Goal: Task Accomplishment & Management: Complete application form

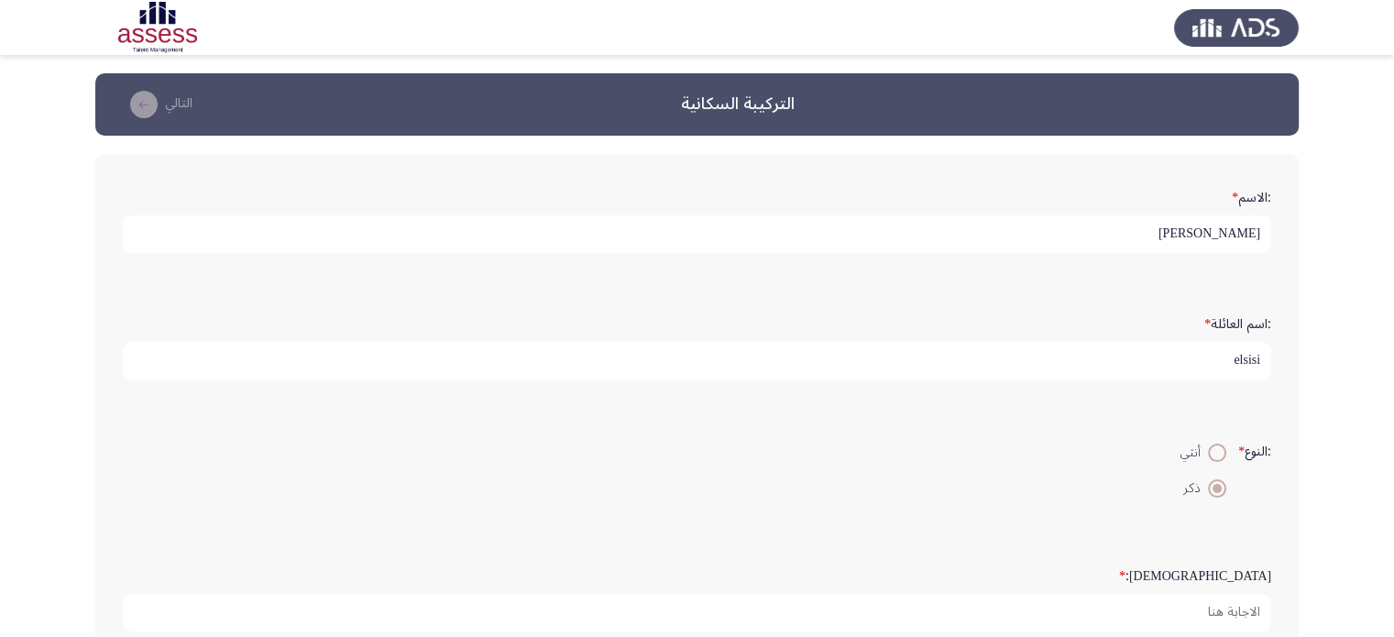
click at [1246, 239] on input "[PERSON_NAME]" at bounding box center [697, 234] width 1148 height 38
click at [1246, 239] on input "mahmoud hassan ali hassan" at bounding box center [697, 234] width 1148 height 38
click at [1126, 226] on input "اسلام ممدوح ذكى سرور" at bounding box center [697, 234] width 1148 height 38
click at [1062, 236] on input "اسلام ممدوح ذكى سرو" at bounding box center [697, 234] width 1148 height 38
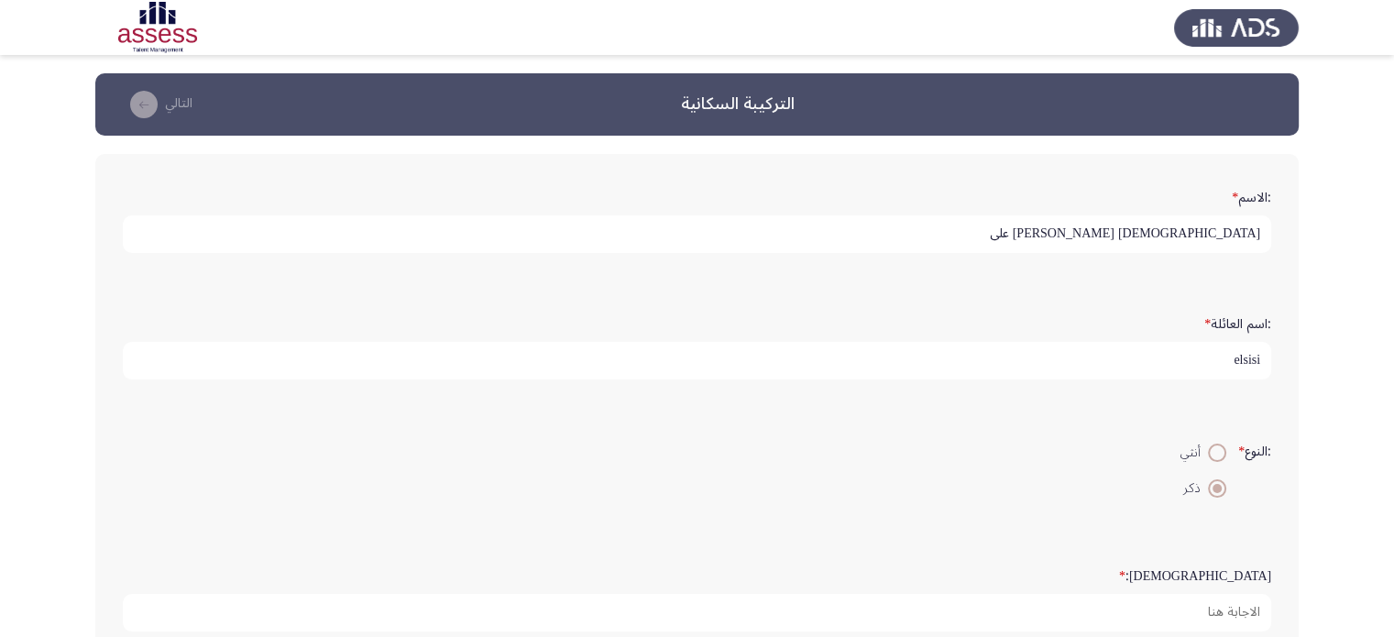
type input "[DEMOGRAPHIC_DATA] [PERSON_NAME] على"
click at [1049, 370] on input "elsisi" at bounding box center [697, 361] width 1148 height 38
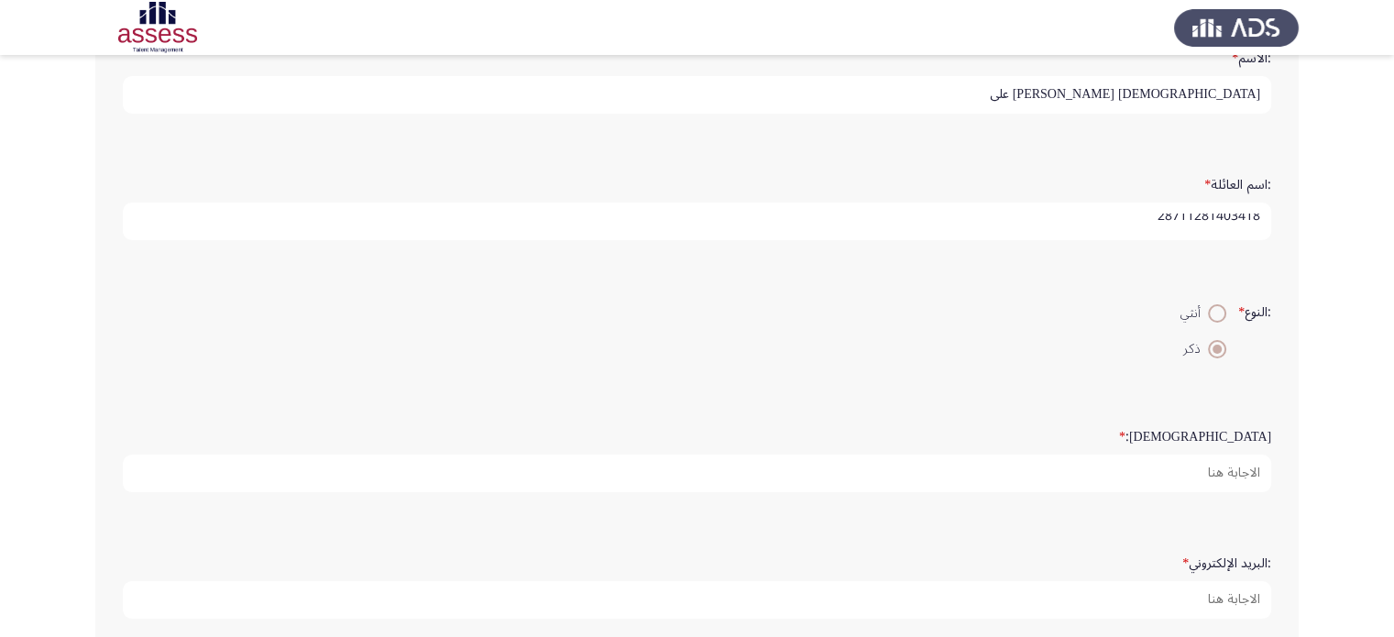
scroll to position [202, 0]
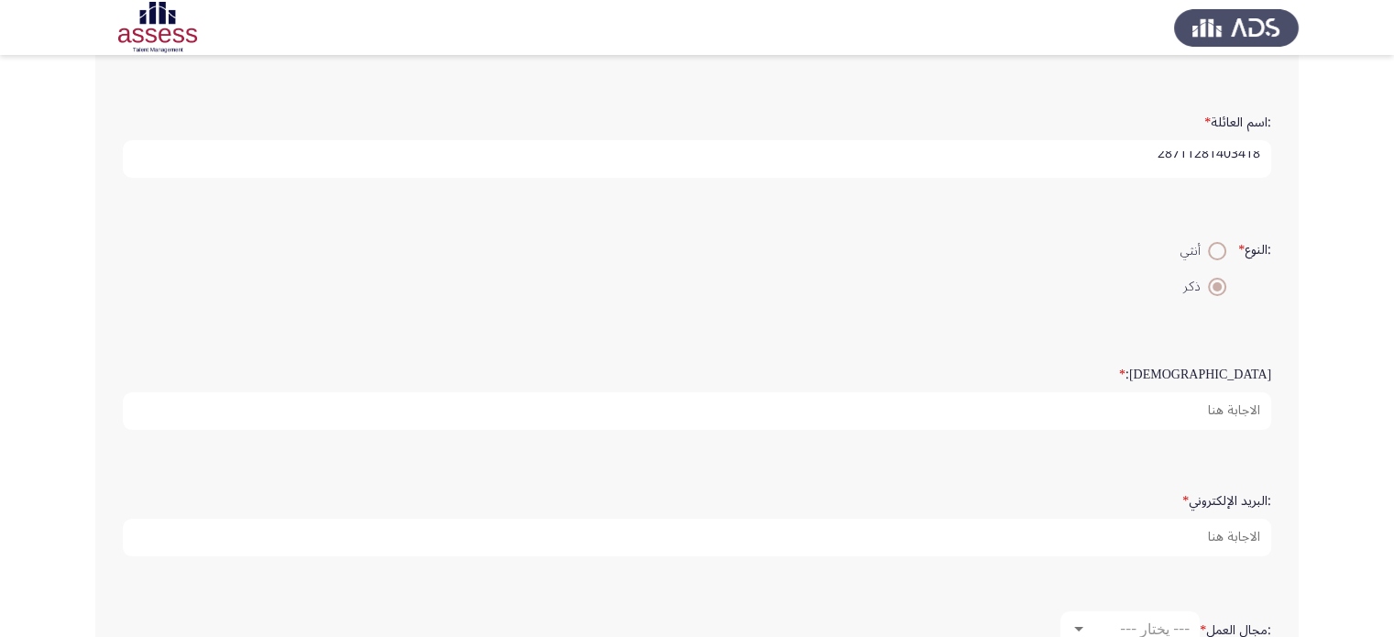
type input "28711281403418"
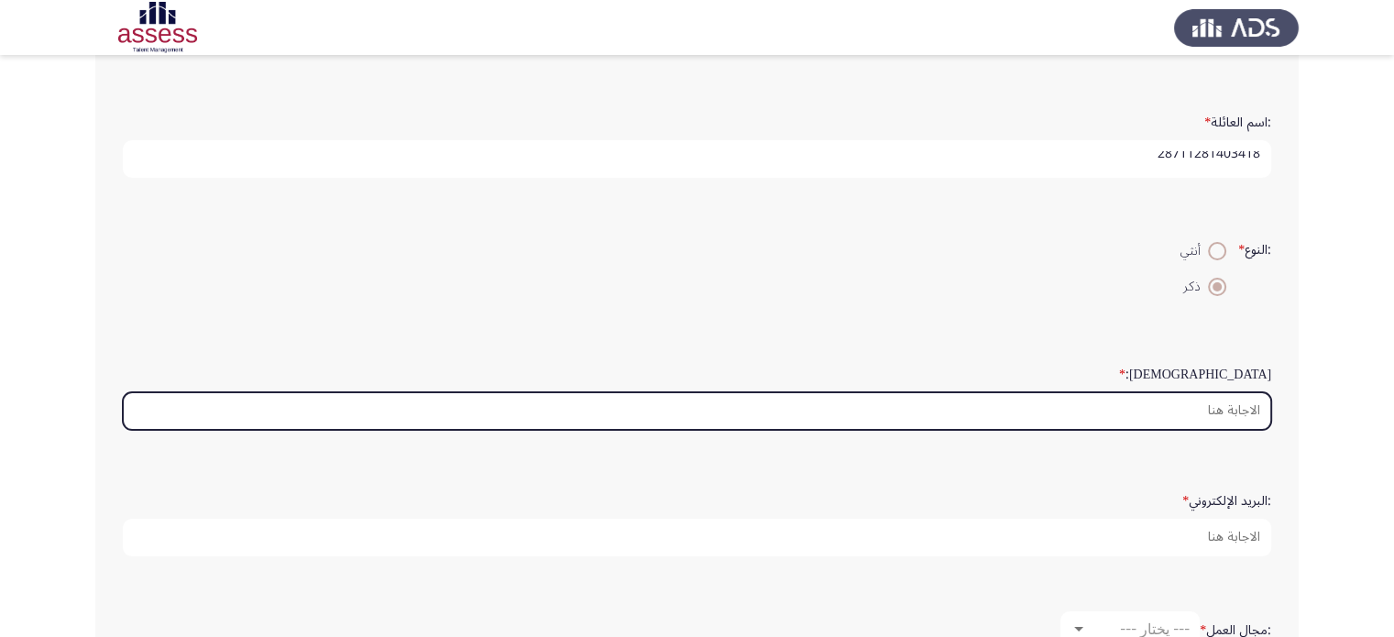
scroll to position [0, 0]
click at [1186, 413] on input ":السن *" at bounding box center [697, 411] width 1148 height 38
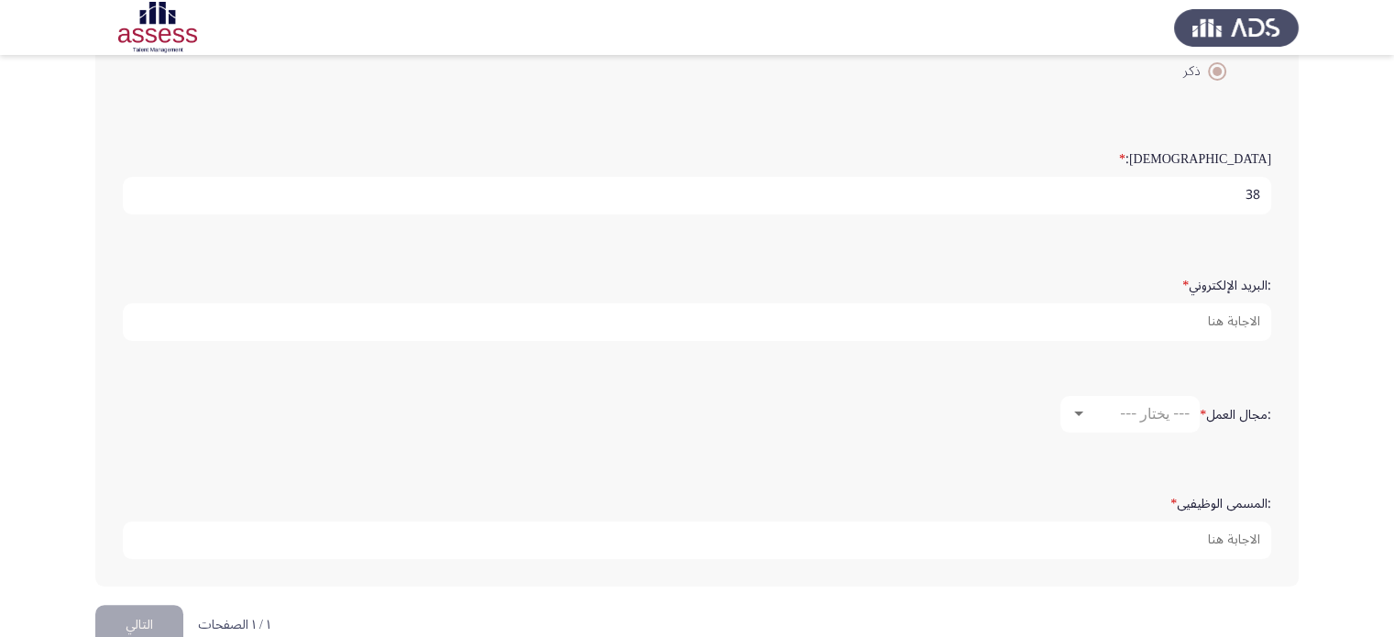
scroll to position [420, 0]
type input "38"
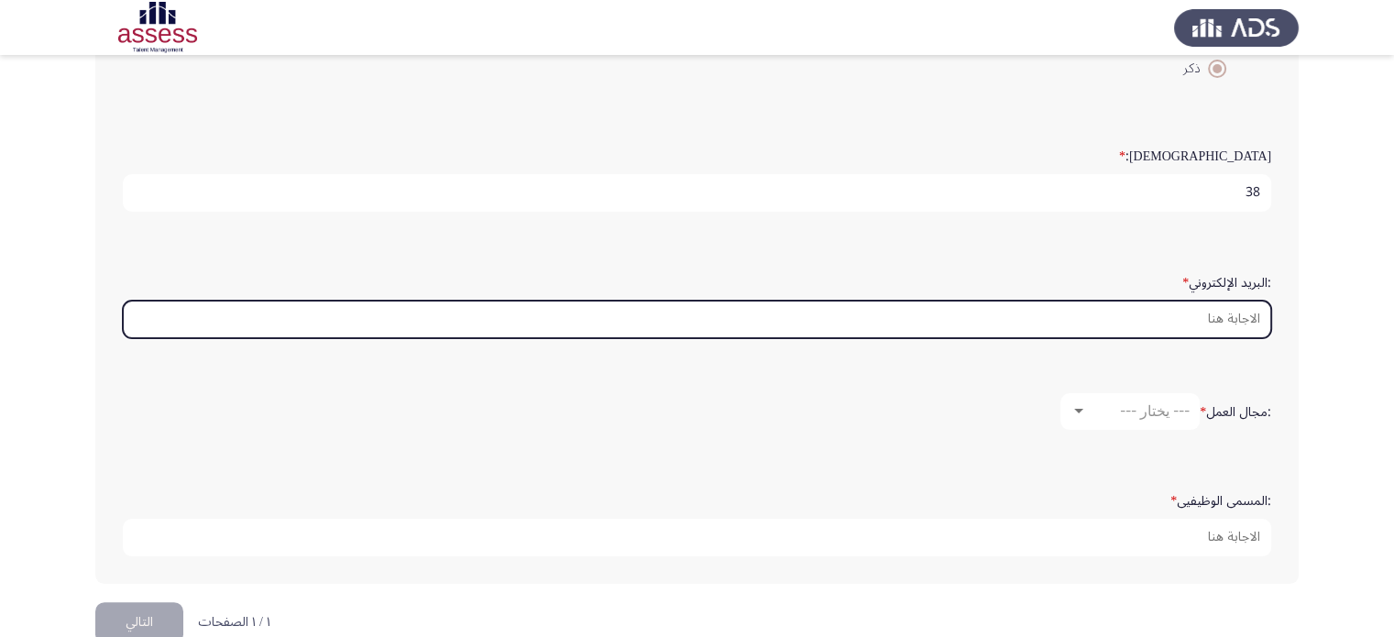
click at [1191, 311] on input ":البريد الإلكتروني *" at bounding box center [697, 320] width 1148 height 38
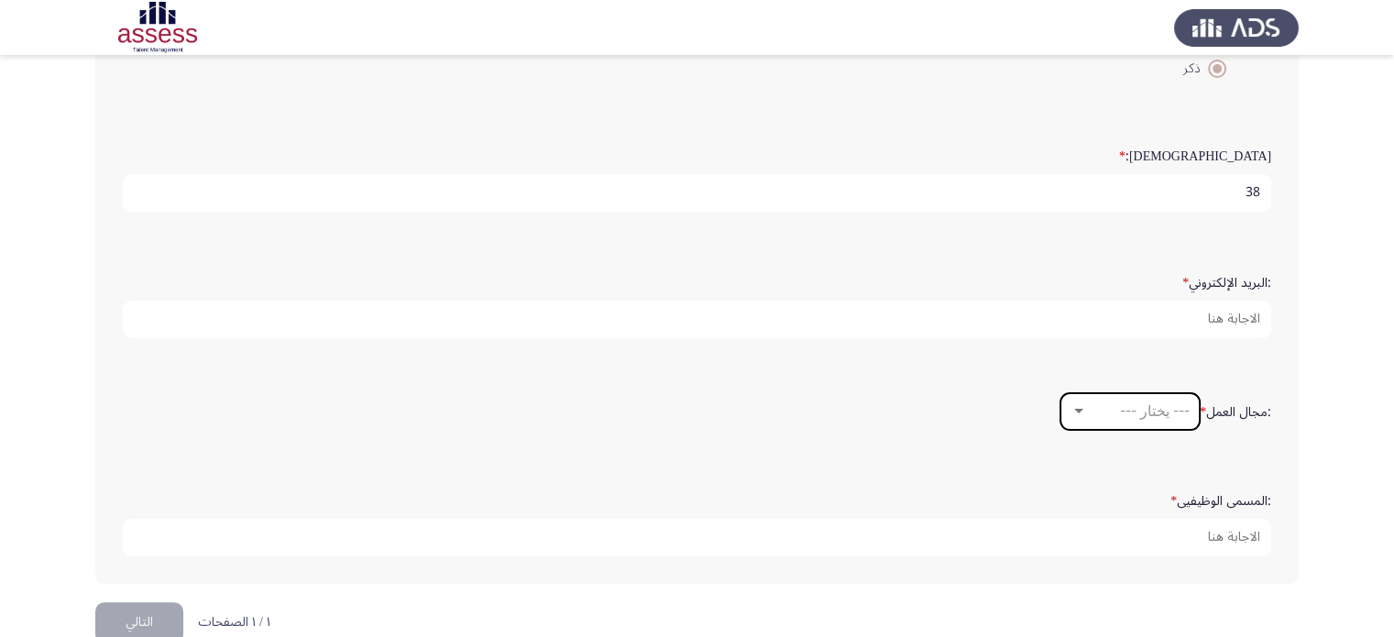
click at [1075, 404] on div at bounding box center [1079, 411] width 16 height 15
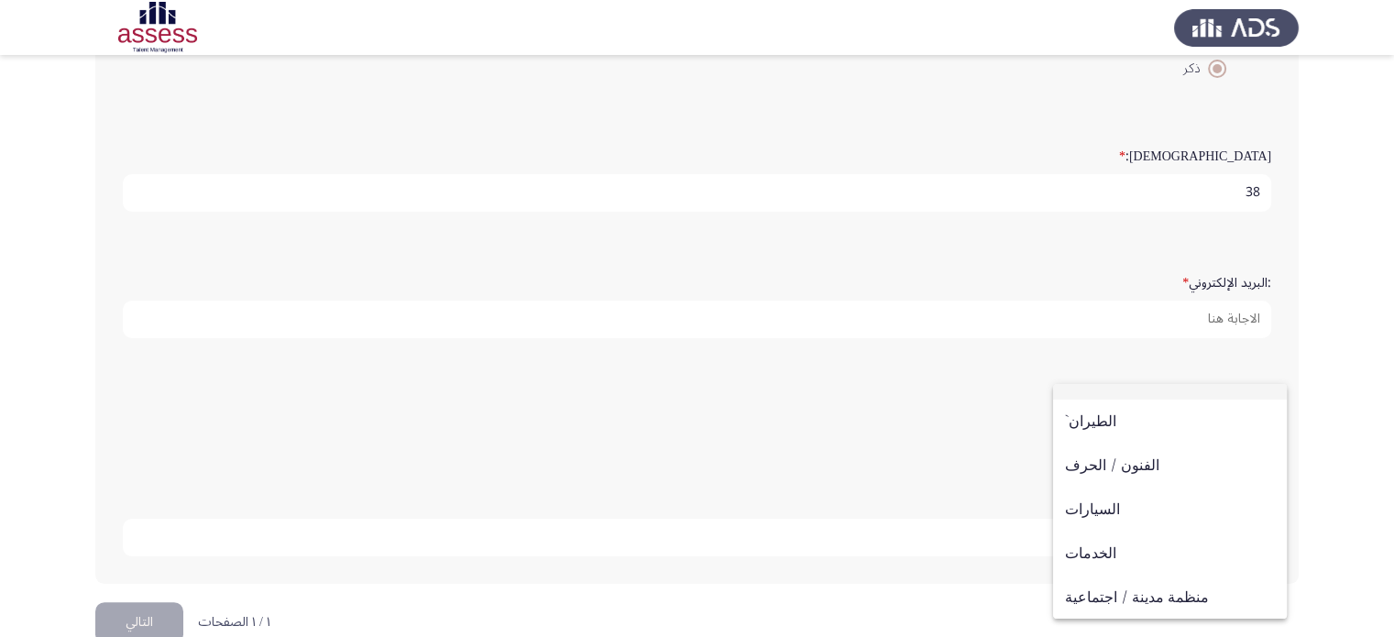
scroll to position [22, 0]
click at [1205, 321] on div at bounding box center [697, 318] width 1394 height 637
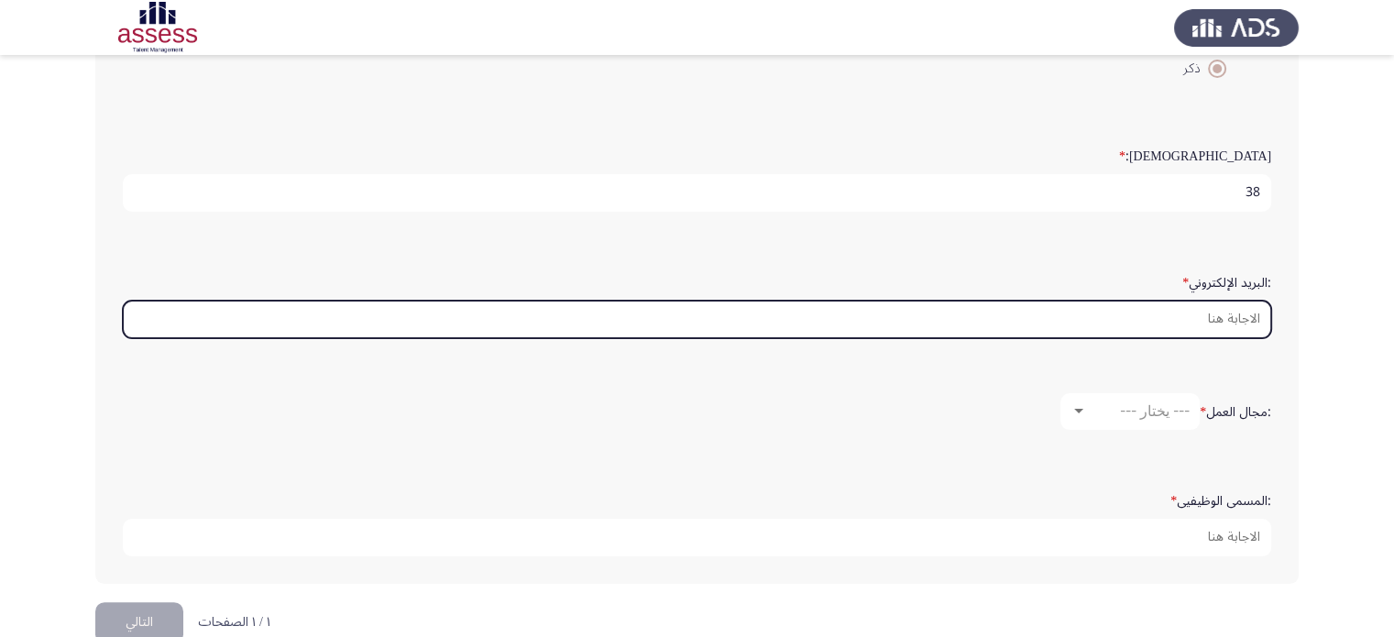
click at [1205, 321] on input ":البريد الإلكتروني *" at bounding box center [697, 320] width 1148 height 38
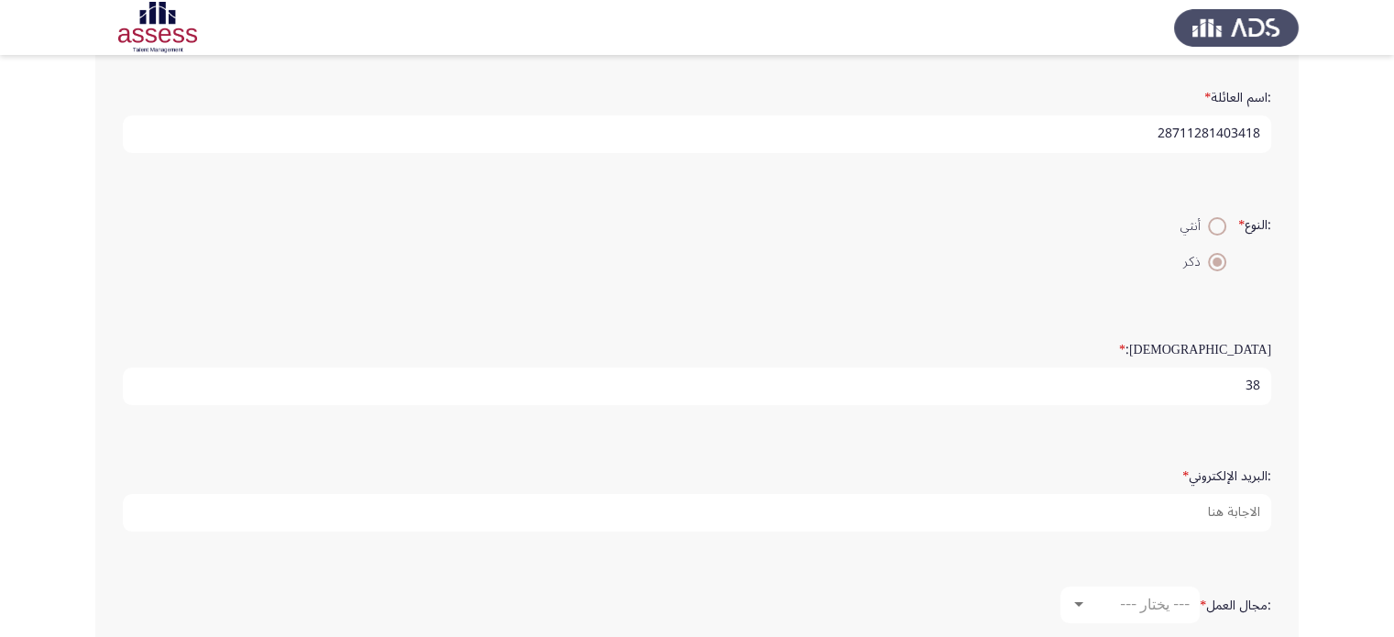
scroll to position [231, 0]
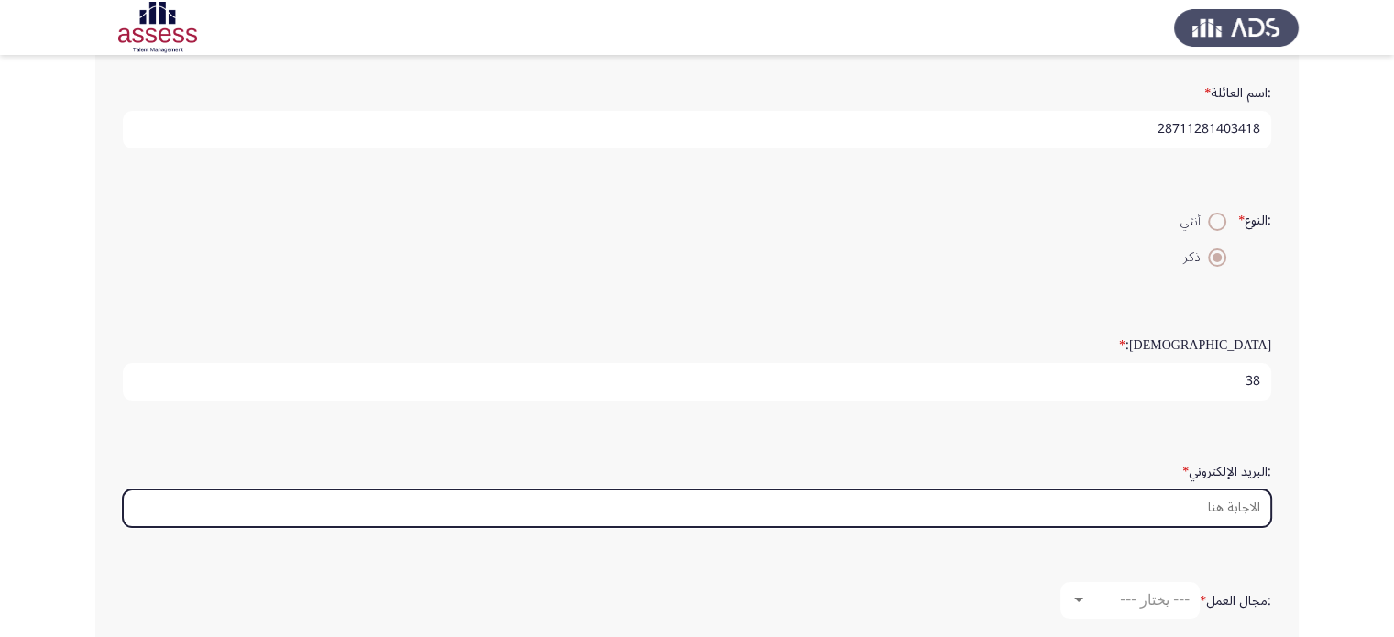
click at [1128, 502] on input ":البريد الإلكتروني *" at bounding box center [697, 508] width 1148 height 38
click at [1200, 516] on input ":البريد الإلكتروني *" at bounding box center [697, 508] width 1148 height 38
click at [1200, 512] on input ":البريد الإلكتروني *" at bounding box center [697, 508] width 1148 height 38
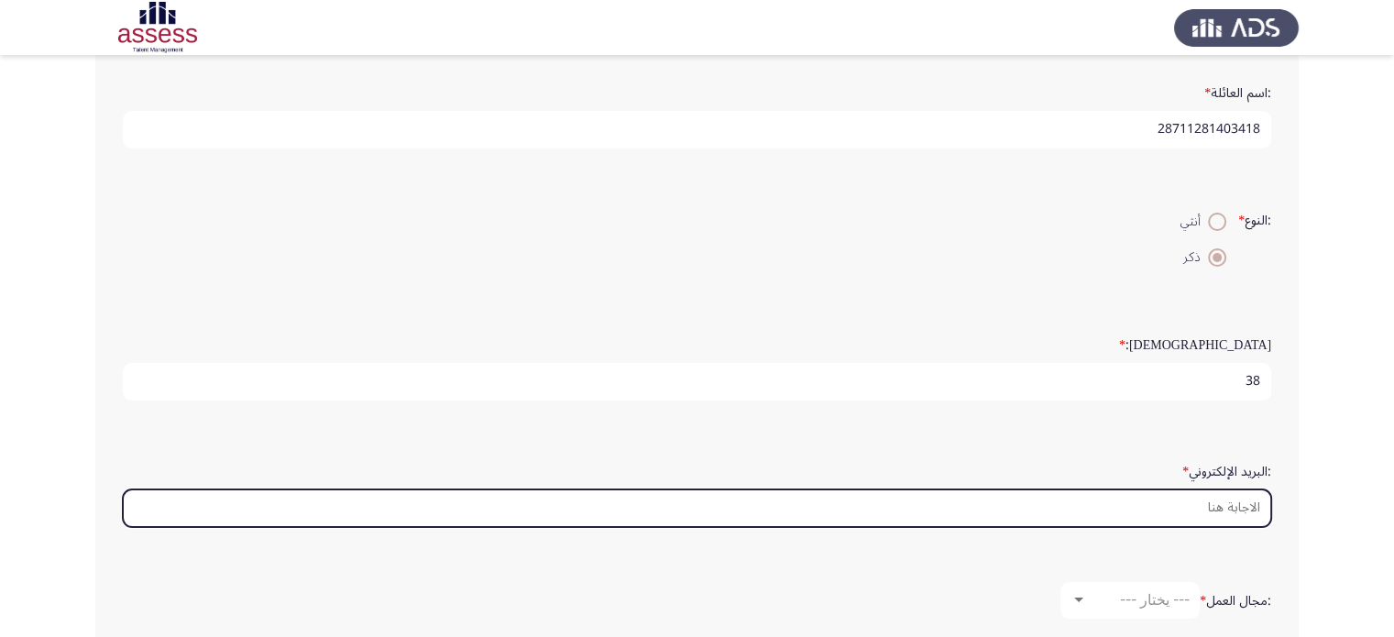
click at [1200, 512] on input ":البريد الإلكتروني *" at bounding box center [697, 508] width 1148 height 38
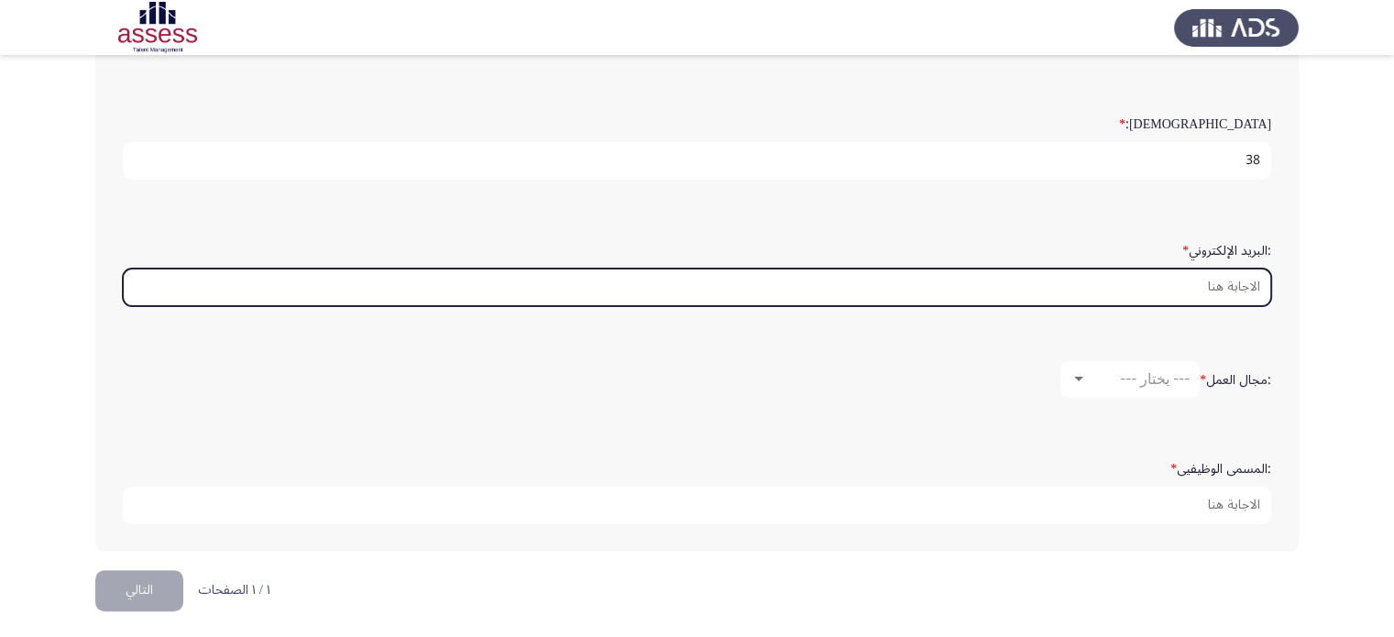
click at [1192, 274] on input ":البريد الإلكتروني *" at bounding box center [697, 288] width 1148 height 38
click at [1184, 294] on input ":البريد الإلكتروني *" at bounding box center [697, 288] width 1148 height 38
type input "ث"
type input "e"
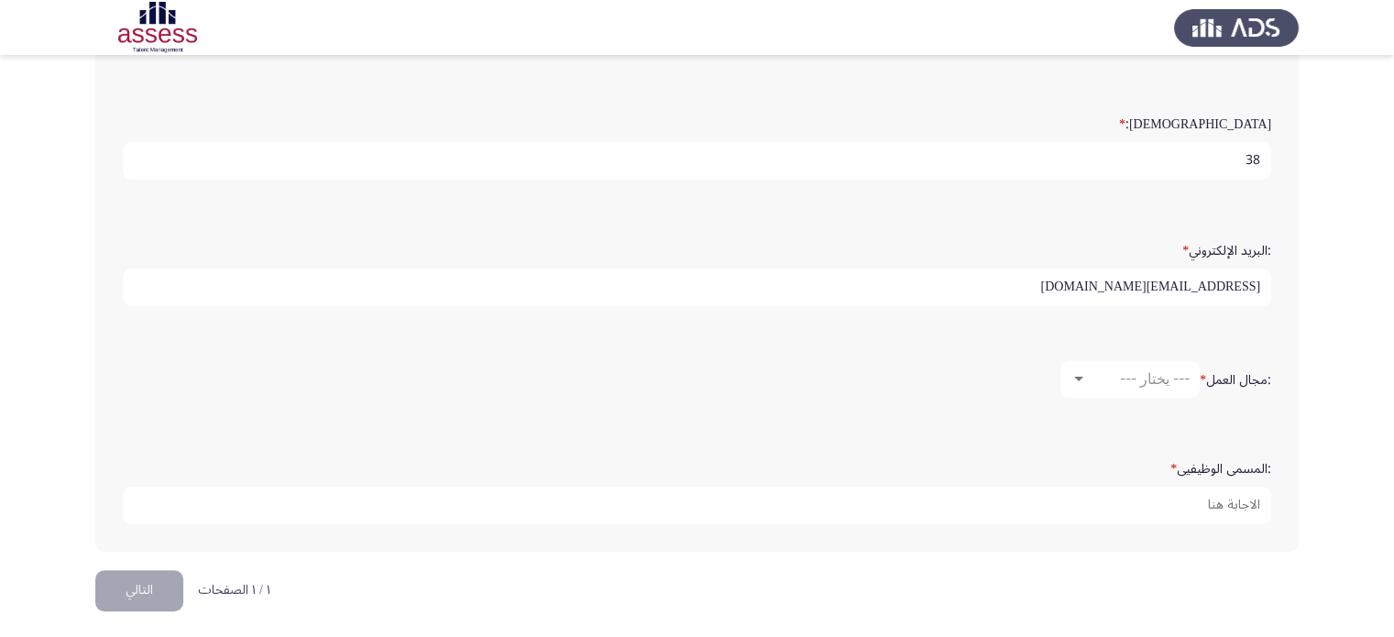
type input "[EMAIL_ADDRESS][DOMAIN_NAME]"
click at [1144, 354] on div ":مجال العمل * --- يختار ---" at bounding box center [697, 379] width 1167 height 55
click at [1113, 373] on div "--- يختار ---" at bounding box center [1138, 378] width 103 height 17
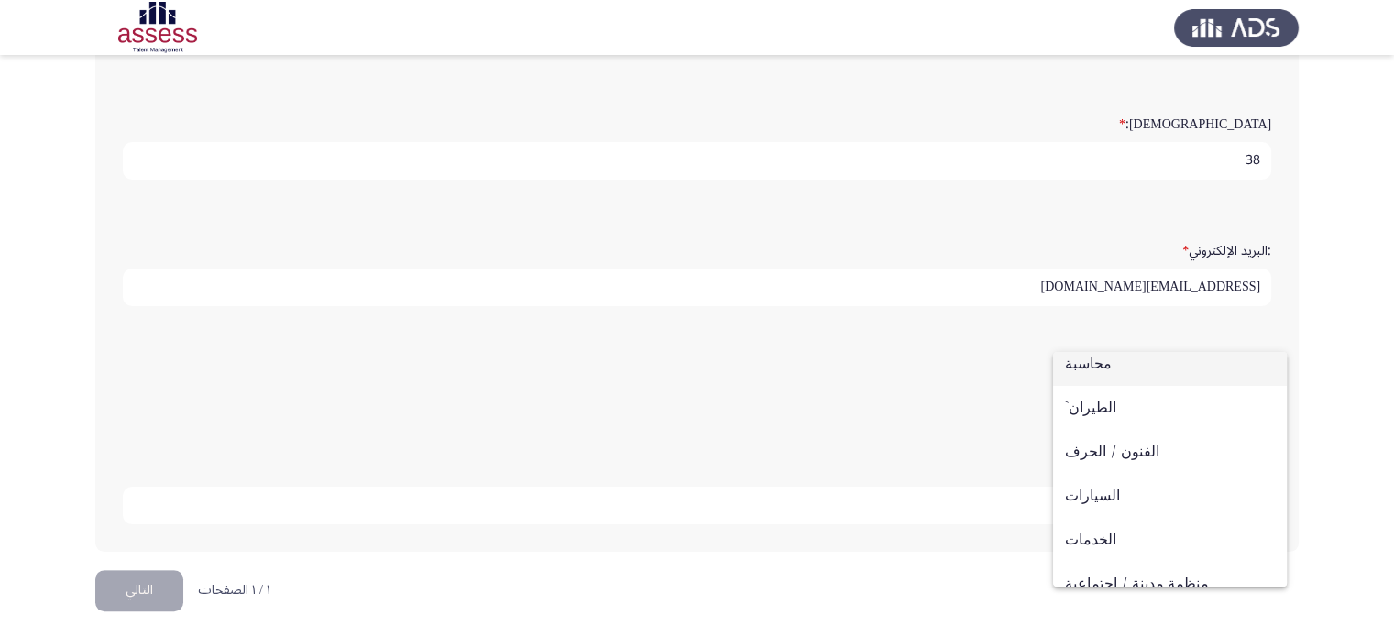
scroll to position [0, 0]
click at [1364, 373] on div at bounding box center [697, 318] width 1394 height 637
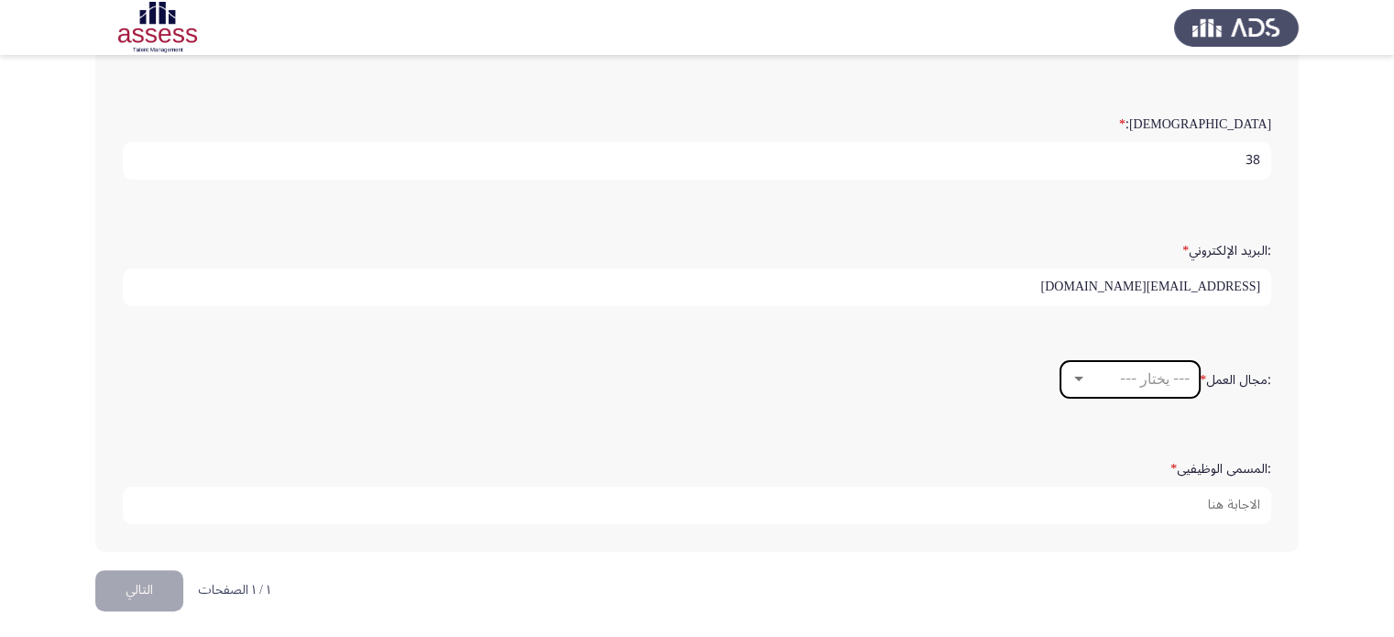
click at [1126, 372] on font "--- يختار ---" at bounding box center [1155, 378] width 70 height 17
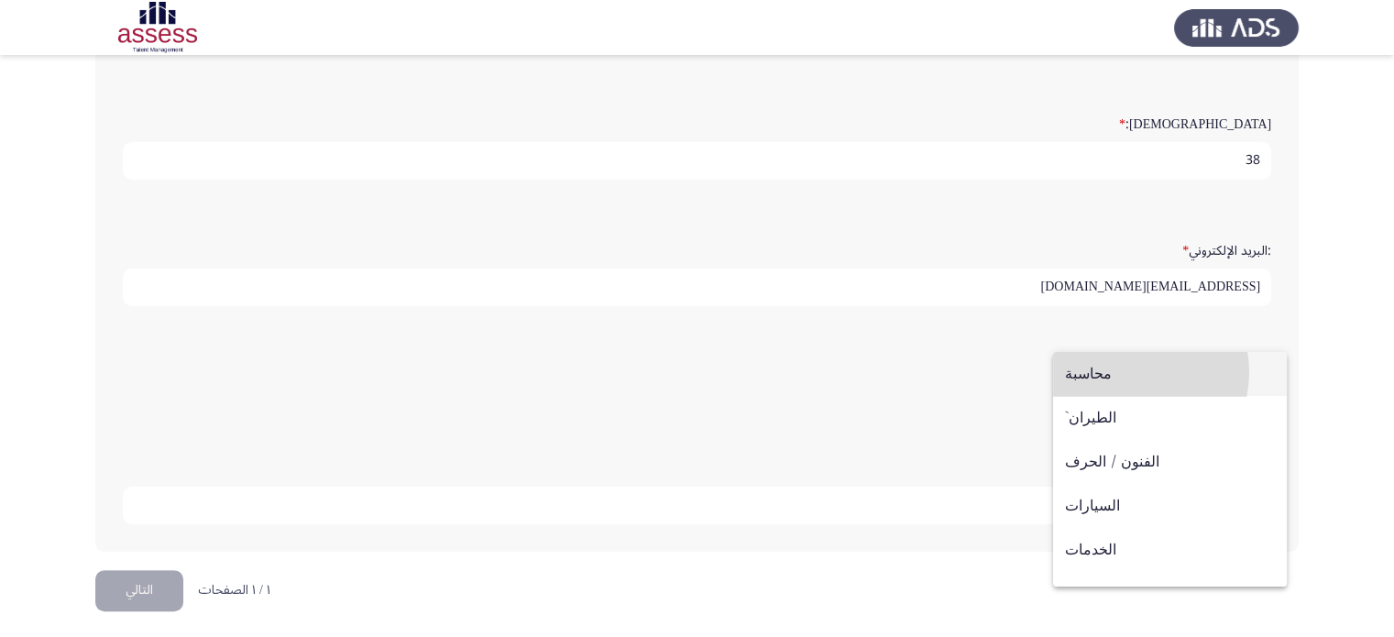
click at [1126, 372] on span "محاسبة" at bounding box center [1170, 374] width 210 height 44
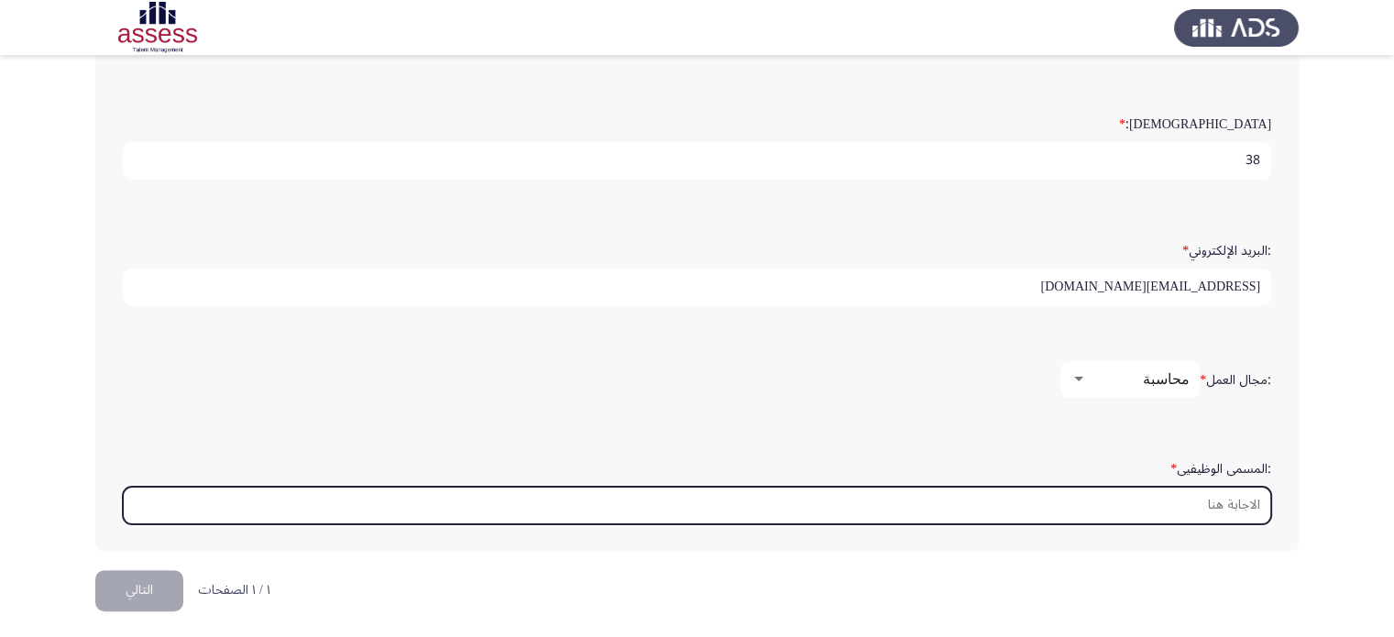
click at [1083, 509] on input ":المسمى الوظيفيى *" at bounding box center [697, 506] width 1148 height 38
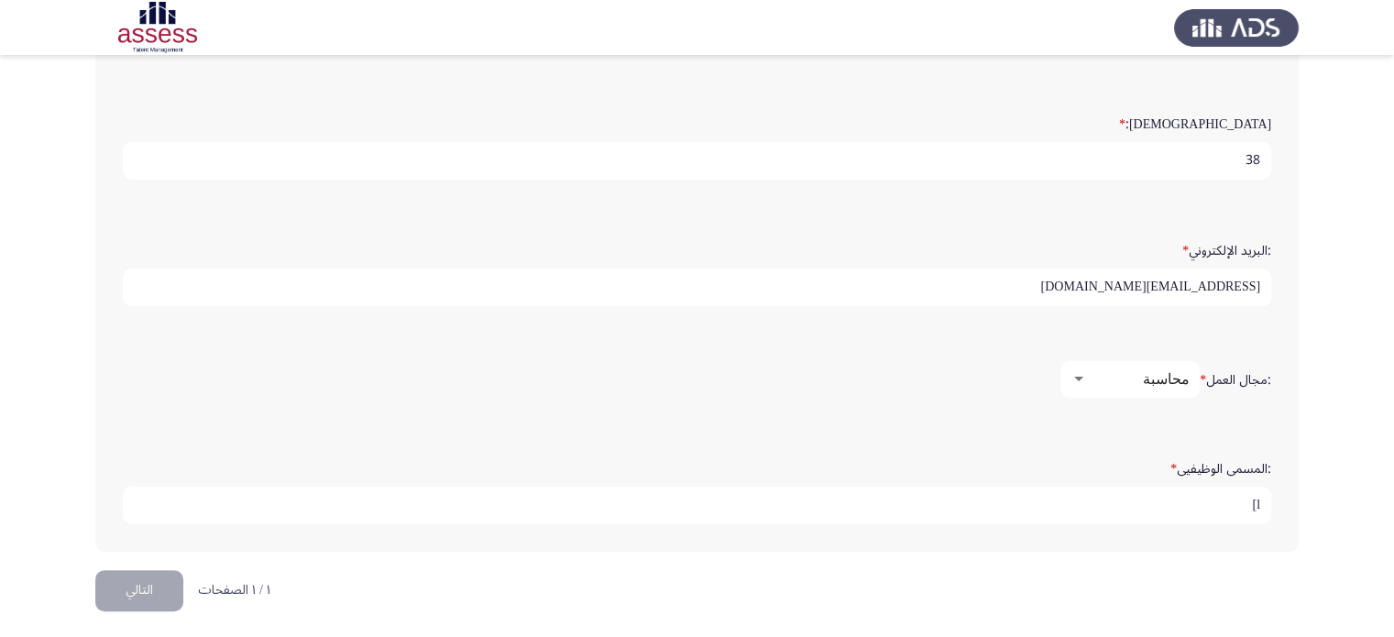
type input "l"
type input "مدير فرع"
click at [146, 578] on font "التالي" at bounding box center [139, 590] width 27 height 27
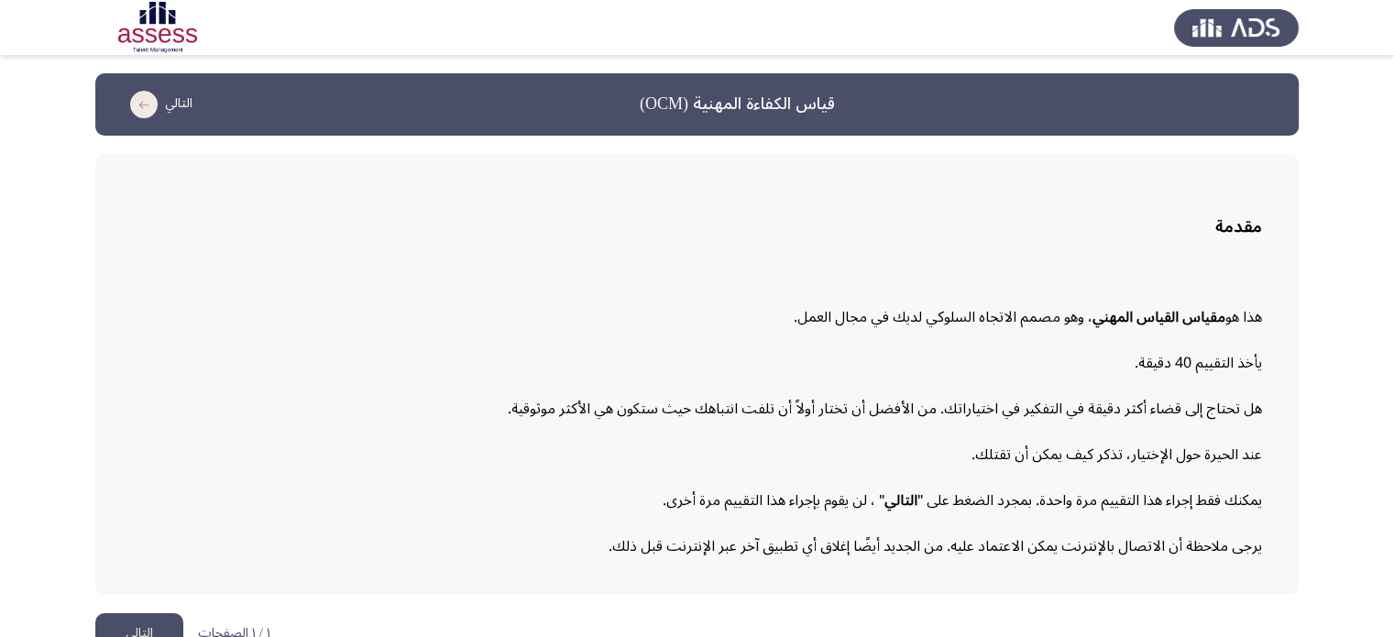
click at [1390, 308] on app-assessment-container "قياس الكفاءة المهنية (OCM) التالي مقدمة هذا هو مقياس القياس المهني ، وهو مصمم ا…" at bounding box center [697, 334] width 1394 height 522
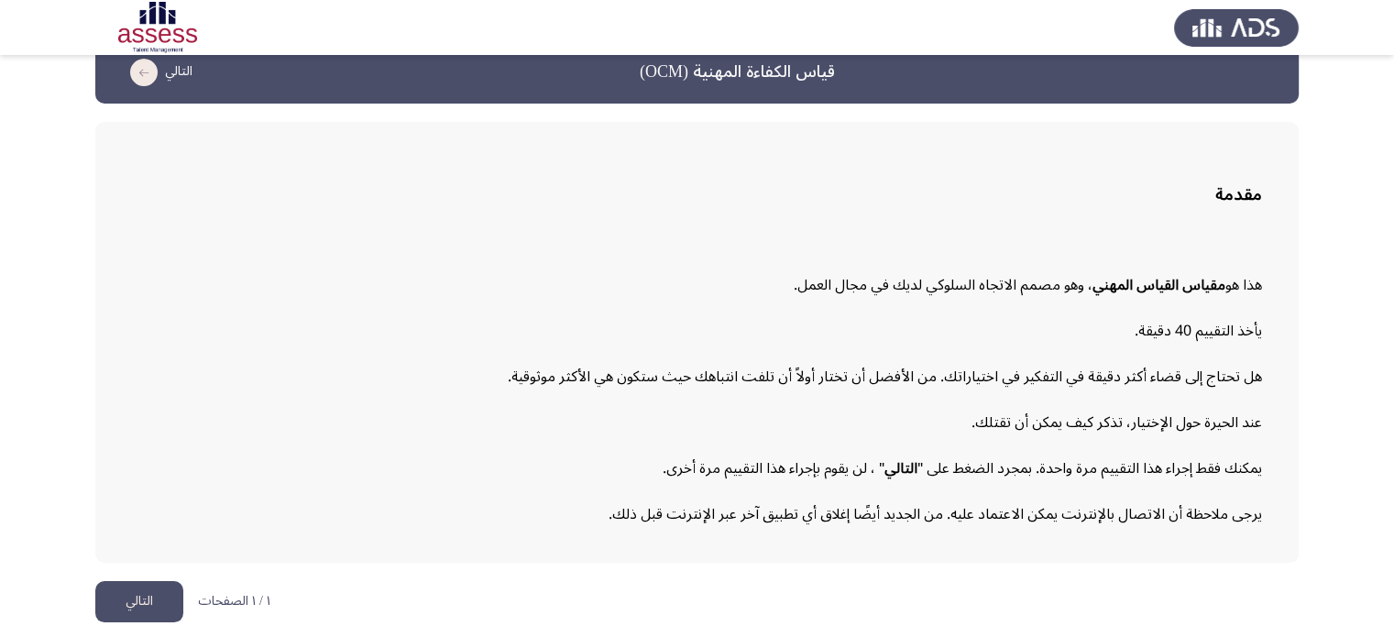
click at [134, 600] on font "التالي" at bounding box center [139, 601] width 27 height 27
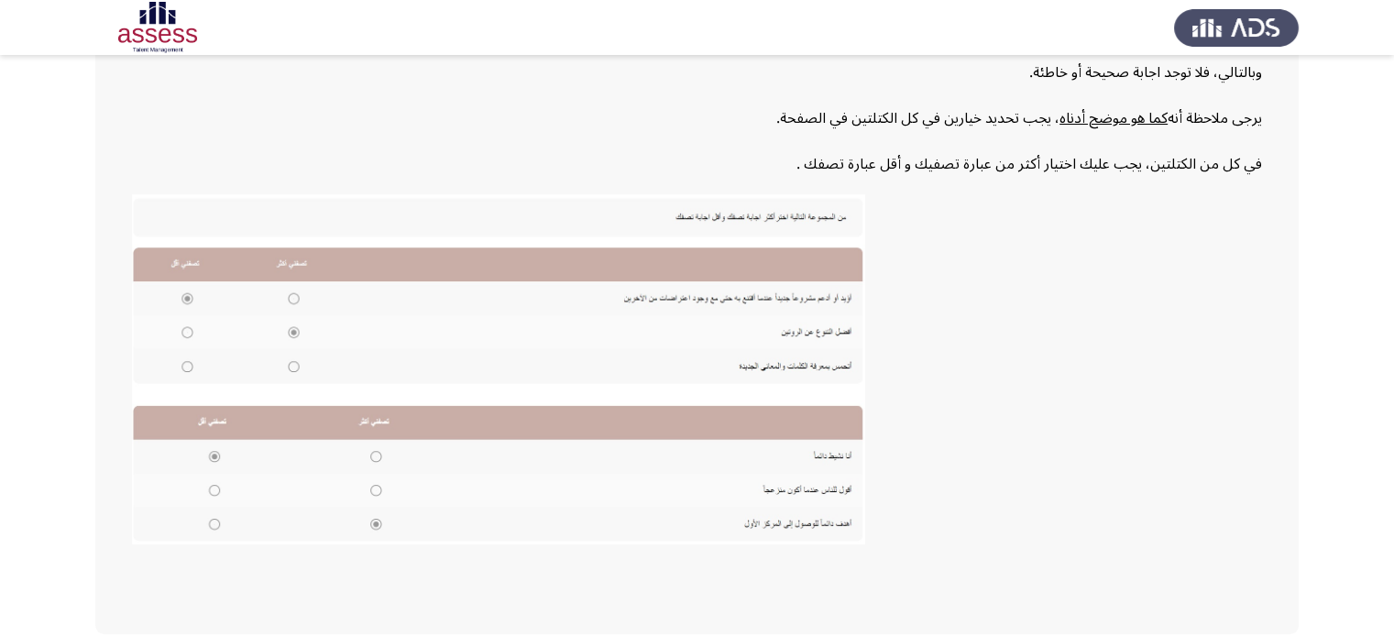
scroll to position [280, 0]
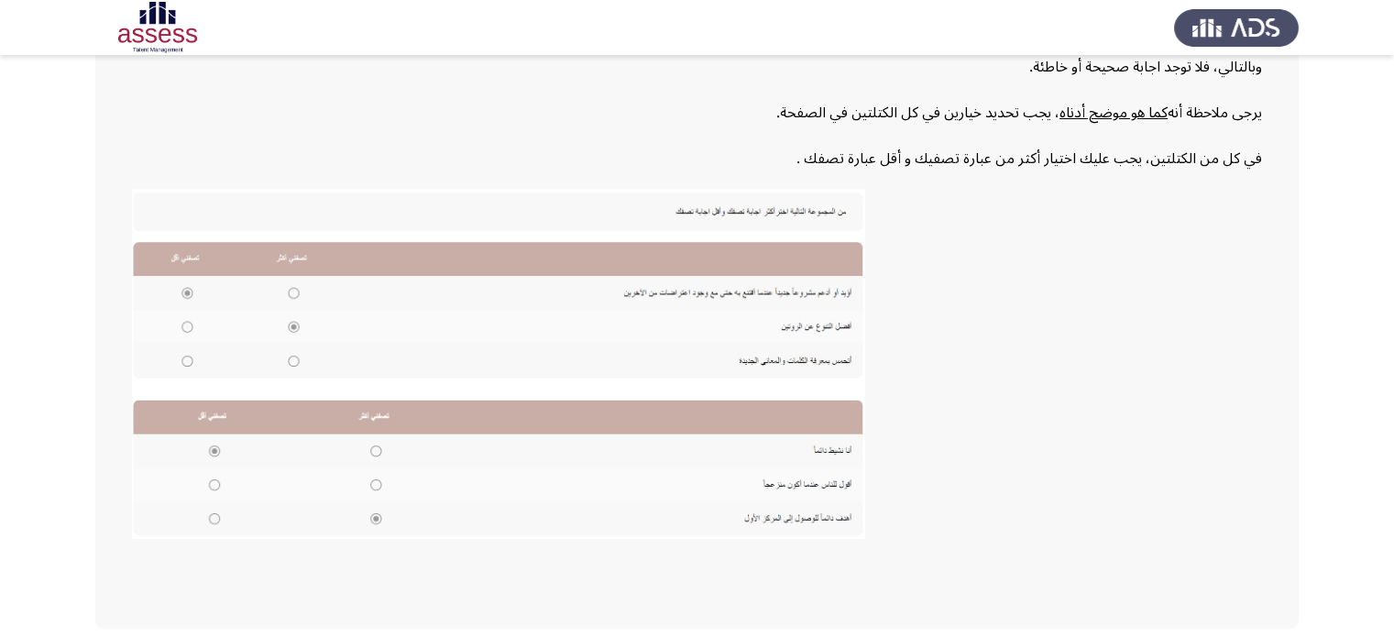
click at [1375, 476] on app-assessment-container "قياس الكفاءة المهنية (OCM) التالي المؤشرات الهدف من هذا التقييم هو تحديد سماتك …" at bounding box center [697, 211] width 1394 height 835
drag, startPoint x: 1375, startPoint y: 476, endPoint x: 1357, endPoint y: 529, distance: 56.2
click at [1357, 529] on app-assessment-container "قياس الكفاءة المهنية (OCM) التالي المؤشرات الهدف من هذا التقييم هو تحديد سماتك …" at bounding box center [697, 211] width 1394 height 835
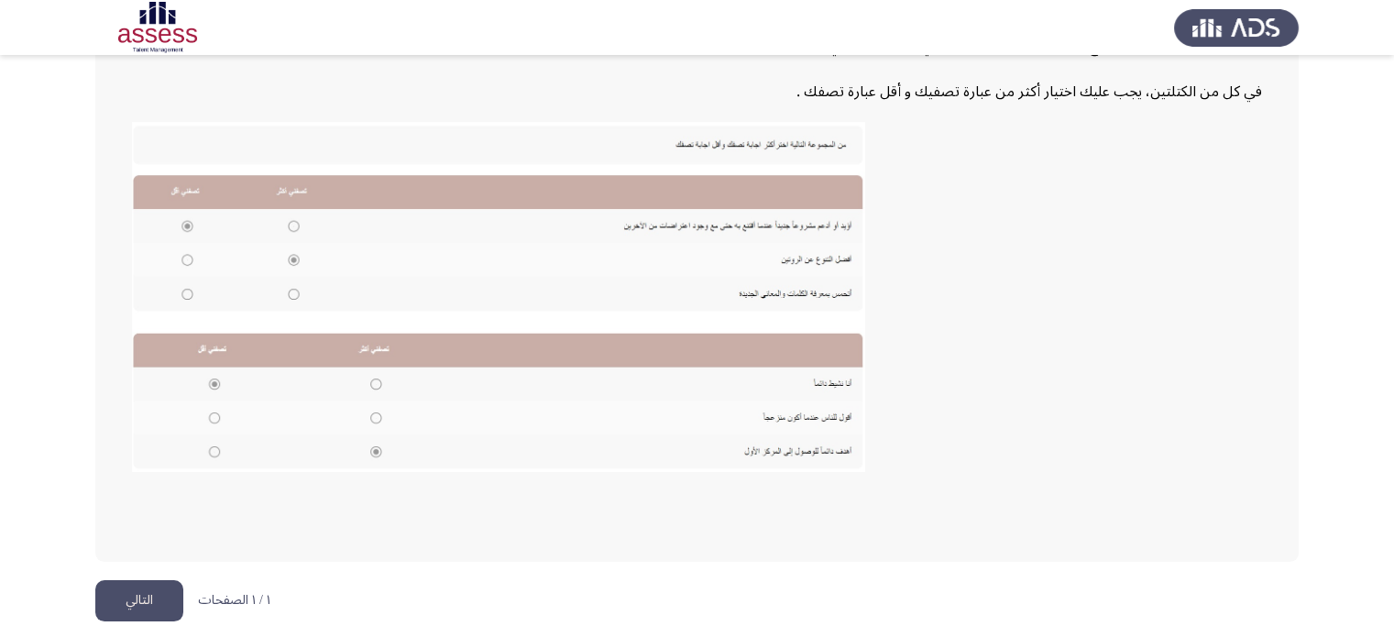
click at [143, 593] on font "التالي" at bounding box center [139, 600] width 27 height 27
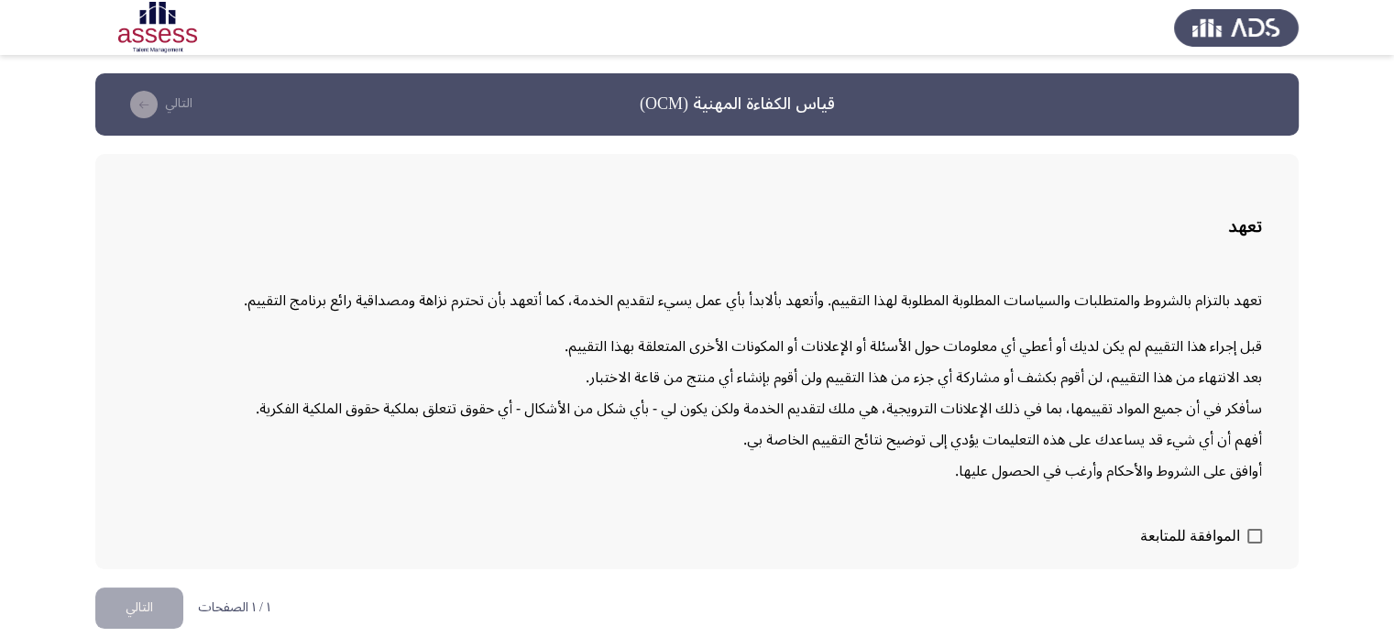
click at [1258, 533] on span at bounding box center [1254, 536] width 15 height 15
click at [1255, 544] on input "الموافقة للمتابعة" at bounding box center [1254, 544] width 1 height 1
checkbox input "true"
click at [132, 610] on font "التالي" at bounding box center [139, 607] width 27 height 27
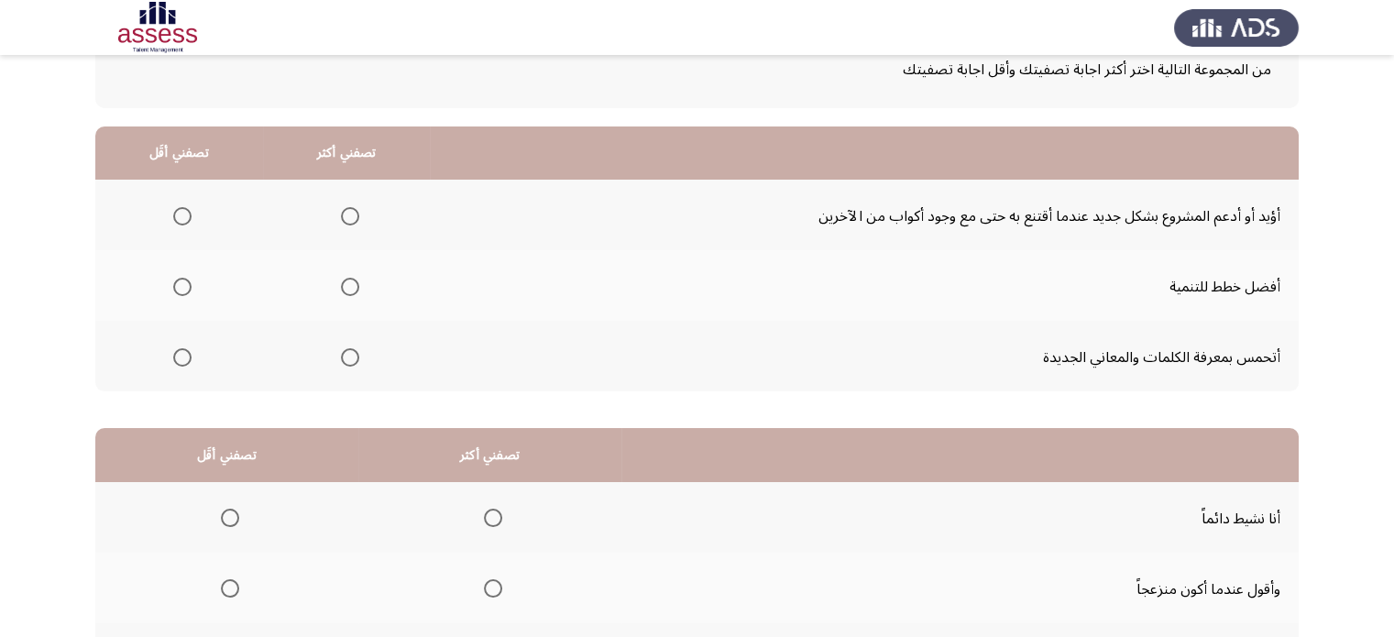
scroll to position [165, 0]
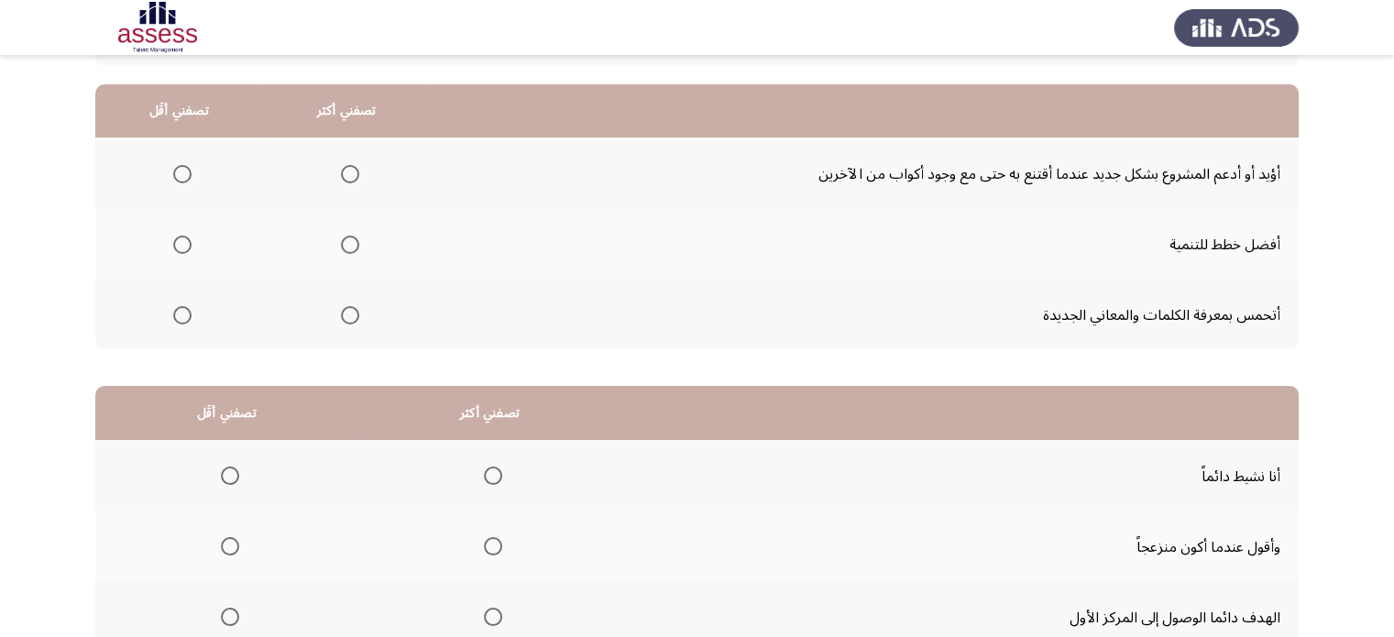
click at [182, 161] on mat-radio-group "حدد خيارا" at bounding box center [179, 173] width 26 height 31
click at [180, 168] on span "حدد خيارا" at bounding box center [182, 174] width 18 height 18
click at [180, 168] on input "حدد خيارا" at bounding box center [182, 174] width 18 height 18
click at [330, 233] on th at bounding box center [347, 243] width 168 height 71
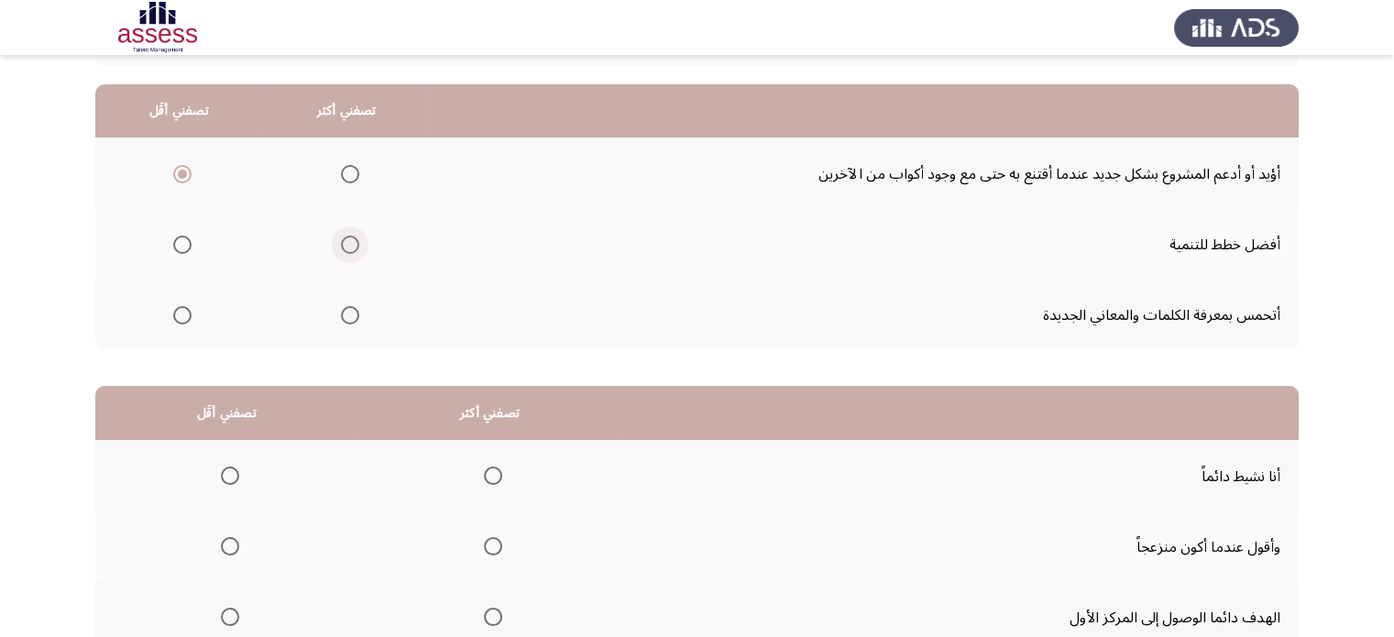
click at [346, 236] on span "حدد خيارا" at bounding box center [350, 245] width 18 height 18
click at [346, 236] on input "حدد خيارا" at bounding box center [350, 245] width 18 height 18
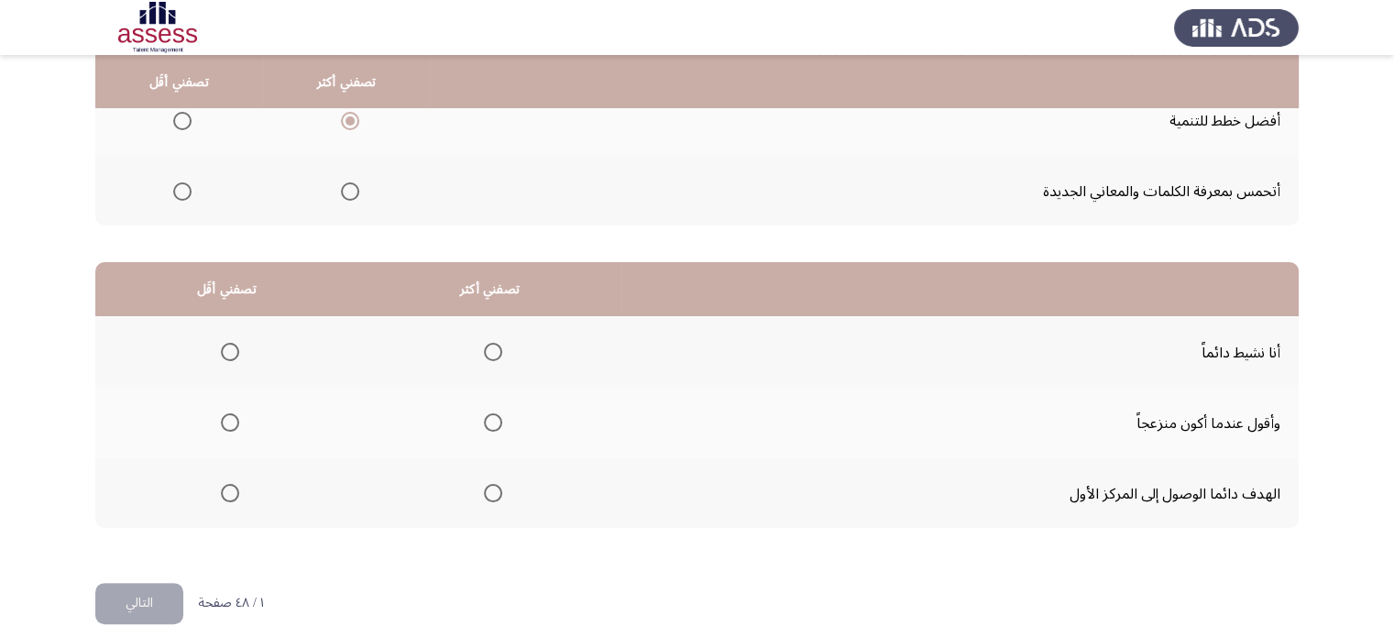
scroll to position [290, 0]
click at [499, 489] on span "حدد خيارا" at bounding box center [493, 492] width 18 height 18
click at [499, 489] on input "حدد خيارا" at bounding box center [493, 492] width 18 height 18
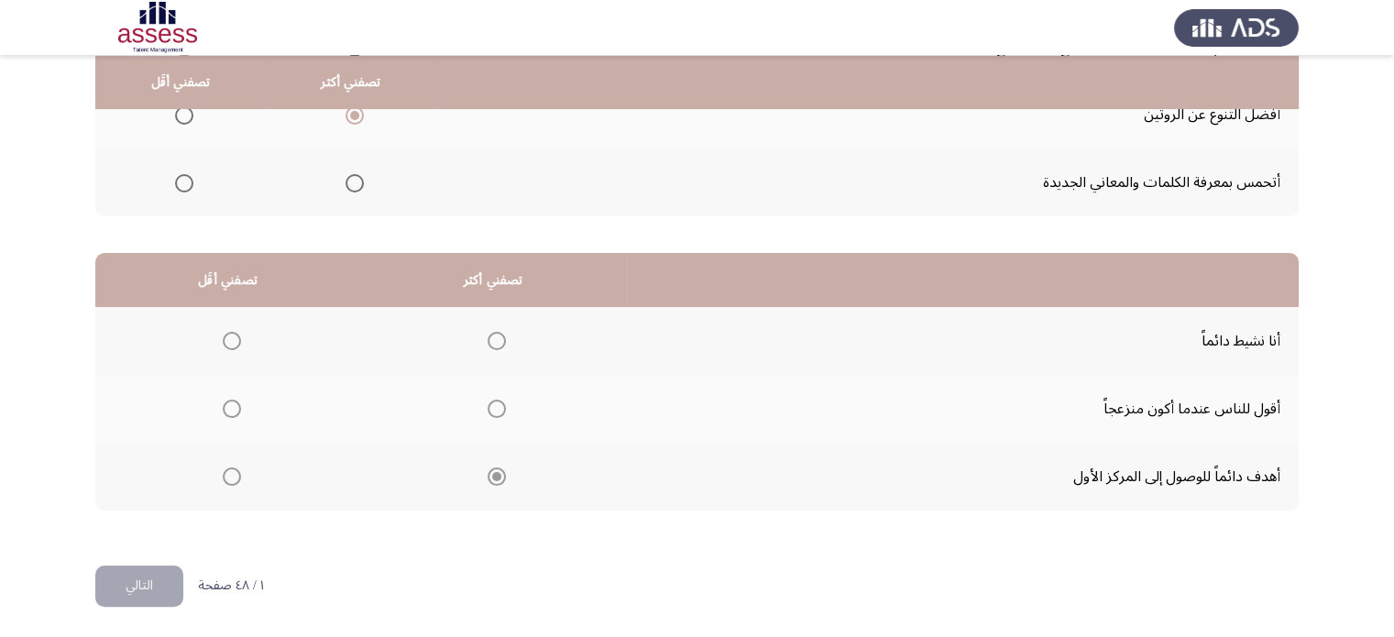
click at [242, 410] on th at bounding box center [227, 409] width 265 height 68
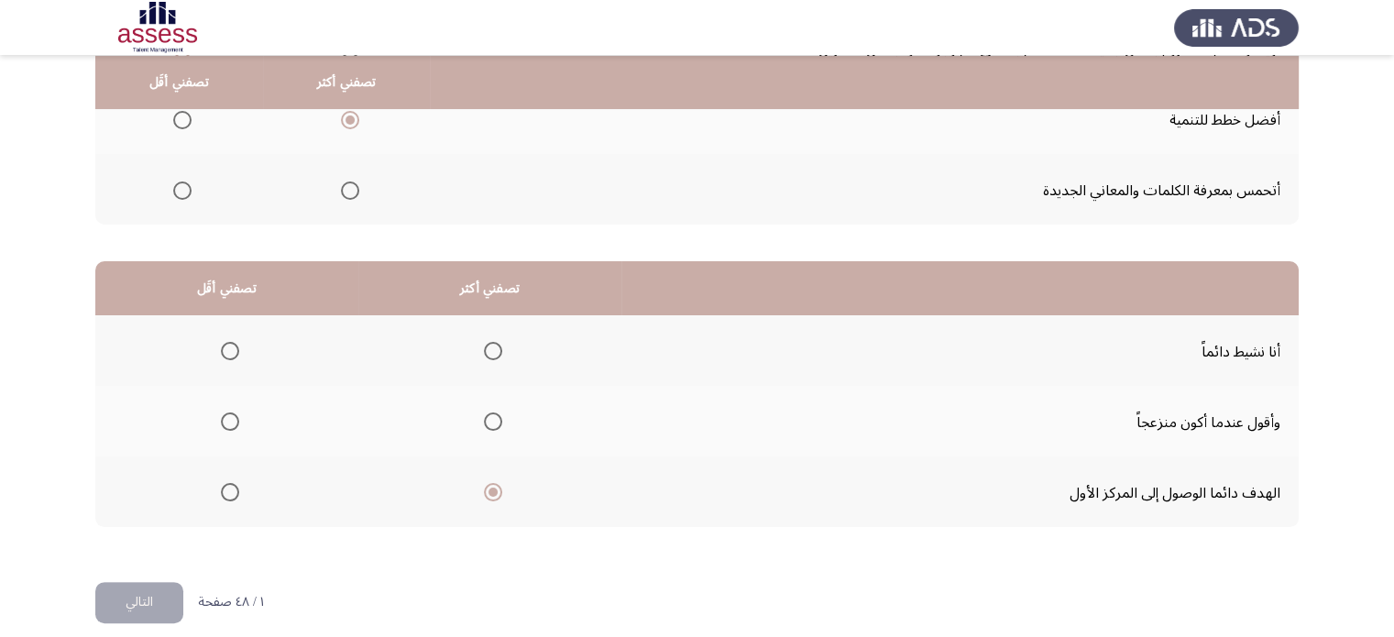
click at [242, 410] on th at bounding box center [226, 421] width 263 height 71
click at [238, 412] on span "حدد خيارا" at bounding box center [230, 421] width 18 height 18
click at [238, 412] on input "حدد خيارا" at bounding box center [230, 421] width 18 height 18
click at [105, 598] on button "التالي" at bounding box center [139, 602] width 88 height 41
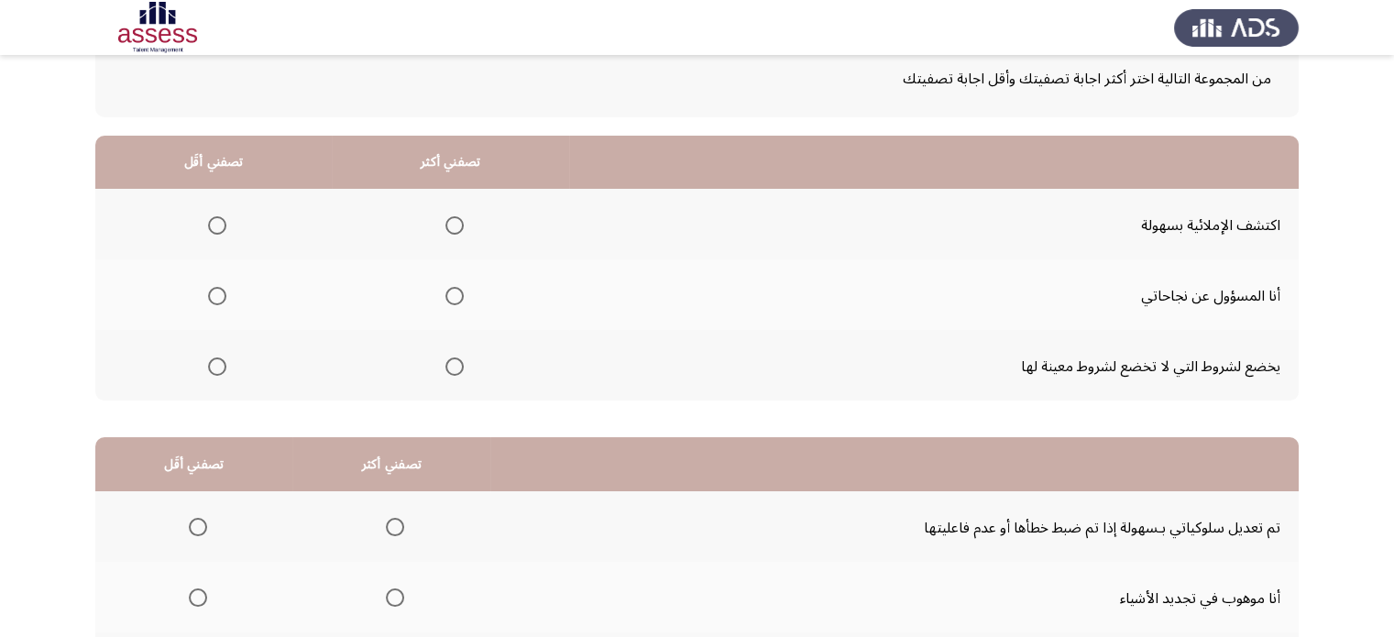
scroll to position [115, 0]
click at [459, 302] on mat-radio-group "حدد خيارا" at bounding box center [451, 293] width 26 height 31
click at [458, 287] on span "حدد خيارا" at bounding box center [454, 294] width 18 height 18
click at [458, 287] on input "حدد خيارا" at bounding box center [454, 294] width 18 height 18
click at [216, 364] on span "حدد خيارا" at bounding box center [217, 365] width 18 height 18
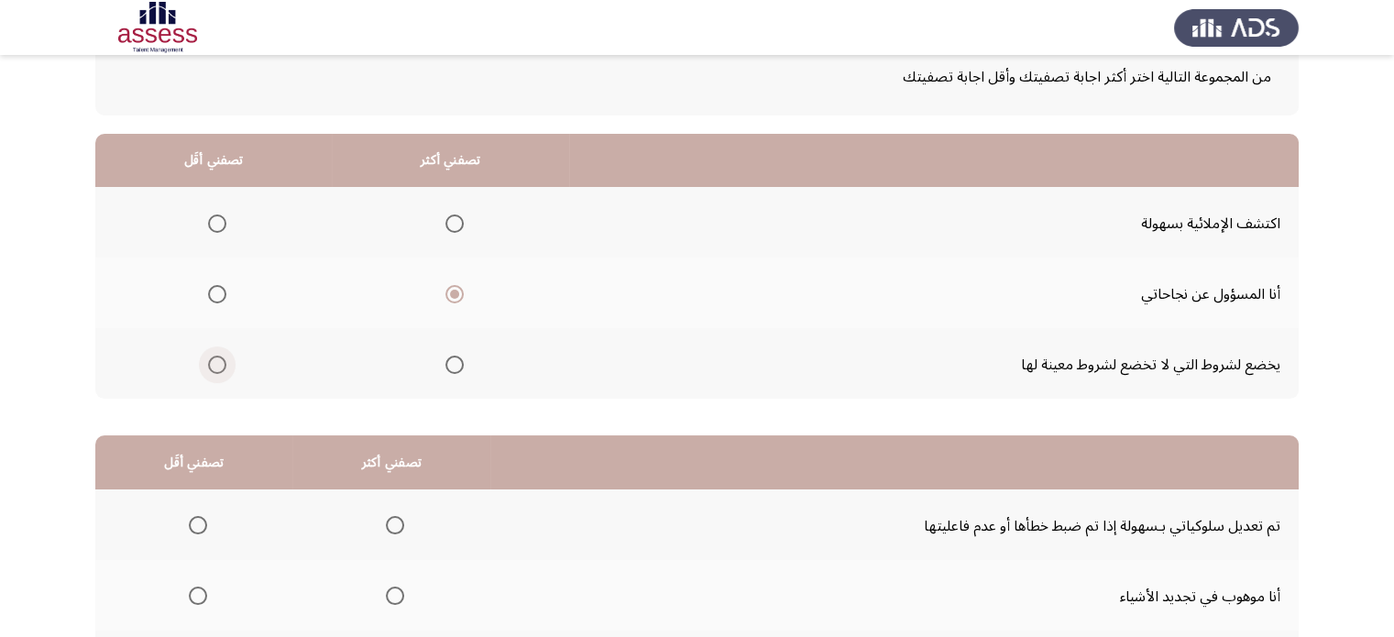
click at [216, 364] on input "حدد خيارا" at bounding box center [217, 365] width 18 height 18
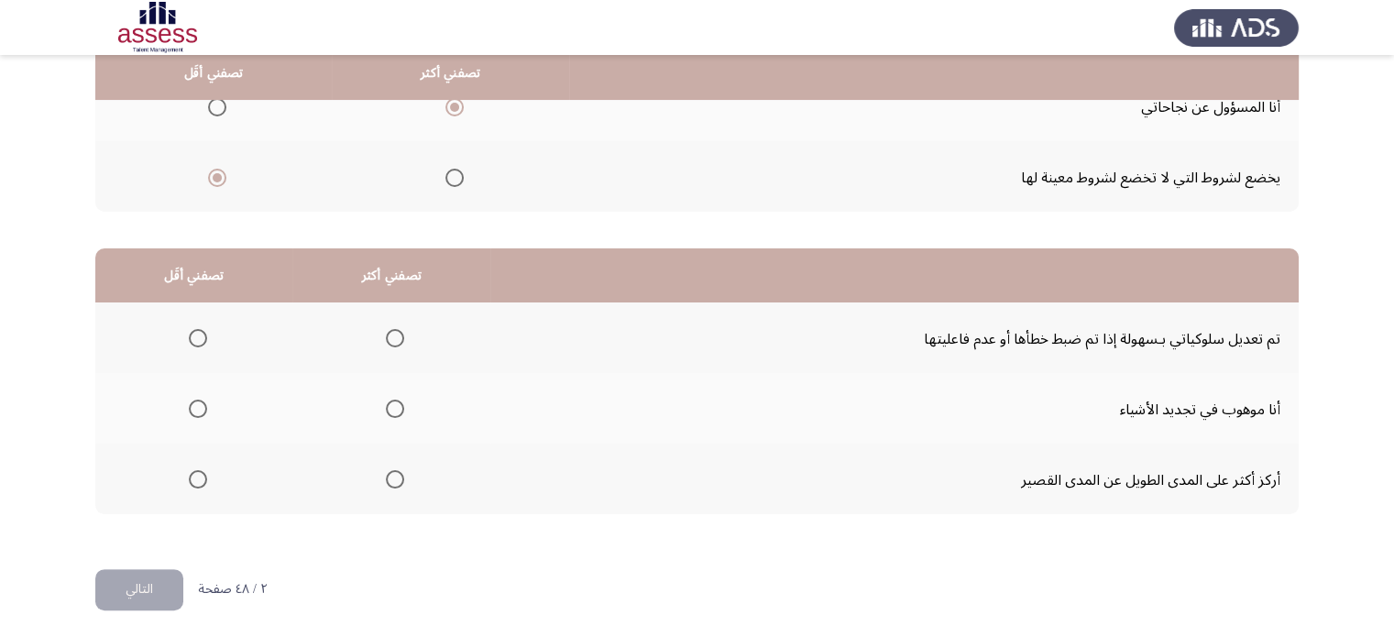
scroll to position [304, 0]
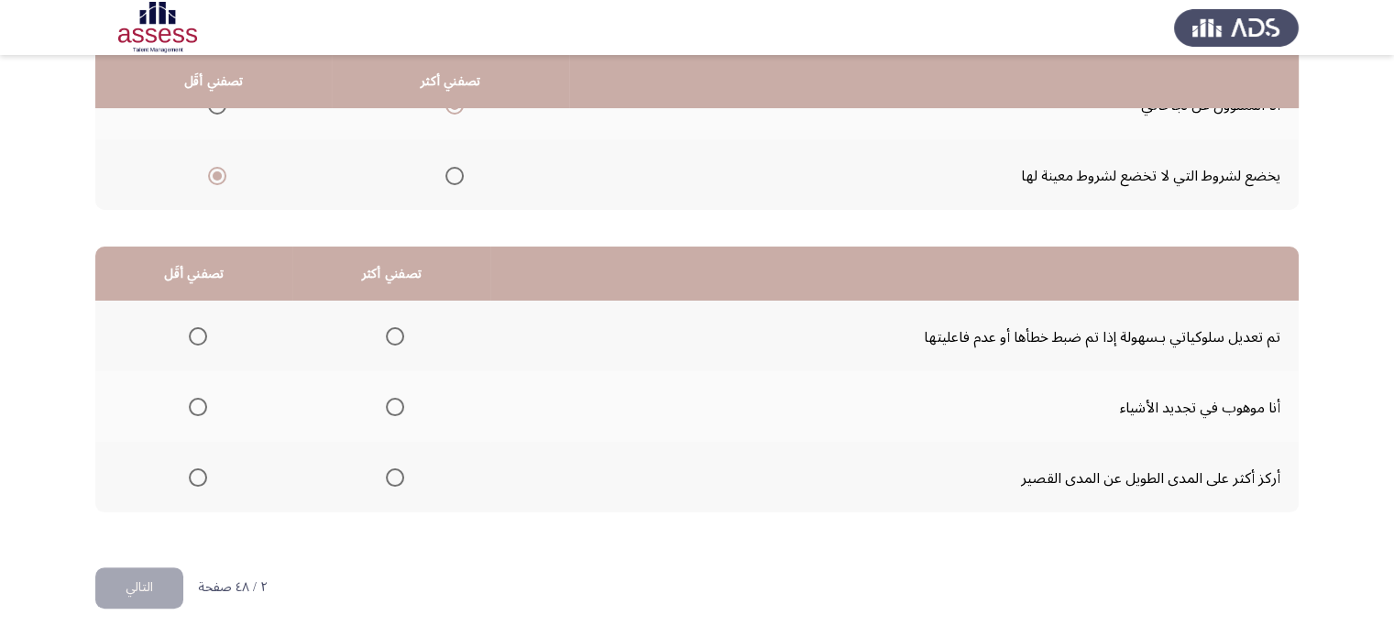
click at [209, 484] on th at bounding box center [193, 477] width 197 height 71
click at [203, 480] on span "حدد خيارا" at bounding box center [198, 477] width 18 height 18
click at [203, 480] on input "حدد خيارا" at bounding box center [198, 477] width 18 height 18
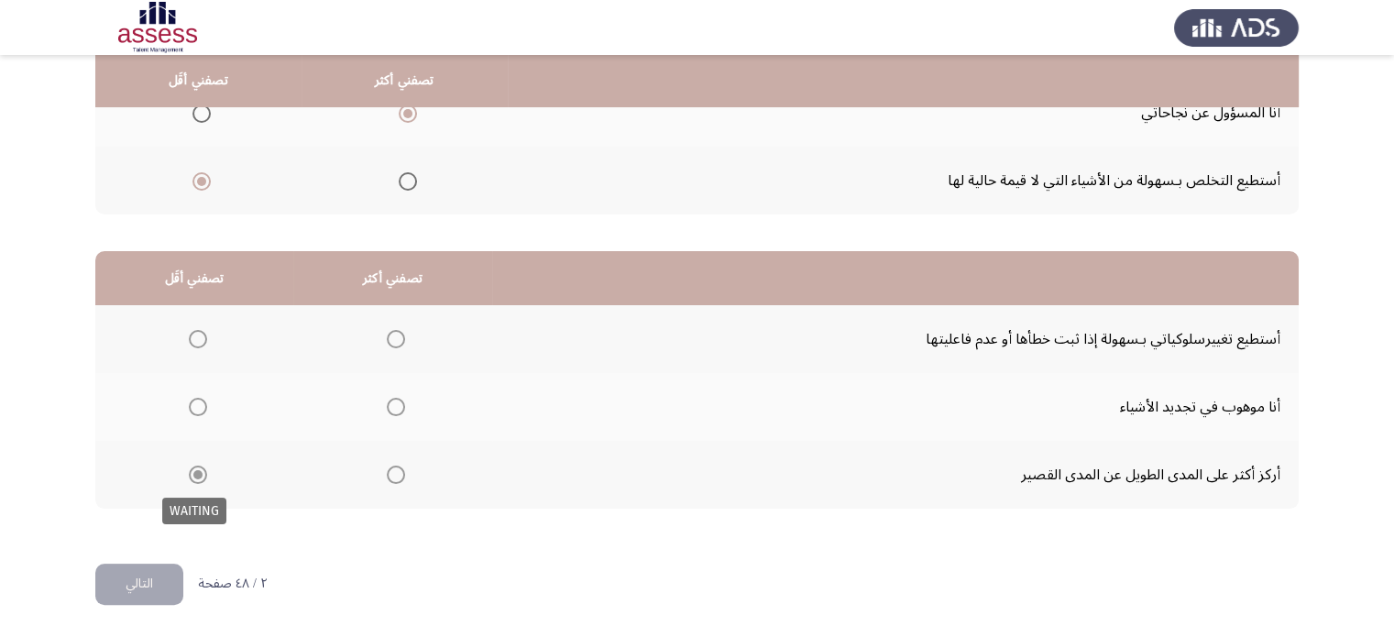
scroll to position [290, 0]
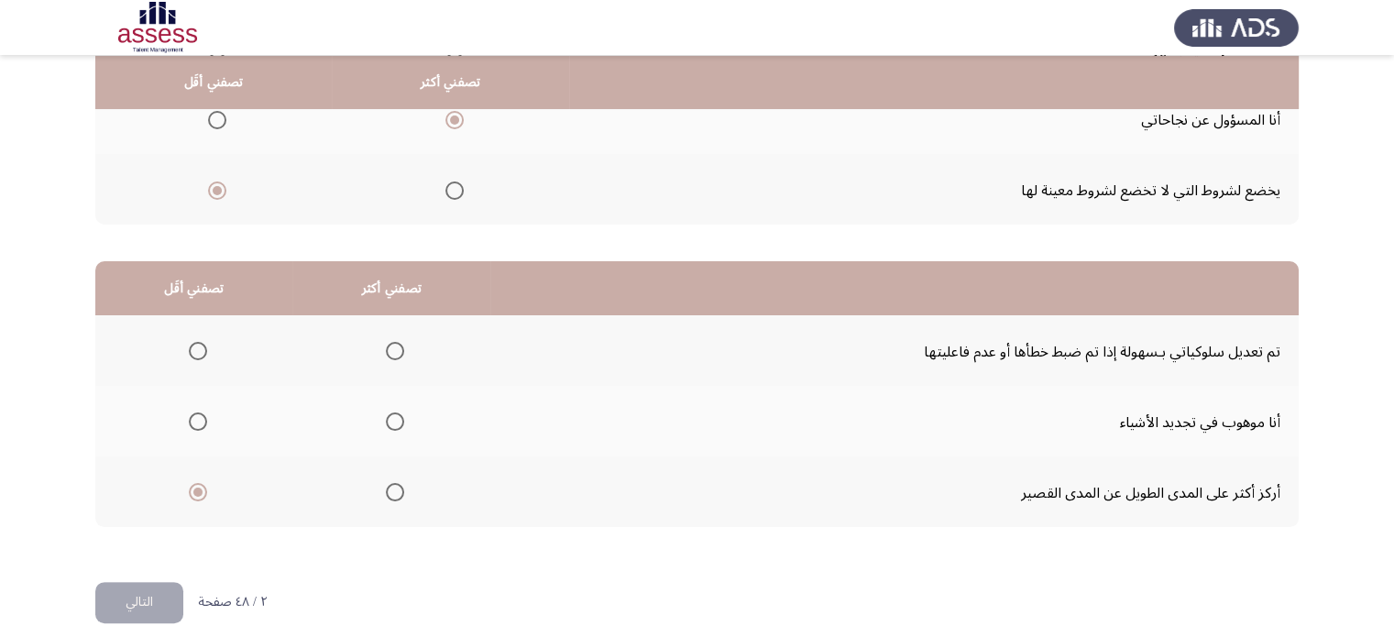
click at [395, 431] on mat-radio-group "حدد خيارا" at bounding box center [392, 420] width 26 height 31
click at [396, 429] on mat-radio-group "حدد خيارا" at bounding box center [392, 420] width 26 height 31
click at [398, 426] on span "حدد خيارا" at bounding box center [395, 421] width 18 height 18
click at [398, 426] on input "حدد خيارا" at bounding box center [395, 421] width 18 height 18
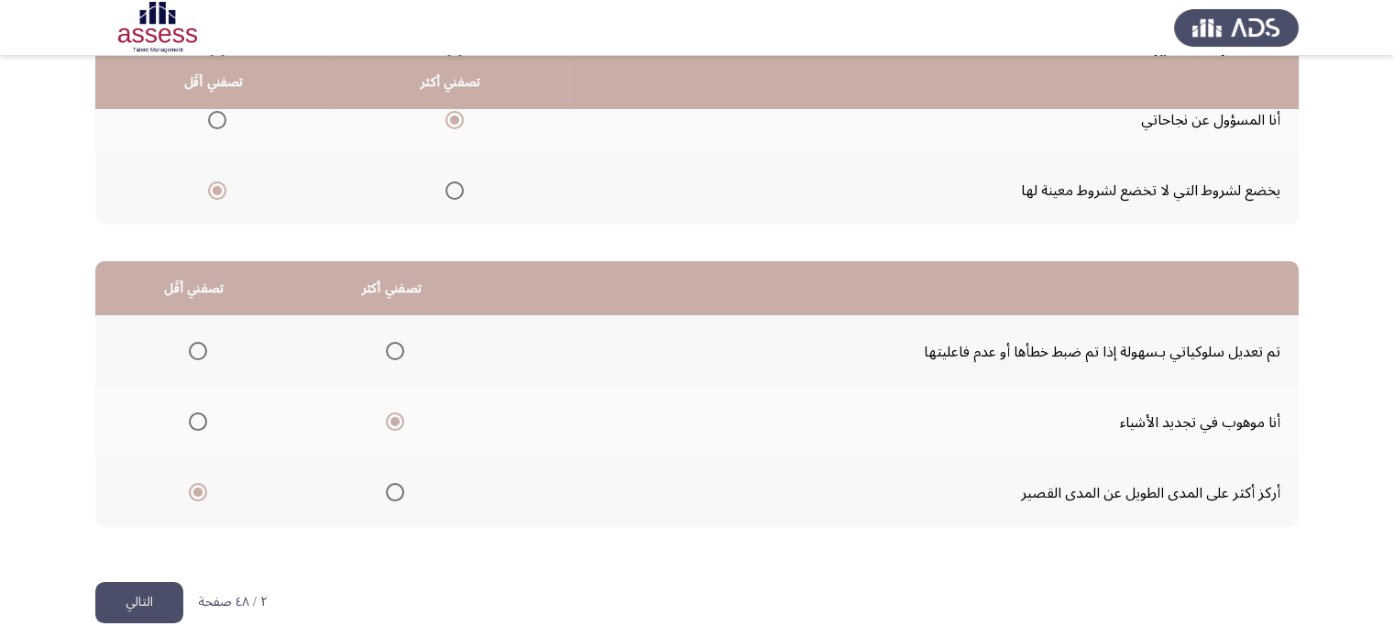
click at [118, 591] on button "التالي" at bounding box center [139, 602] width 88 height 41
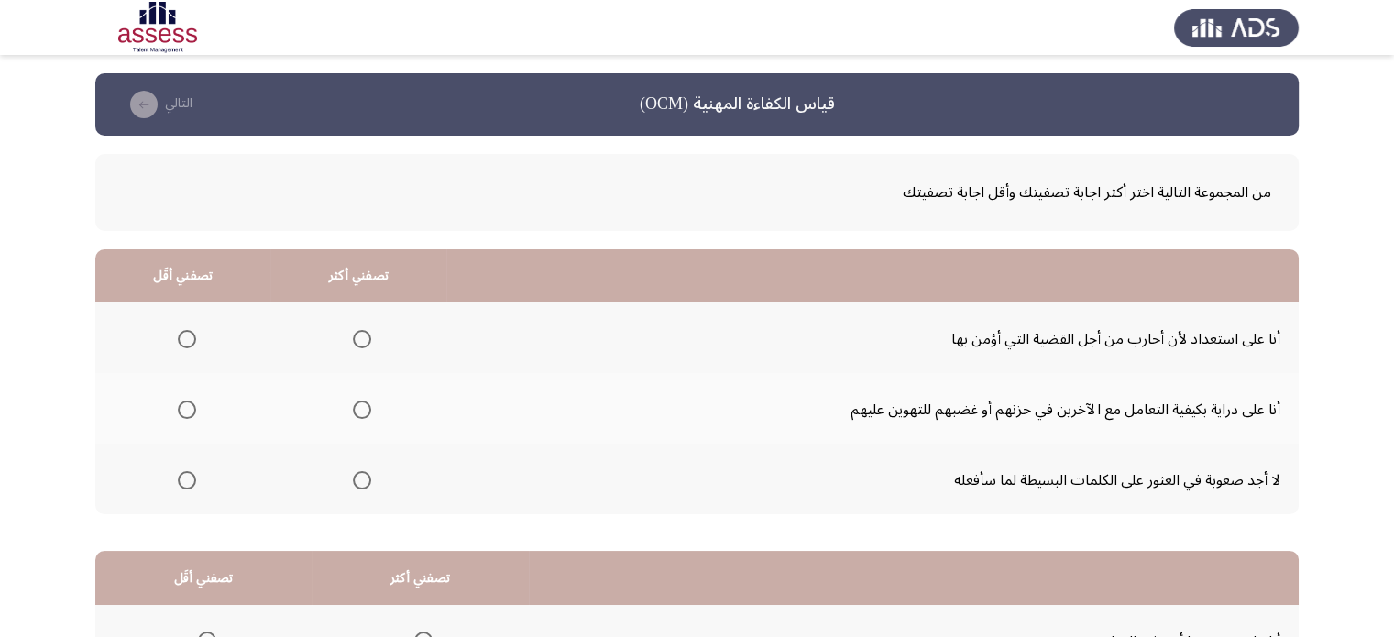
click at [1363, 285] on app-assessment-container "قياس الكفاءة المهنية (OCM) التالي من المجموعة التالية اختر أكثر اجابة تصفيتك وأ…" at bounding box center [697, 472] width 1394 height 798
click at [357, 405] on span "حدد خيارا" at bounding box center [362, 410] width 18 height 18
click at [357, 405] on input "حدد خيارا" at bounding box center [362, 410] width 18 height 18
click at [304, 357] on th at bounding box center [358, 337] width 176 height 71
drag, startPoint x: 304, startPoint y: 357, endPoint x: 194, endPoint y: 326, distance: 114.1
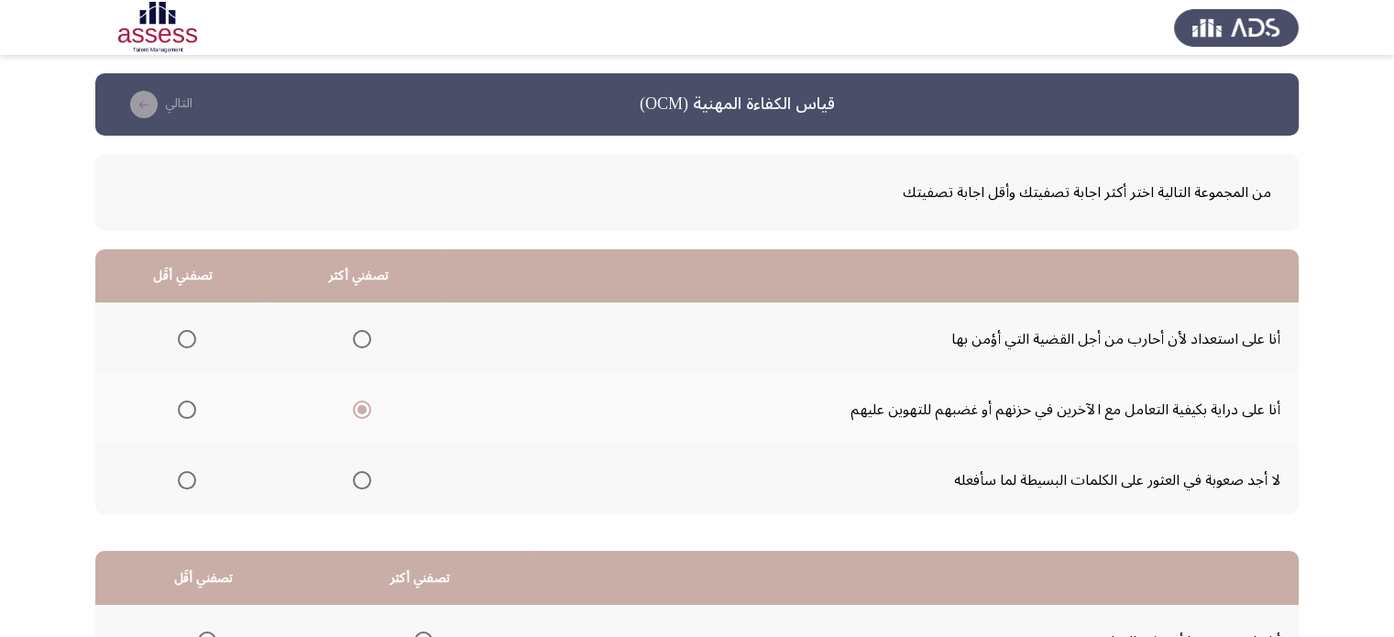
click at [194, 326] on tr "أنا على استعداد لأن أحارب من أجل القضية التي أؤمن بها" at bounding box center [696, 337] width 1203 height 71
click at [191, 332] on span "حدد خيارا" at bounding box center [187, 339] width 18 height 18
click at [191, 332] on input "حدد خيارا" at bounding box center [187, 339] width 18 height 18
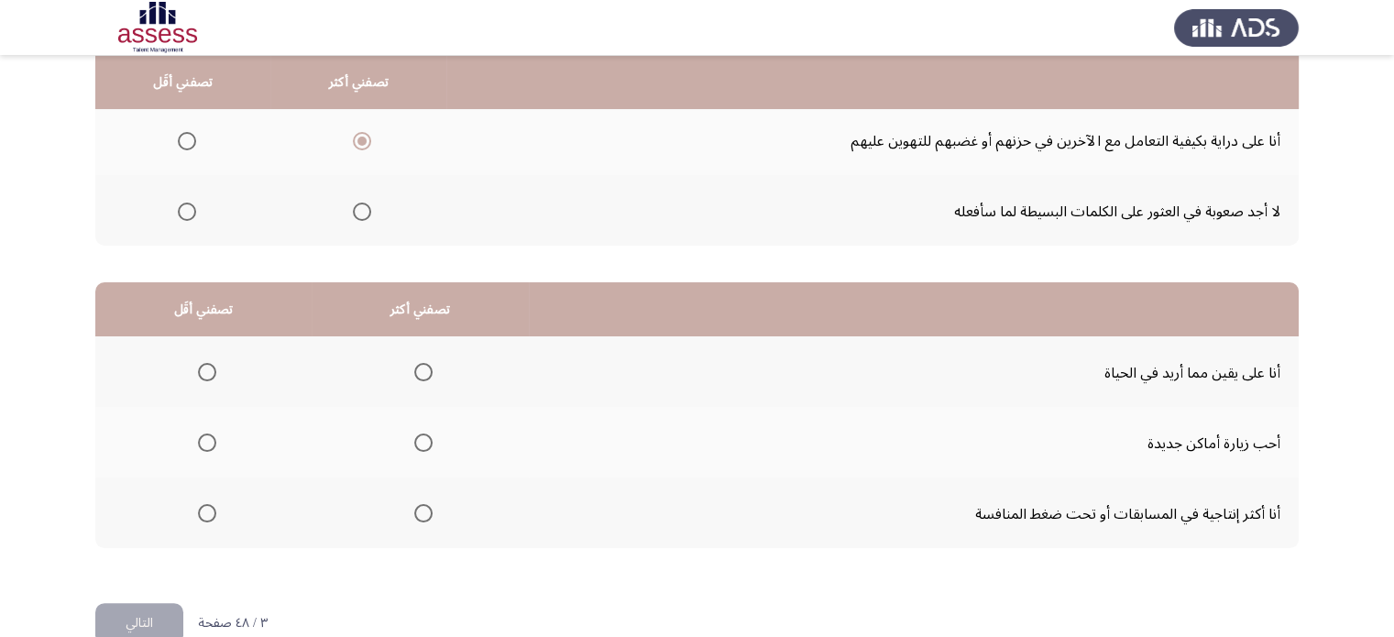
scroll to position [305, 0]
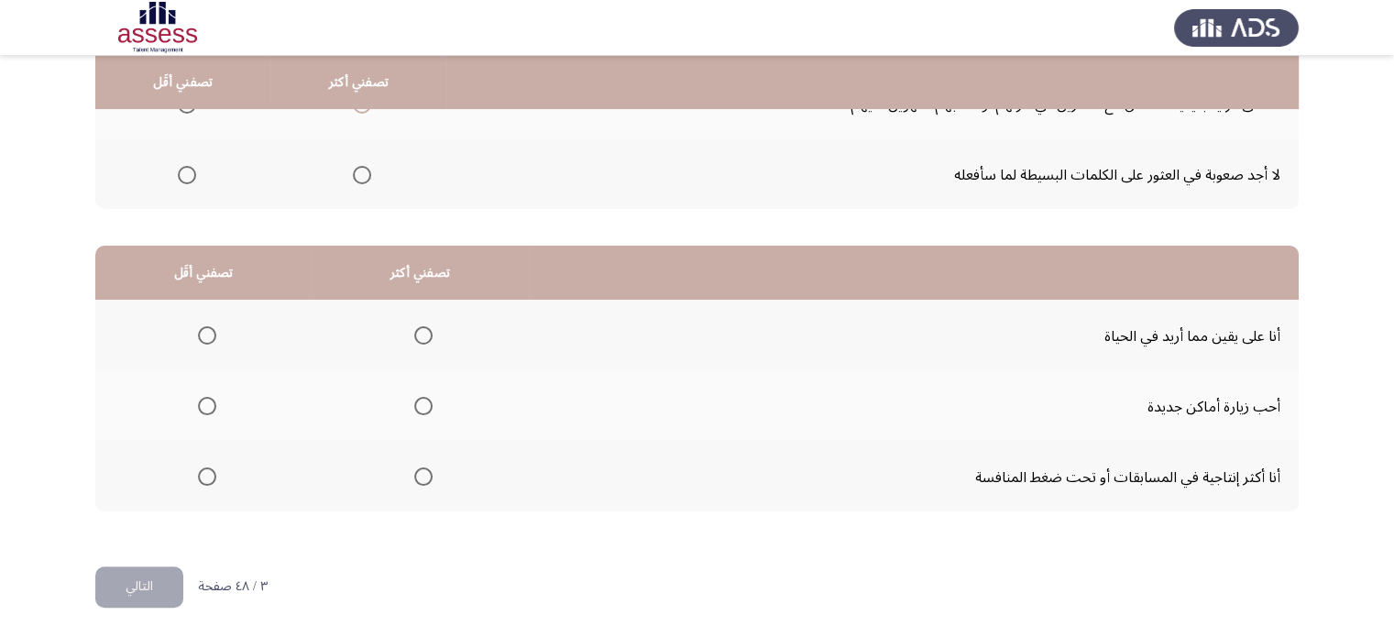
click at [436, 477] on th at bounding box center [420, 476] width 217 height 71
click at [435, 476] on th at bounding box center [420, 476] width 217 height 71
click at [429, 476] on span "حدد خيارا" at bounding box center [423, 476] width 18 height 18
click at [429, 476] on input "حدد خيارا" at bounding box center [423, 476] width 18 height 18
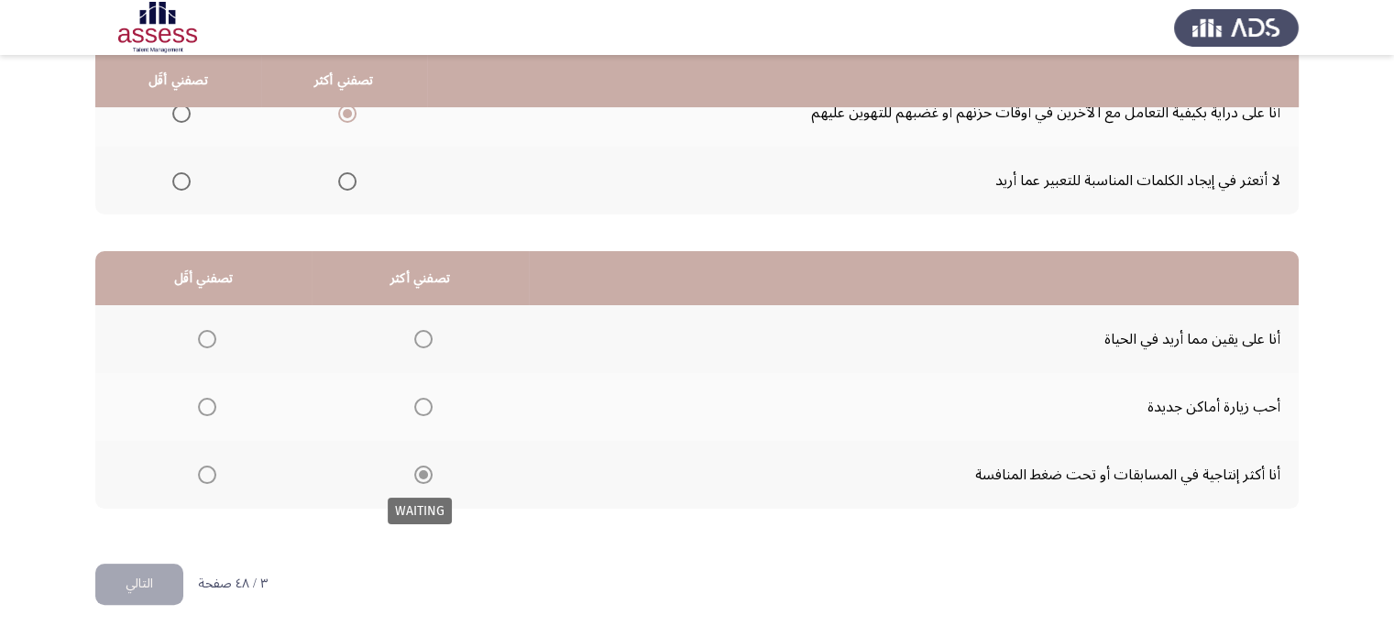
scroll to position [290, 0]
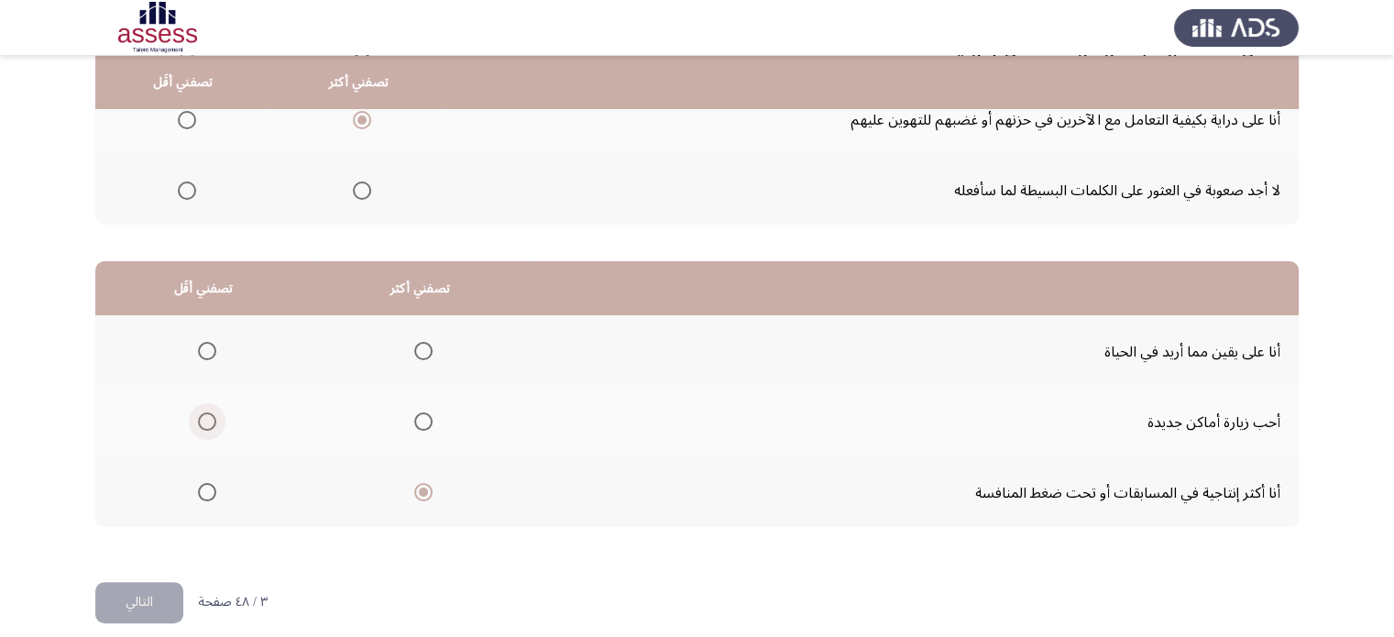
click at [213, 412] on span "حدد خيارا" at bounding box center [207, 421] width 18 height 18
click at [213, 412] on input "حدد خيارا" at bounding box center [207, 421] width 18 height 18
click at [130, 589] on font "التالي" at bounding box center [139, 601] width 27 height 27
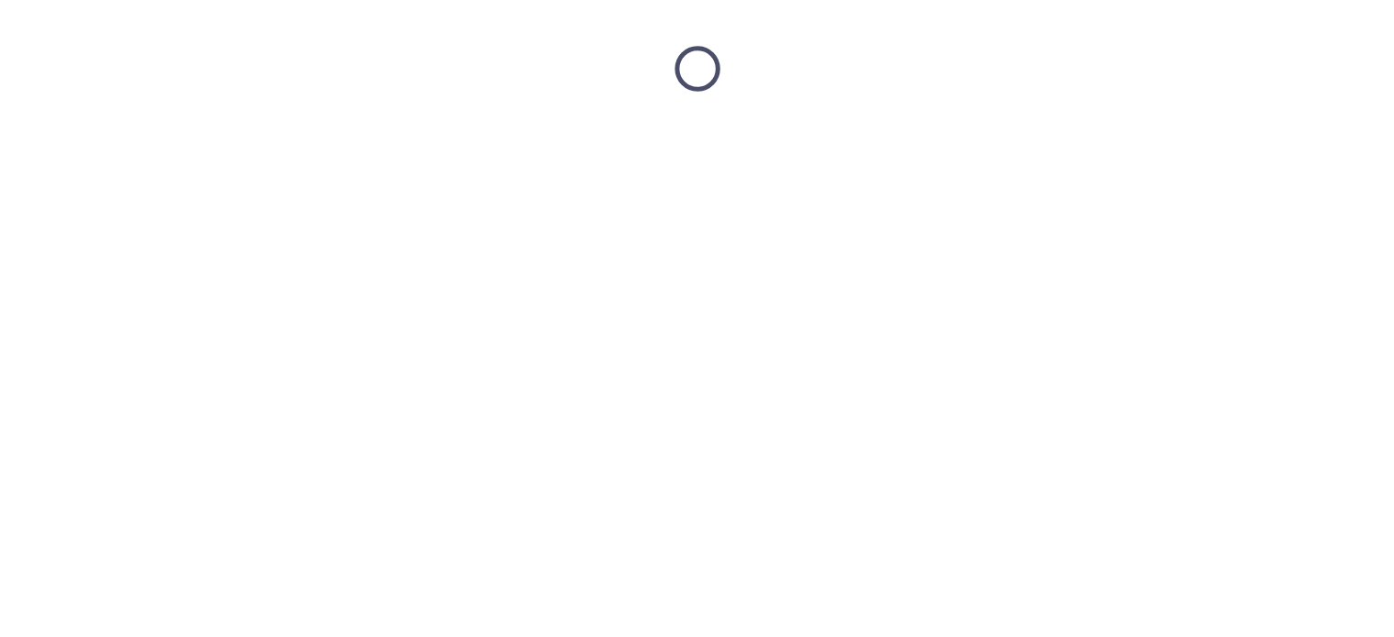
scroll to position [0, 0]
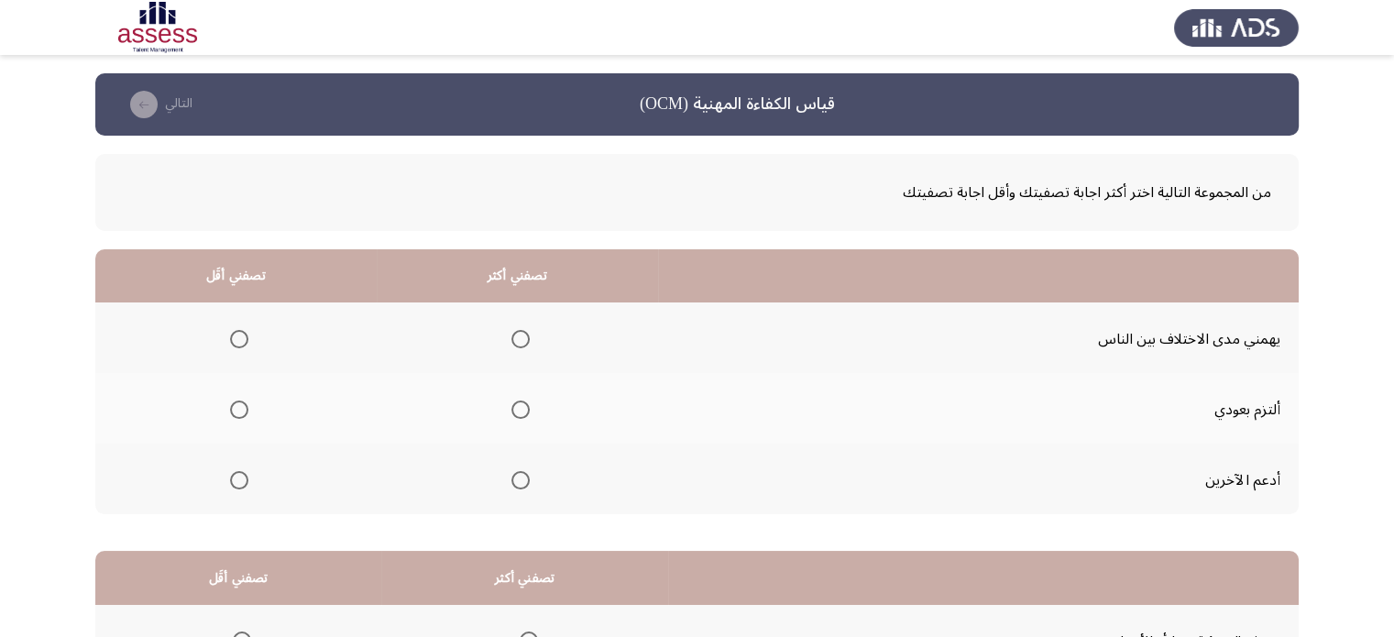
click at [523, 490] on mat-radio-group "حدد خيارا" at bounding box center [517, 479] width 26 height 31
click at [522, 486] on span "حدد خيارا" at bounding box center [520, 480] width 18 height 18
click at [522, 486] on input "حدد خيارا" at bounding box center [520, 480] width 18 height 18
click at [246, 327] on mat-radio-group "حدد خيارا" at bounding box center [236, 338] width 26 height 31
click at [238, 336] on span "حدد خيارا" at bounding box center [239, 339] width 18 height 18
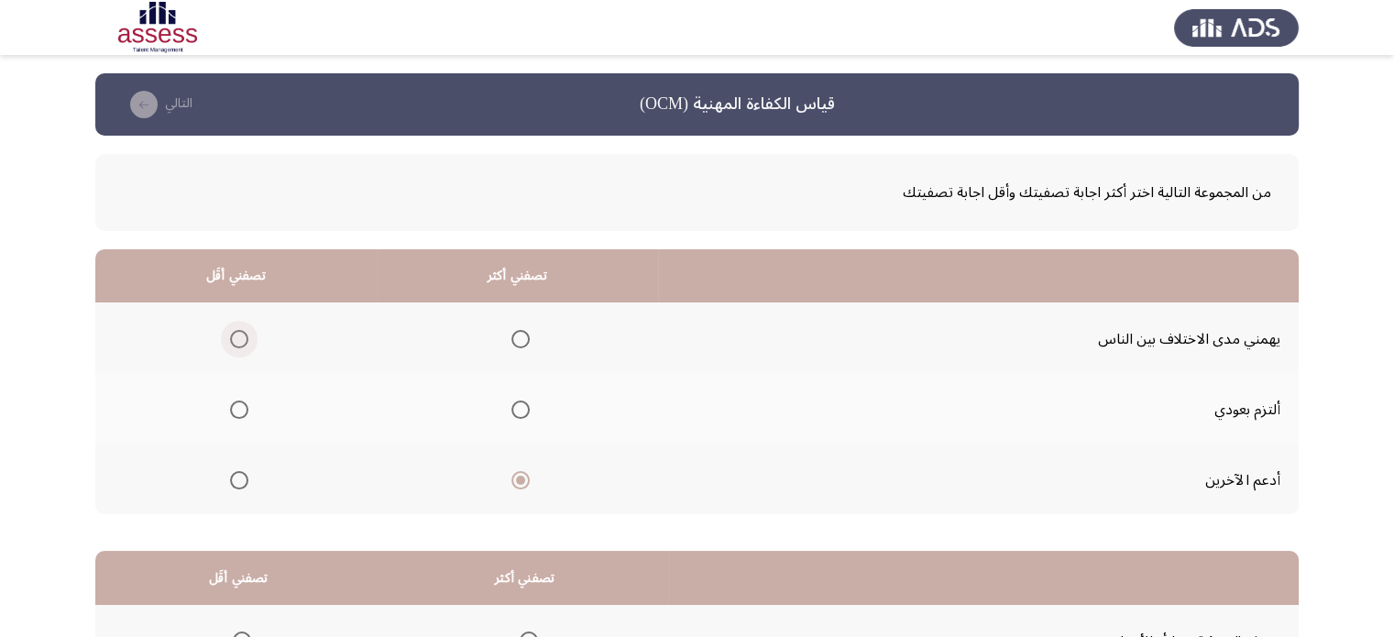
click at [238, 336] on input "حدد خيارا" at bounding box center [239, 339] width 18 height 18
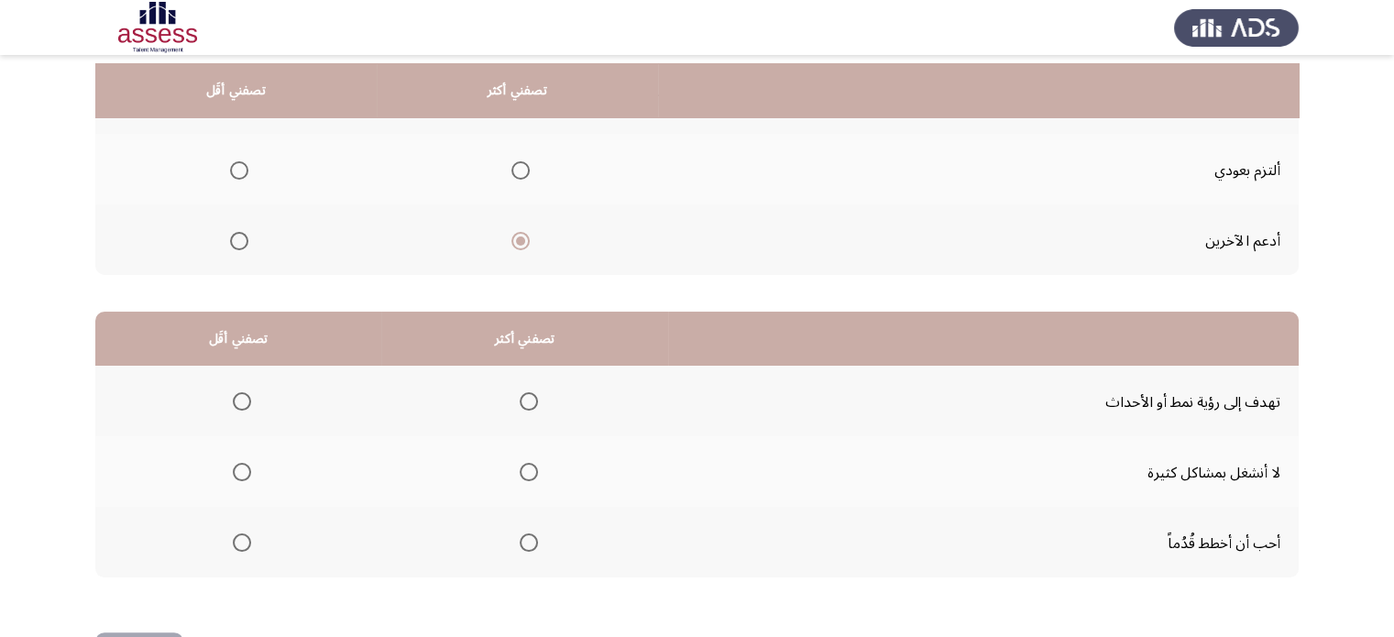
scroll to position [247, 0]
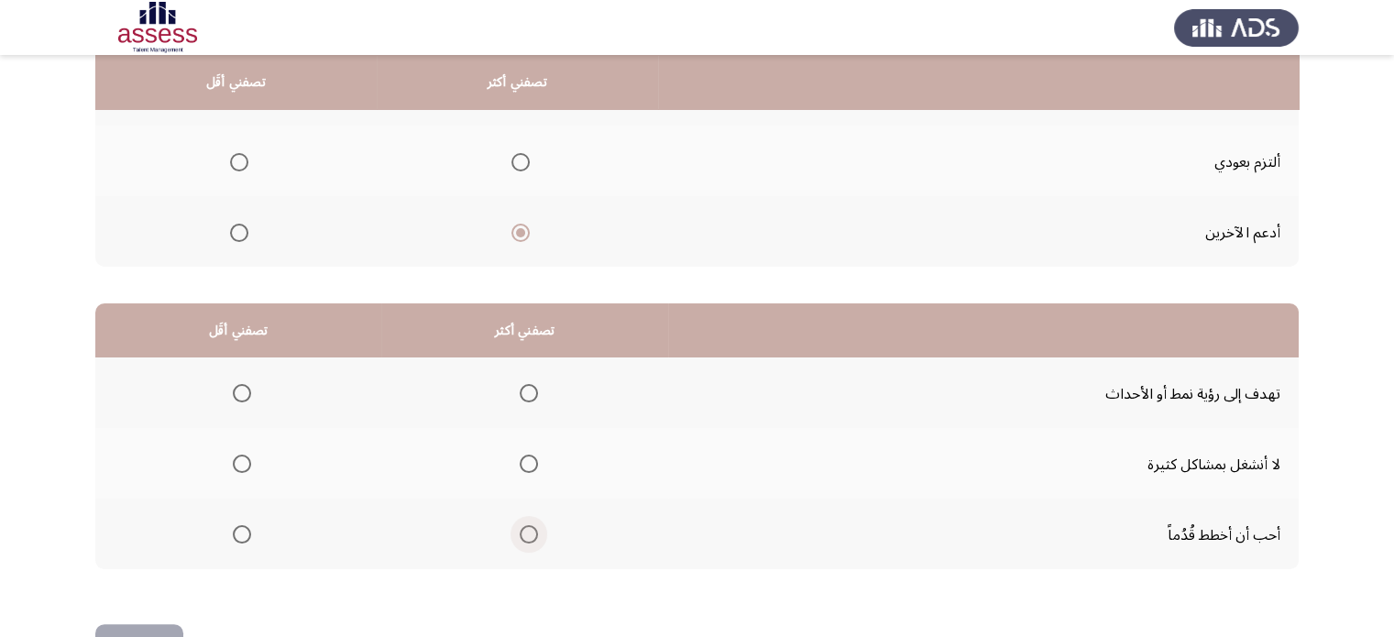
click at [516, 533] on label "حدد خيارا" at bounding box center [525, 534] width 26 height 18
click at [520, 533] on input "حدد خيارا" at bounding box center [529, 534] width 18 height 18
click at [255, 381] on th at bounding box center [238, 392] width 286 height 71
click at [249, 384] on span "حدد خيارا" at bounding box center [242, 393] width 18 height 18
click at [249, 384] on input "حدد خيارا" at bounding box center [242, 393] width 18 height 18
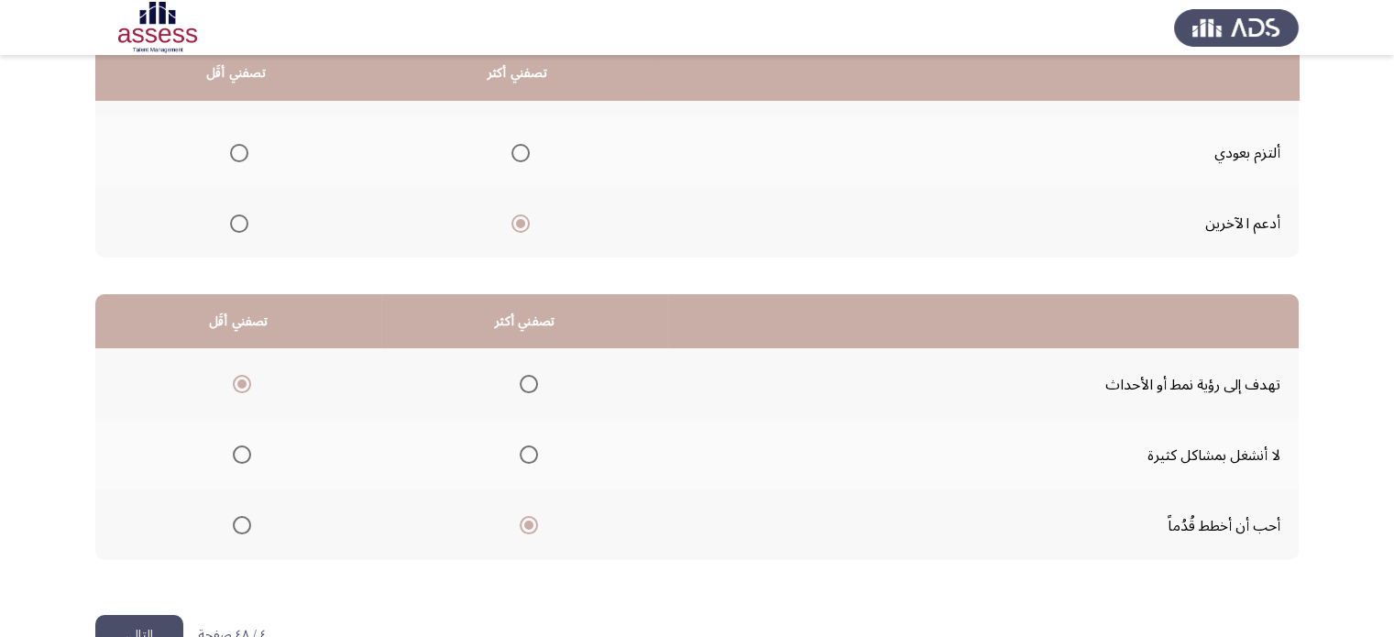
scroll to position [305, 0]
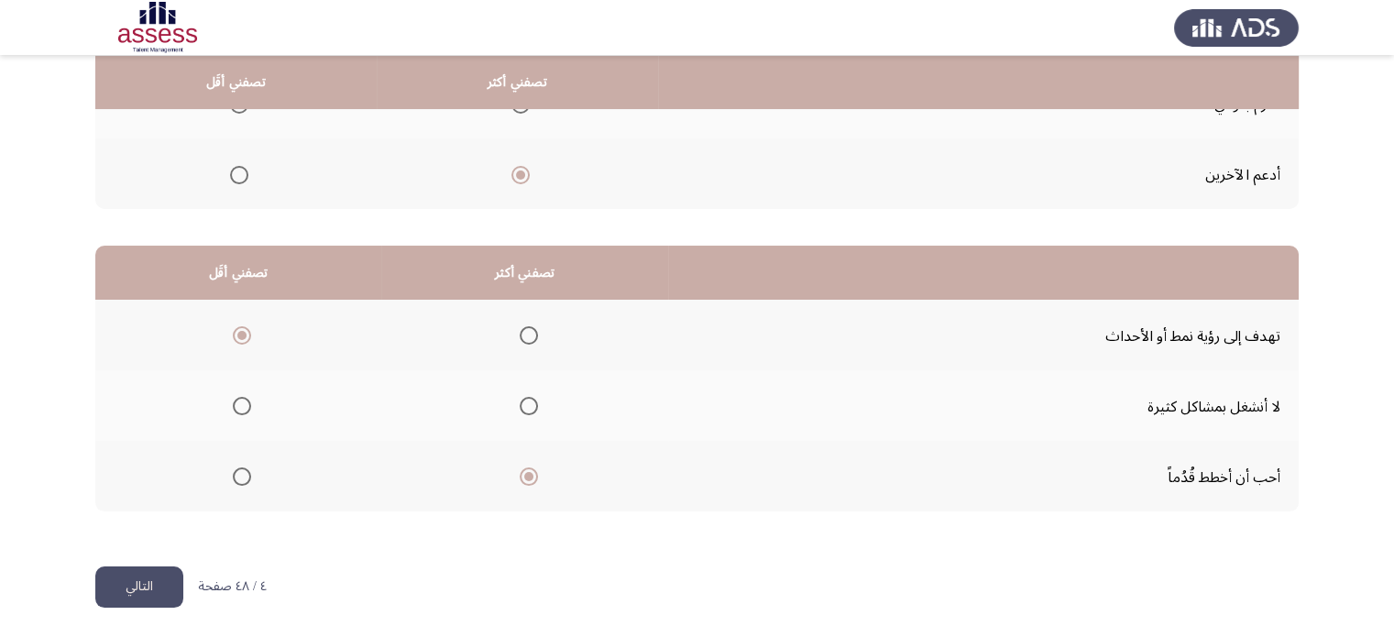
click at [119, 588] on button "التالي" at bounding box center [139, 586] width 88 height 41
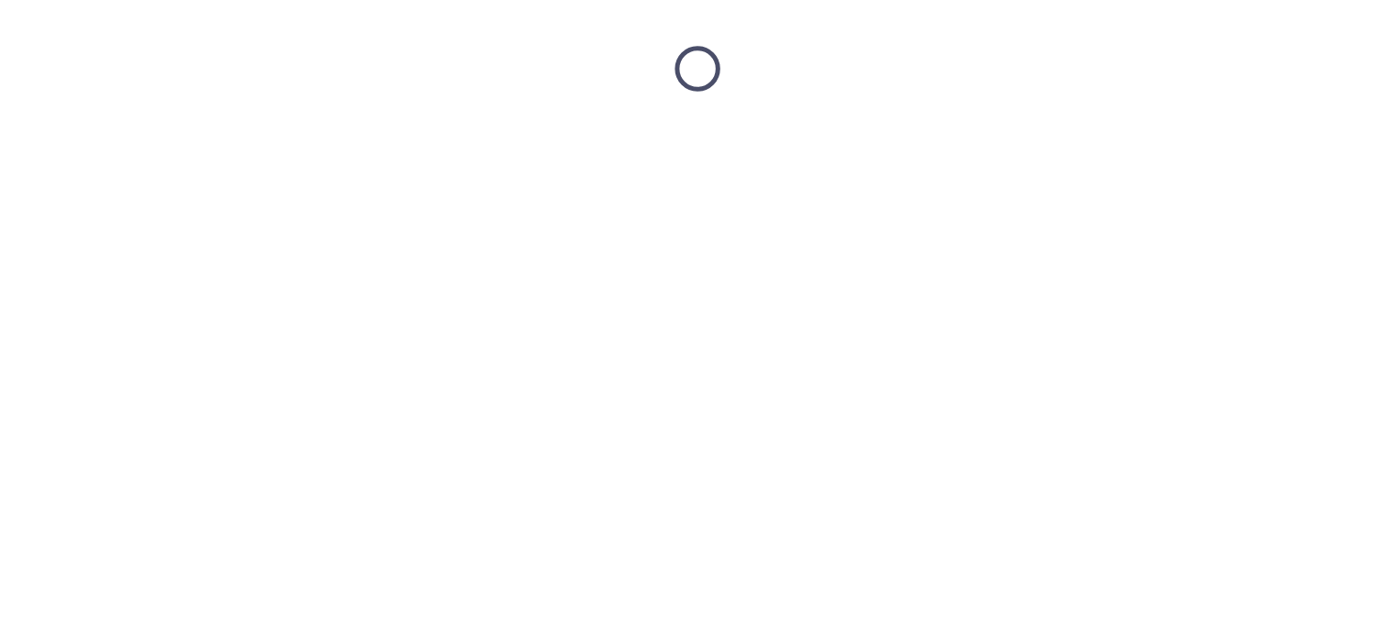
scroll to position [0, 0]
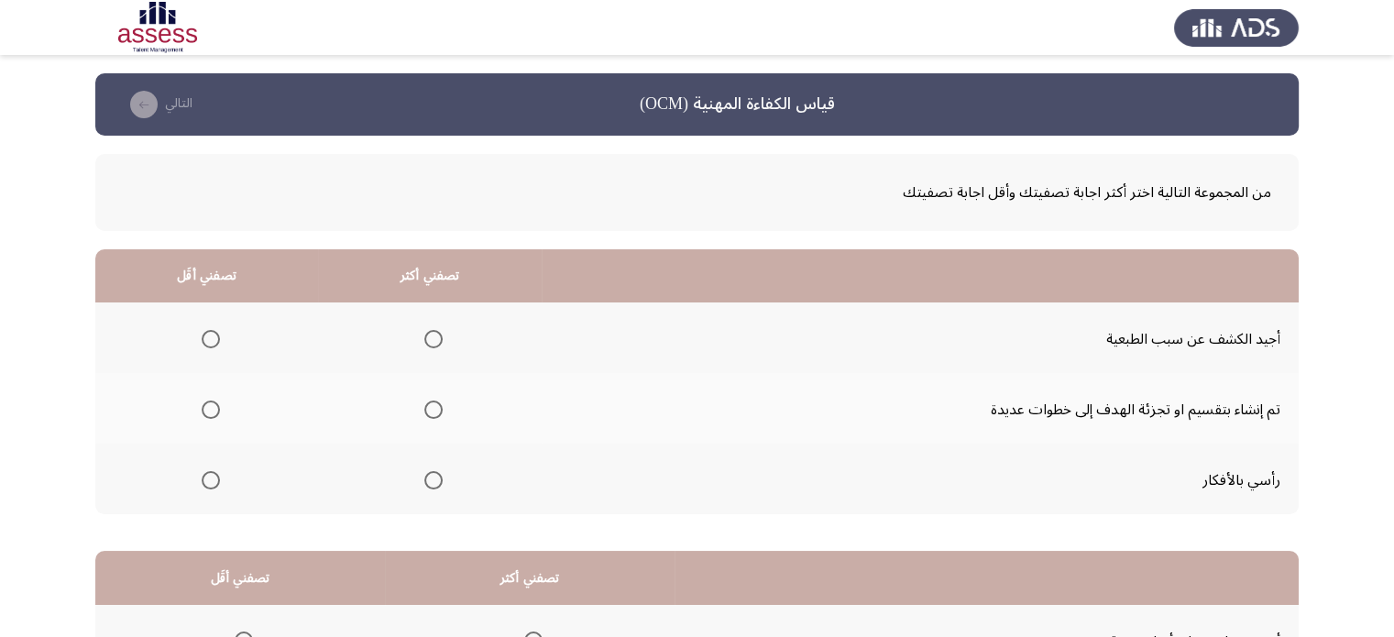
click at [442, 402] on span "حدد خيارا" at bounding box center [433, 410] width 18 height 18
click at [442, 402] on input "حدد خيارا" at bounding box center [433, 410] width 18 height 18
click at [214, 333] on span "حدد خيارا" at bounding box center [211, 339] width 18 height 18
click at [214, 333] on input "حدد خيارا" at bounding box center [211, 339] width 18 height 18
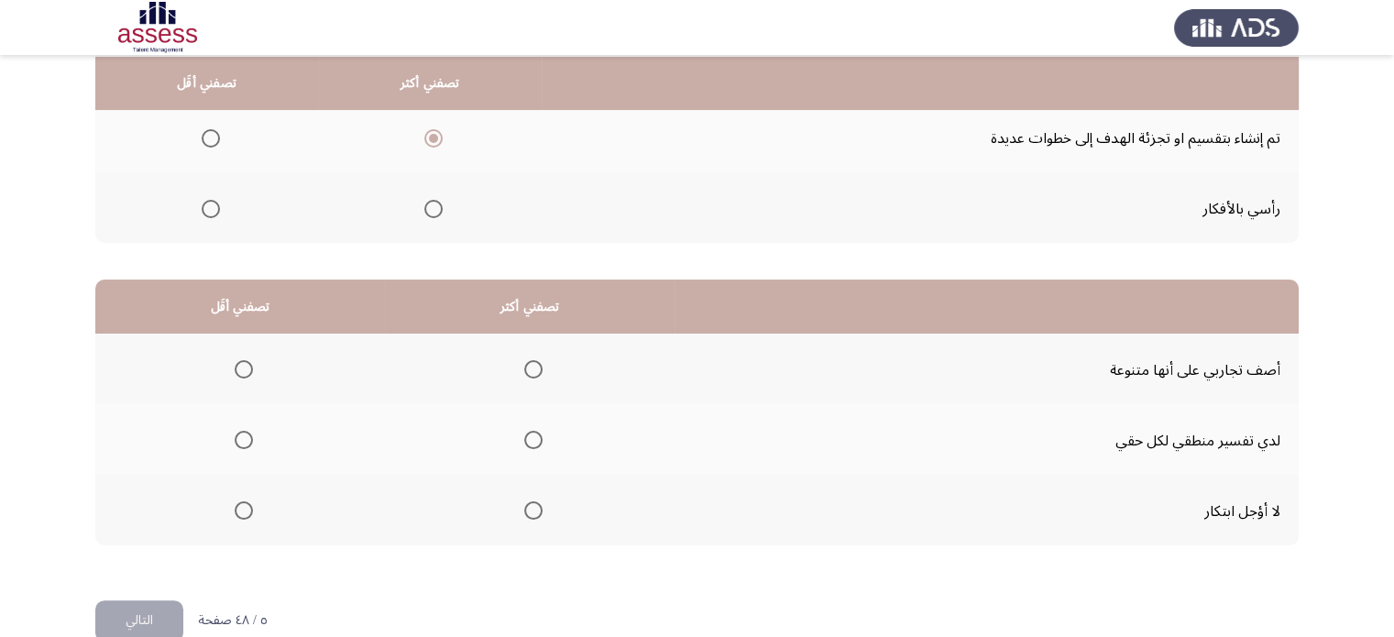
scroll to position [272, 0]
click at [532, 504] on span "حدد خيارا" at bounding box center [533, 509] width 18 height 18
click at [532, 504] on input "حدد خيارا" at bounding box center [533, 509] width 18 height 18
click at [236, 435] on span "حدد خيارا" at bounding box center [244, 439] width 18 height 18
click at [236, 435] on input "حدد خيارا" at bounding box center [244, 439] width 18 height 18
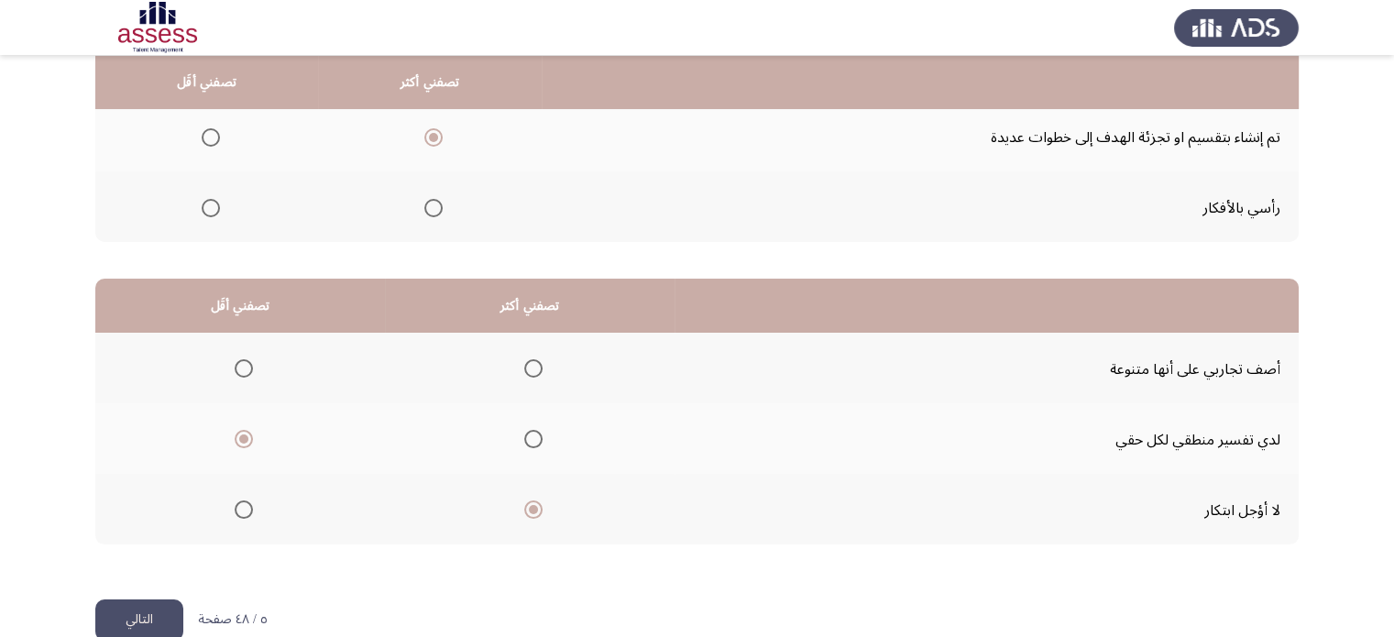
click at [134, 607] on font "التالي" at bounding box center [139, 619] width 27 height 27
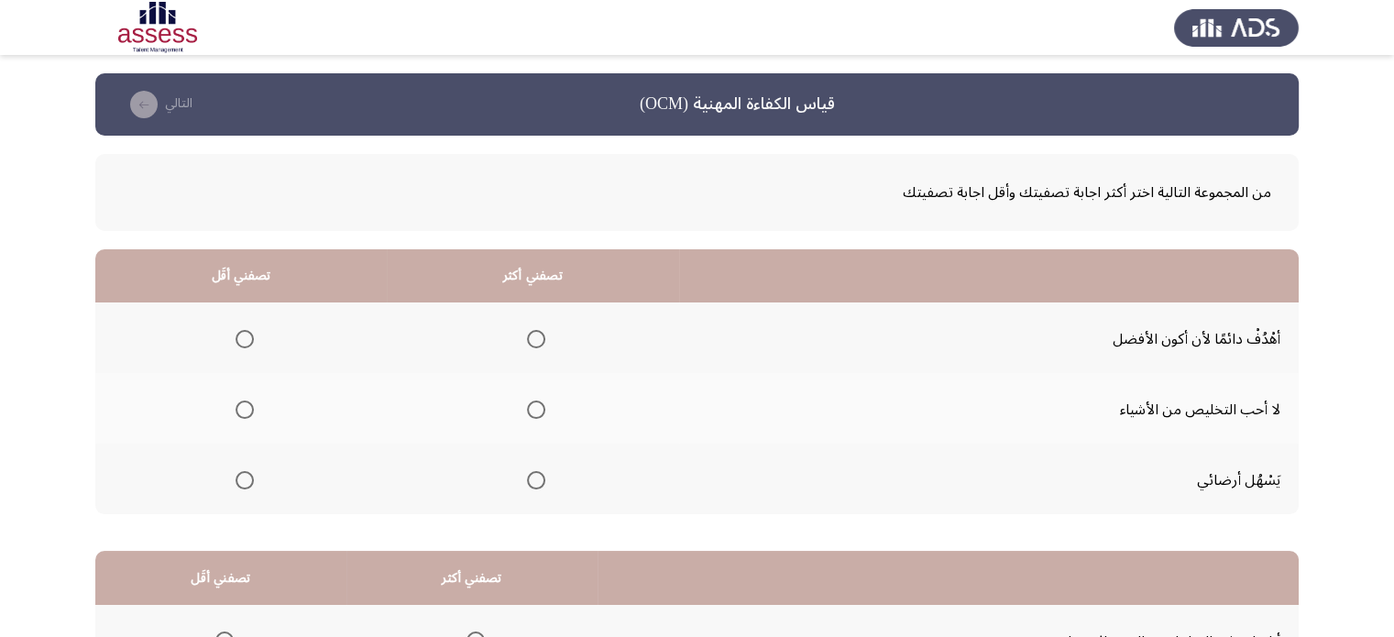
click at [1076, 329] on td "أهْدُفْ دائمًا لأن أكون الأفضل" at bounding box center [989, 337] width 621 height 71
click at [545, 347] on span "حدد خيارا" at bounding box center [536, 339] width 18 height 18
click at [545, 347] on input "حدد خيارا" at bounding box center [536, 339] width 18 height 18
click at [239, 407] on span "حدد خيارا" at bounding box center [245, 410] width 18 height 18
click at [239, 407] on input "حدد خيارا" at bounding box center [245, 410] width 18 height 18
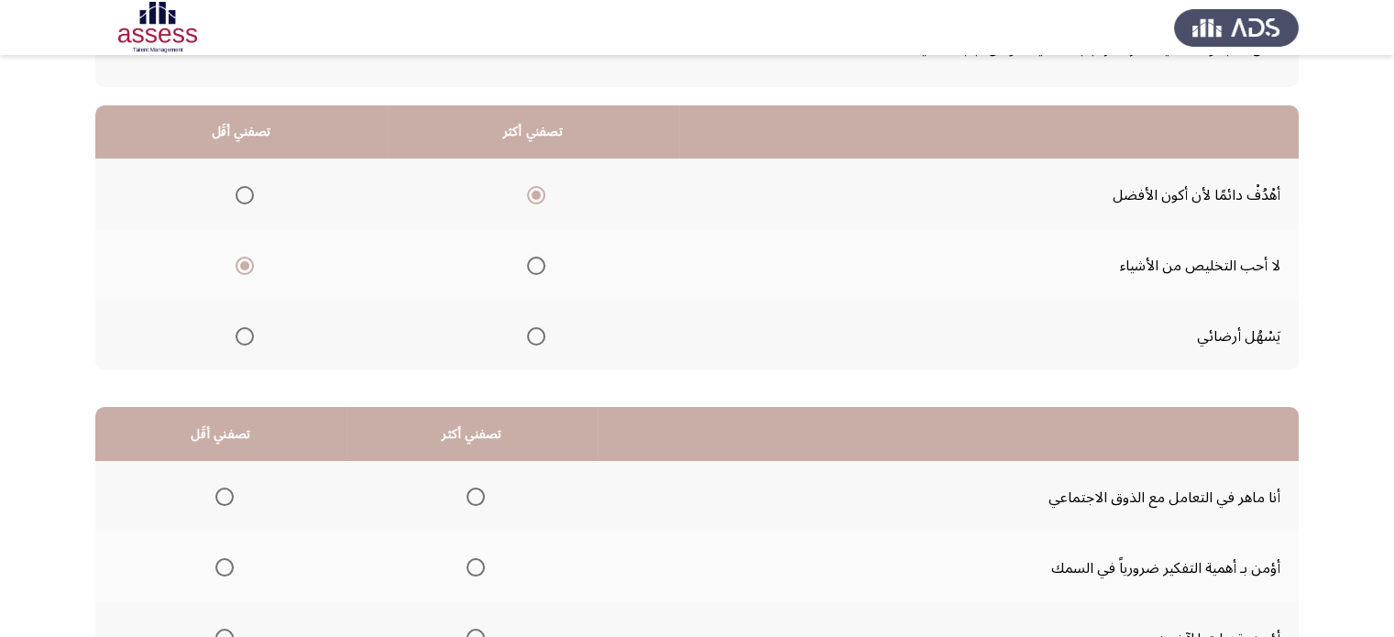
scroll to position [305, 0]
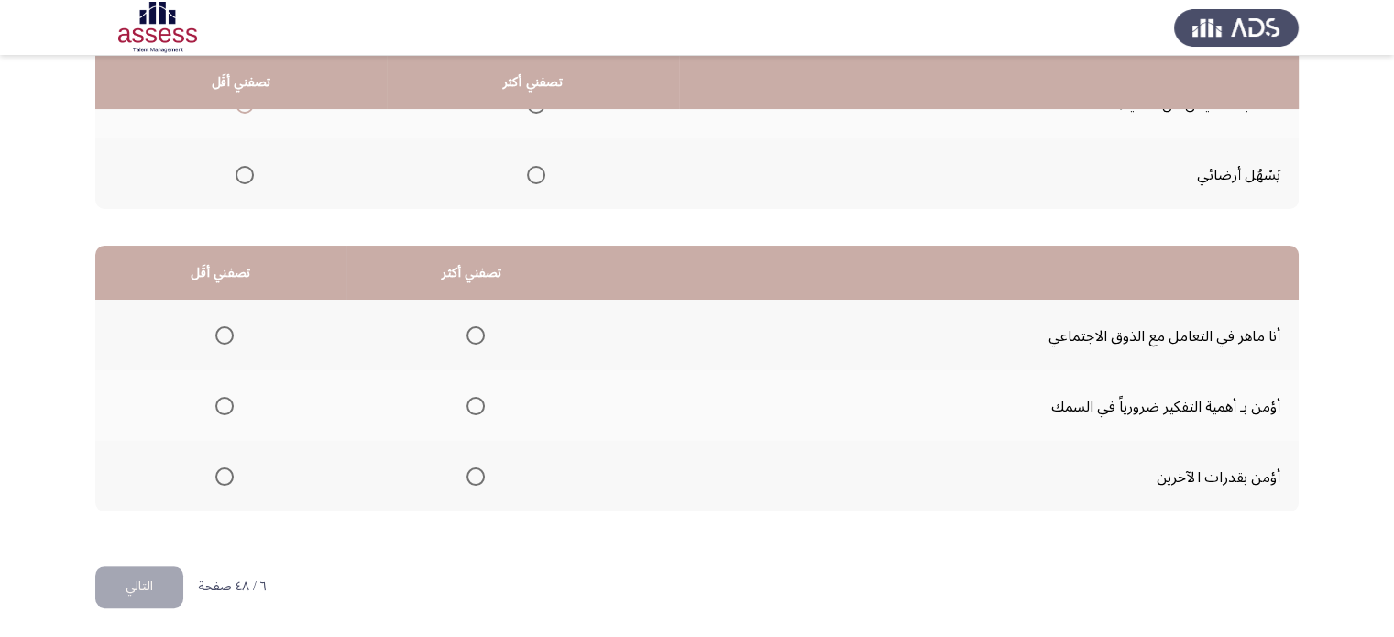
click at [473, 319] on mat-radio-group "حدد خيارا" at bounding box center [472, 334] width 26 height 31
click at [473, 327] on span "حدد خيارا" at bounding box center [476, 335] width 18 height 18
click at [473, 327] on input "حدد خيارا" at bounding box center [476, 335] width 18 height 18
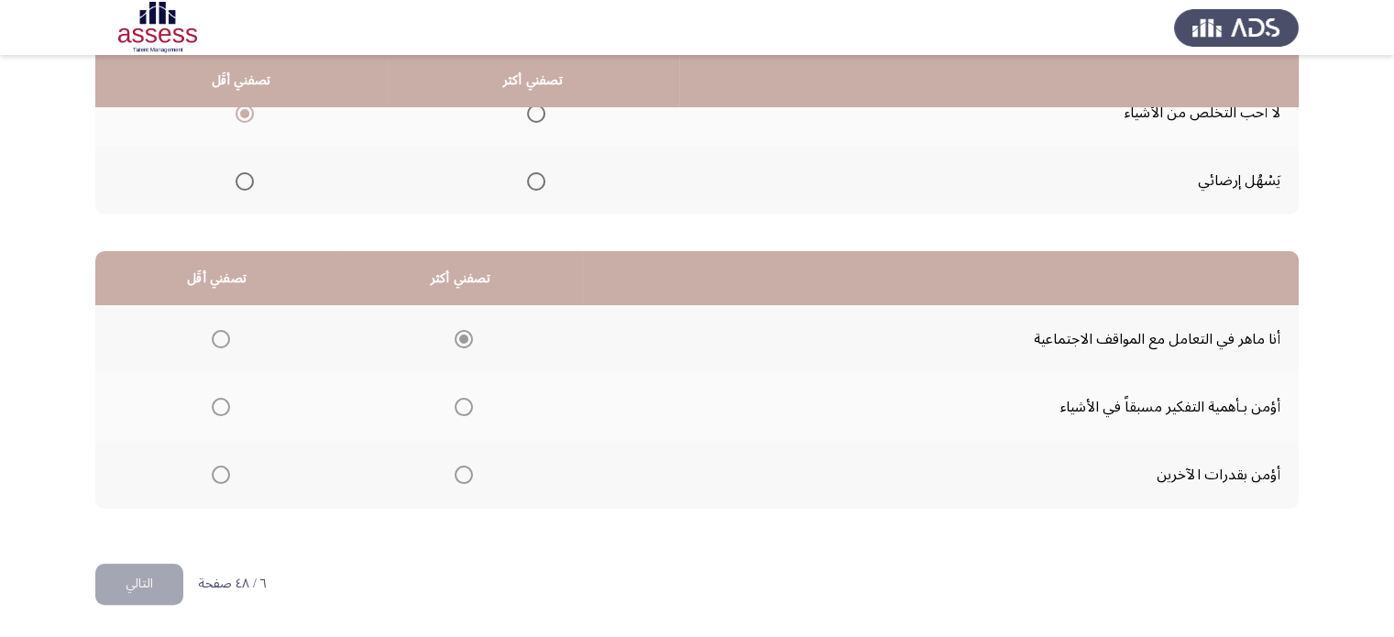
scroll to position [290, 0]
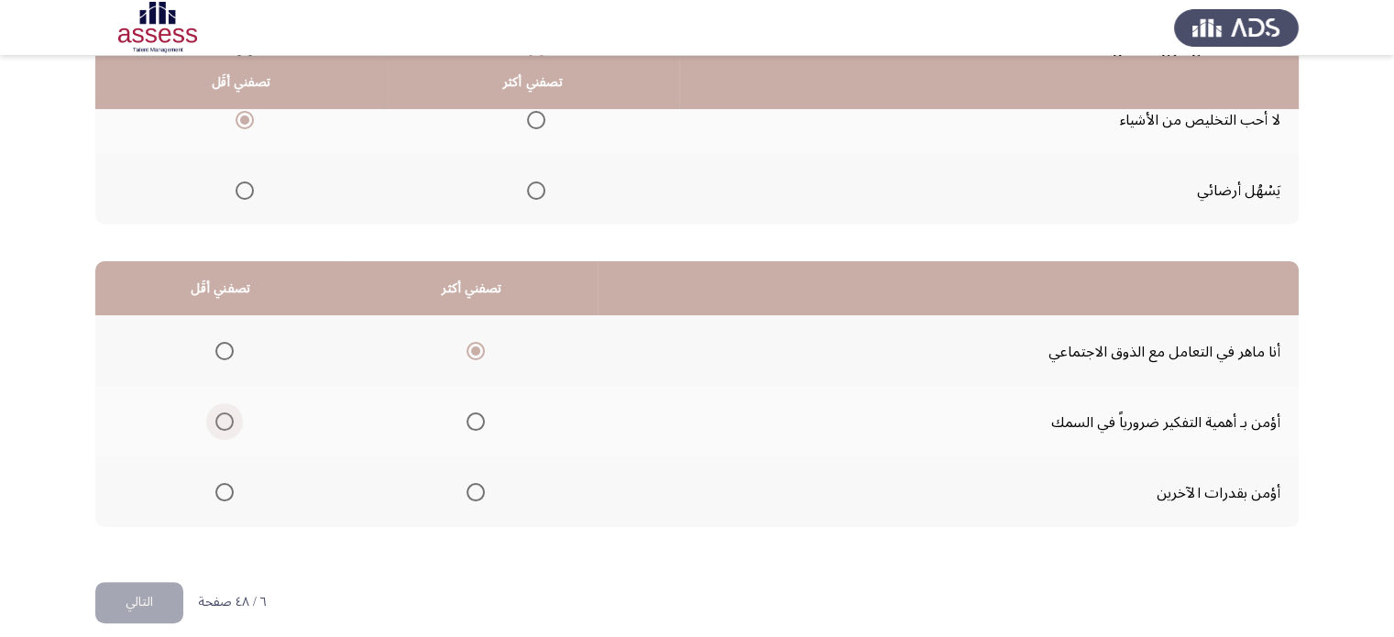
click at [224, 423] on span "حدد خيارا" at bounding box center [224, 421] width 18 height 18
click at [224, 423] on input "حدد خيارا" at bounding box center [224, 421] width 18 height 18
click at [214, 487] on label "حدد خيارا" at bounding box center [221, 492] width 26 height 18
click at [215, 487] on input "حدد خيارا" at bounding box center [224, 492] width 18 height 18
click at [139, 601] on font "التالي" at bounding box center [139, 601] width 27 height 27
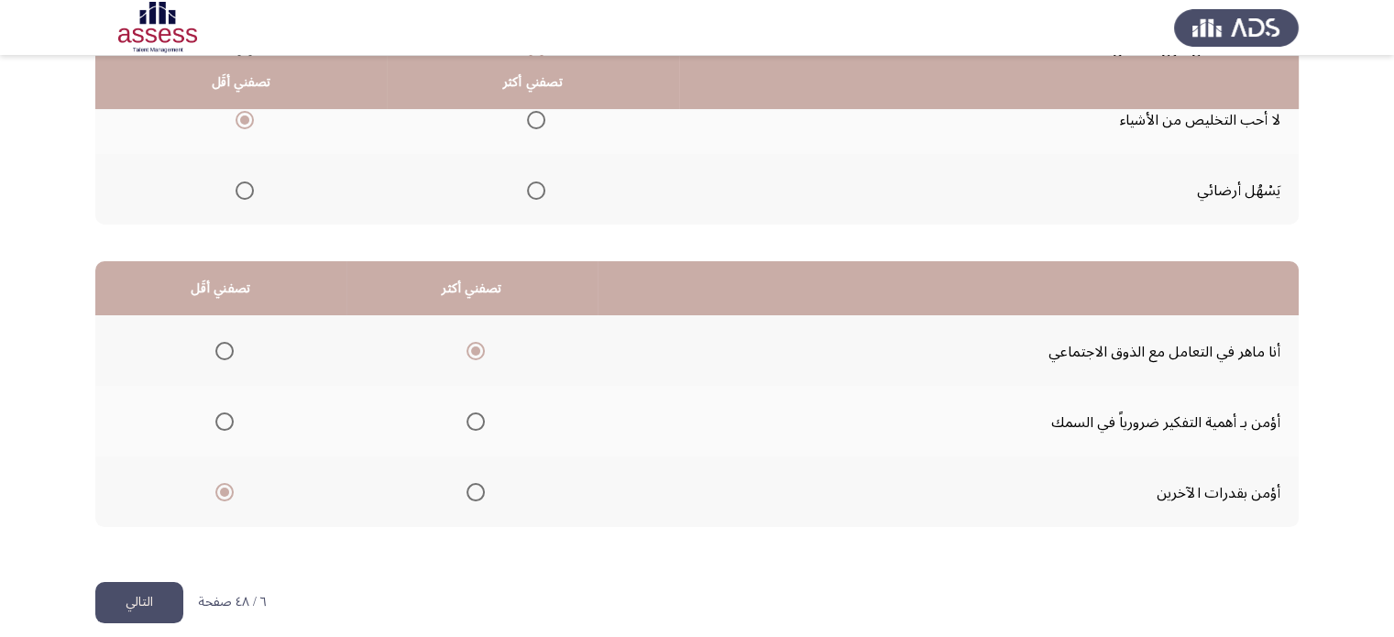
scroll to position [0, 0]
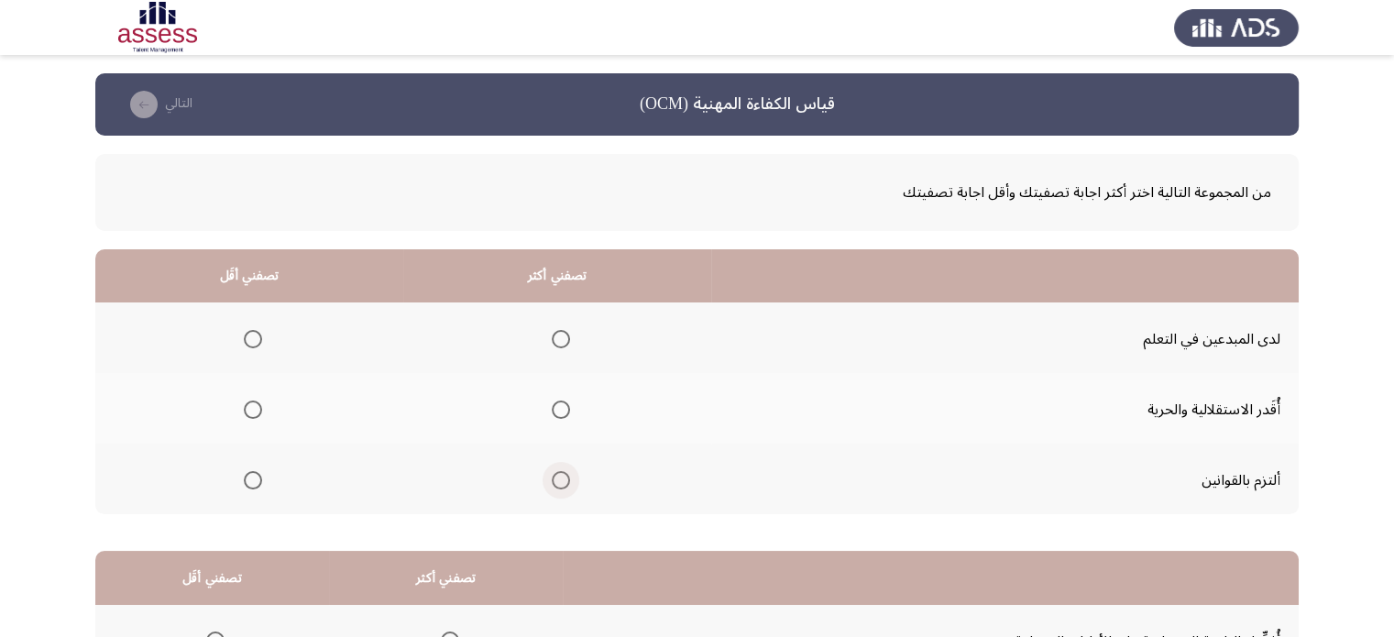
click at [561, 484] on span "حدد خيارا" at bounding box center [561, 480] width 18 height 18
click at [561, 484] on input "حدد خيارا" at bounding box center [561, 480] width 18 height 18
click at [264, 325] on th at bounding box center [249, 337] width 308 height 71
click at [260, 333] on span "حدد خيارا" at bounding box center [253, 339] width 18 height 18
click at [260, 333] on input "حدد خيارا" at bounding box center [253, 339] width 18 height 18
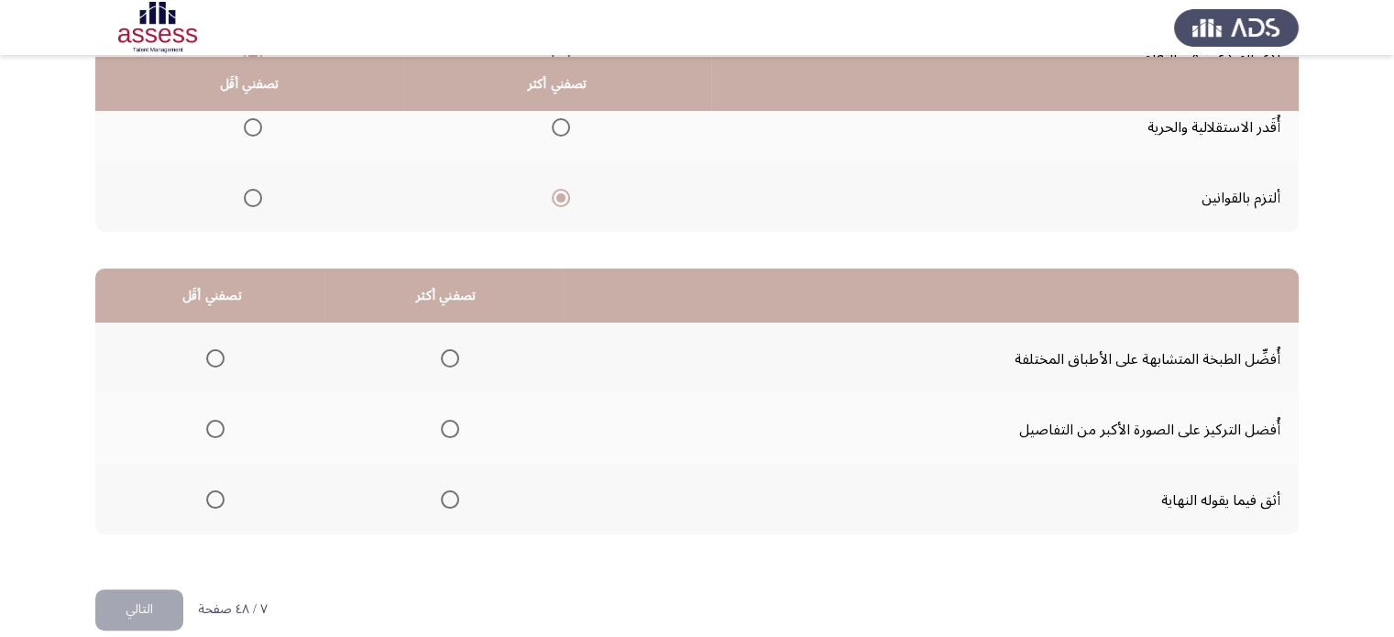
scroll to position [284, 0]
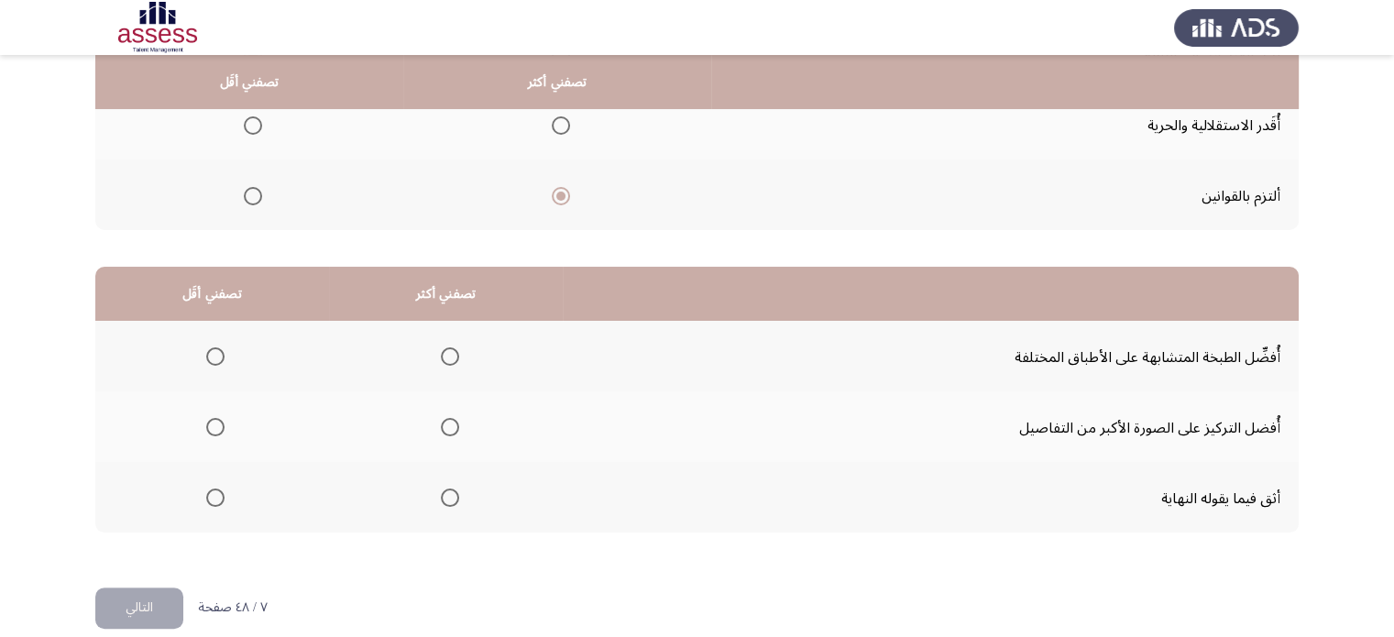
click at [223, 417] on mat-radio-button "حدد خيارا" at bounding box center [212, 426] width 26 height 19
click at [216, 428] on mat-radio-group "حدد خيارا" at bounding box center [212, 426] width 26 height 31
click at [216, 428] on span "حدد خيارا" at bounding box center [215, 427] width 18 height 18
click at [216, 428] on input "حدد خيارا" at bounding box center [215, 427] width 18 height 18
click at [447, 491] on span "حدد خيارا" at bounding box center [450, 498] width 18 height 18
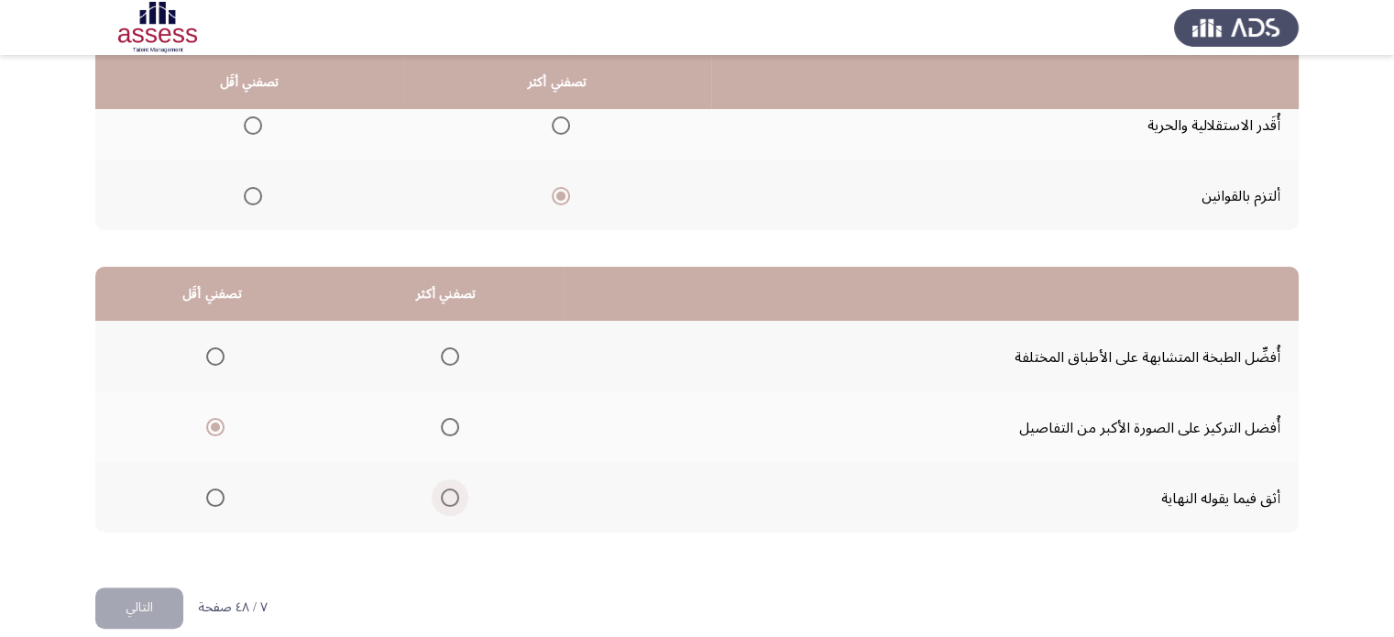
click at [447, 491] on input "حدد خيارا" at bounding box center [450, 498] width 18 height 18
click at [126, 596] on font "التالي" at bounding box center [139, 607] width 27 height 27
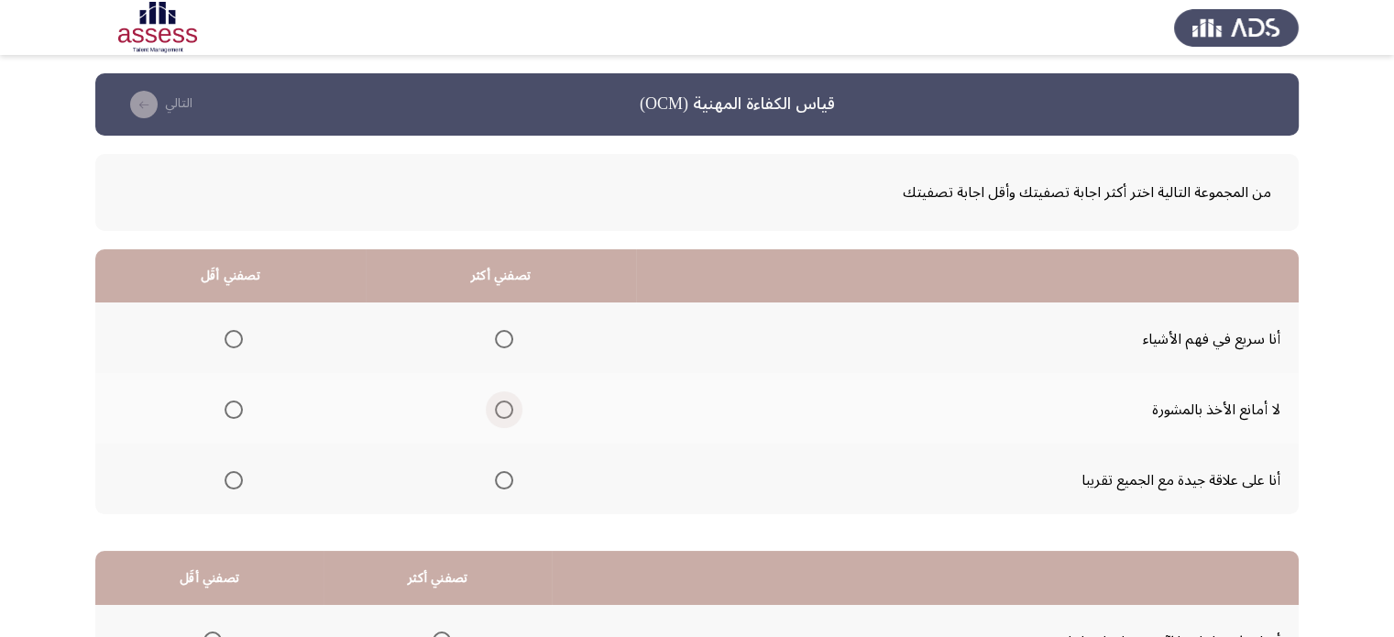
click at [502, 402] on span "حدد خيارا" at bounding box center [504, 410] width 18 height 18
click at [502, 402] on input "حدد خيارا" at bounding box center [504, 410] width 18 height 18
click at [232, 479] on span "حدد خيارا" at bounding box center [234, 480] width 18 height 18
click at [232, 479] on input "حدد خيارا" at bounding box center [234, 480] width 18 height 18
click at [495, 473] on span "حدد خيارا" at bounding box center [504, 480] width 18 height 18
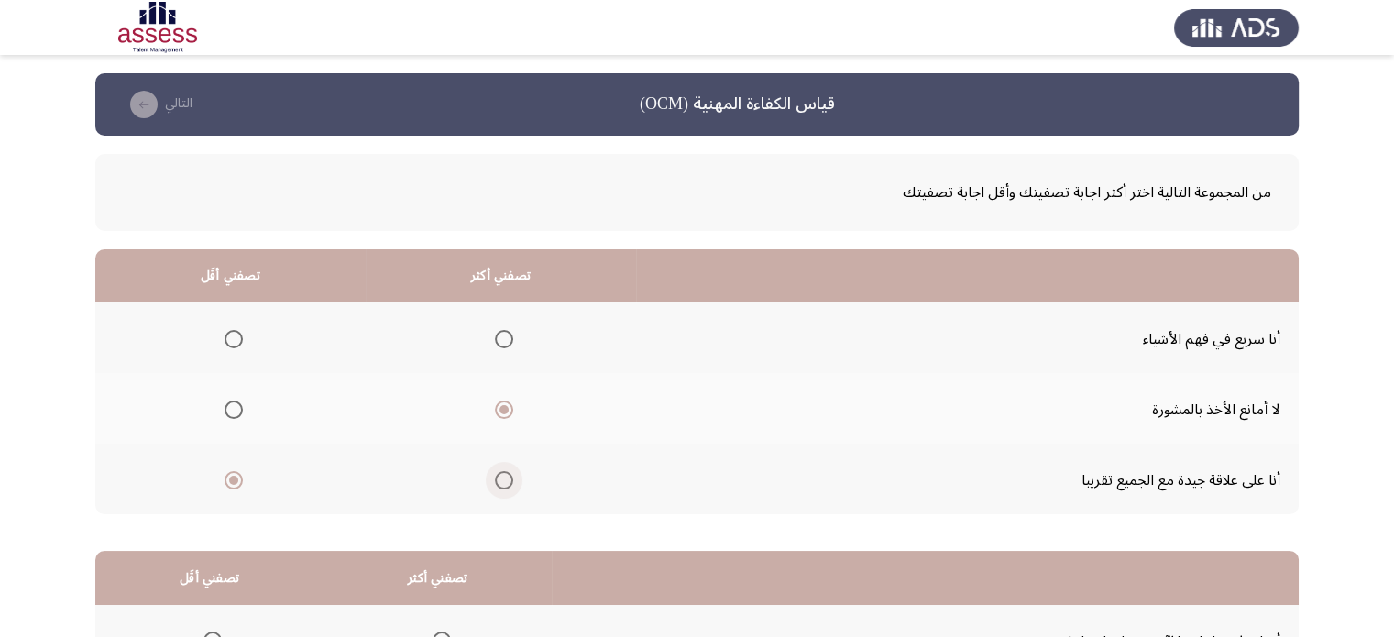
click at [495, 473] on input "حدد خيارا" at bounding box center [504, 480] width 18 height 18
click at [220, 412] on th at bounding box center [230, 408] width 270 height 71
click at [220, 412] on label "حدد خيارا" at bounding box center [230, 410] width 26 height 18
click at [225, 412] on input "حدد خيارا" at bounding box center [234, 410] width 18 height 18
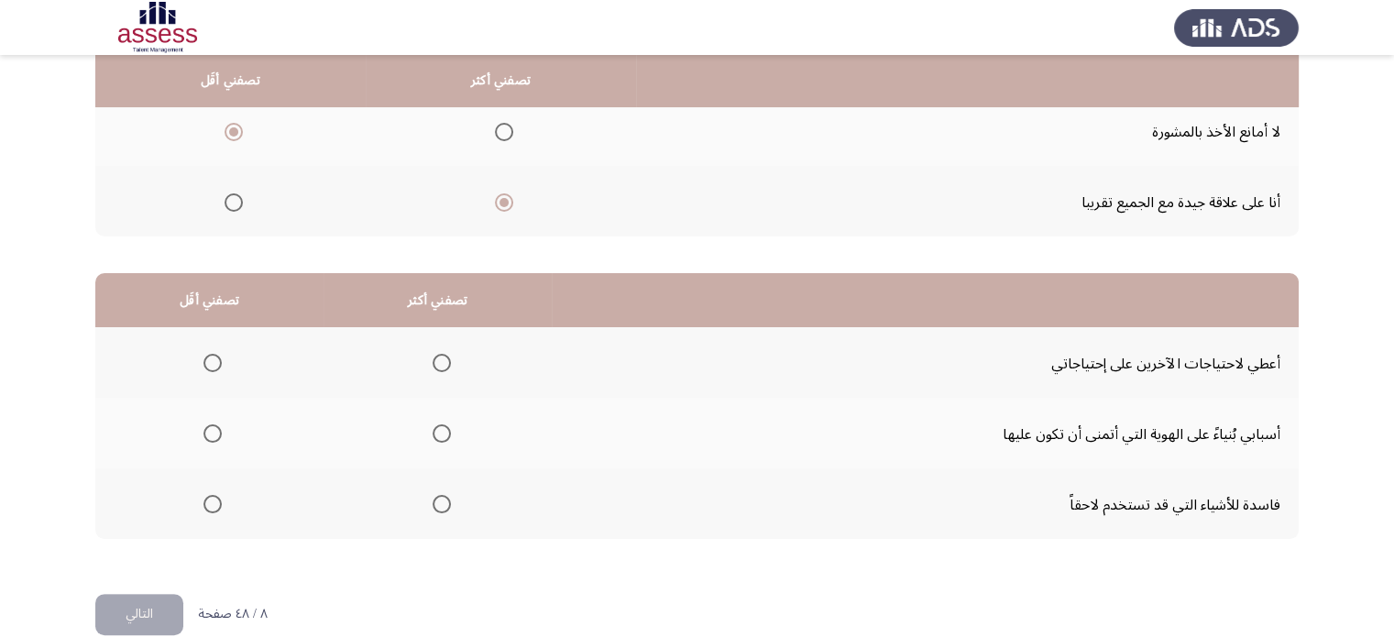
scroll to position [280, 0]
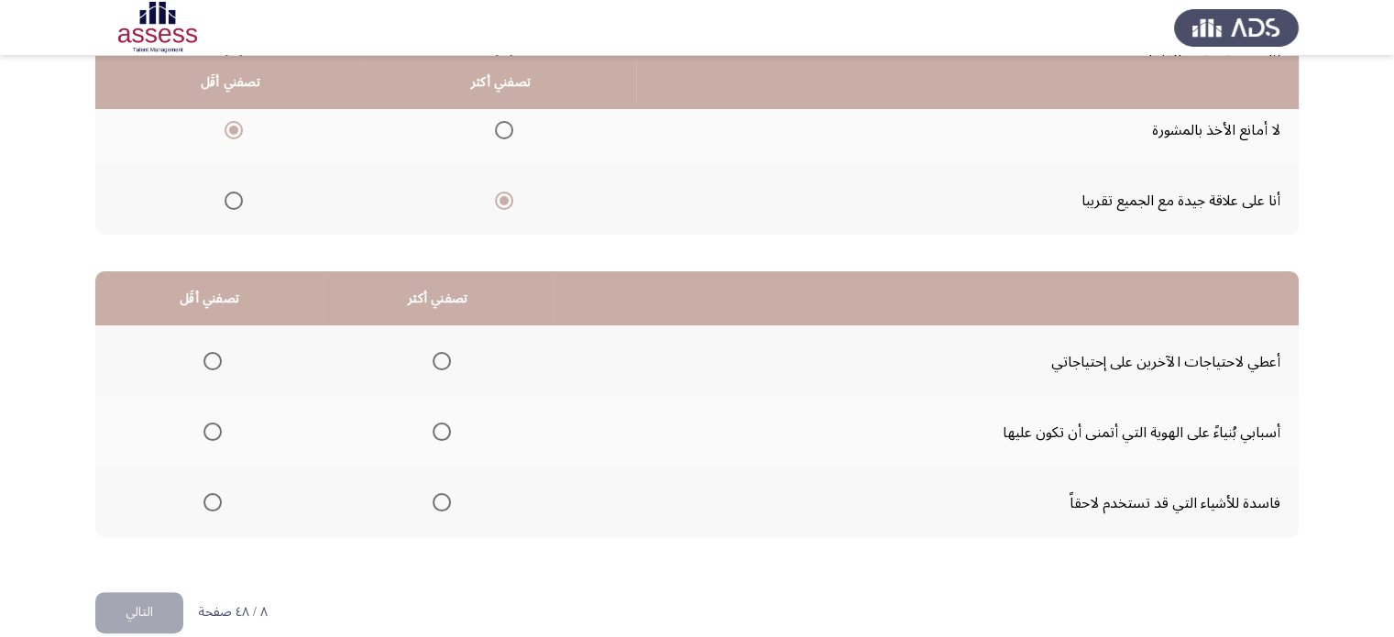
click at [412, 346] on th at bounding box center [438, 360] width 228 height 71
click at [425, 361] on label "حدد خيارا" at bounding box center [438, 361] width 26 height 18
click at [433, 361] on input "حدد خيارا" at bounding box center [442, 361] width 18 height 18
drag, startPoint x: 194, startPoint y: 436, endPoint x: 205, endPoint y: 436, distance: 11.0
click at [205, 436] on th at bounding box center [209, 431] width 228 height 71
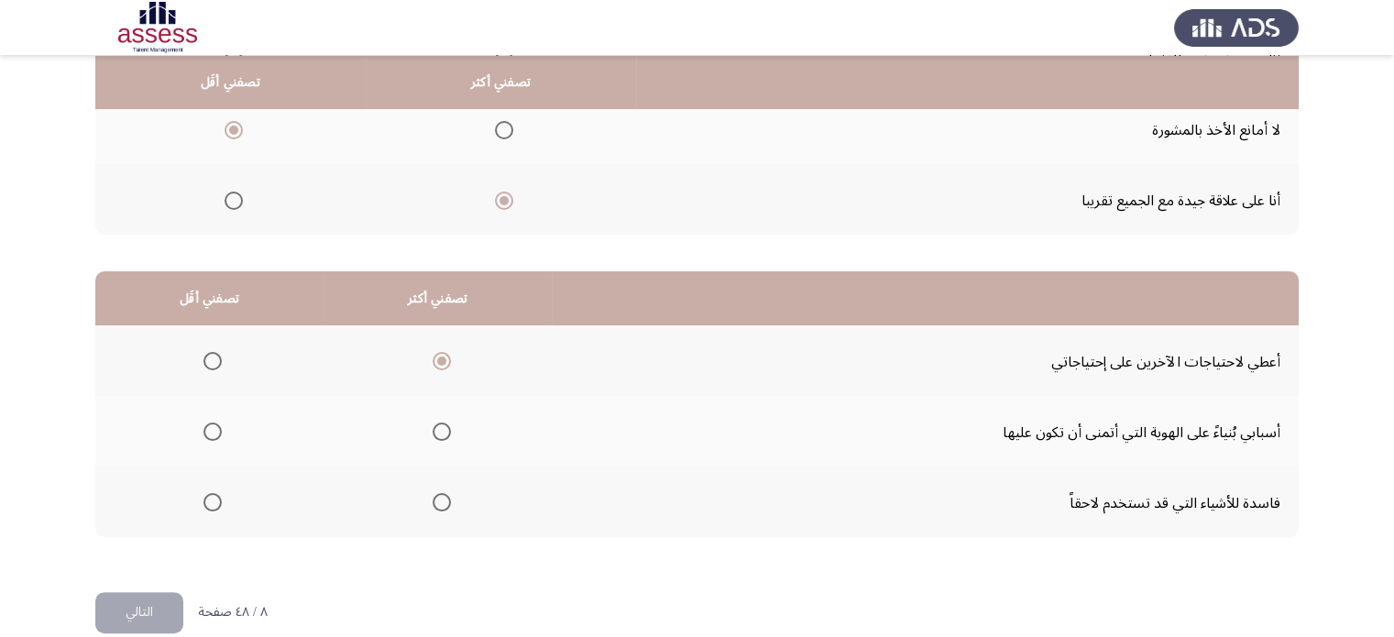
click at [205, 436] on span "حدد خيارا" at bounding box center [212, 432] width 18 height 18
click at [205, 436] on input "حدد خيارا" at bounding box center [212, 432] width 18 height 18
click at [135, 614] on font "التالي" at bounding box center [139, 612] width 27 height 27
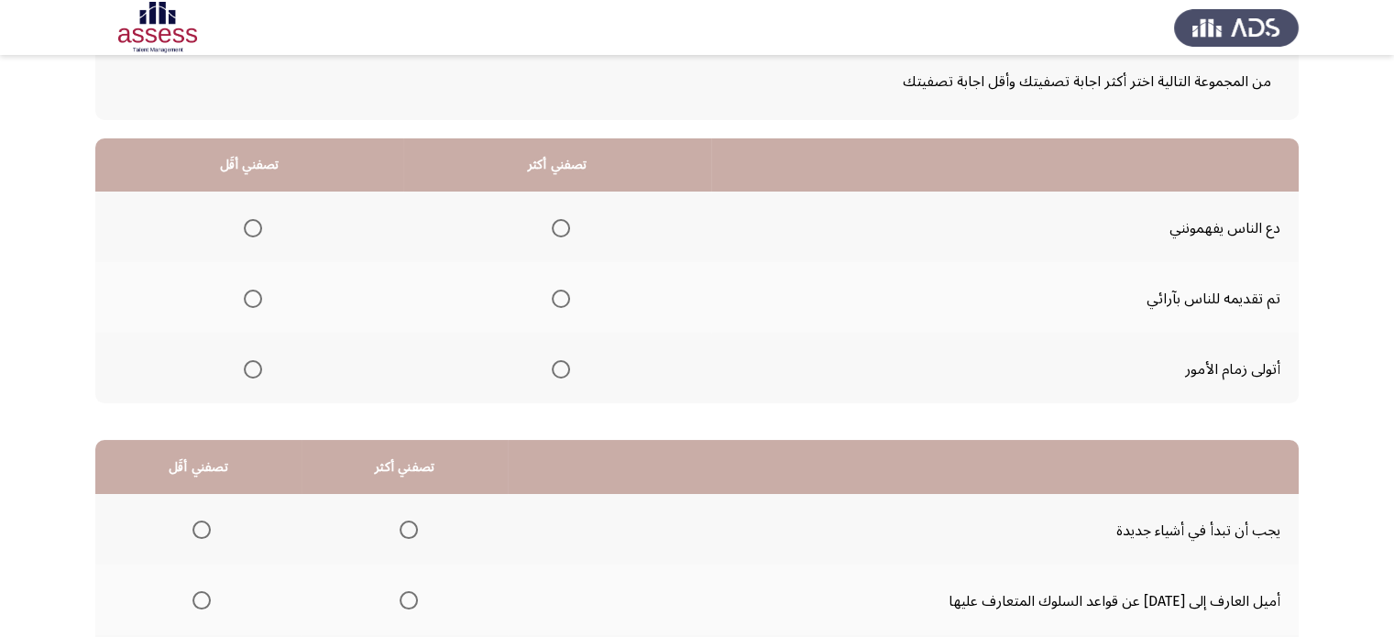
scroll to position [112, 0]
click at [563, 369] on span "حدد خيارا" at bounding box center [561, 368] width 18 height 18
click at [563, 369] on input "حدد خيارا" at bounding box center [561, 368] width 18 height 18
click at [241, 223] on label "حدد خيارا" at bounding box center [249, 227] width 26 height 18
click at [244, 223] on input "حدد خيارا" at bounding box center [253, 227] width 18 height 18
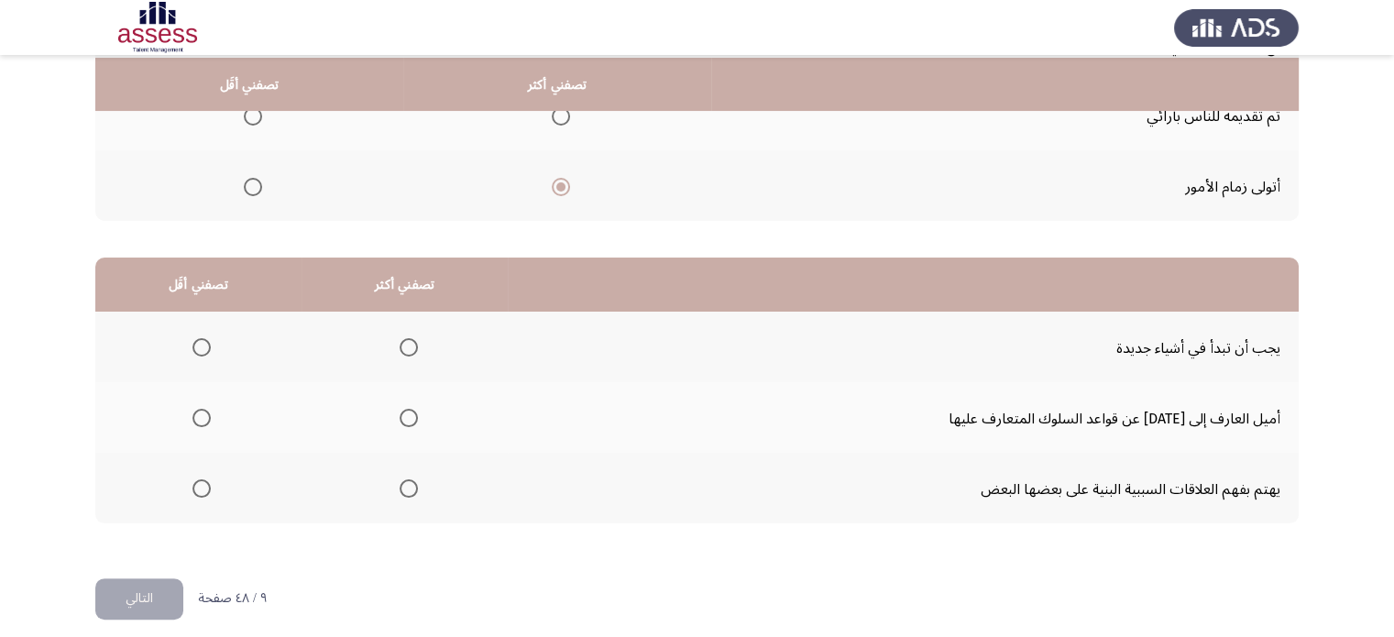
scroll to position [296, 0]
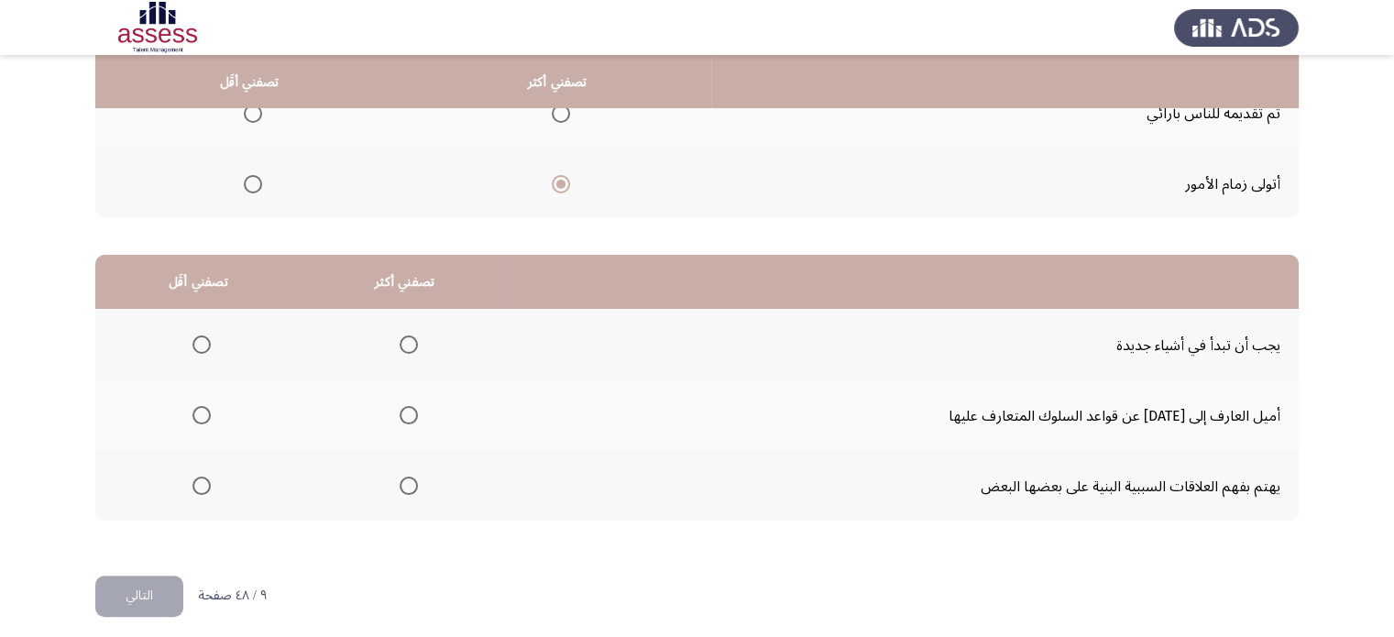
click at [215, 417] on th at bounding box center [198, 414] width 206 height 71
click at [214, 417] on th at bounding box center [198, 414] width 206 height 71
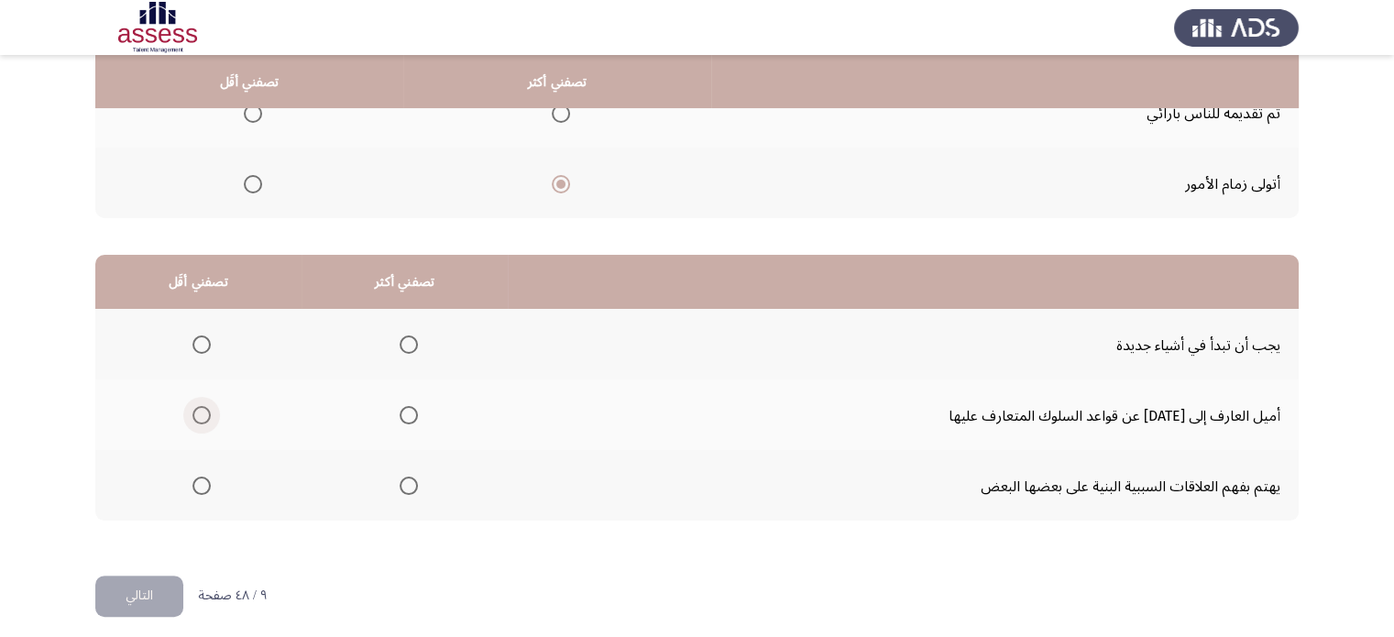
click at [205, 410] on span "حدد خيارا" at bounding box center [201, 415] width 18 height 18
click at [205, 410] on input "حدد خيارا" at bounding box center [201, 415] width 18 height 18
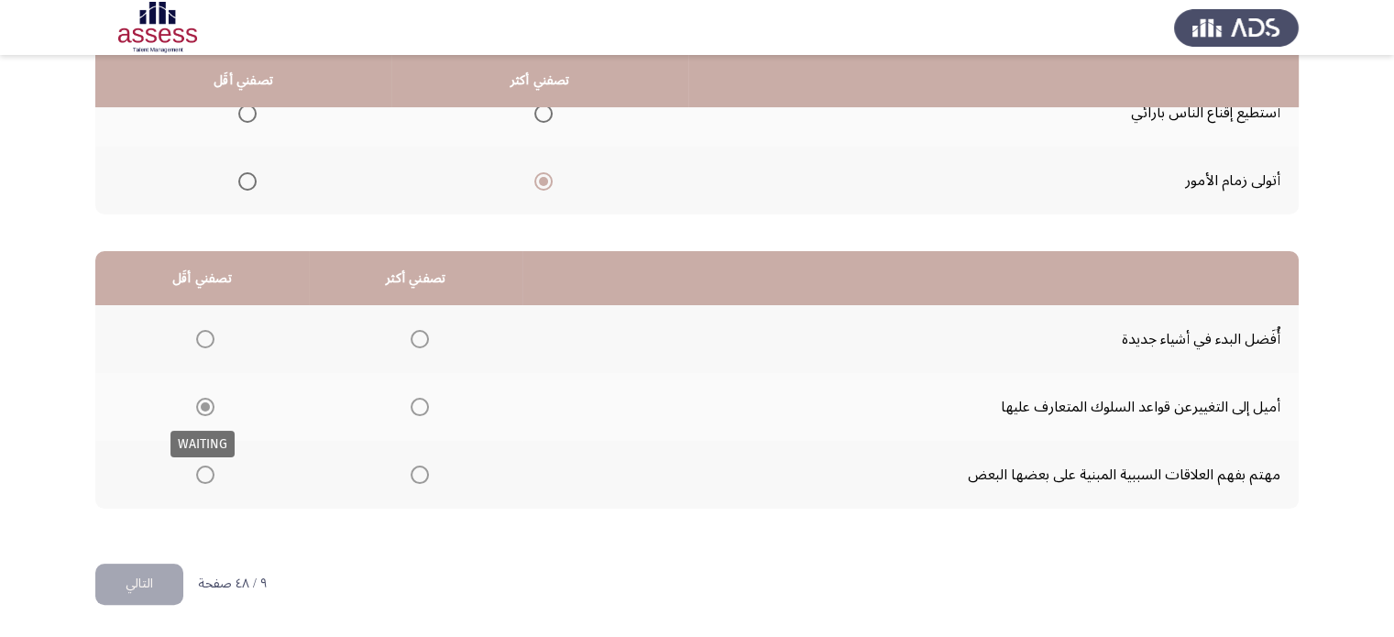
scroll to position [290, 0]
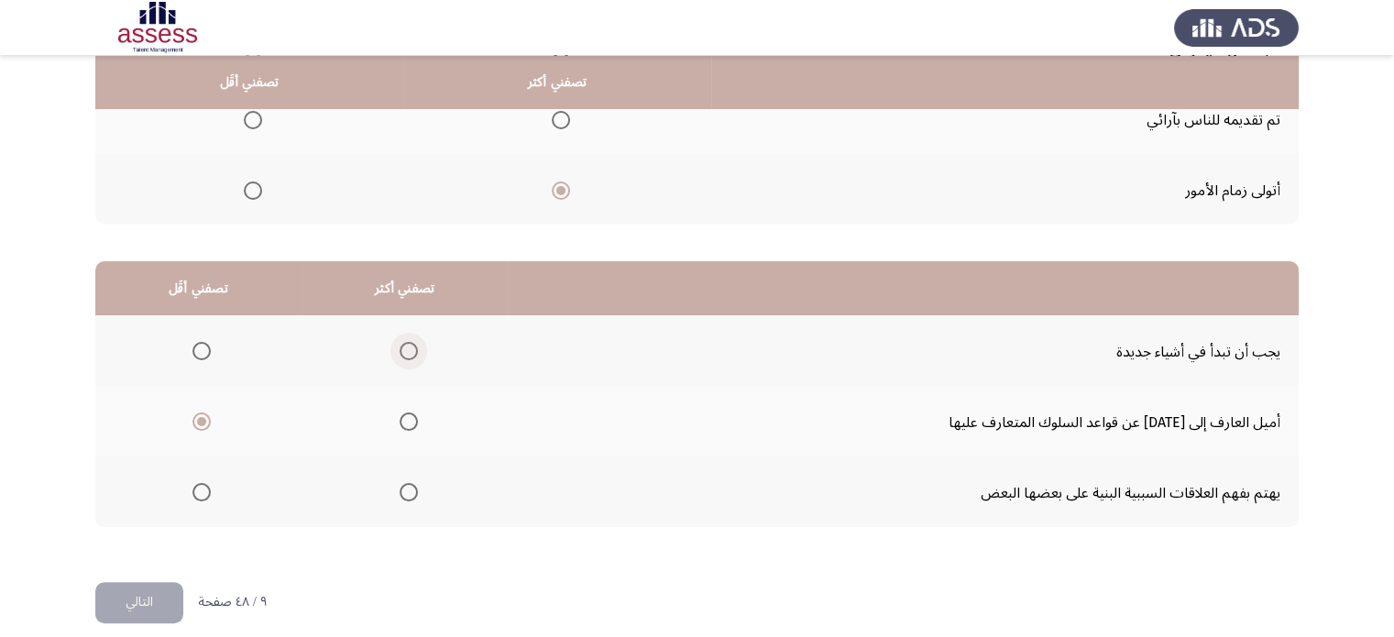
click at [412, 352] on span "حدد خيارا" at bounding box center [409, 351] width 18 height 18
click at [412, 352] on input "حدد خيارا" at bounding box center [409, 351] width 18 height 18
click at [143, 590] on font "التالي" at bounding box center [139, 601] width 27 height 27
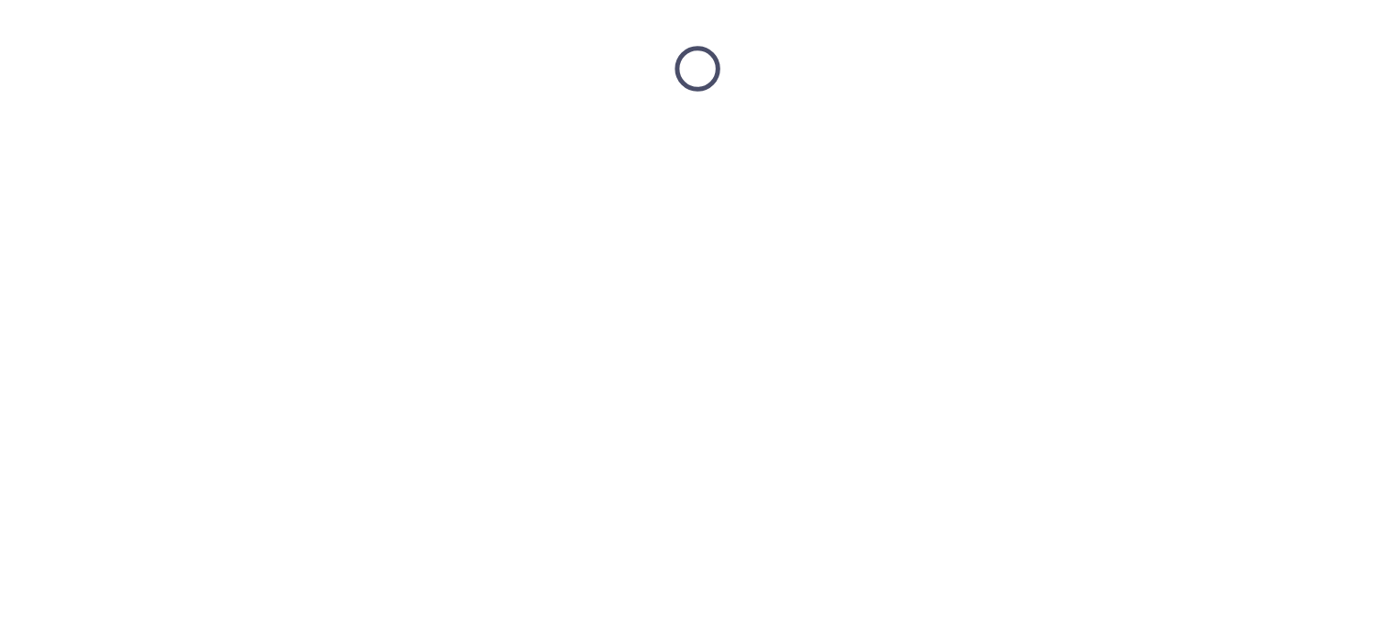
scroll to position [0, 0]
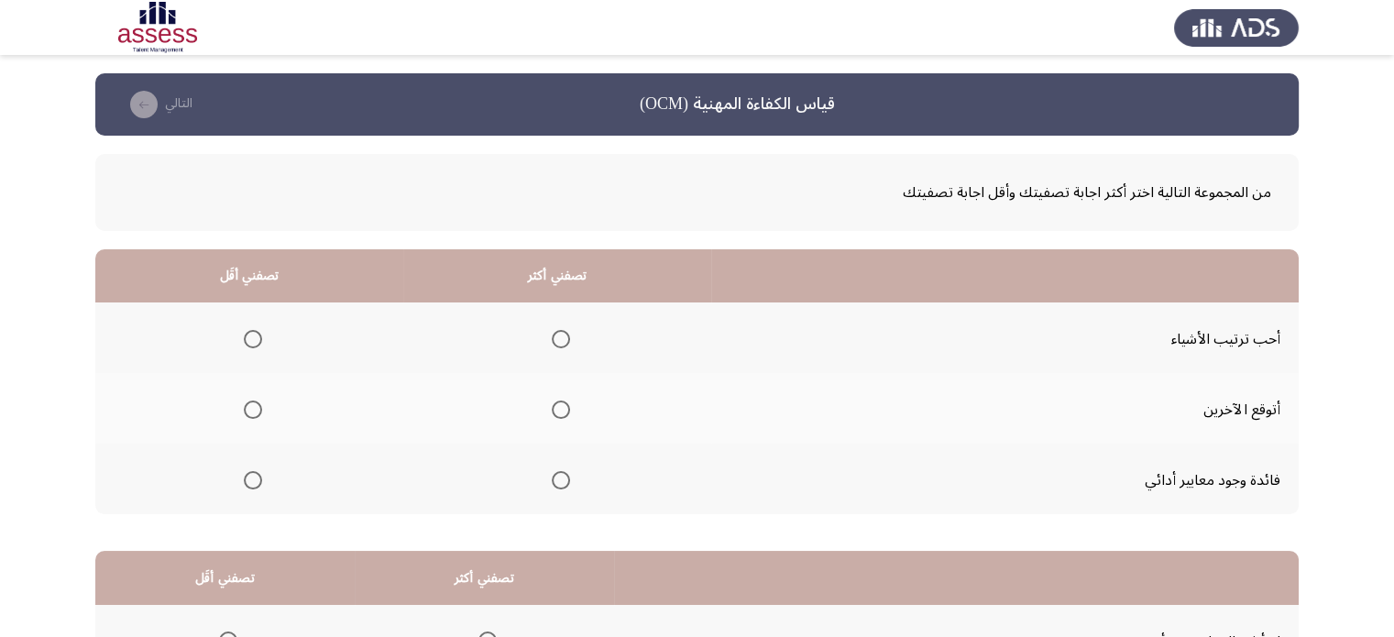
click at [679, 413] on th at bounding box center [557, 408] width 308 height 71
click at [555, 488] on mat-radio-group "حدد خيارا" at bounding box center [557, 479] width 26 height 31
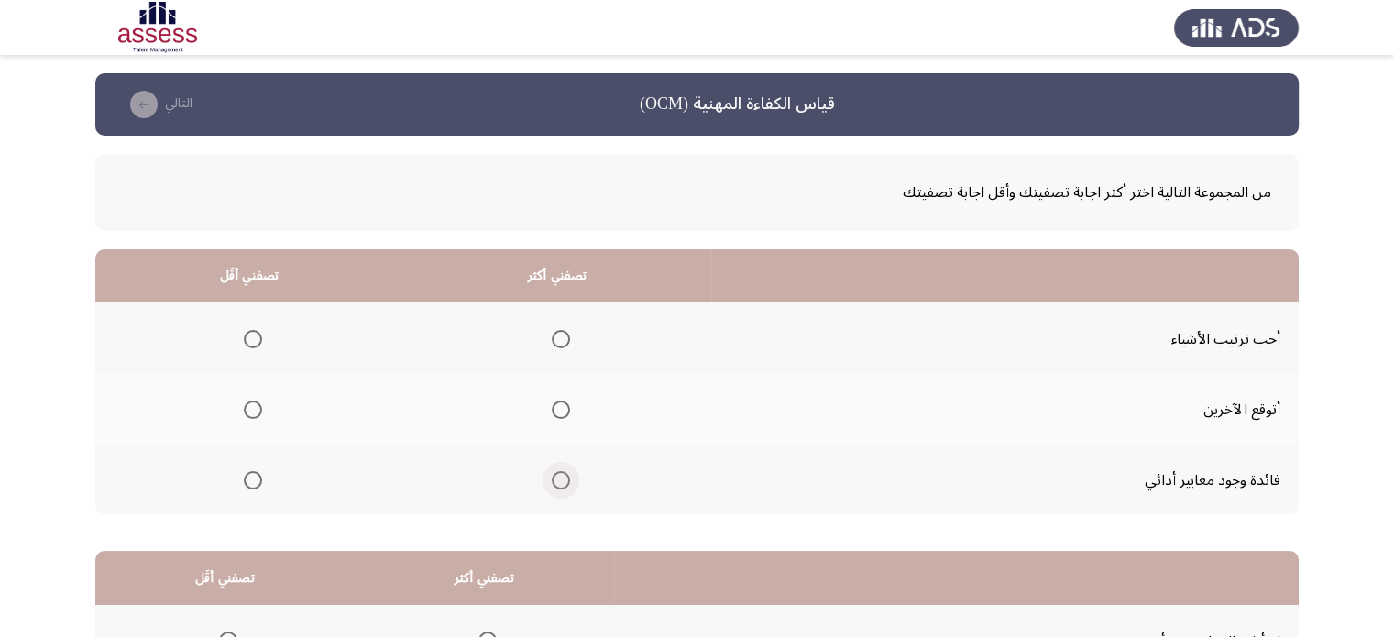
click at [559, 474] on span "حدد خيارا" at bounding box center [561, 480] width 18 height 18
click at [559, 474] on input "حدد خيارا" at bounding box center [561, 480] width 18 height 18
click at [249, 402] on span "حدد خيارا" at bounding box center [253, 410] width 18 height 18
click at [249, 402] on input "حدد خيارا" at bounding box center [253, 410] width 18 height 18
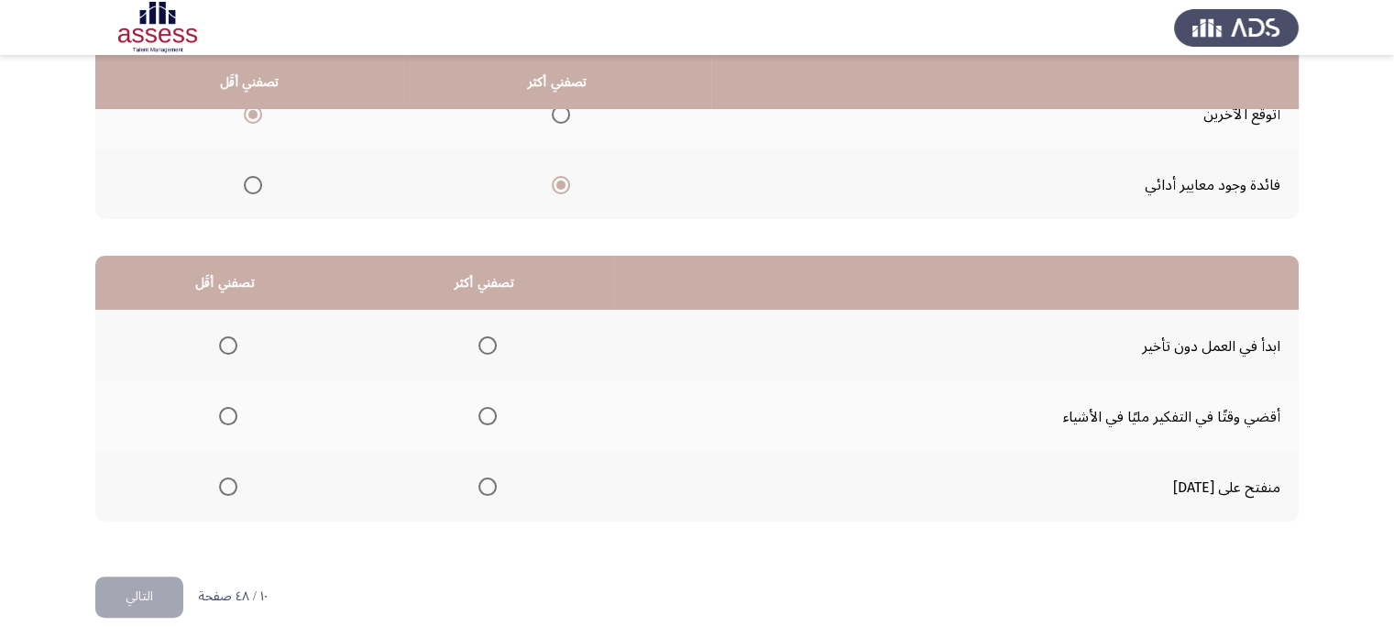
scroll to position [305, 0]
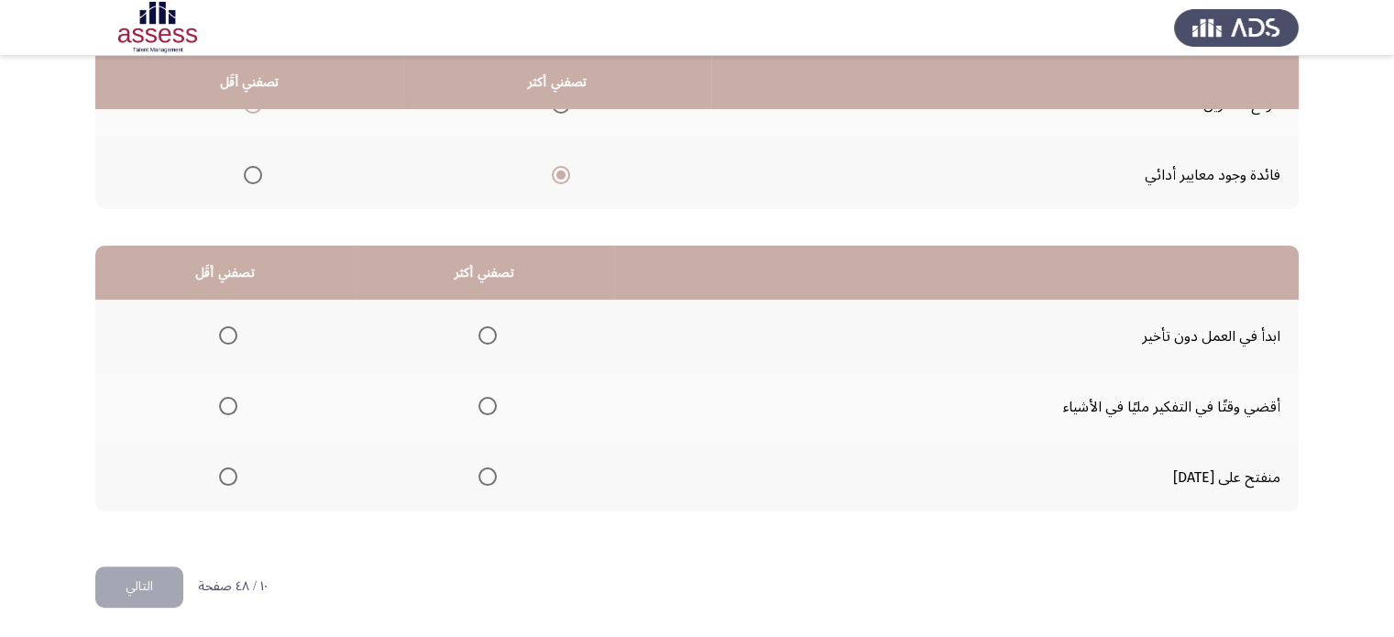
click at [488, 321] on mat-radio-group "حدد خيارا" at bounding box center [484, 334] width 26 height 31
click at [488, 323] on mat-radio-group "حدد خيارا" at bounding box center [484, 334] width 26 height 31
click at [489, 340] on span "حدد خيارا" at bounding box center [487, 335] width 18 height 18
click at [489, 340] on input "حدد خيارا" at bounding box center [487, 335] width 18 height 18
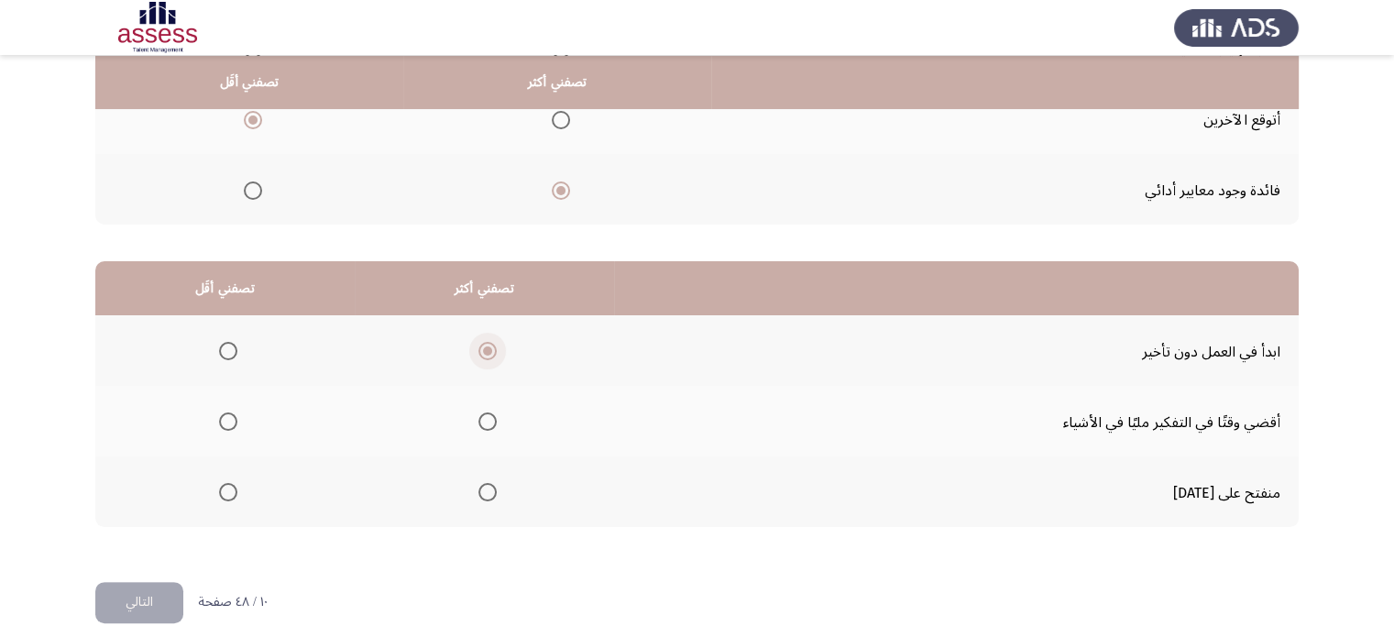
click at [489, 342] on span "حدد خيارا" at bounding box center [487, 351] width 18 height 18
click at [489, 342] on input "حدد خيارا" at bounding box center [487, 351] width 18 height 18
click at [222, 421] on span "حدد خيارا" at bounding box center [228, 421] width 18 height 18
click at [222, 421] on input "حدد خيارا" at bounding box center [228, 421] width 18 height 18
click at [130, 601] on font "التالي" at bounding box center [139, 601] width 27 height 27
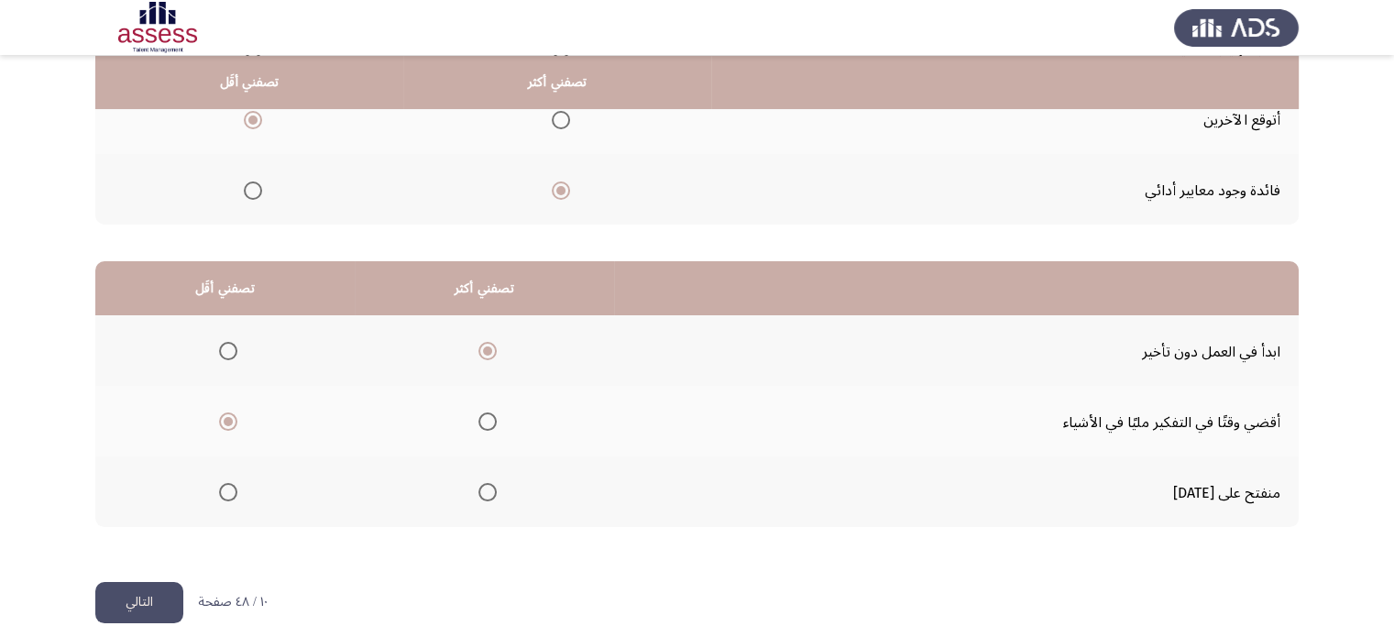
scroll to position [0, 0]
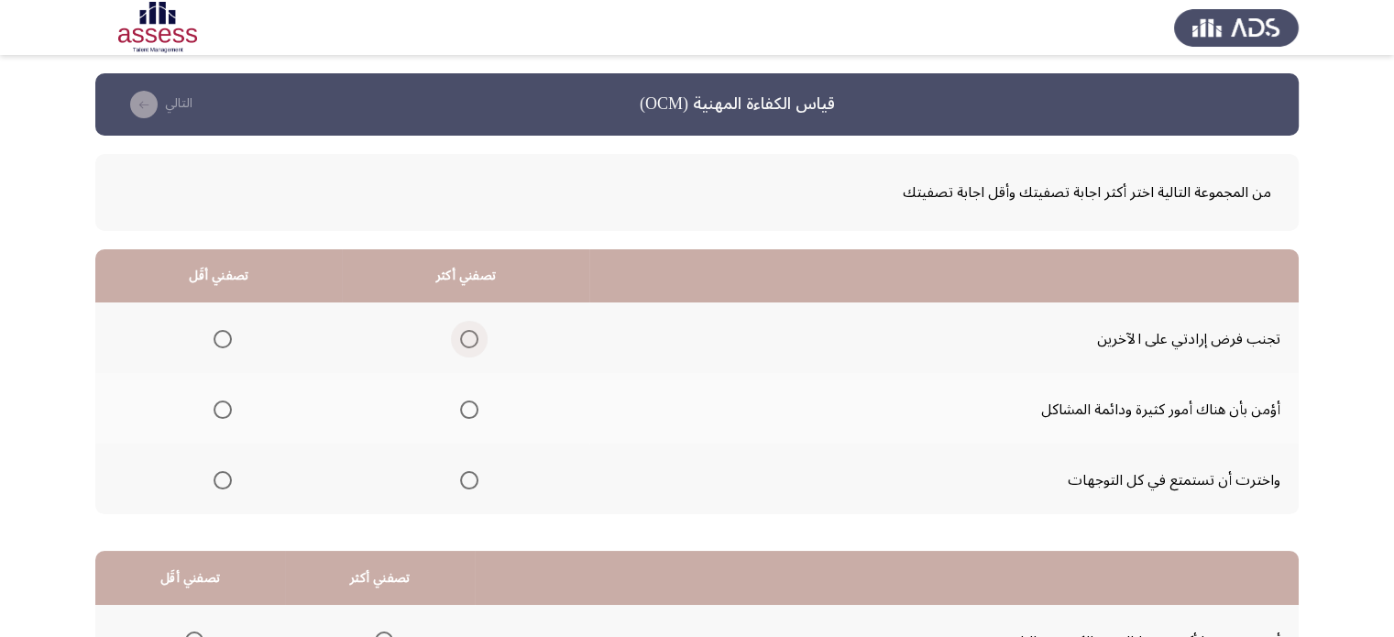
click at [473, 332] on span "حدد خيارا" at bounding box center [469, 339] width 18 height 18
click at [473, 332] on input "حدد خيارا" at bounding box center [469, 339] width 18 height 18
click at [209, 406] on label "حدد خيارا" at bounding box center [219, 410] width 26 height 18
click at [214, 406] on input "حدد خيارا" at bounding box center [223, 410] width 18 height 18
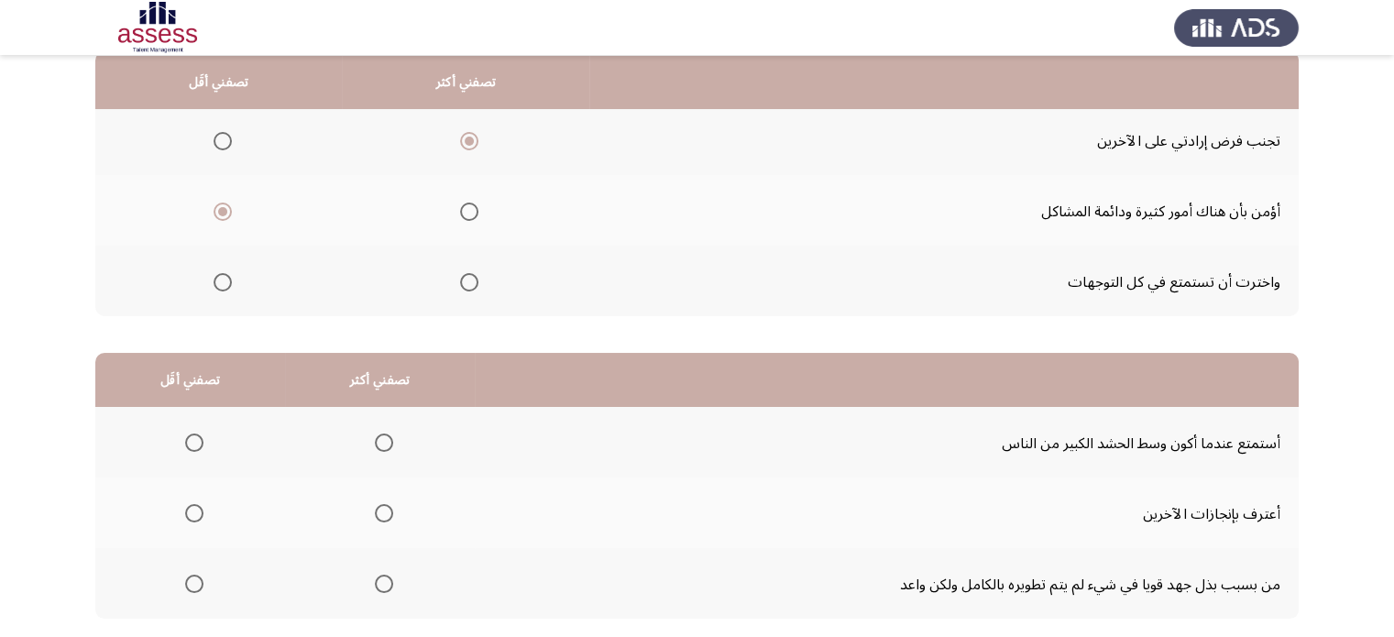
scroll to position [305, 0]
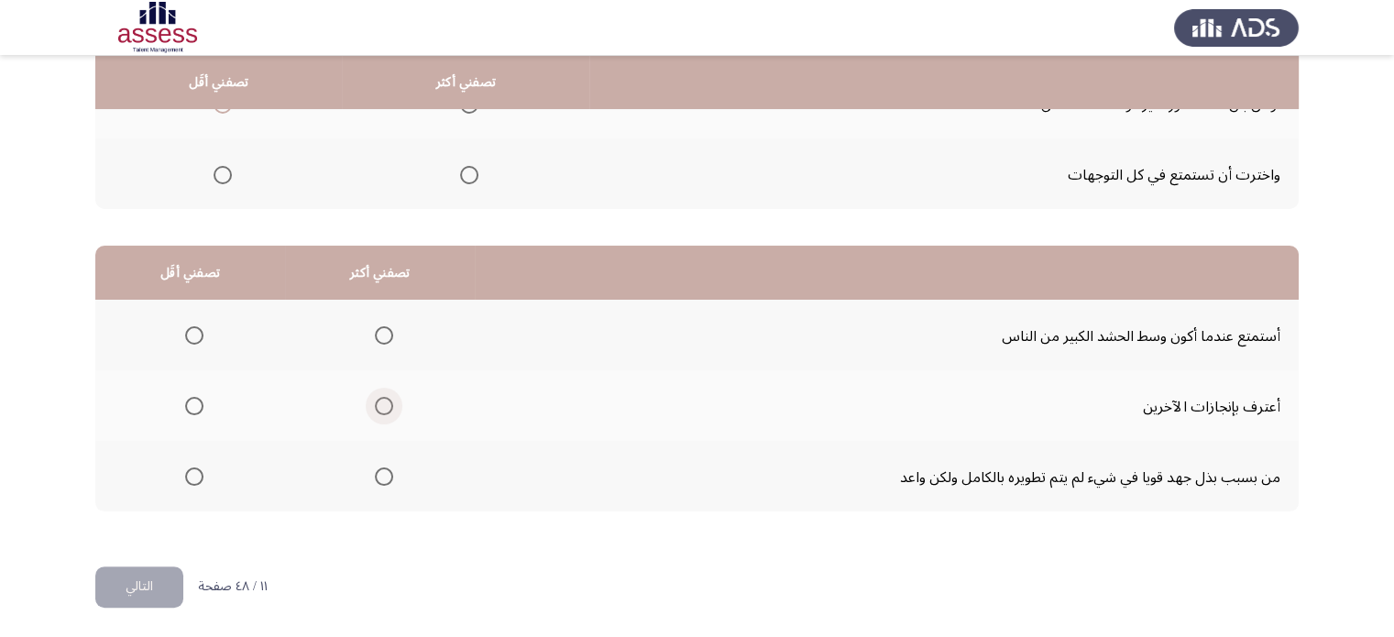
click at [384, 403] on span "حدد خيارا" at bounding box center [384, 406] width 18 height 18
click at [384, 403] on input "حدد خيارا" at bounding box center [384, 406] width 18 height 18
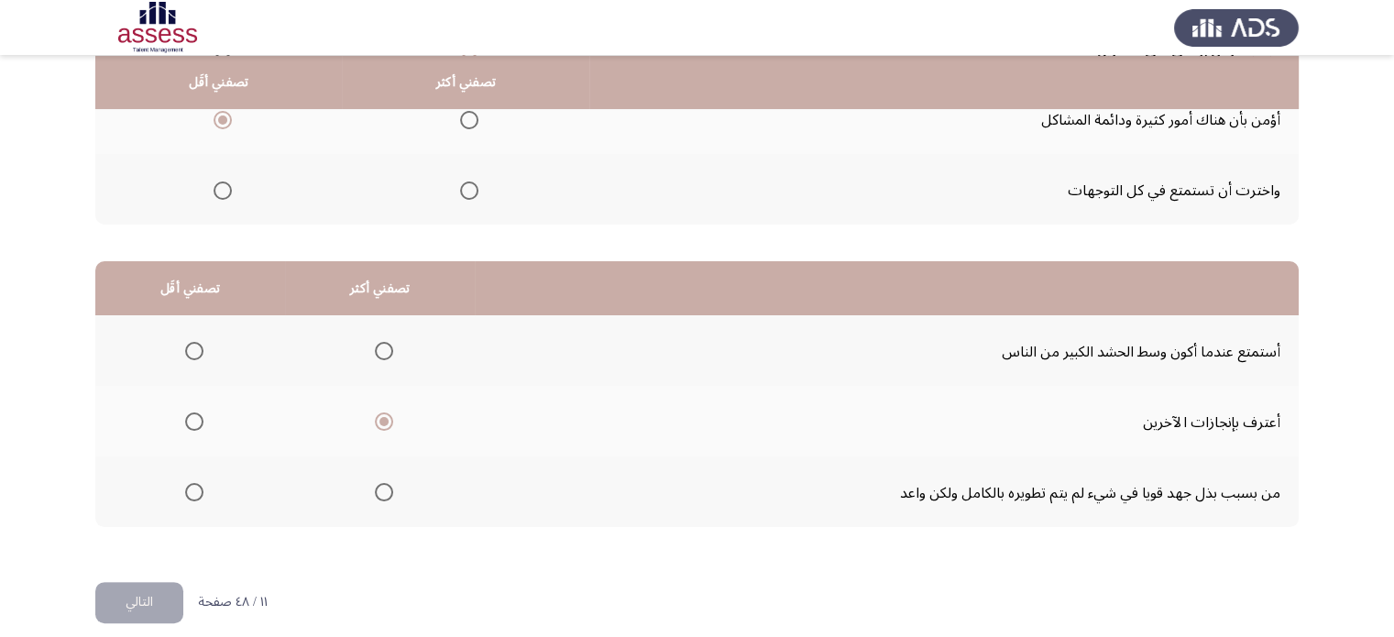
click at [203, 335] on th at bounding box center [190, 350] width 190 height 71
click at [194, 347] on span "حدد خيارا" at bounding box center [194, 351] width 18 height 18
click at [194, 347] on input "حدد خيارا" at bounding box center [194, 351] width 18 height 18
click at [107, 612] on button "التالي" at bounding box center [139, 602] width 88 height 41
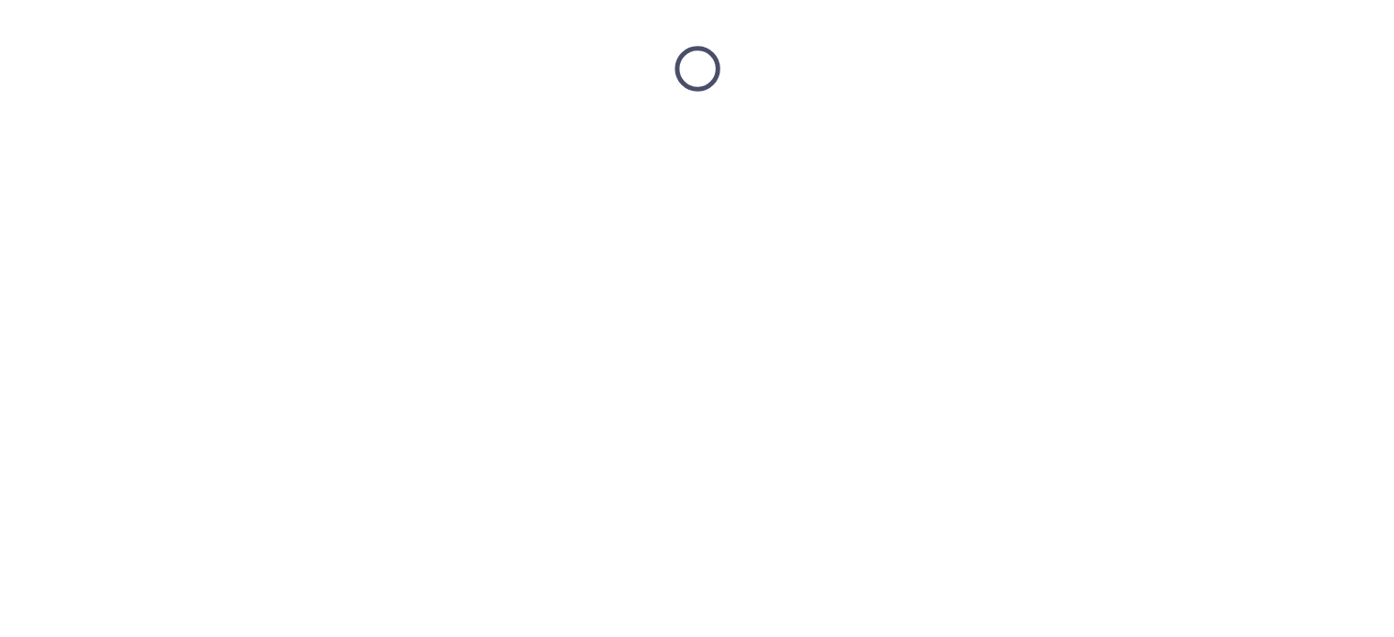
scroll to position [0, 0]
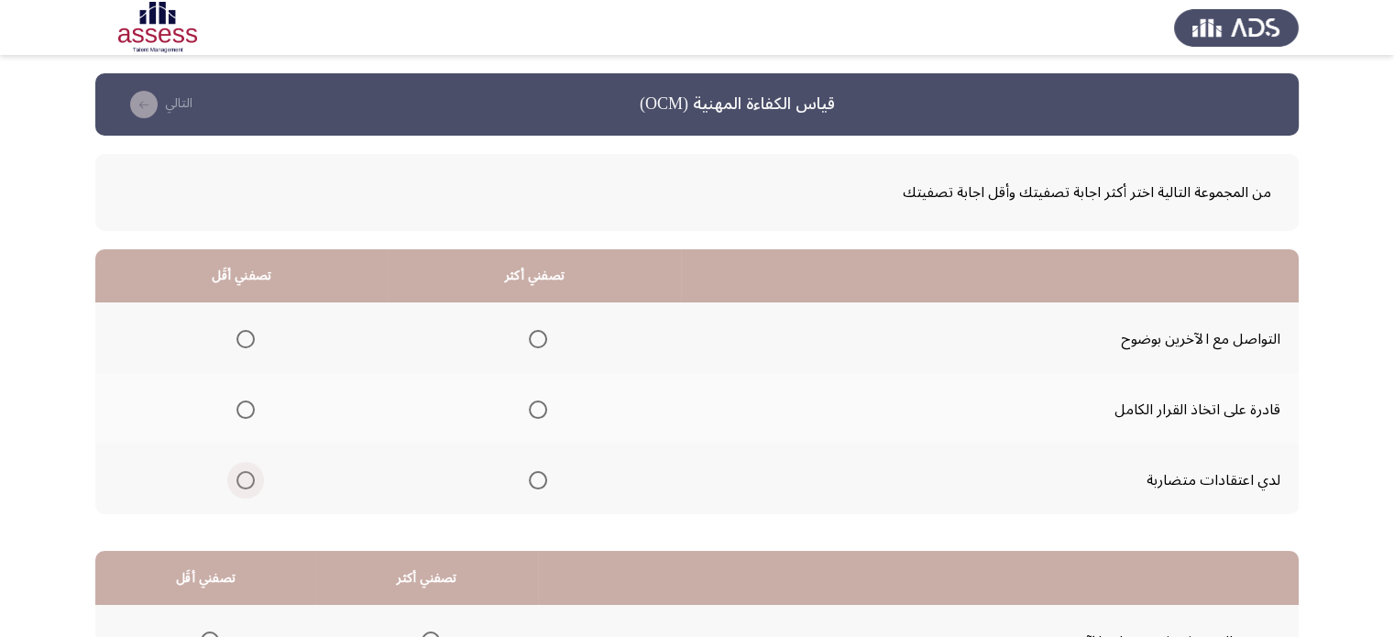
click at [246, 483] on span "حدد خيارا" at bounding box center [245, 480] width 18 height 18
click at [246, 483] on input "حدد خيارا" at bounding box center [245, 480] width 18 height 18
click at [539, 406] on span "حدد خيارا" at bounding box center [538, 410] width 18 height 18
click at [539, 406] on input "حدد خيارا" at bounding box center [538, 410] width 18 height 18
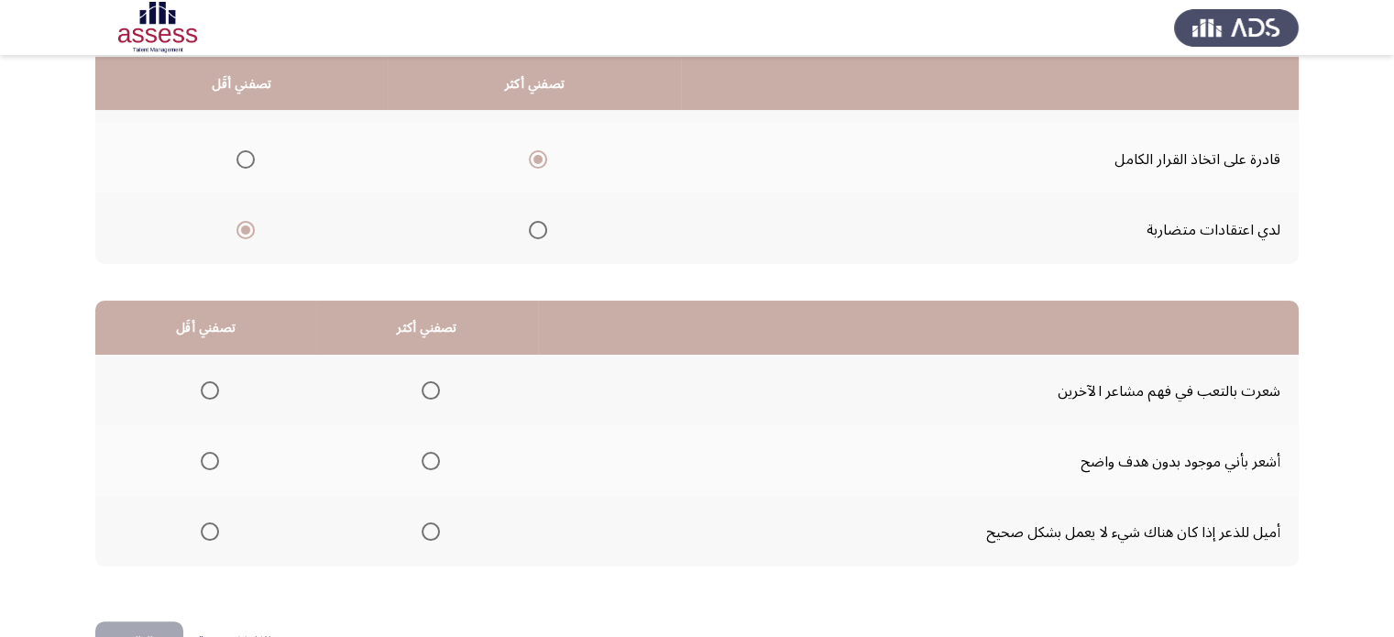
scroll to position [256, 0]
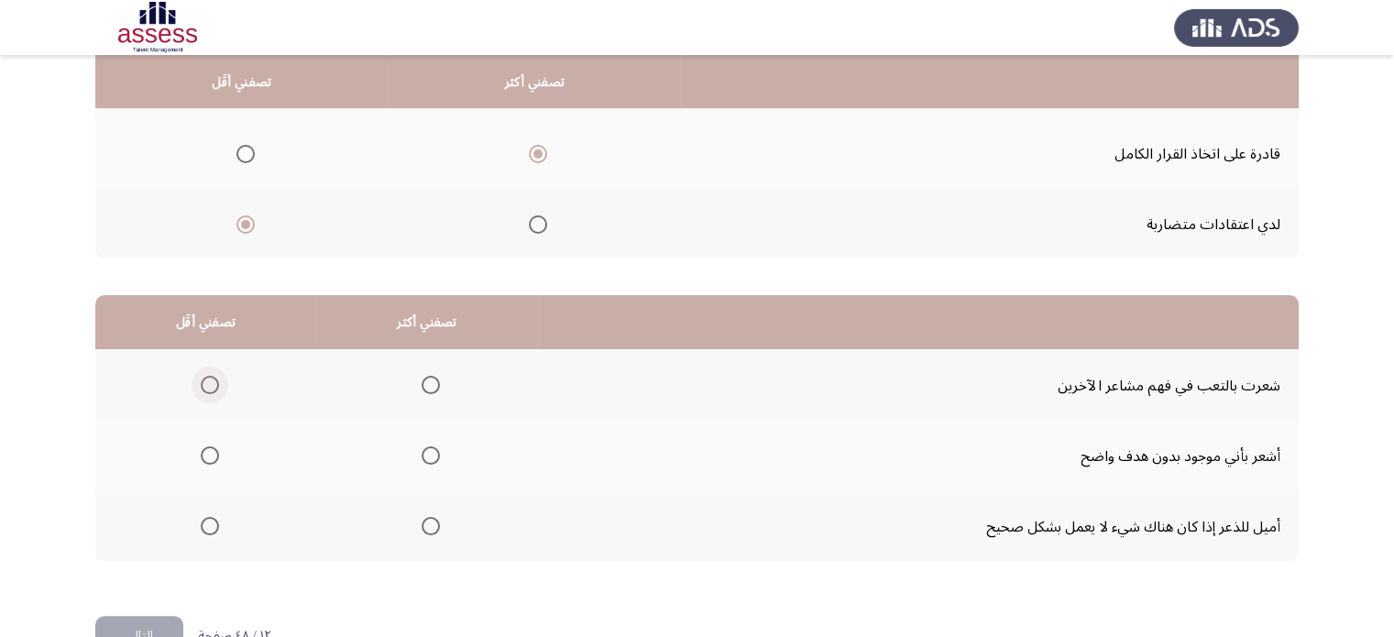
click at [206, 377] on span "حدد خيارا" at bounding box center [210, 385] width 18 height 18
click at [206, 377] on input "حدد خيارا" at bounding box center [210, 385] width 18 height 18
click at [429, 517] on span "حدد خيارا" at bounding box center [431, 526] width 18 height 18
click at [429, 517] on input "حدد خيارا" at bounding box center [431, 526] width 18 height 18
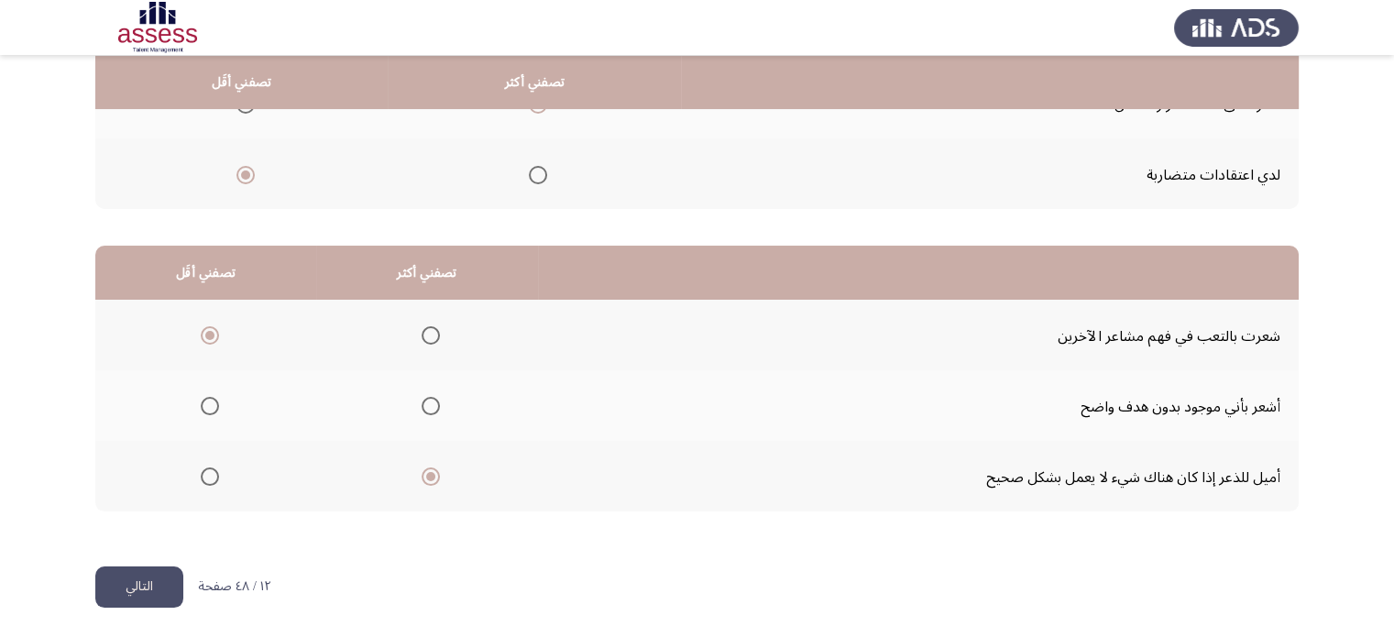
click at [110, 581] on button "التالي" at bounding box center [139, 586] width 88 height 41
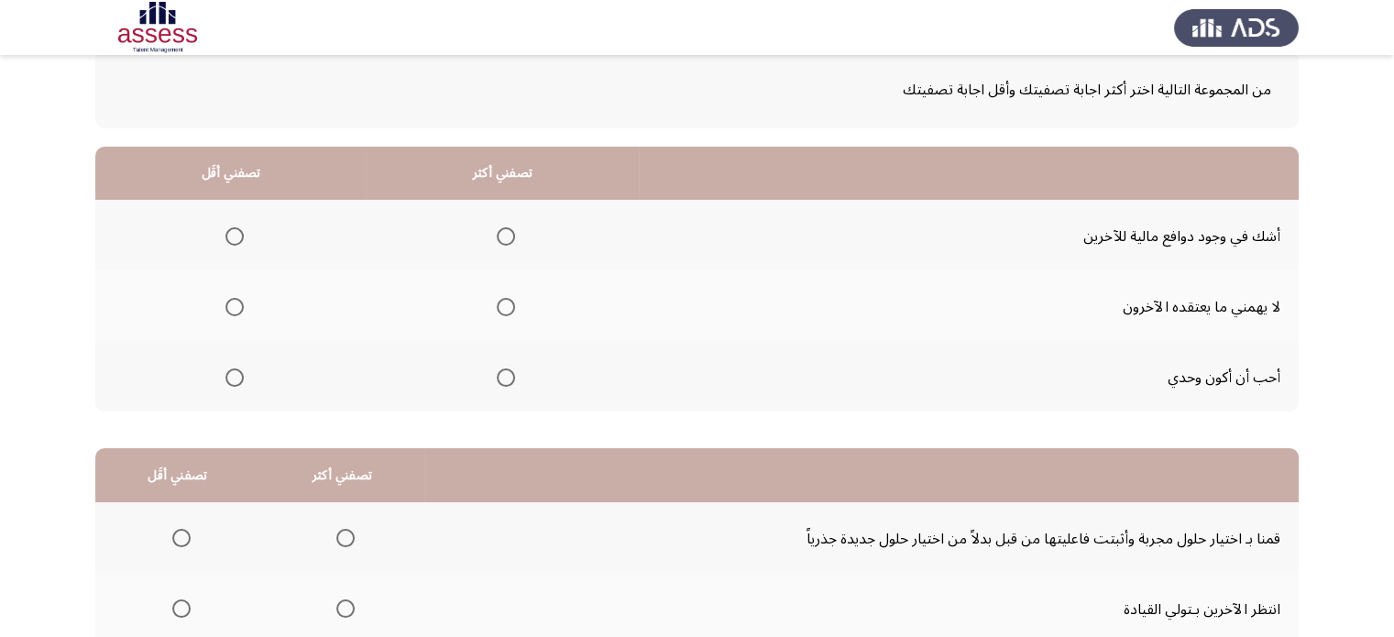
scroll to position [99, 0]
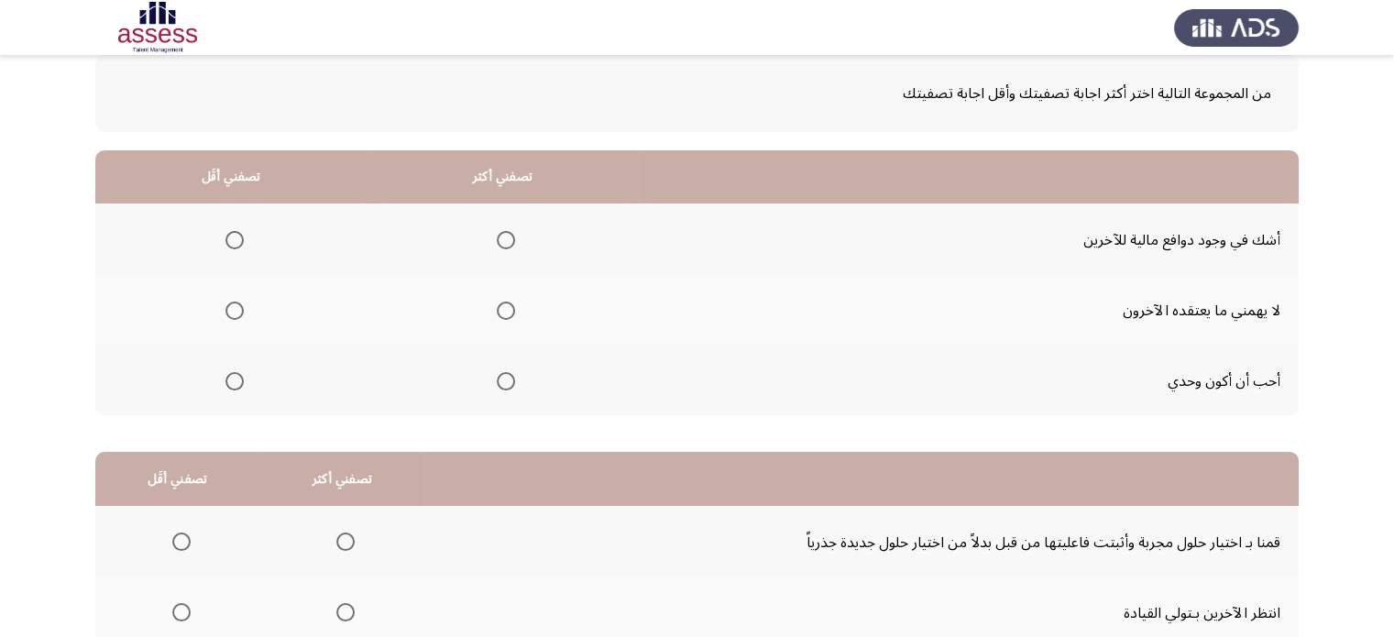
click at [909, 339] on td "لا يهمني ما يعتقده الآخرون" at bounding box center [969, 309] width 660 height 71
click at [492, 234] on label "حدد خيارا" at bounding box center [502, 240] width 26 height 18
click at [497, 234] on input "حدد خيارا" at bounding box center [506, 240] width 18 height 18
click at [236, 302] on span "حدد خيارا" at bounding box center [234, 311] width 18 height 18
click at [236, 302] on input "حدد خيارا" at bounding box center [234, 311] width 18 height 18
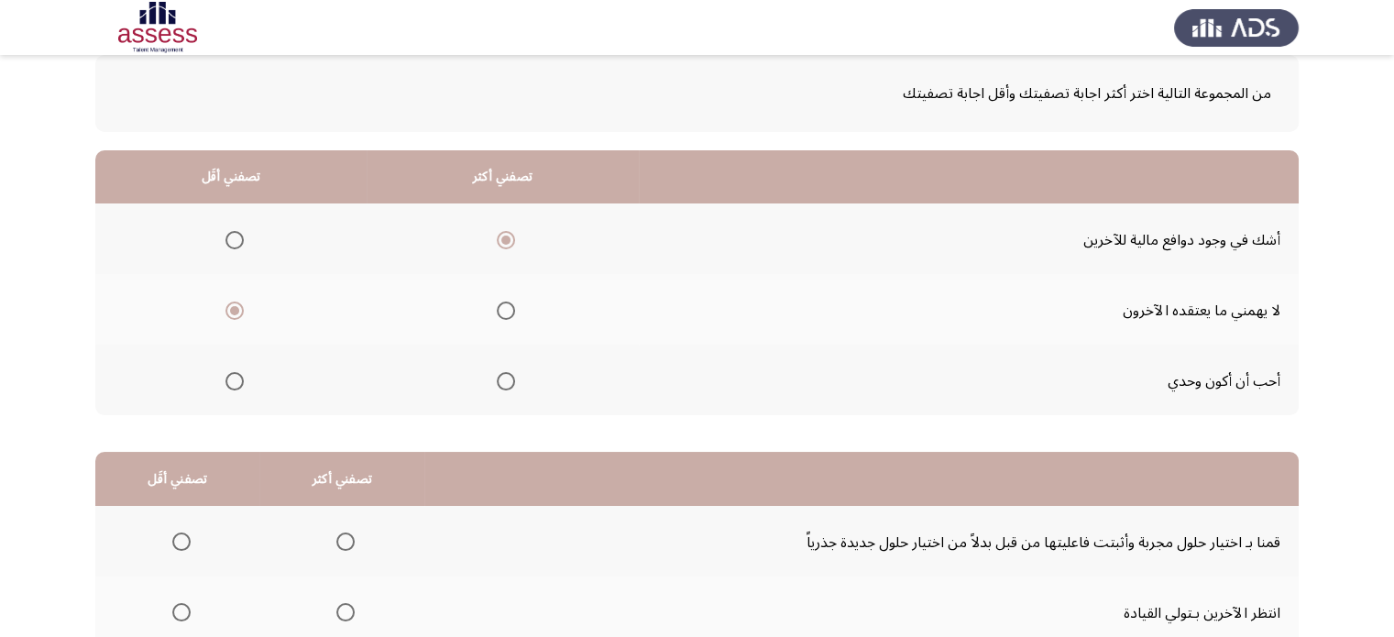
drag, startPoint x: 1317, startPoint y: 330, endPoint x: 1327, endPoint y: 461, distance: 131.5
click at [1327, 461] on app-assessment-container "قياس الكفاءة المهنية (OCM) التالي من المجموعة التالية اختر أكثر اجابة تصفيتك وأ…" at bounding box center [697, 373] width 1394 height 798
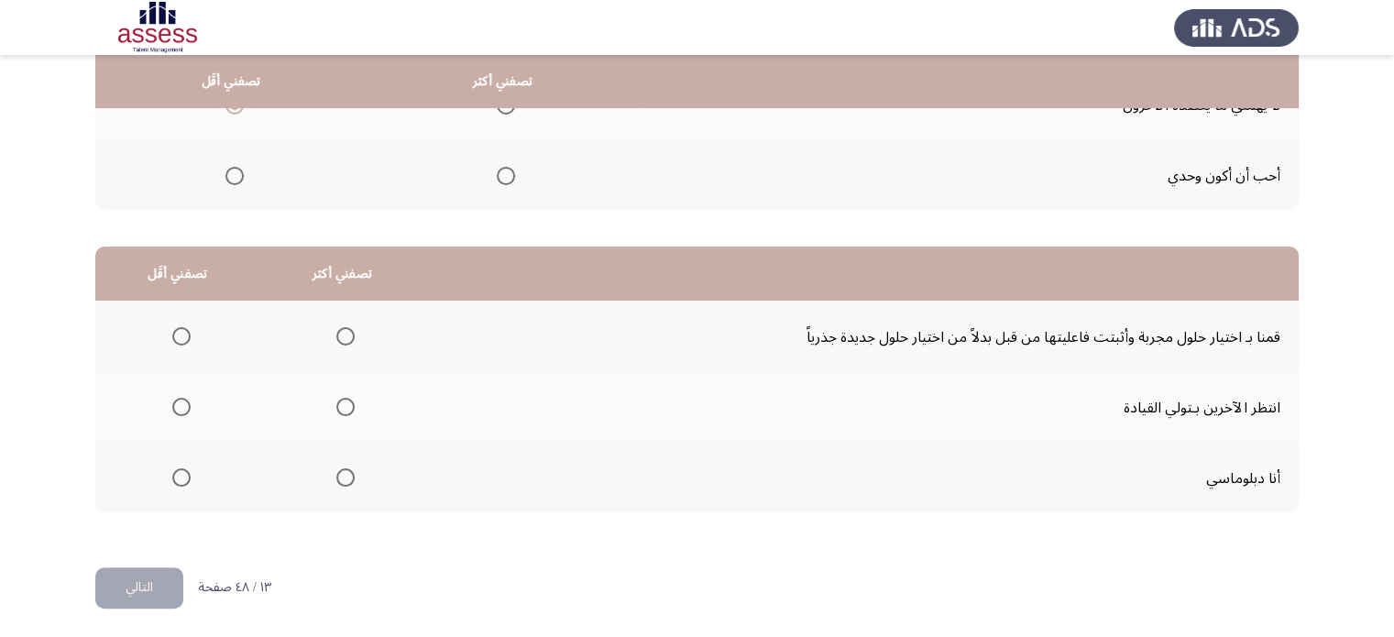
scroll to position [305, 0]
click at [349, 460] on mat-radio-group "حدد خيارا" at bounding box center [342, 475] width 26 height 31
click at [335, 325] on mat-radio-button "حدد خيارا" at bounding box center [342, 334] width 26 height 19
click at [336, 333] on span "حدد خيارا" at bounding box center [345, 335] width 18 height 18
click at [336, 333] on input "حدد خيارا" at bounding box center [345, 335] width 18 height 18
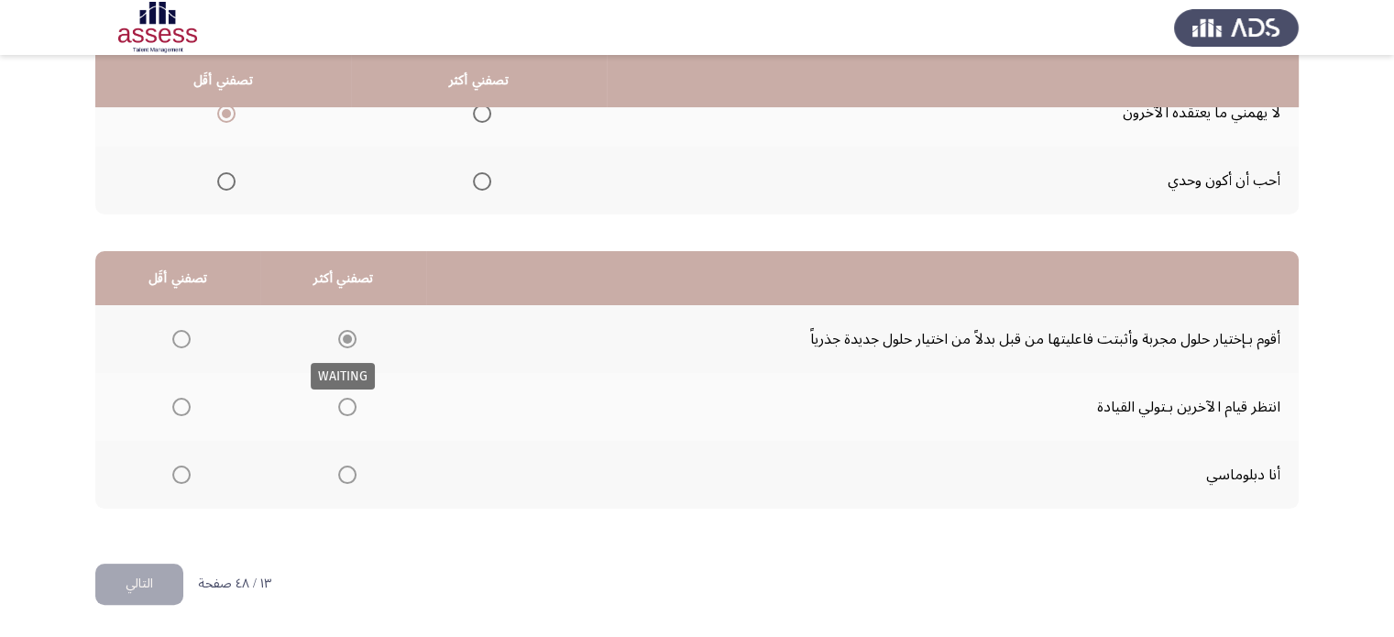
scroll to position [290, 0]
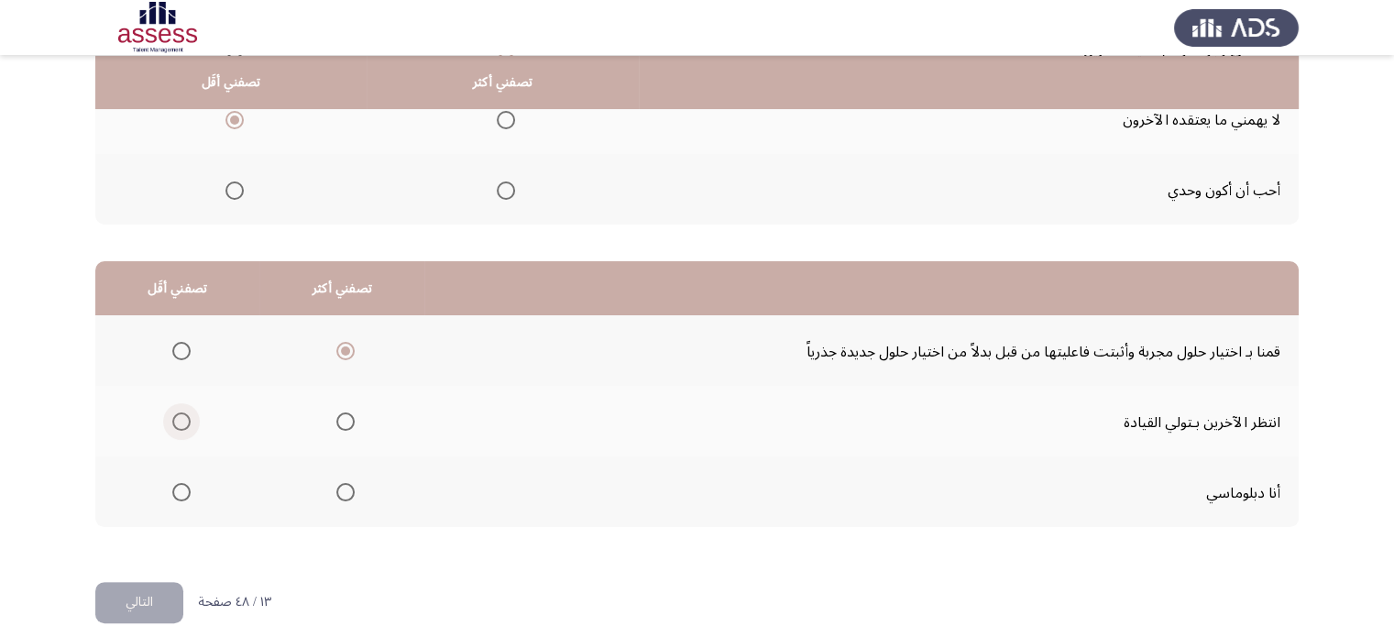
click at [175, 422] on span "حدد خيارا" at bounding box center [181, 421] width 18 height 18
click at [175, 422] on input "حدد خيارا" at bounding box center [181, 421] width 18 height 18
click at [126, 602] on font "التالي" at bounding box center [139, 601] width 27 height 27
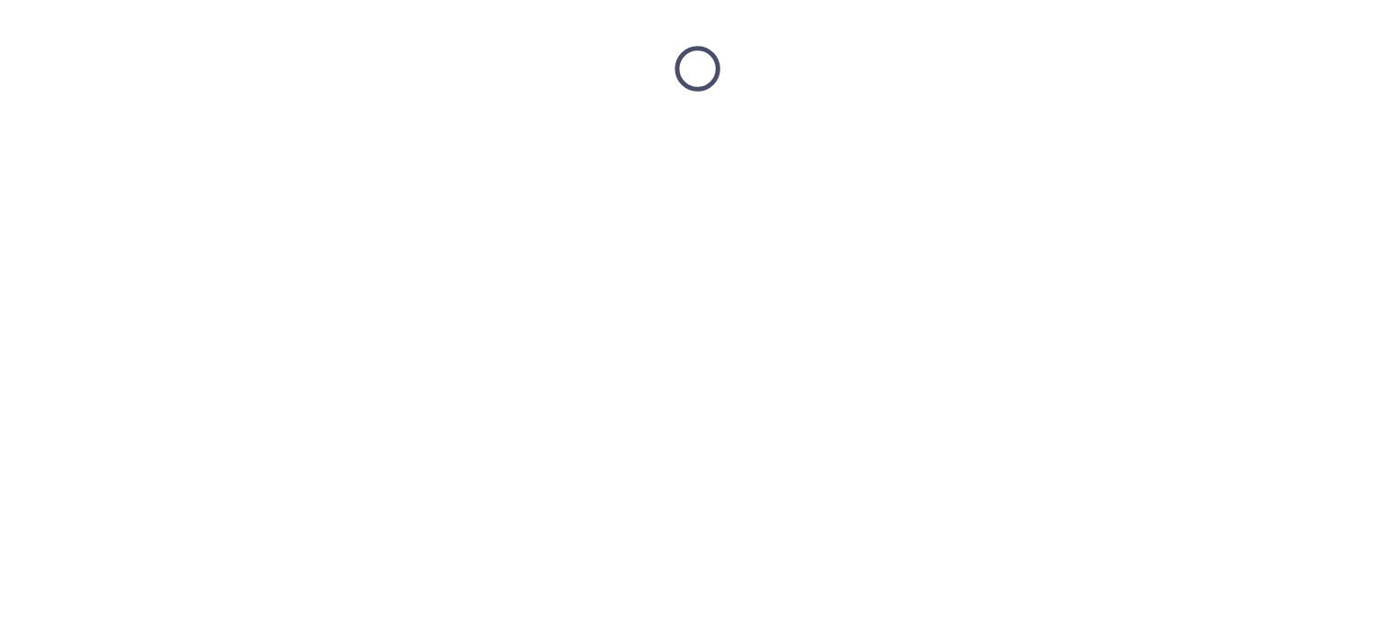
scroll to position [0, 0]
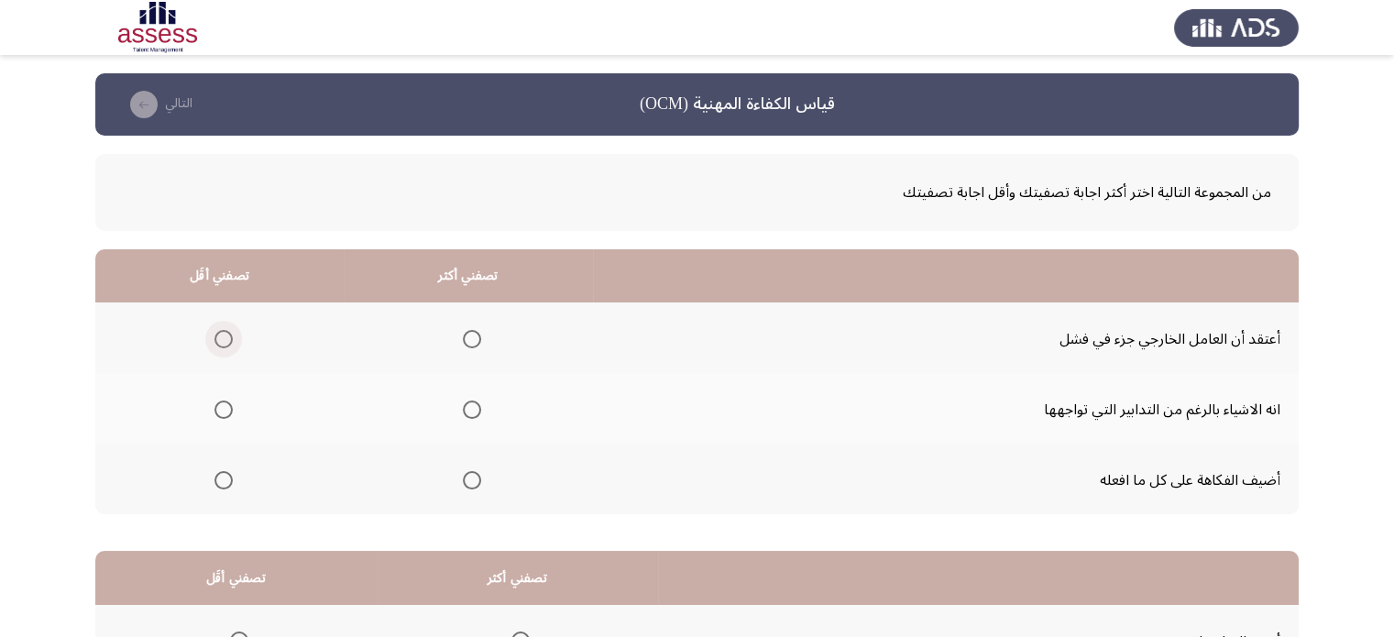
click at [224, 332] on span "حدد خيارا" at bounding box center [223, 339] width 18 height 18
click at [224, 332] on input "حدد خيارا" at bounding box center [223, 339] width 18 height 18
click at [469, 412] on span "حدد خيارا" at bounding box center [472, 410] width 18 height 18
click at [469, 412] on input "حدد خيارا" at bounding box center [472, 410] width 18 height 18
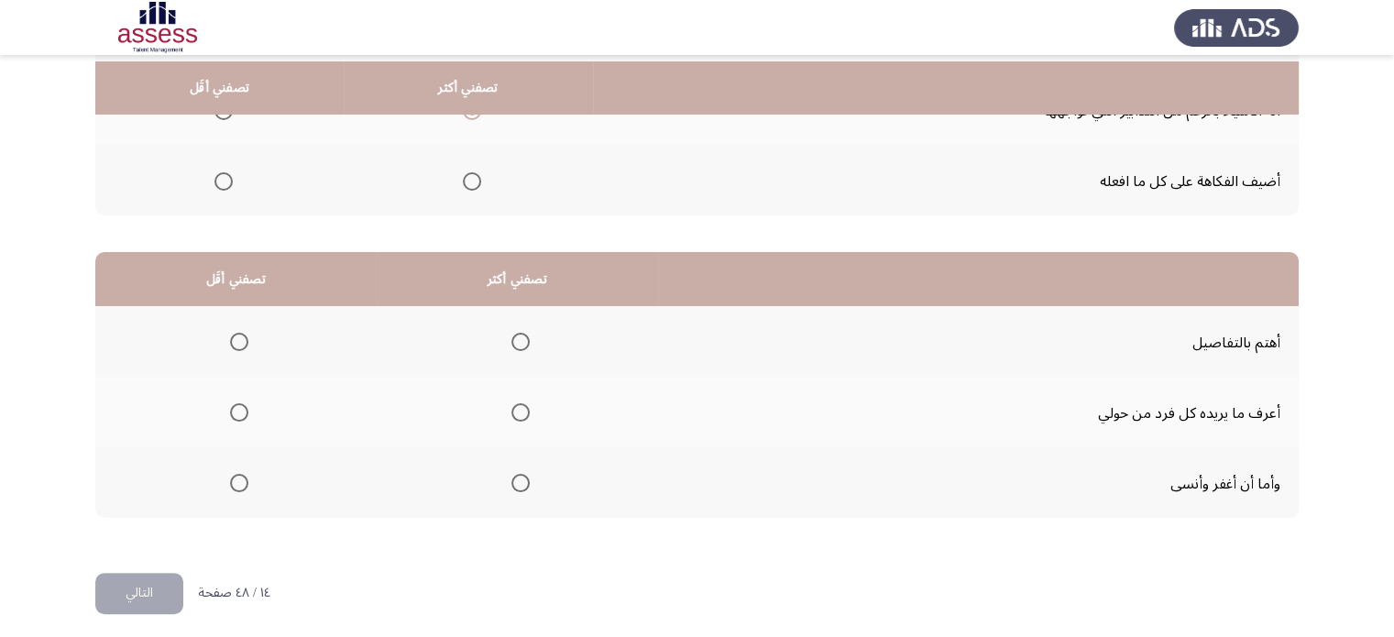
scroll to position [305, 0]
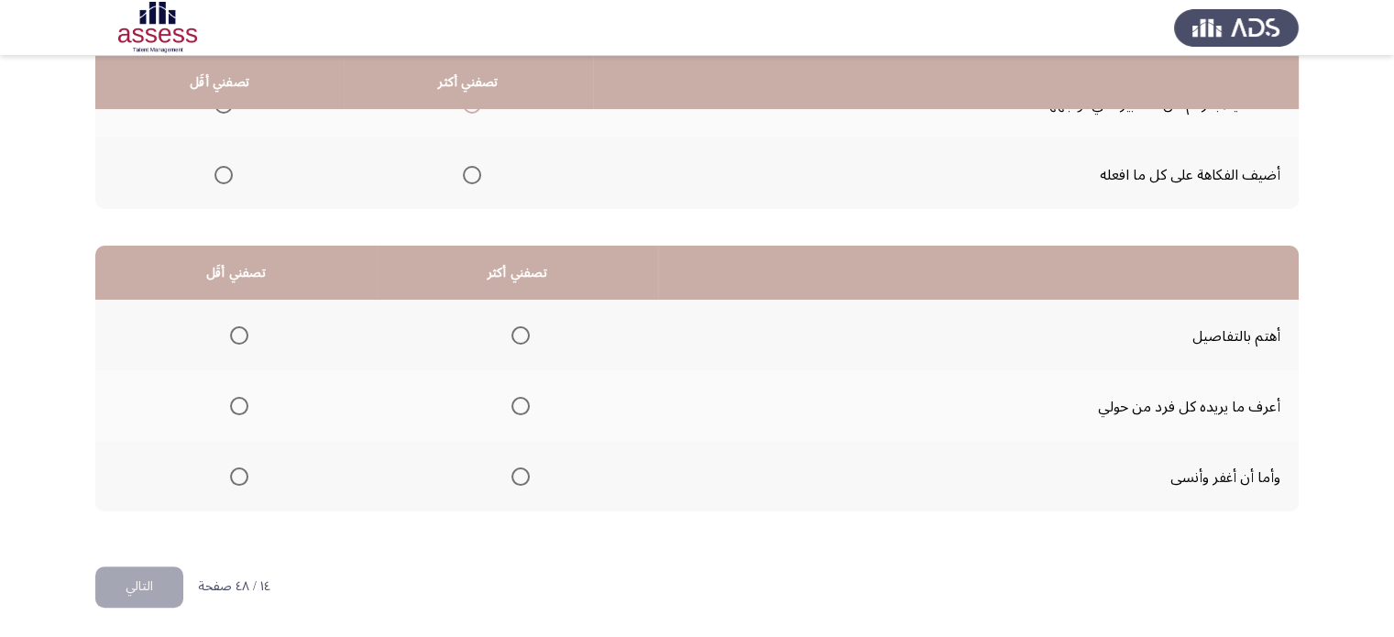
click at [523, 355] on th at bounding box center [517, 335] width 281 height 71
click at [516, 411] on span "حدد خيارا" at bounding box center [520, 406] width 18 height 18
click at [516, 411] on input "حدد خيارا" at bounding box center [520, 406] width 18 height 18
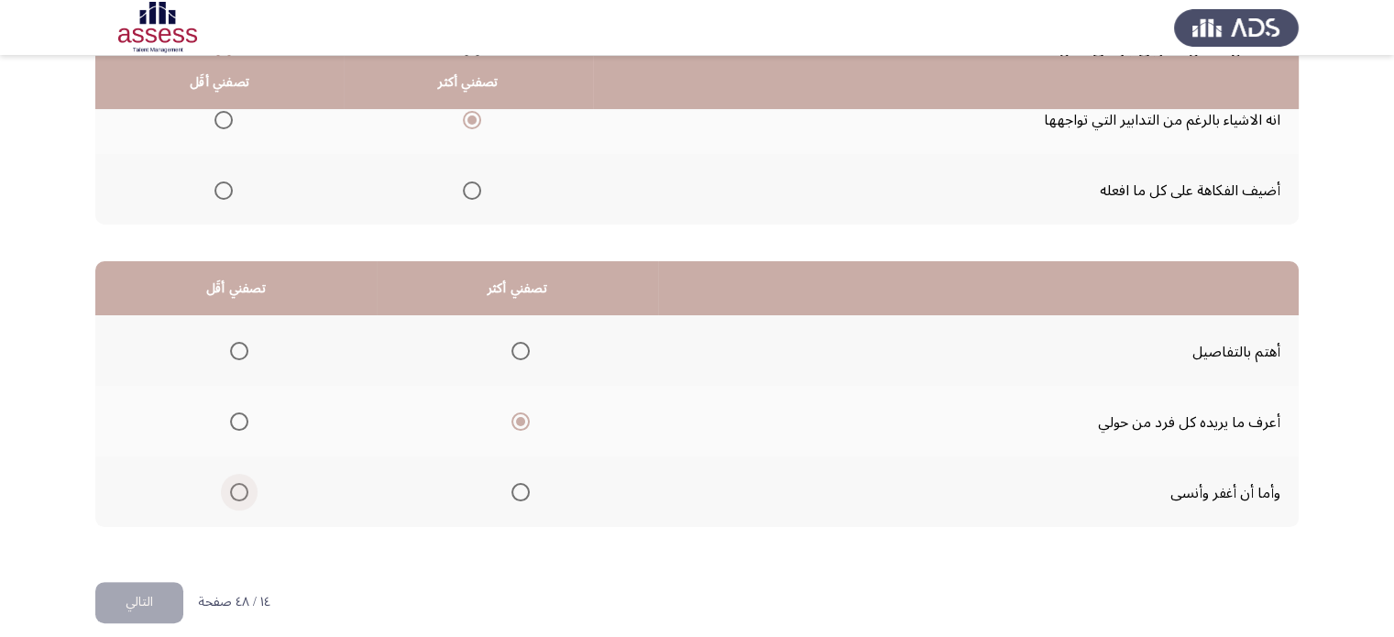
click at [240, 483] on span "حدد خيارا" at bounding box center [239, 492] width 18 height 18
click at [240, 483] on input "حدد خيارا" at bounding box center [239, 492] width 18 height 18
click at [127, 608] on font "التالي" at bounding box center [139, 601] width 27 height 27
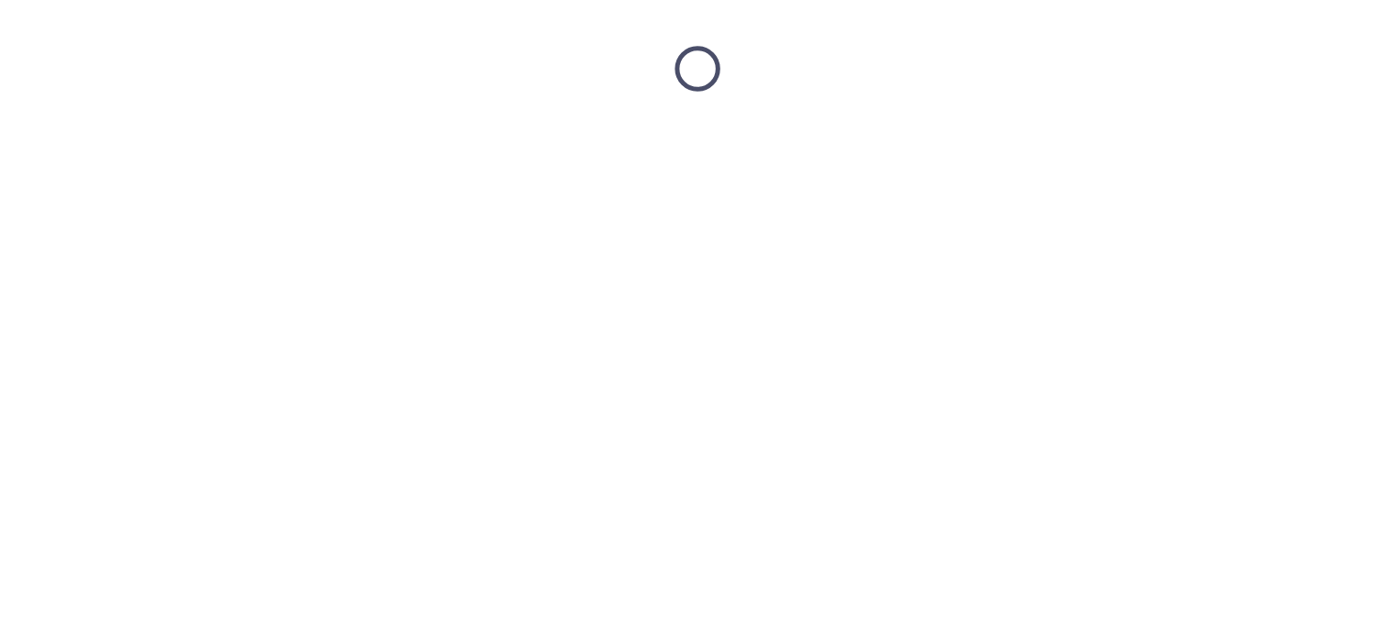
scroll to position [0, 0]
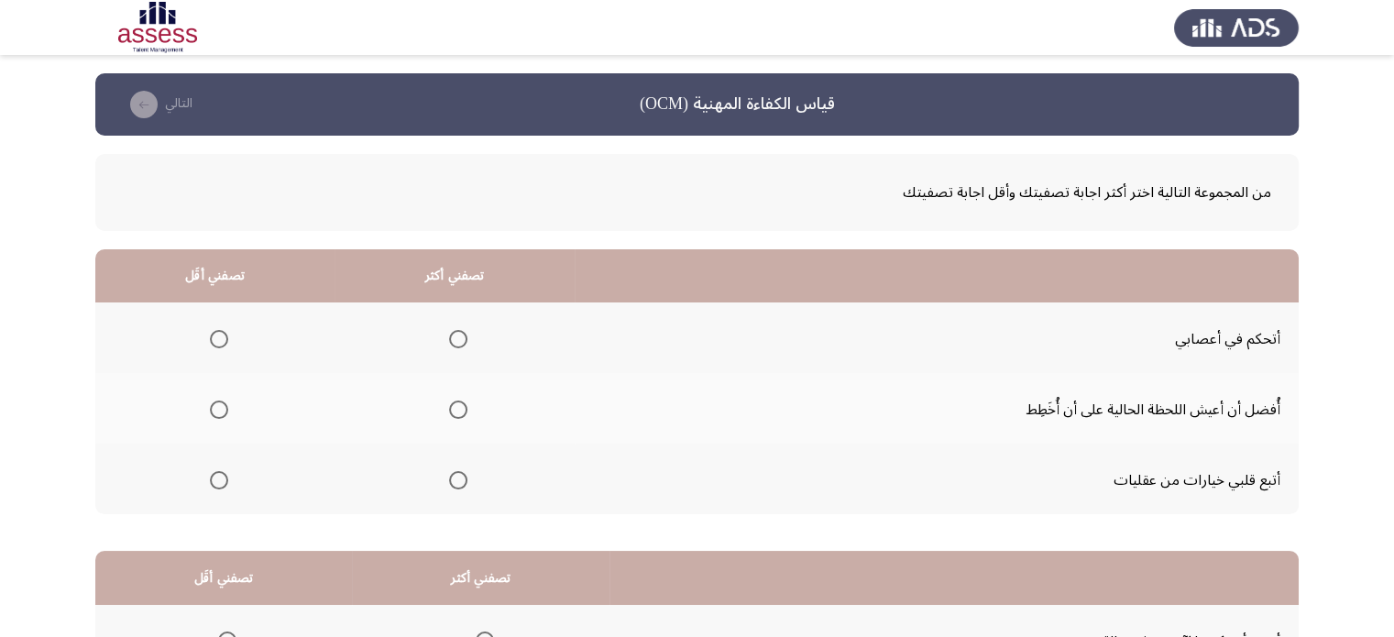
click at [1388, 153] on app-assessment-container "قياس الكفاءة المهنية (OCM) التالي من المجموعة التالية اختر أكثر اجابة تصفيتك وأ…" at bounding box center [697, 472] width 1394 height 798
click at [458, 325] on mat-radio-group "حدد خيارا" at bounding box center [455, 338] width 26 height 31
click at [455, 333] on span "حدد خيارا" at bounding box center [458, 339] width 18 height 18
click at [455, 333] on input "حدد خيارا" at bounding box center [458, 339] width 18 height 18
click at [217, 485] on span "حدد خيارا" at bounding box center [219, 480] width 18 height 18
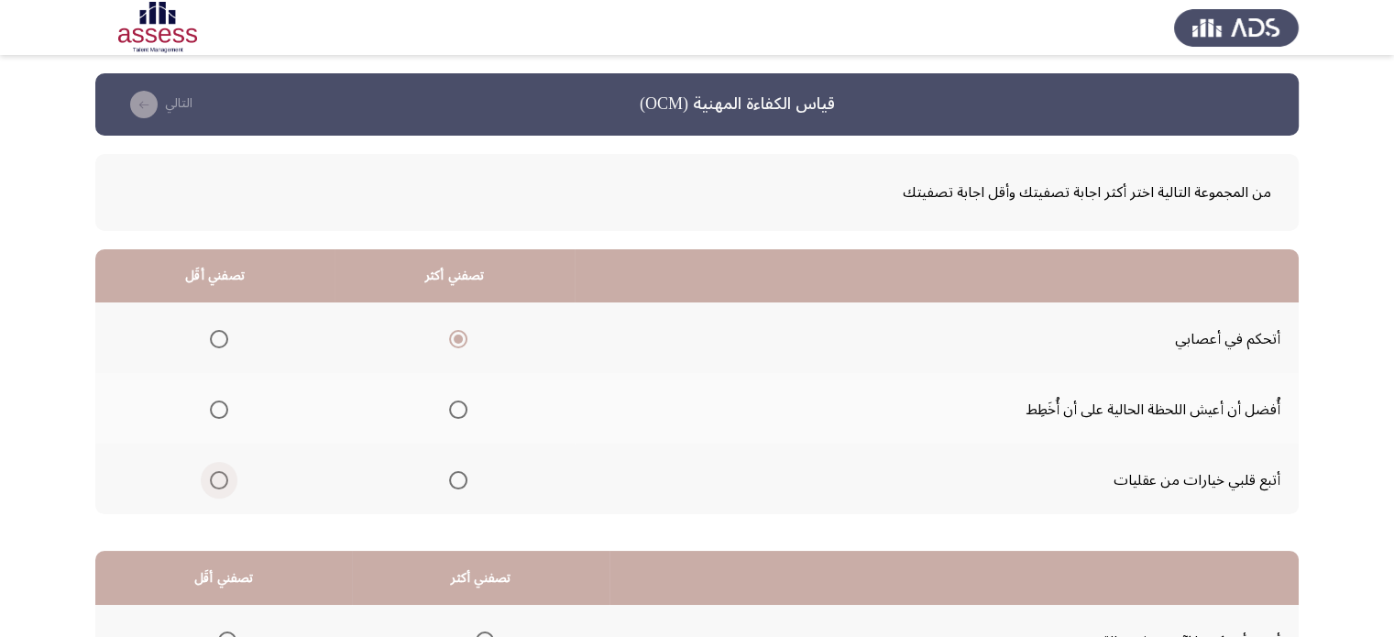
click at [217, 485] on input "حدد خيارا" at bounding box center [219, 480] width 18 height 18
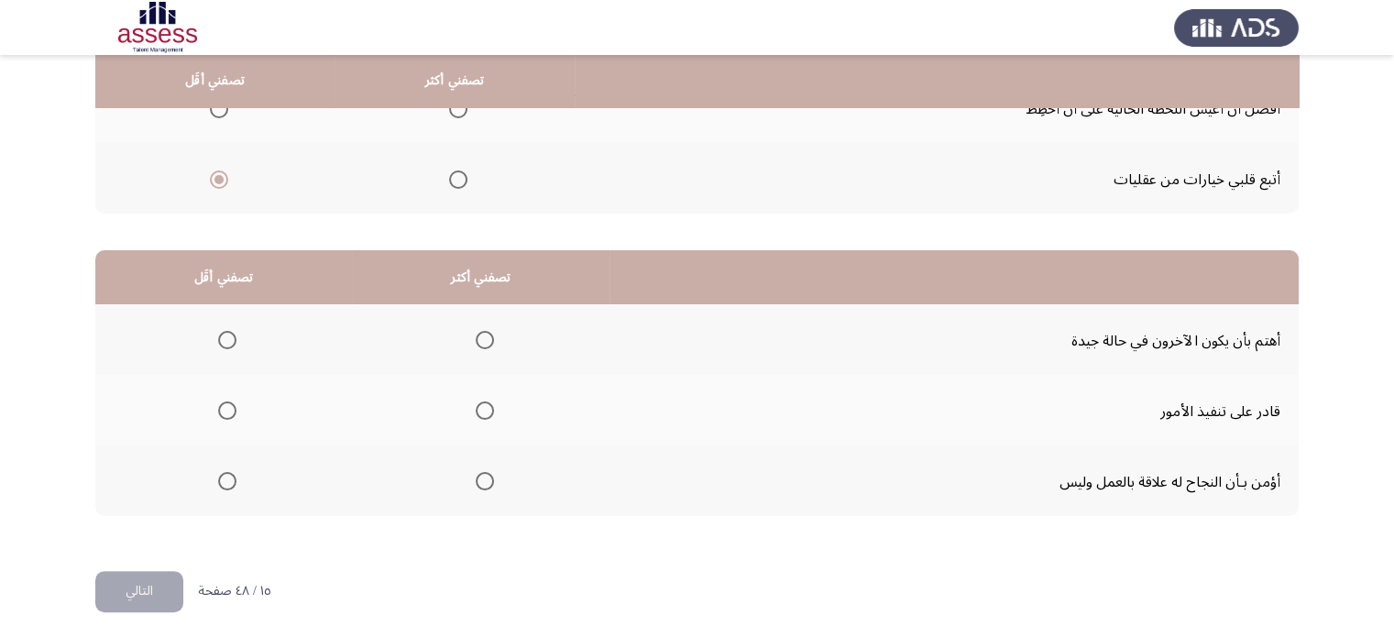
scroll to position [301, 0]
click at [484, 412] on span "حدد خيارا" at bounding box center [485, 410] width 18 height 18
click at [484, 412] on input "حدد خيارا" at bounding box center [485, 410] width 18 height 18
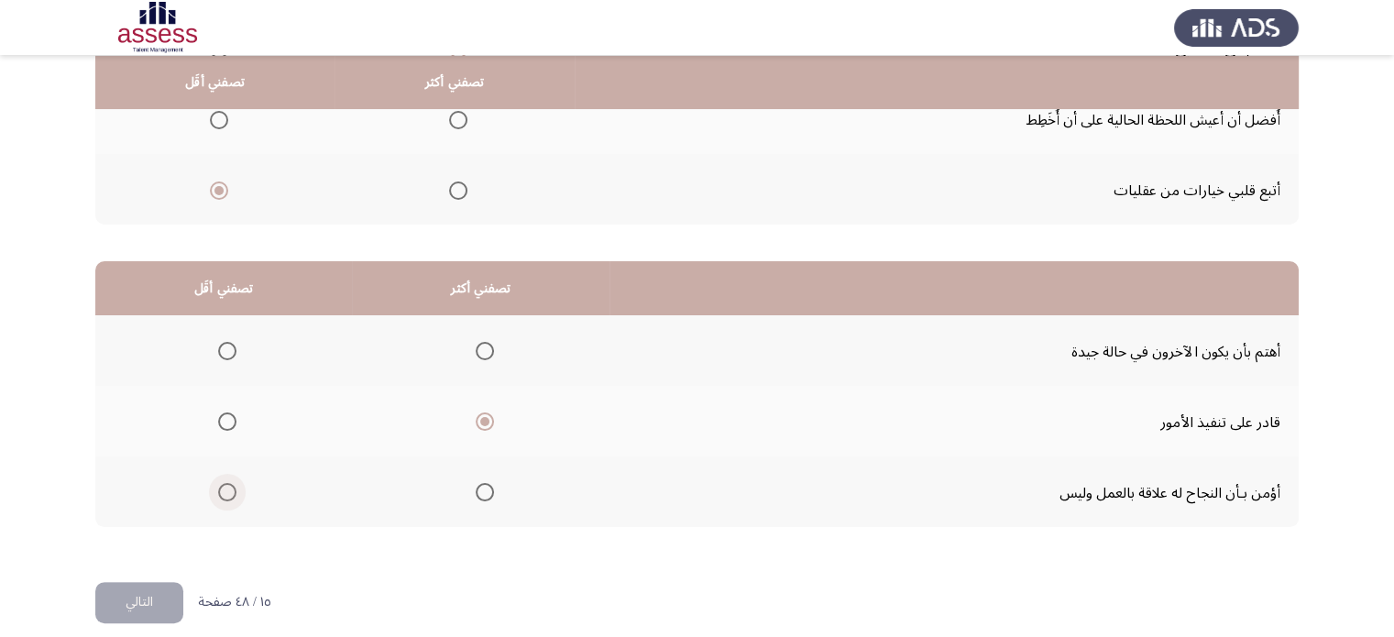
click at [227, 485] on span "حدد خيارا" at bounding box center [227, 492] width 18 height 18
click at [227, 485] on input "حدد خيارا" at bounding box center [227, 492] width 18 height 18
click at [133, 591] on font "التالي" at bounding box center [139, 601] width 27 height 27
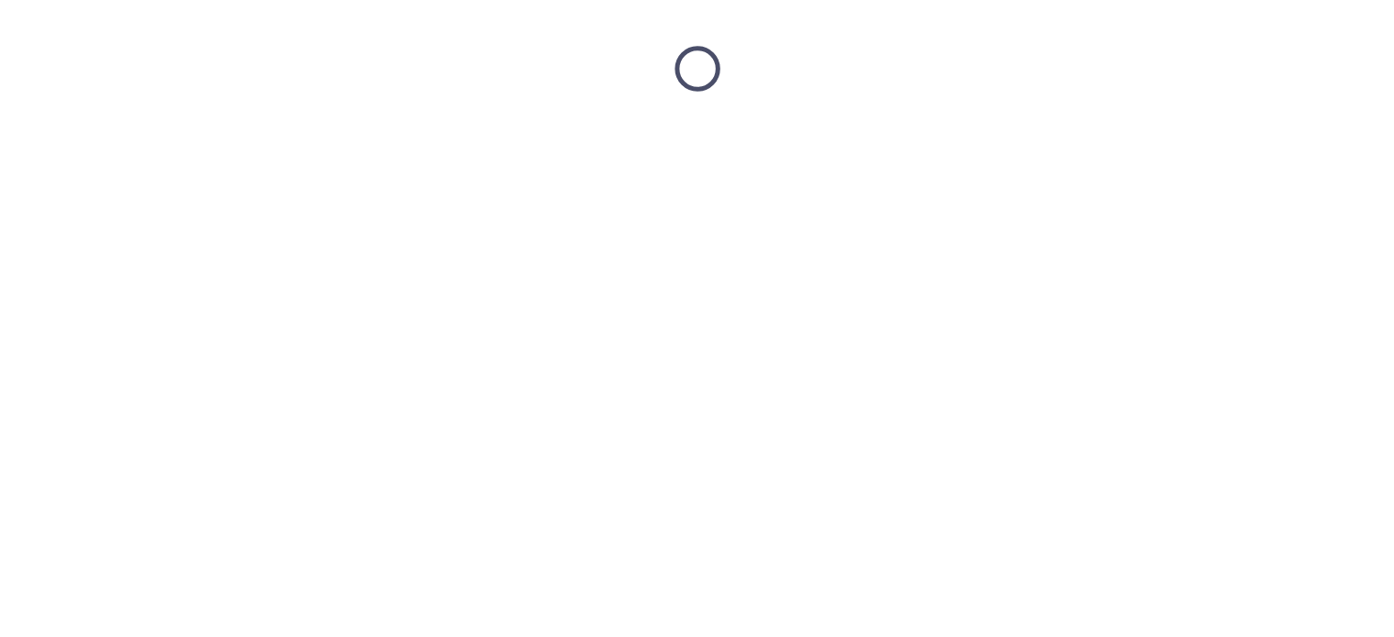
scroll to position [0, 0]
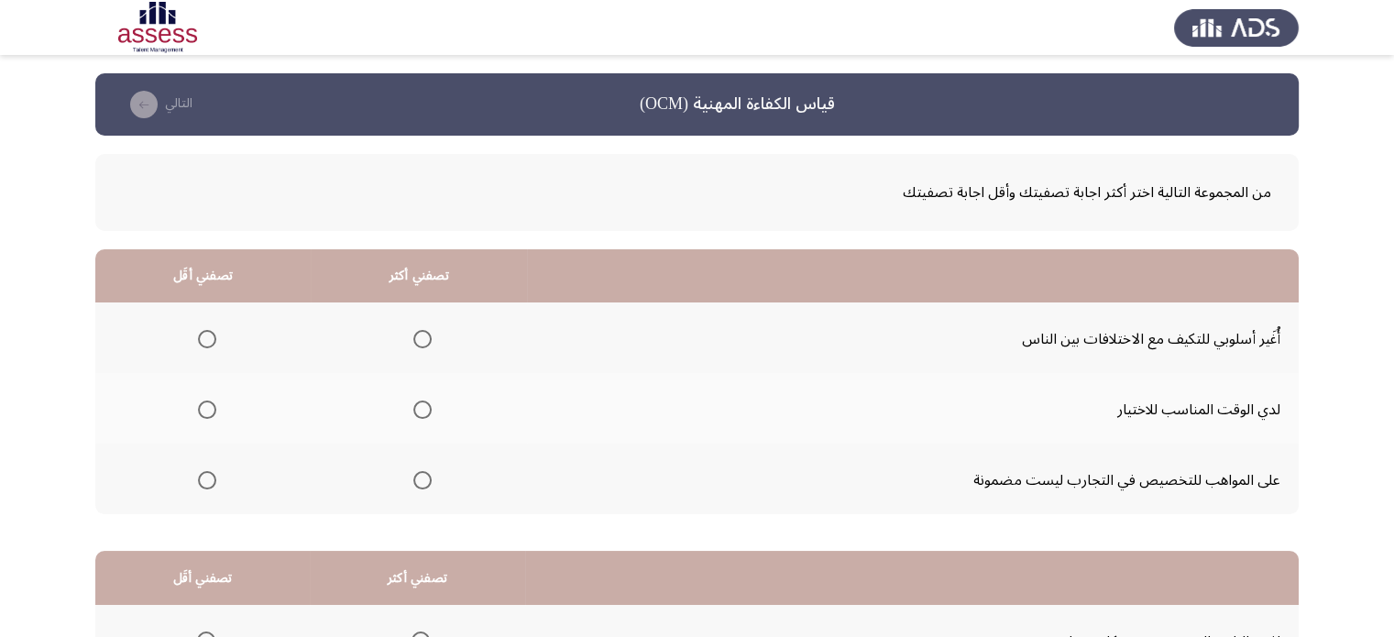
click at [1390, 367] on app-assessment-container "قياس الكفاءة المهنية (OCM) التالي من المجموعة التالية اختر أكثر اجابة تصفيتك وأ…" at bounding box center [697, 472] width 1394 height 798
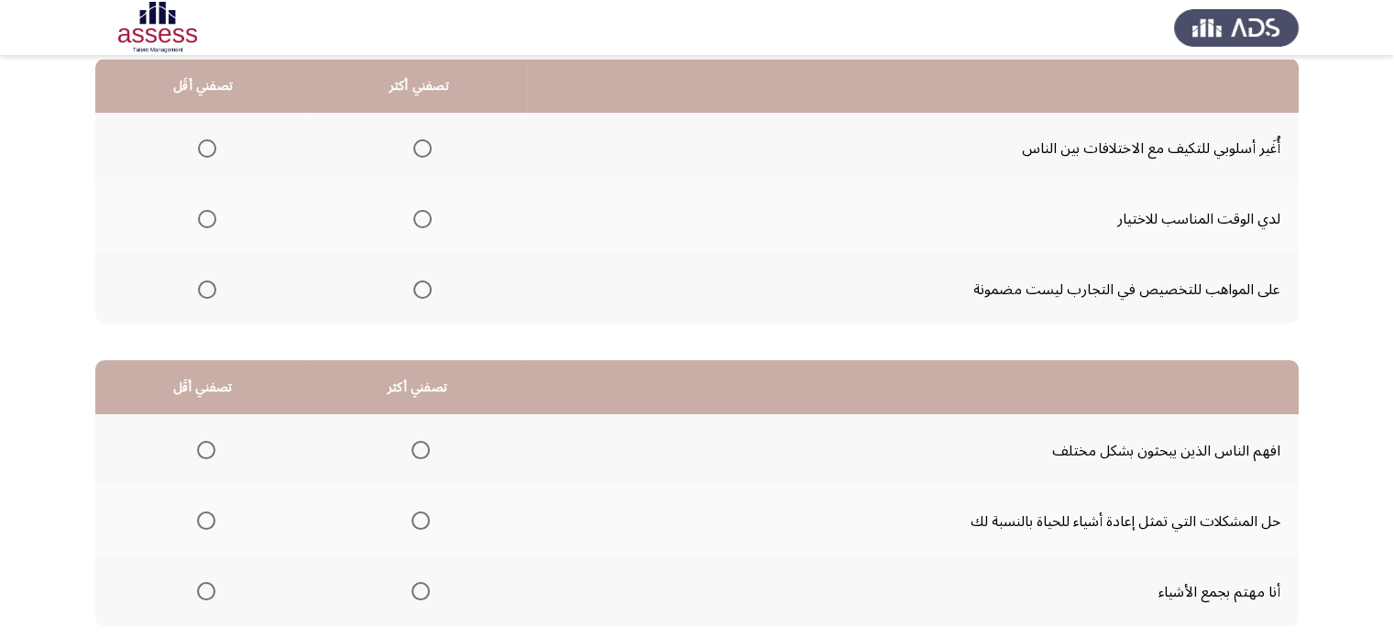
scroll to position [194, 0]
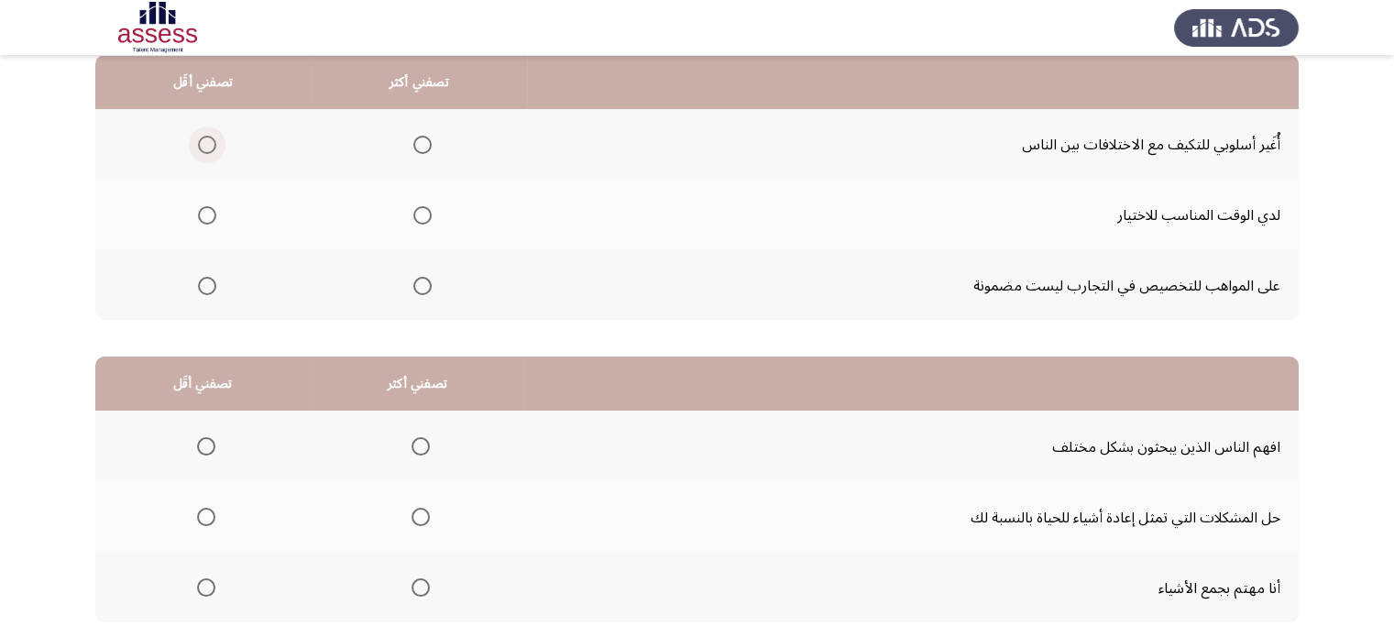
click at [199, 144] on span "حدد خيارا" at bounding box center [207, 145] width 18 height 18
click at [199, 144] on input "حدد خيارا" at bounding box center [207, 145] width 18 height 18
click at [418, 213] on span "حدد خيارا" at bounding box center [422, 215] width 18 height 18
click at [418, 213] on input "حدد خيارا" at bounding box center [422, 215] width 18 height 18
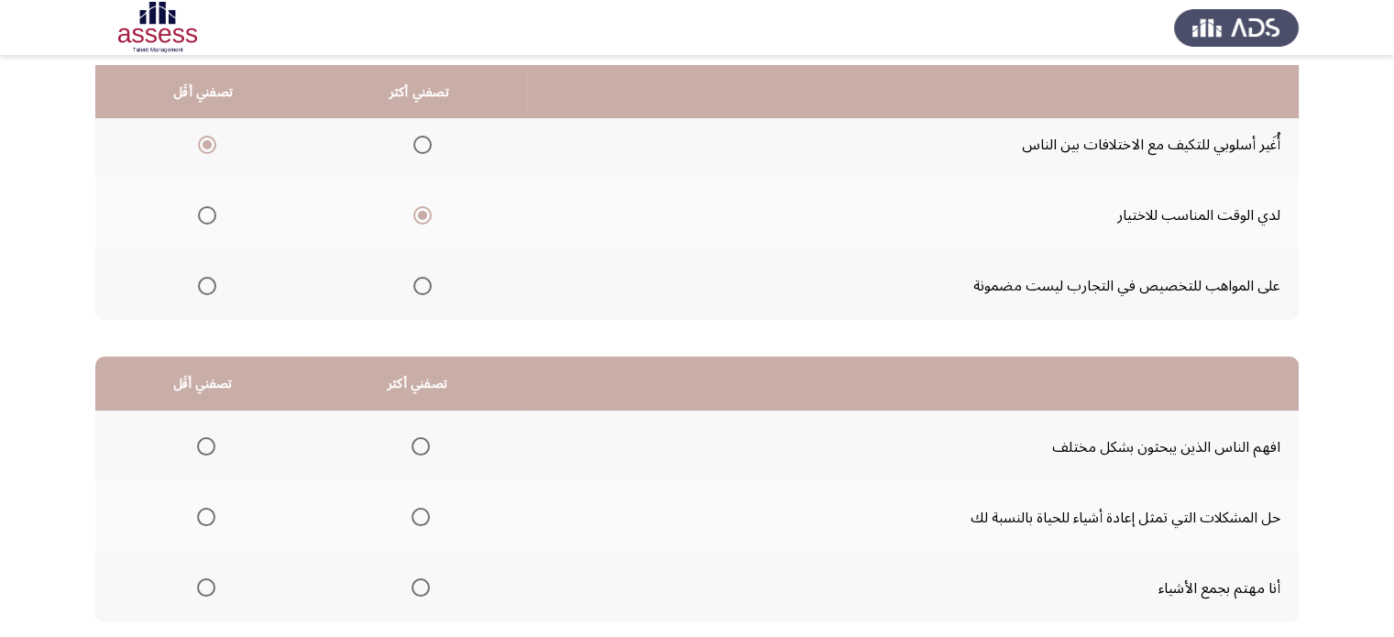
scroll to position [305, 0]
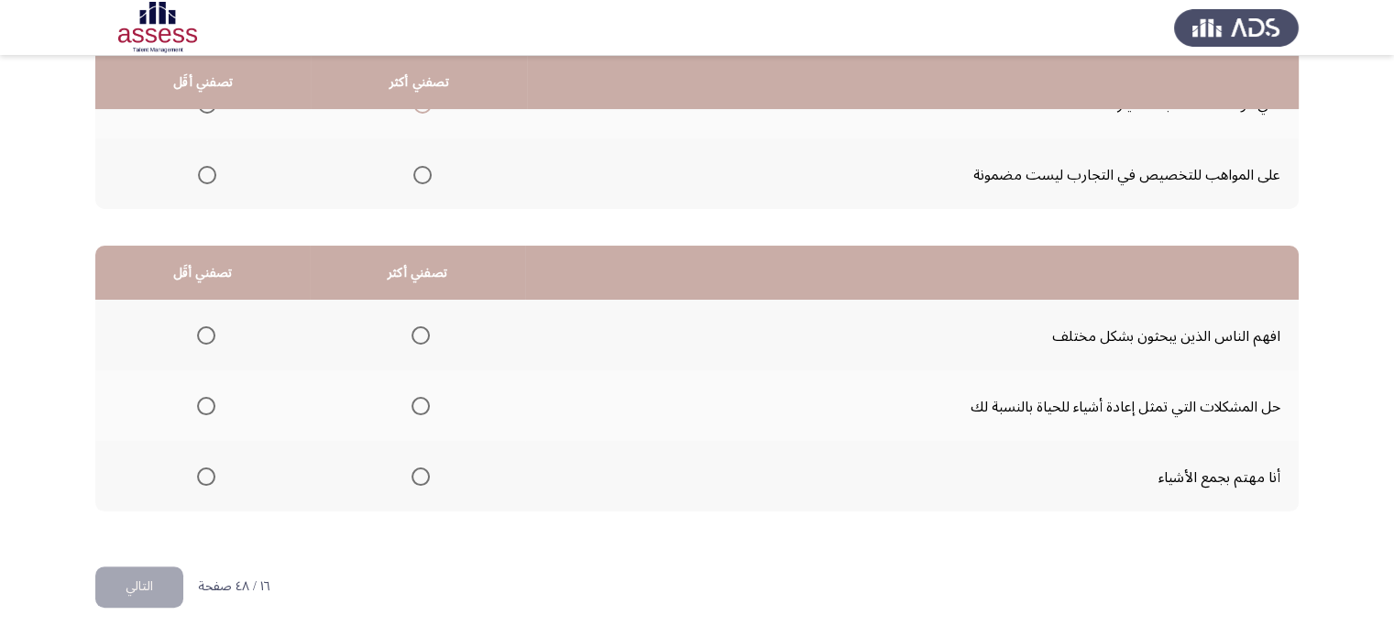
click at [199, 472] on span "حدد خيارا" at bounding box center [206, 476] width 18 height 18
click at [199, 472] on input "حدد خيارا" at bounding box center [206, 476] width 18 height 18
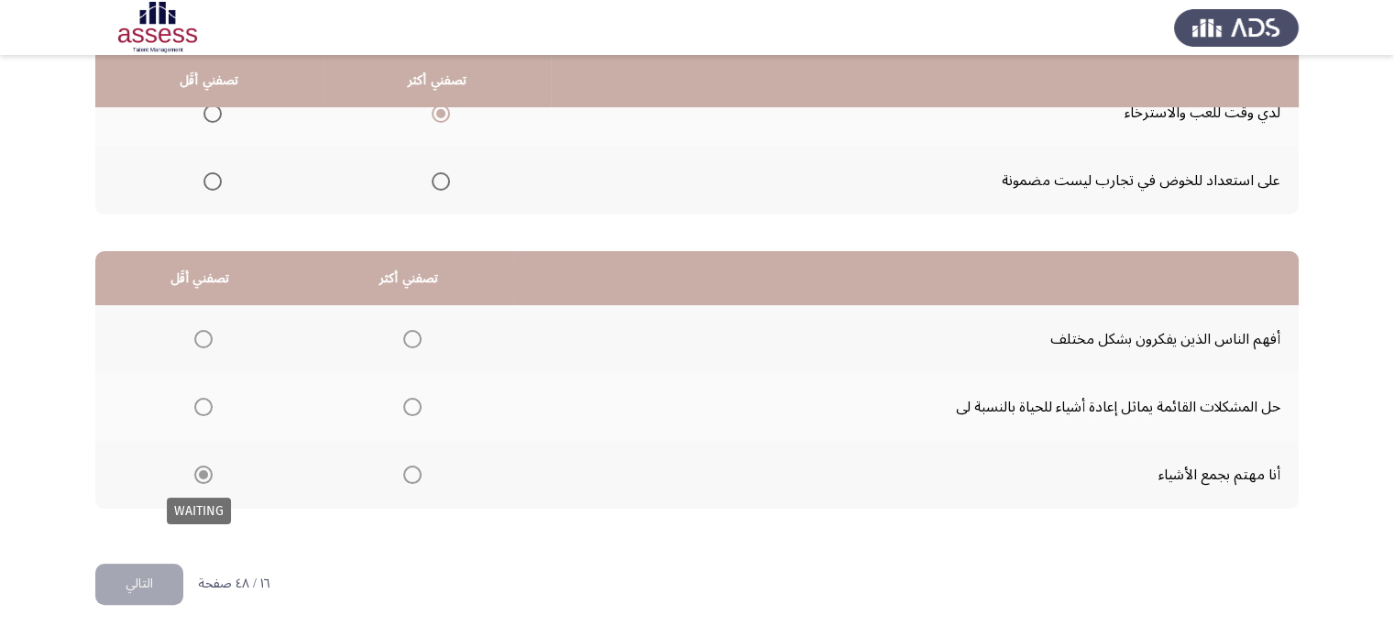
scroll to position [290, 0]
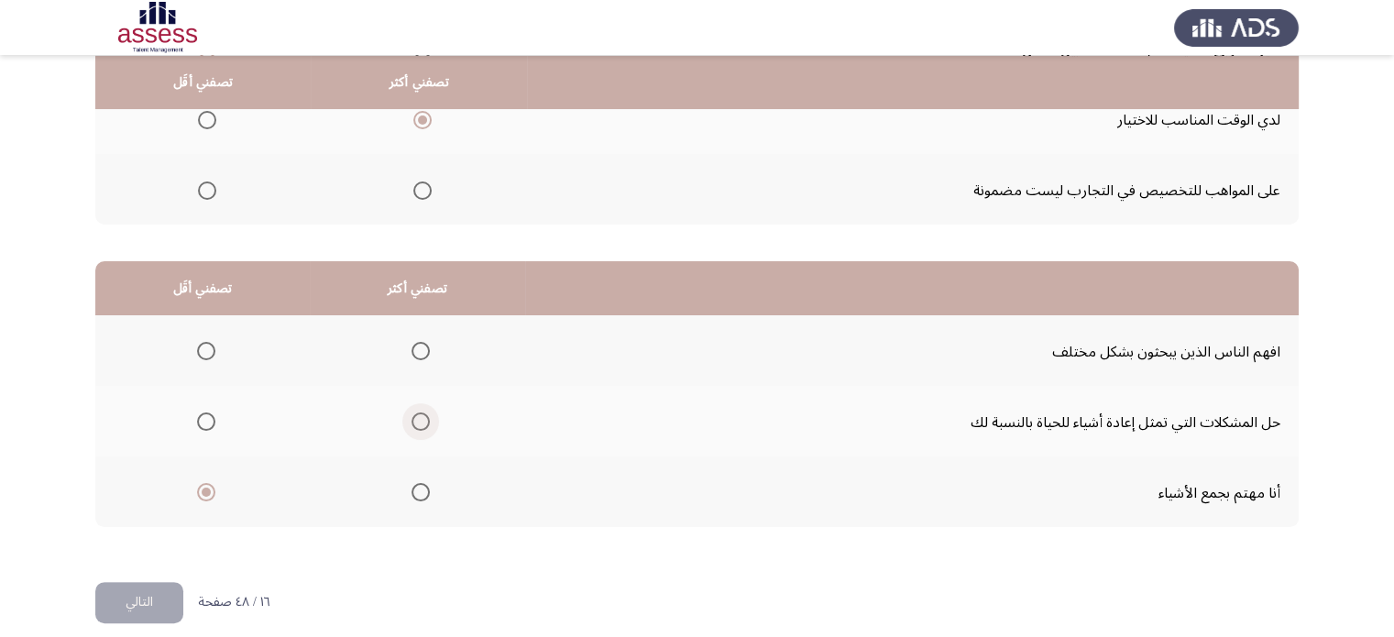
click at [415, 423] on span "حدد خيارا" at bounding box center [421, 421] width 18 height 18
click at [415, 423] on input "حدد خيارا" at bounding box center [421, 421] width 18 height 18
click at [138, 607] on font "التالي" at bounding box center [139, 601] width 27 height 27
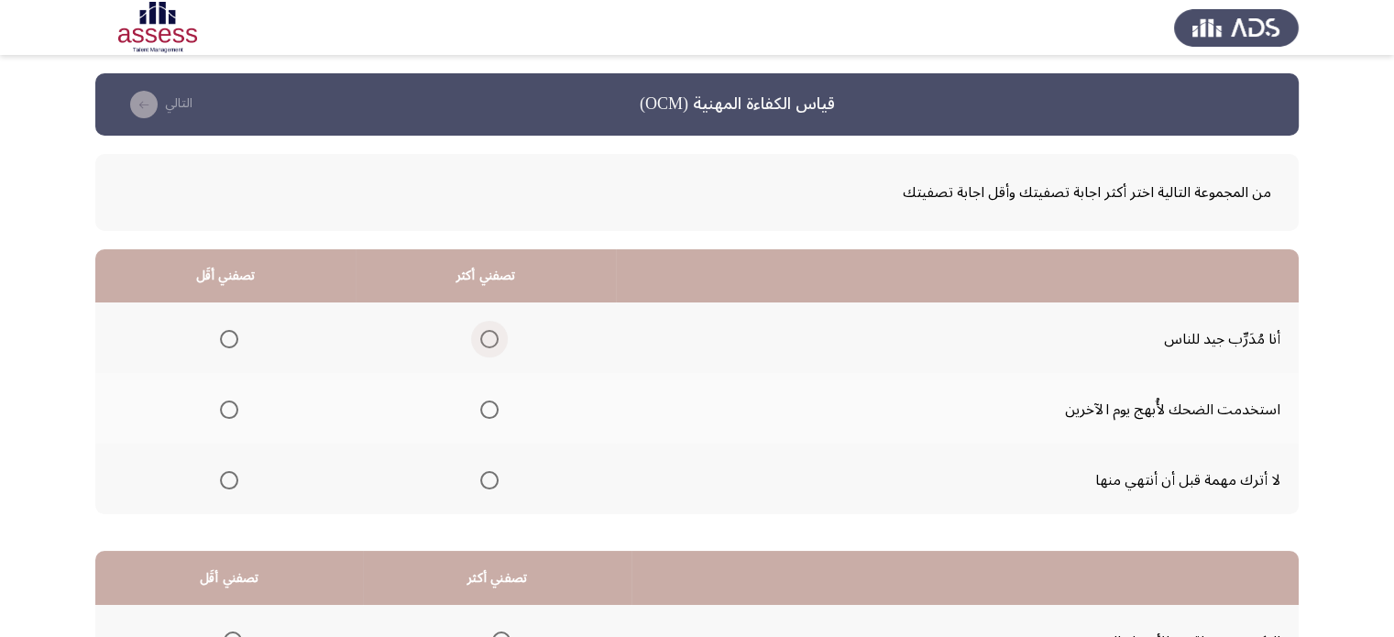
click at [492, 336] on span "حدد خيارا" at bounding box center [489, 339] width 18 height 18
click at [492, 336] on input "حدد خيارا" at bounding box center [489, 339] width 18 height 18
click at [244, 395] on th at bounding box center [225, 408] width 260 height 71
click at [208, 409] on th at bounding box center [225, 408] width 260 height 71
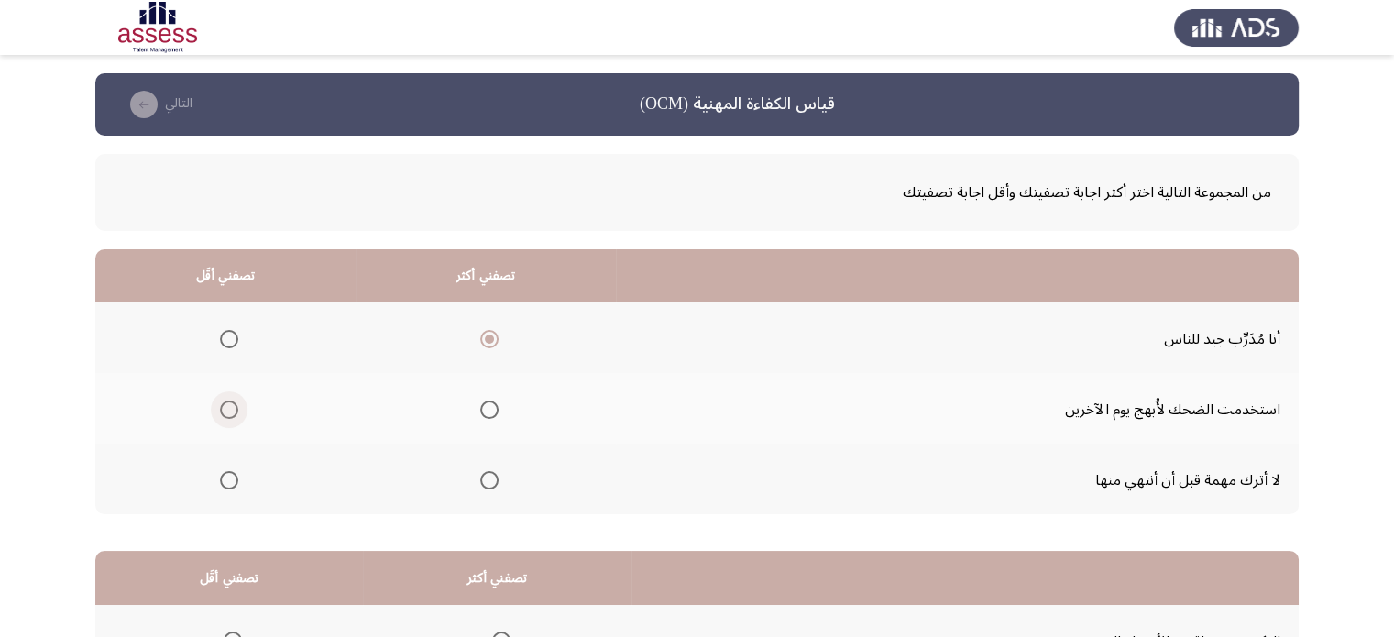
click at [235, 403] on span "حدد خيارا" at bounding box center [229, 410] width 18 height 18
click at [235, 403] on input "حدد خيارا" at bounding box center [229, 410] width 18 height 18
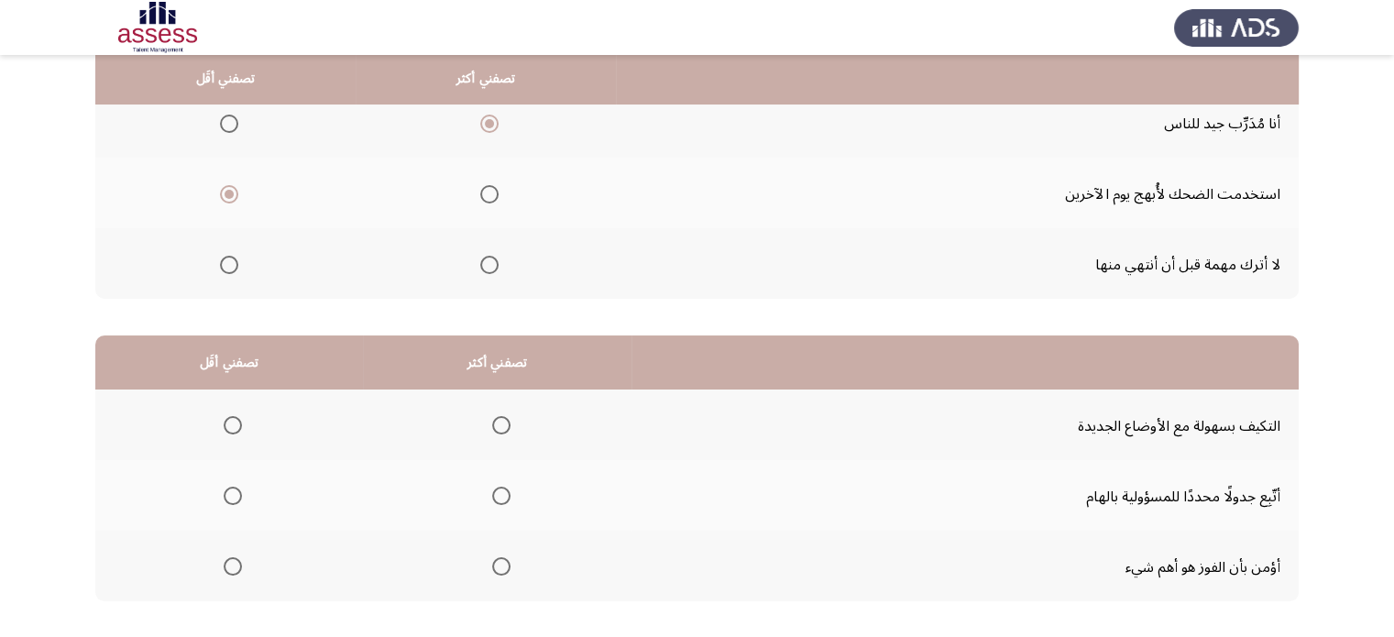
scroll to position [225, 0]
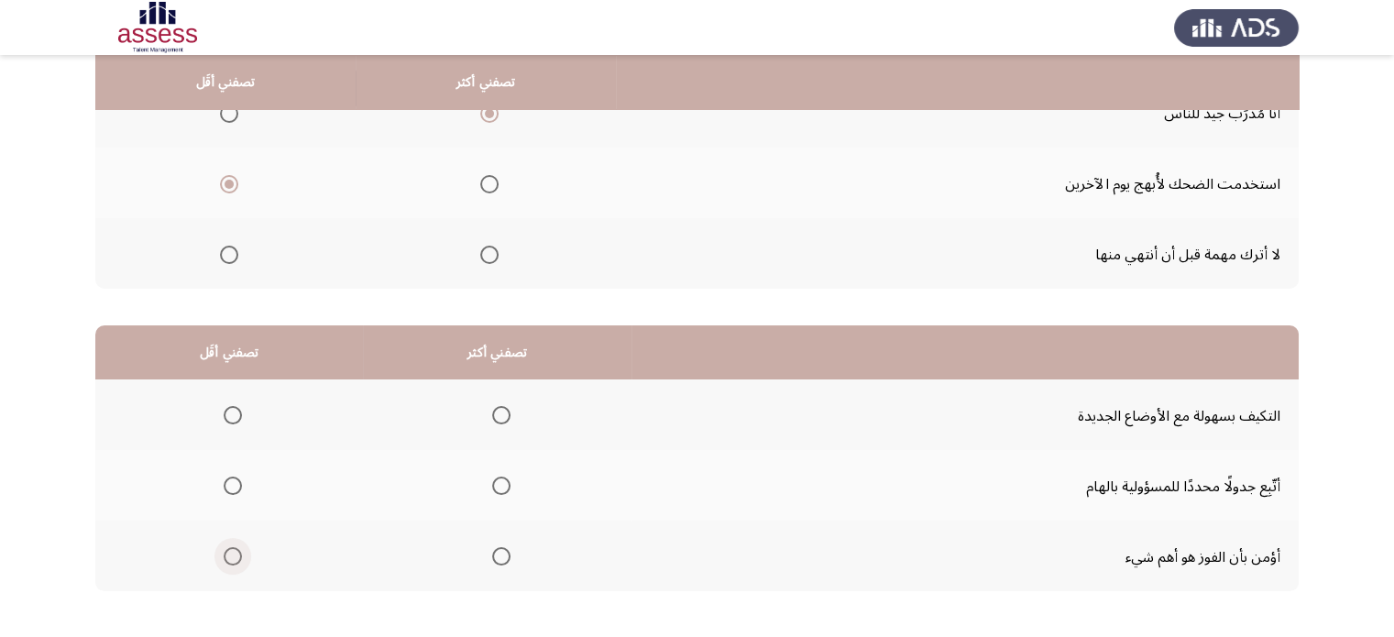
click at [228, 548] on span "حدد خيارا" at bounding box center [233, 556] width 18 height 18
click at [228, 548] on input "حدد خيارا" at bounding box center [233, 556] width 18 height 18
click at [497, 412] on span "حدد خيارا" at bounding box center [501, 415] width 18 height 18
click at [497, 412] on input "حدد خيارا" at bounding box center [501, 415] width 18 height 18
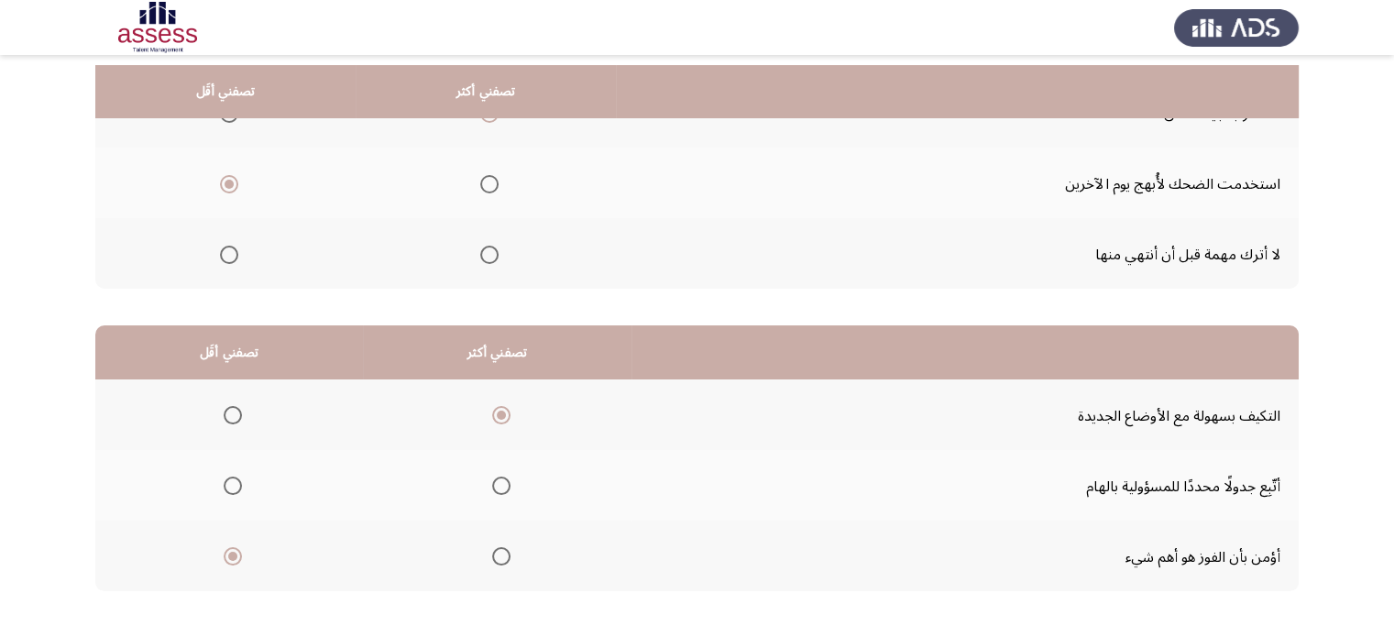
scroll to position [305, 0]
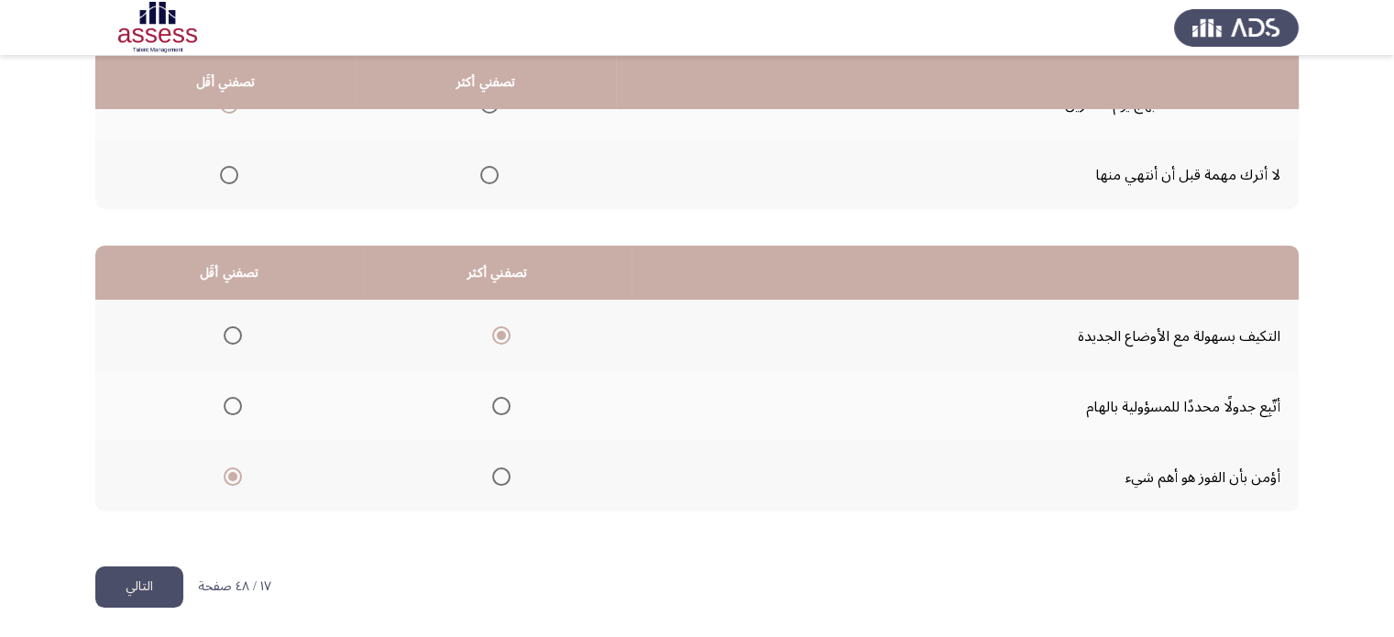
click at [110, 589] on button "التالي" at bounding box center [139, 586] width 88 height 41
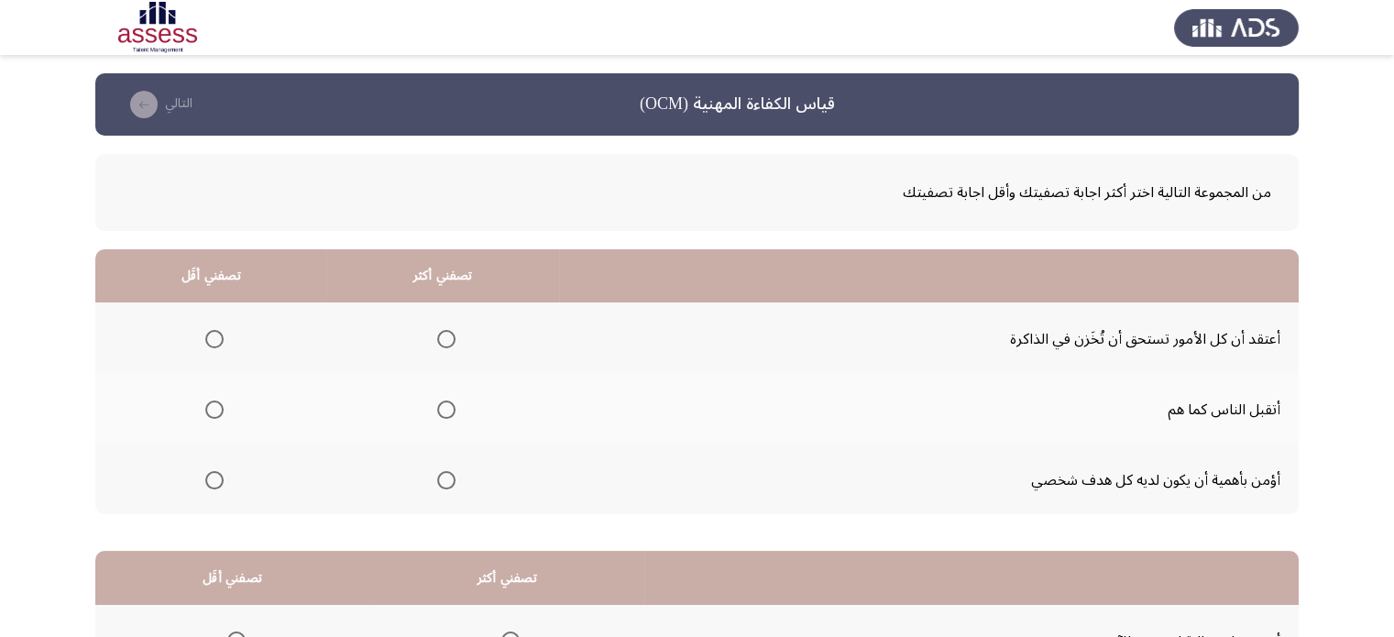
drag, startPoint x: 444, startPoint y: 462, endPoint x: 444, endPoint y: 476, distance: 13.7
click at [444, 476] on mat-radio-group "حدد خيارا" at bounding box center [443, 479] width 26 height 31
click at [444, 476] on span "حدد خيارا" at bounding box center [446, 480] width 18 height 18
click at [444, 476] on input "حدد خيارا" at bounding box center [446, 480] width 18 height 18
click at [210, 340] on span "حدد خيارا" at bounding box center [214, 339] width 18 height 18
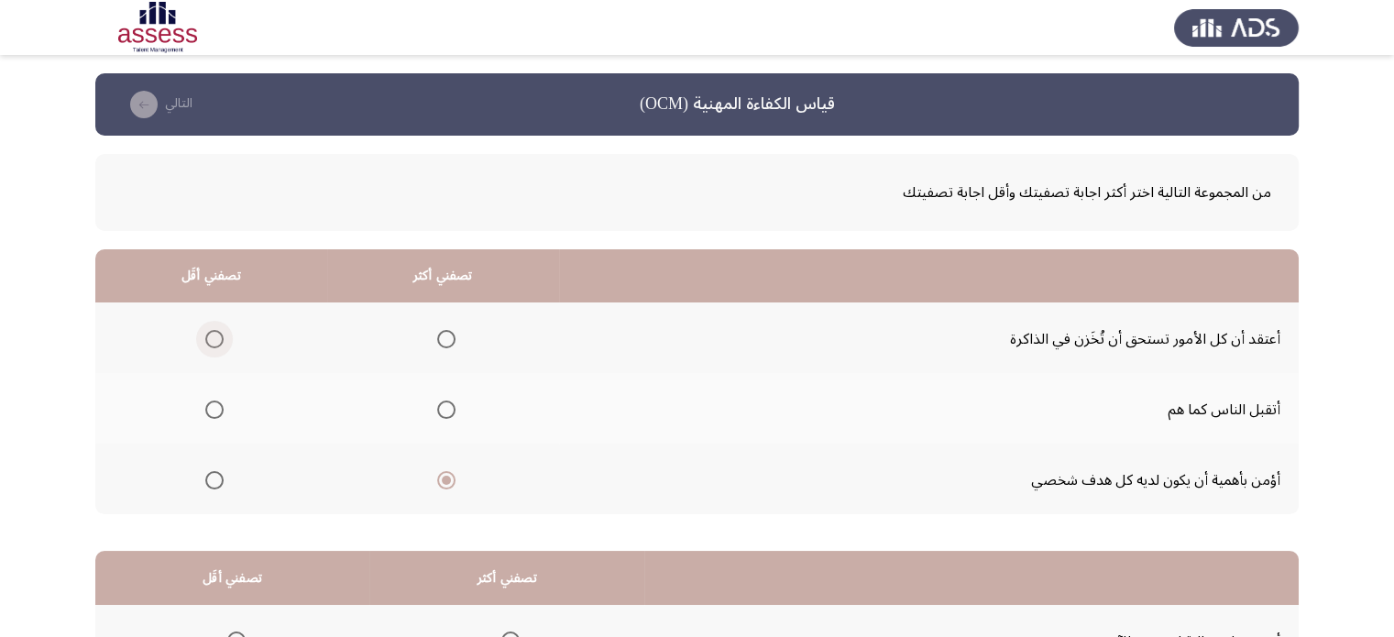
click at [210, 340] on input "حدد خيارا" at bounding box center [214, 339] width 18 height 18
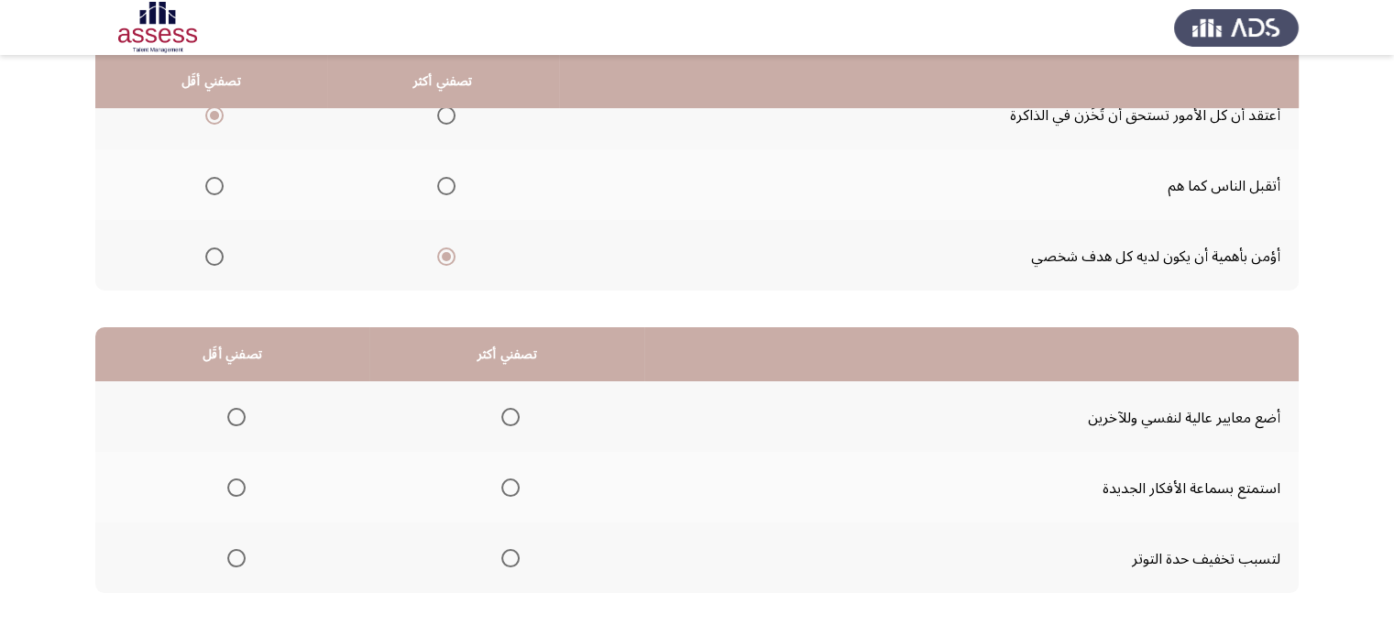
scroll to position [305, 0]
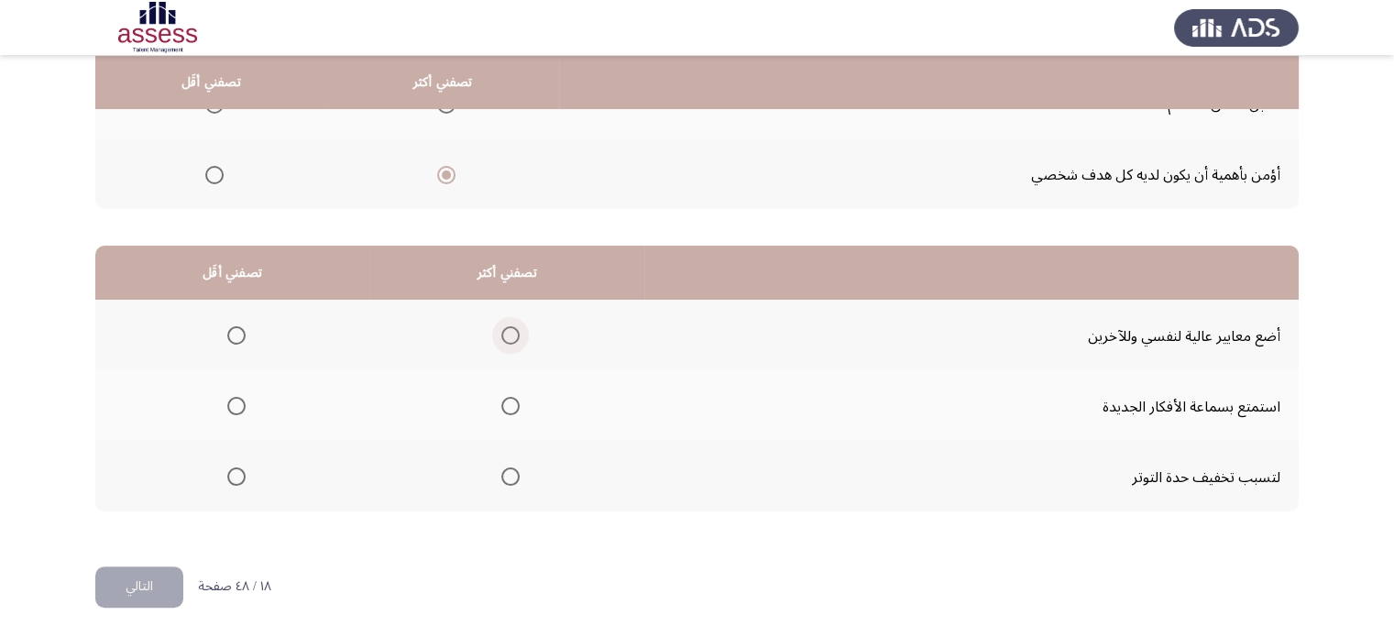
click at [518, 328] on span "حدد خيارا" at bounding box center [510, 335] width 18 height 18
click at [518, 328] on input "حدد خيارا" at bounding box center [510, 335] width 18 height 18
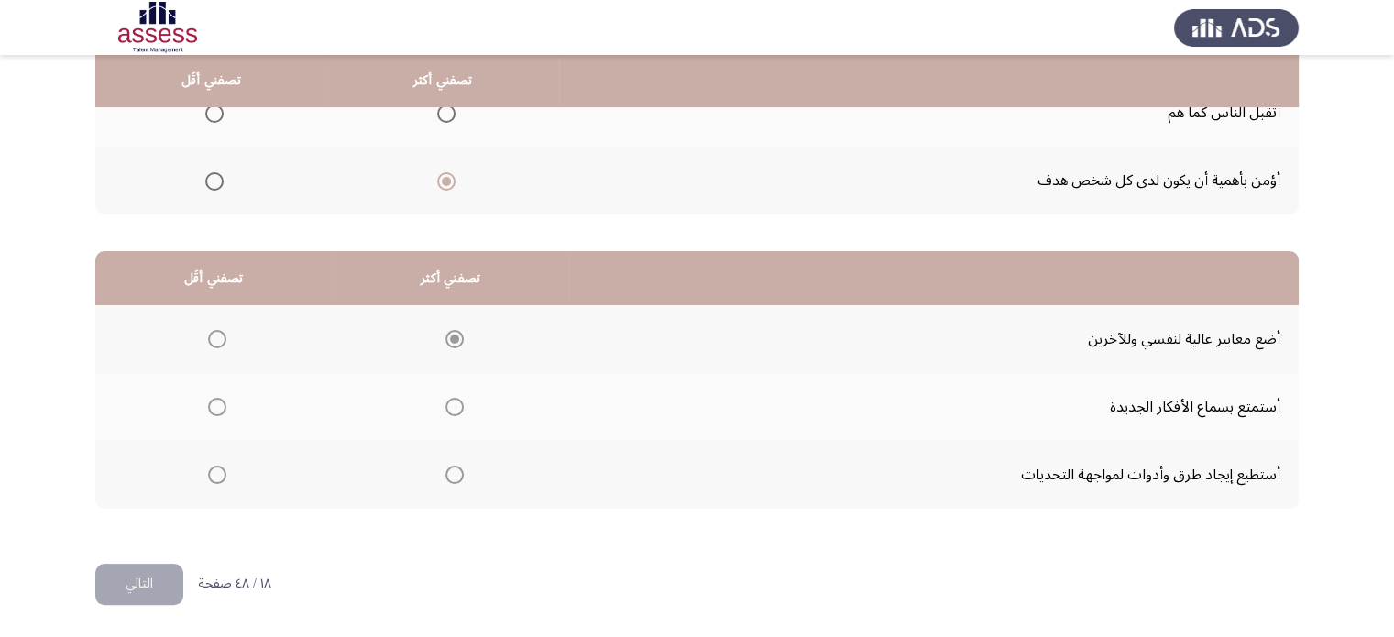
scroll to position [290, 0]
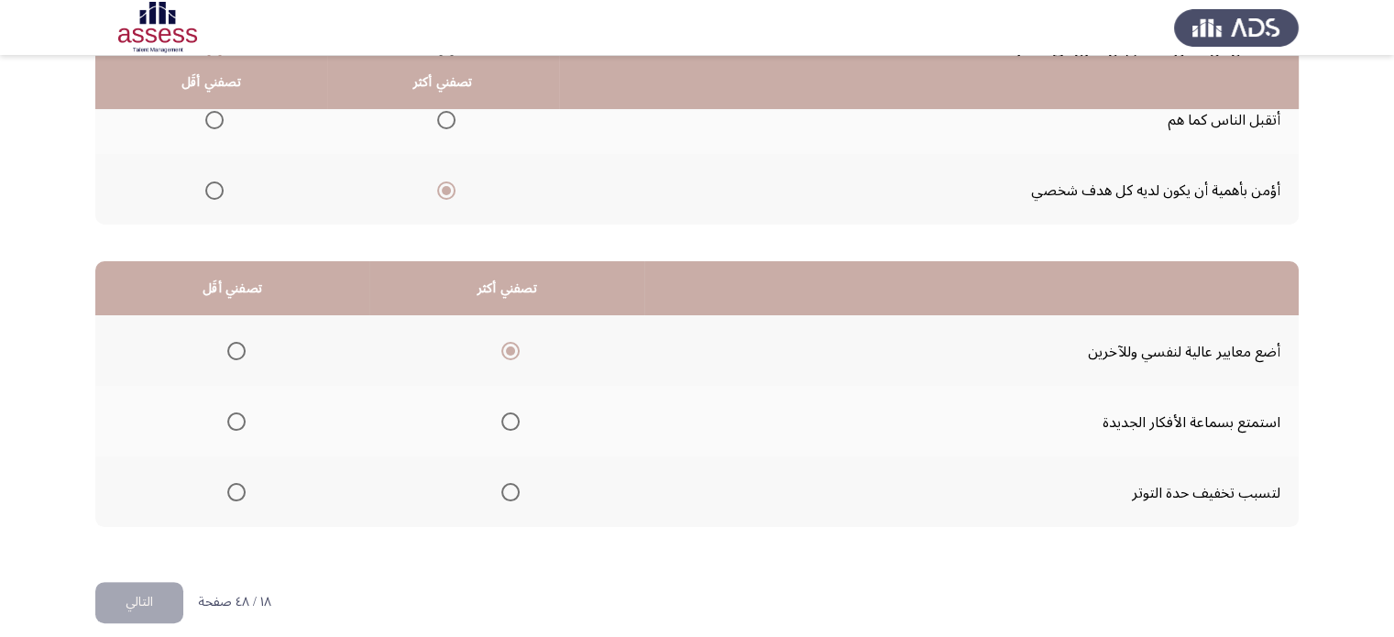
click at [231, 476] on mat-radio-group "حدد خيارا" at bounding box center [233, 491] width 26 height 31
click at [233, 489] on span "حدد خيارا" at bounding box center [236, 492] width 18 height 18
click at [233, 489] on input "حدد خيارا" at bounding box center [236, 492] width 18 height 18
click at [128, 588] on font "التالي" at bounding box center [139, 601] width 27 height 27
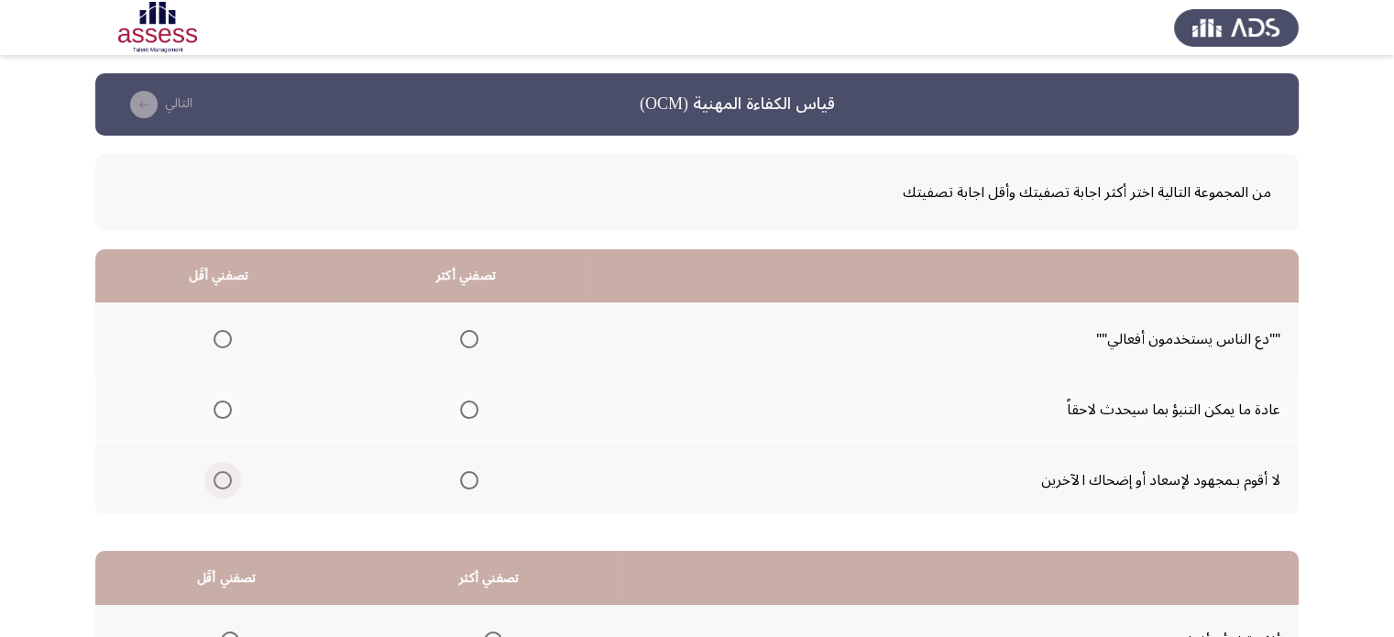
click at [221, 484] on span "حدد خيارا" at bounding box center [223, 480] width 18 height 18
click at [221, 484] on input "حدد خيارا" at bounding box center [223, 480] width 18 height 18
click at [467, 401] on span "حدد خيارا" at bounding box center [469, 410] width 18 height 18
click at [467, 401] on input "حدد خيارا" at bounding box center [469, 410] width 18 height 18
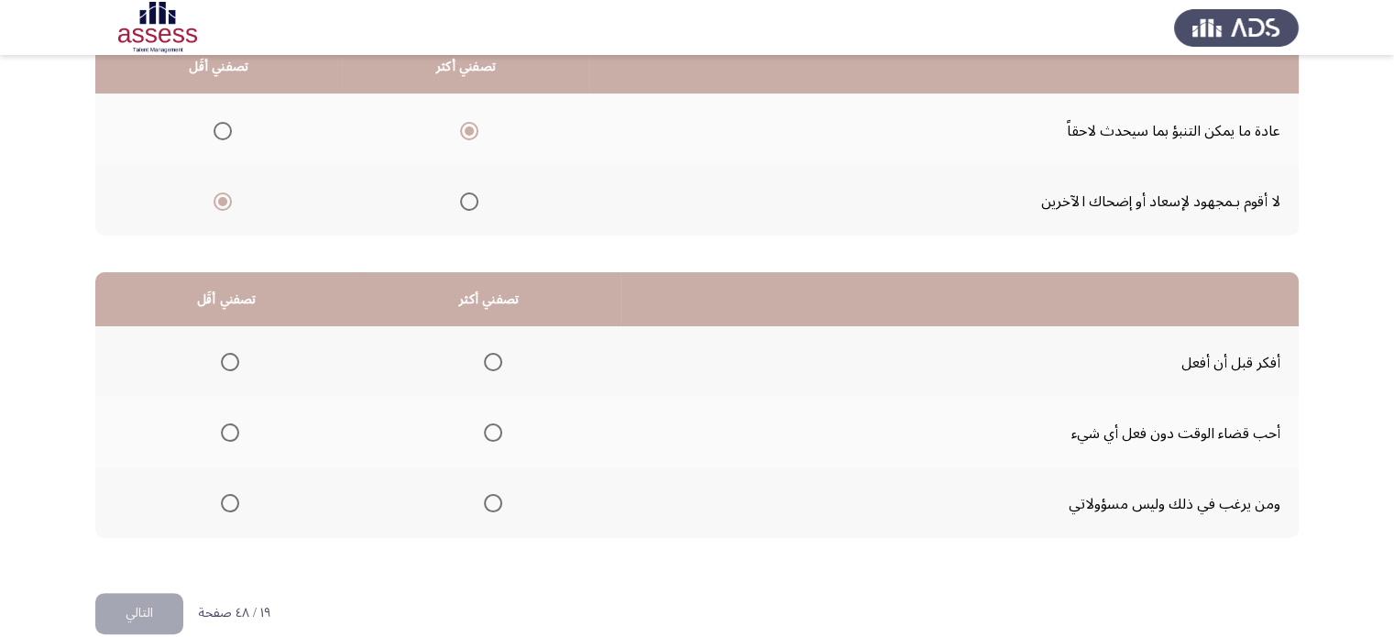
scroll to position [305, 0]
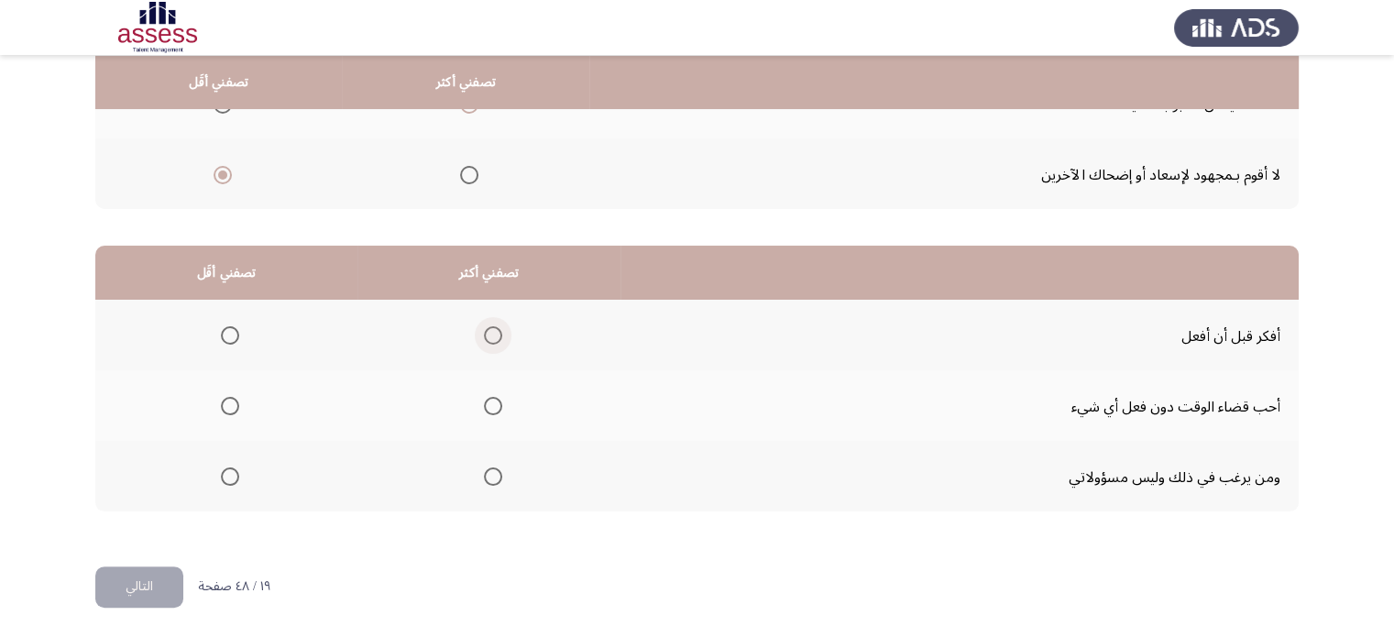
click at [491, 329] on span "حدد خيارا" at bounding box center [493, 335] width 18 height 18
click at [491, 329] on input "حدد خيارا" at bounding box center [493, 335] width 18 height 18
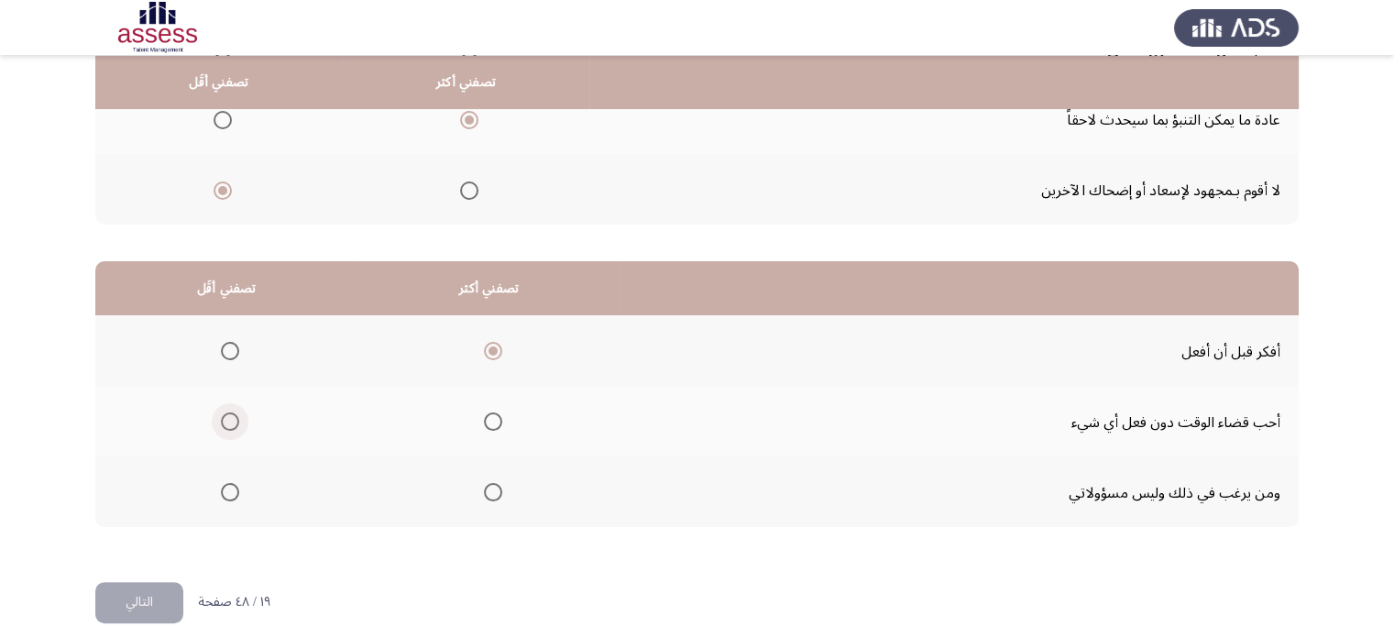
click at [225, 412] on span "حدد خيارا" at bounding box center [230, 421] width 18 height 18
click at [225, 412] on input "حدد خيارا" at bounding box center [230, 421] width 18 height 18
click at [126, 595] on font "التالي" at bounding box center [139, 601] width 27 height 27
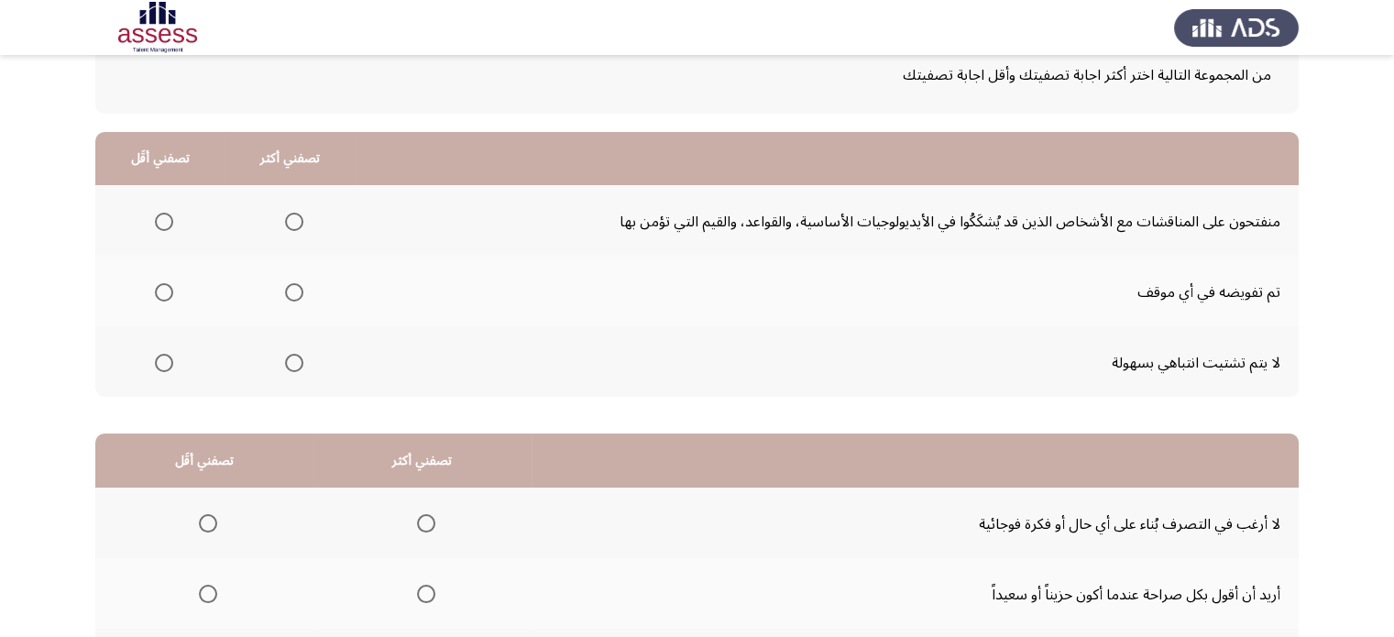
scroll to position [121, 0]
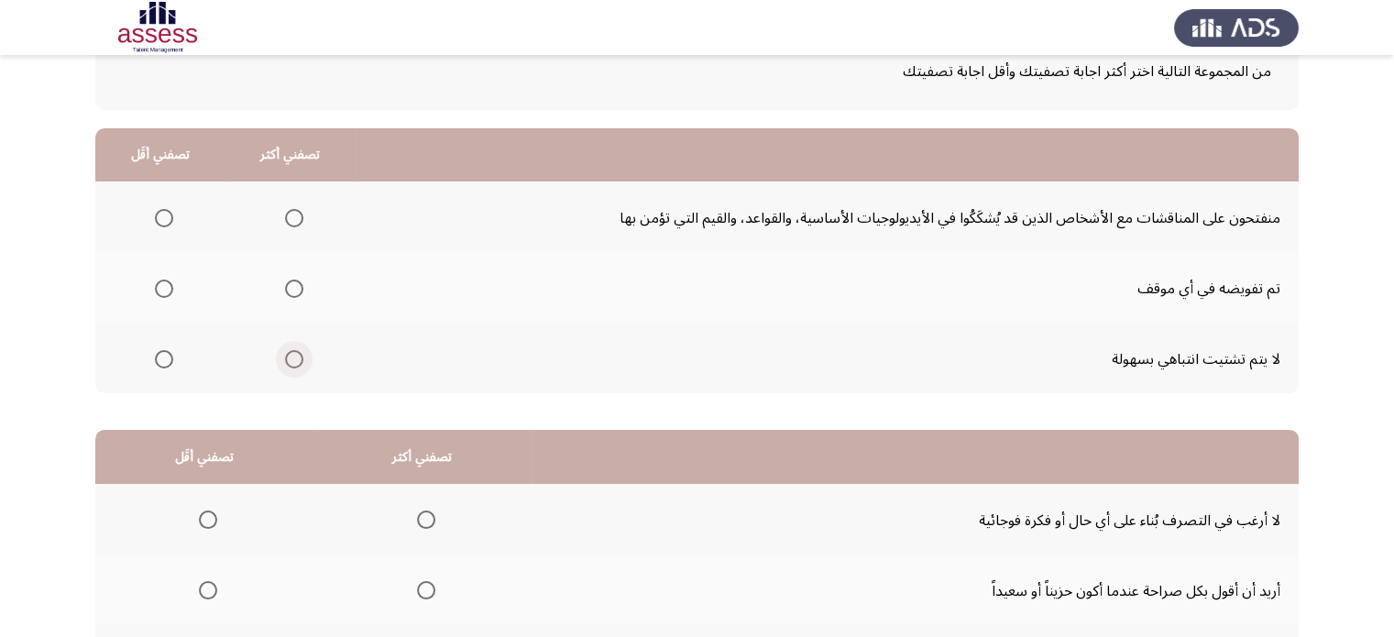
click at [295, 354] on span "حدد خيارا" at bounding box center [294, 359] width 18 height 18
click at [295, 354] on input "حدد خيارا" at bounding box center [294, 359] width 18 height 18
click at [175, 243] on th at bounding box center [160, 216] width 130 height 71
click at [165, 214] on span "حدد خيارا" at bounding box center [164, 218] width 18 height 18
click at [165, 214] on input "حدد خيارا" at bounding box center [164, 218] width 18 height 18
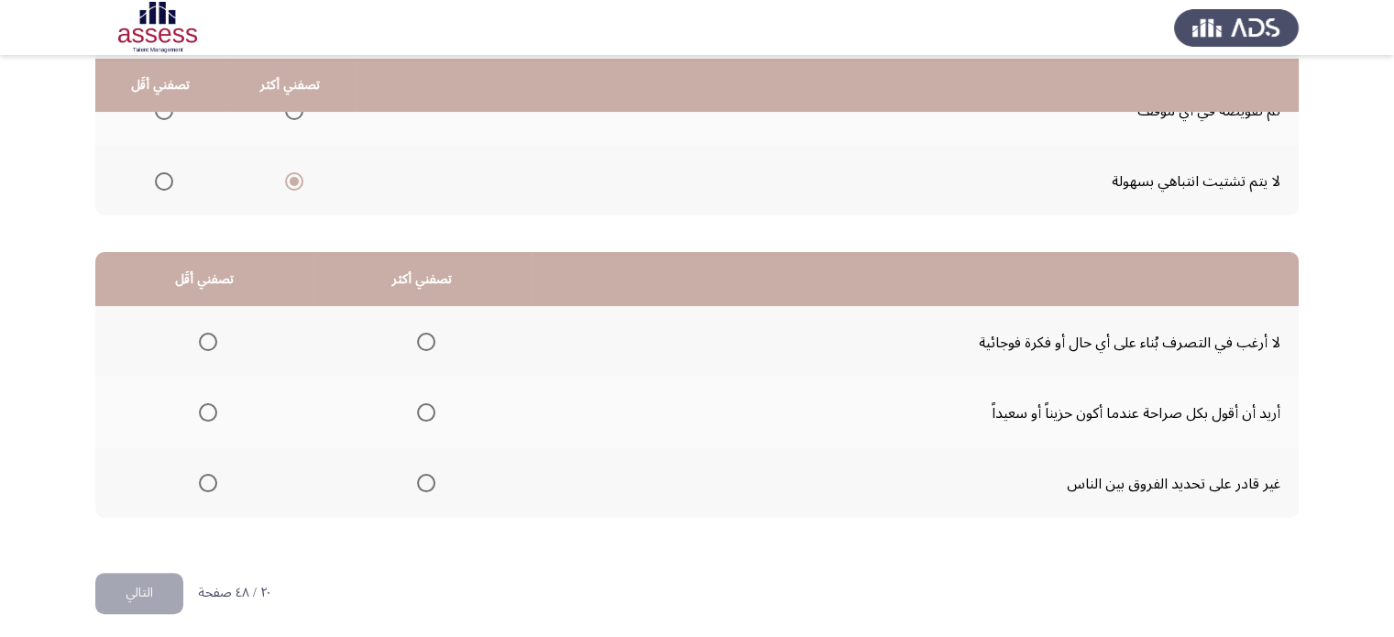
scroll to position [302, 0]
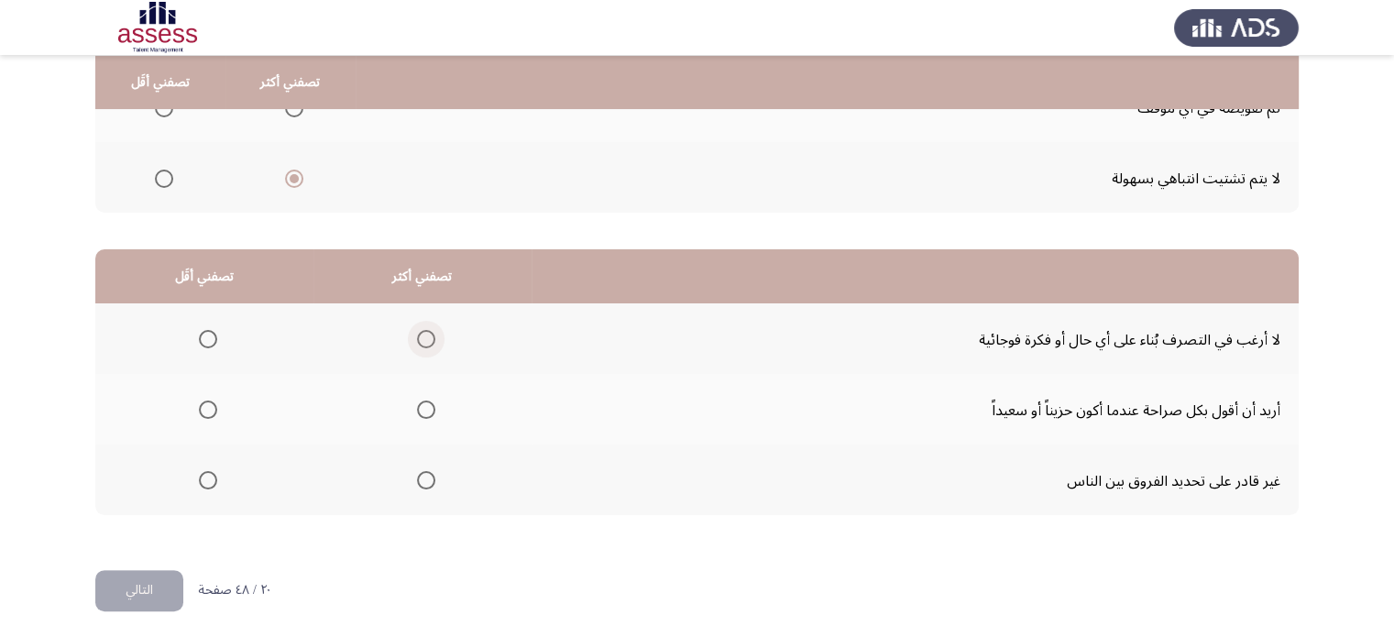
click at [419, 345] on span "حدد خيارا" at bounding box center [426, 339] width 18 height 18
click at [419, 345] on input "حدد خيارا" at bounding box center [426, 339] width 18 height 18
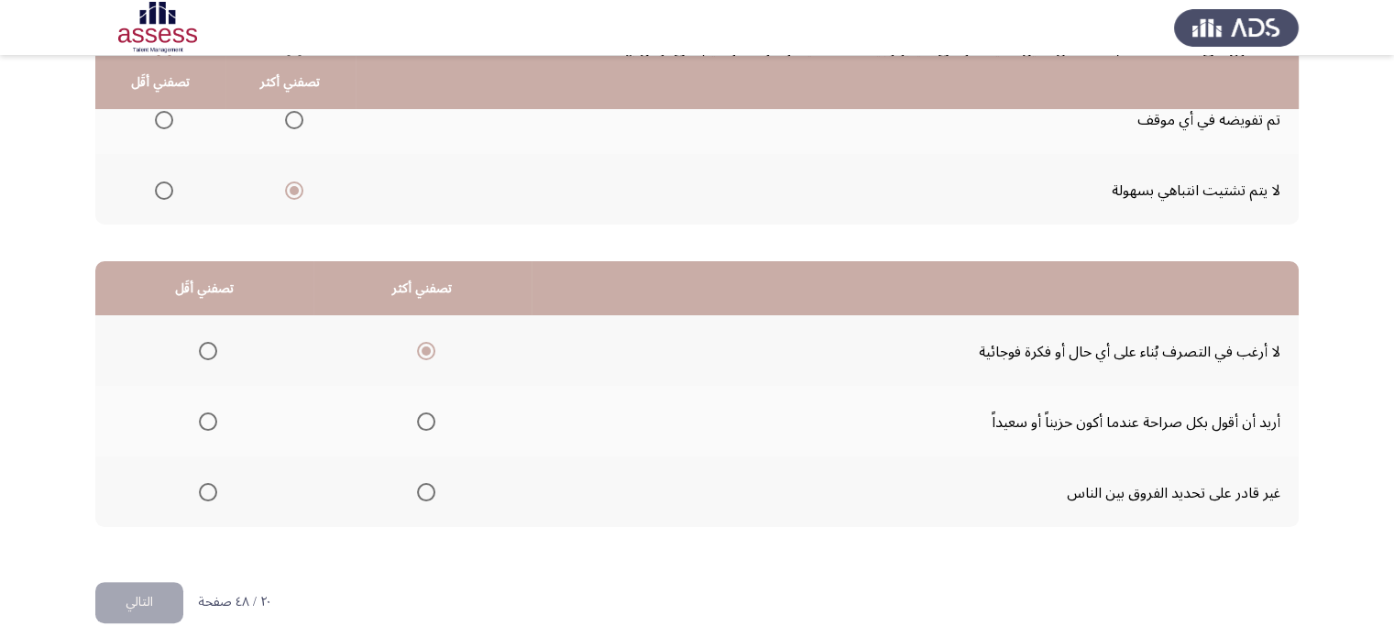
click at [224, 421] on th at bounding box center [204, 421] width 218 height 71
drag, startPoint x: 224, startPoint y: 421, endPoint x: 211, endPoint y: 417, distance: 13.3
click at [211, 417] on th at bounding box center [204, 421] width 218 height 71
click at [211, 417] on span "حدد خيارا" at bounding box center [208, 421] width 18 height 18
click at [211, 417] on input "حدد خيارا" at bounding box center [208, 421] width 18 height 18
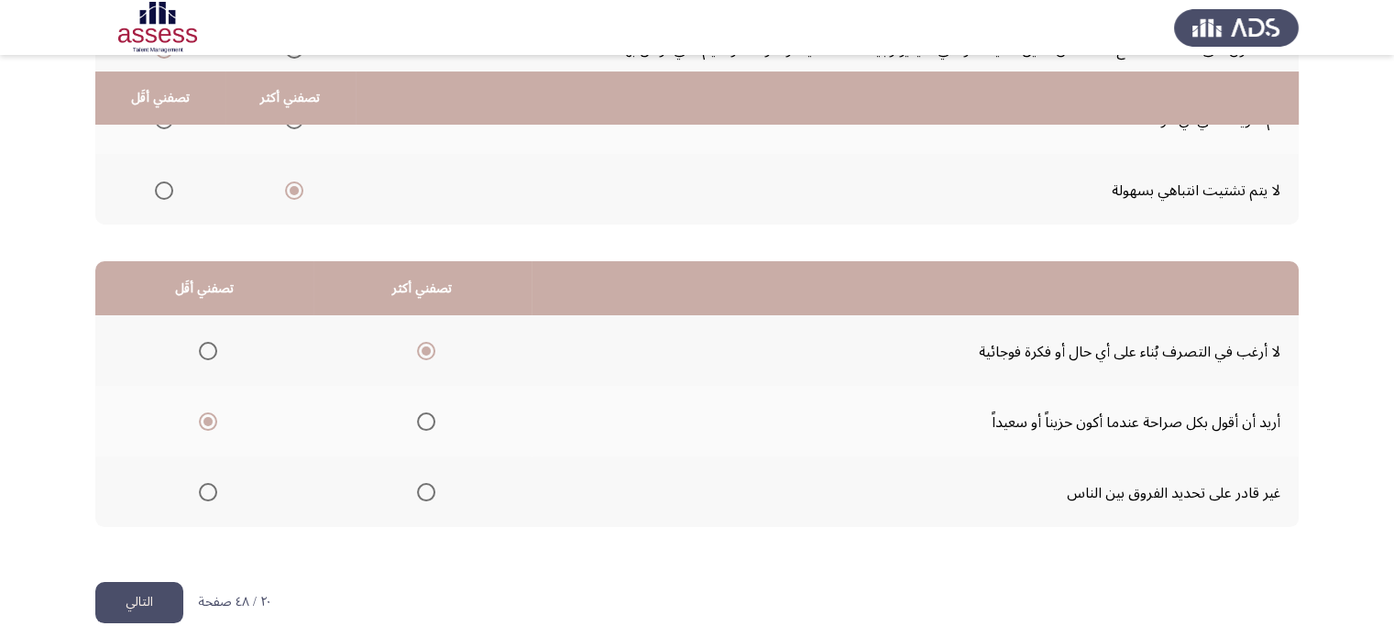
scroll to position [305, 0]
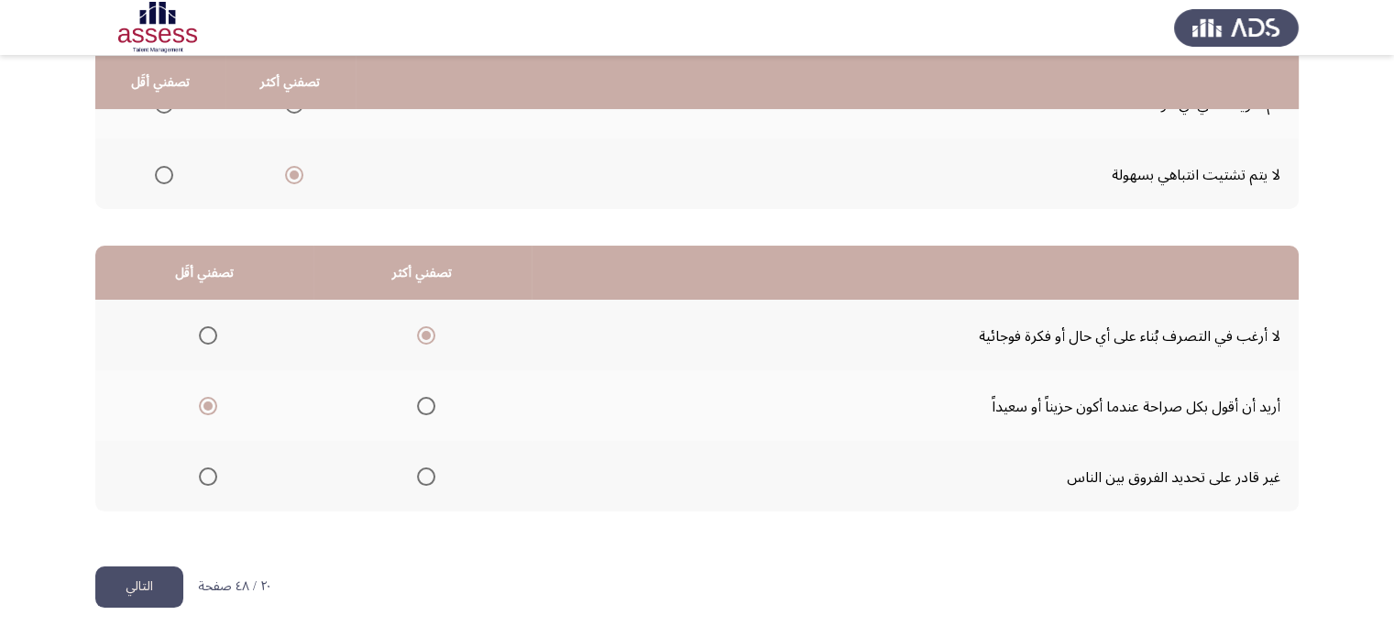
click at [117, 582] on button "التالي" at bounding box center [139, 586] width 88 height 41
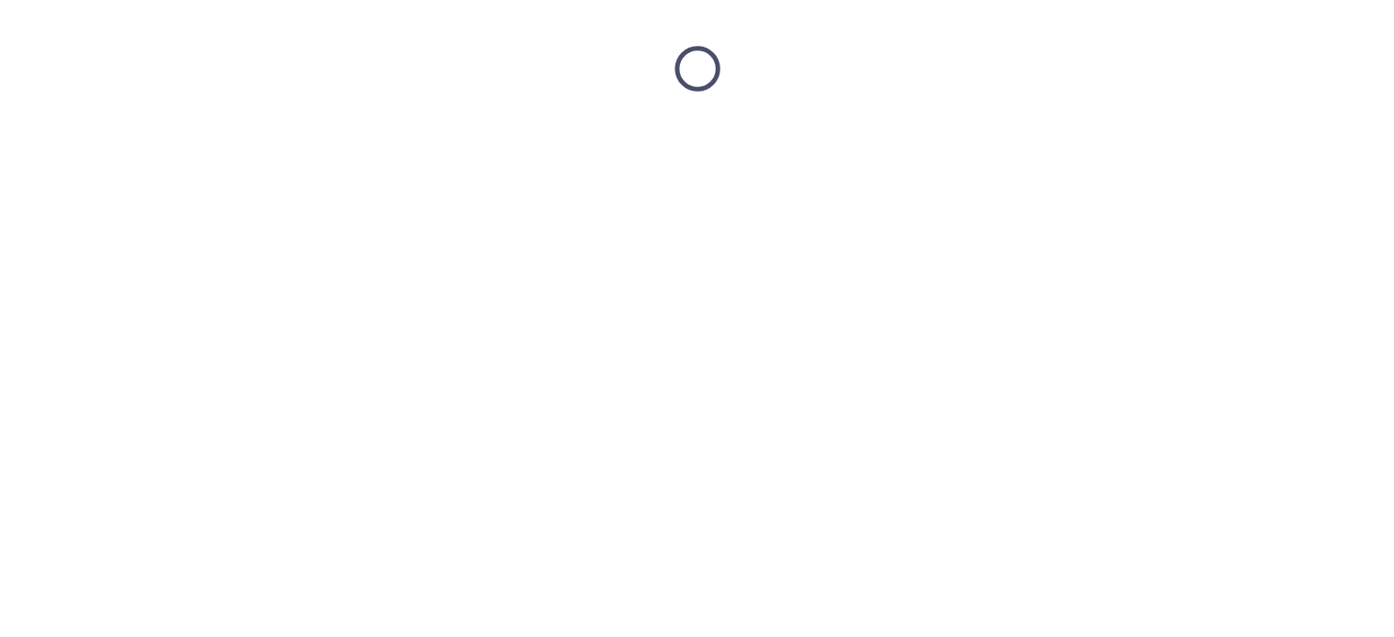
scroll to position [0, 0]
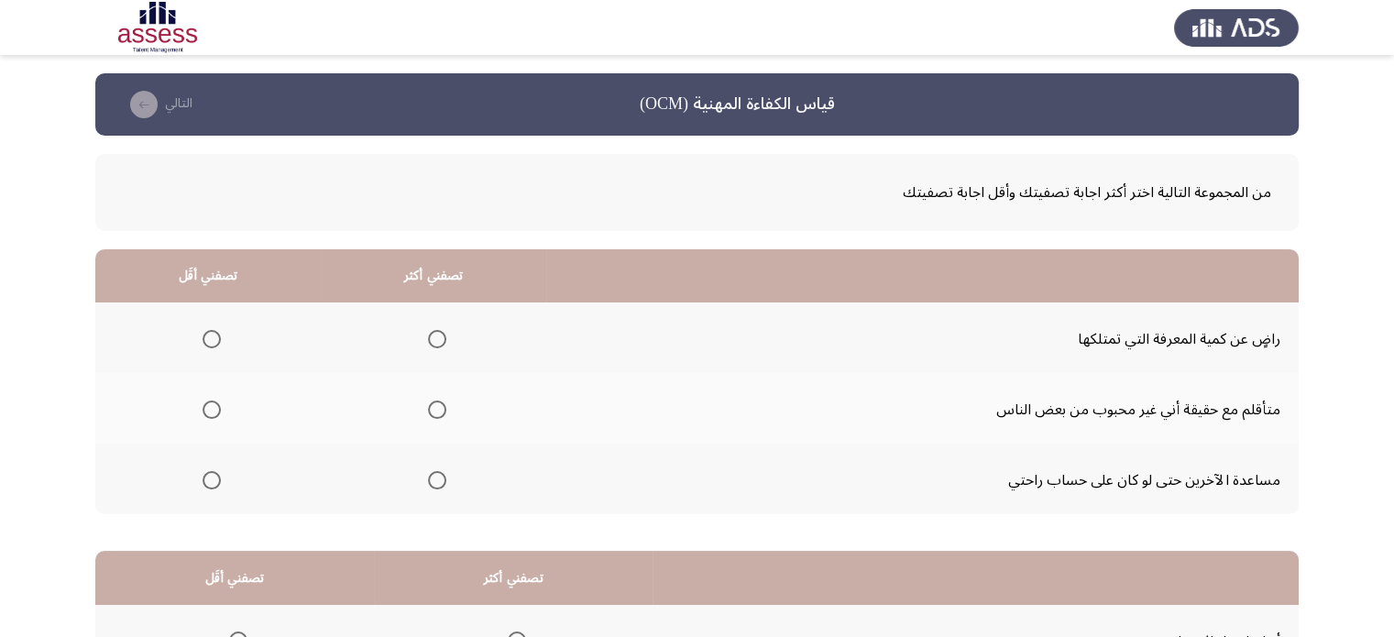
click at [436, 471] on span "حدد خيارا" at bounding box center [437, 480] width 18 height 18
click at [436, 471] on input "حدد خيارا" at bounding box center [437, 480] width 18 height 18
click at [206, 318] on th at bounding box center [207, 337] width 225 height 71
click at [206, 331] on span "حدد خيارا" at bounding box center [212, 339] width 18 height 18
click at [206, 331] on input "حدد خيارا" at bounding box center [212, 339] width 18 height 18
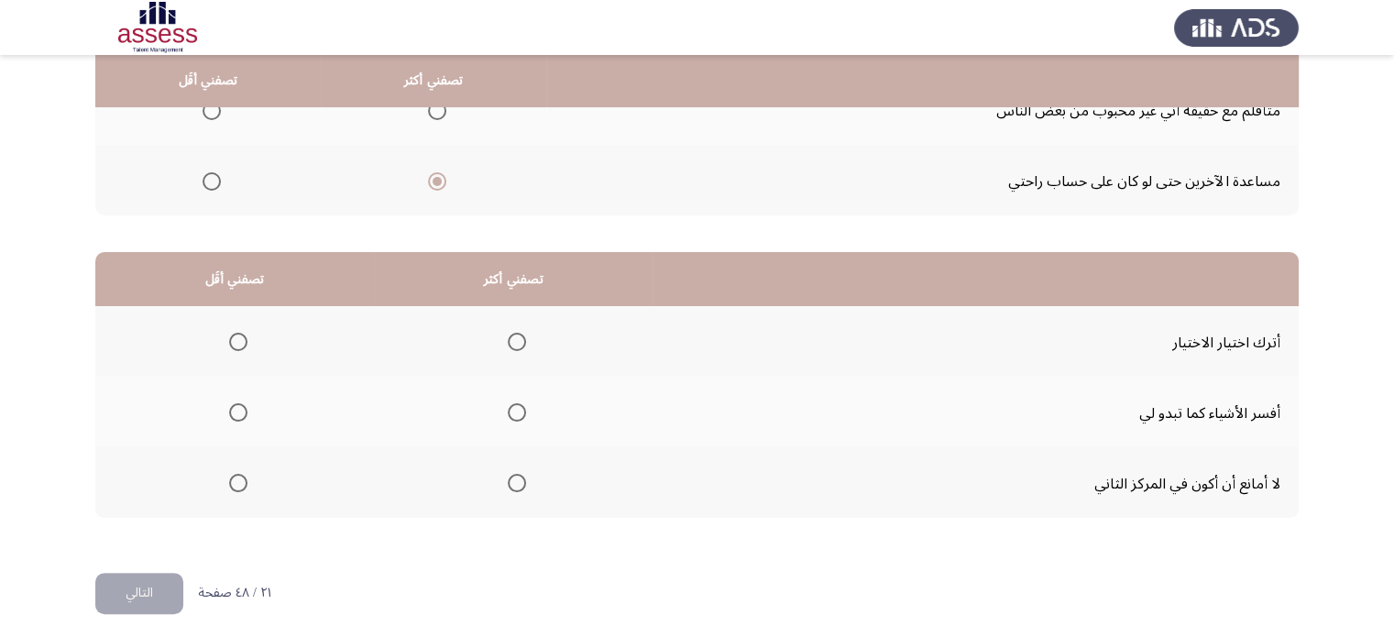
scroll to position [301, 0]
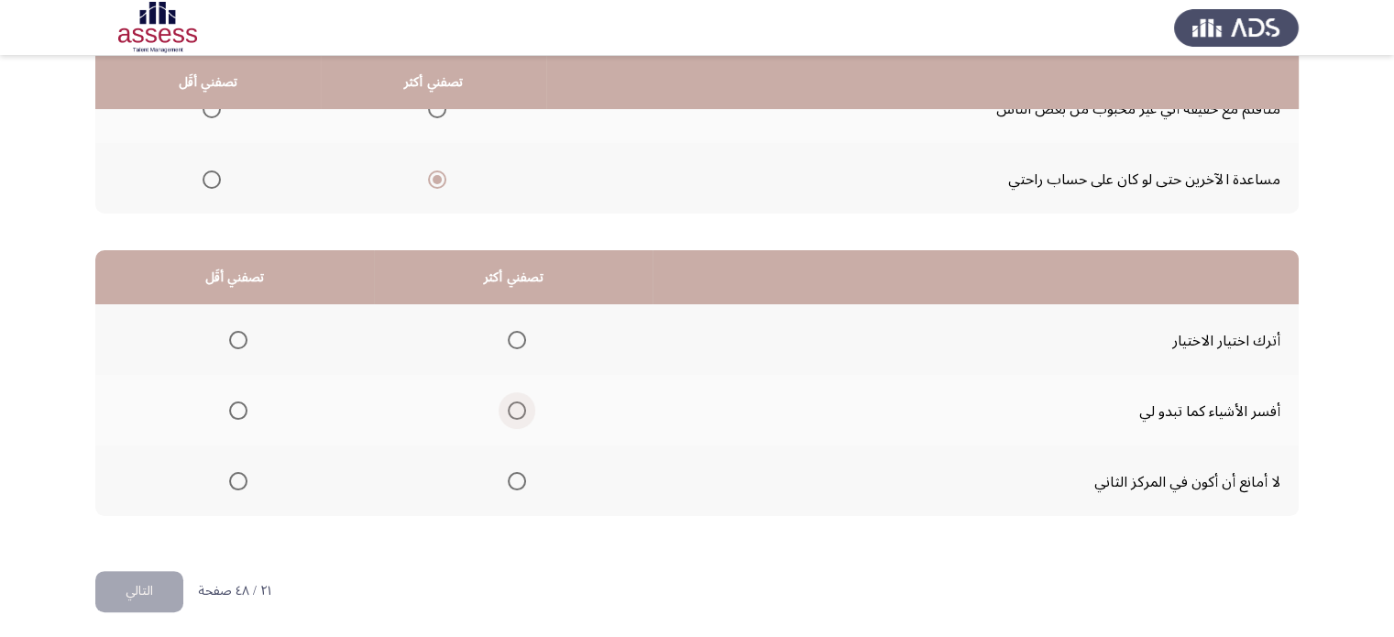
click at [514, 408] on span "حدد خيارا" at bounding box center [517, 410] width 18 height 18
click at [514, 408] on input "حدد خيارا" at bounding box center [517, 410] width 18 height 18
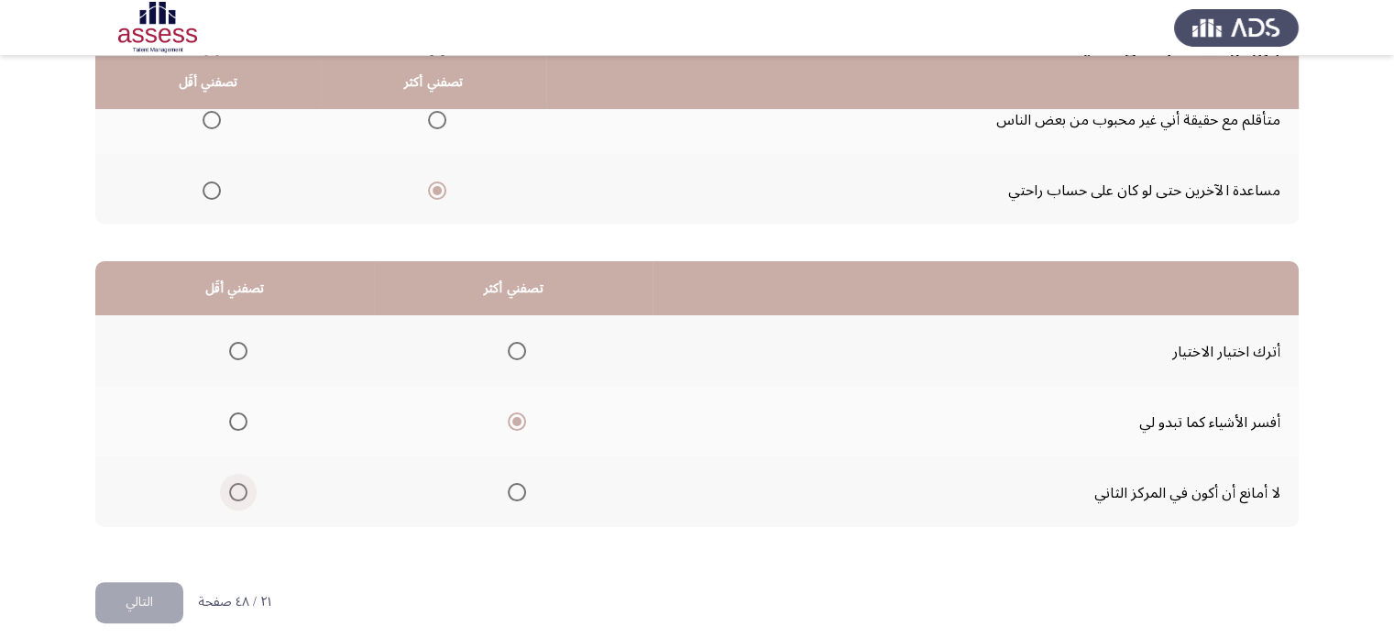
click at [235, 497] on span "حدد خيارا" at bounding box center [238, 492] width 18 height 18
click at [235, 497] on input "حدد خيارا" at bounding box center [238, 492] width 18 height 18
click at [127, 603] on font "التالي" at bounding box center [139, 601] width 27 height 27
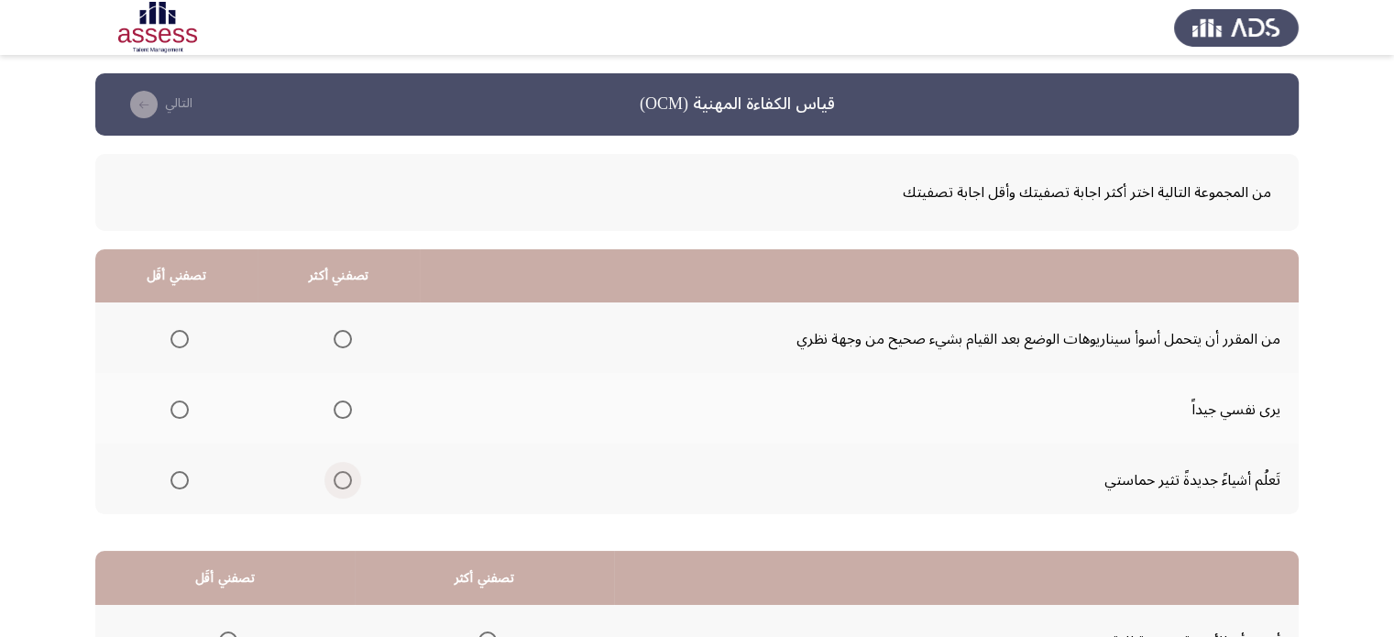
click at [345, 476] on span "حدد خيارا" at bounding box center [343, 480] width 18 height 18
click at [345, 476] on input "حدد خيارا" at bounding box center [343, 480] width 18 height 18
click at [175, 330] on span "حدد خيارا" at bounding box center [179, 339] width 18 height 18
click at [175, 330] on input "حدد خيارا" at bounding box center [179, 339] width 18 height 18
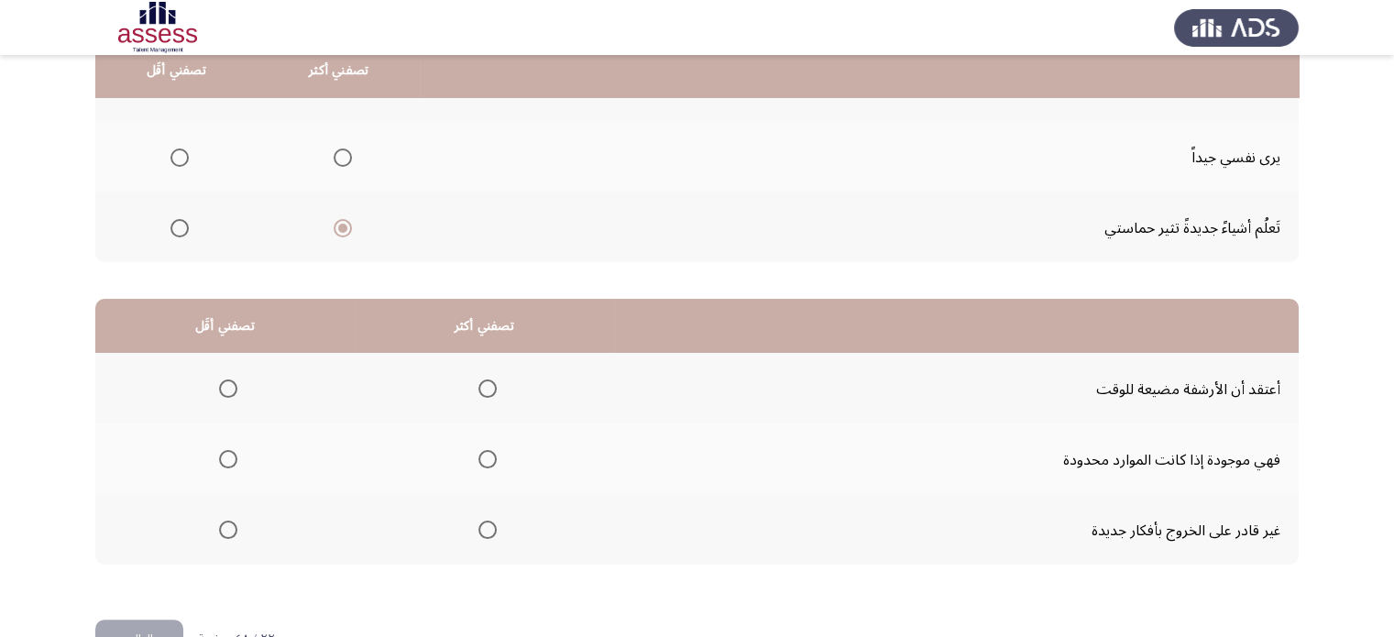
scroll to position [260, 0]
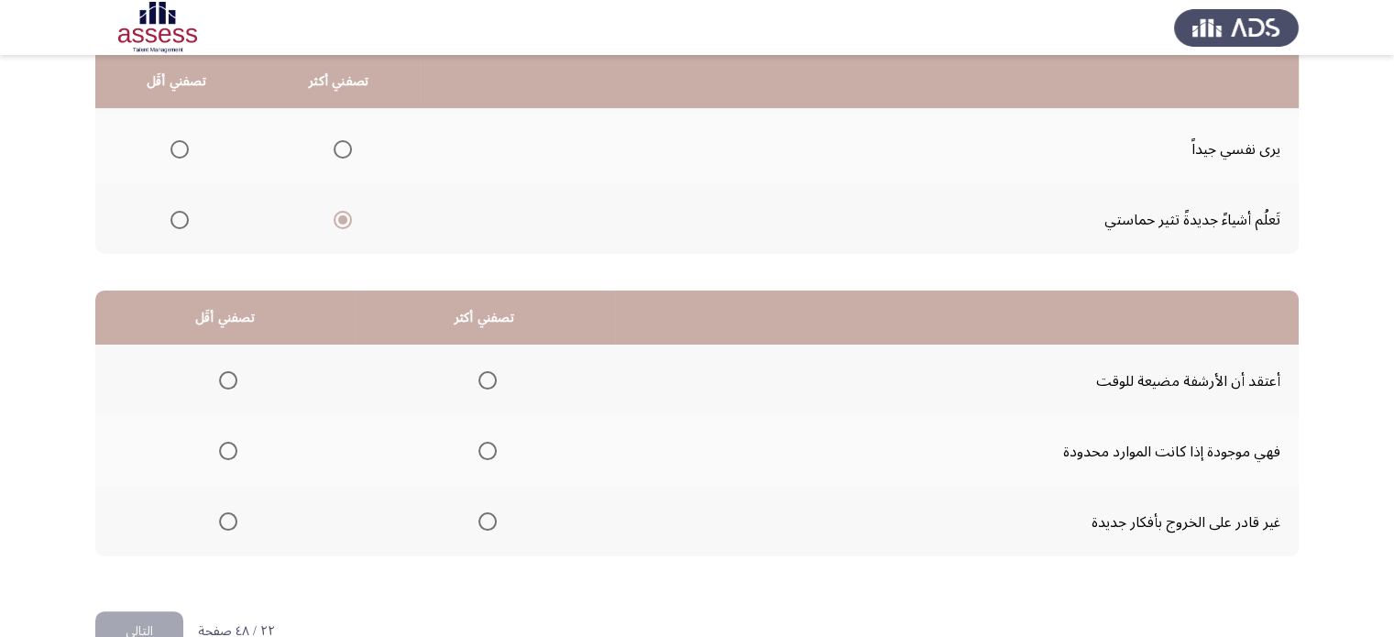
click at [460, 458] on th at bounding box center [484, 450] width 259 height 71
click at [481, 458] on span "حدد خيارا" at bounding box center [487, 451] width 18 height 18
click at [481, 458] on input "حدد خيارا" at bounding box center [487, 451] width 18 height 18
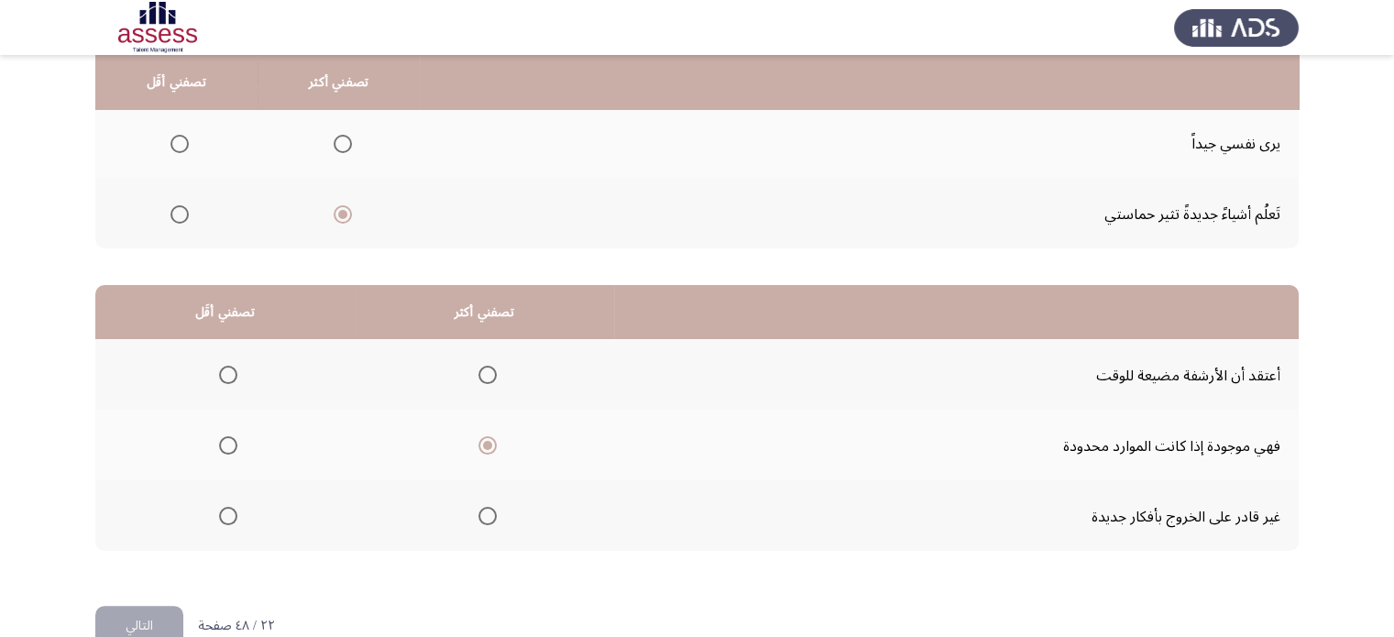
click at [228, 384] on mat-radio-group "حدد خيارا" at bounding box center [225, 373] width 26 height 31
click at [226, 376] on span "حدد خيارا" at bounding box center [228, 375] width 18 height 18
click at [226, 376] on input "حدد خيارا" at bounding box center [228, 375] width 18 height 18
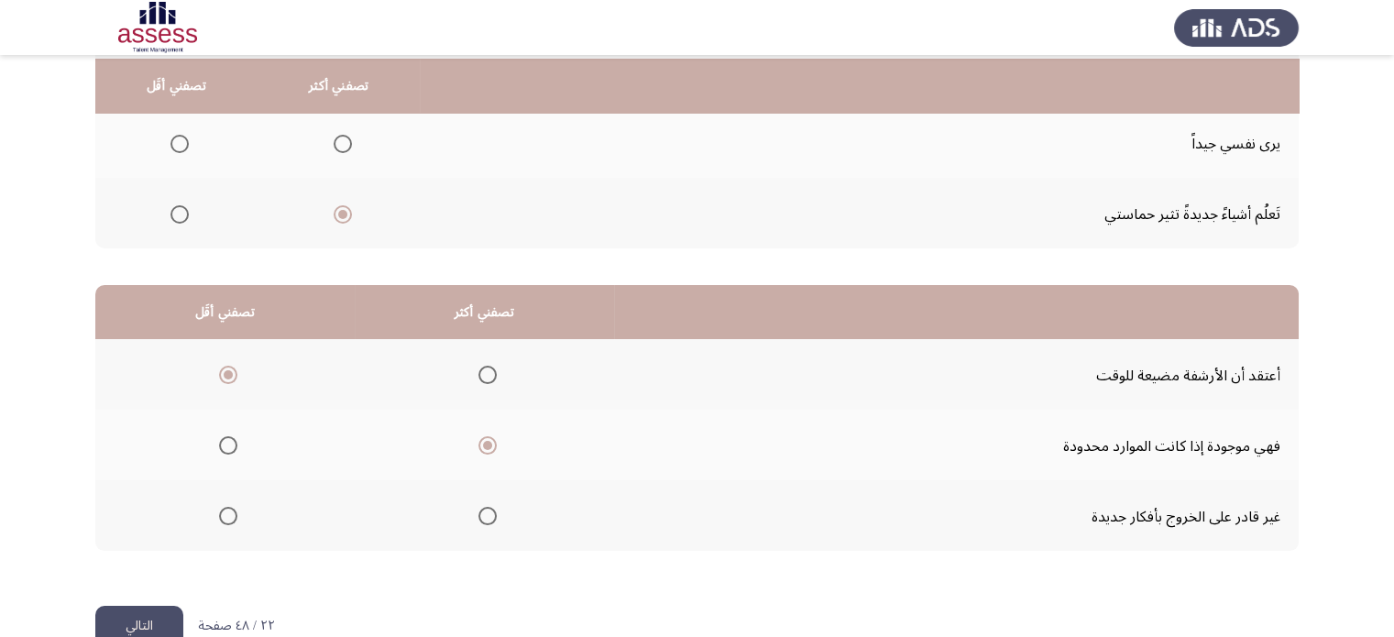
scroll to position [305, 0]
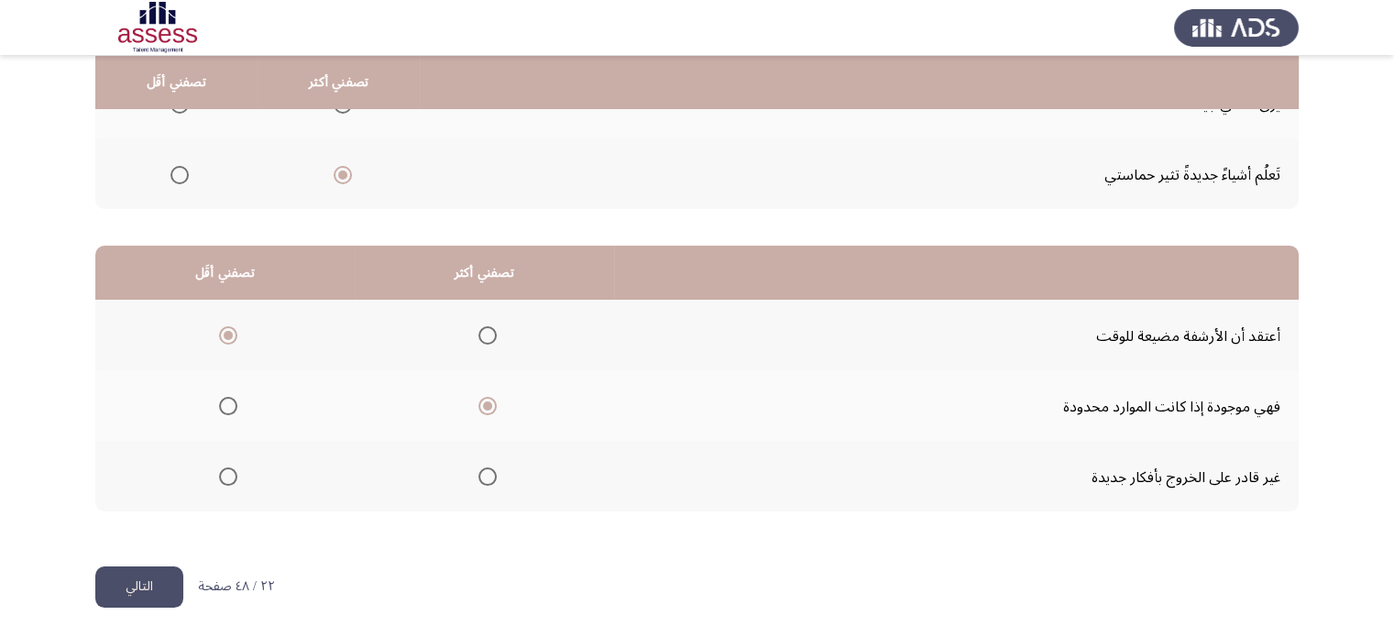
click at [151, 589] on font "التالي" at bounding box center [139, 586] width 27 height 27
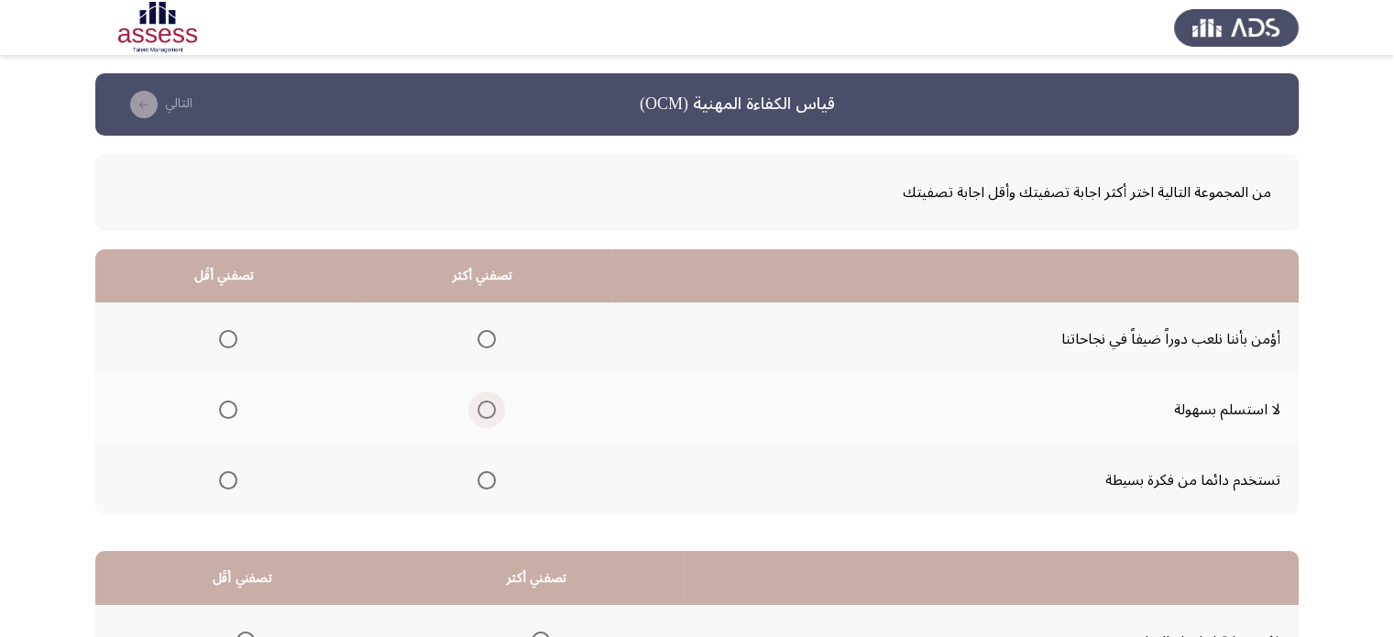
click at [480, 407] on span "حدد خيارا" at bounding box center [487, 410] width 18 height 18
click at [480, 407] on input "حدد خيارا" at bounding box center [487, 410] width 18 height 18
click at [229, 342] on span "حدد خيارا" at bounding box center [228, 339] width 18 height 18
click at [229, 342] on input "حدد خيارا" at bounding box center [228, 339] width 18 height 18
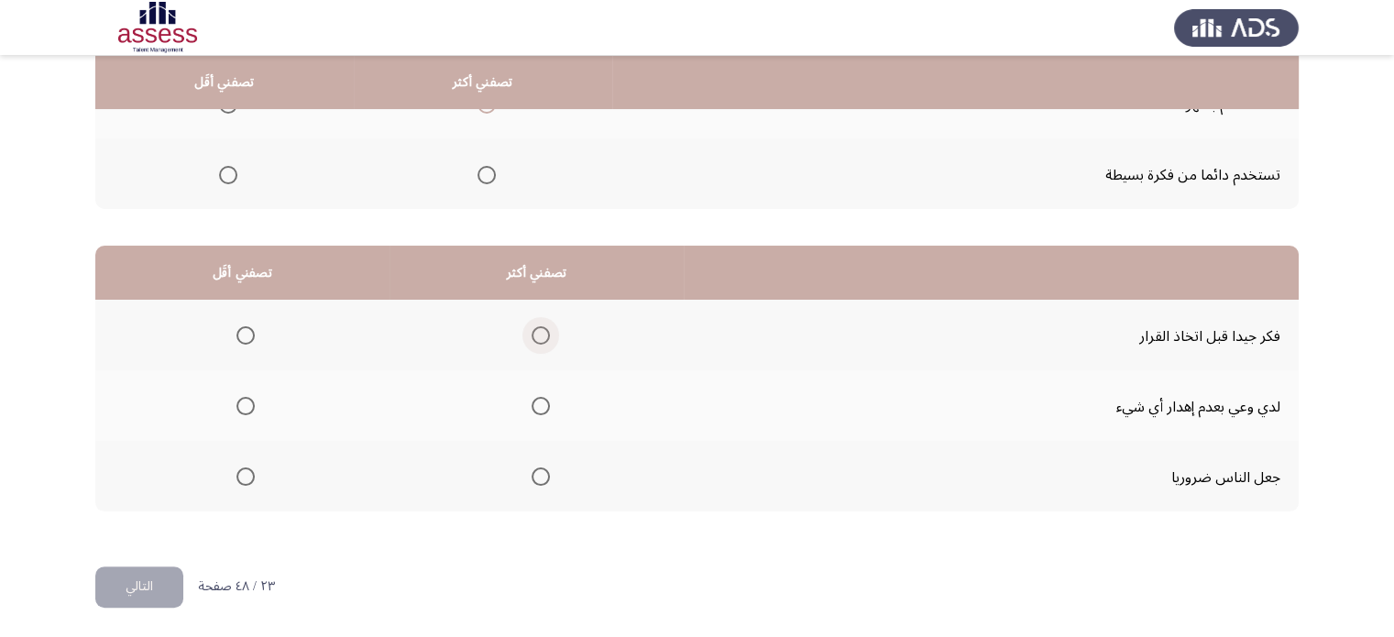
click at [534, 333] on span "حدد خيارا" at bounding box center [541, 335] width 18 height 18
click at [534, 333] on input "حدد خيارا" at bounding box center [541, 335] width 18 height 18
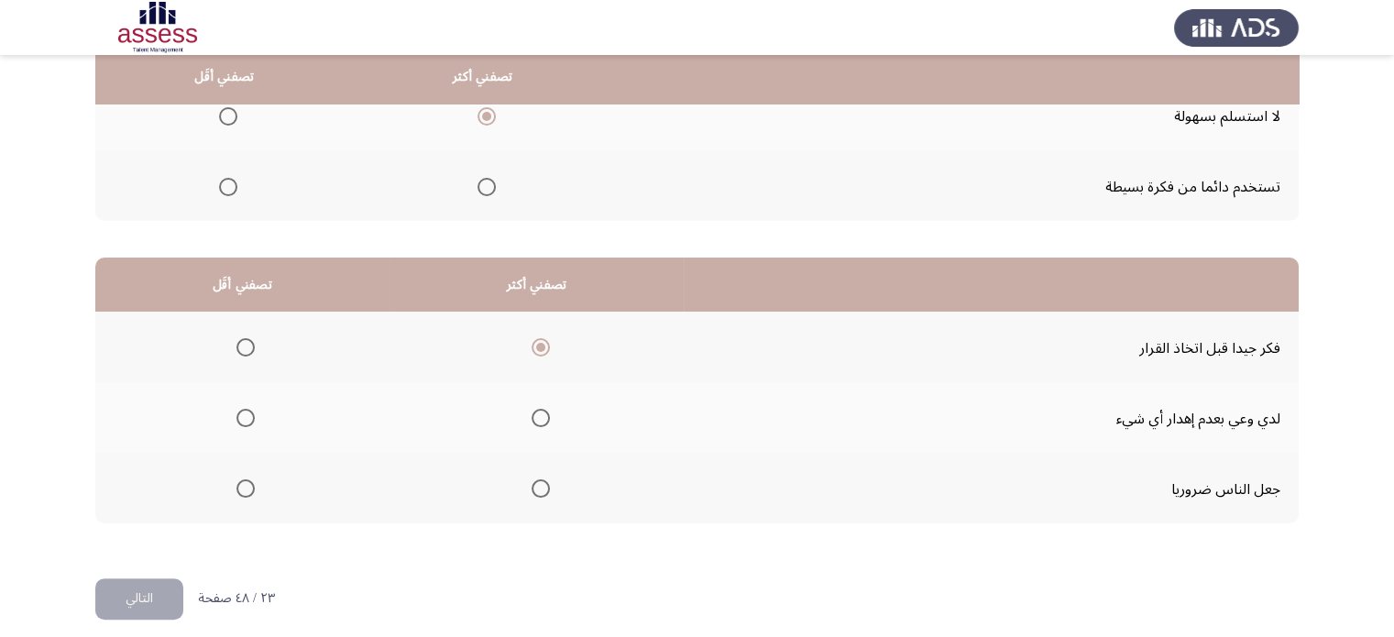
scroll to position [288, 0]
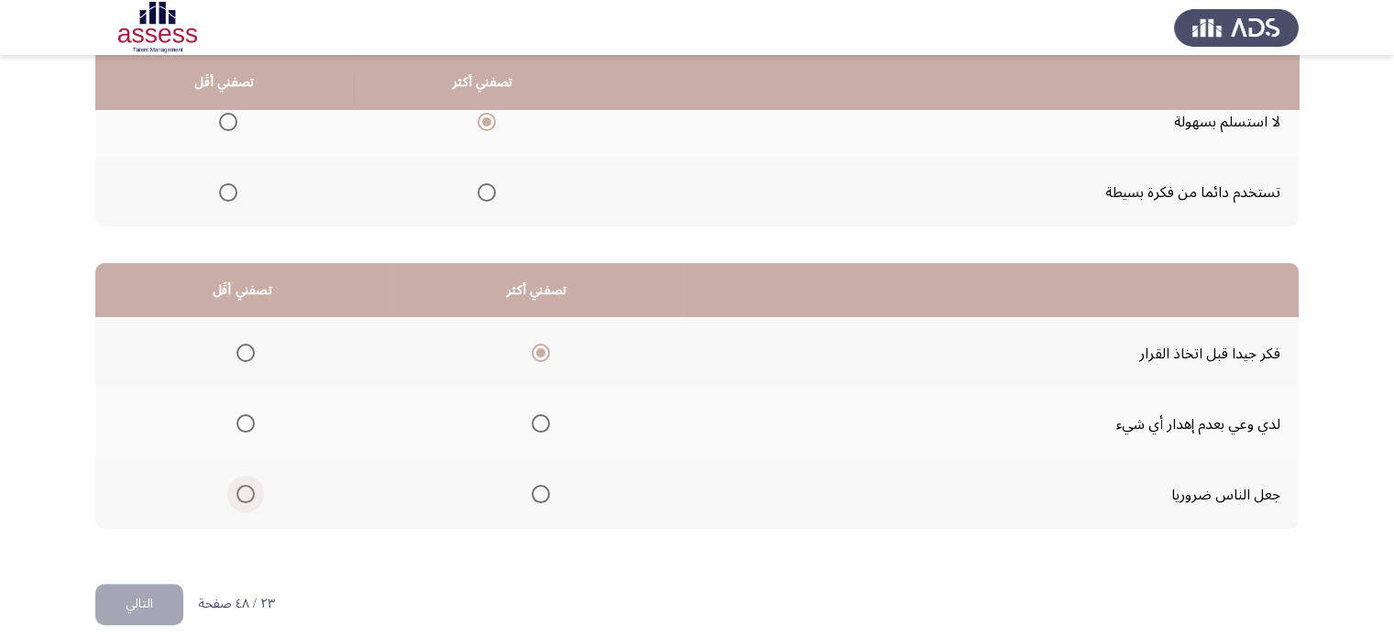
click at [237, 490] on span "حدد خيارا" at bounding box center [245, 494] width 18 height 18
click at [237, 490] on input "حدد خيارا" at bounding box center [245, 494] width 18 height 18
click at [117, 600] on button "التالي" at bounding box center [139, 604] width 88 height 41
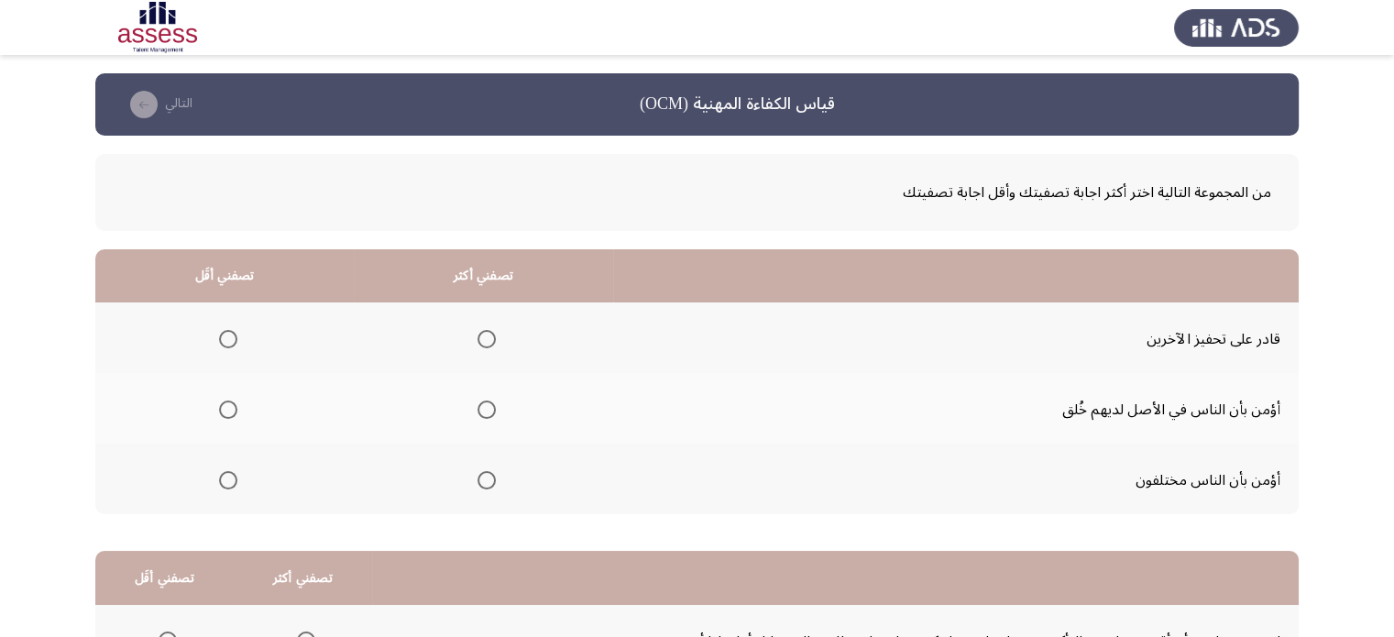
click at [500, 331] on th at bounding box center [483, 337] width 259 height 71
click at [495, 334] on span "حدد خيارا" at bounding box center [487, 339] width 18 height 18
click at [495, 334] on input "حدد خيارا" at bounding box center [487, 339] width 18 height 18
click at [220, 488] on mat-radio-group "حدد خيارا" at bounding box center [225, 479] width 26 height 31
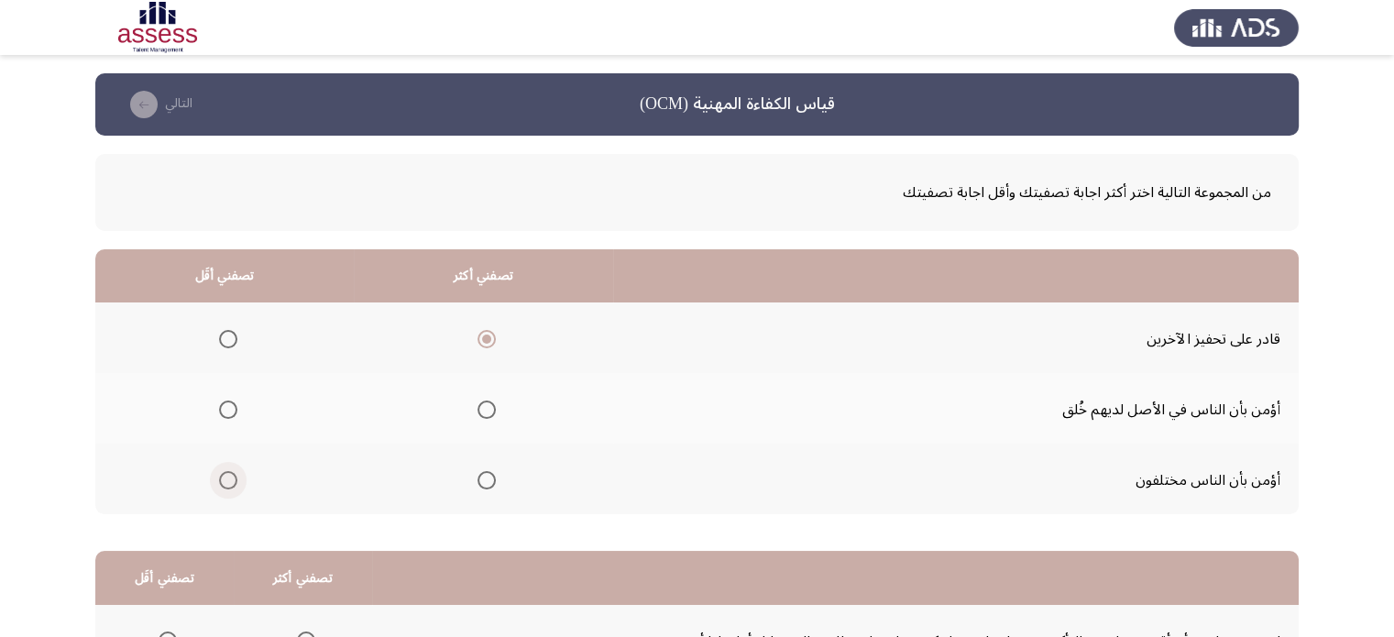
click at [228, 481] on span "حدد خيارا" at bounding box center [228, 480] width 18 height 18
click at [228, 481] on input "حدد خيارا" at bounding box center [228, 480] width 18 height 18
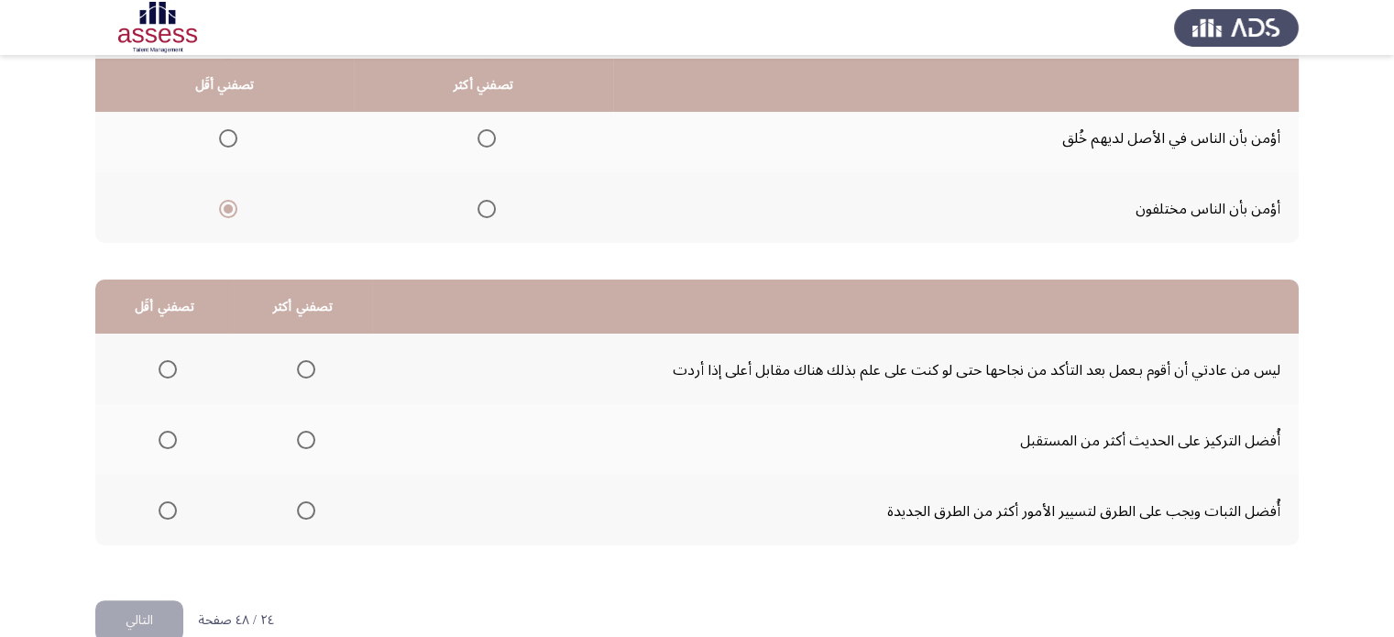
scroll to position [276, 0]
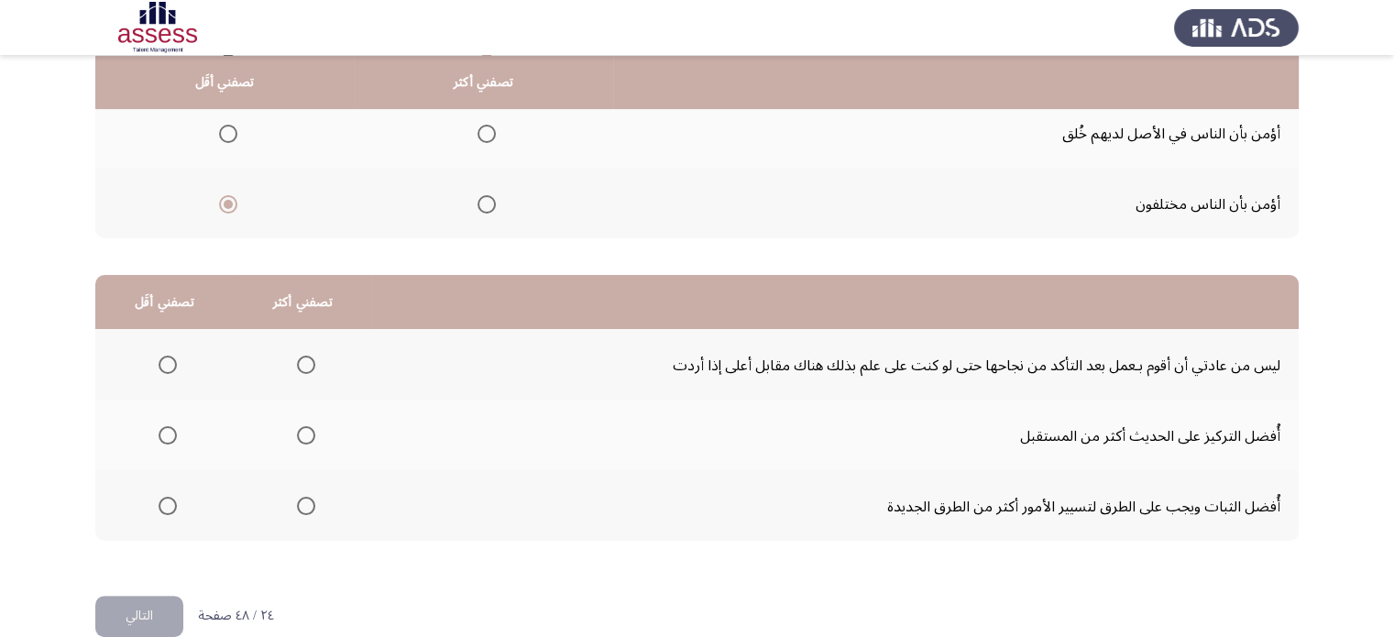
click at [518, 423] on td "أُفضل التركيز على الحديث أكثر من المستقبل" at bounding box center [835, 435] width 927 height 71
click at [167, 362] on span "حدد خيارا" at bounding box center [168, 365] width 18 height 18
click at [167, 362] on input "حدد خيارا" at bounding box center [168, 365] width 18 height 18
click at [312, 442] on span "حدد خيارا" at bounding box center [306, 435] width 18 height 18
click at [312, 442] on input "حدد خيارا" at bounding box center [306, 435] width 18 height 18
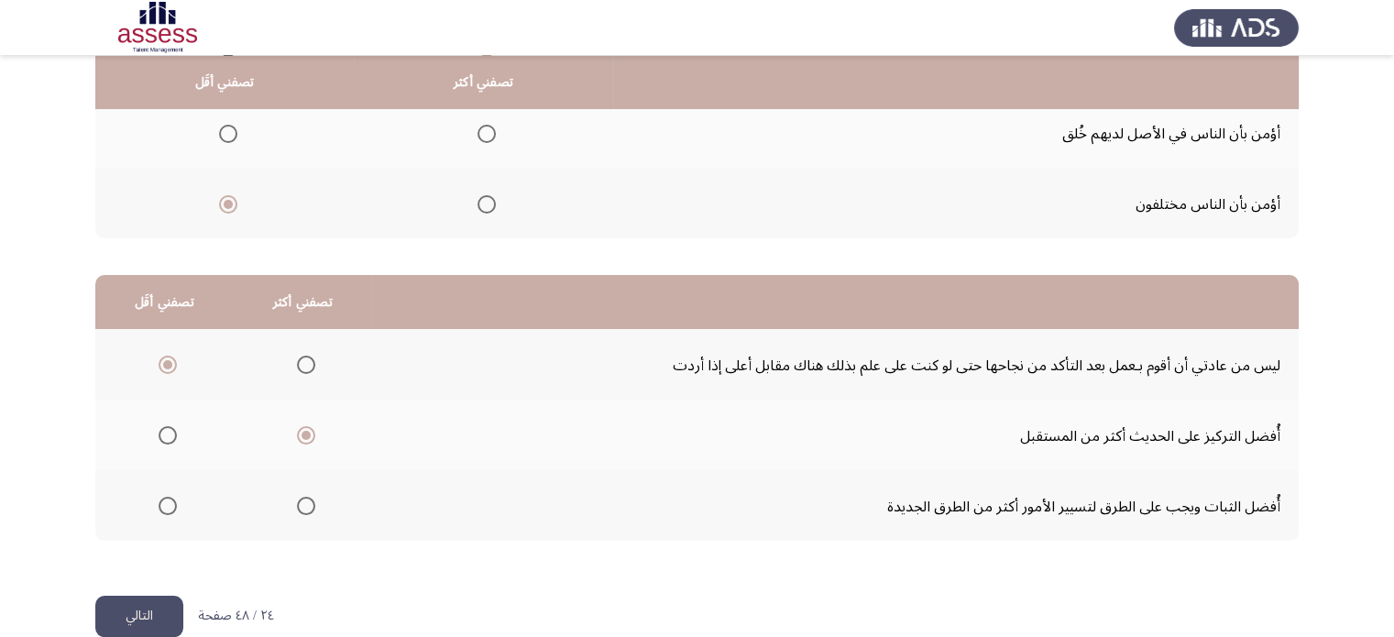
click at [153, 602] on font "التالي" at bounding box center [139, 615] width 27 height 27
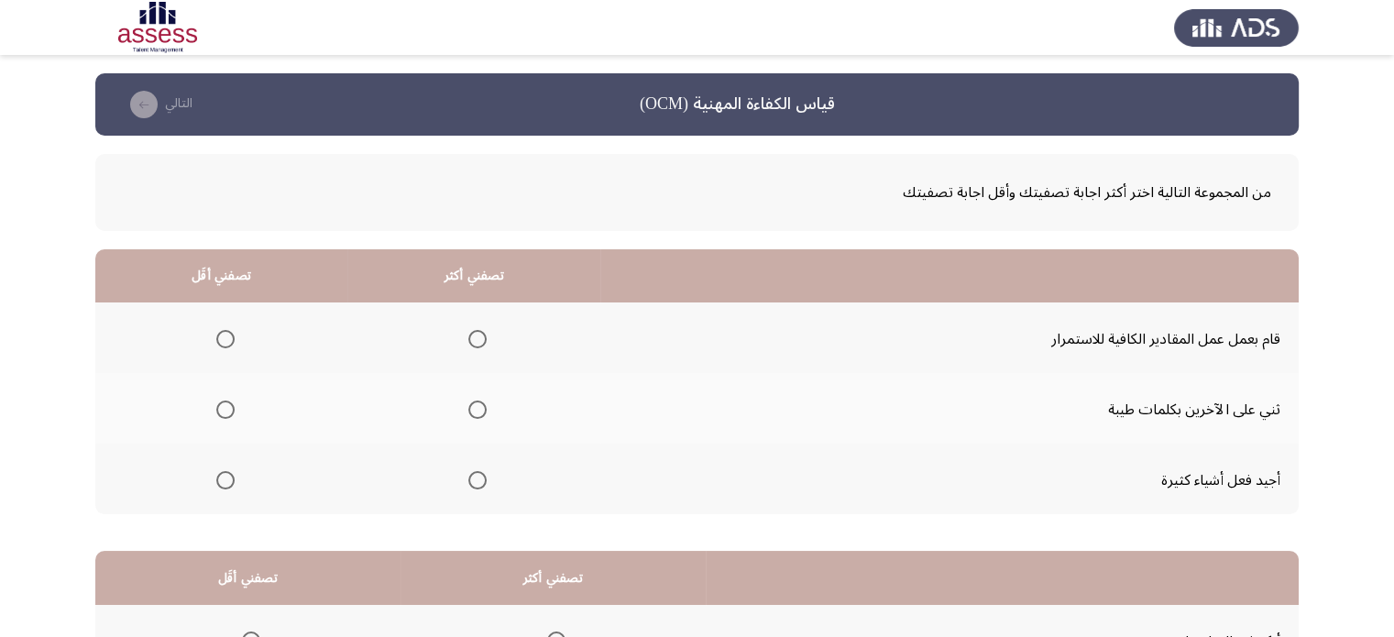
click at [763, 409] on td "ثني على الآخرين بكلمات طيبة" at bounding box center [949, 408] width 698 height 71
click at [727, 420] on td "ثني على الآخرين بكلمات طيبة" at bounding box center [949, 408] width 698 height 71
click at [236, 474] on th at bounding box center [221, 479] width 252 height 71
click at [476, 332] on span "حدد خيارا" at bounding box center [477, 339] width 18 height 18
click at [476, 332] on input "حدد خيارا" at bounding box center [477, 339] width 18 height 18
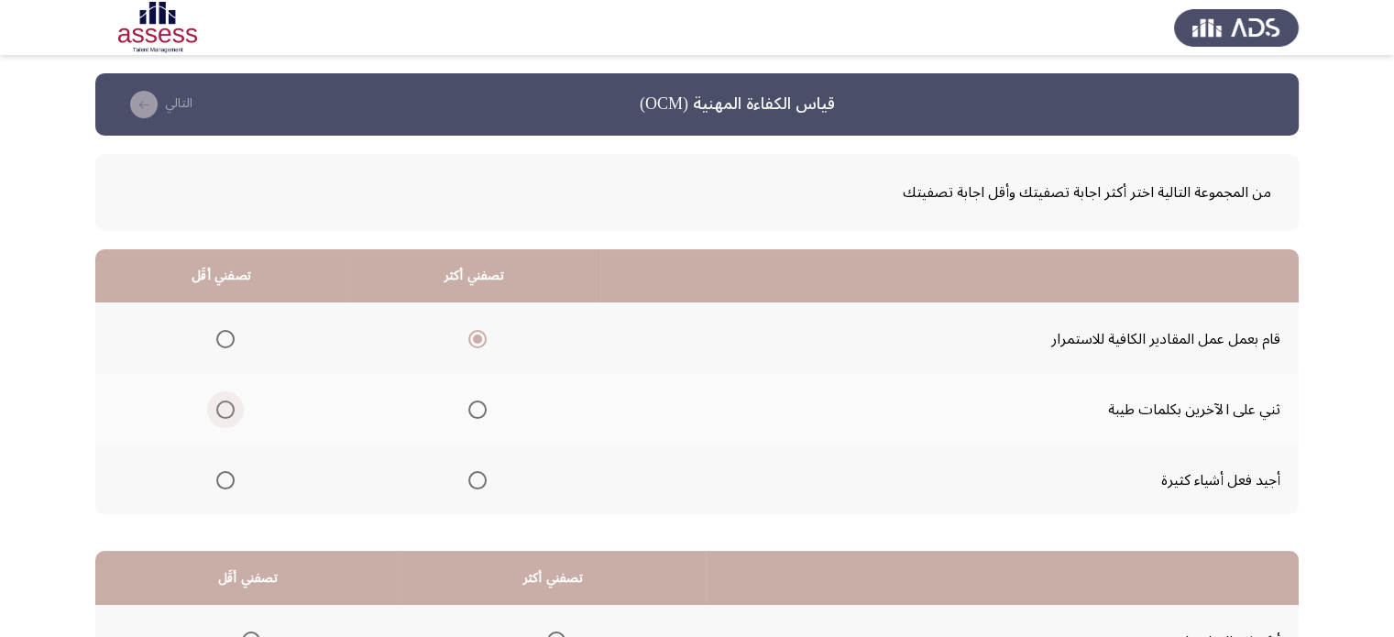
click at [224, 417] on span "حدد خيارا" at bounding box center [225, 410] width 18 height 18
click at [224, 417] on input "حدد خيارا" at bounding box center [225, 410] width 18 height 18
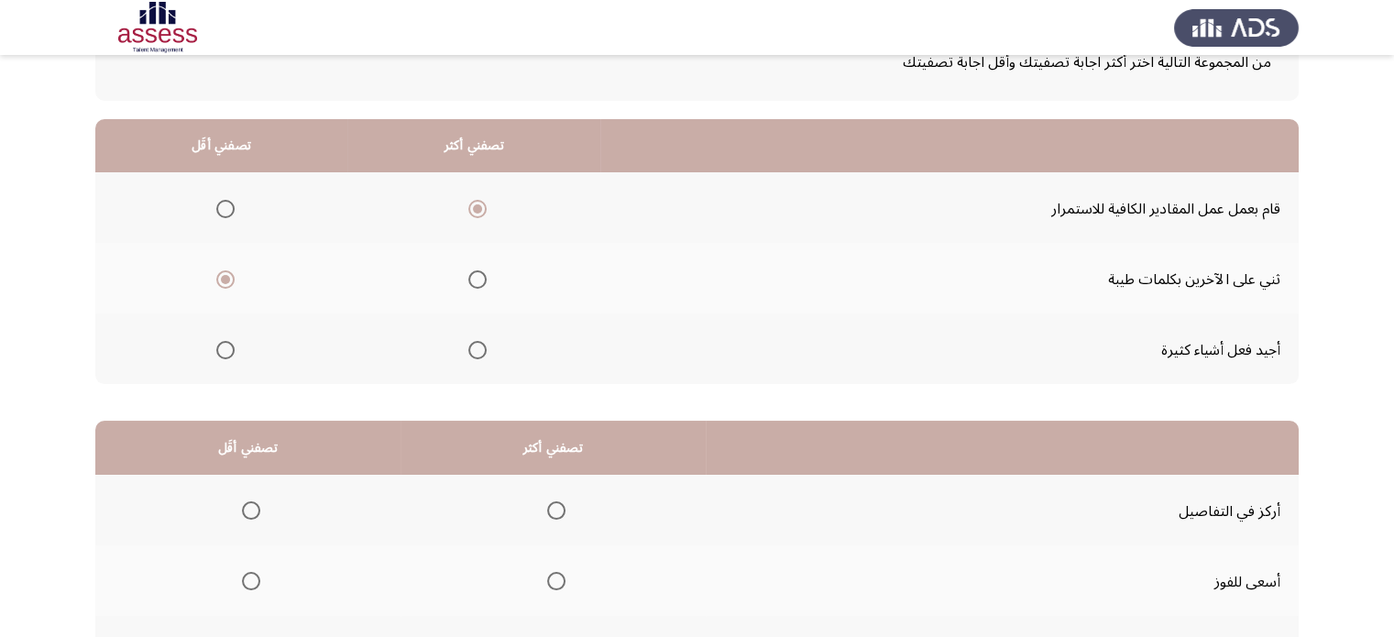
scroll to position [133, 0]
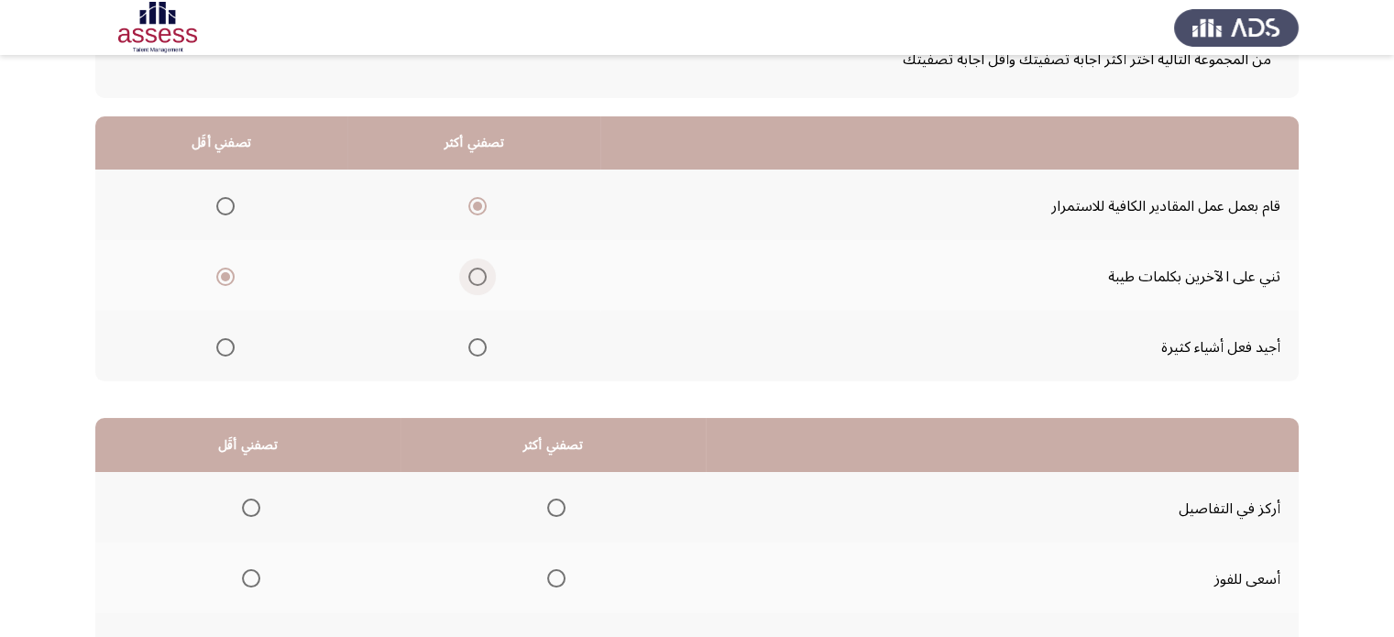
click at [474, 274] on span "حدد خيارا" at bounding box center [477, 277] width 18 height 18
click at [474, 274] on input "حدد خيارا" at bounding box center [477, 277] width 18 height 18
click at [224, 201] on span "حدد خيارا" at bounding box center [225, 206] width 18 height 18
click at [224, 201] on input "حدد خيارا" at bounding box center [225, 206] width 18 height 18
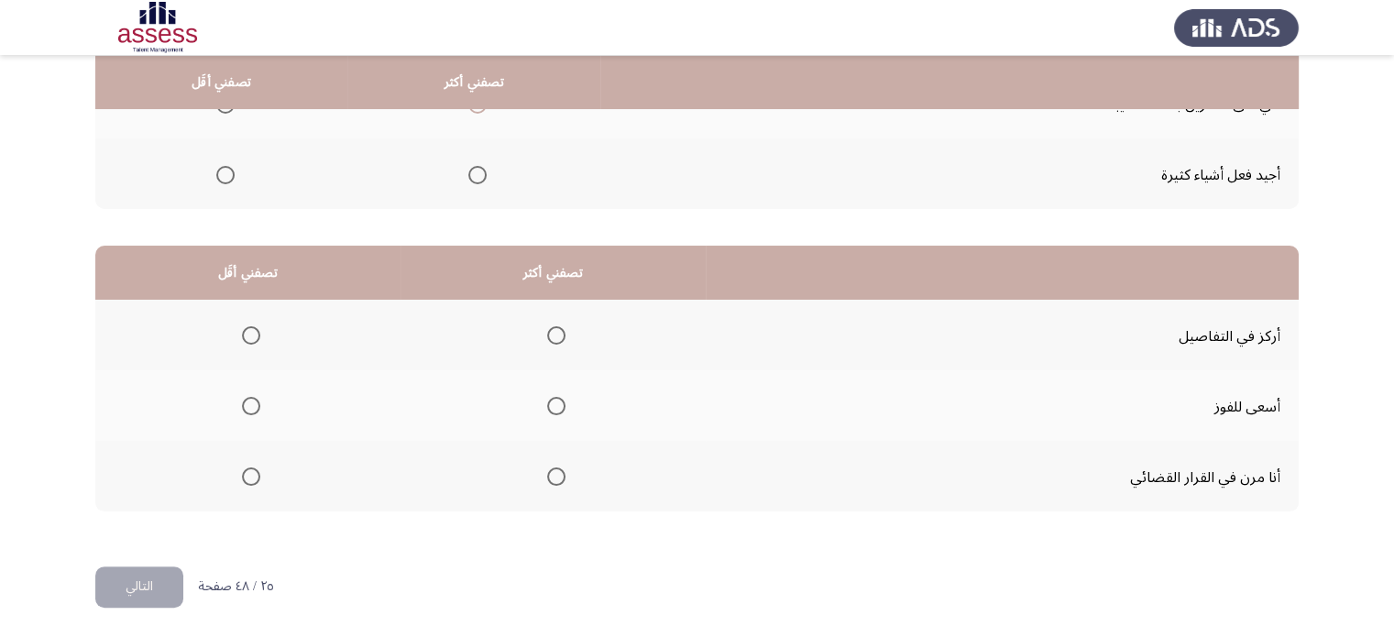
click at [559, 325] on mat-radio-button "حدد خيارا" at bounding box center [553, 334] width 26 height 19
click at [559, 336] on span "حدد خيارا" at bounding box center [556, 335] width 18 height 18
click at [559, 336] on input "حدد خيارا" at bounding box center [556, 335] width 18 height 18
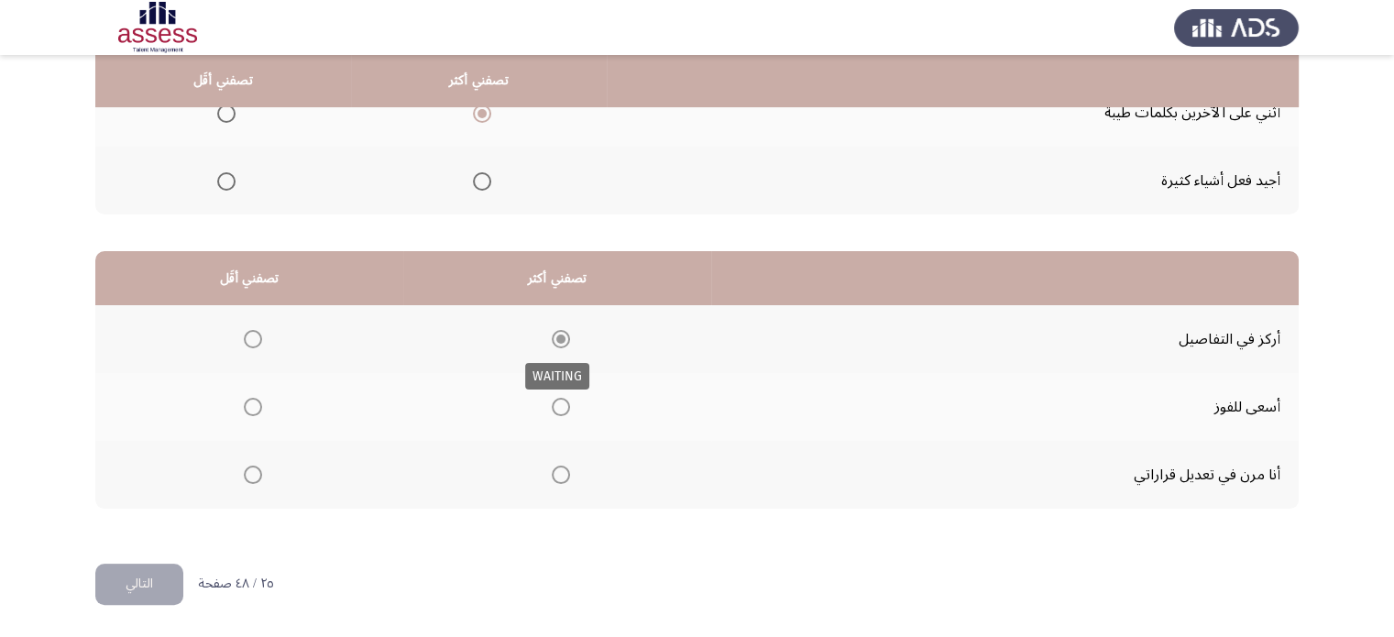
scroll to position [290, 0]
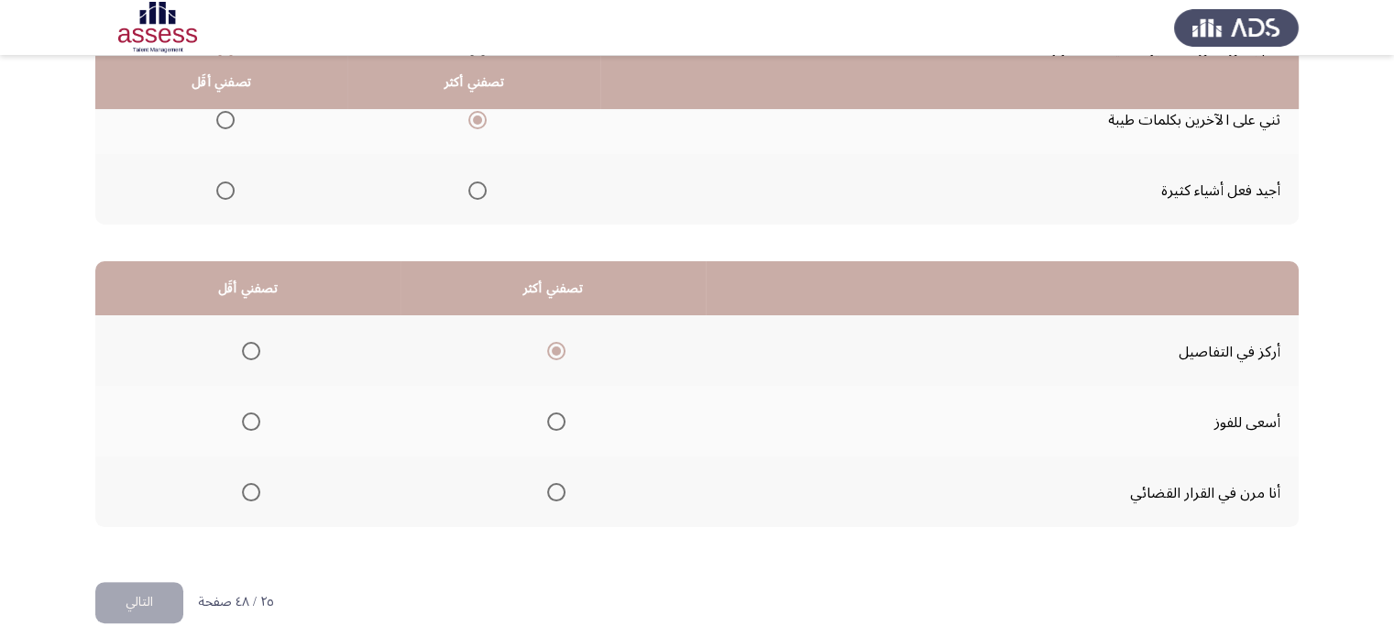
click at [242, 471] on th at bounding box center [247, 491] width 305 height 71
click at [246, 484] on span "حدد خيارا" at bounding box center [251, 492] width 18 height 18
click at [246, 484] on input "حدد خيارا" at bounding box center [251, 492] width 18 height 18
click at [132, 588] on font "التالي" at bounding box center [139, 601] width 27 height 27
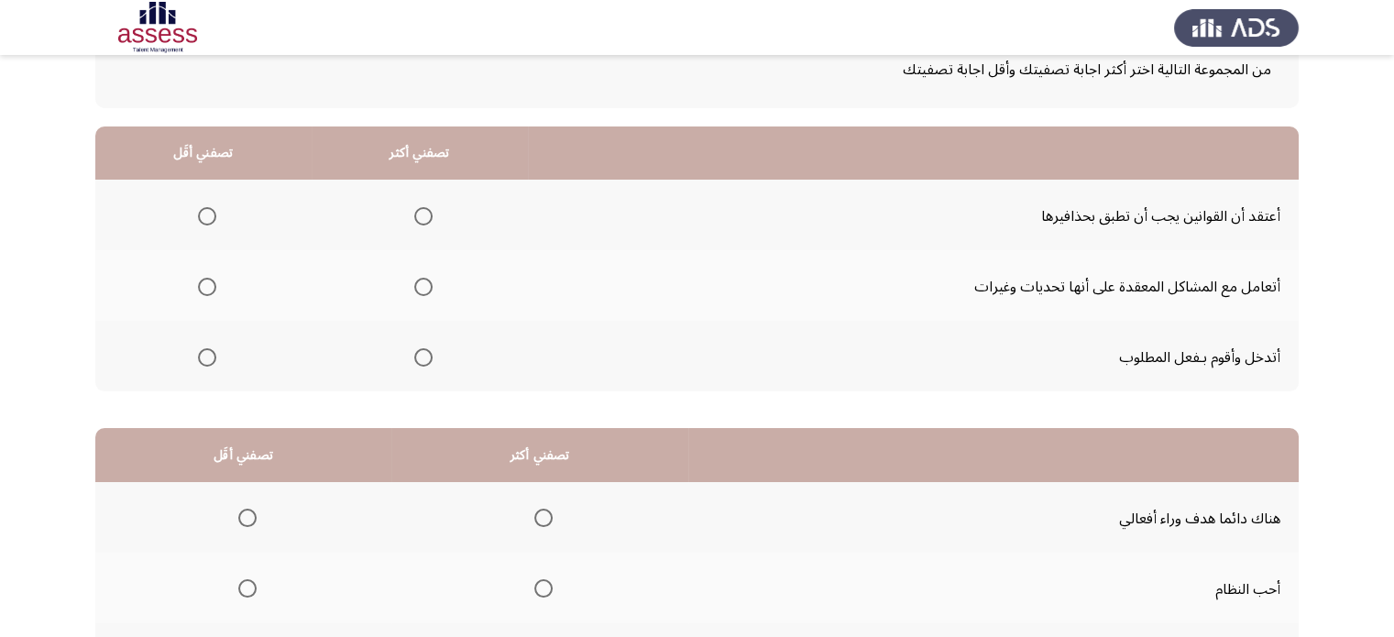
scroll to position [133, 0]
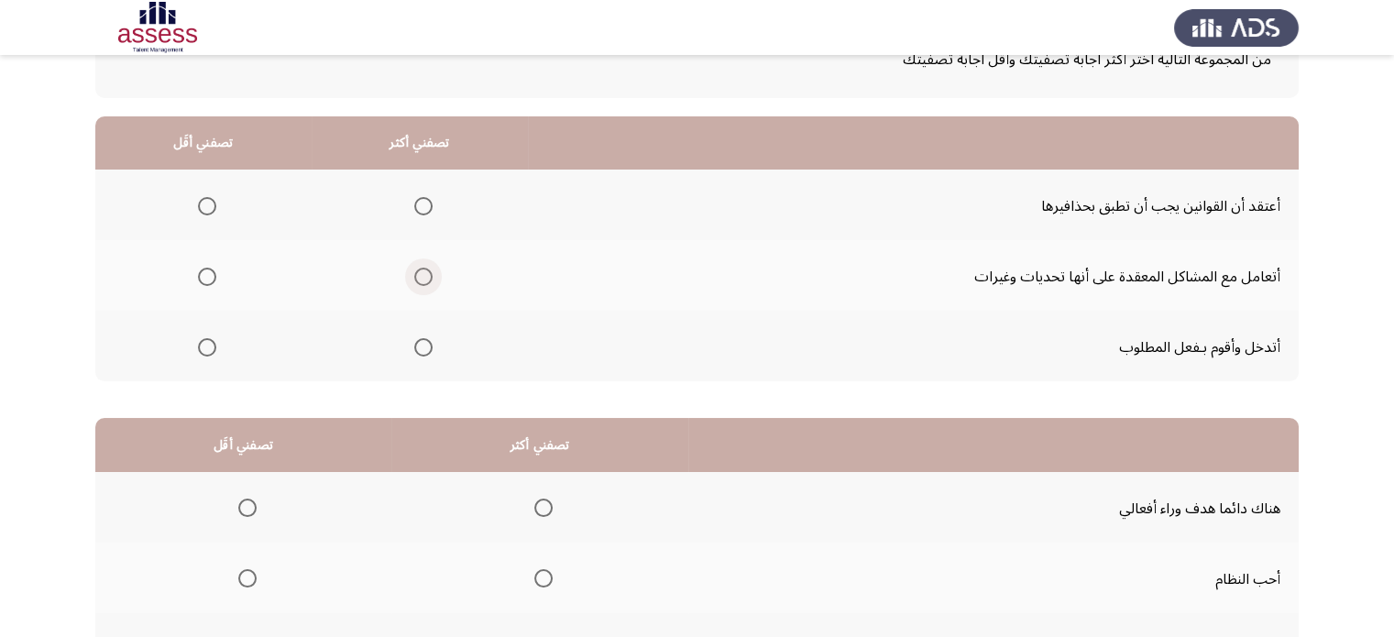
click at [433, 275] on span "حدد خيارا" at bounding box center [423, 277] width 18 height 18
click at [433, 275] on input "حدد خيارا" at bounding box center [423, 277] width 18 height 18
click at [205, 211] on span "حدد خيارا" at bounding box center [207, 206] width 18 height 18
click at [205, 211] on input "حدد خيارا" at bounding box center [207, 206] width 18 height 18
drag, startPoint x: 1392, startPoint y: 203, endPoint x: 1362, endPoint y: 337, distance: 138.1
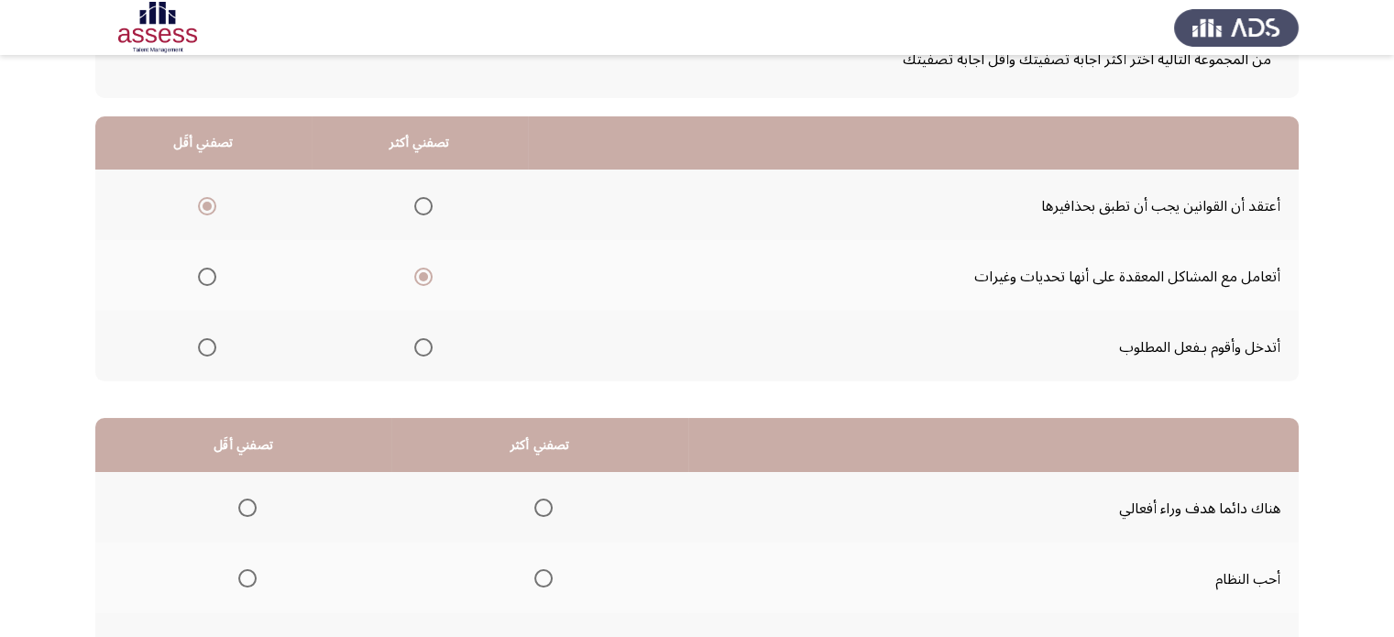
click at [1362, 337] on app-assessment-container "قياس الكفاءة المهنية (OCM) التالي من المجموعة التالية اختر أكثر اجابة تصفيتك وأ…" at bounding box center [697, 339] width 1394 height 798
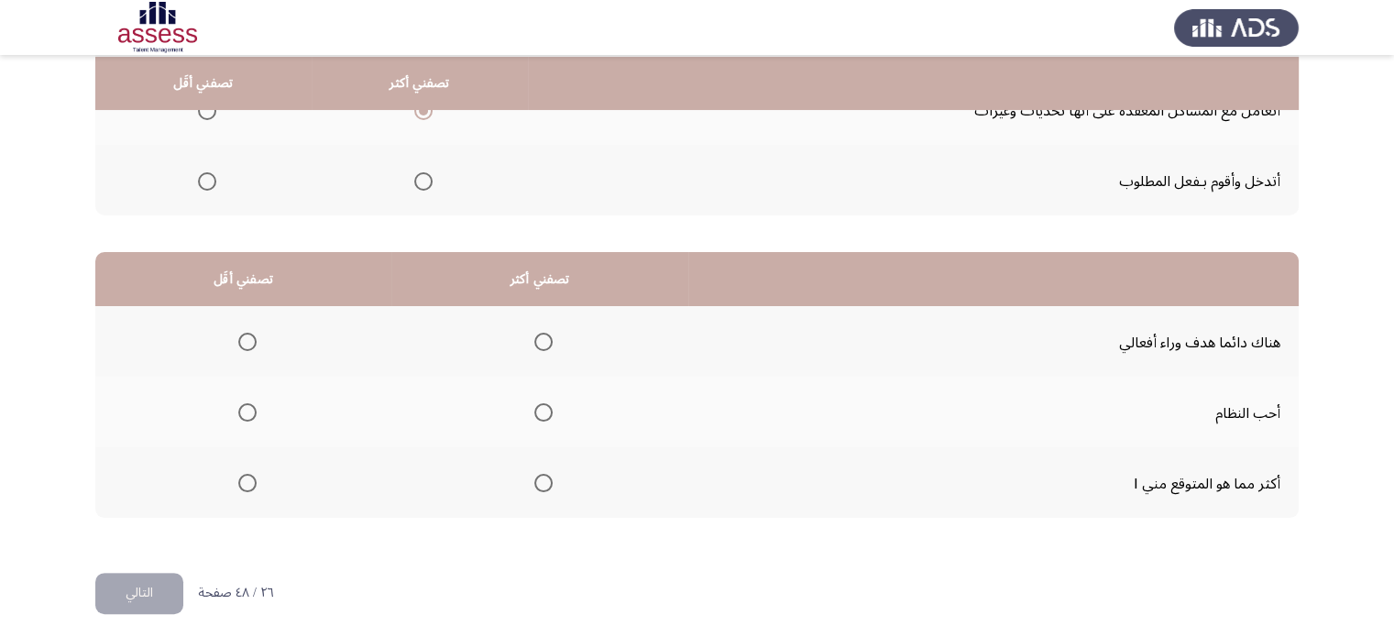
scroll to position [302, 0]
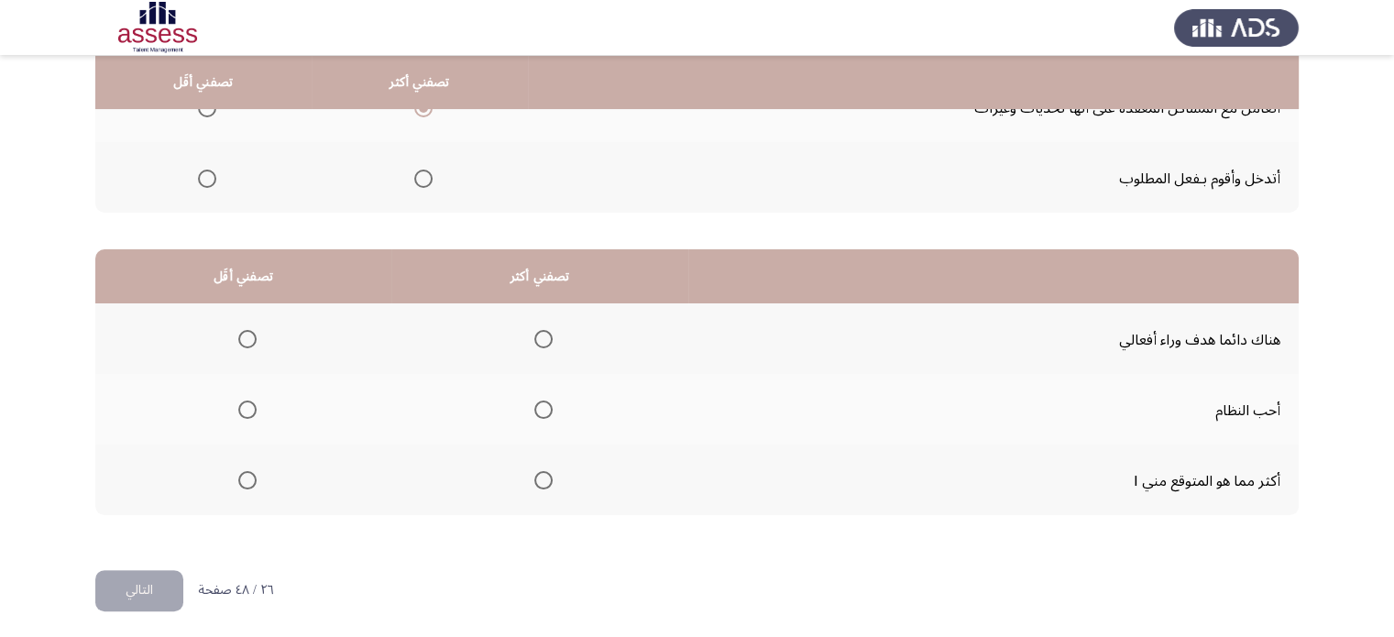
click at [580, 333] on th at bounding box center [539, 338] width 297 height 71
click at [543, 395] on mat-radio-group "حدد خيارا" at bounding box center [540, 408] width 26 height 31
click at [246, 337] on span "حدد خيارا" at bounding box center [247, 339] width 18 height 18
click at [246, 337] on input "حدد خيارا" at bounding box center [247, 339] width 18 height 18
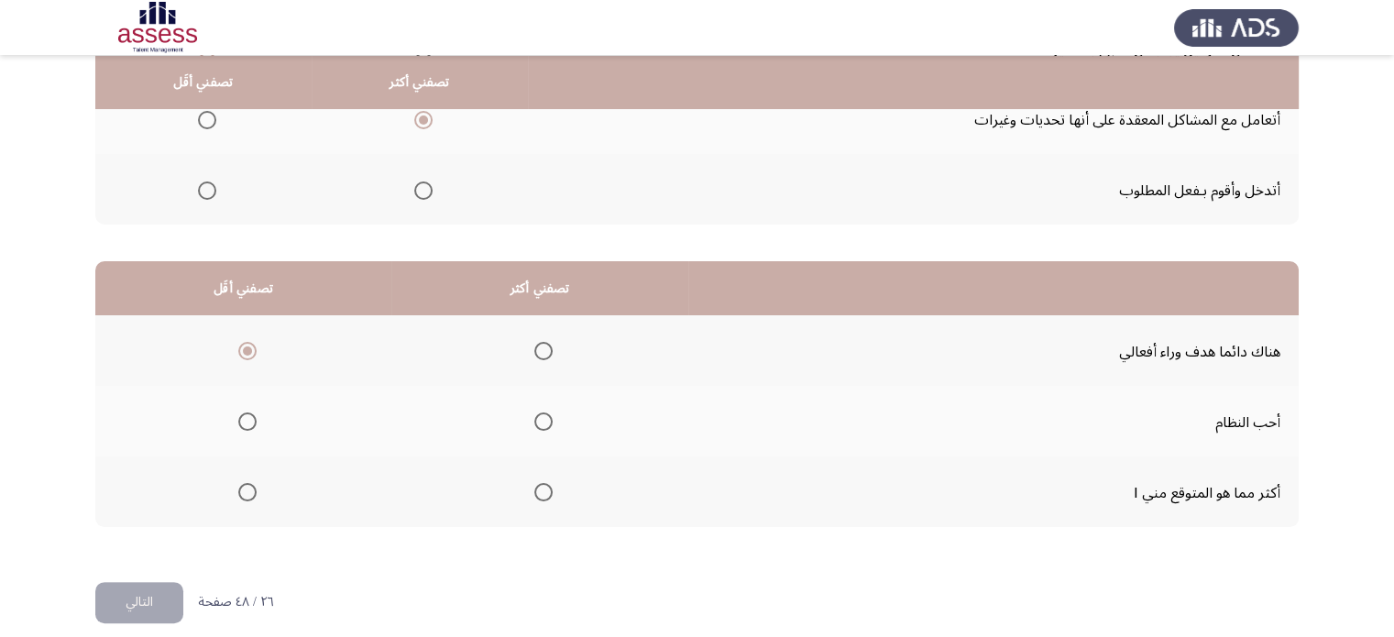
click at [545, 477] on mat-radio-group "حدد خيارا" at bounding box center [540, 491] width 26 height 31
click at [546, 414] on span "حدد خيارا" at bounding box center [543, 421] width 18 height 18
click at [546, 414] on input "حدد خيارا" at bounding box center [543, 421] width 18 height 18
click at [130, 594] on font "التالي" at bounding box center [139, 601] width 27 height 27
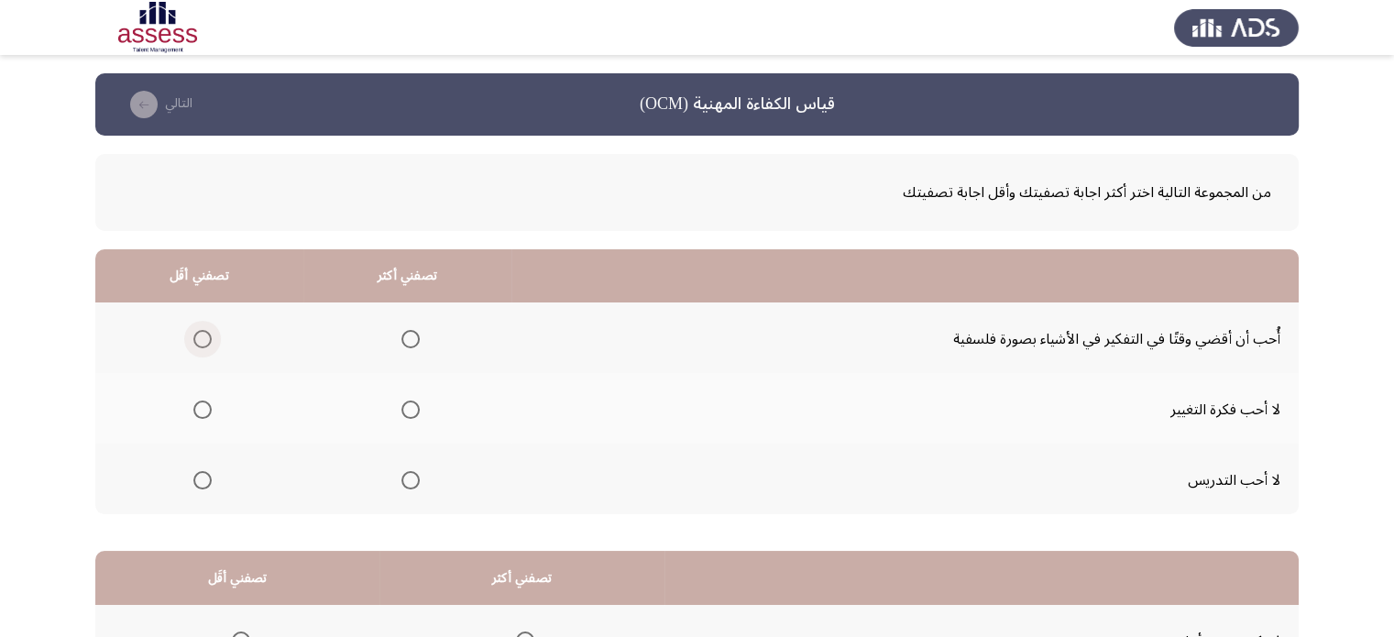
click at [199, 335] on span "حدد خيارا" at bounding box center [202, 339] width 18 height 18
click at [199, 335] on input "حدد خيارا" at bounding box center [202, 339] width 18 height 18
click at [395, 335] on label "حدد خيارا" at bounding box center [407, 339] width 26 height 18
click at [401, 335] on input "حدد خيارا" at bounding box center [410, 339] width 18 height 18
click at [203, 412] on span "حدد خيارا" at bounding box center [202, 410] width 18 height 18
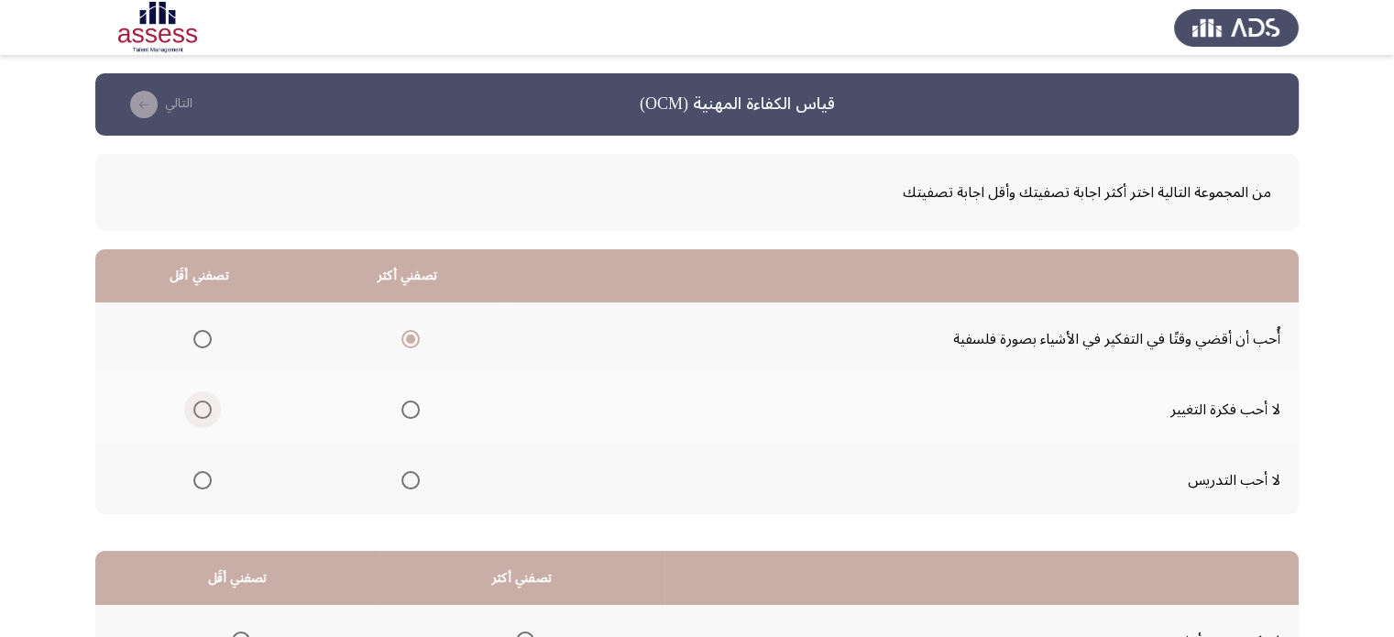
click at [203, 412] on input "حدد خيارا" at bounding box center [202, 410] width 18 height 18
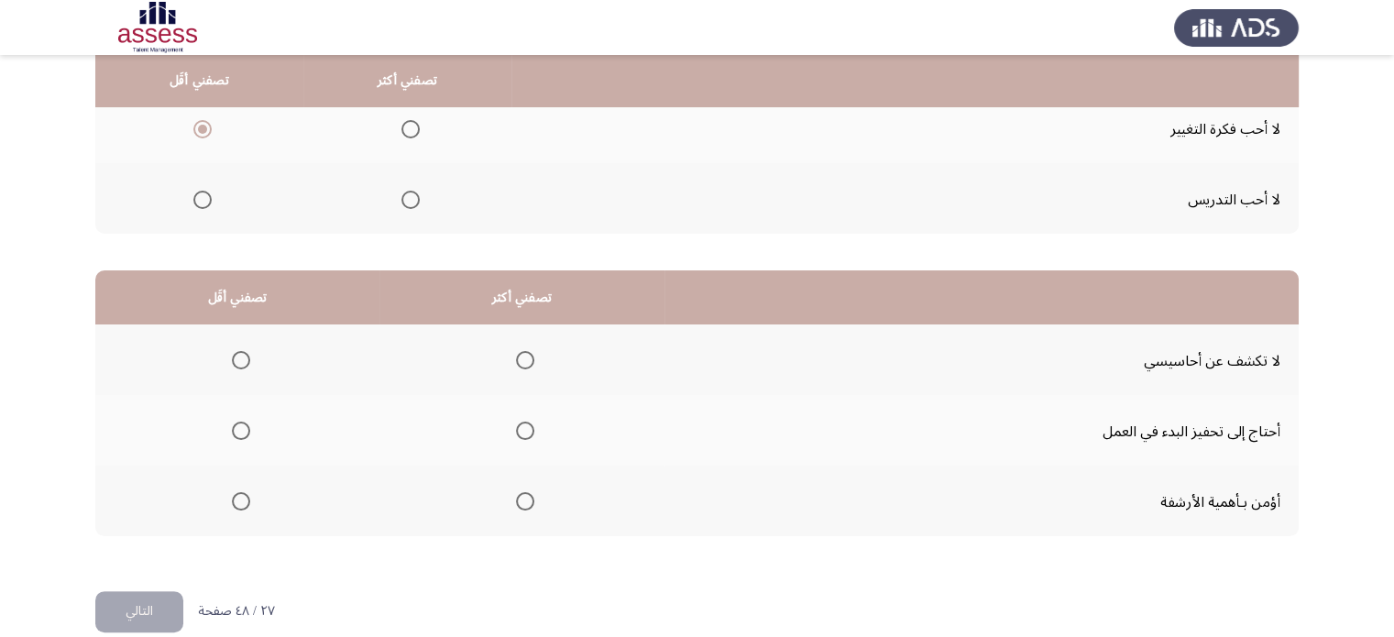
scroll to position [279, 0]
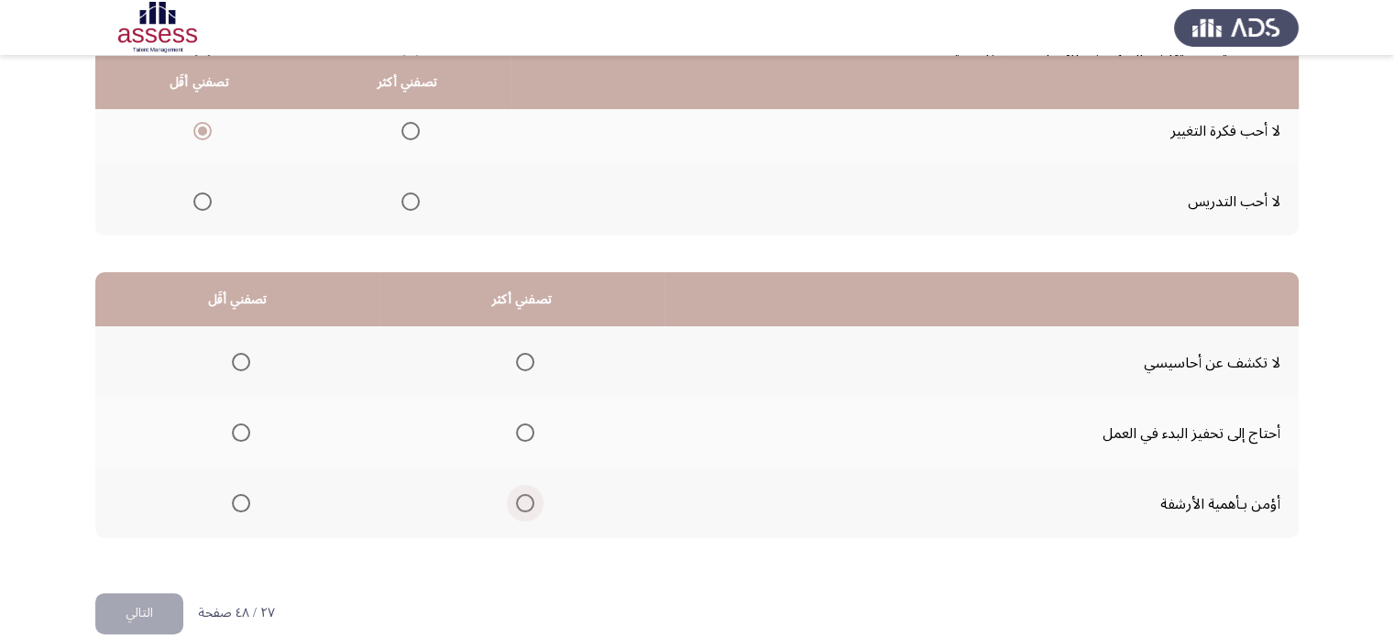
click at [532, 498] on span "حدد خيارا" at bounding box center [525, 503] width 18 height 18
click at [532, 498] on input "حدد خيارا" at bounding box center [525, 503] width 18 height 18
click at [532, 498] on span "حدد خيارا" at bounding box center [525, 503] width 18 height 18
click at [532, 498] on input "حدد خيارا" at bounding box center [525, 503] width 18 height 18
click at [245, 361] on span "حدد خيارا" at bounding box center [241, 362] width 18 height 18
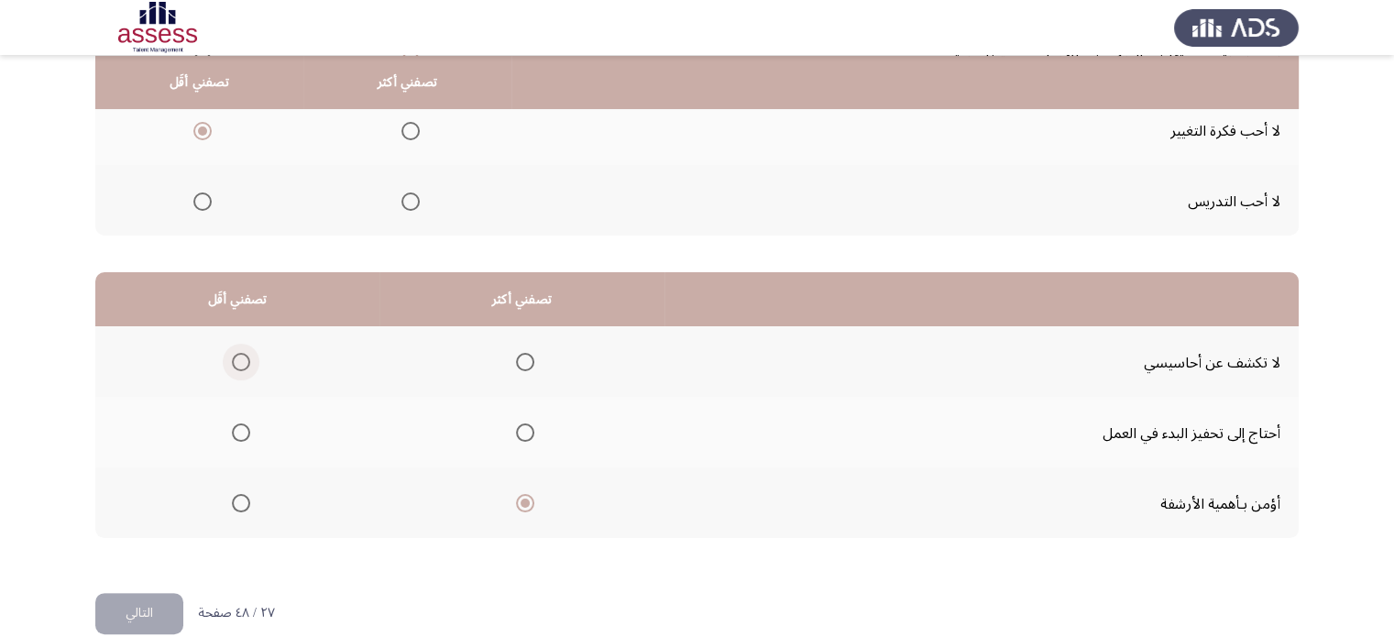
click at [245, 361] on input "حدد خيارا" at bounding box center [241, 362] width 18 height 18
click at [129, 605] on font "التالي" at bounding box center [139, 612] width 27 height 27
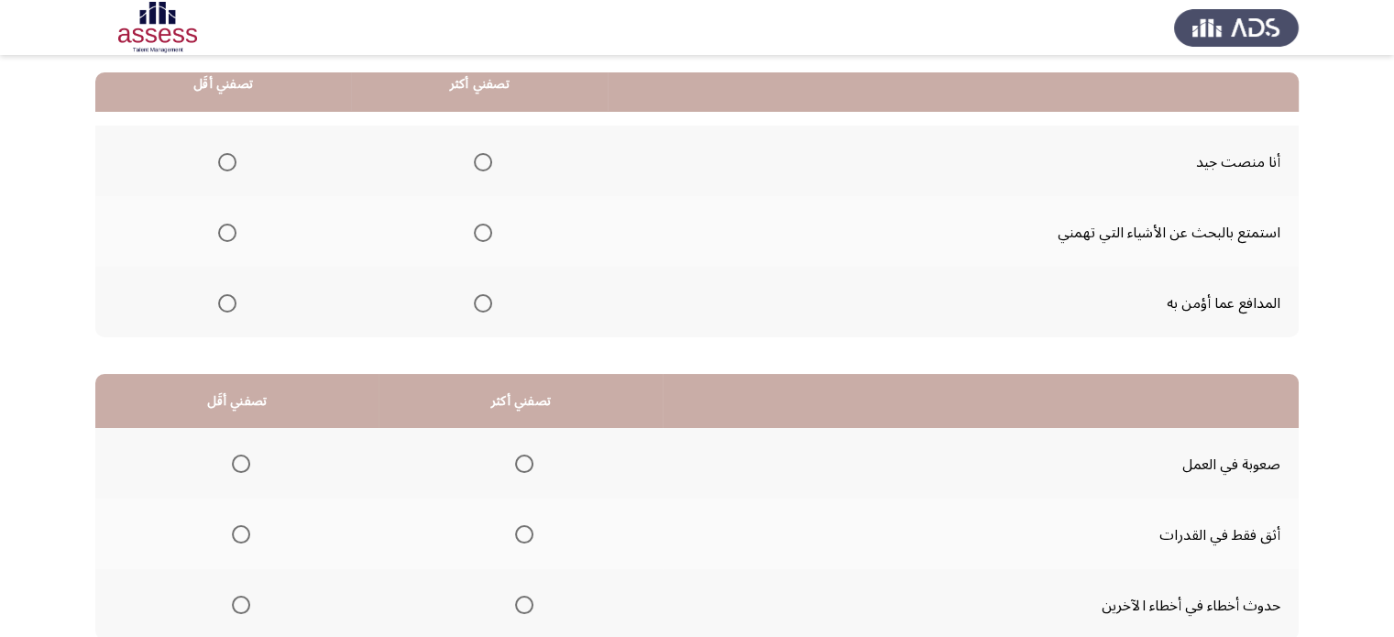
scroll to position [179, 0]
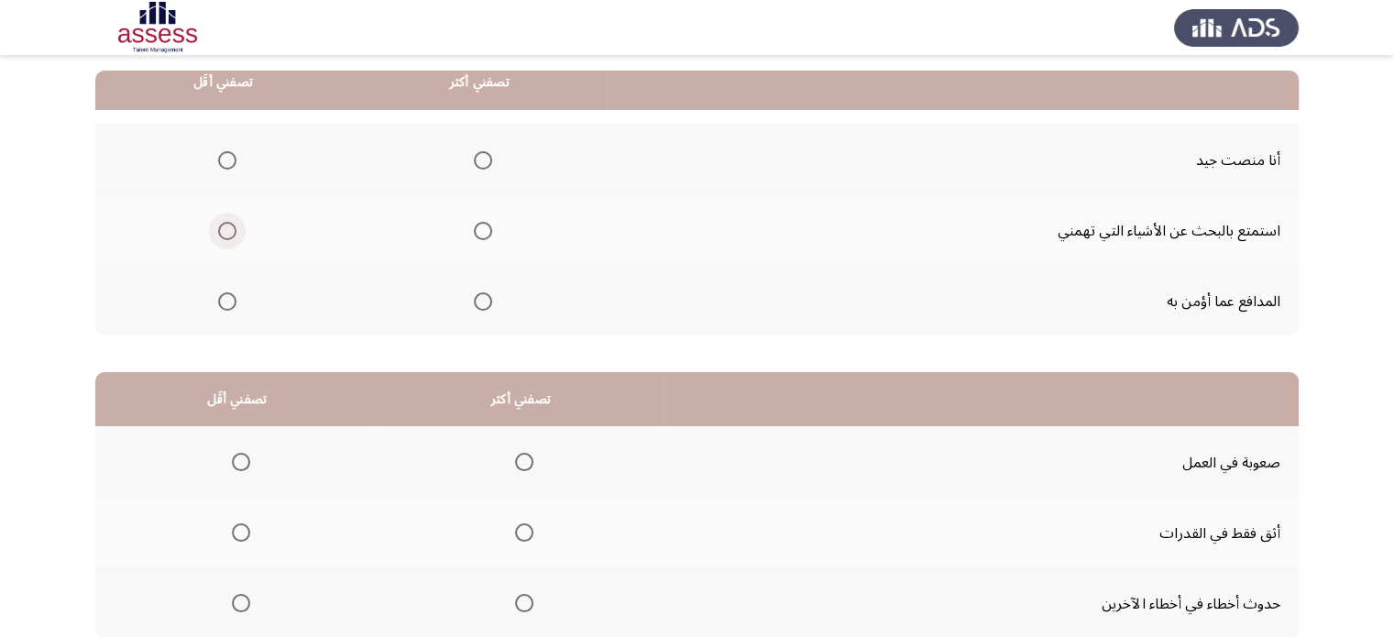
click at [229, 226] on span "حدد خيارا" at bounding box center [227, 231] width 18 height 18
click at [229, 226] on input "حدد خيارا" at bounding box center [227, 231] width 18 height 18
click at [483, 153] on span "حدد خيارا" at bounding box center [483, 160] width 18 height 18
click at [483, 153] on input "حدد خيارا" at bounding box center [483, 160] width 18 height 18
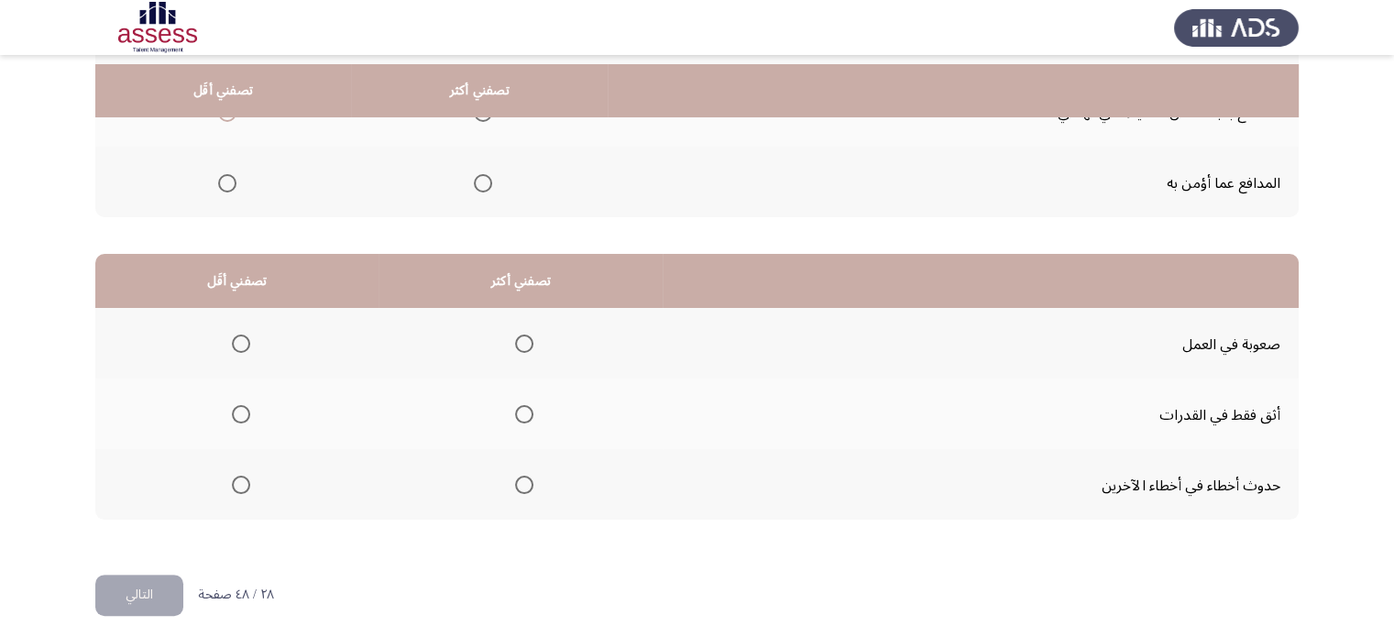
scroll to position [305, 0]
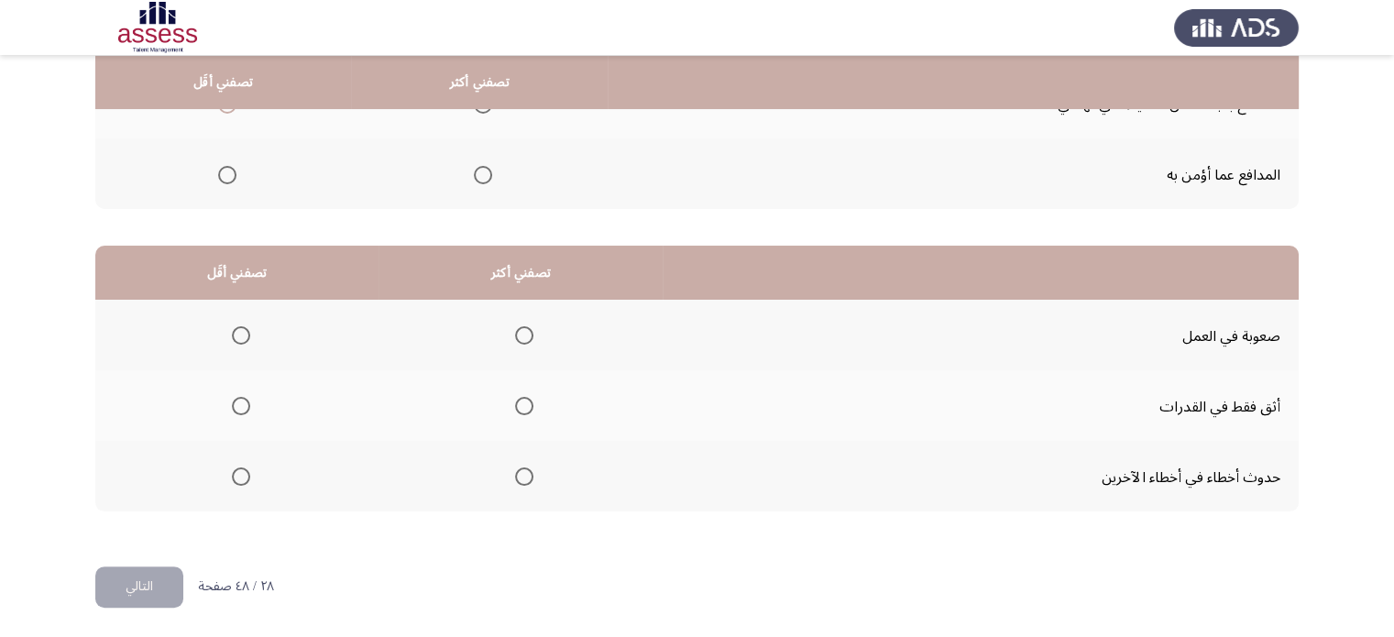
click at [533, 411] on th at bounding box center [521, 405] width 284 height 71
click at [532, 410] on th at bounding box center [521, 405] width 284 height 71
click at [532, 410] on span "حدد خيارا" at bounding box center [524, 406] width 18 height 18
click at [532, 410] on input "حدد خيارا" at bounding box center [524, 406] width 18 height 18
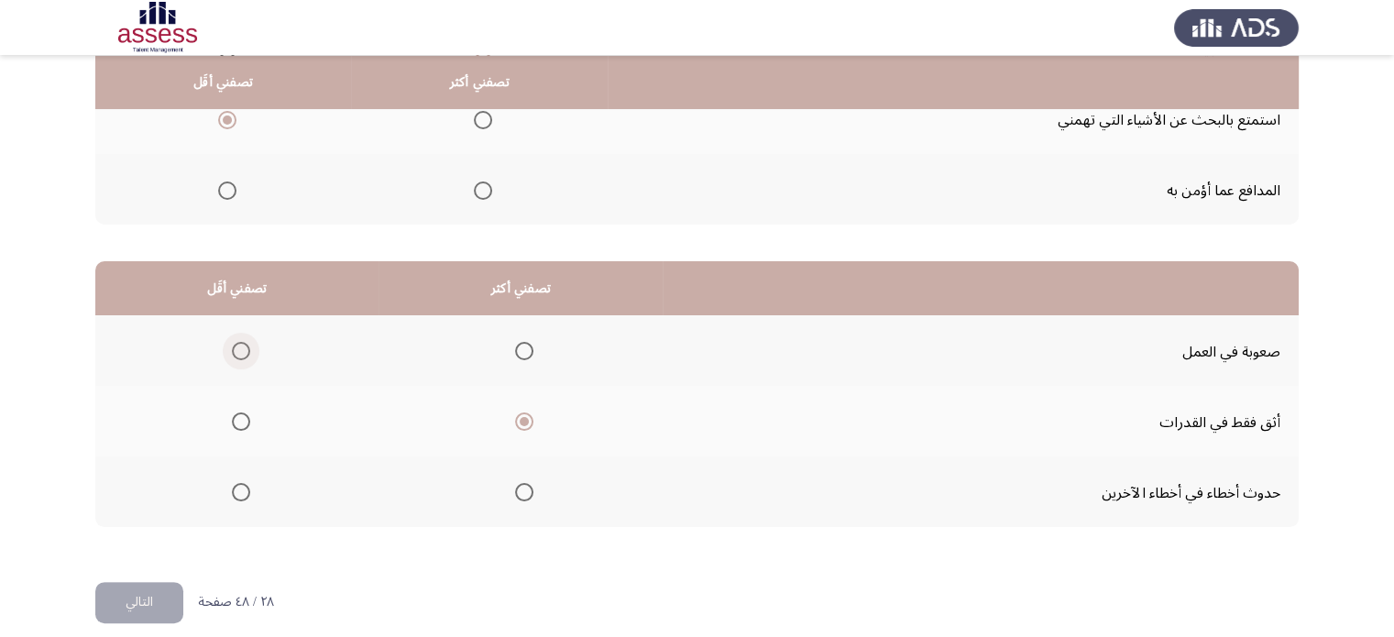
click at [237, 351] on span "حدد خيارا" at bounding box center [241, 351] width 18 height 18
click at [237, 351] on input "حدد خيارا" at bounding box center [241, 351] width 18 height 18
click at [140, 604] on font "التالي" at bounding box center [139, 601] width 27 height 27
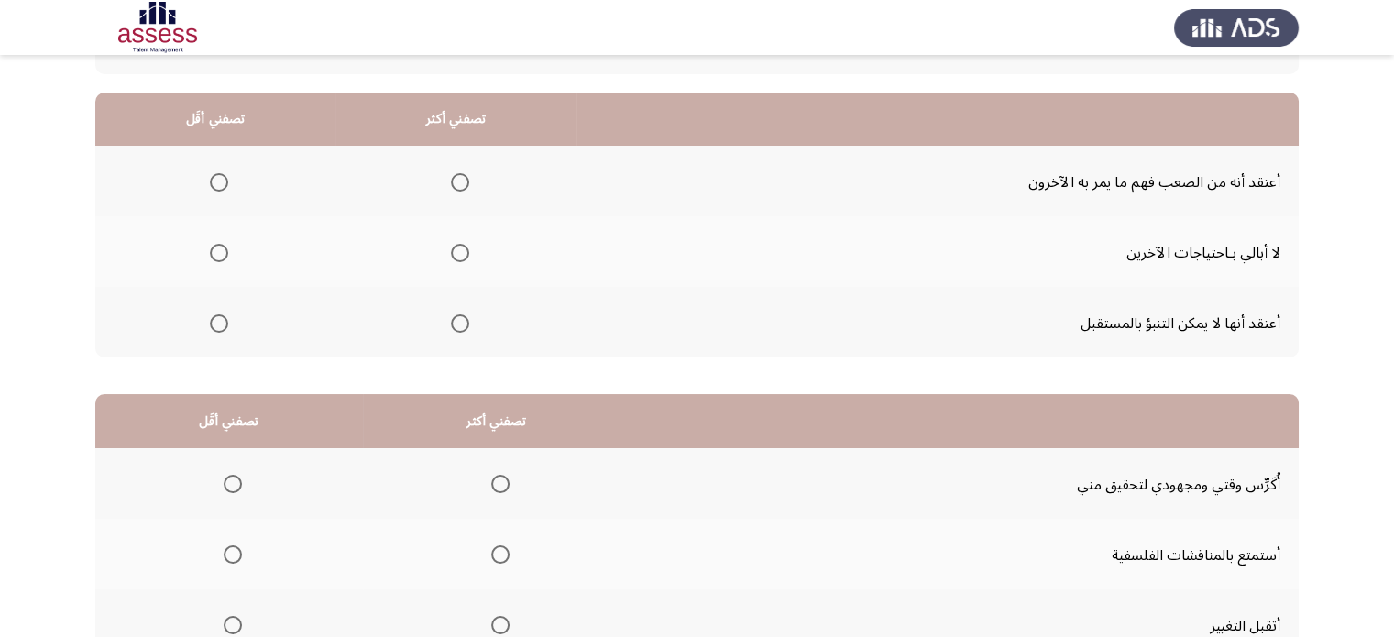
scroll to position [158, 0]
click at [218, 328] on span "حدد خيارا" at bounding box center [219, 322] width 18 height 18
click at [218, 328] on input "حدد خيارا" at bounding box center [219, 322] width 18 height 18
click at [206, 249] on label "حدد خيارا" at bounding box center [216, 252] width 26 height 18
click at [210, 249] on input "حدد خيارا" at bounding box center [219, 252] width 18 height 18
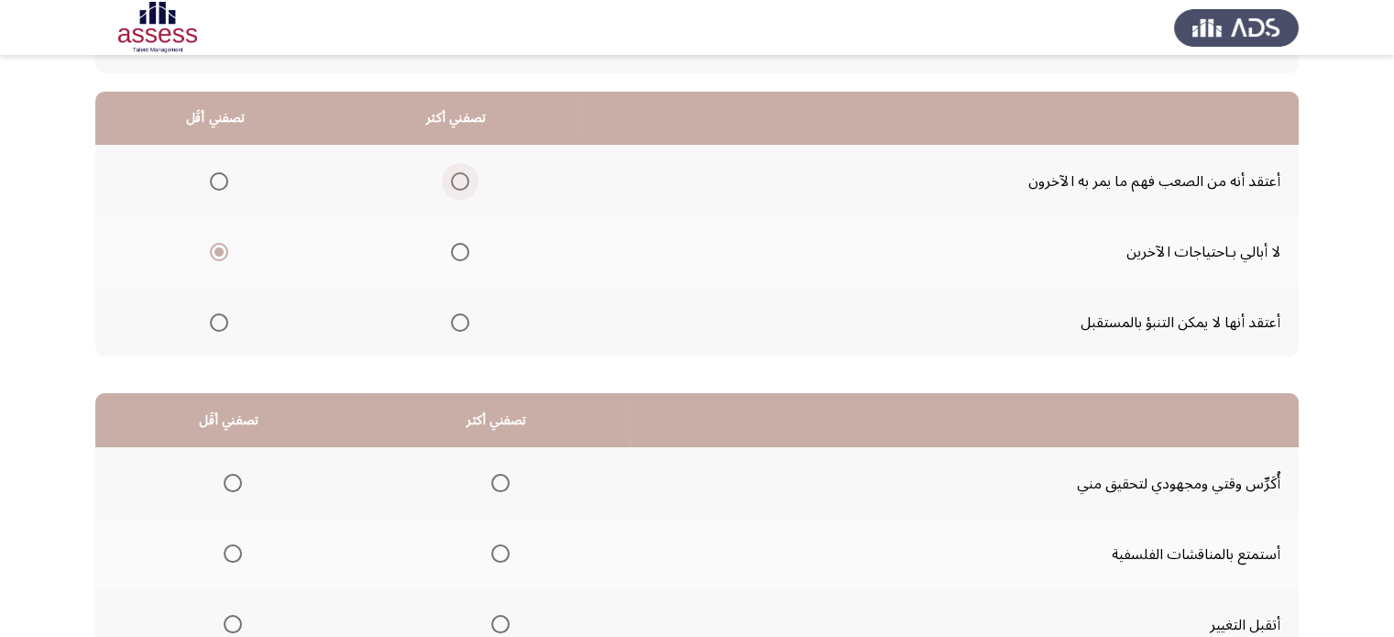
click at [460, 172] on span "حدد خيارا" at bounding box center [460, 181] width 18 height 18
click at [460, 172] on input "حدد خيارا" at bounding box center [460, 181] width 18 height 18
drag, startPoint x: 1392, startPoint y: 248, endPoint x: 1399, endPoint y: 342, distance: 93.7
click at [1394, 342] on html "قياس الكفاءة المهنية (OCM) التالي من المجموعة التالية اختر أكثر اجابة تصفيتك وأ…" at bounding box center [697, 314] width 1394 height 945
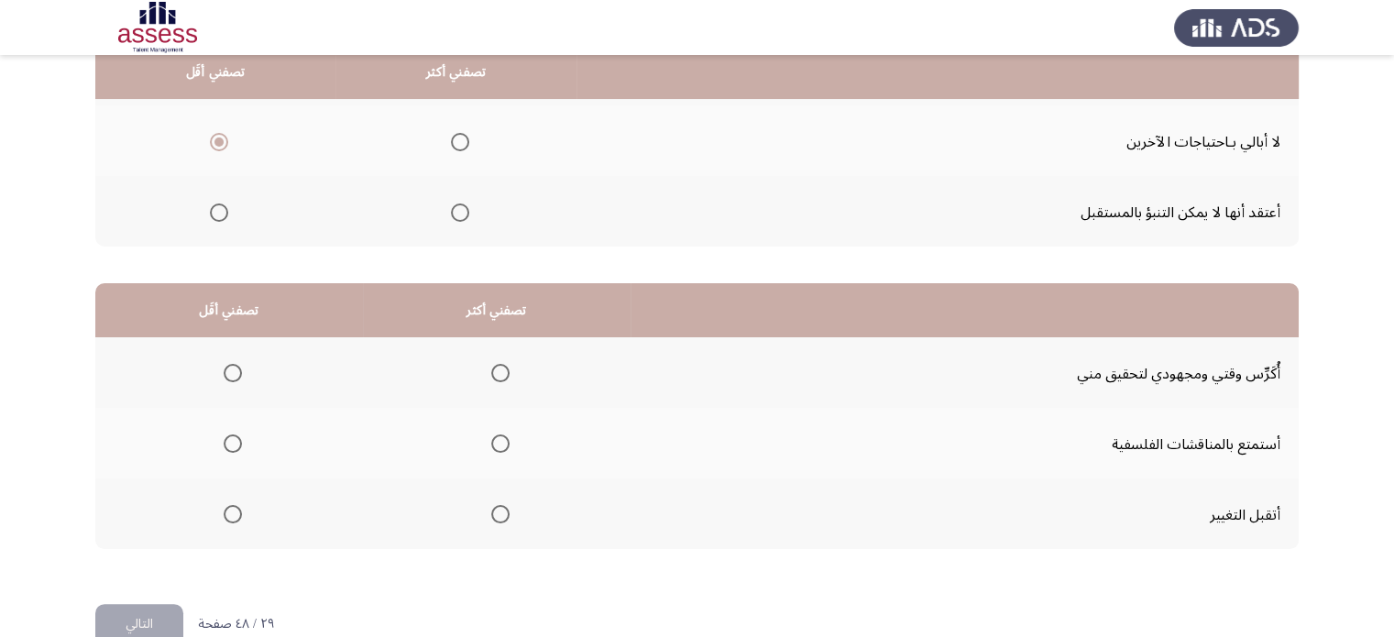
scroll to position [270, 0]
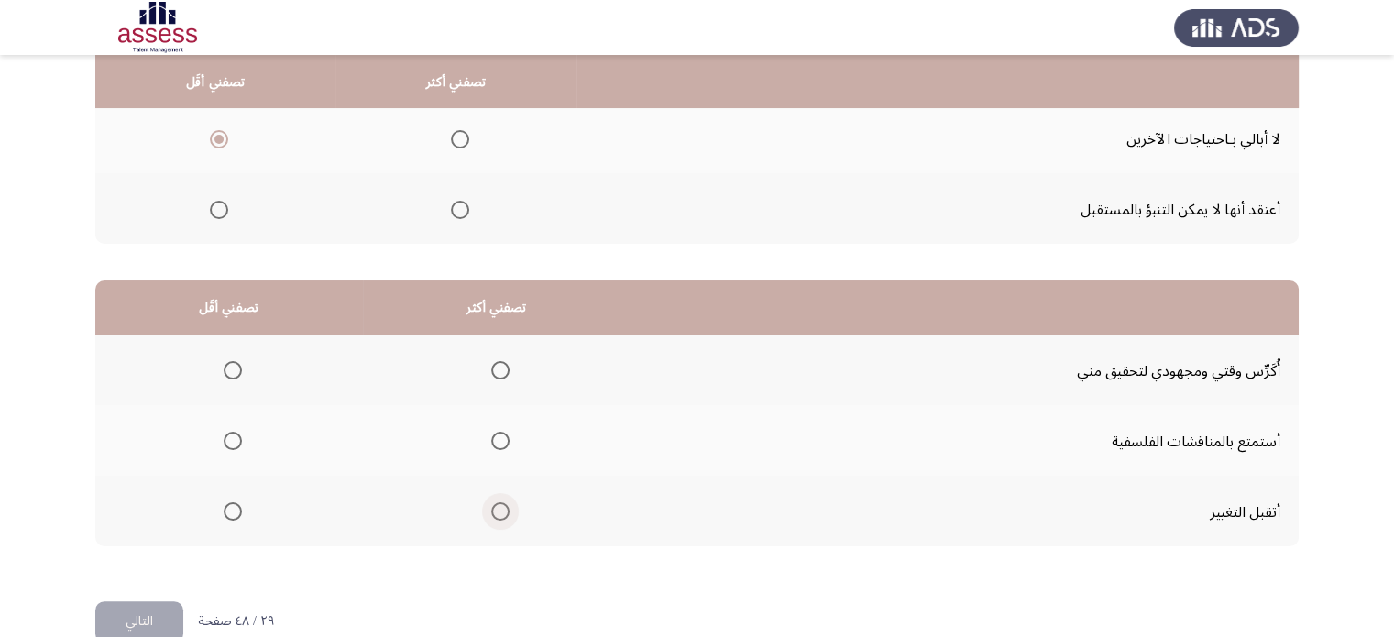
click at [495, 507] on span "حدد خيارا" at bounding box center [500, 511] width 18 height 18
click at [495, 507] on input "حدد خيارا" at bounding box center [500, 511] width 18 height 18
click at [231, 436] on span "حدد خيارا" at bounding box center [233, 441] width 18 height 18
click at [231, 436] on input "حدد خيارا" at bounding box center [233, 441] width 18 height 18
click at [117, 617] on button "التالي" at bounding box center [139, 621] width 88 height 41
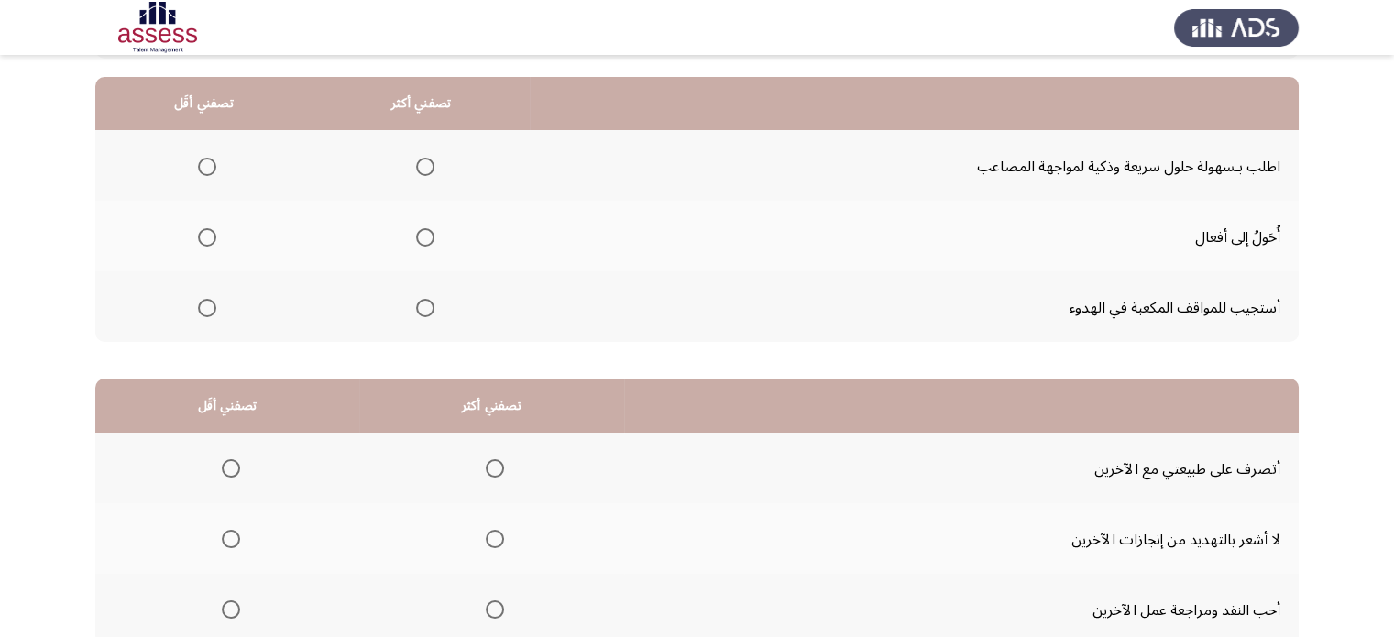
scroll to position [177, 0]
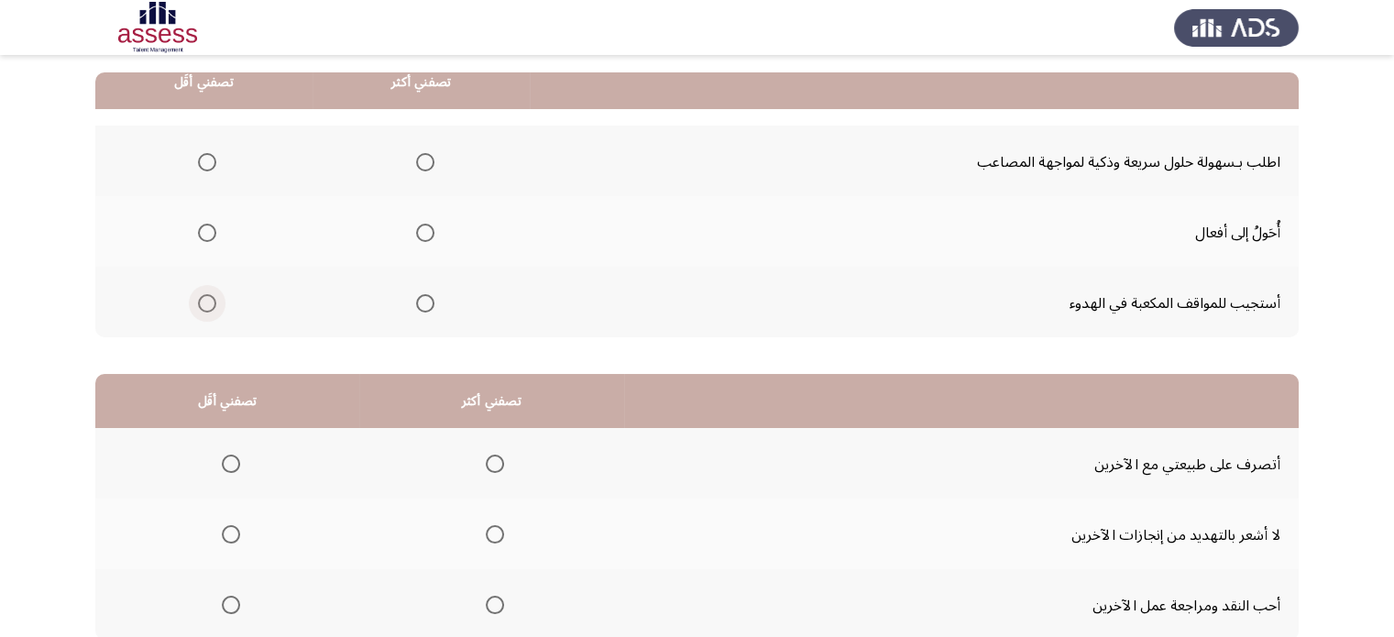
click at [196, 307] on label "حدد خيارا" at bounding box center [204, 303] width 26 height 18
click at [198, 307] on input "حدد خيارا" at bounding box center [207, 303] width 18 height 18
click at [412, 163] on label "حدد خيارا" at bounding box center [422, 162] width 26 height 18
click at [416, 163] on input "حدد خيارا" at bounding box center [425, 162] width 18 height 18
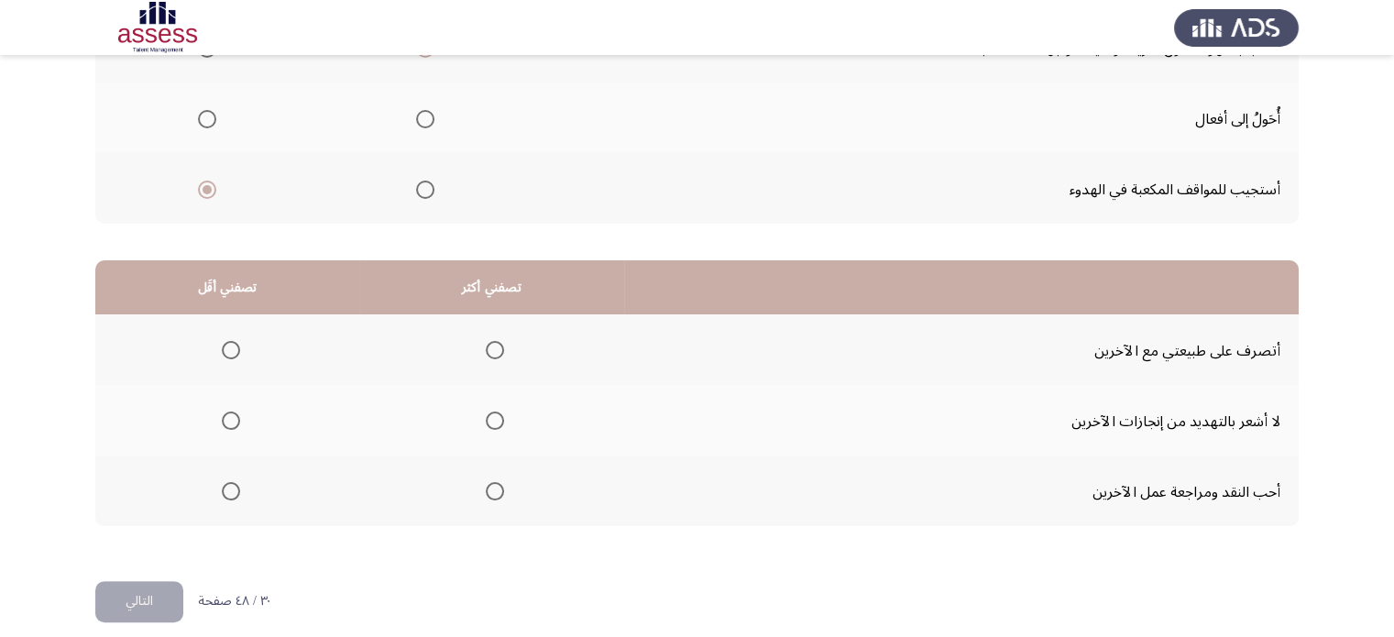
scroll to position [296, 0]
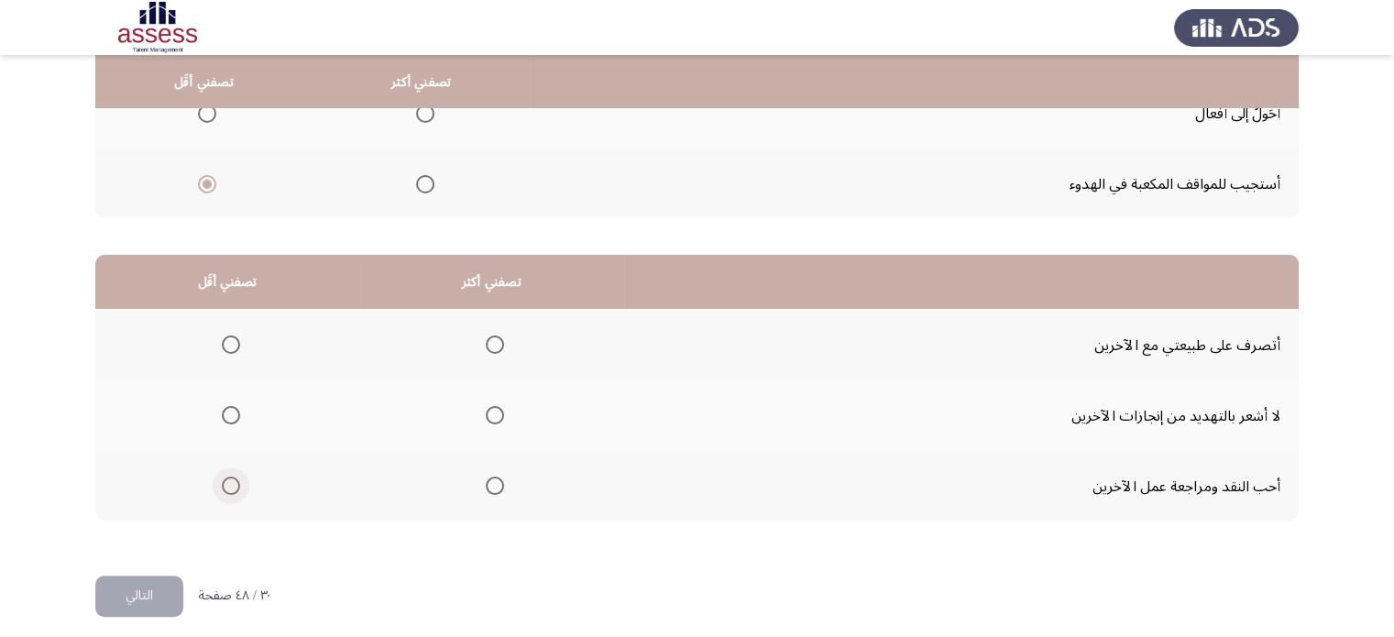
click at [221, 478] on label "حدد خيارا" at bounding box center [227, 486] width 26 height 18
click at [222, 478] on input "حدد خيارا" at bounding box center [231, 486] width 18 height 18
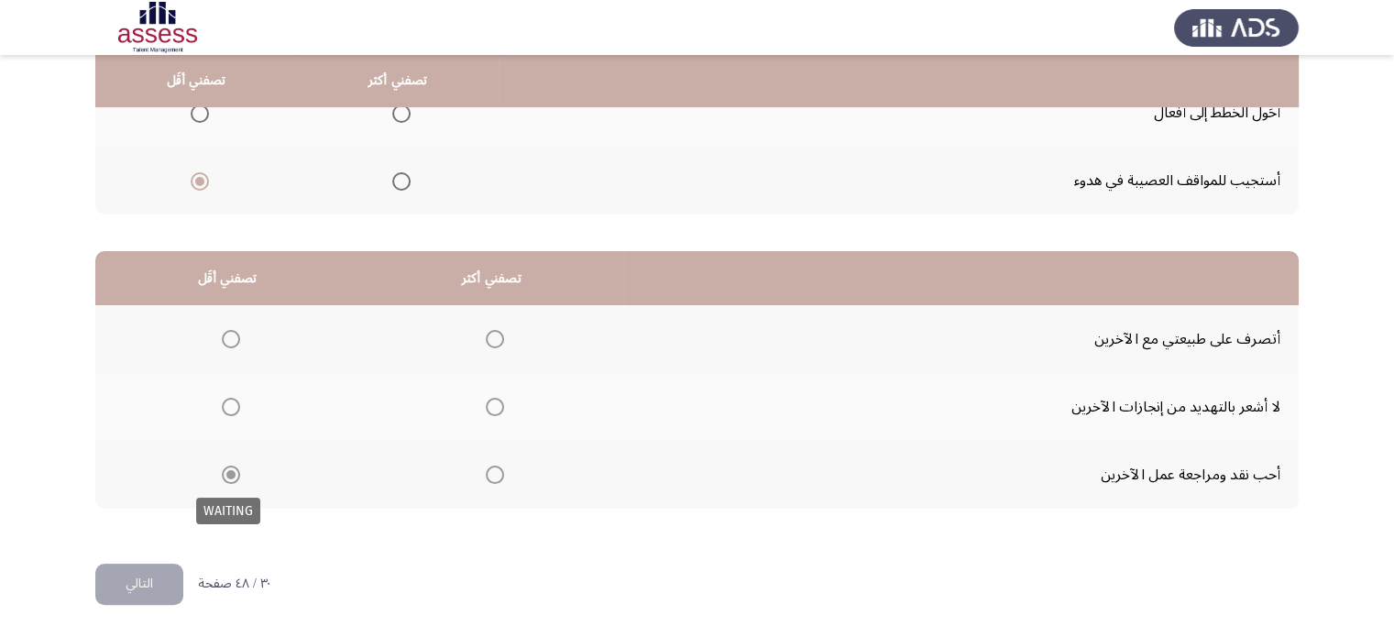
scroll to position [290, 0]
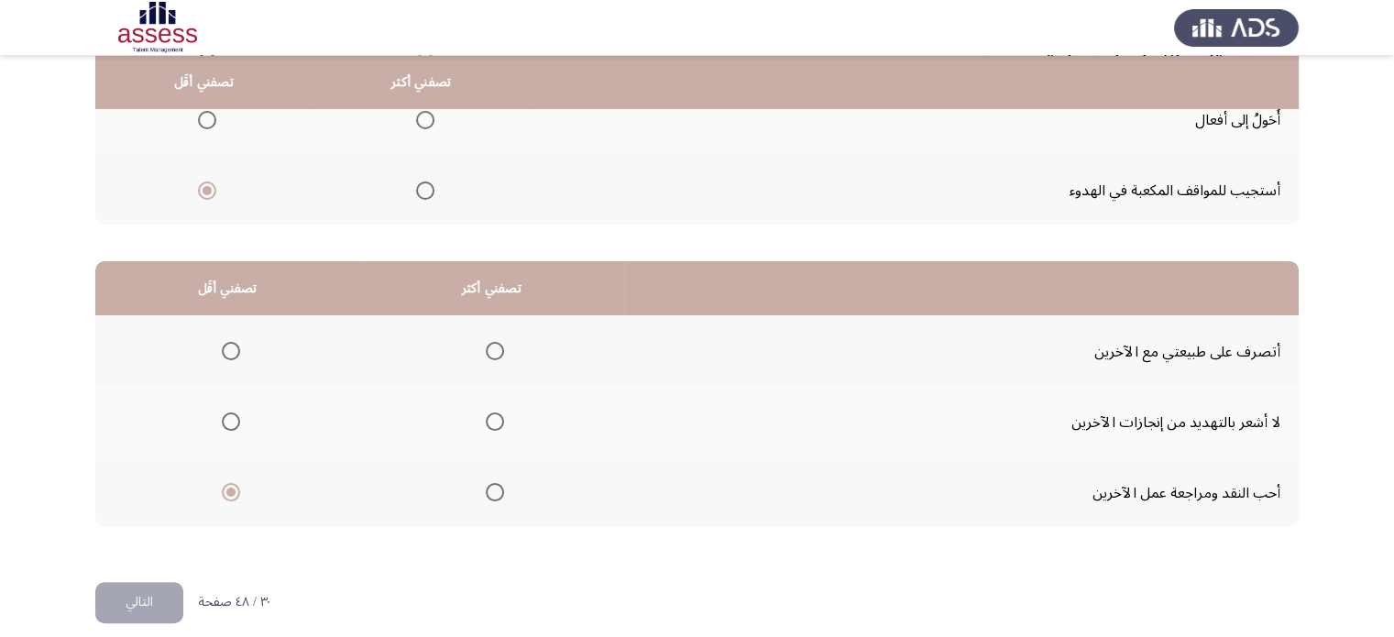
click at [502, 345] on span "حدد خيارا" at bounding box center [495, 351] width 18 height 18
click at [502, 345] on input "حدد خيارا" at bounding box center [495, 351] width 18 height 18
click at [225, 356] on span "حدد خيارا" at bounding box center [231, 351] width 18 height 18
click at [225, 356] on input "حدد خيارا" at bounding box center [231, 351] width 18 height 18
click at [495, 358] on mat-radio-group "حدد خيارا" at bounding box center [491, 350] width 26 height 31
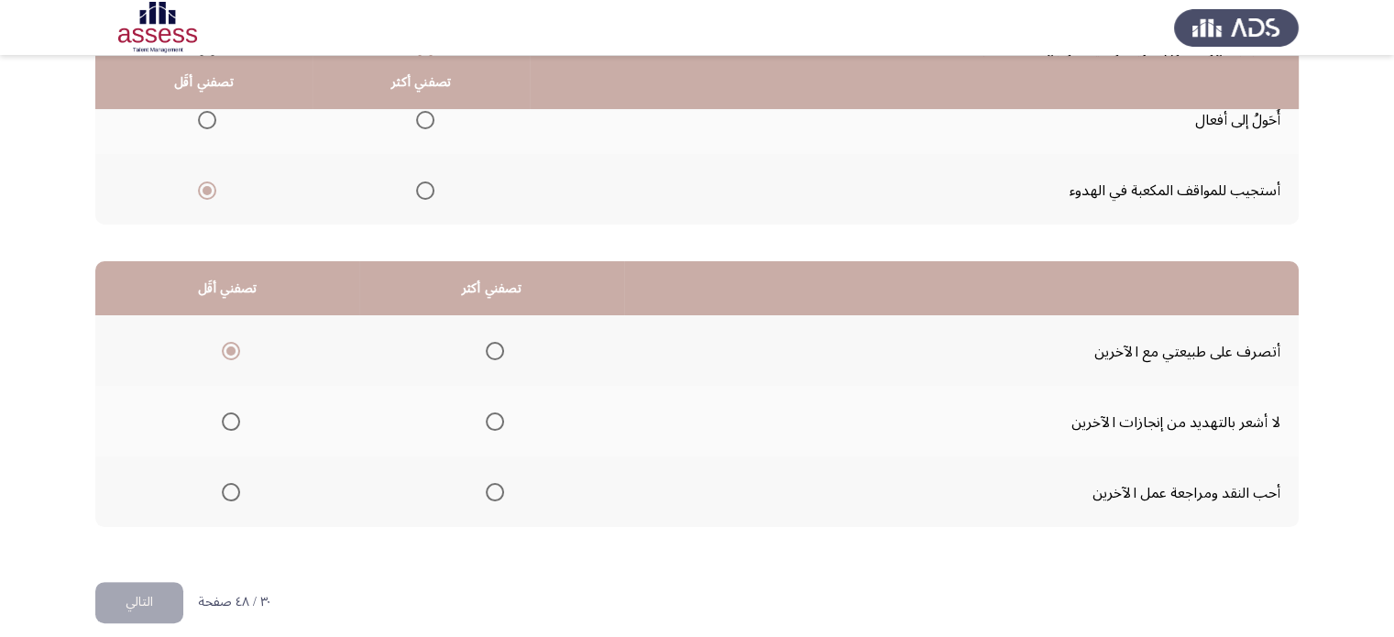
drag, startPoint x: 488, startPoint y: 399, endPoint x: 490, endPoint y: 419, distance: 20.4
click at [490, 419] on th at bounding box center [491, 421] width 265 height 71
click at [490, 419] on span "حدد خيارا" at bounding box center [495, 421] width 18 height 18
click at [490, 419] on input "حدد خيارا" at bounding box center [495, 421] width 18 height 18
click at [222, 498] on span "حدد خيارا" at bounding box center [231, 492] width 18 height 18
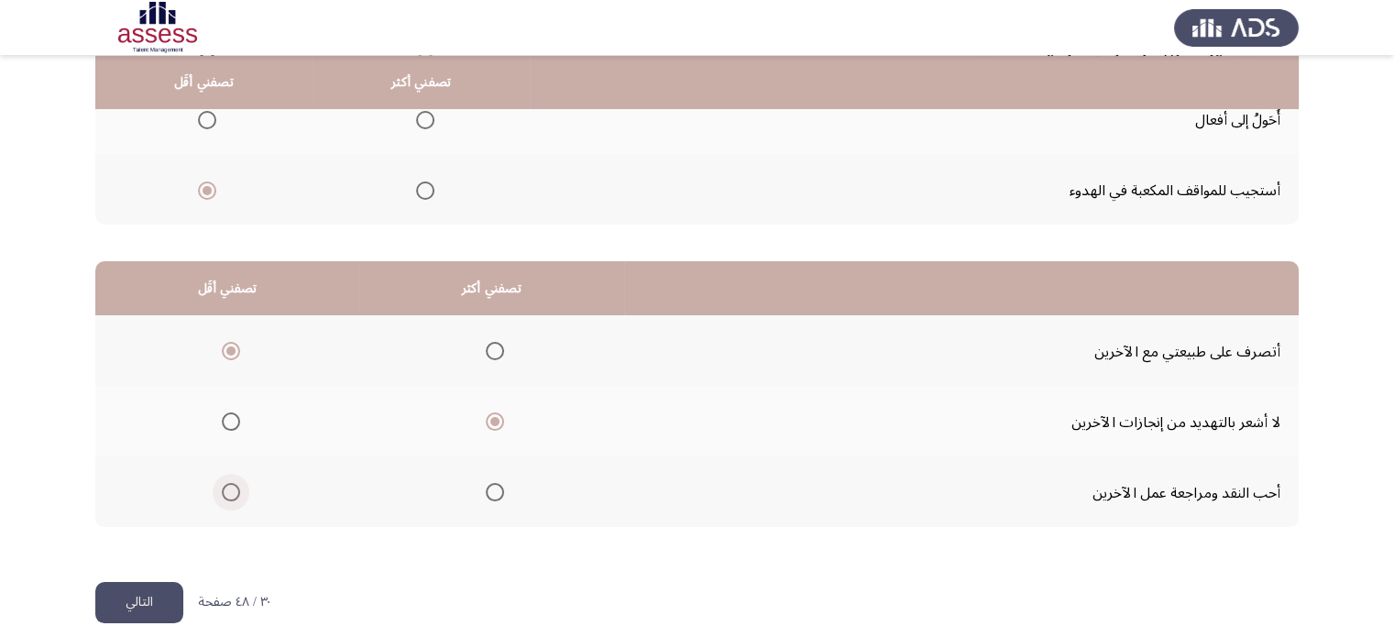
click at [222, 498] on input "حدد خيارا" at bounding box center [231, 492] width 18 height 18
click at [123, 608] on button "التالي" at bounding box center [139, 602] width 88 height 41
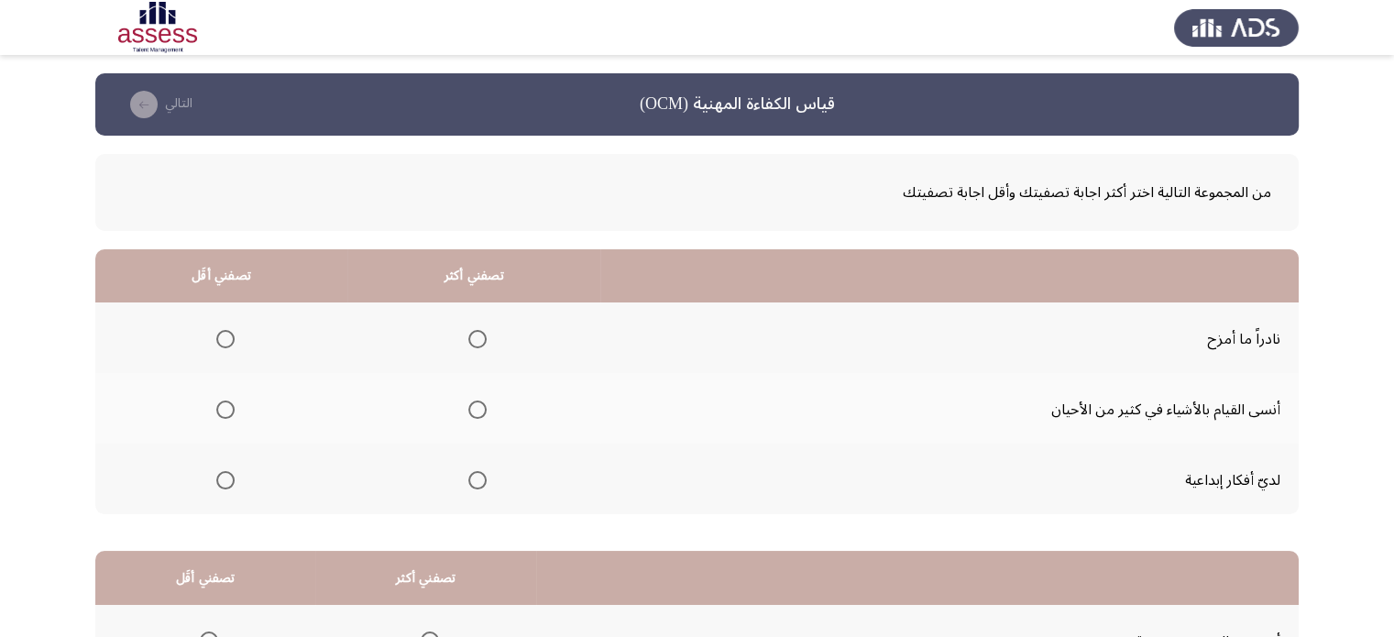
drag, startPoint x: 1393, startPoint y: 272, endPoint x: 1390, endPoint y: 325, distance: 53.3
click at [1390, 325] on app-assessment-container "قياس الكفاءة المهنية (OCM) التالي من المجموعة التالية اختر أكثر اجابة تصفيتك وأ…" at bounding box center [697, 472] width 1394 height 798
click at [477, 487] on span "حدد خيارا" at bounding box center [477, 480] width 18 height 18
click at [477, 487] on input "حدد خيارا" at bounding box center [477, 480] width 18 height 18
click at [236, 338] on th at bounding box center [221, 337] width 252 height 71
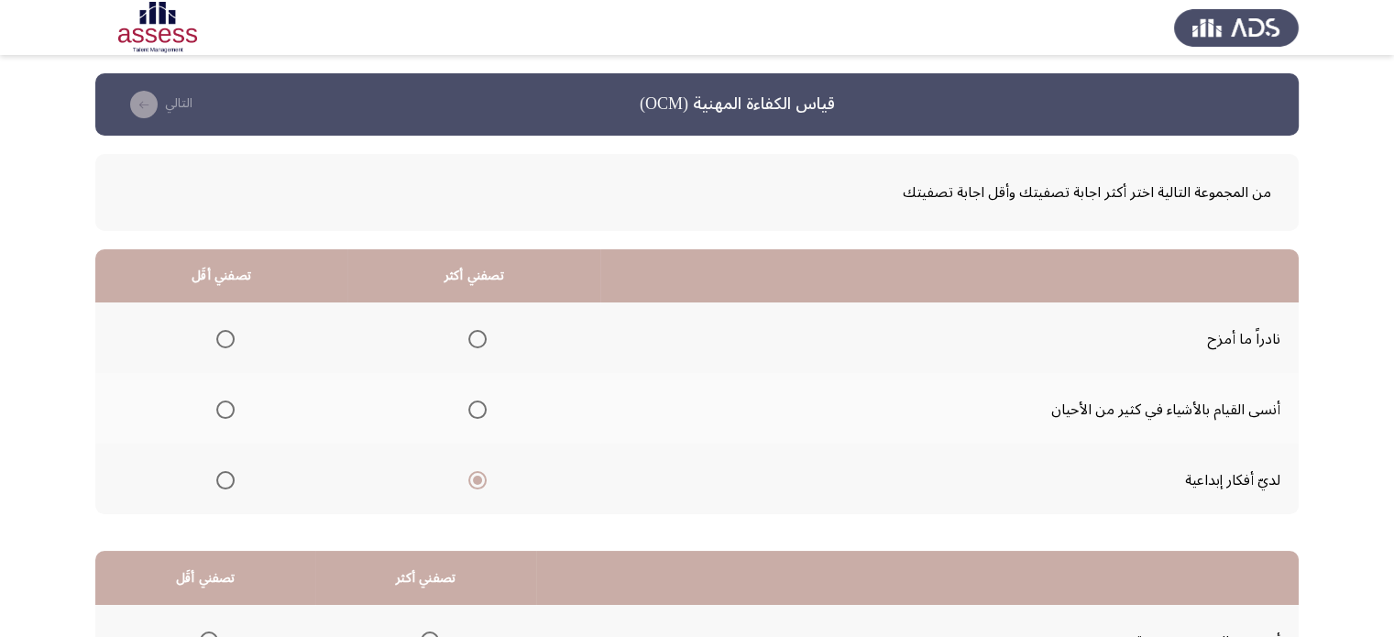
click at [234, 338] on span "حدد خيارا" at bounding box center [225, 339] width 18 height 18
click at [234, 338] on input "حدد خيارا" at bounding box center [225, 339] width 18 height 18
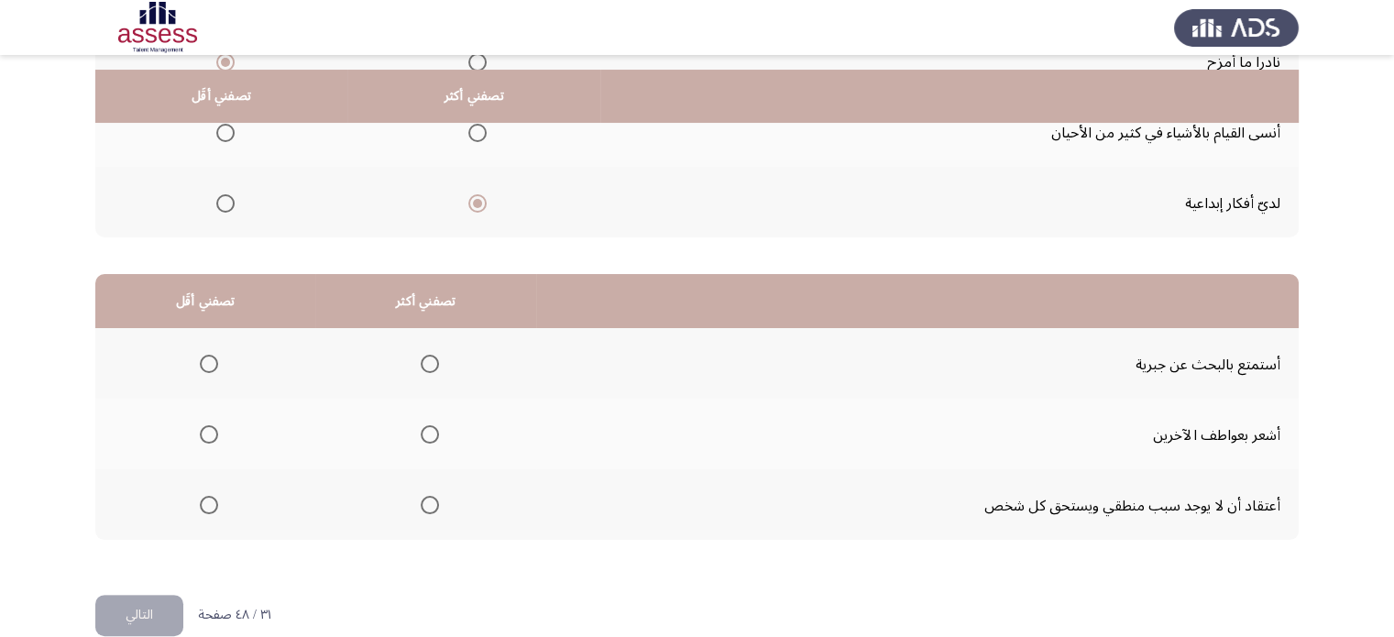
scroll to position [291, 0]
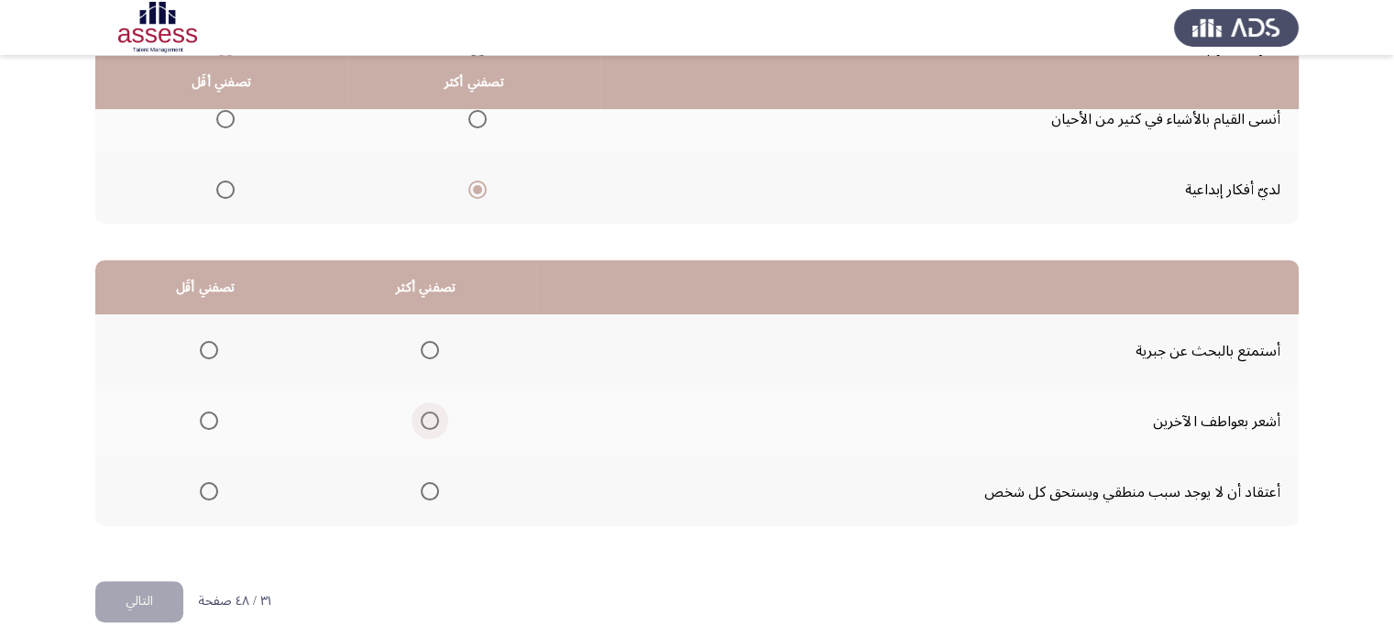
click at [434, 413] on span "حدد خيارا" at bounding box center [430, 421] width 18 height 18
click at [434, 413] on input "حدد خيارا" at bounding box center [430, 421] width 18 height 18
click at [216, 494] on span "حدد خيارا" at bounding box center [209, 492] width 18 height 18
click at [216, 494] on input "حدد خيارا" at bounding box center [209, 492] width 18 height 18
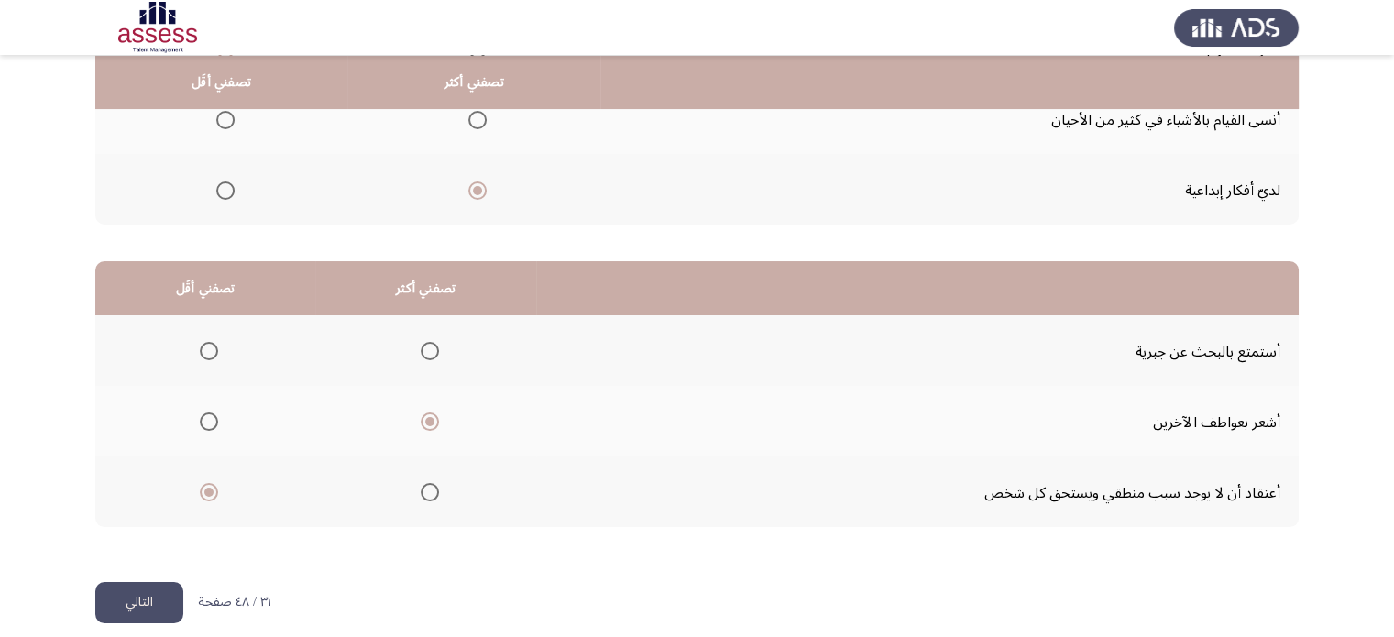
click at [128, 611] on font "التالي" at bounding box center [139, 601] width 27 height 27
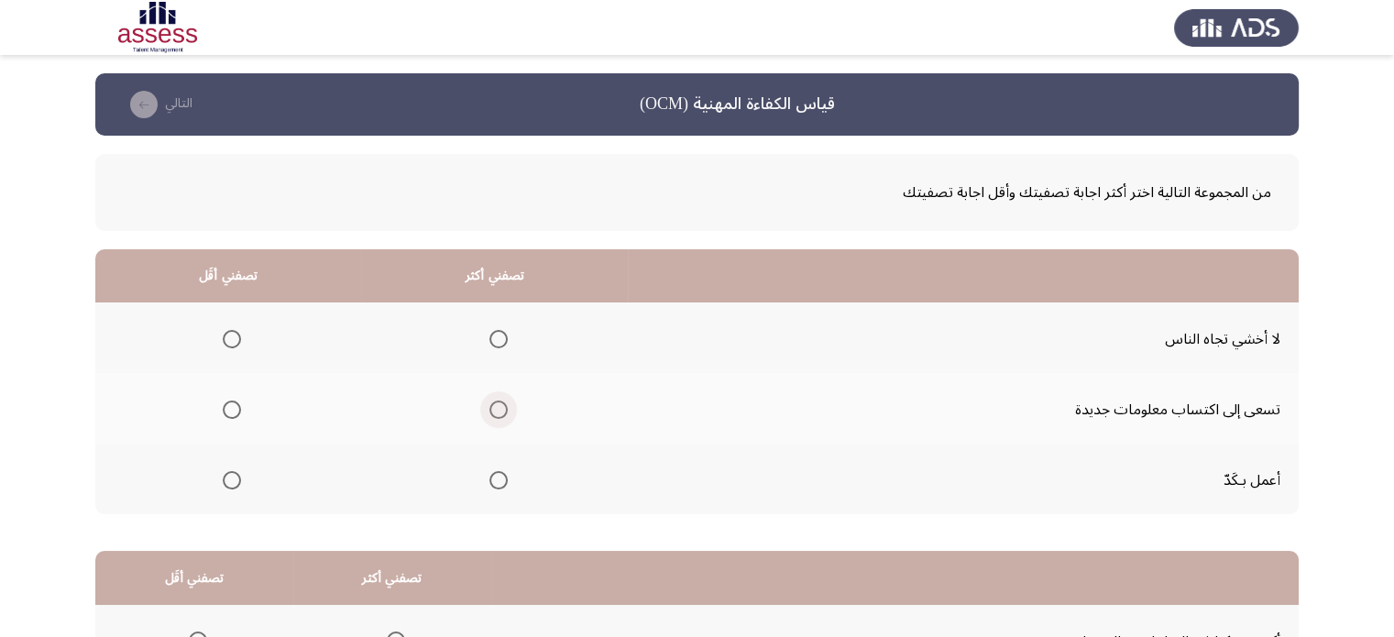
click at [501, 411] on span "حدد خيارا" at bounding box center [498, 410] width 18 height 18
click at [501, 411] on input "حدد خيارا" at bounding box center [498, 410] width 18 height 18
click at [324, 358] on th at bounding box center [228, 337] width 266 height 71
click at [224, 332] on span "حدد خيارا" at bounding box center [232, 339] width 18 height 18
click at [224, 332] on input "حدد خيارا" at bounding box center [232, 339] width 18 height 18
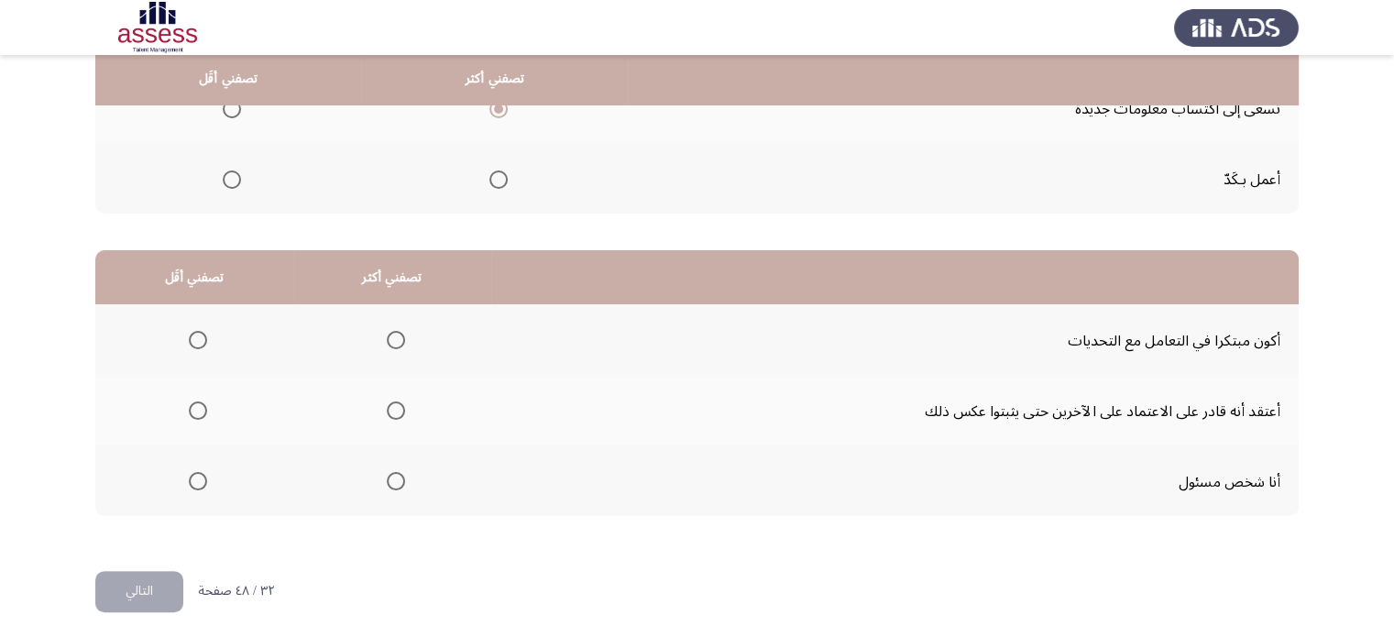
scroll to position [304, 0]
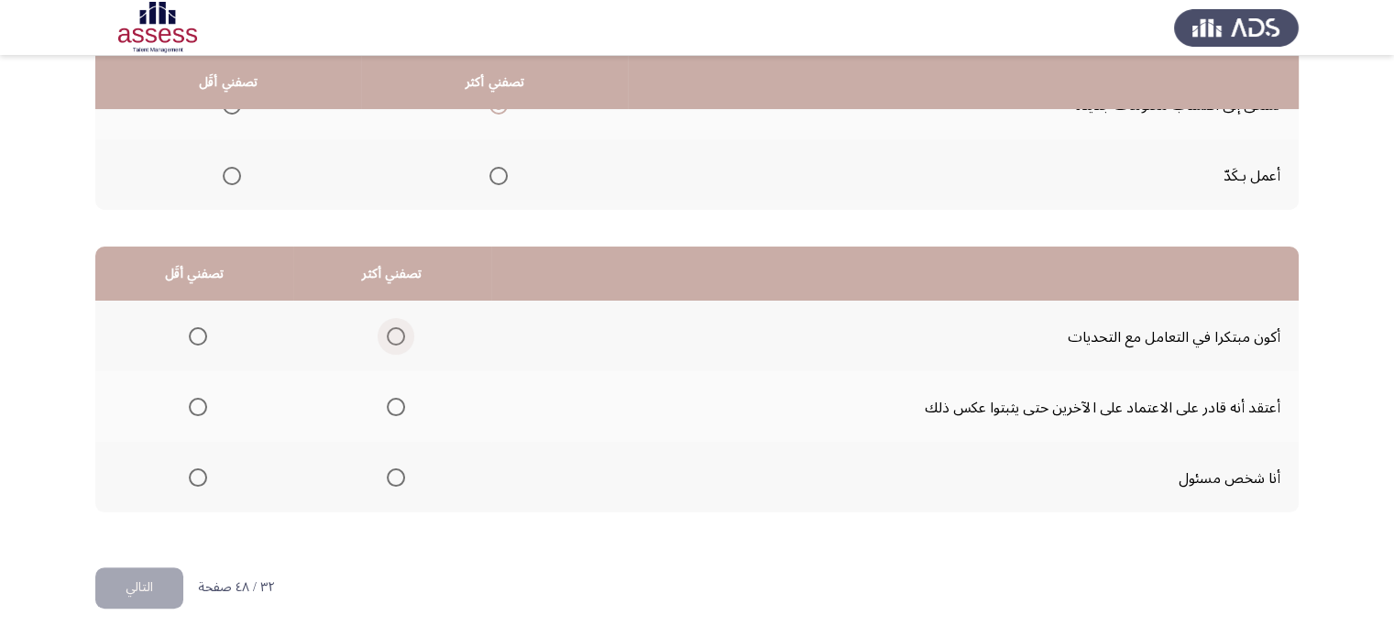
click at [389, 341] on span "حدد خيارا" at bounding box center [396, 336] width 18 height 18
click at [389, 341] on input "حدد خيارا" at bounding box center [396, 336] width 18 height 18
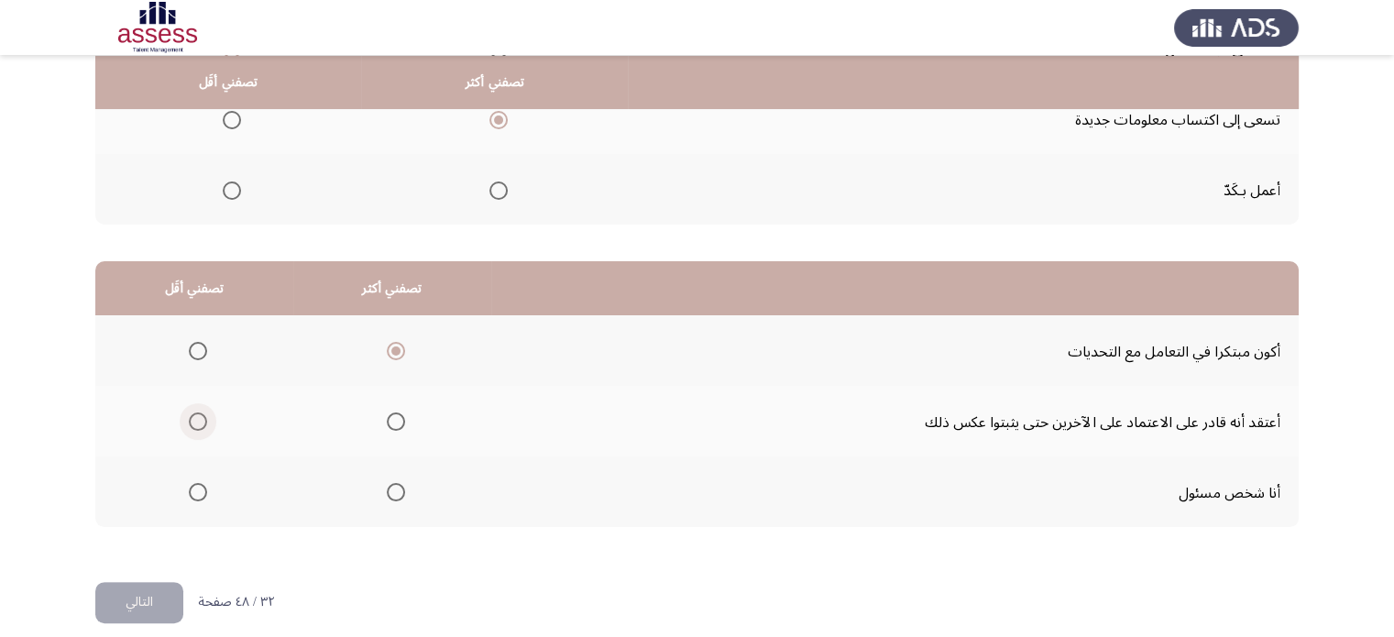
click at [198, 422] on span "حدد خيارا" at bounding box center [198, 421] width 18 height 18
click at [198, 422] on input "حدد خيارا" at bounding box center [198, 421] width 18 height 18
click at [137, 600] on font "التالي" at bounding box center [139, 601] width 27 height 27
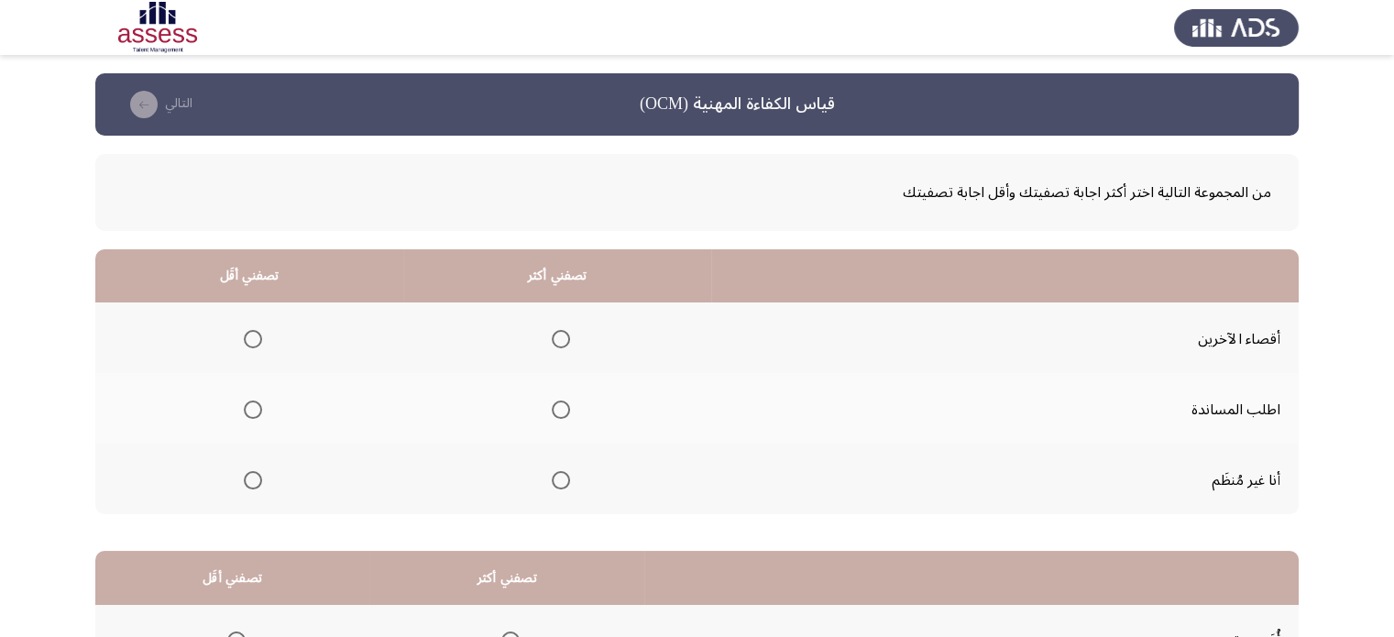
drag, startPoint x: 1379, startPoint y: 269, endPoint x: 1403, endPoint y: 281, distance: 27.5
click at [1394, 281] on html "قياس الكفاءة المهنية (OCM) التالي من المجموعة التالية اختر أكثر اجابة تصفيتك وأ…" at bounding box center [697, 472] width 1394 height 945
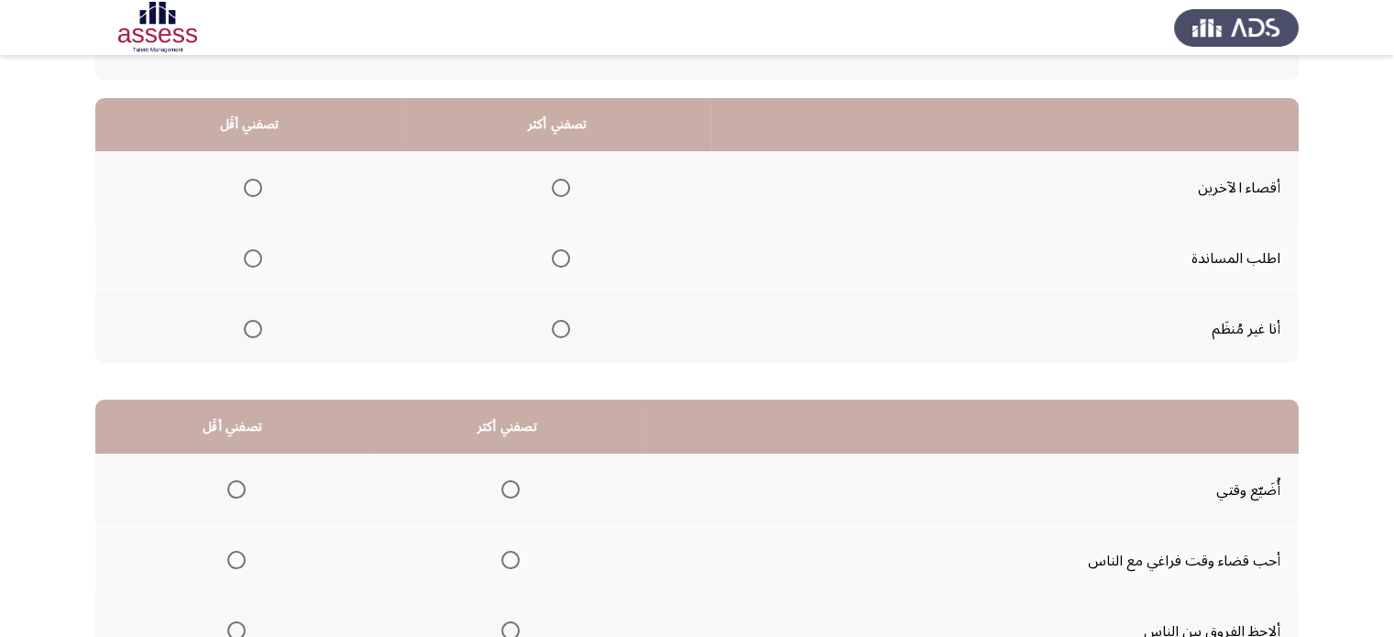
scroll to position [156, 0]
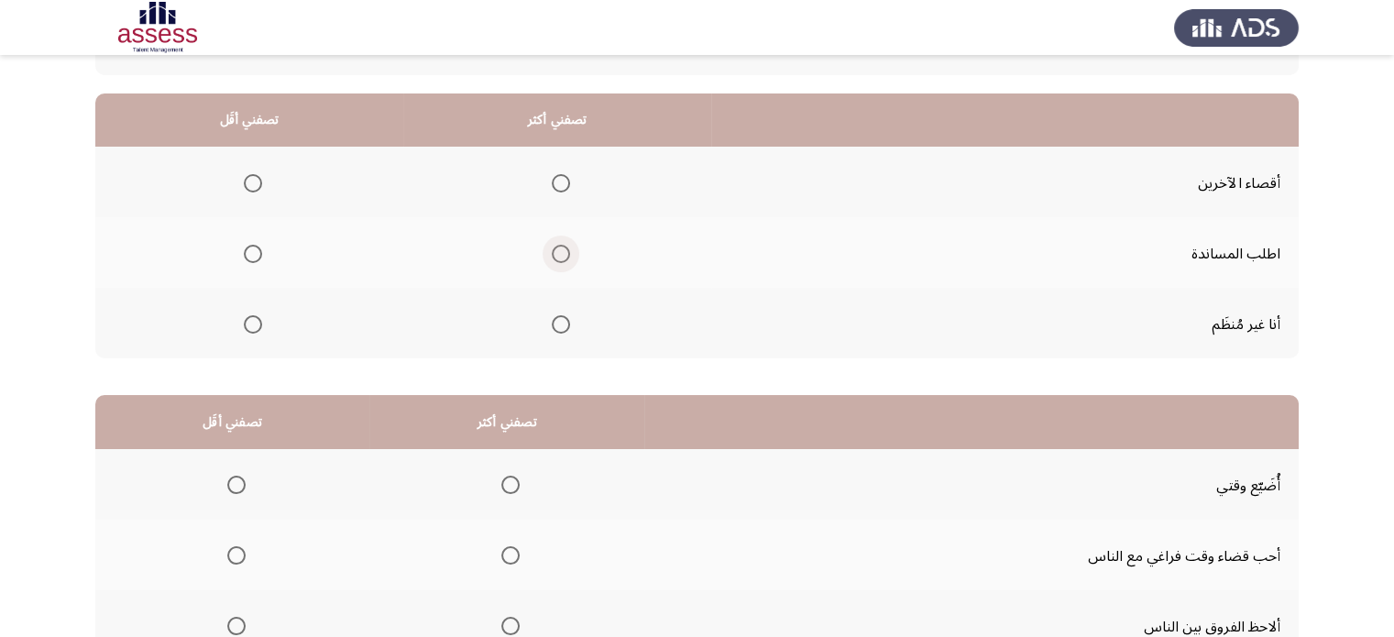
click at [566, 255] on span "حدد خيارا" at bounding box center [561, 254] width 18 height 18
click at [566, 255] on input "حدد خيارا" at bounding box center [561, 254] width 18 height 18
click at [244, 181] on span "حدد خيارا" at bounding box center [253, 183] width 18 height 18
click at [244, 181] on input "حدد خيارا" at bounding box center [253, 183] width 18 height 18
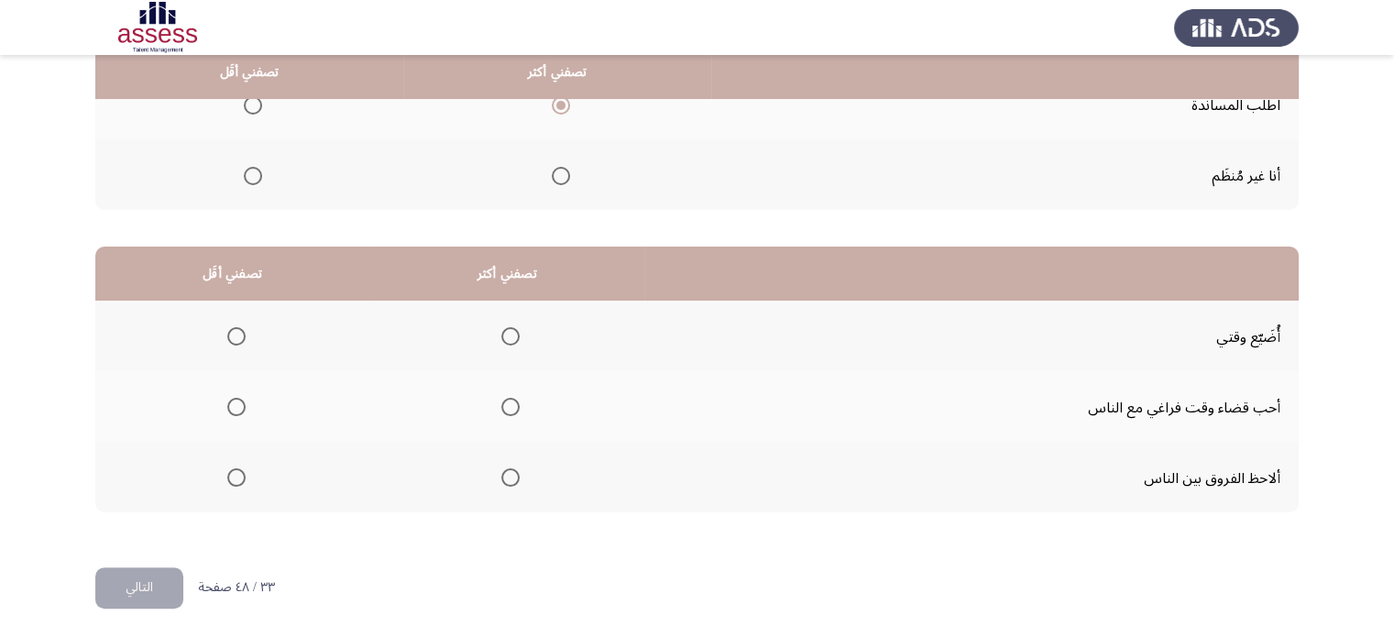
scroll to position [305, 0]
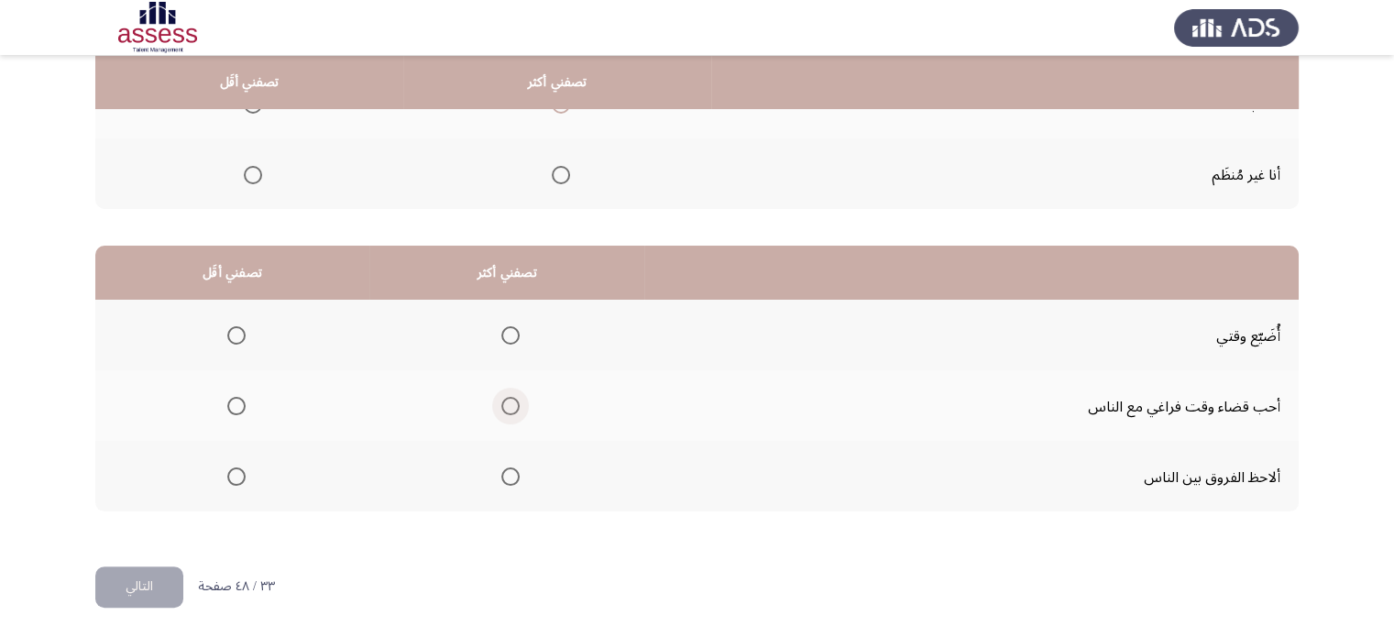
click at [506, 402] on span "حدد خيارا" at bounding box center [510, 406] width 18 height 18
click at [506, 402] on input "حدد خيارا" at bounding box center [510, 406] width 18 height 18
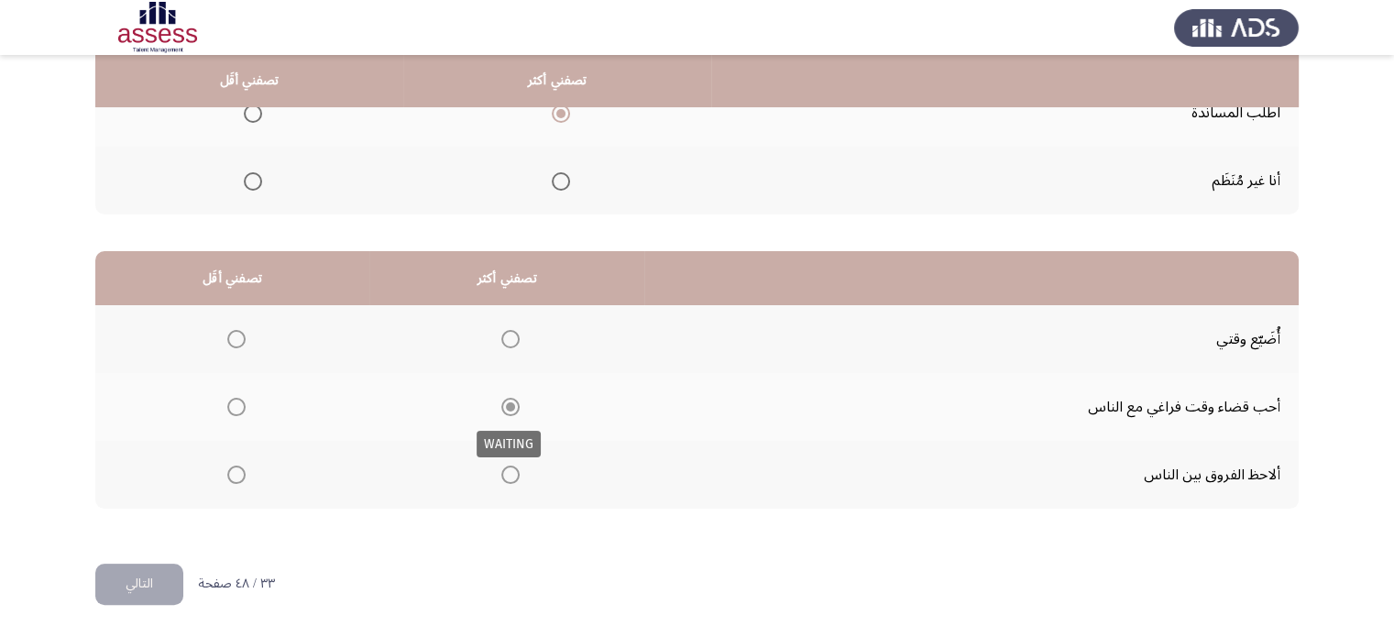
scroll to position [290, 0]
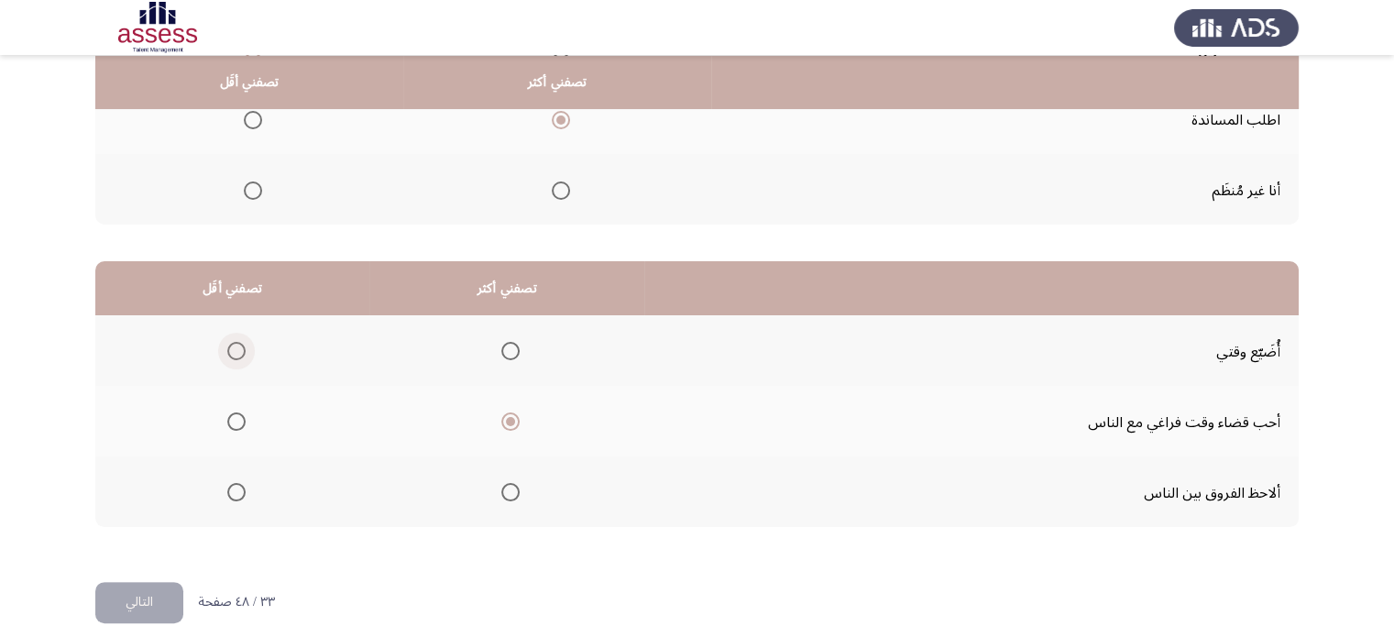
click at [238, 346] on span "حدد خيارا" at bounding box center [236, 351] width 18 height 18
click at [238, 346] on input "حدد خيارا" at bounding box center [236, 351] width 18 height 18
click at [108, 591] on button "التالي" at bounding box center [139, 602] width 88 height 41
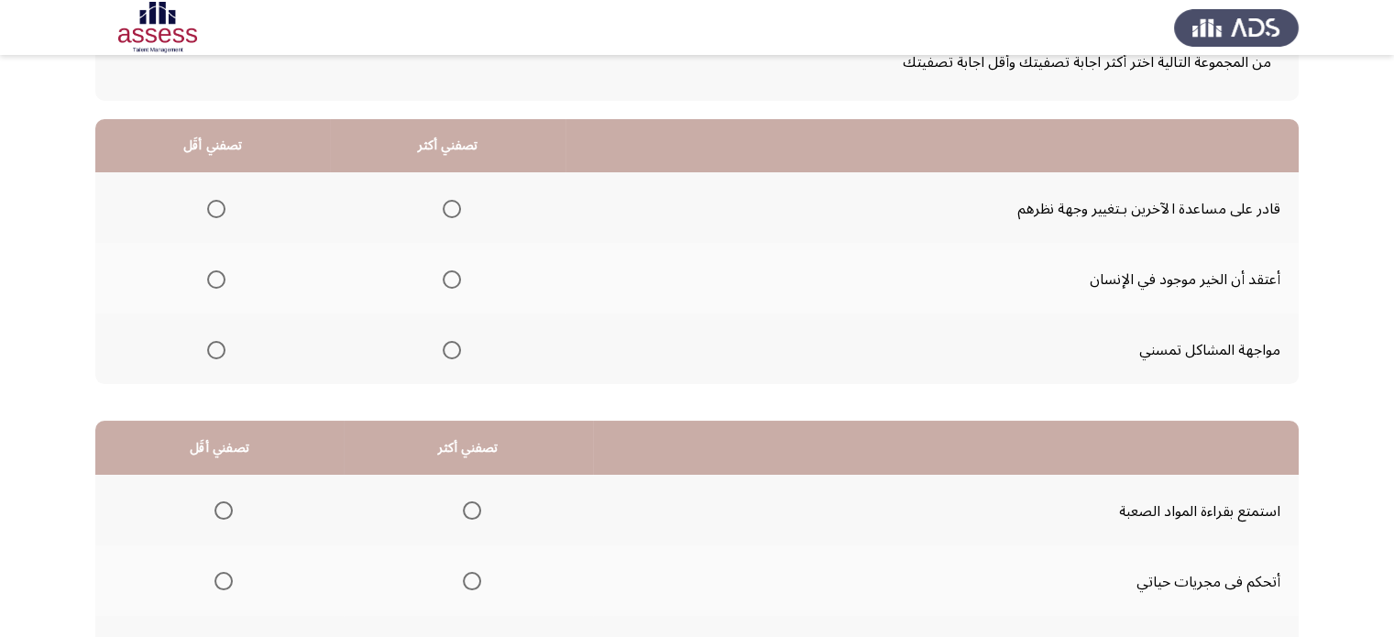
scroll to position [132, 0]
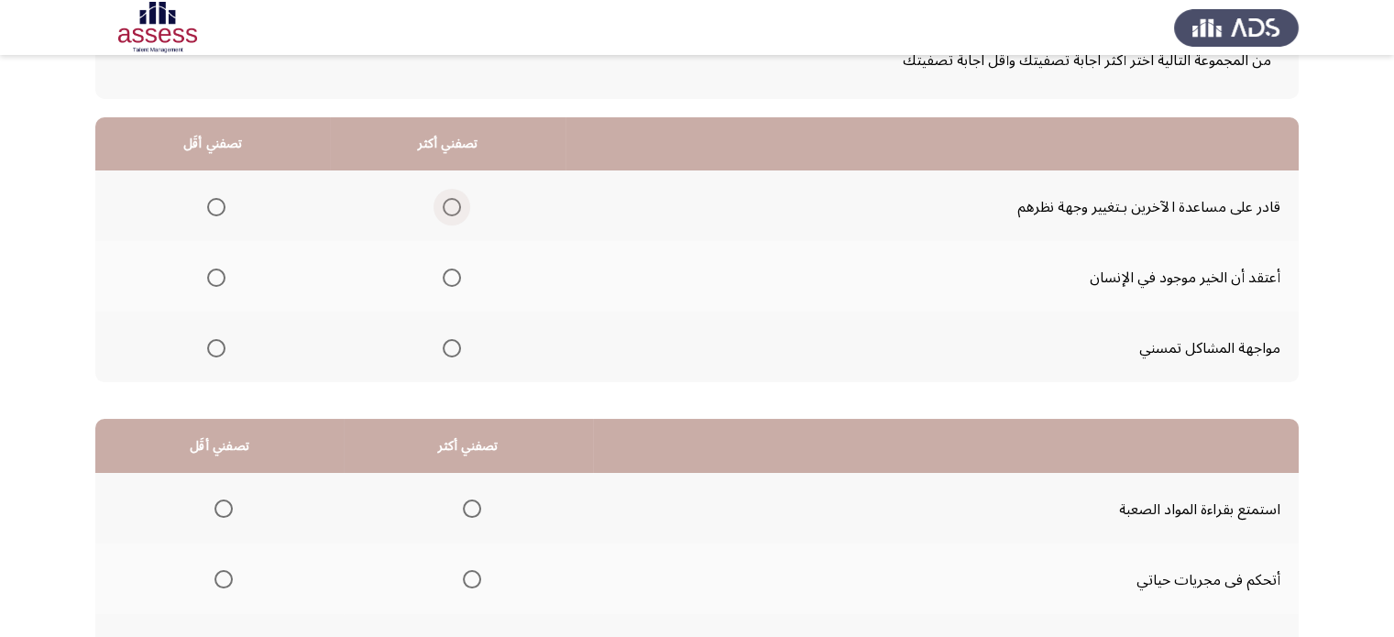
click at [451, 212] on span "حدد خيارا" at bounding box center [452, 207] width 18 height 18
click at [451, 212] on input "حدد خيارا" at bounding box center [452, 207] width 18 height 18
click at [436, 277] on label "حدد خيارا" at bounding box center [448, 278] width 26 height 18
click at [443, 277] on input "حدد خيارا" at bounding box center [452, 278] width 18 height 18
click at [456, 204] on span "حدد خيارا" at bounding box center [452, 207] width 18 height 18
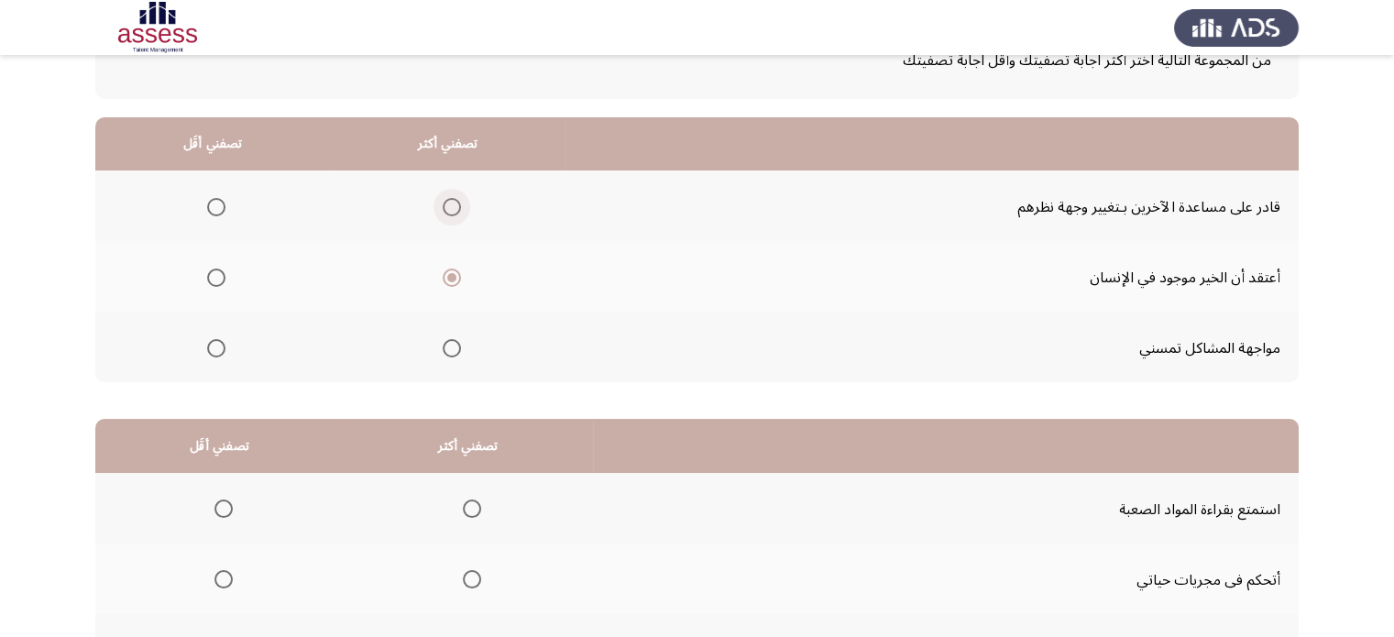
click at [456, 204] on input "حدد خيارا" at bounding box center [452, 207] width 18 height 18
click at [211, 286] on mat-radio-group "حدد خيارا" at bounding box center [213, 276] width 26 height 31
click at [216, 279] on span "حدد خيارا" at bounding box center [216, 278] width 18 height 18
click at [216, 279] on input "حدد خيارا" at bounding box center [216, 278] width 18 height 18
click at [466, 272] on th at bounding box center [448, 276] width 236 height 71
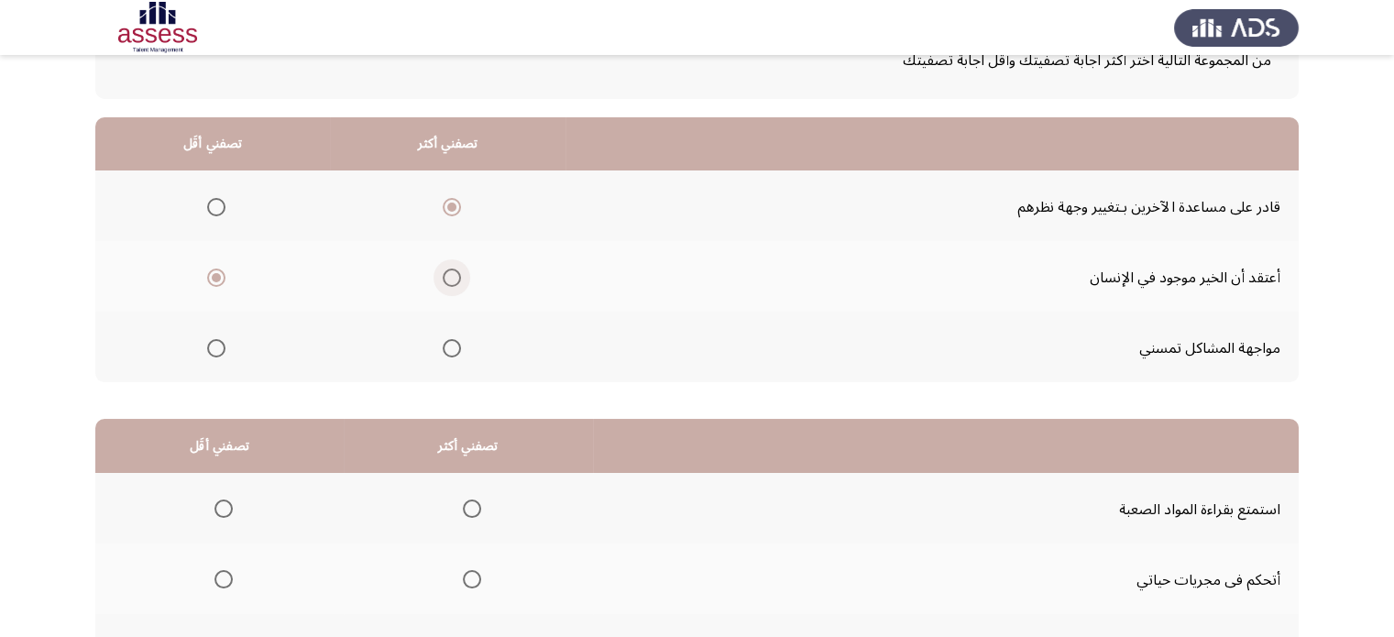
click at [458, 274] on span "حدد خيارا" at bounding box center [452, 278] width 18 height 18
click at [458, 274] on input "حدد خيارا" at bounding box center [452, 278] width 18 height 18
click at [238, 207] on th at bounding box center [212, 205] width 235 height 71
click at [222, 197] on mat-radio-button "حدد خيارا" at bounding box center [213, 206] width 26 height 19
click at [219, 201] on span "حدد خيارا" at bounding box center [216, 207] width 18 height 18
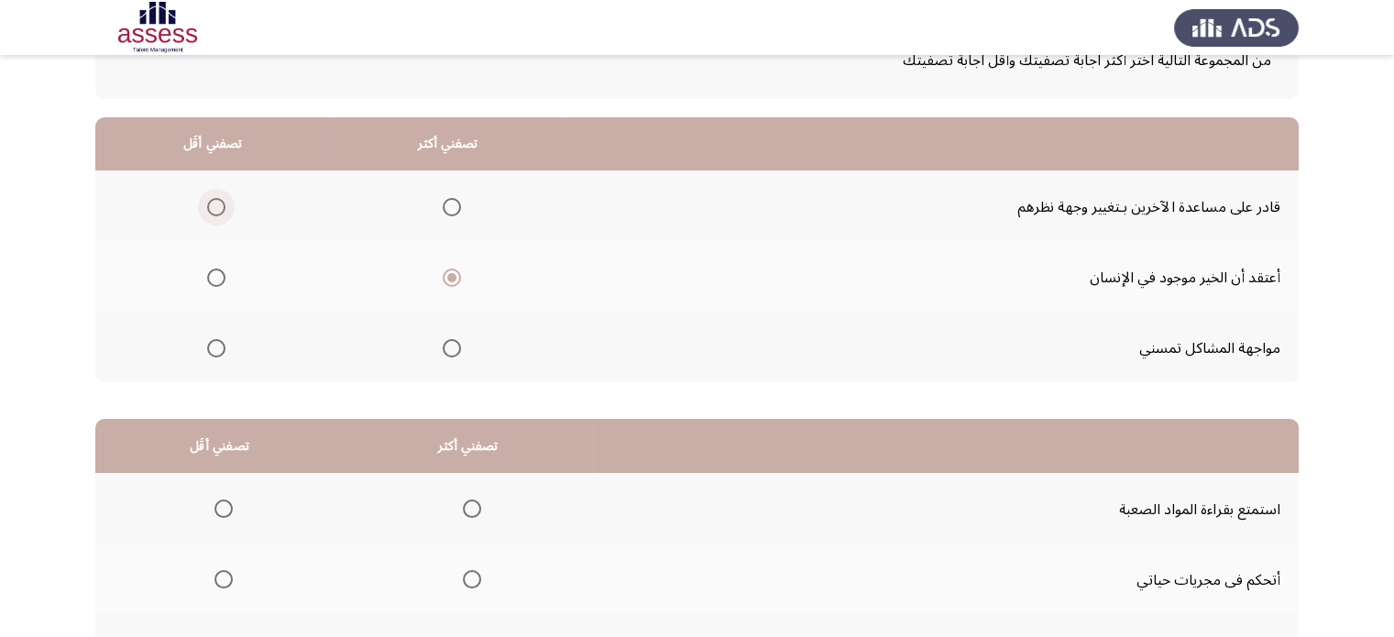
click at [219, 201] on input "حدد خيارا" at bounding box center [216, 207] width 18 height 18
click at [449, 204] on span "حدد خيارا" at bounding box center [452, 207] width 18 height 18
click at [449, 204] on input "حدد خيارا" at bounding box center [452, 207] width 18 height 18
click at [213, 284] on span "حدد خيارا" at bounding box center [216, 278] width 18 height 18
click at [213, 284] on input "حدد خيارا" at bounding box center [216, 278] width 18 height 18
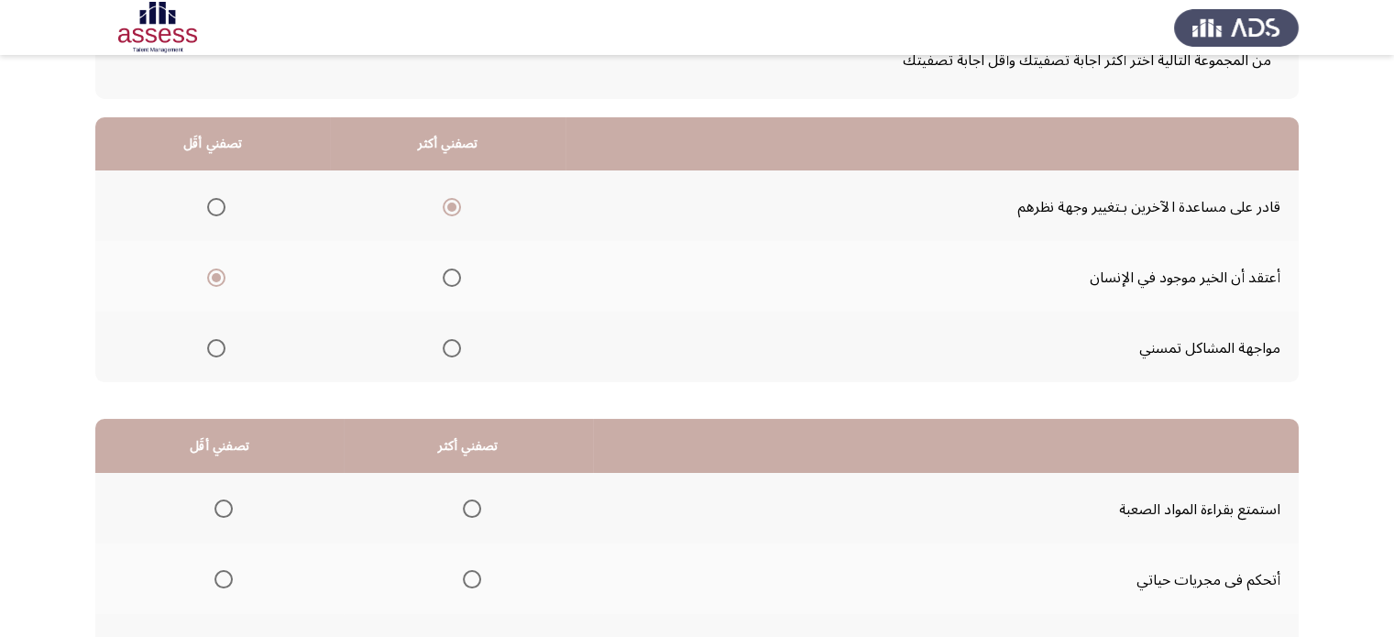
click at [213, 284] on mat-radio-group "حدد خيارا" at bounding box center [213, 276] width 26 height 31
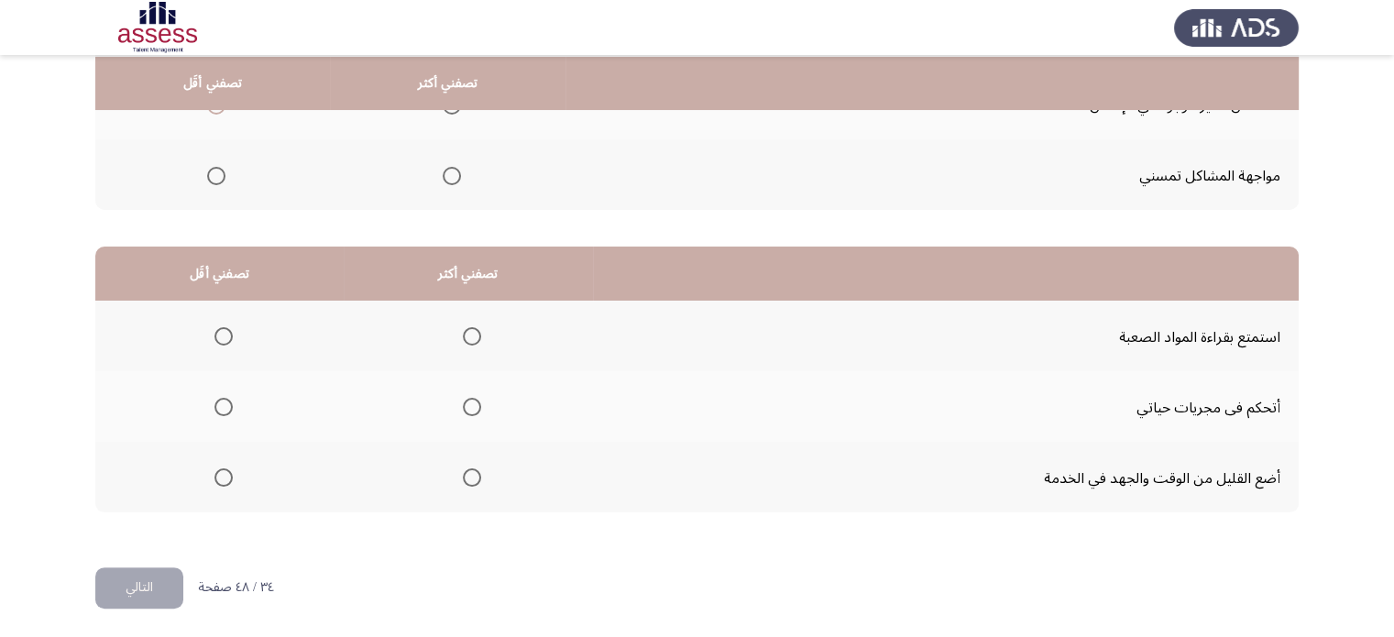
scroll to position [305, 0]
click at [484, 401] on th at bounding box center [468, 405] width 248 height 71
click at [478, 401] on span "حدد خيارا" at bounding box center [472, 406] width 18 height 18
click at [478, 401] on input "حدد خيارا" at bounding box center [472, 406] width 18 height 18
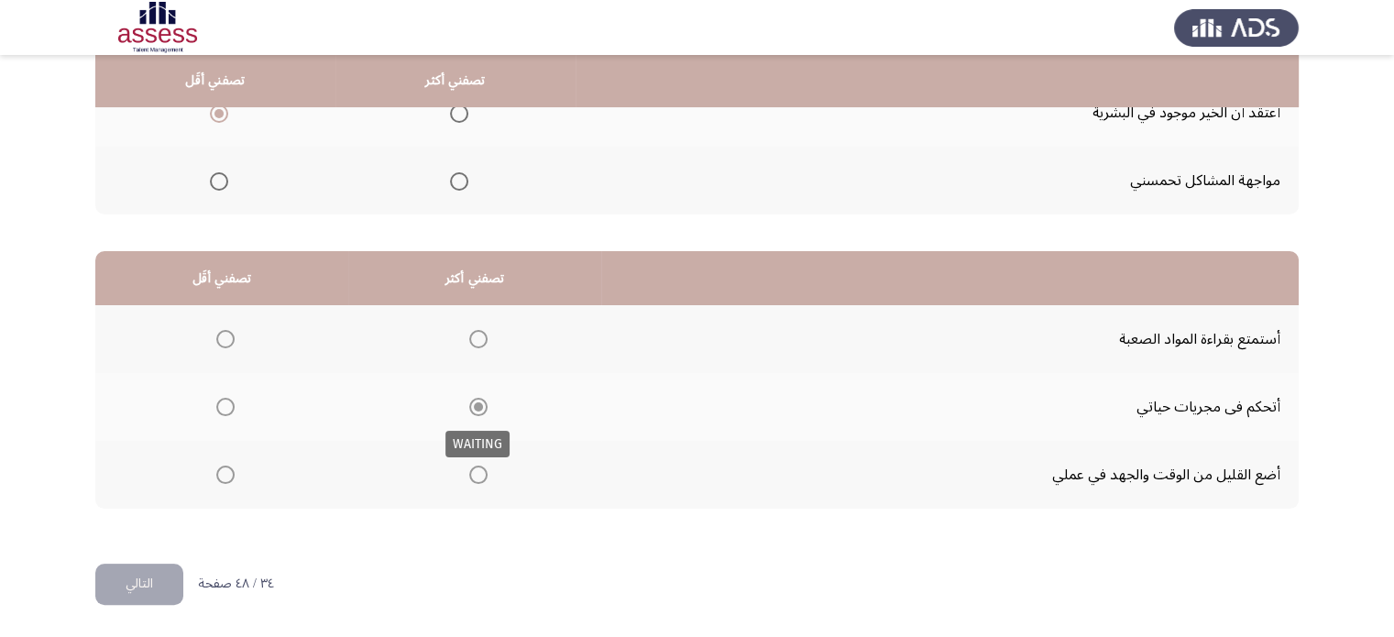
scroll to position [290, 0]
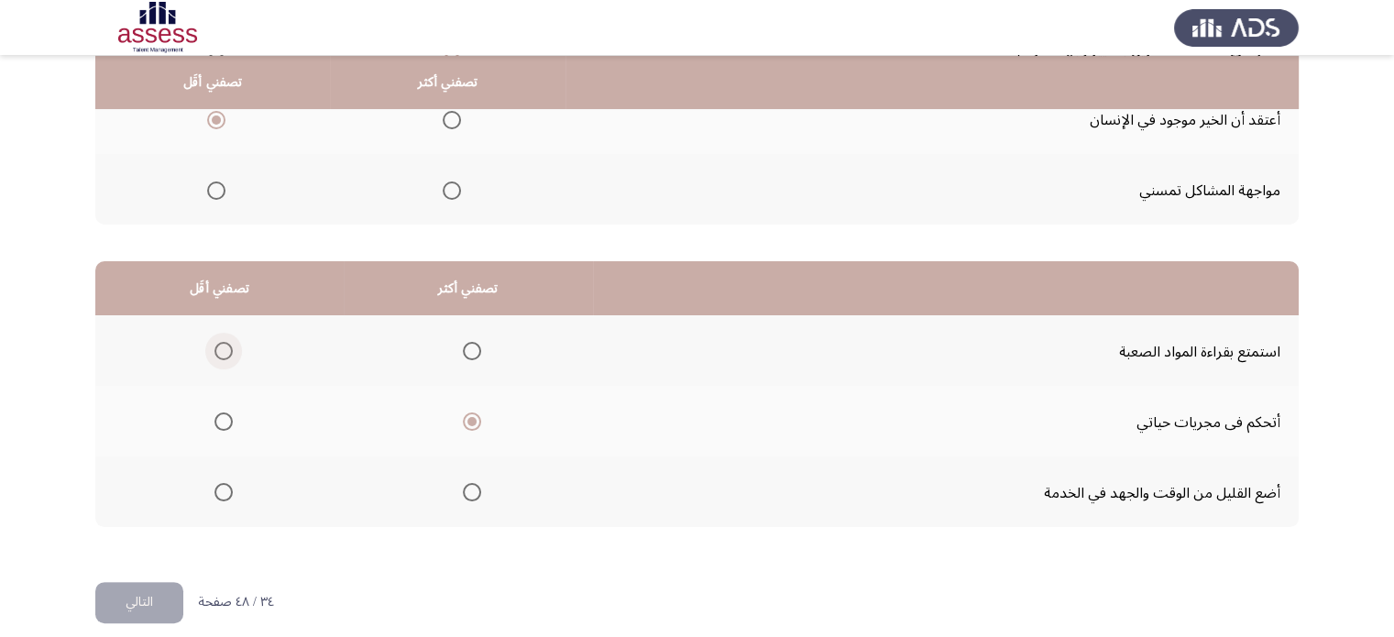
click at [224, 347] on span "حدد خيارا" at bounding box center [223, 351] width 18 height 18
click at [224, 347] on input "حدد خيارا" at bounding box center [223, 351] width 18 height 18
click at [137, 588] on font "التالي" at bounding box center [139, 601] width 27 height 27
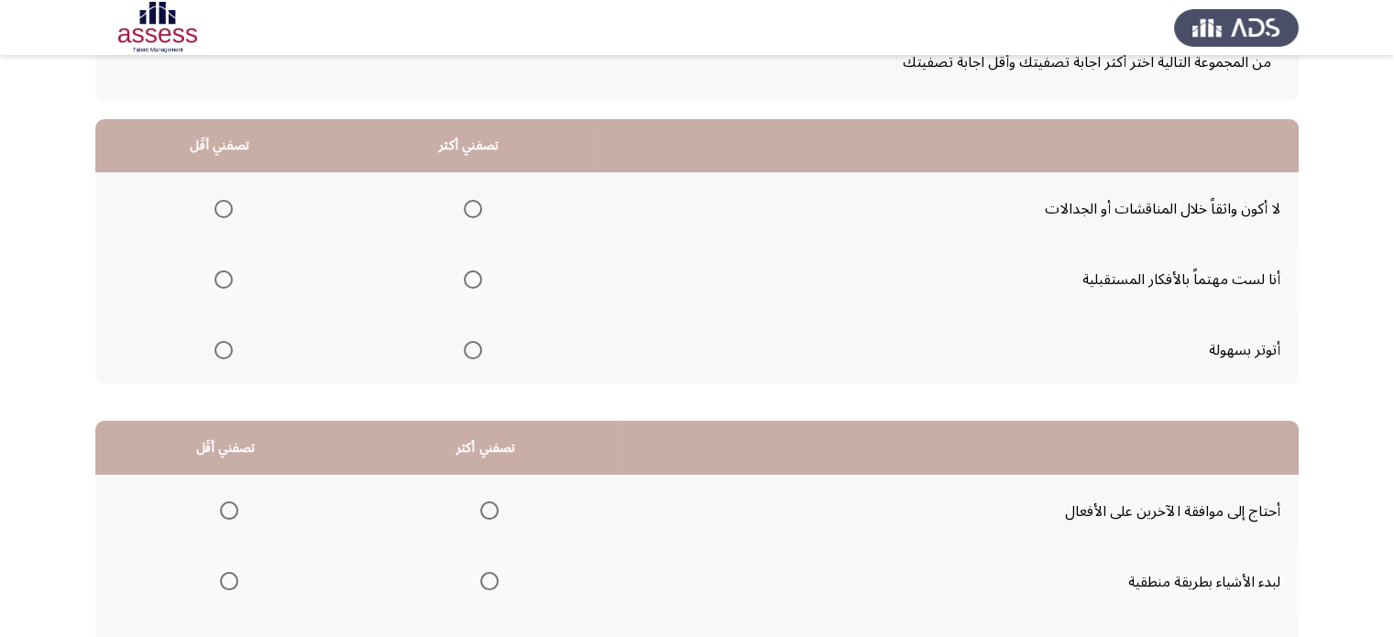
scroll to position [132, 0]
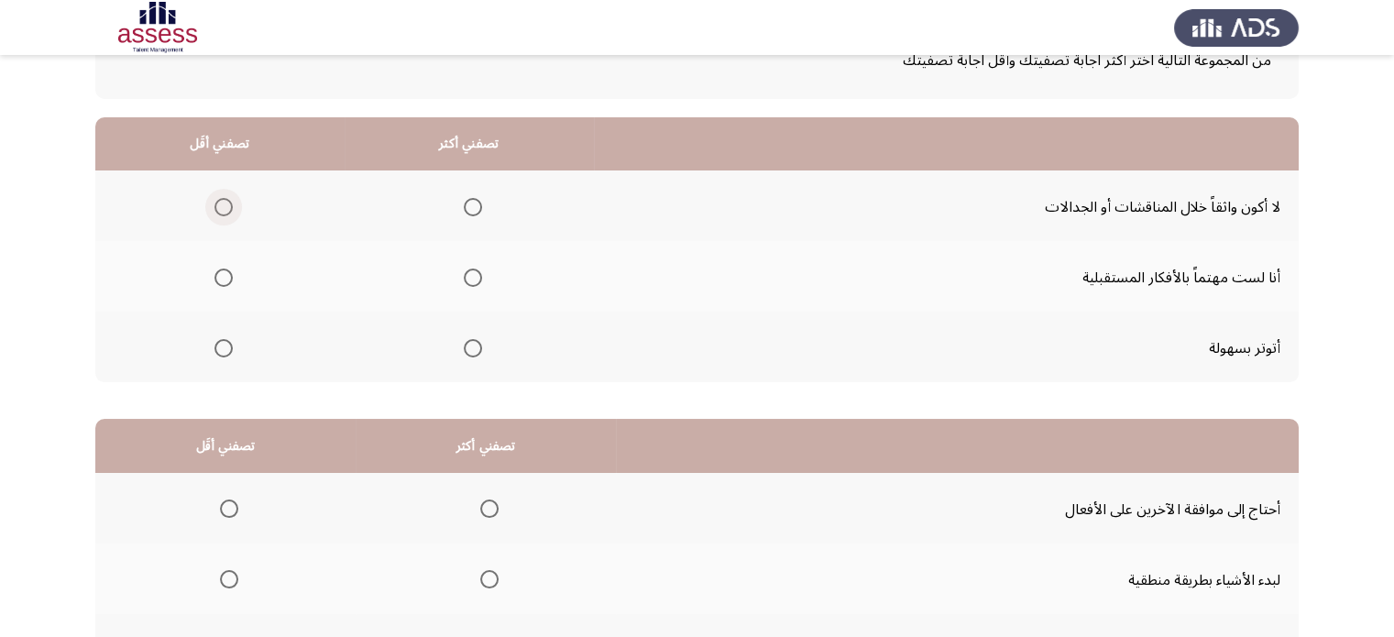
click at [231, 200] on span "حدد خيارا" at bounding box center [223, 207] width 18 height 18
click at [231, 200] on input "حدد خيارا" at bounding box center [223, 207] width 18 height 18
click at [473, 278] on span "حدد خيارا" at bounding box center [473, 278] width 18 height 18
click at [473, 278] on input "حدد خيارا" at bounding box center [473, 278] width 18 height 18
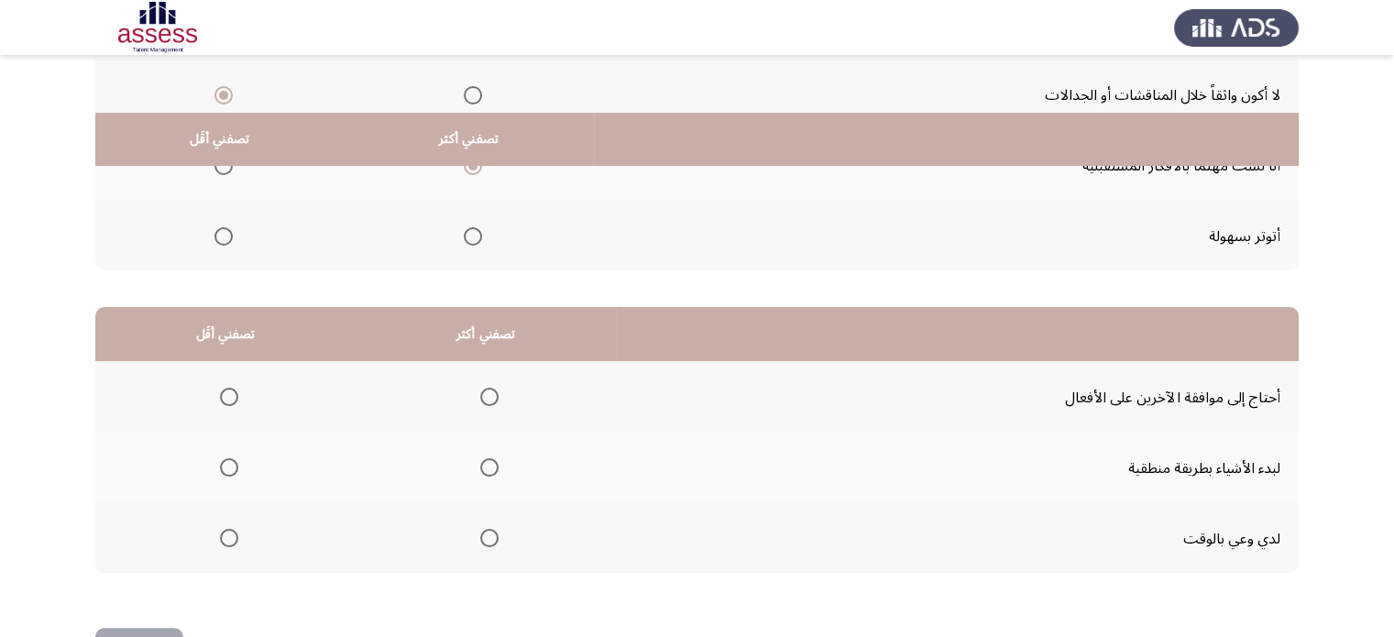
scroll to position [305, 0]
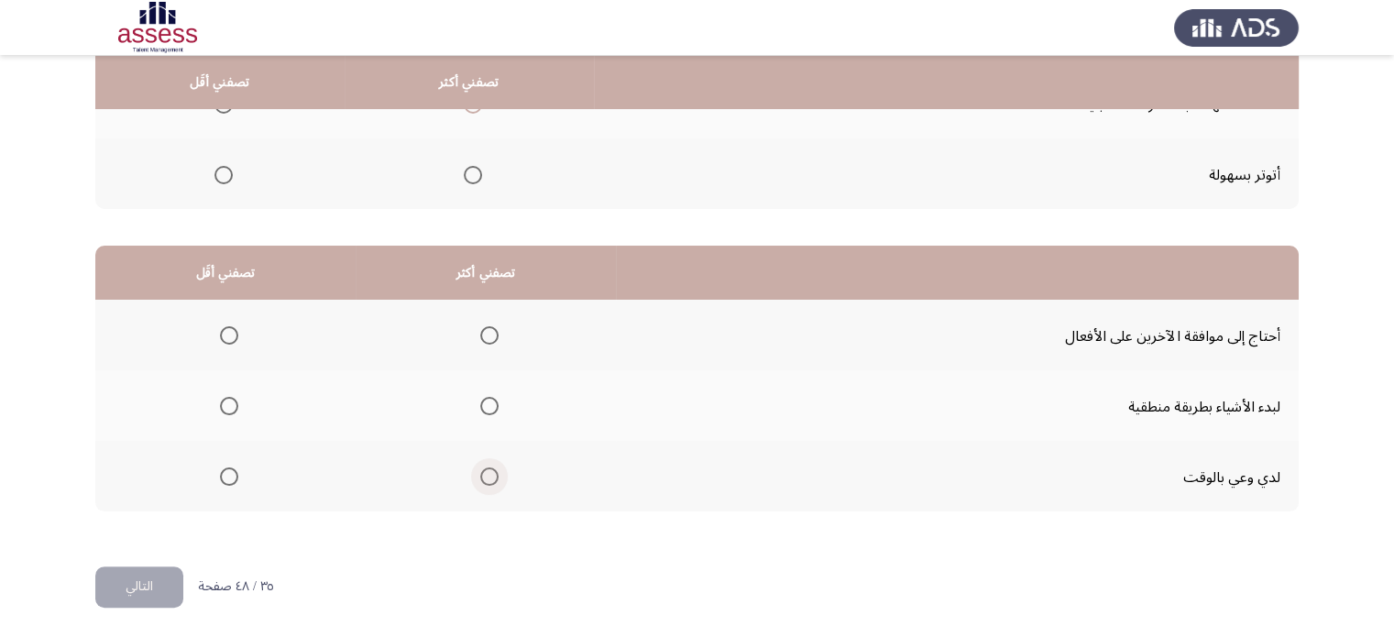
click at [480, 479] on span "حدد خيارا" at bounding box center [489, 476] width 18 height 18
click at [480, 479] on input "حدد خيارا" at bounding box center [489, 476] width 18 height 18
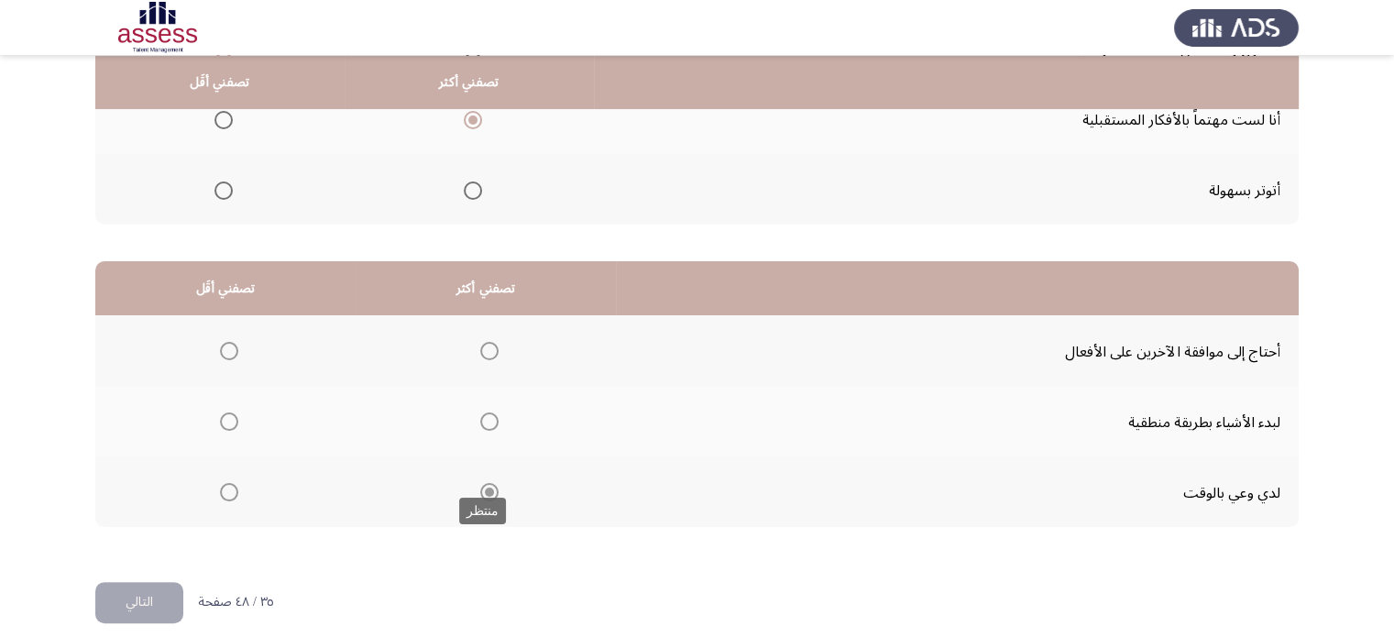
click at [480, 482] on mat-radio-button "حدد خيارا" at bounding box center [486, 491] width 26 height 19
click at [220, 349] on span "حدد خيارا" at bounding box center [229, 351] width 18 height 18
click at [220, 349] on input "حدد خيارا" at bounding box center [229, 351] width 18 height 18
click at [131, 593] on font "التالي" at bounding box center [139, 601] width 27 height 27
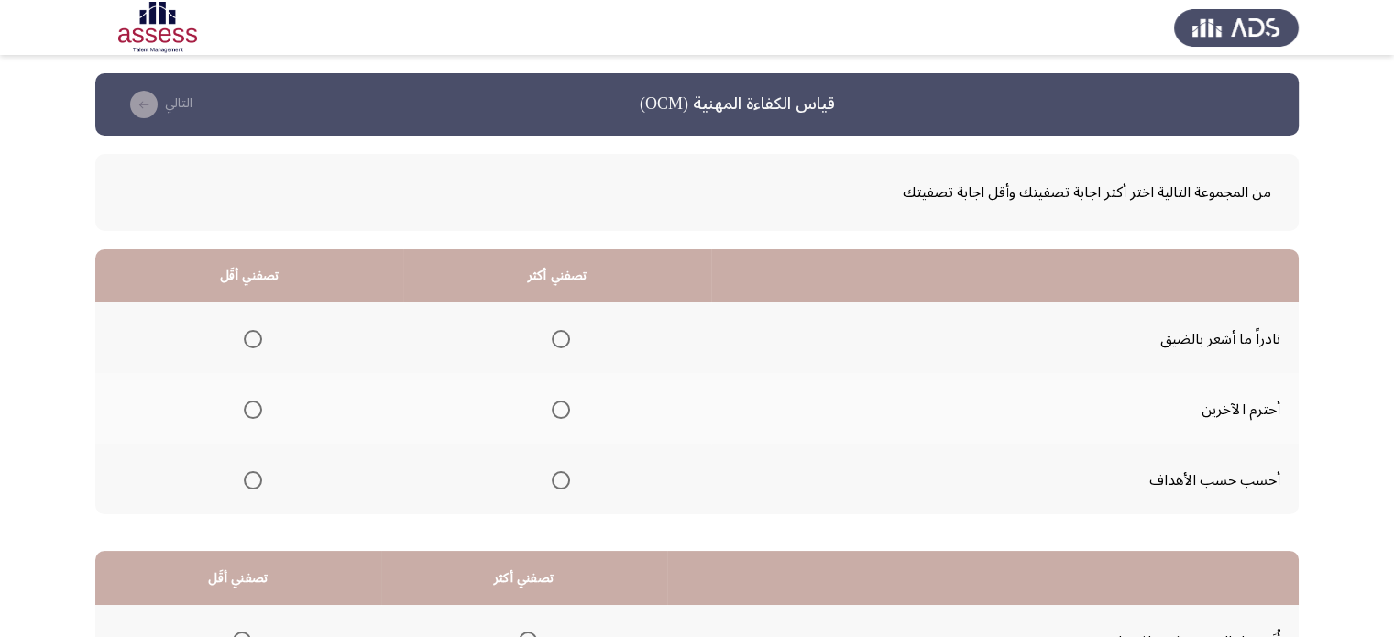
click at [538, 407] on th at bounding box center [557, 408] width 308 height 71
click at [557, 411] on span "حدد خيارا" at bounding box center [561, 410] width 18 height 18
click at [557, 411] on input "حدد خيارا" at bounding box center [561, 410] width 18 height 18
click at [247, 329] on mat-radio-button "حدد خيارا" at bounding box center [249, 338] width 26 height 19
click at [249, 335] on span "حدد خيارا" at bounding box center [253, 339] width 18 height 18
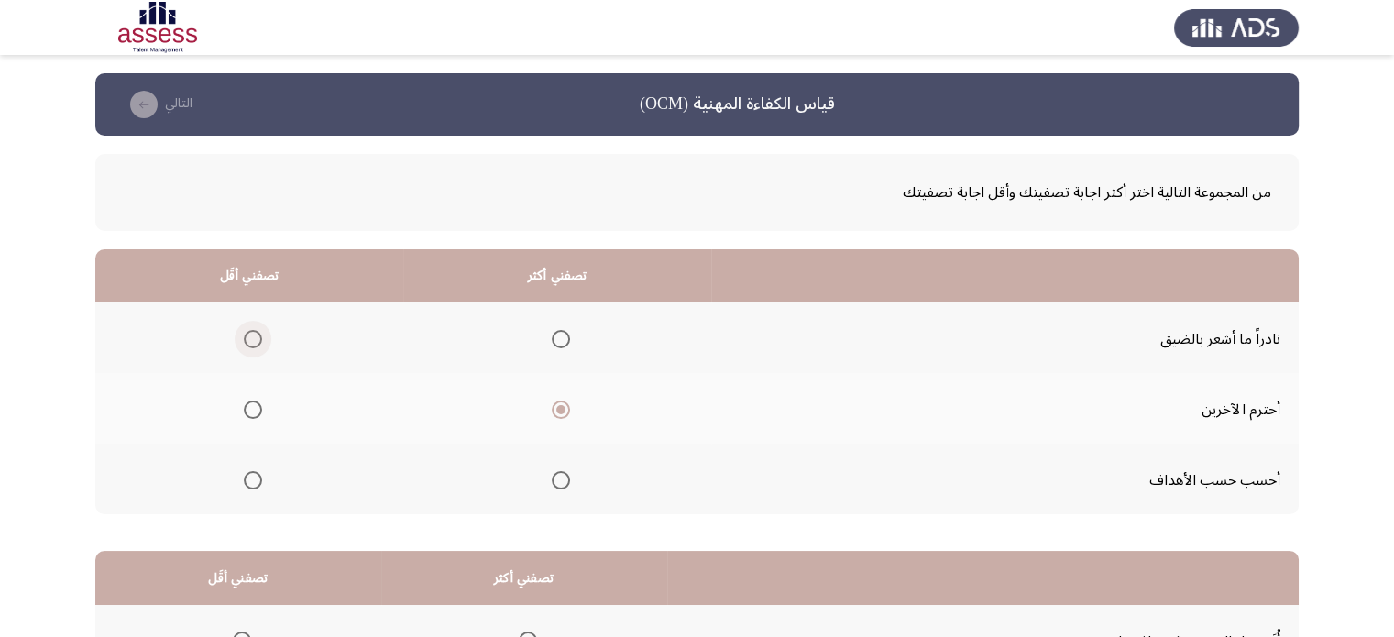
click at [249, 335] on input "حدد خيارا" at bounding box center [253, 339] width 18 height 18
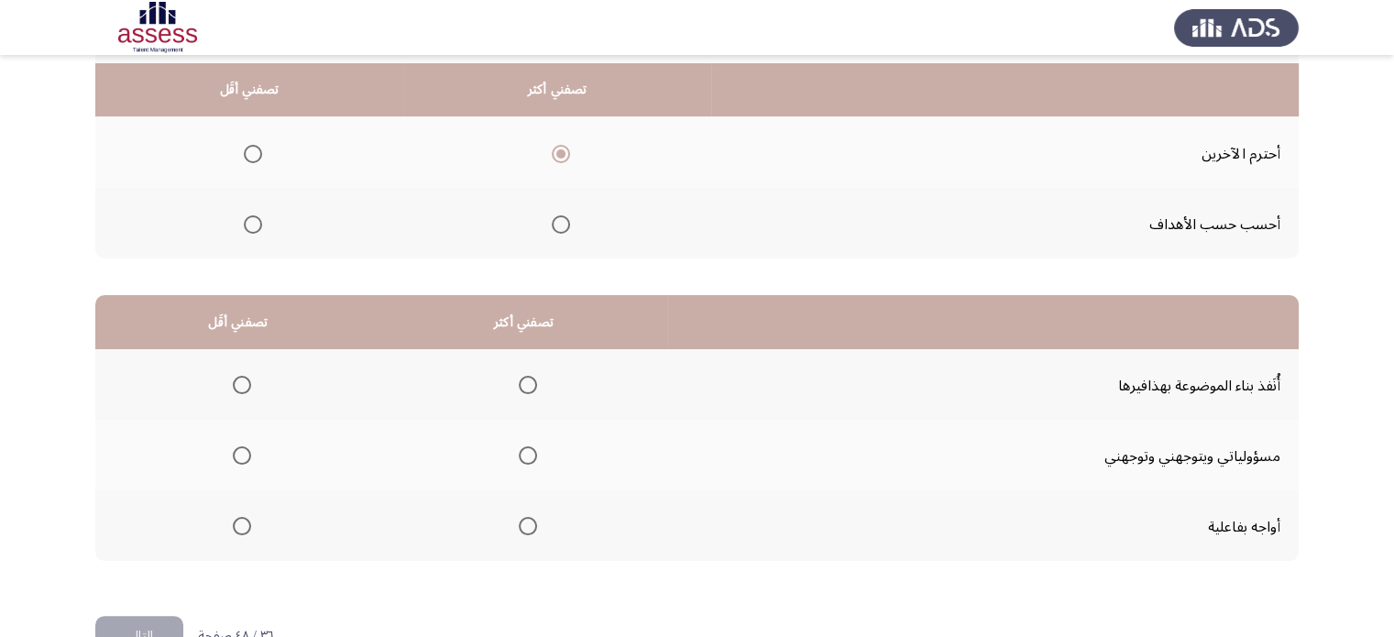
scroll to position [264, 0]
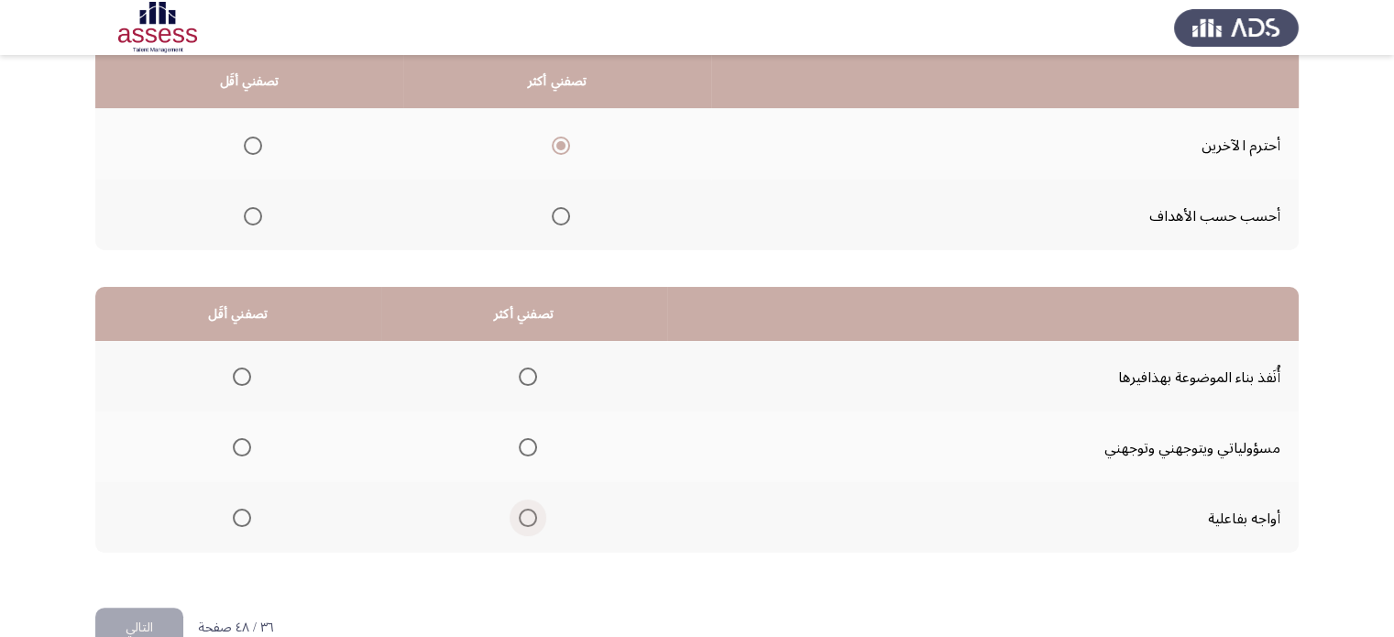
click at [525, 518] on span "حدد خيارا" at bounding box center [528, 518] width 18 height 18
click at [525, 518] on input "حدد خيارا" at bounding box center [528, 518] width 18 height 18
click at [237, 379] on span "حدد خيارا" at bounding box center [242, 377] width 18 height 18
click at [237, 379] on input "حدد خيارا" at bounding box center [242, 377] width 18 height 18
click at [143, 608] on button "التالي" at bounding box center [139, 628] width 88 height 41
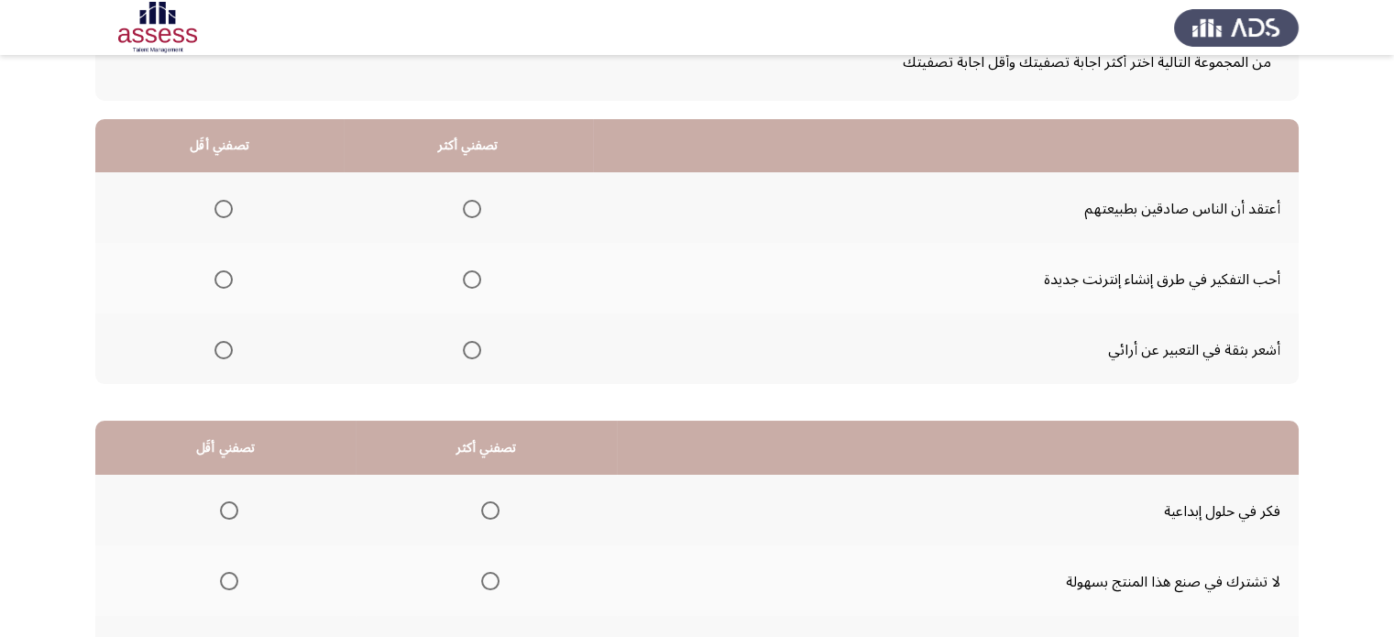
scroll to position [134, 0]
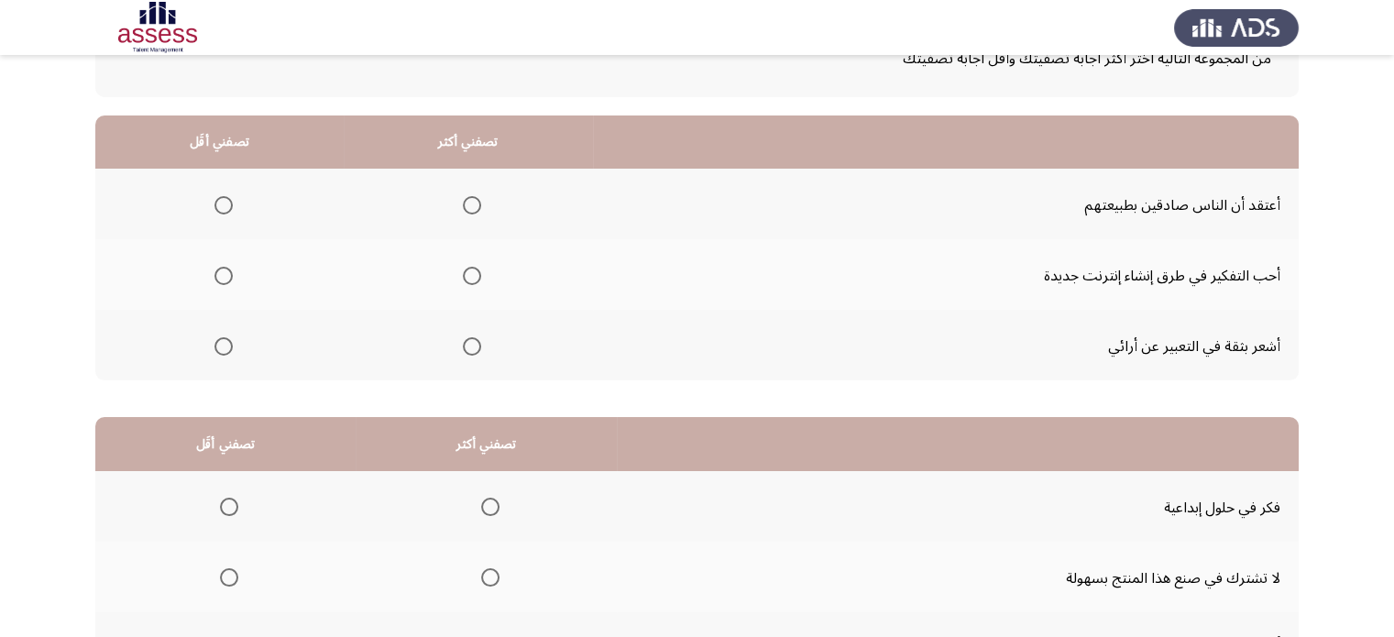
click at [483, 337] on th at bounding box center [468, 345] width 248 height 71
click at [477, 340] on span "حدد خيارا" at bounding box center [472, 346] width 18 height 18
click at [477, 340] on input "حدد خيارا" at bounding box center [472, 346] width 18 height 18
click at [224, 279] on span "حدد خيارا" at bounding box center [223, 276] width 18 height 18
click at [224, 279] on input "حدد خيارا" at bounding box center [223, 276] width 18 height 18
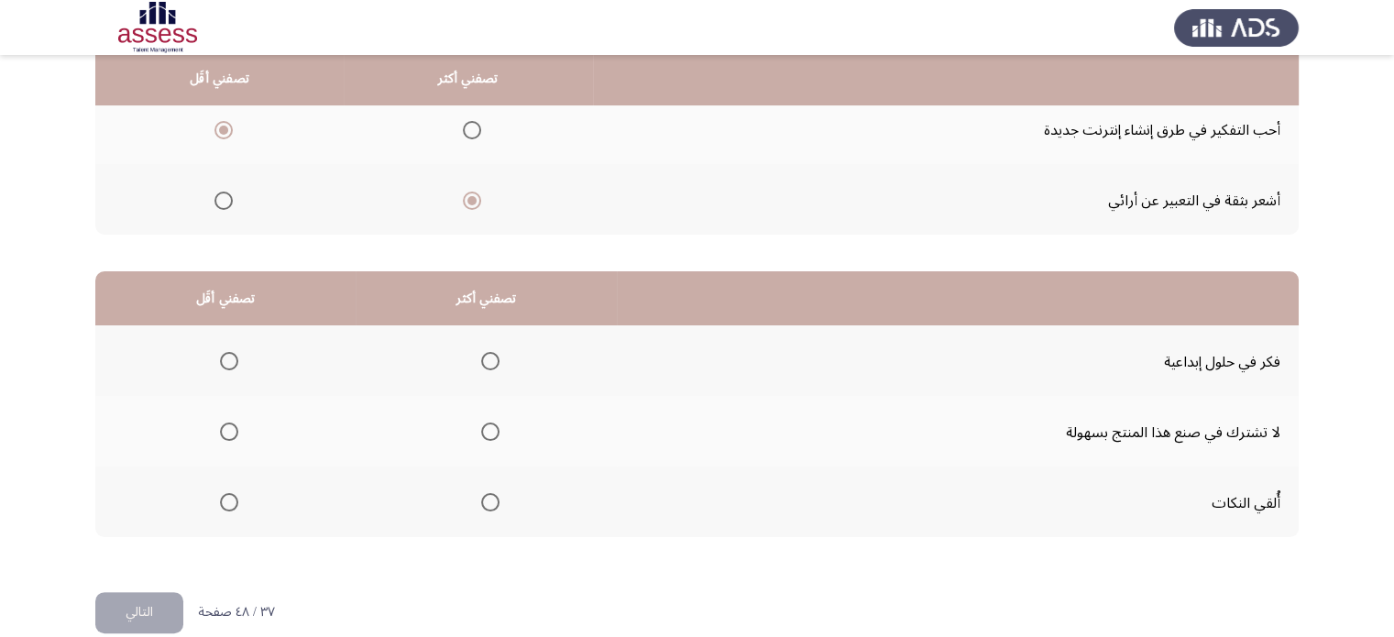
scroll to position [284, 0]
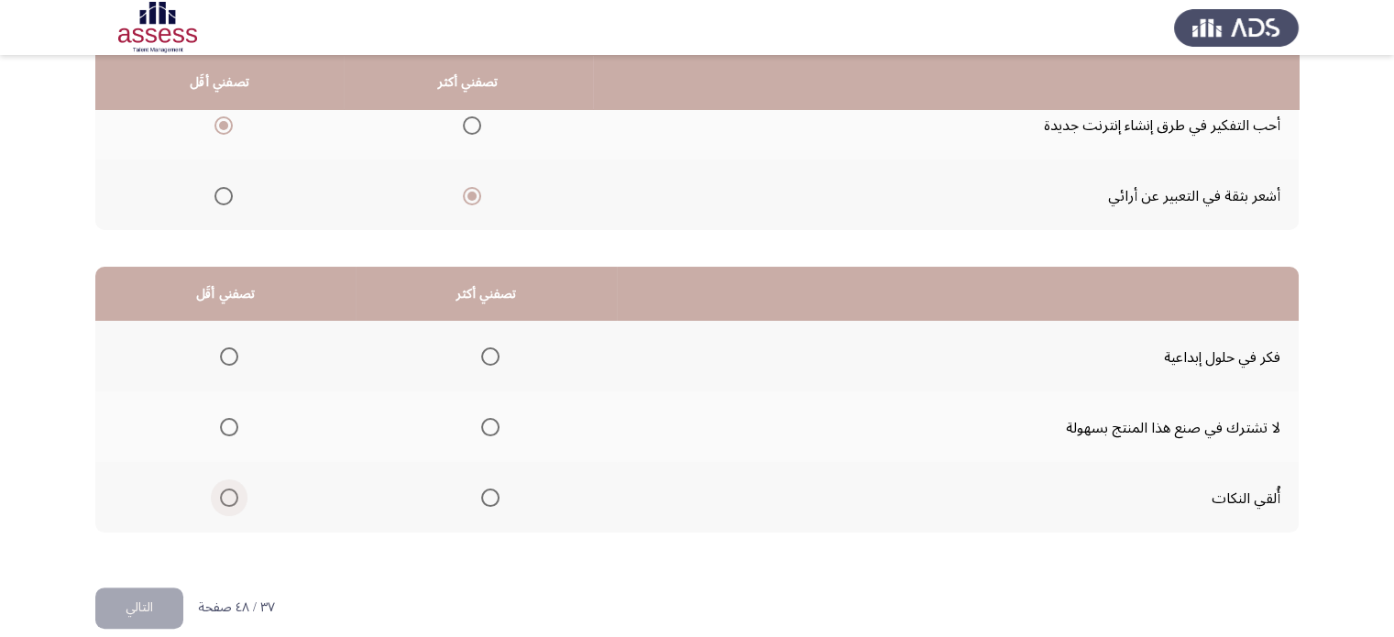
click at [237, 491] on span "حدد خيارا" at bounding box center [229, 498] width 18 height 18
click at [237, 491] on input "حدد خيارا" at bounding box center [229, 498] width 18 height 18
drag, startPoint x: 542, startPoint y: 348, endPoint x: 483, endPoint y: 352, distance: 58.8
click at [483, 352] on th at bounding box center [486, 356] width 261 height 71
click at [483, 352] on span "حدد خيارا" at bounding box center [490, 356] width 18 height 18
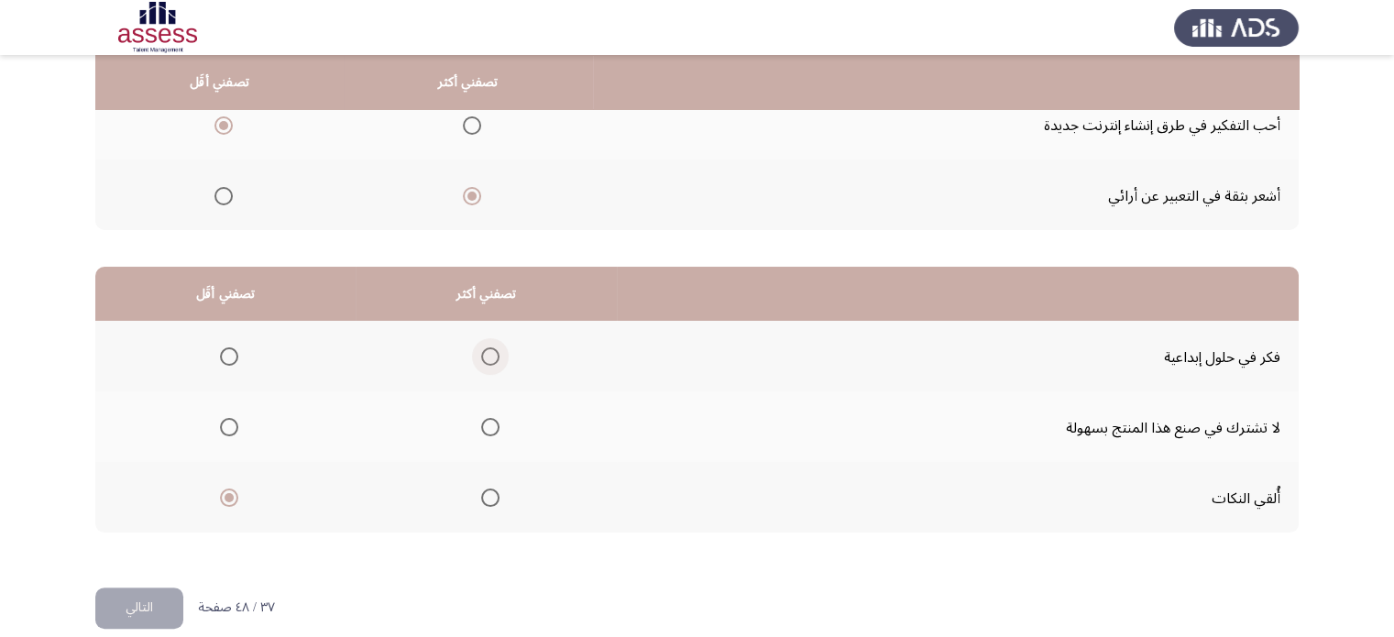
click at [483, 352] on input "حدد خيارا" at bounding box center [490, 356] width 18 height 18
click at [128, 590] on button "التالي" at bounding box center [139, 608] width 88 height 41
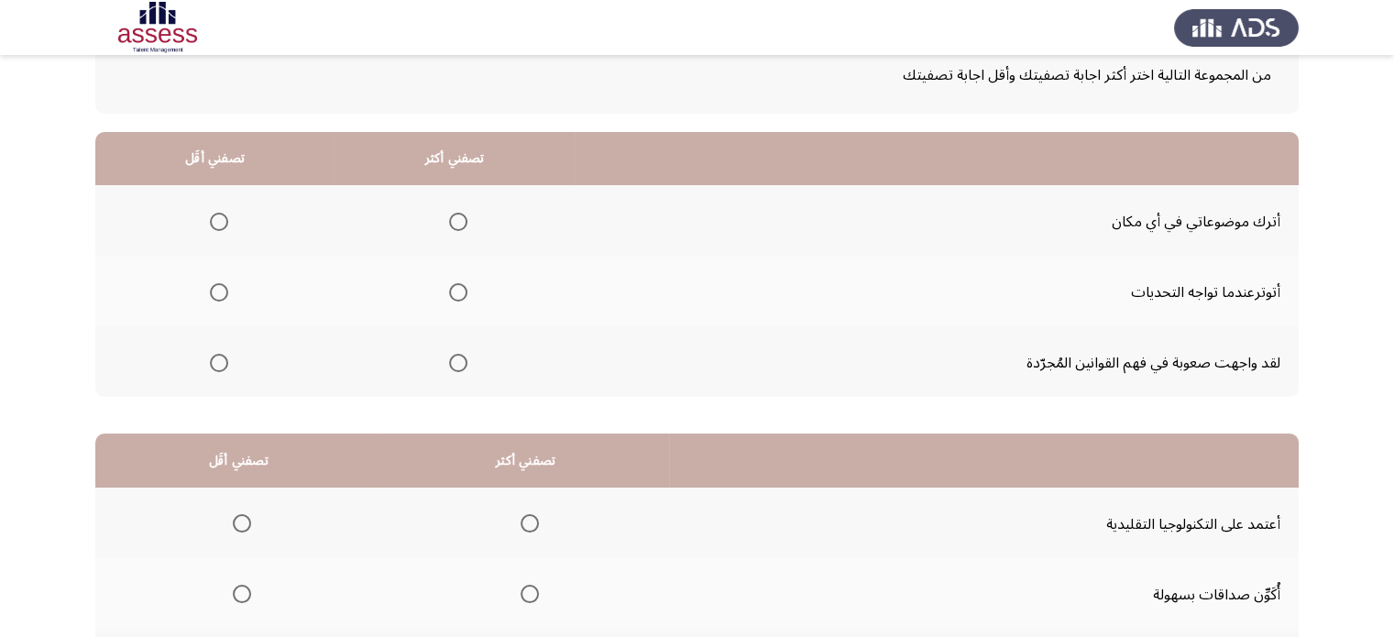
scroll to position [117, 0]
click at [458, 362] on span "حدد خيارا" at bounding box center [458, 363] width 18 height 18
click at [458, 362] on input "حدد خيارا" at bounding box center [458, 363] width 18 height 18
click at [209, 233] on mat-radio-group "حدد خيارا" at bounding box center [216, 220] width 26 height 31
click at [206, 292] on label "حدد خيارا" at bounding box center [216, 292] width 26 height 18
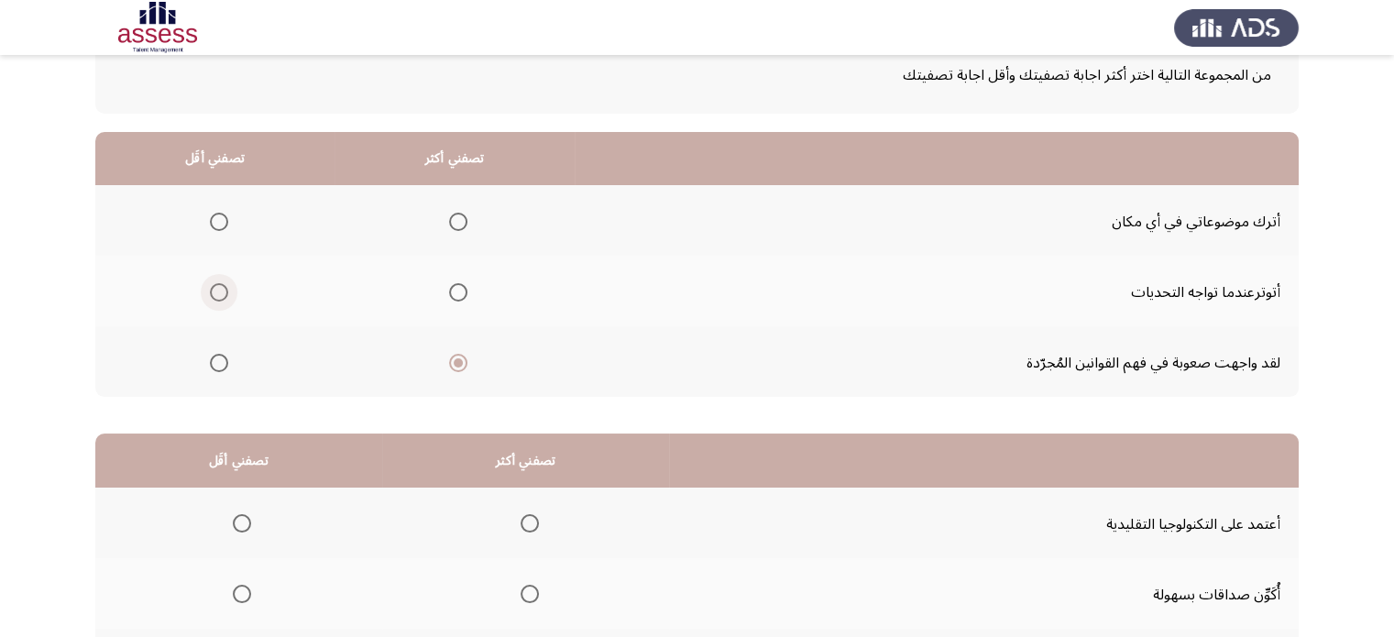
click at [210, 292] on input "حدد خيارا" at bounding box center [219, 292] width 18 height 18
click at [212, 213] on span "حدد خيارا" at bounding box center [219, 222] width 18 height 18
click at [212, 213] on input "حدد خيارا" at bounding box center [219, 222] width 18 height 18
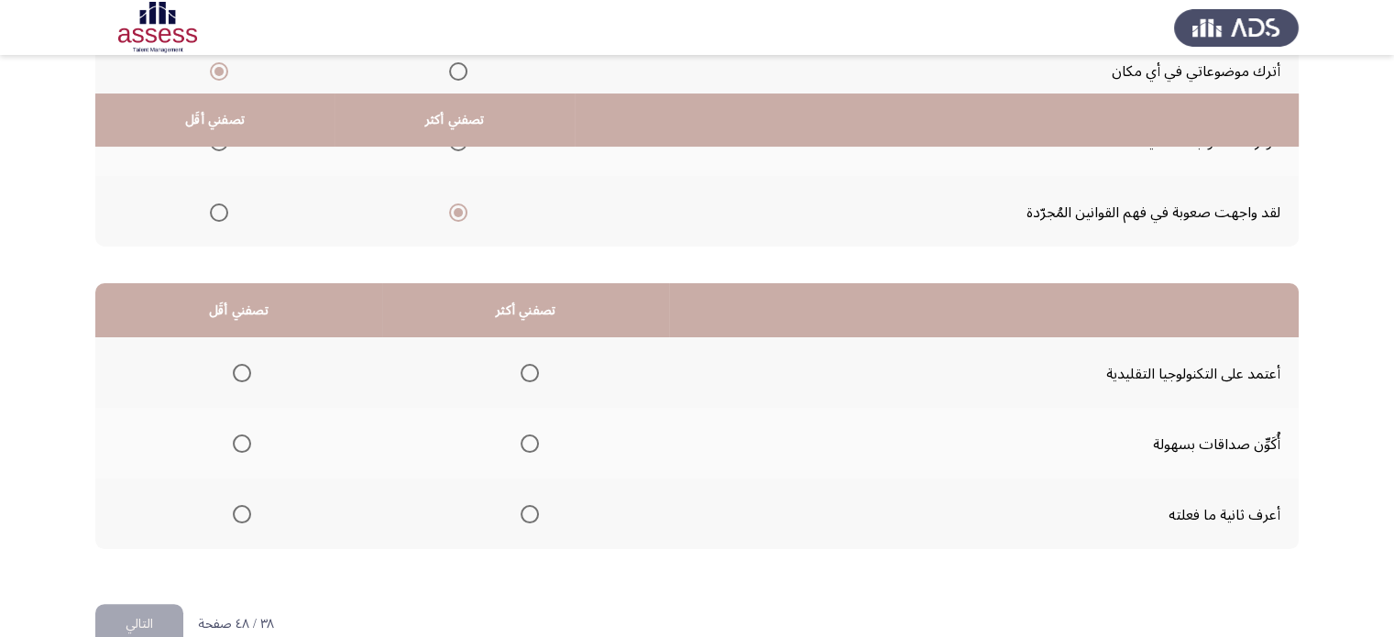
scroll to position [305, 0]
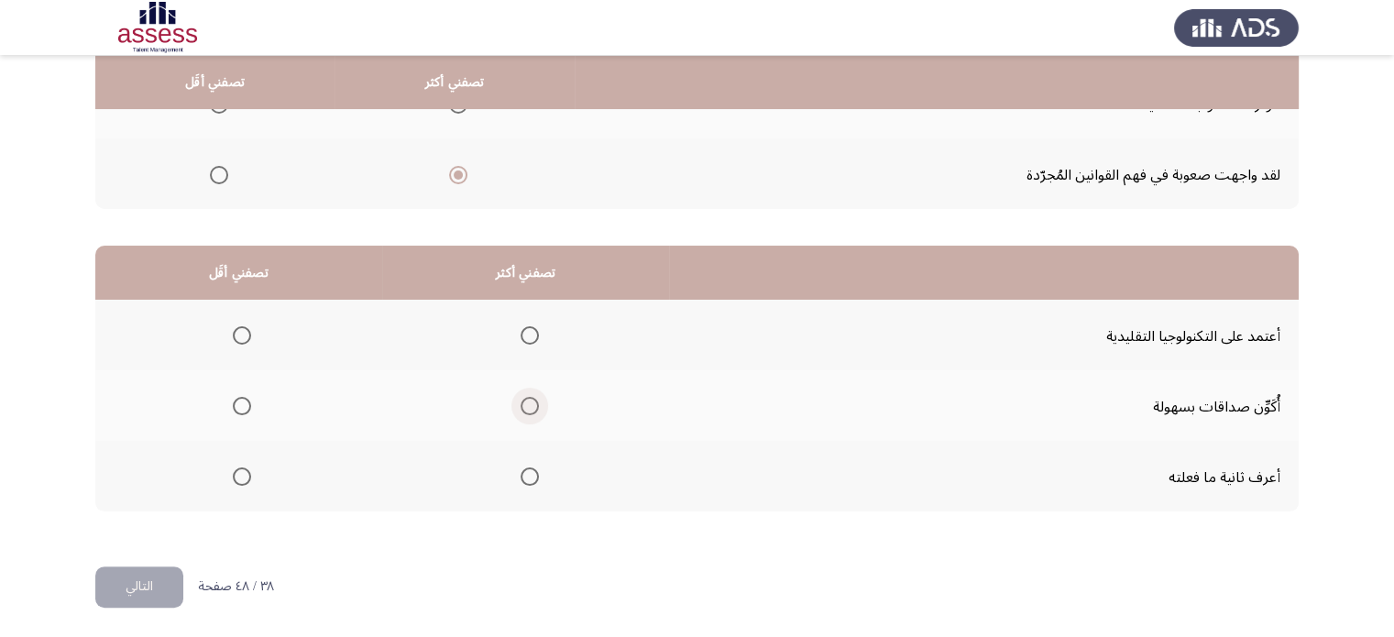
click at [522, 402] on span "حدد خيارا" at bounding box center [530, 406] width 18 height 18
click at [522, 402] on input "حدد خيارا" at bounding box center [530, 406] width 18 height 18
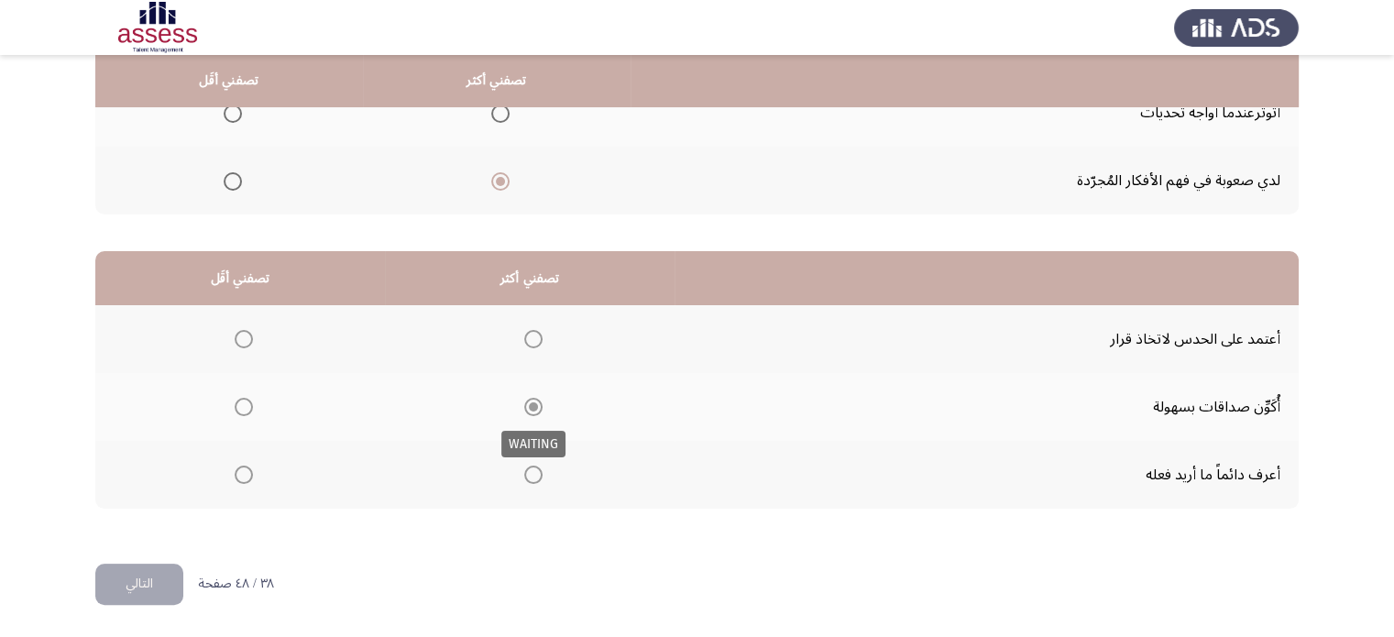
scroll to position [290, 0]
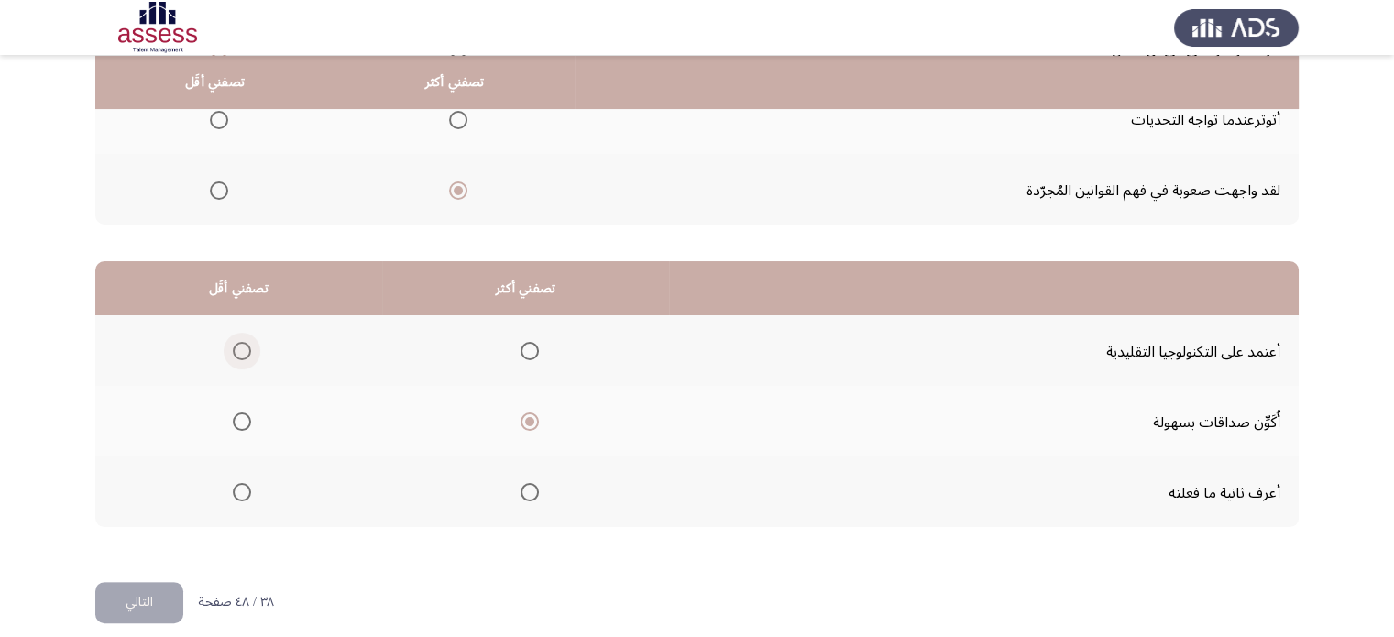
click at [241, 355] on span "حدد خيارا" at bounding box center [242, 351] width 18 height 18
click at [241, 355] on input "حدد خيارا" at bounding box center [242, 351] width 18 height 18
click at [134, 596] on font "التالي" at bounding box center [139, 601] width 27 height 27
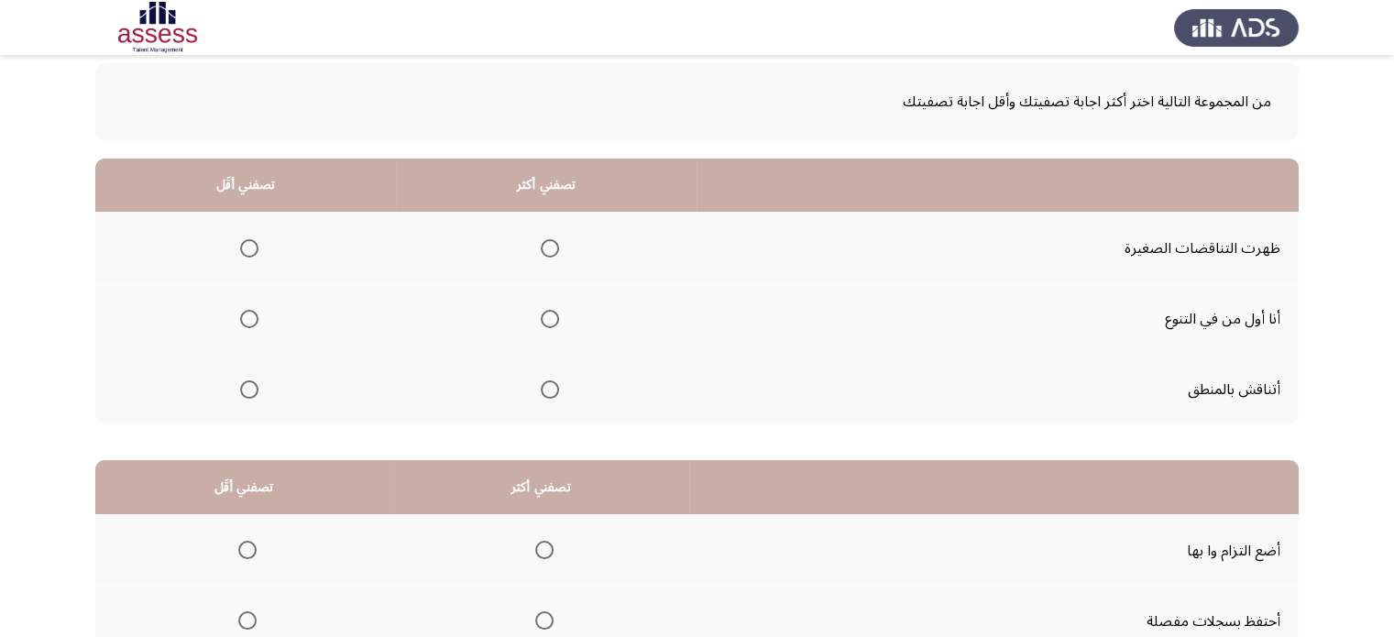
scroll to position [93, 0]
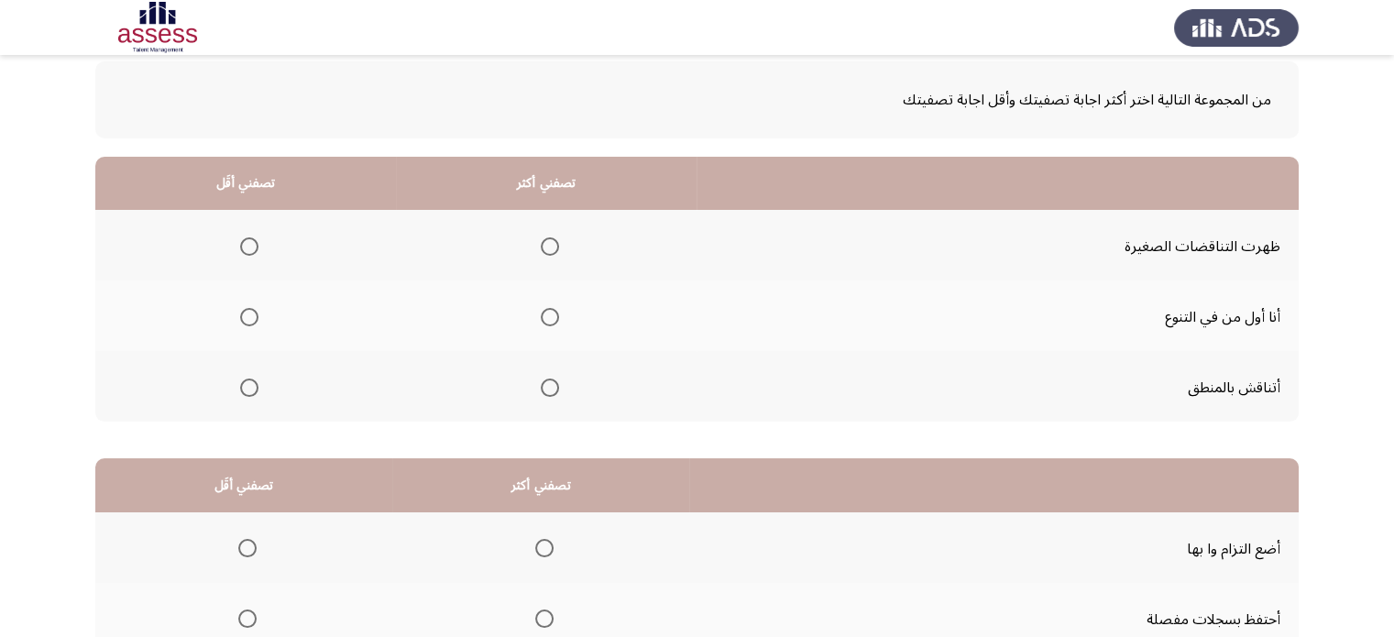
drag, startPoint x: 1377, startPoint y: 325, endPoint x: 1377, endPoint y: 370, distance: 44.9
click at [1377, 370] on app-assessment-container "قياس الكفاءة المهنية (OCM) التالي من المجموعة التالية اختر أكثر اجابة تصفيتك وأ…" at bounding box center [697, 380] width 1394 height 798
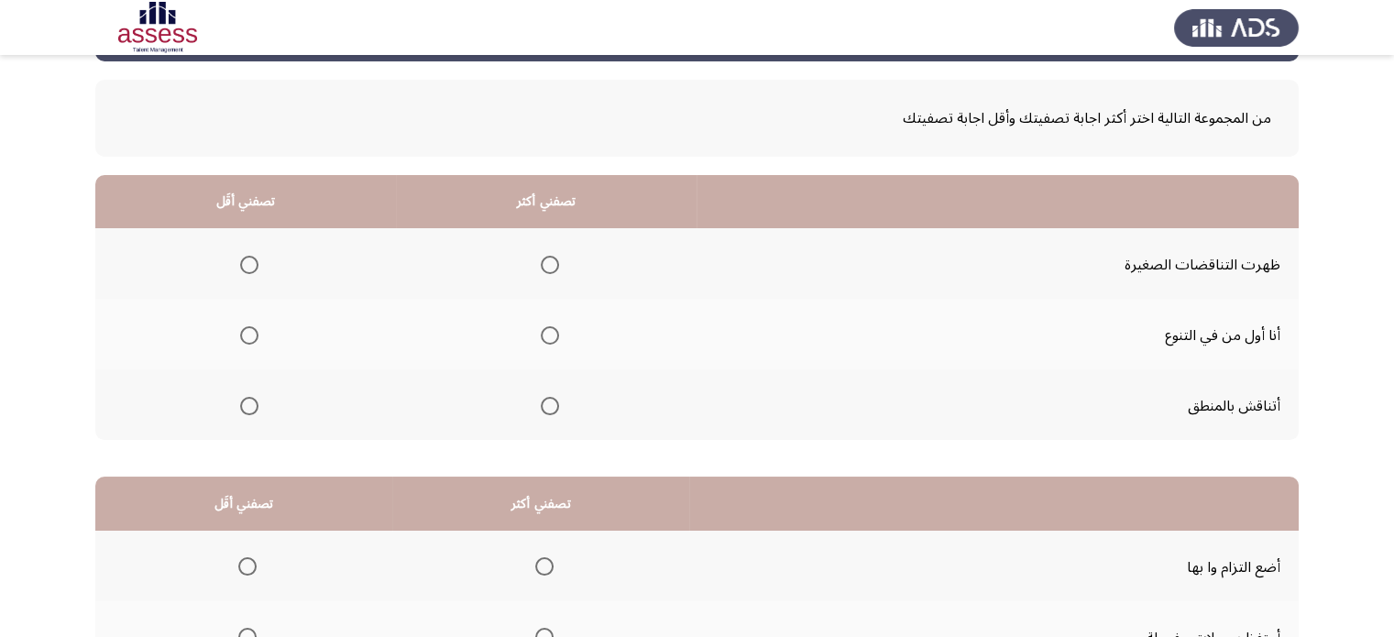
scroll to position [73, 0]
click at [550, 401] on span "حدد خيارا" at bounding box center [550, 407] width 18 height 18
click at [550, 401] on input "حدد خيارا" at bounding box center [550, 407] width 18 height 18
drag, startPoint x: 535, startPoint y: 400, endPoint x: 700, endPoint y: 330, distance: 179.1
click at [700, 330] on tbody "ظهرت التناقضات الصغيرة أنا أول من في التنوع أتناقش بالمنطق" at bounding box center [696, 335] width 1203 height 212
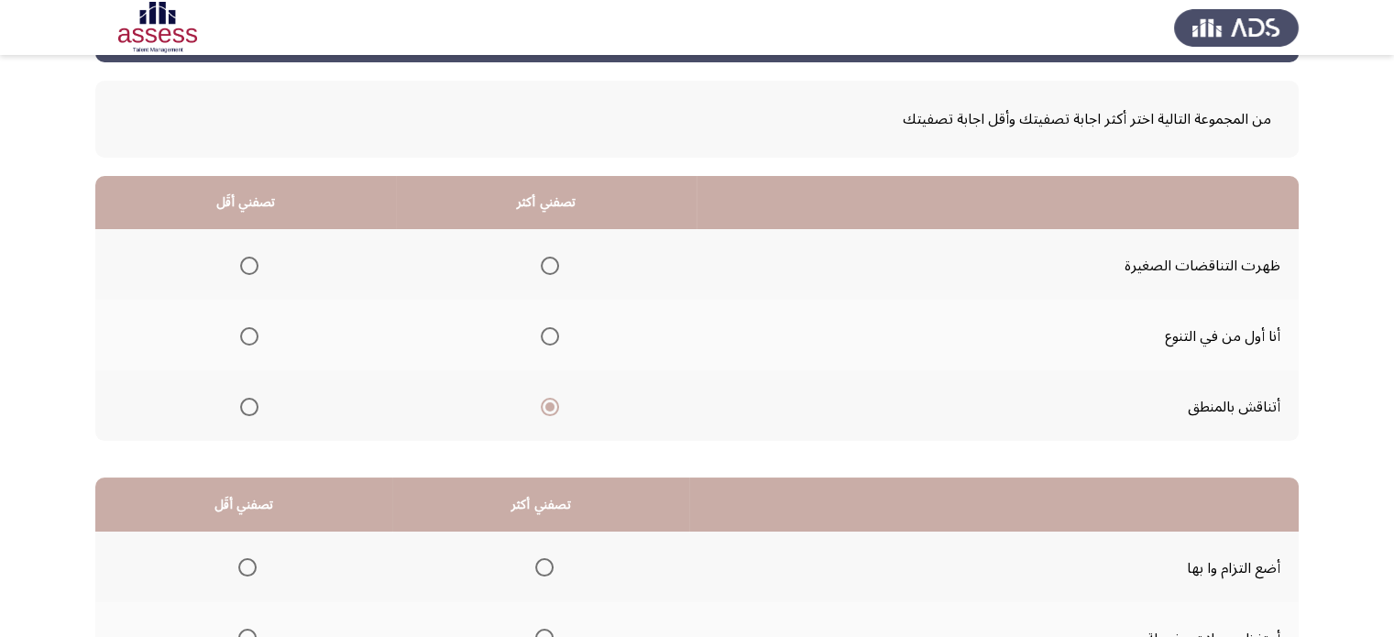
click at [697, 330] on th at bounding box center [546, 335] width 301 height 71
click at [858, 241] on td "ظهرت التناقضات الصغيرة" at bounding box center [998, 264] width 602 height 71
drag, startPoint x: 858, startPoint y: 241, endPoint x: 552, endPoint y: 410, distance: 349.5
click at [552, 410] on tbody "ظهرت التناقضات الصغيرة أنا أول من في التنوع أتناقش بالمنطق" at bounding box center [696, 335] width 1203 height 212
click at [552, 410] on span "حدد خيارا" at bounding box center [549, 406] width 9 height 9
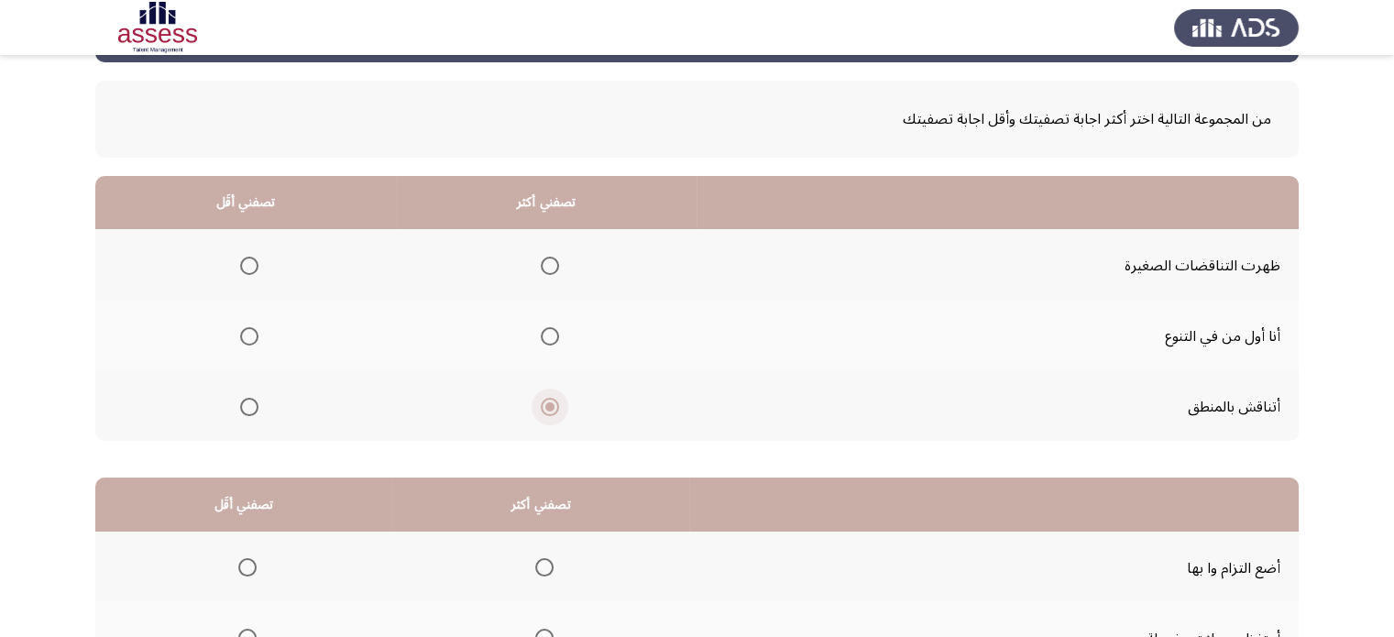
click at [552, 410] on input "حدد خيارا" at bounding box center [550, 407] width 18 height 18
click at [605, 390] on th at bounding box center [546, 405] width 301 height 71
click at [243, 252] on mat-radio-group "حدد خيارا" at bounding box center [246, 264] width 26 height 31
drag, startPoint x: 234, startPoint y: 256, endPoint x: 245, endPoint y: 259, distance: 11.6
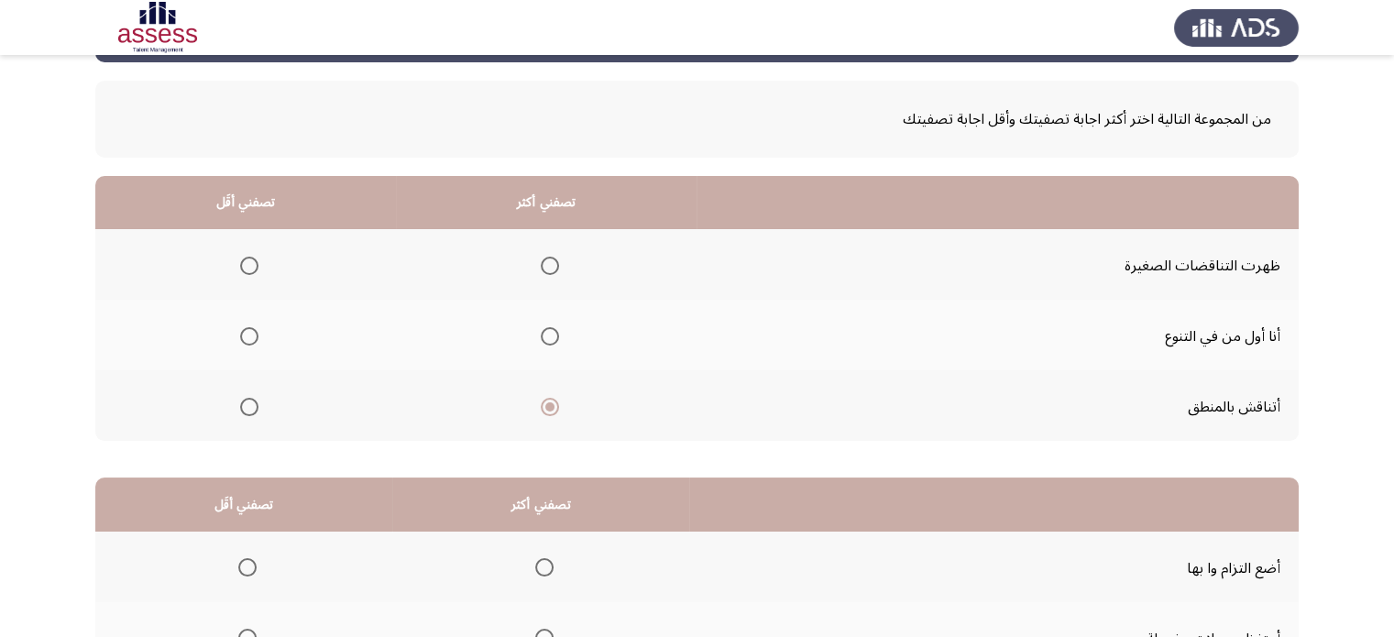
click at [245, 259] on label "حدد خيارا" at bounding box center [246, 266] width 26 height 18
click at [245, 259] on input "حدد خيارا" at bounding box center [249, 266] width 18 height 18
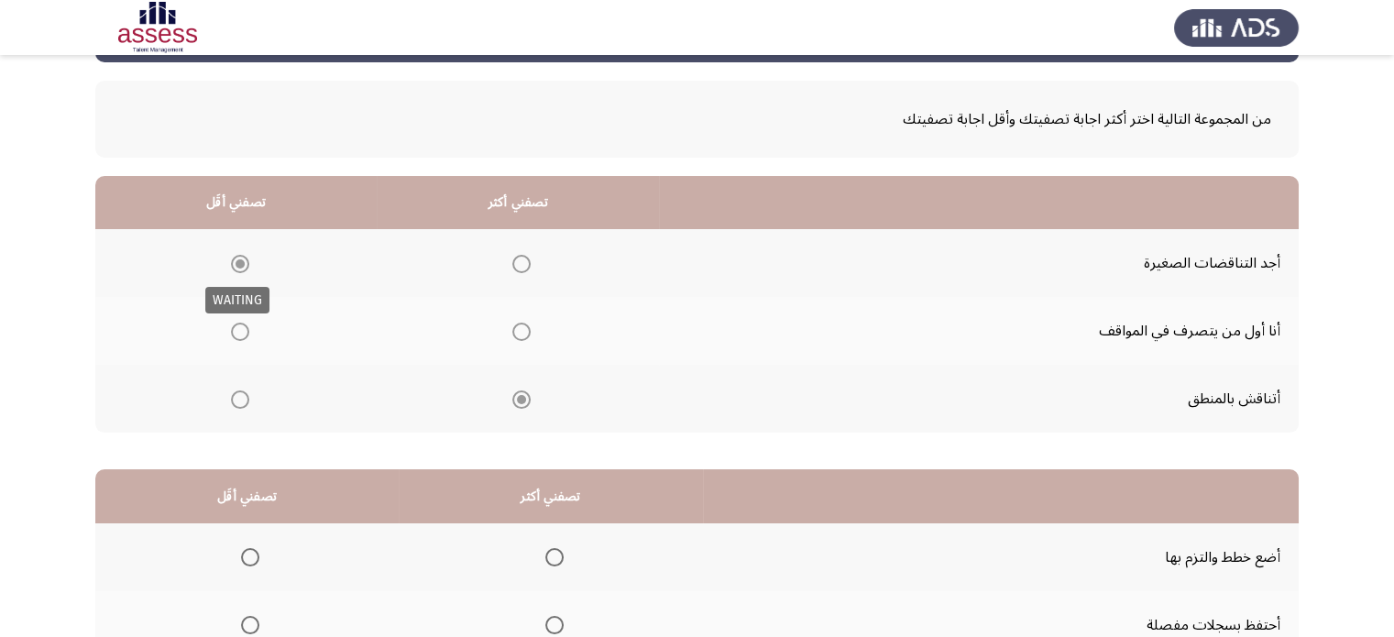
click at [245, 259] on span "Select an option" at bounding box center [240, 264] width 18 height 18
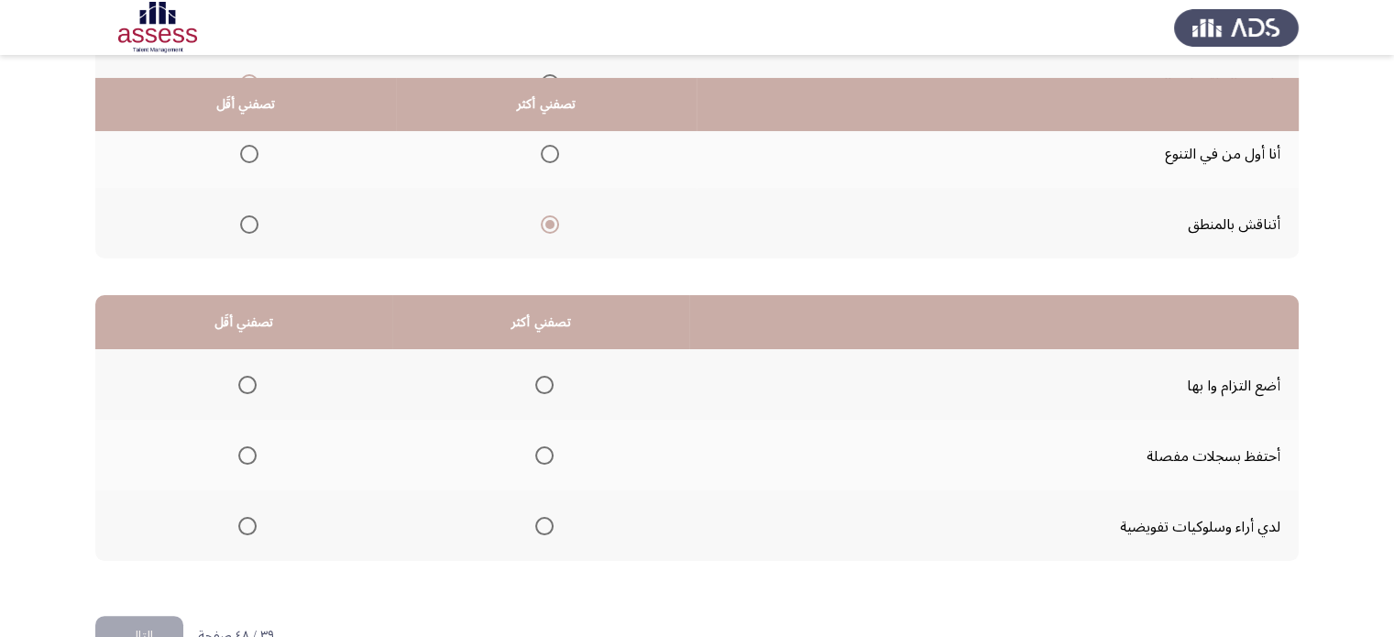
scroll to position [301, 0]
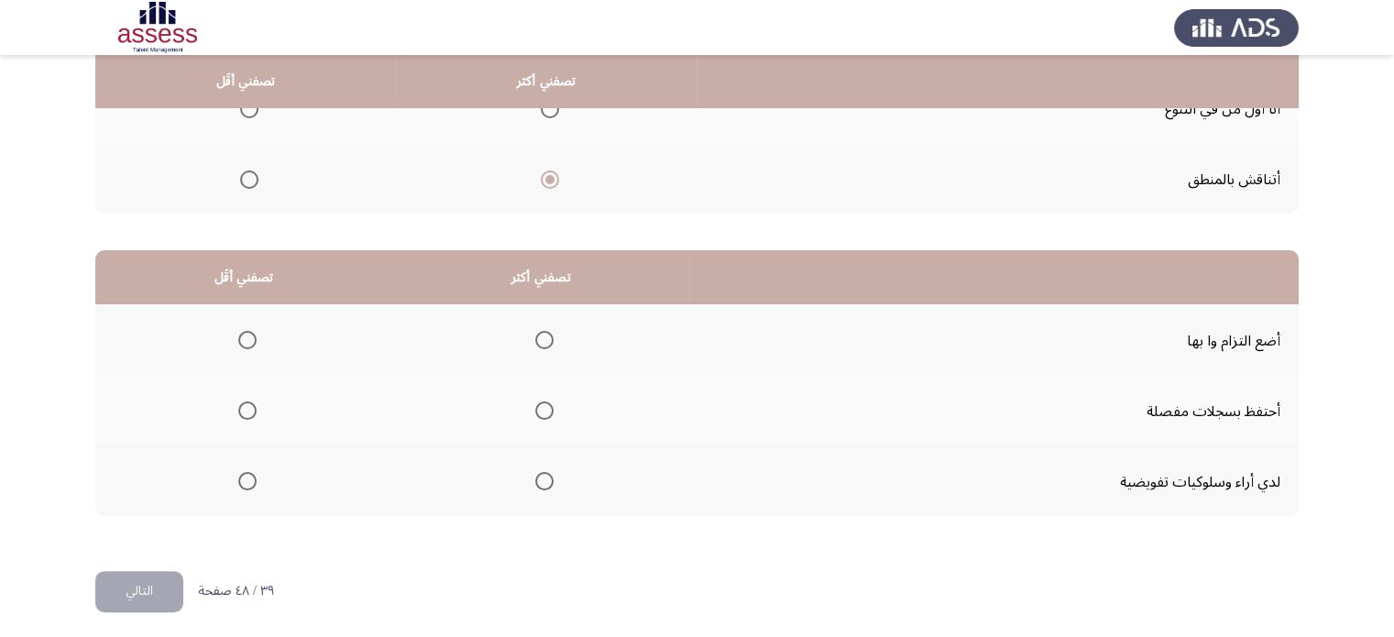
click at [1237, 369] on td "أضع التزام وا بها" at bounding box center [994, 339] width 610 height 71
click at [1234, 348] on font "أضع التزام وا بها" at bounding box center [1233, 340] width 93 height 31
click at [552, 410] on th at bounding box center [541, 410] width 298 height 71
click at [547, 411] on span "حدد خيارا" at bounding box center [544, 410] width 18 height 18
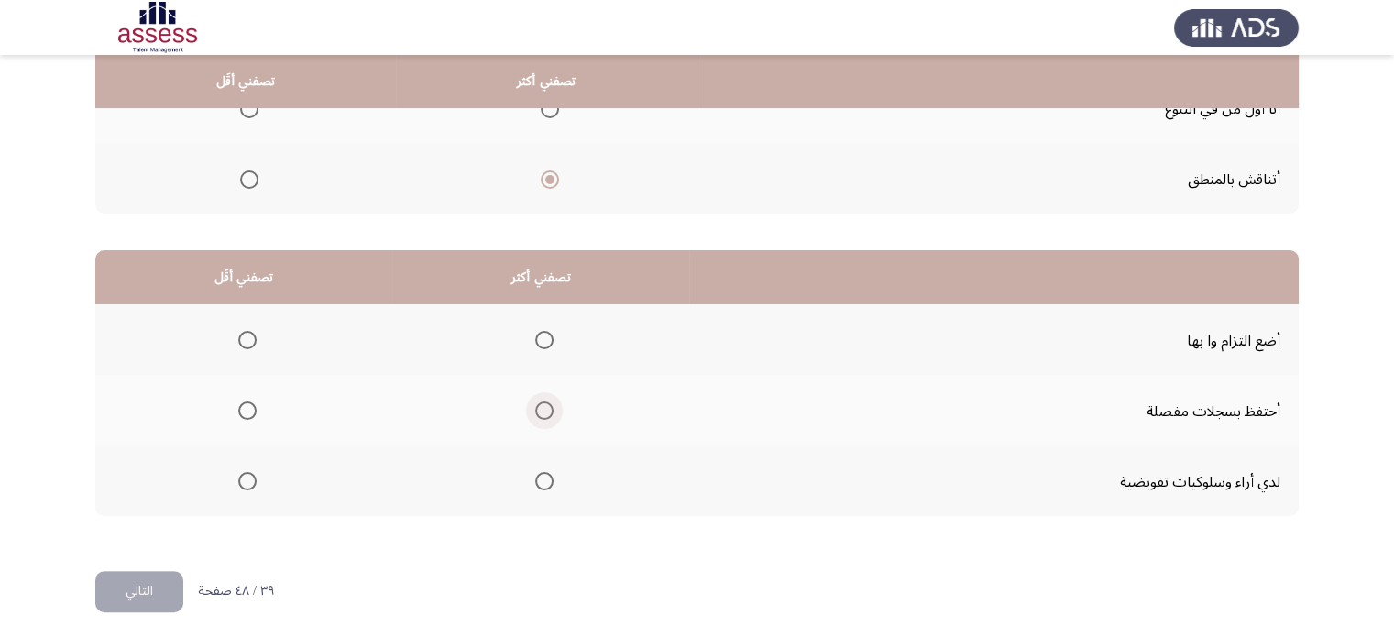
click at [547, 411] on input "حدد خيارا" at bounding box center [544, 410] width 18 height 18
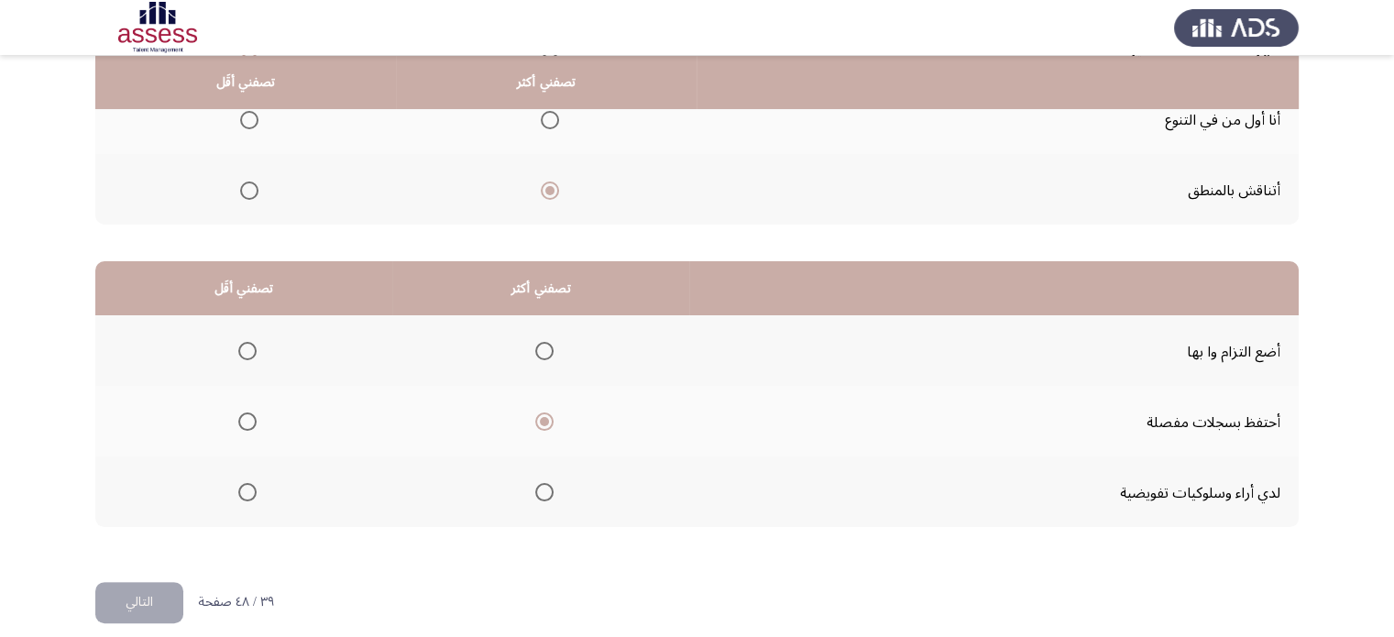
click at [505, 421] on th at bounding box center [541, 421] width 298 height 71
click at [247, 489] on span "حدد خيارا" at bounding box center [247, 492] width 18 height 18
click at [247, 489] on input "حدد خيارا" at bounding box center [247, 492] width 18 height 18
click at [247, 489] on span "حدد خيارا" at bounding box center [247, 492] width 9 height 9
click at [247, 489] on input "حدد خيارا" at bounding box center [247, 492] width 18 height 18
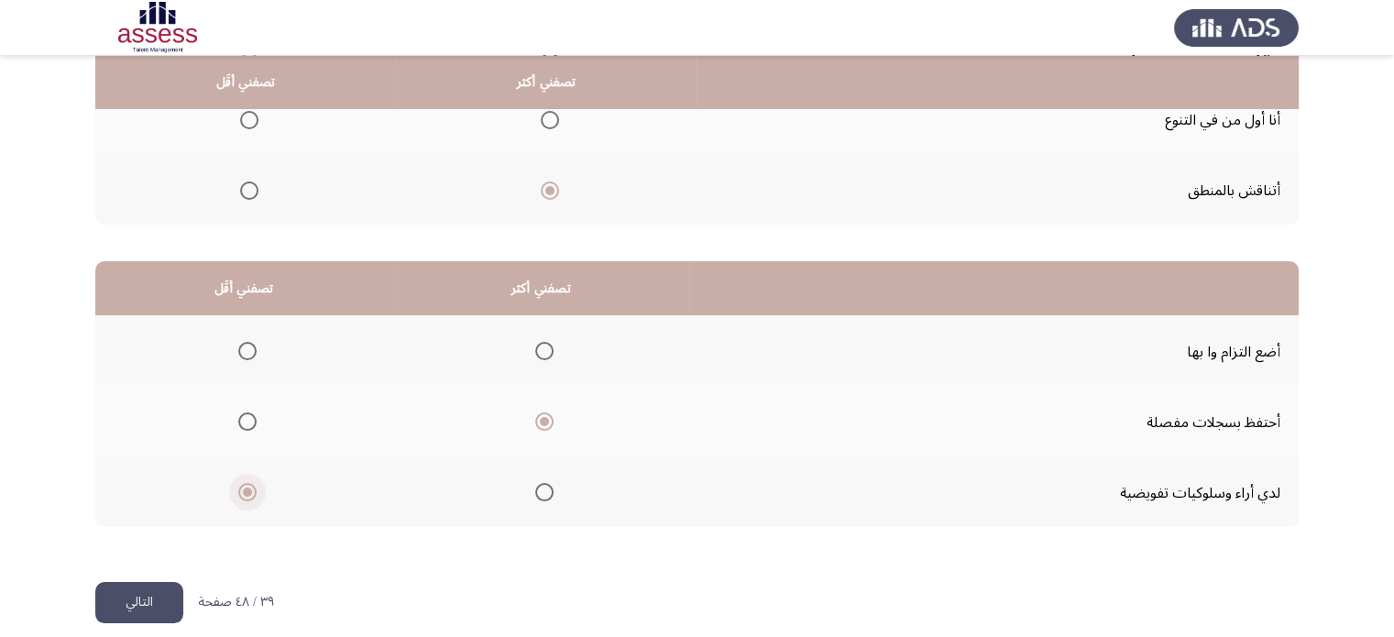
click at [247, 489] on span "حدد خيارا" at bounding box center [247, 492] width 9 height 9
click at [247, 489] on input "حدد خيارا" at bounding box center [247, 492] width 18 height 18
click at [247, 489] on span "حدد خيارا" at bounding box center [247, 492] width 9 height 9
click at [247, 489] on input "حدد خيارا" at bounding box center [247, 492] width 18 height 18
click at [124, 589] on button "التالي" at bounding box center [139, 602] width 88 height 41
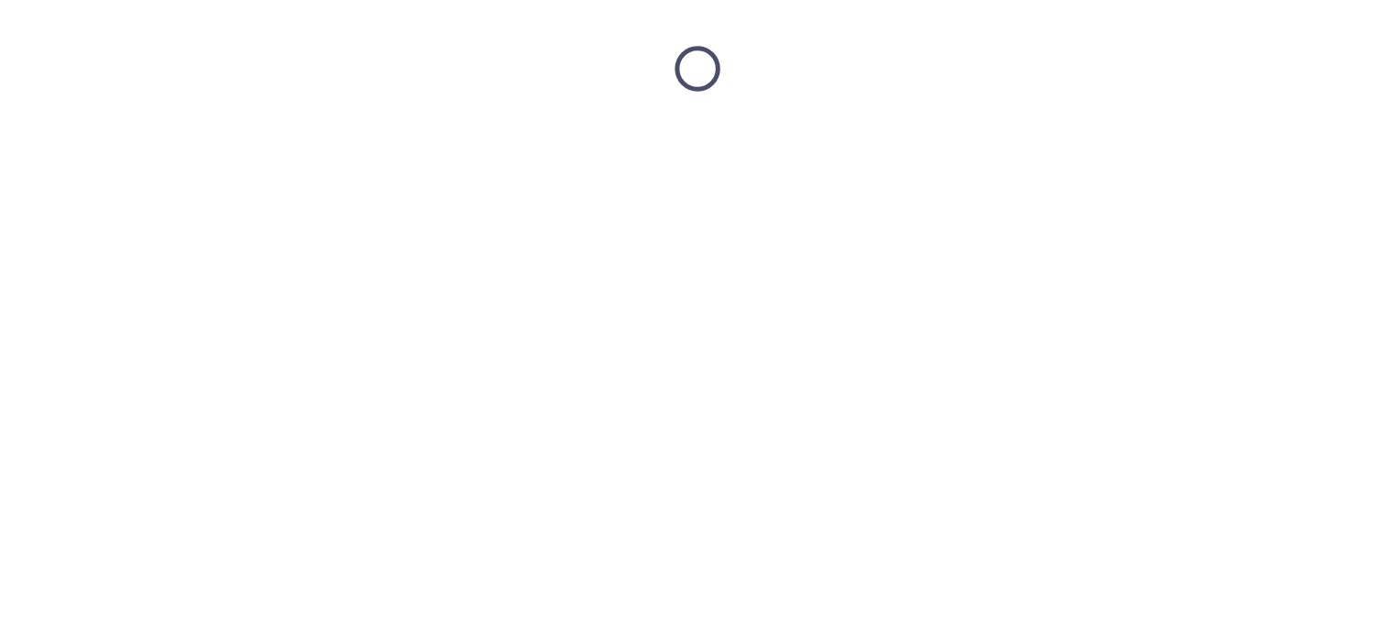
scroll to position [0, 0]
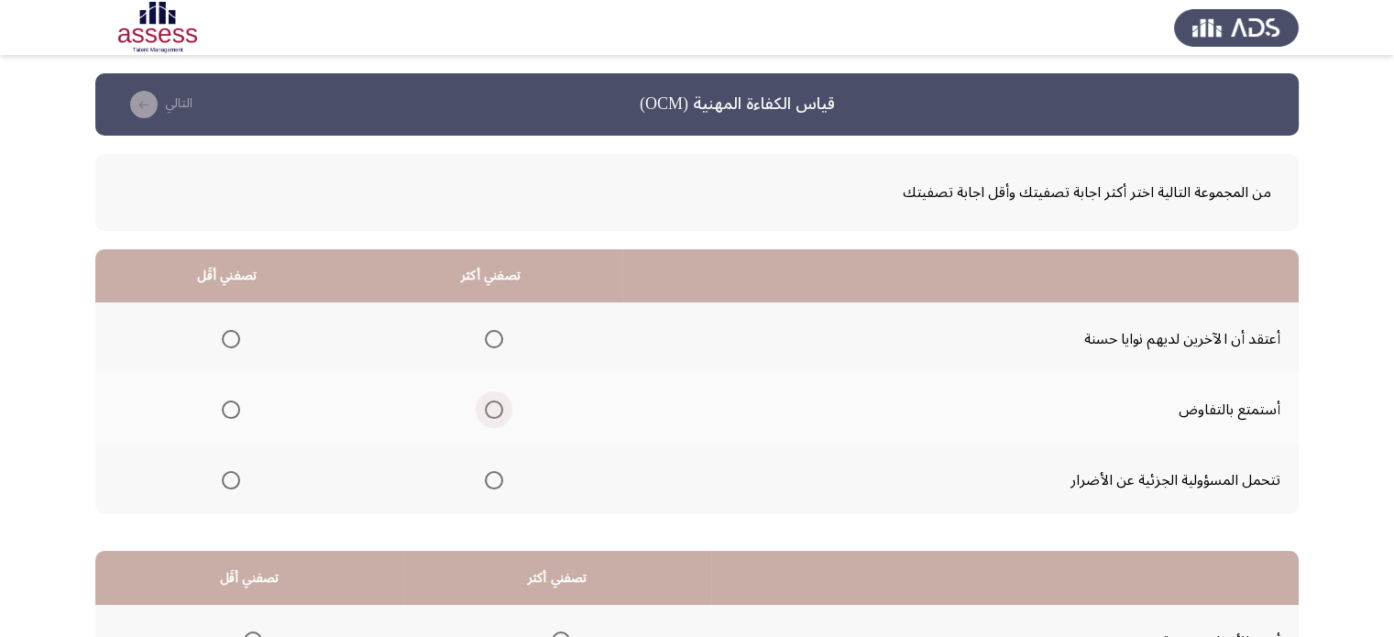
click at [478, 408] on label "حدد خيارا" at bounding box center [491, 410] width 26 height 18
click at [485, 408] on input "حدد خيارا" at bounding box center [494, 410] width 18 height 18
click at [493, 479] on span "حدد خيارا" at bounding box center [494, 480] width 18 height 18
click at [493, 479] on input "حدد خيارا" at bounding box center [494, 480] width 18 height 18
click at [493, 403] on span "حدد خيارا" at bounding box center [494, 410] width 18 height 18
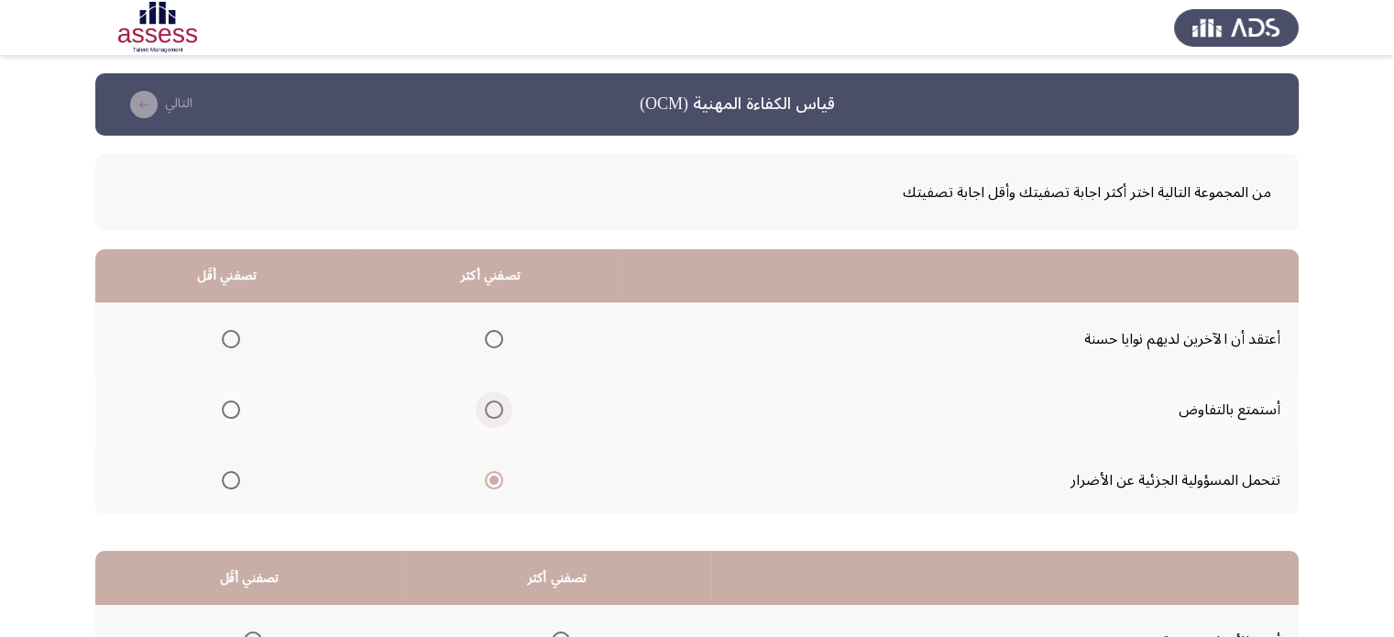
click at [493, 403] on input "حدد خيارا" at bounding box center [494, 410] width 18 height 18
click at [225, 475] on span "حدد خيارا" at bounding box center [231, 480] width 18 height 18
click at [225, 475] on input "حدد خيارا" at bounding box center [231, 480] width 18 height 18
click at [230, 334] on span "حدد خيارا" at bounding box center [231, 339] width 18 height 18
click at [230, 334] on input "حدد خيارا" at bounding box center [231, 339] width 18 height 18
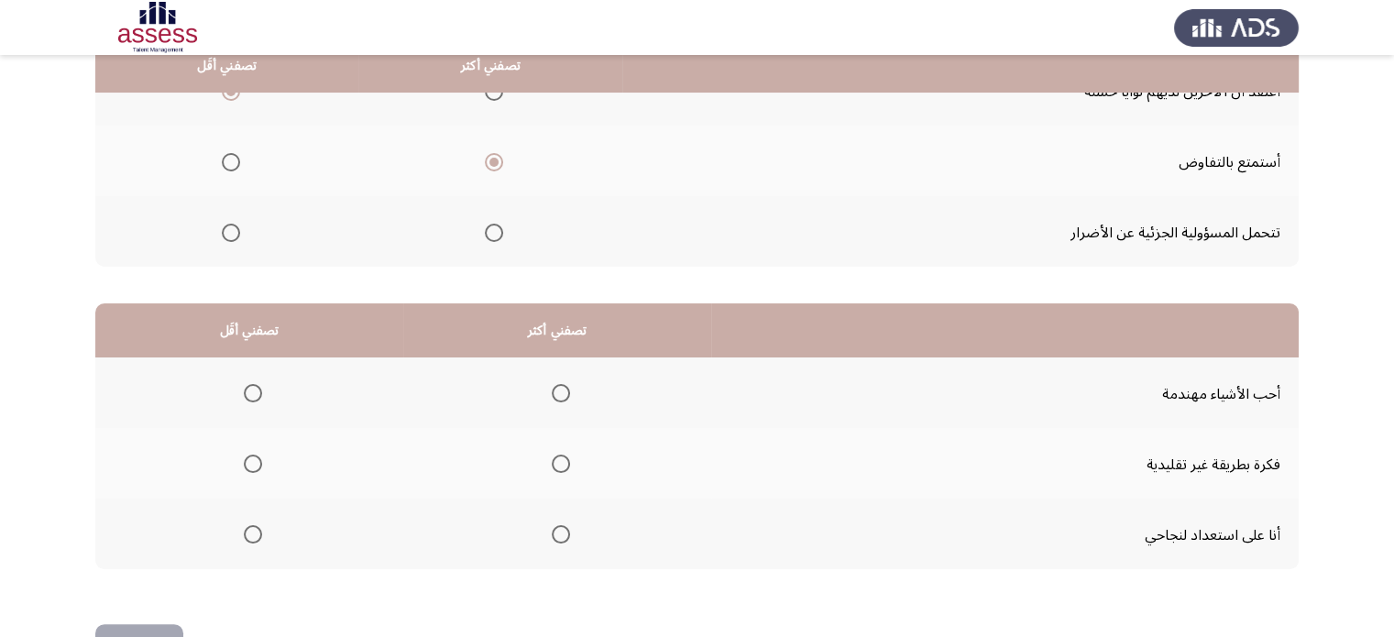
scroll to position [305, 0]
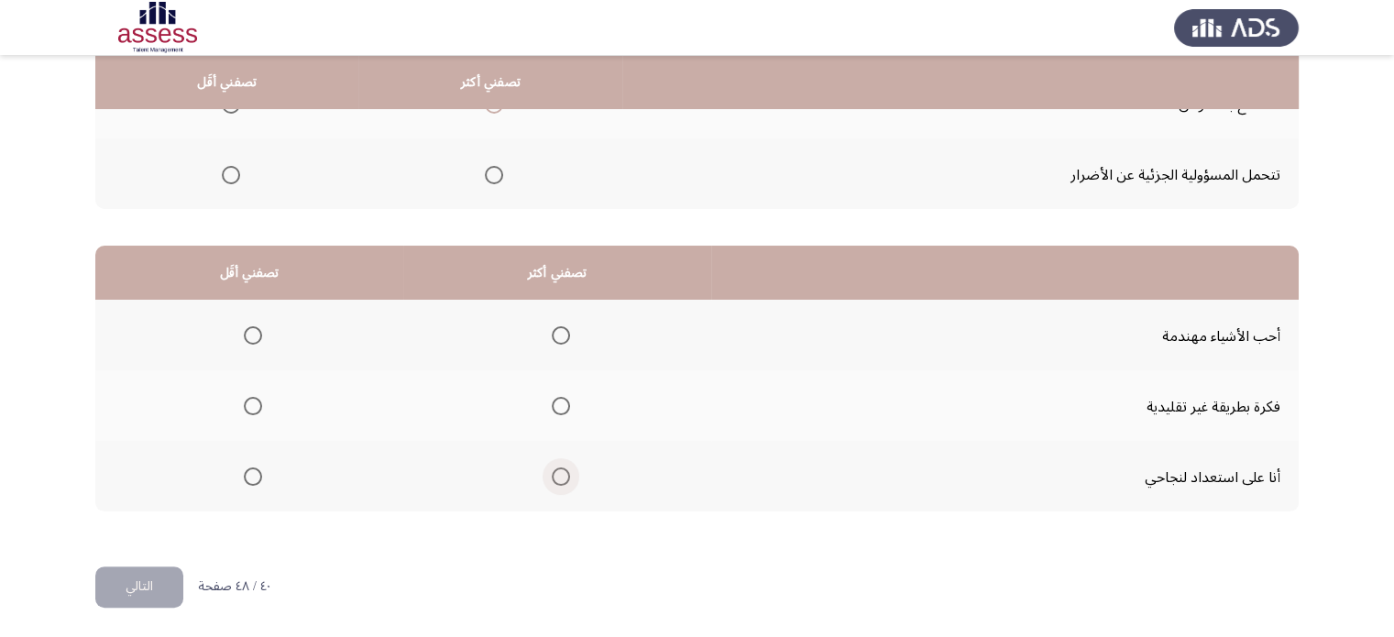
click at [552, 476] on span "حدد خيارا" at bounding box center [561, 476] width 18 height 18
click at [552, 476] on input "حدد خيارا" at bounding box center [561, 476] width 18 height 18
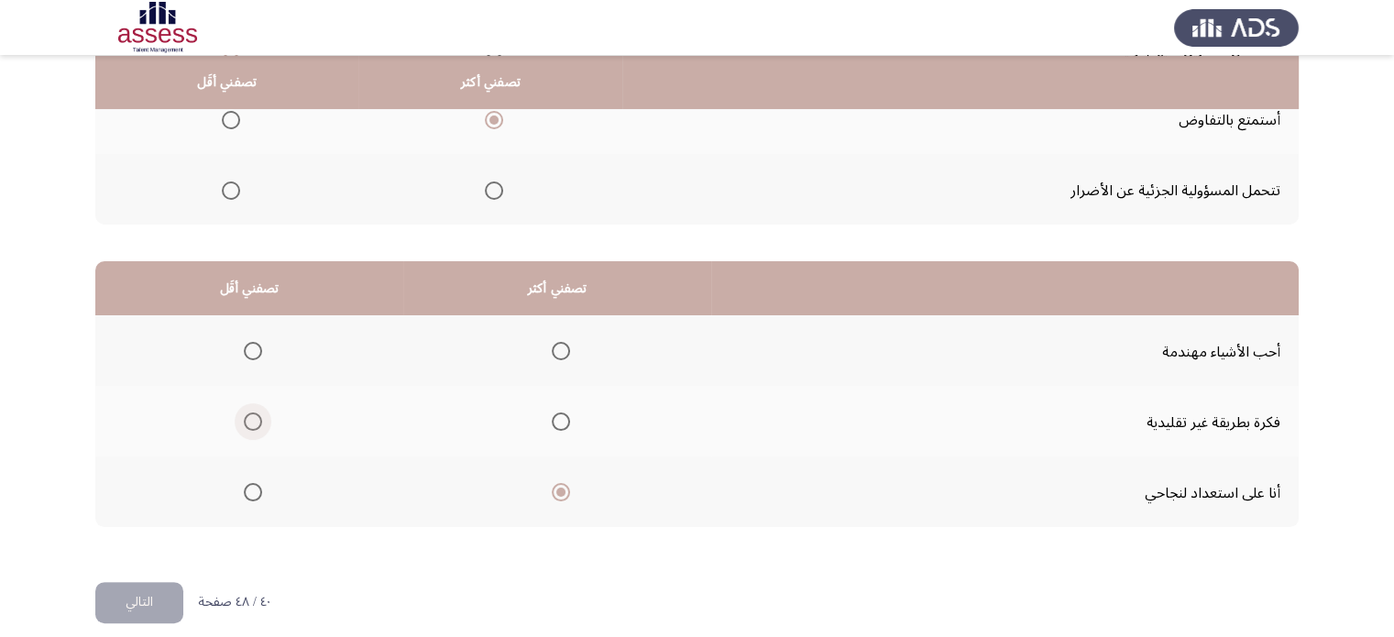
click at [246, 417] on span "حدد خيارا" at bounding box center [253, 421] width 18 height 18
click at [246, 417] on input "حدد خيارا" at bounding box center [253, 421] width 18 height 18
click at [130, 600] on font "التالي" at bounding box center [139, 601] width 27 height 27
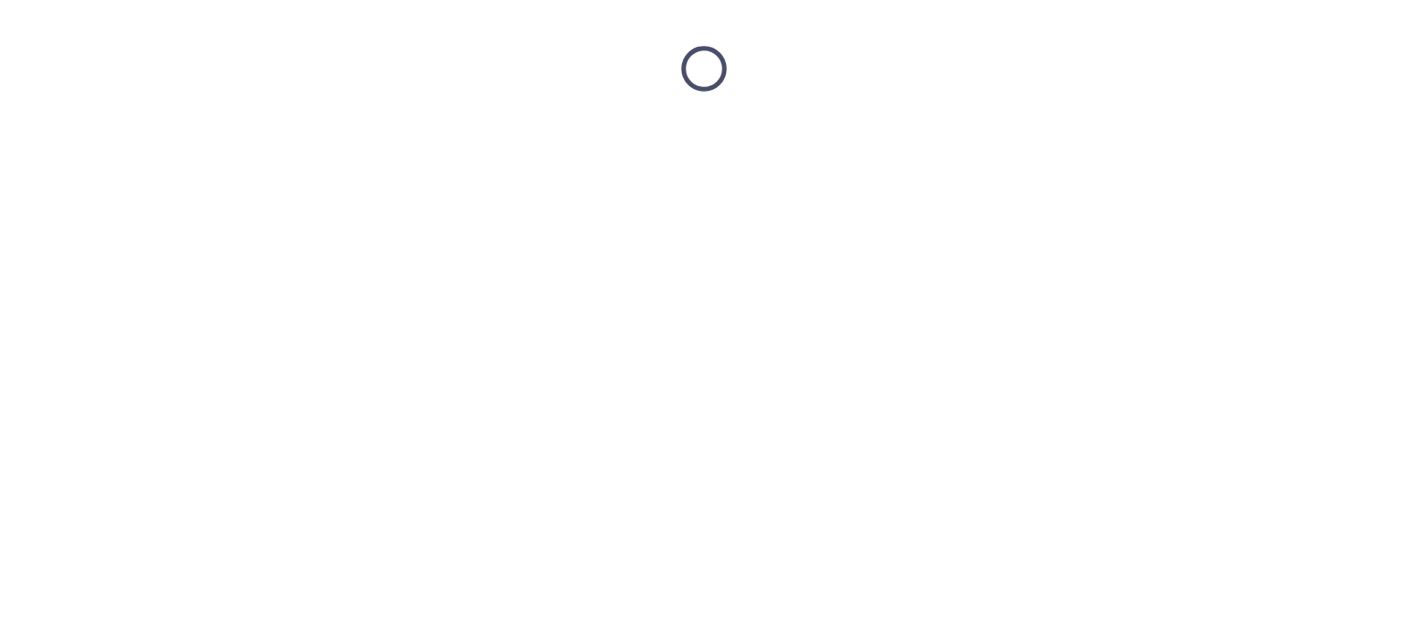
click at [130, 137] on html "Original text Rate this translation Your feedback will be used to help improve …" at bounding box center [704, 68] width 1408 height 137
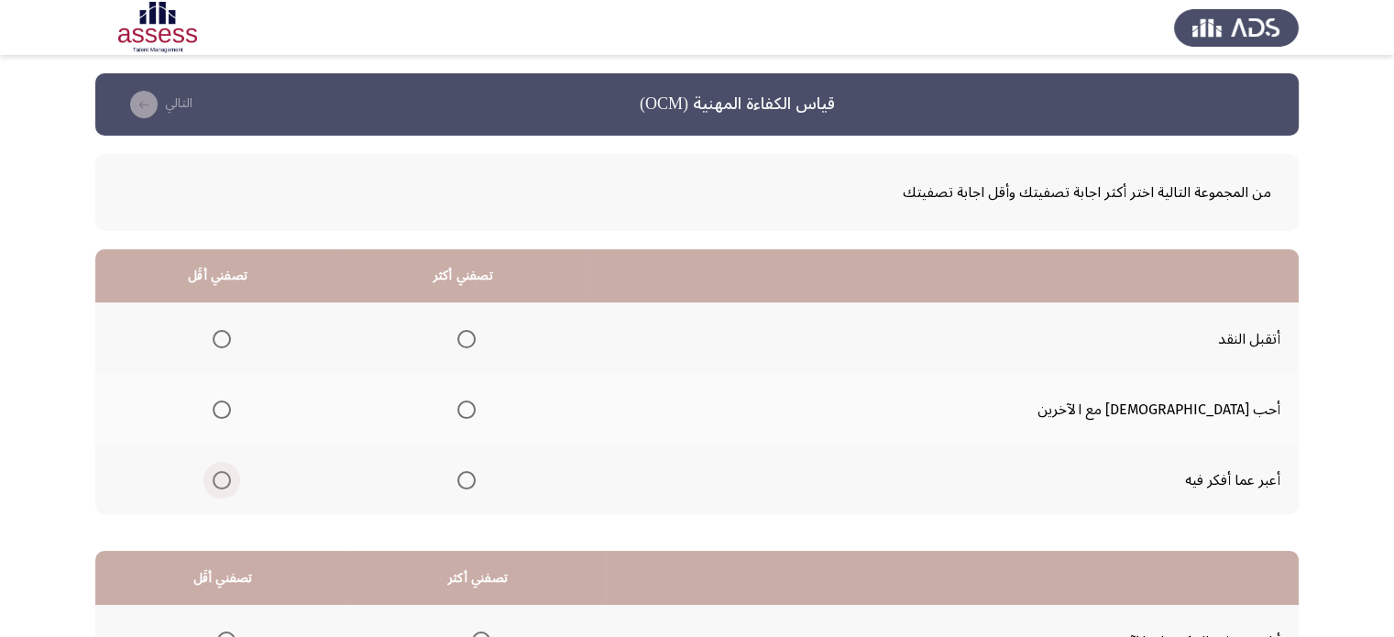
click at [231, 478] on span "حدد خيارا" at bounding box center [222, 480] width 18 height 18
click at [231, 478] on input "حدد خيارا" at bounding box center [222, 480] width 18 height 18
click at [476, 333] on label "حدد خيارا" at bounding box center [463, 339] width 26 height 18
click at [476, 333] on input "حدد خيارا" at bounding box center [466, 339] width 18 height 18
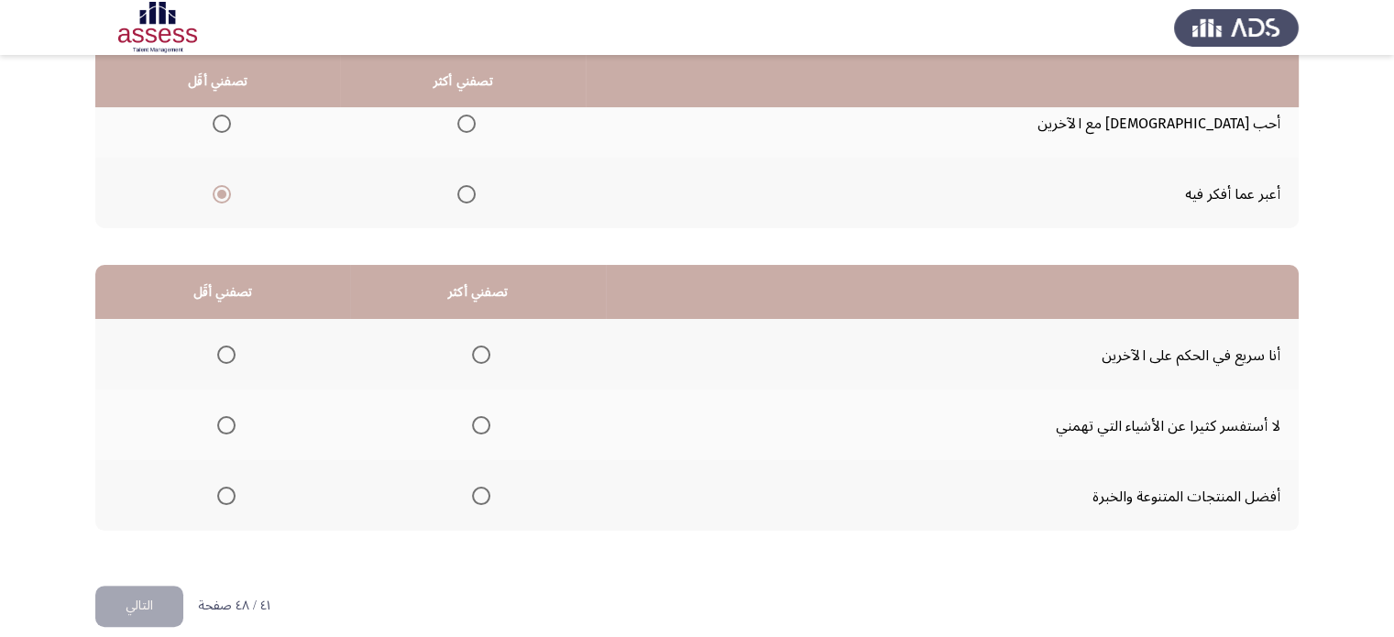
scroll to position [290, 0]
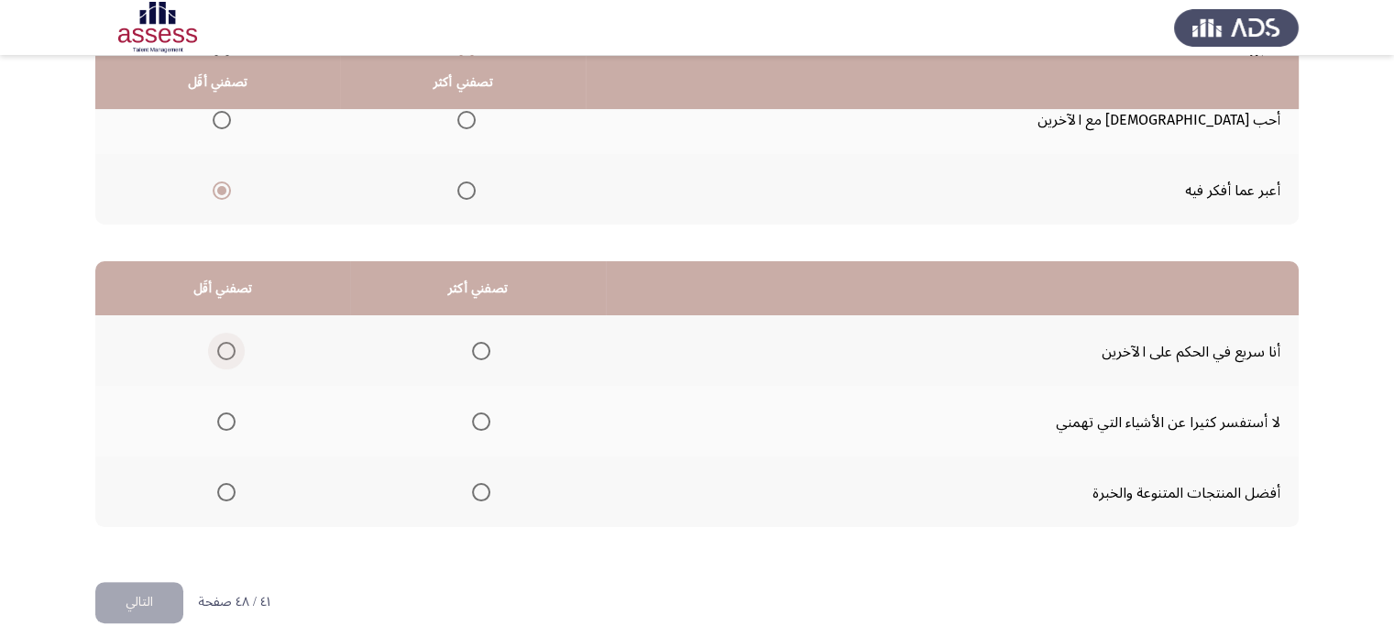
click at [217, 347] on span "حدد خيارا" at bounding box center [226, 351] width 18 height 18
click at [217, 347] on input "حدد خيارا" at bounding box center [226, 351] width 18 height 18
click at [478, 483] on span "حدد خيارا" at bounding box center [481, 492] width 18 height 18
click at [478, 483] on input "حدد خيارا" at bounding box center [481, 492] width 18 height 18
click at [152, 588] on font "التالي" at bounding box center [139, 601] width 27 height 27
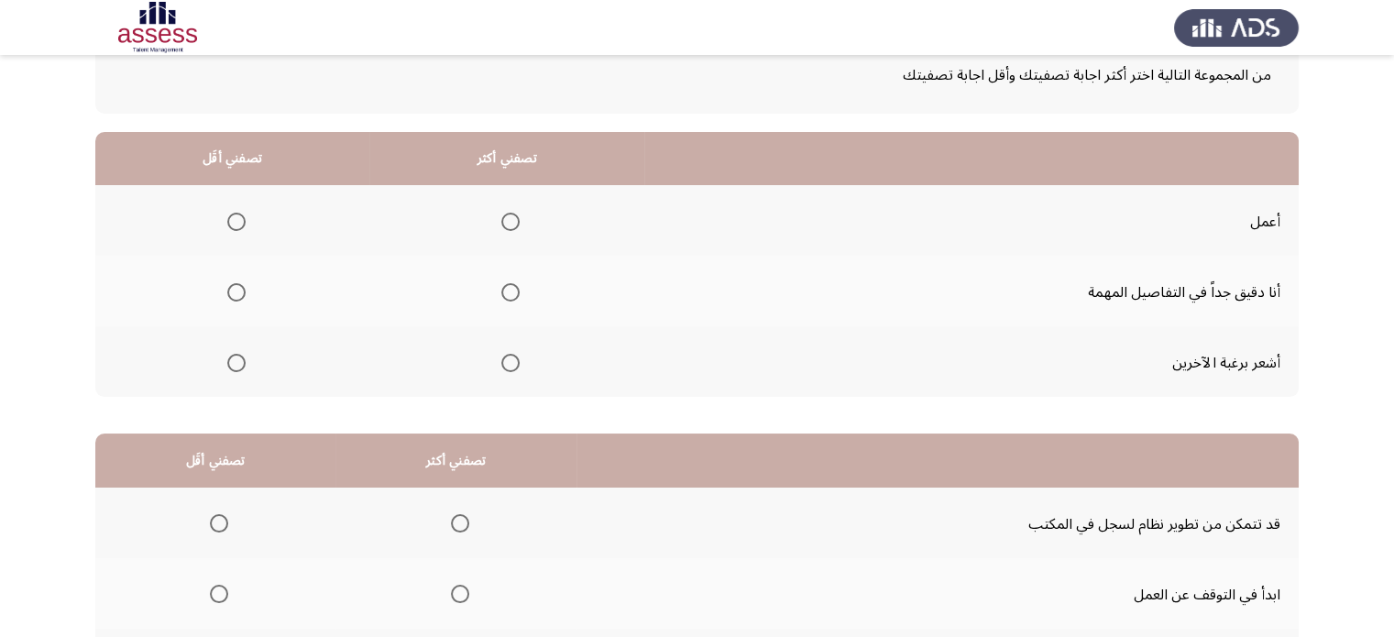
scroll to position [125, 0]
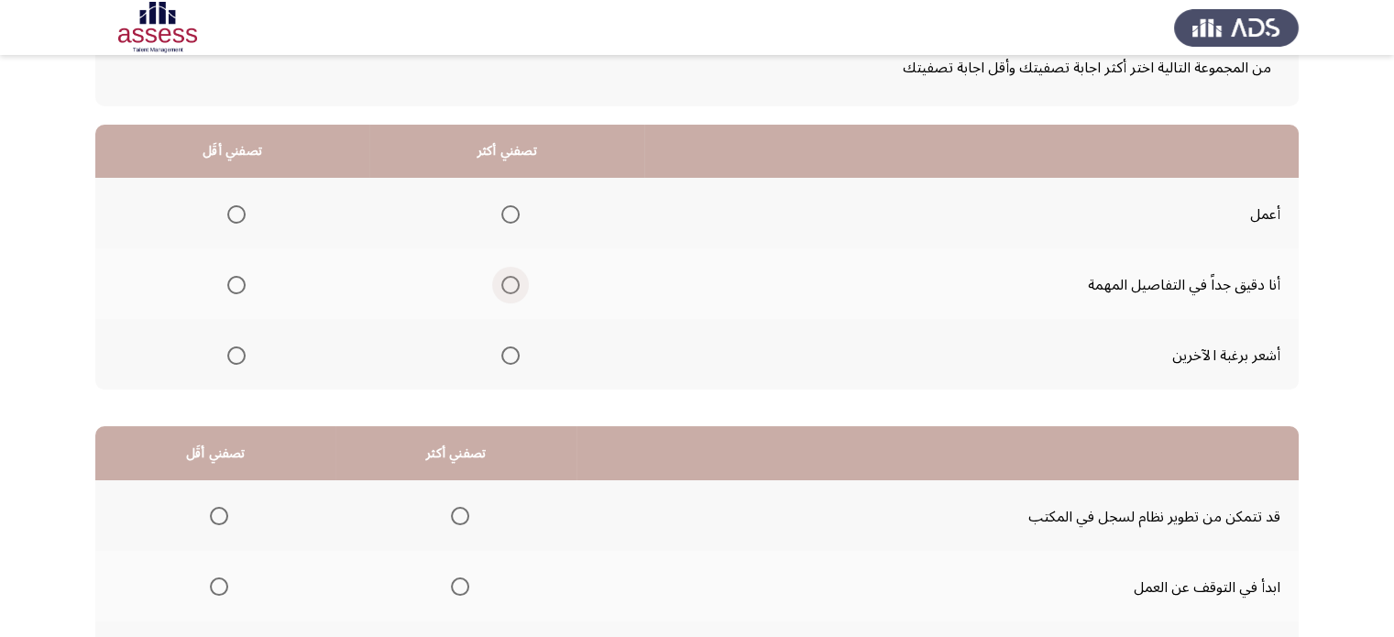
click at [507, 281] on span "حدد خيارا" at bounding box center [510, 285] width 18 height 18
click at [507, 281] on input "حدد خيارا" at bounding box center [510, 285] width 18 height 18
click at [513, 200] on mat-radio-group "حدد خيارا" at bounding box center [507, 213] width 26 height 31
click at [507, 212] on span "حدد خيارا" at bounding box center [510, 214] width 18 height 18
click at [507, 212] on input "حدد خيارا" at bounding box center [510, 214] width 18 height 18
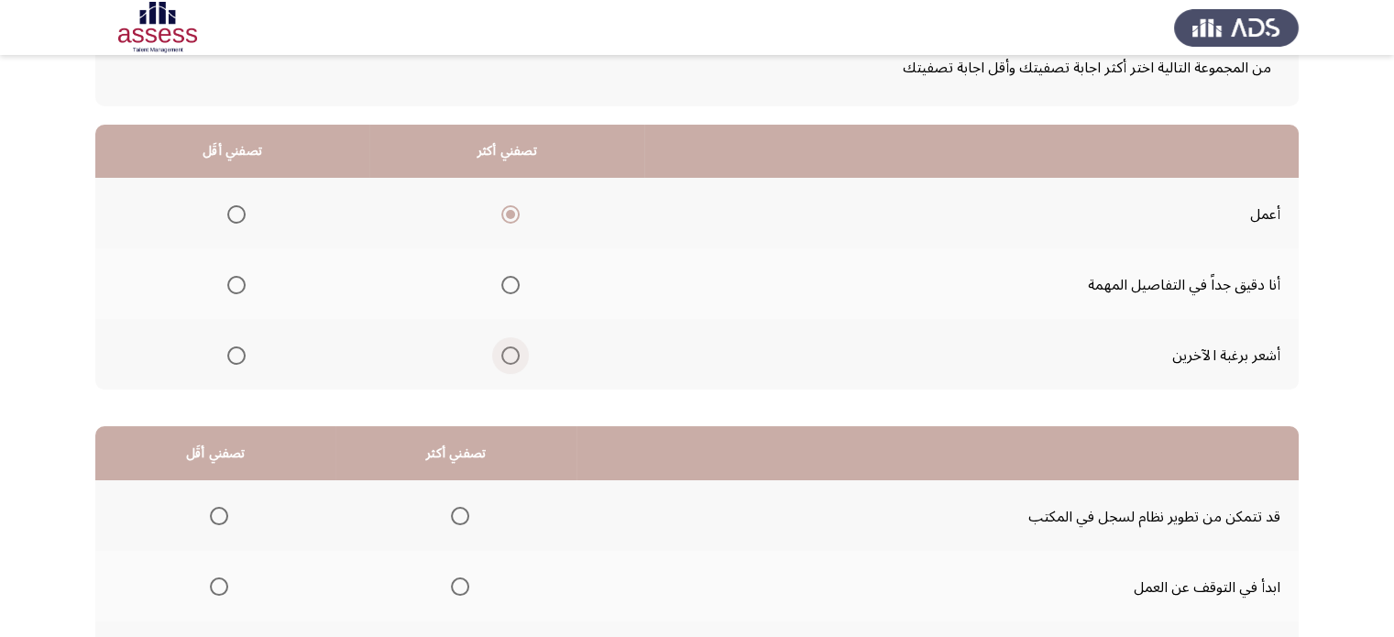
click at [510, 351] on span "حدد خيارا" at bounding box center [510, 355] width 18 height 18
click at [510, 351] on input "حدد خيارا" at bounding box center [510, 355] width 18 height 18
click at [506, 280] on span "حدد خيارا" at bounding box center [510, 285] width 18 height 18
click at [506, 280] on input "حدد خيارا" at bounding box center [510, 285] width 18 height 18
click at [233, 358] on span "حدد خيارا" at bounding box center [236, 355] width 18 height 18
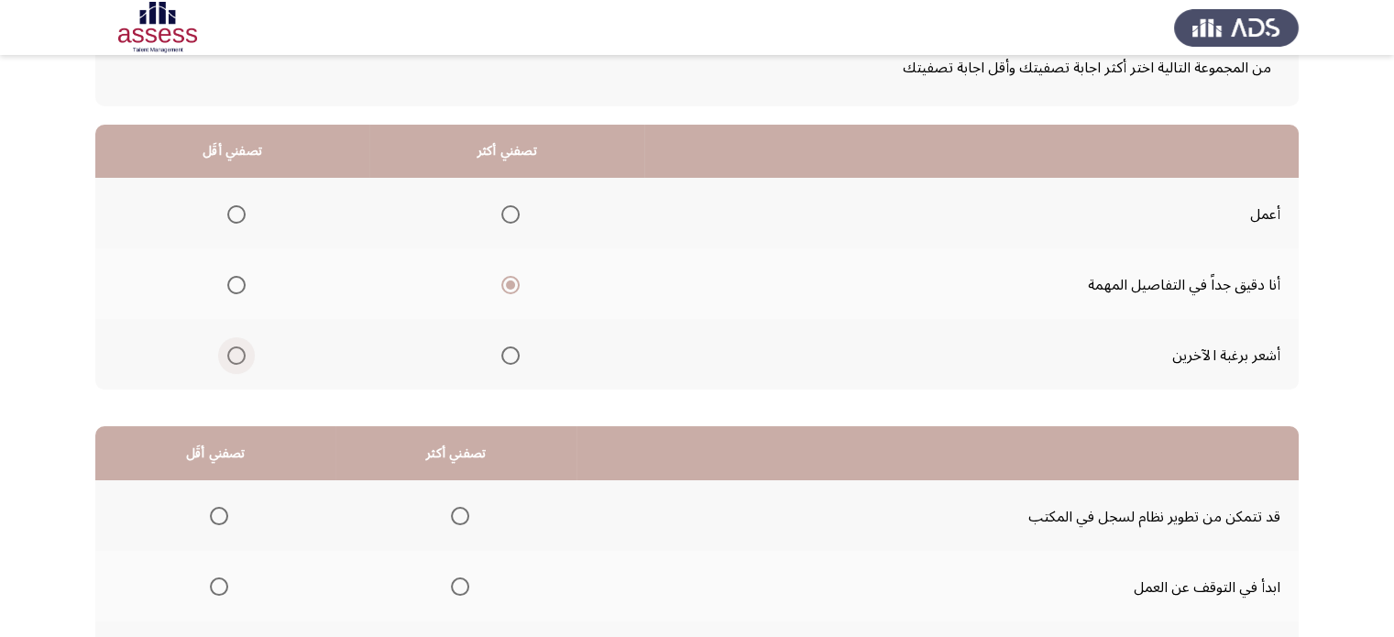
click at [233, 358] on input "حدد خيارا" at bounding box center [236, 355] width 18 height 18
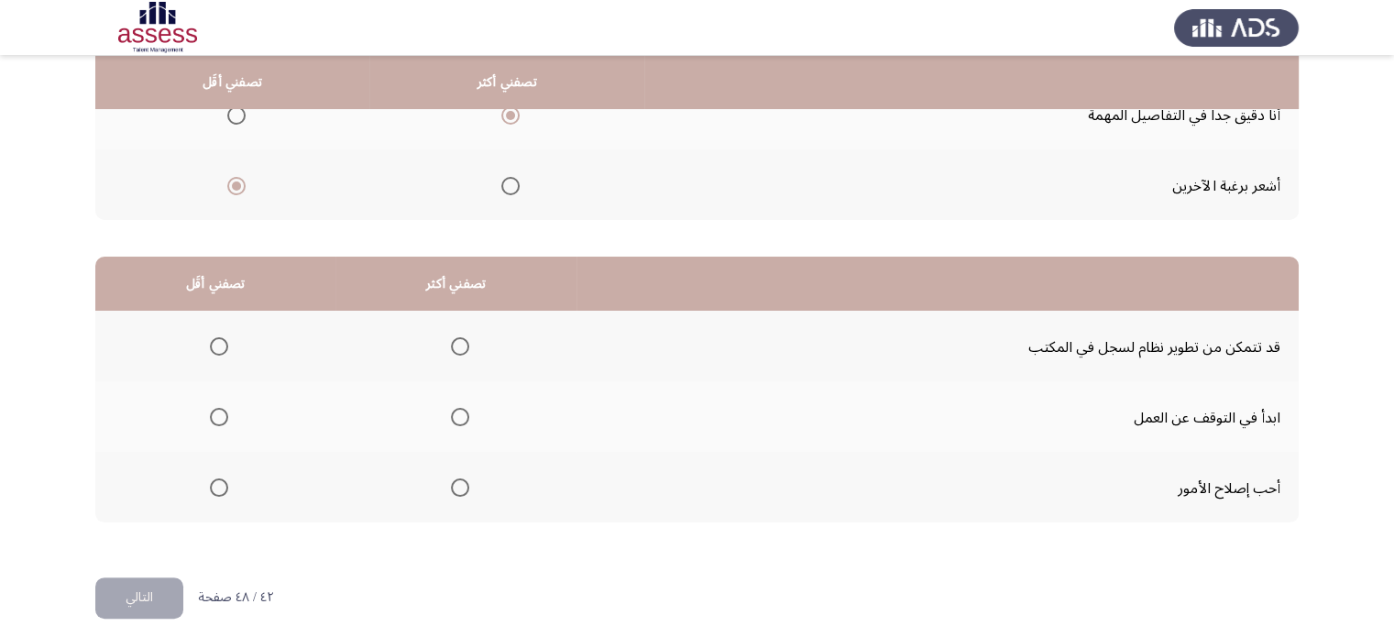
scroll to position [293, 0]
click at [458, 487] on span "حدد خيارا" at bounding box center [460, 488] width 18 height 18
click at [458, 487] on input "حدد خيارا" at bounding box center [460, 488] width 18 height 18
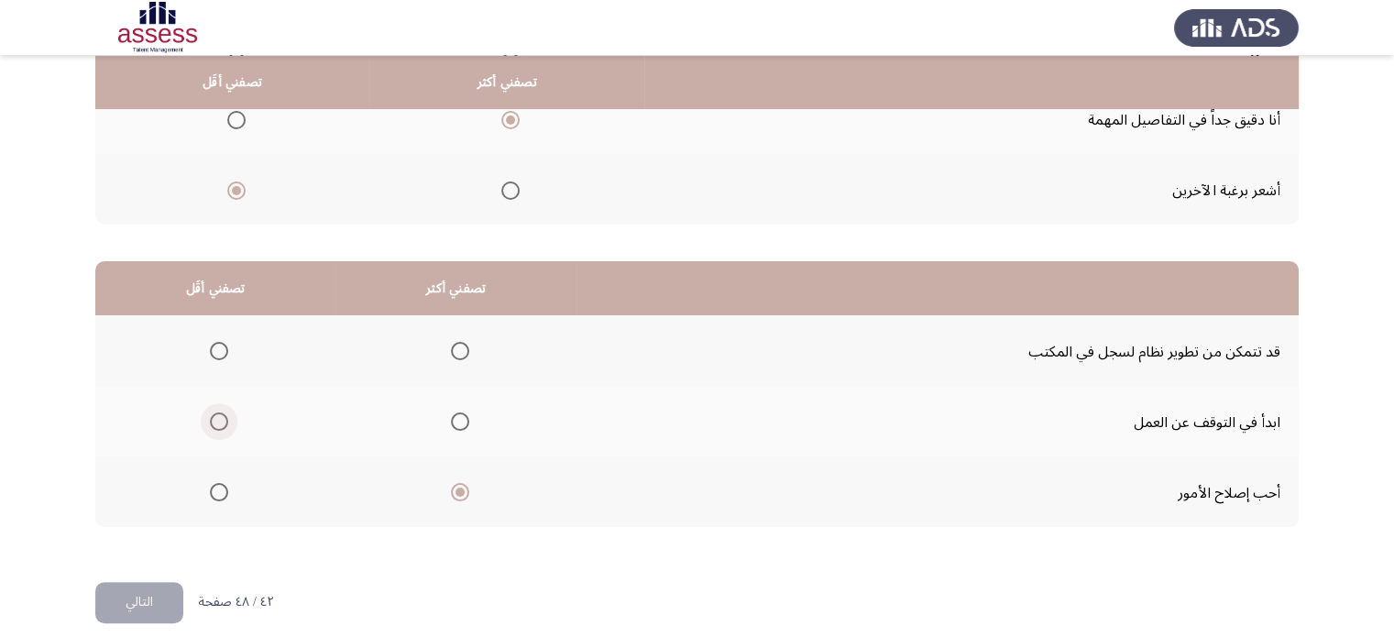
click at [221, 417] on span "حدد خيارا" at bounding box center [219, 421] width 18 height 18
click at [221, 417] on input "حدد خيارا" at bounding box center [219, 421] width 18 height 18
click at [108, 506] on th at bounding box center [215, 491] width 240 height 71
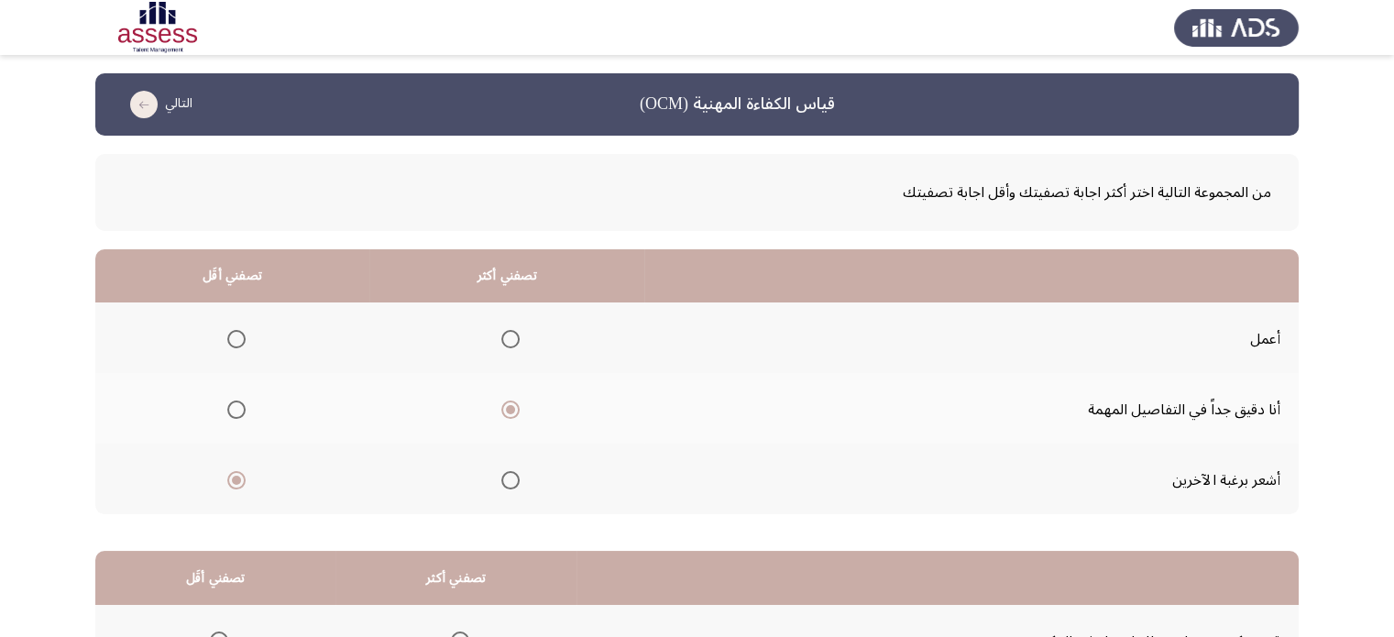
scroll to position [305, 0]
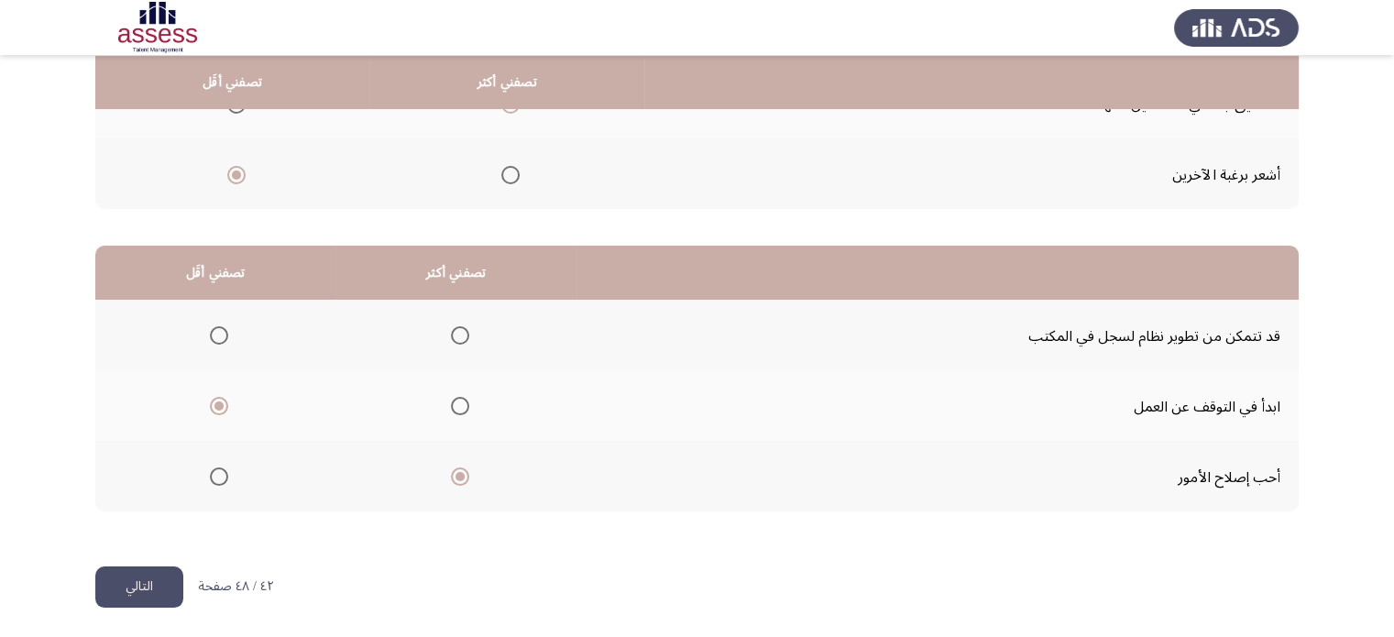
click at [112, 595] on button "التالي" at bounding box center [139, 586] width 88 height 41
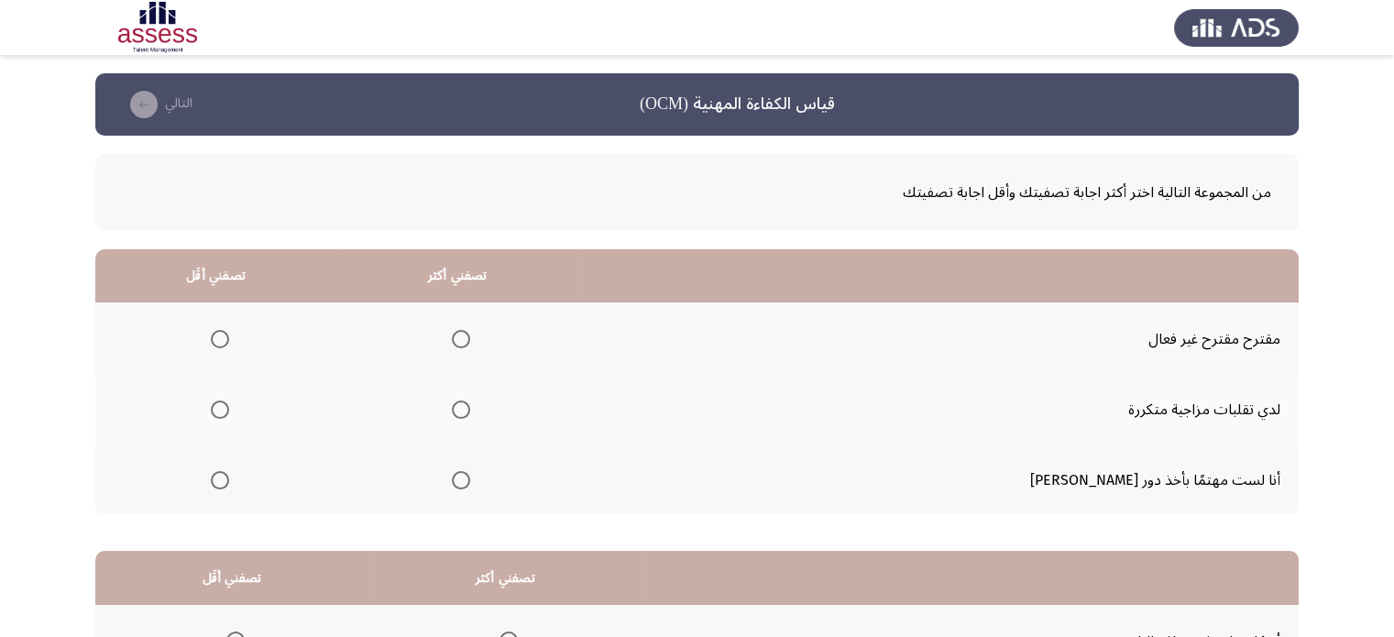
click at [255, 406] on th at bounding box center [215, 408] width 241 height 71
click at [535, 329] on th at bounding box center [457, 337] width 242 height 71
click at [470, 329] on mat-radio-button "حدد خيارا" at bounding box center [458, 338] width 26 height 19
click at [470, 486] on span "حدد خيارا" at bounding box center [461, 480] width 18 height 18
click at [470, 486] on input "حدد خيارا" at bounding box center [461, 480] width 18 height 18
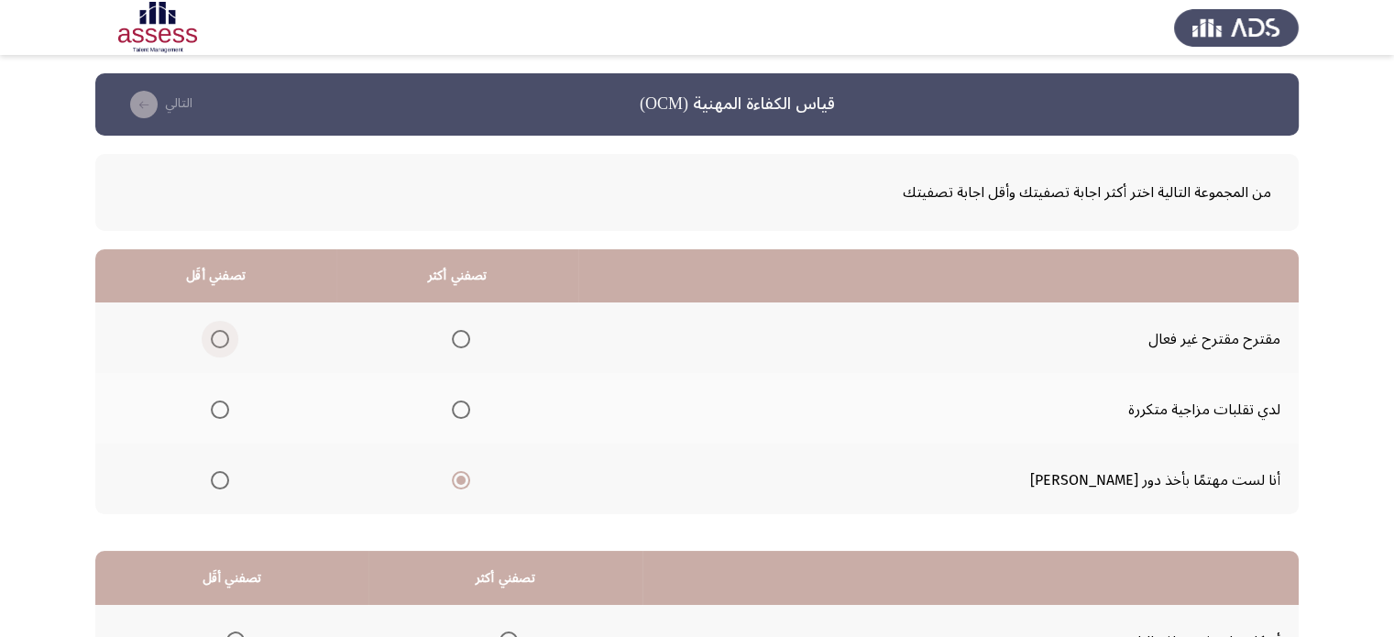
click at [229, 332] on span "حدد خيارا" at bounding box center [220, 339] width 18 height 18
click at [229, 332] on input "حدد خيارا" at bounding box center [220, 339] width 18 height 18
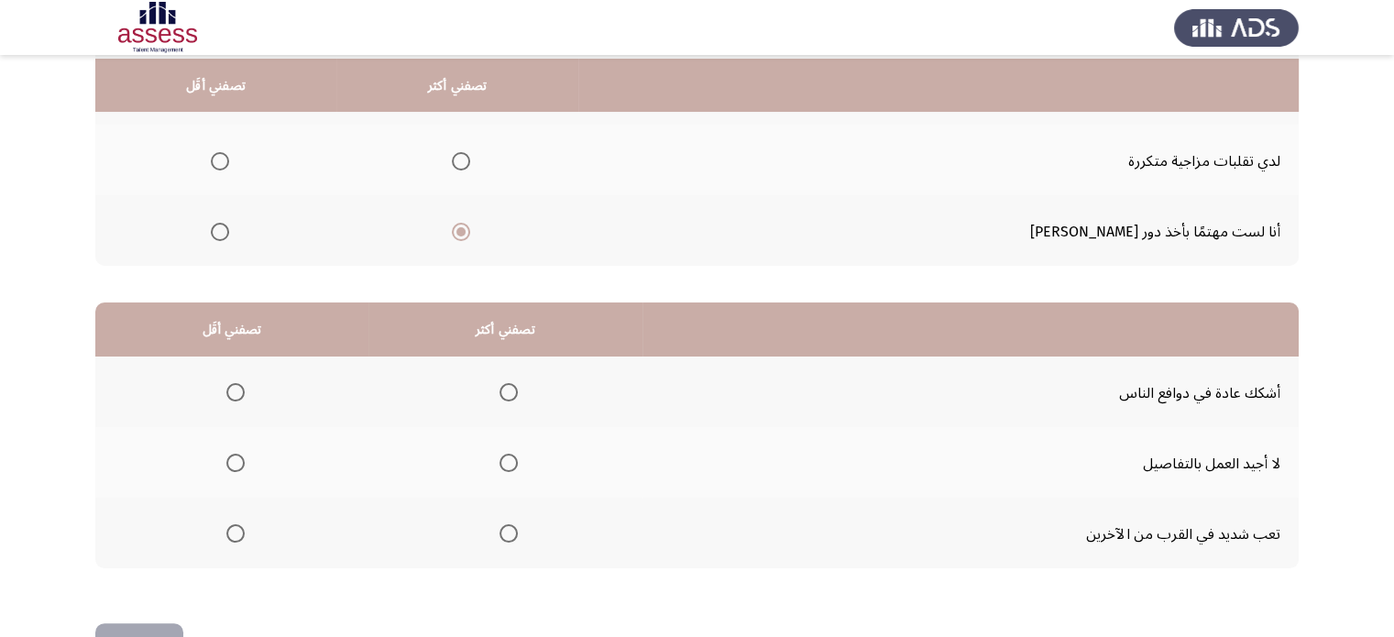
scroll to position [253, 0]
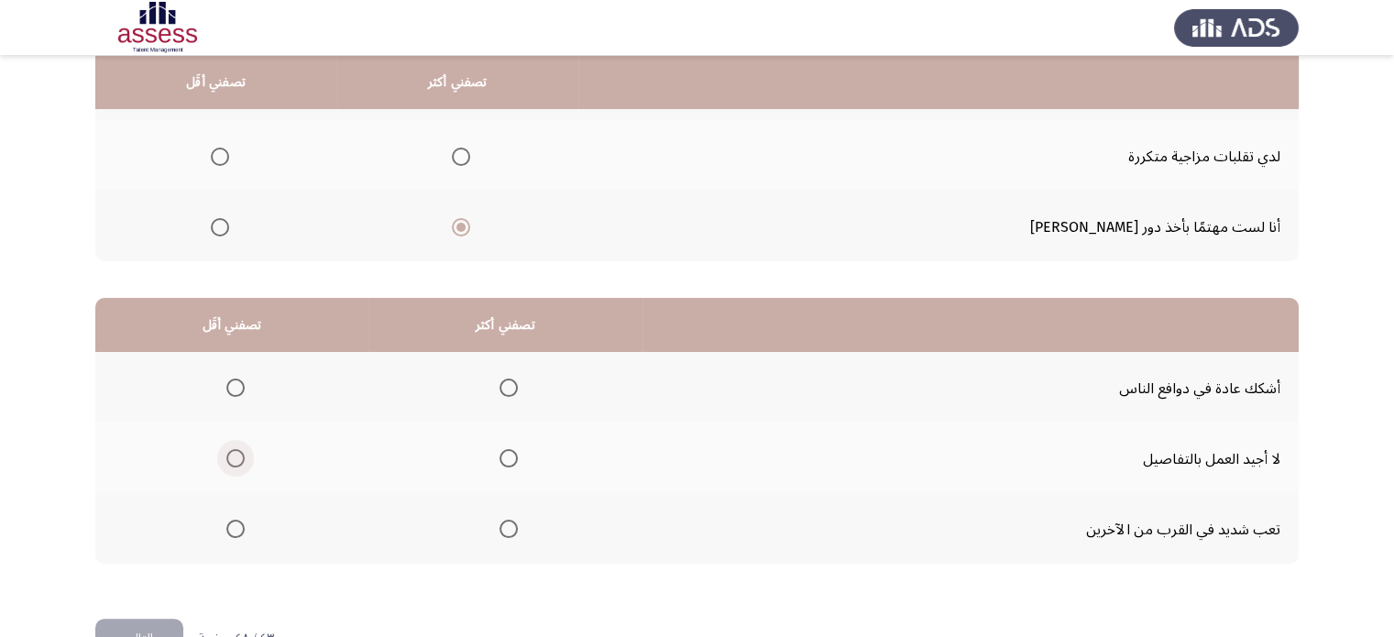
click at [238, 460] on span "حدد خيارا" at bounding box center [235, 458] width 18 height 18
click at [238, 460] on input "حدد خيارا" at bounding box center [235, 458] width 18 height 18
click at [513, 390] on span "حدد خيارا" at bounding box center [509, 388] width 18 height 18
click at [513, 390] on input "حدد خيارا" at bounding box center [509, 388] width 18 height 18
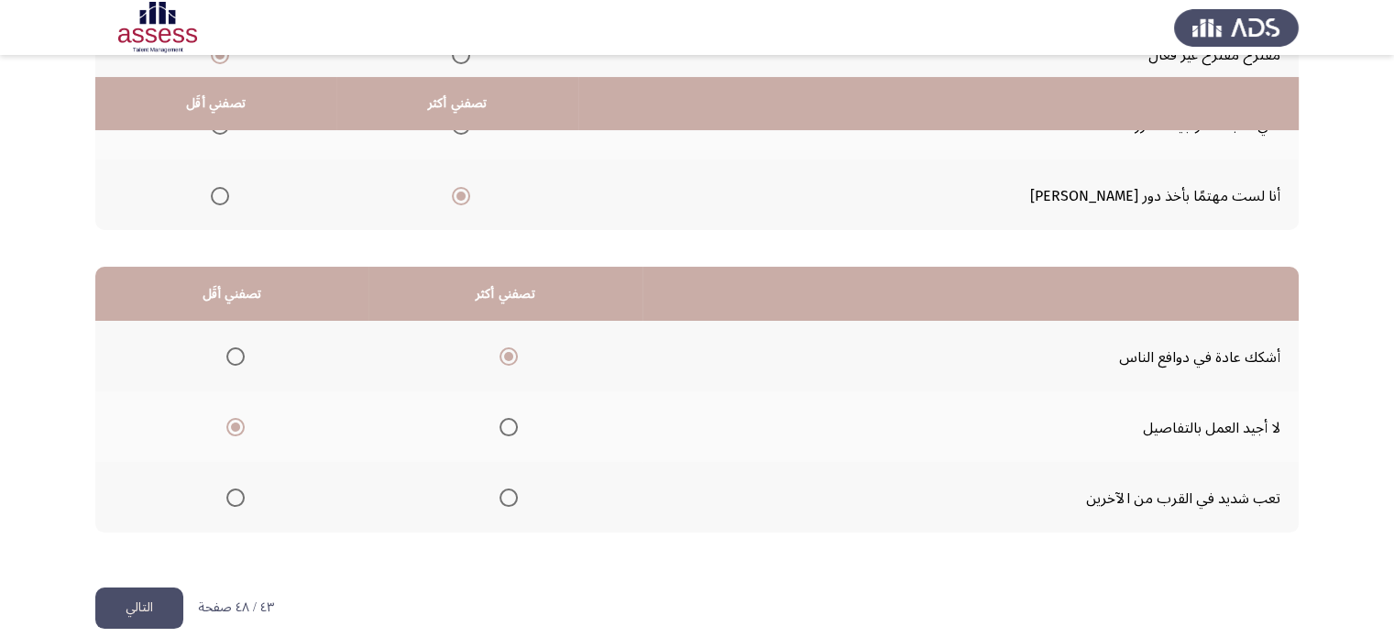
scroll to position [305, 0]
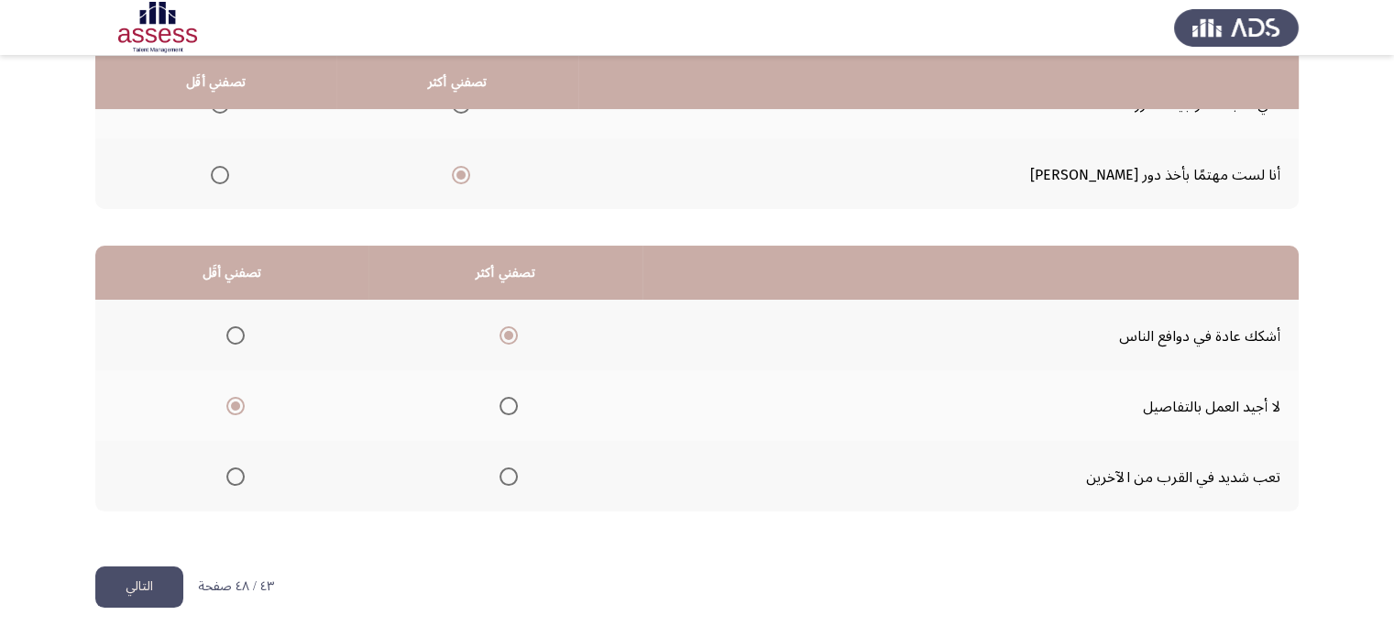
click at [112, 574] on button "التالي" at bounding box center [139, 586] width 88 height 41
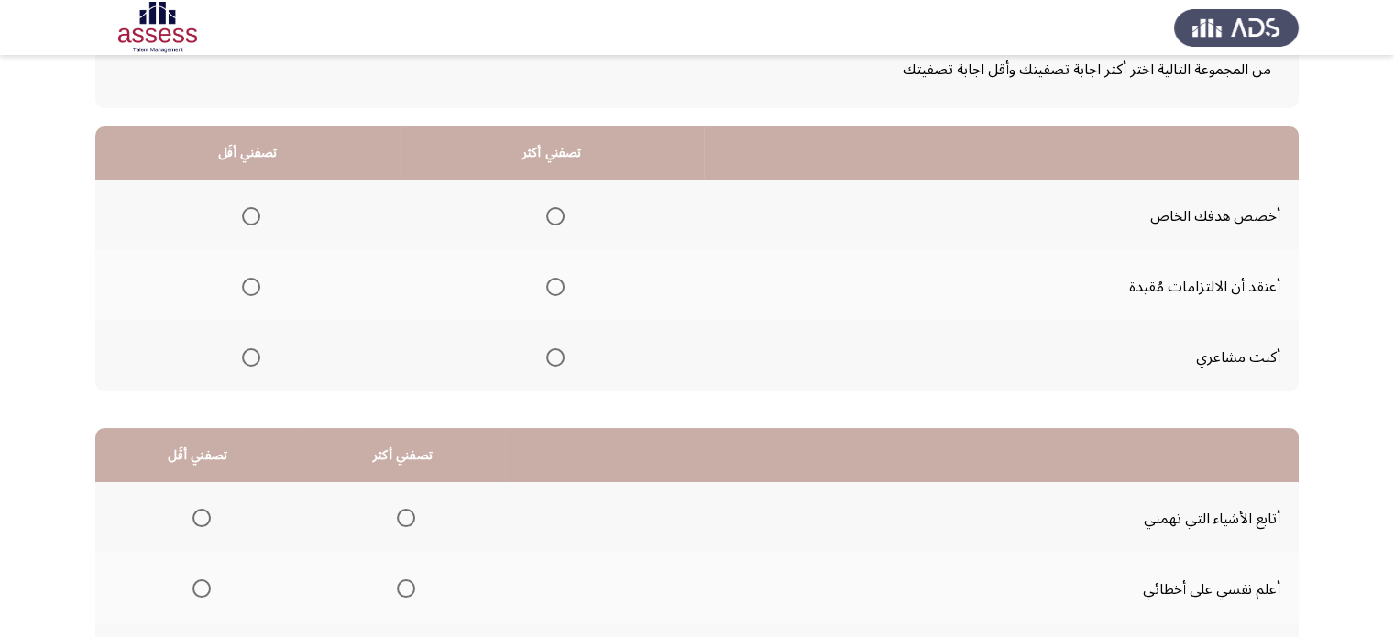
scroll to position [124, 0]
click at [553, 215] on span "حدد خيارا" at bounding box center [555, 215] width 18 height 18
click at [553, 215] on input "حدد خيارا" at bounding box center [555, 215] width 18 height 18
click at [250, 287] on span "حدد خيارا" at bounding box center [251, 286] width 18 height 18
click at [250, 287] on input "حدد خيارا" at bounding box center [251, 286] width 18 height 18
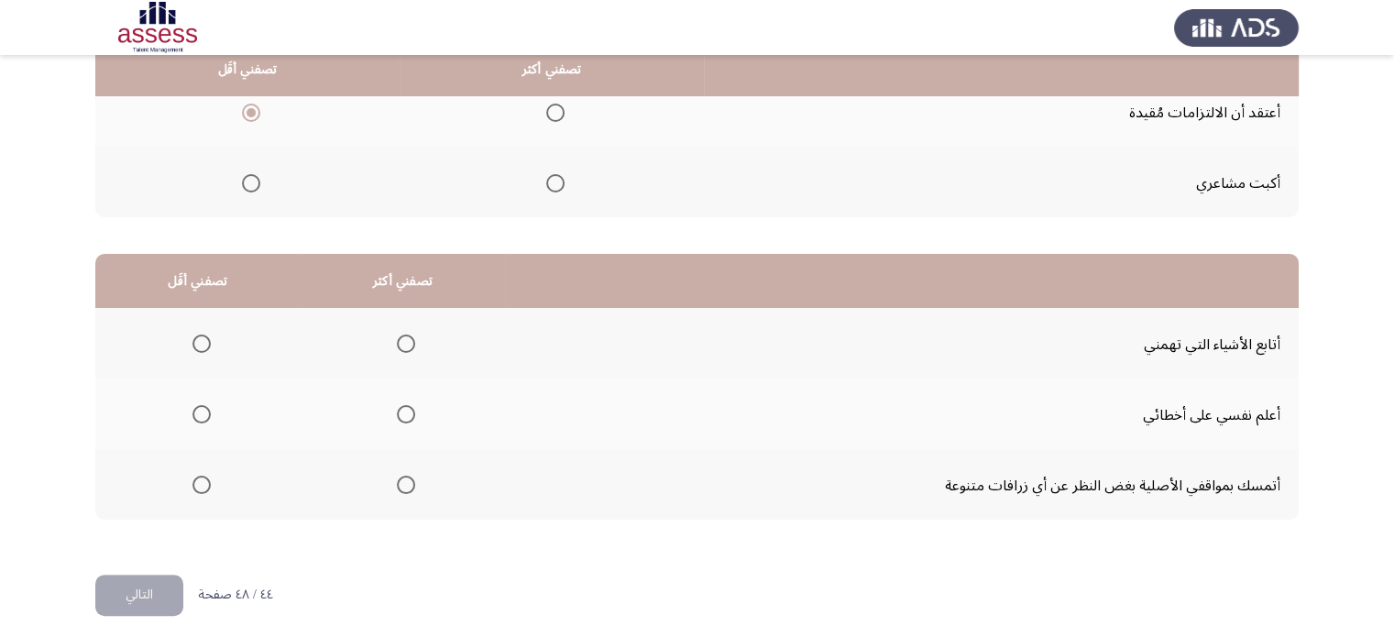
scroll to position [299, 0]
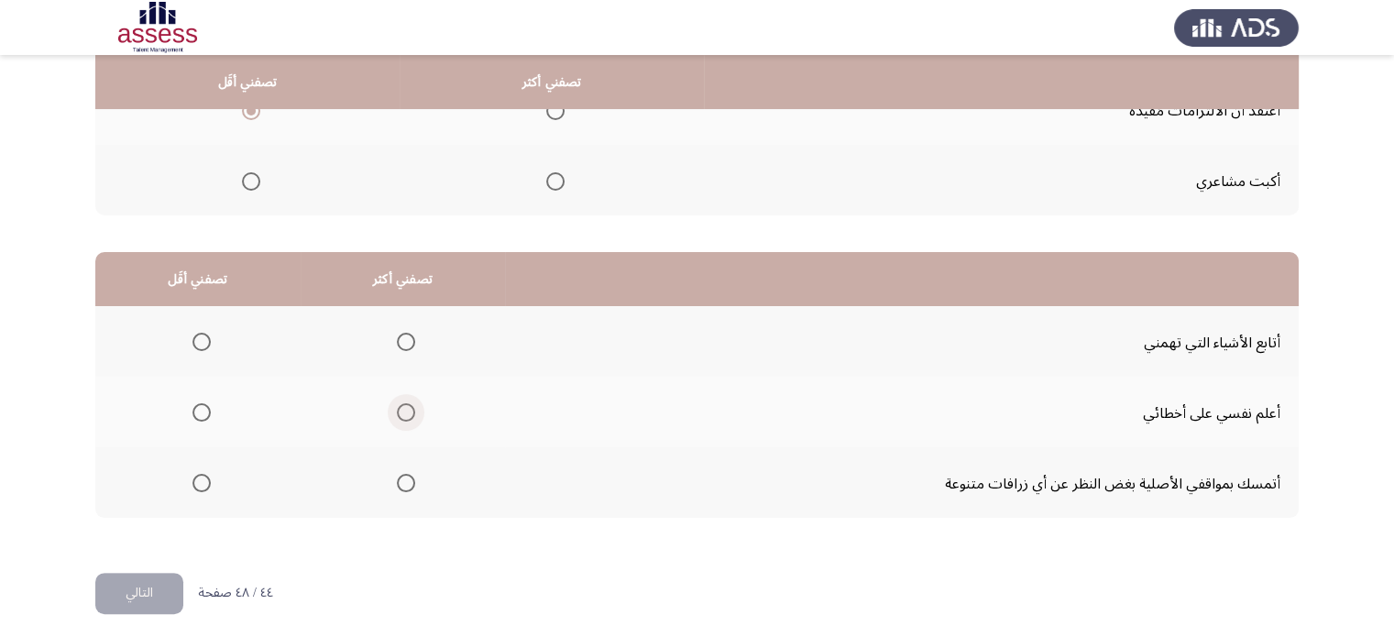
click at [400, 412] on span "حدد خيارا" at bounding box center [406, 412] width 18 height 18
click at [400, 412] on input "حدد خيارا" at bounding box center [406, 412] width 18 height 18
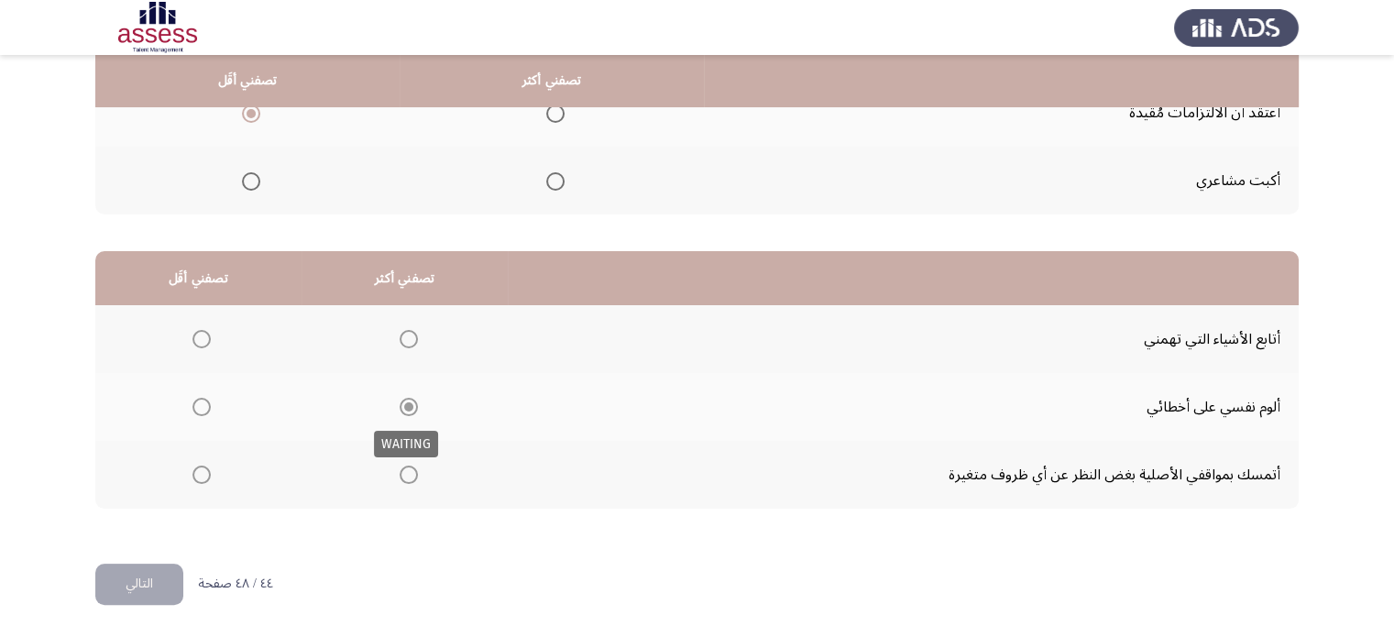
scroll to position [290, 0]
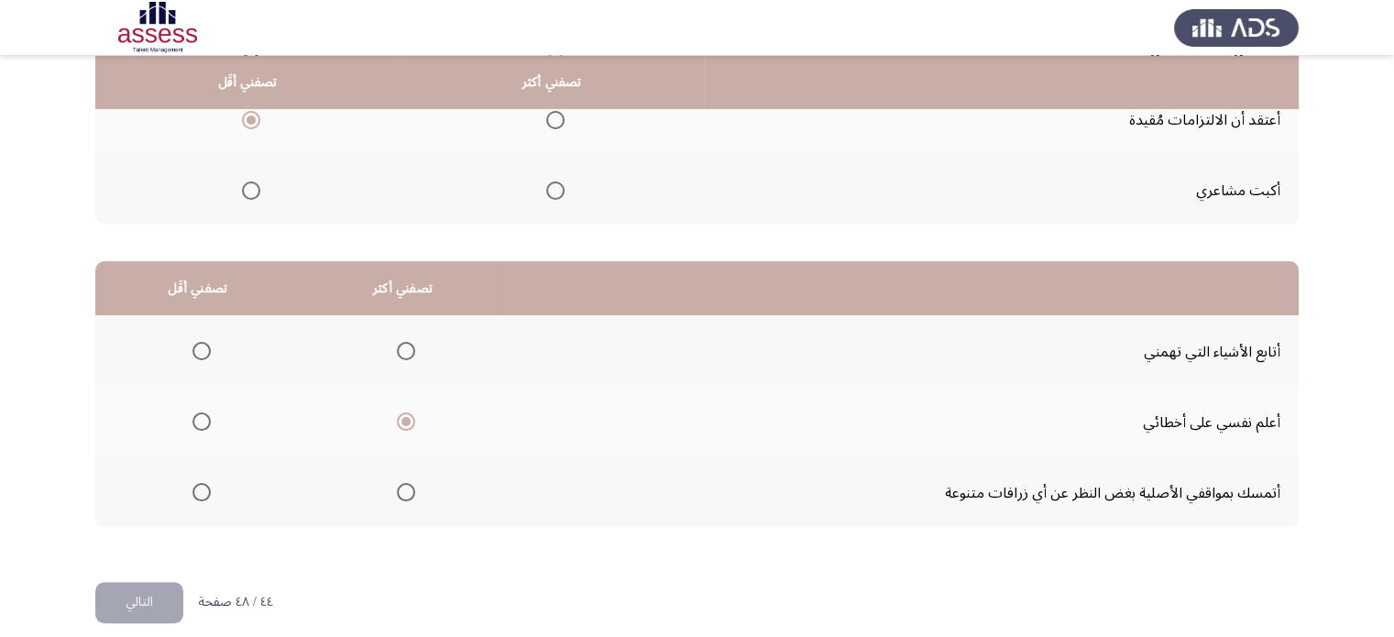
click at [192, 476] on mat-radio-group "حدد خيارا" at bounding box center [198, 491] width 26 height 31
drag, startPoint x: 192, startPoint y: 475, endPoint x: 194, endPoint y: 485, distance: 10.5
click at [194, 485] on mat-radio-group "حدد خيارا" at bounding box center [198, 491] width 26 height 31
click at [194, 485] on span "حدد خيارا" at bounding box center [201, 492] width 18 height 18
click at [194, 485] on input "حدد خيارا" at bounding box center [201, 492] width 18 height 18
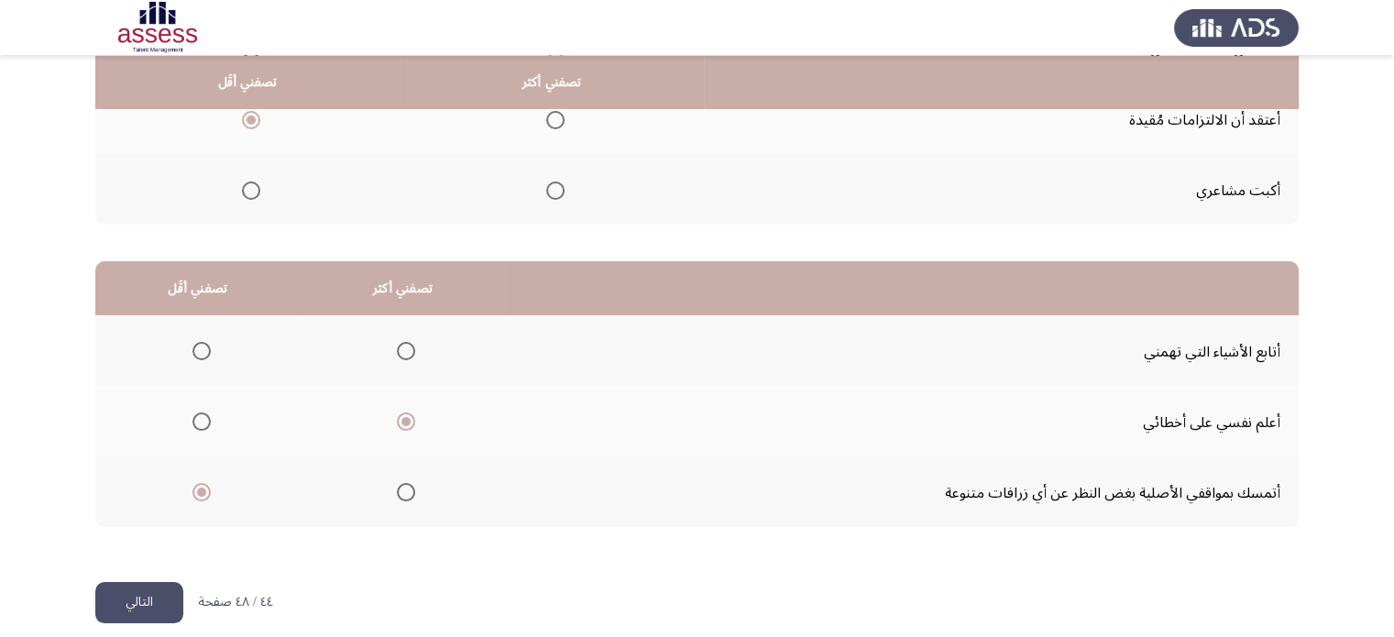
click at [132, 589] on font "التالي" at bounding box center [139, 601] width 27 height 27
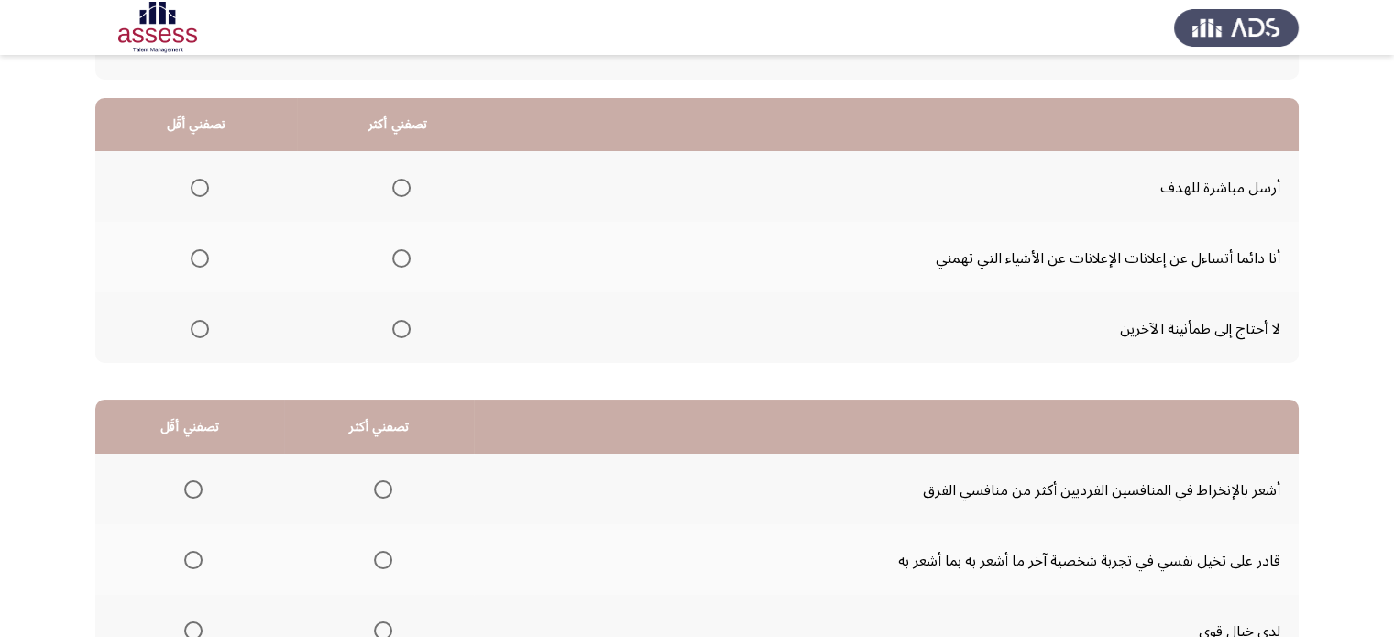
scroll to position [152, 0]
click at [196, 325] on span "حدد خيارا" at bounding box center [200, 328] width 18 height 18
click at [196, 325] on input "حدد خيارا" at bounding box center [200, 328] width 18 height 18
click at [400, 186] on span "حدد خيارا" at bounding box center [401, 187] width 18 height 18
click at [400, 186] on input "حدد خيارا" at bounding box center [401, 187] width 18 height 18
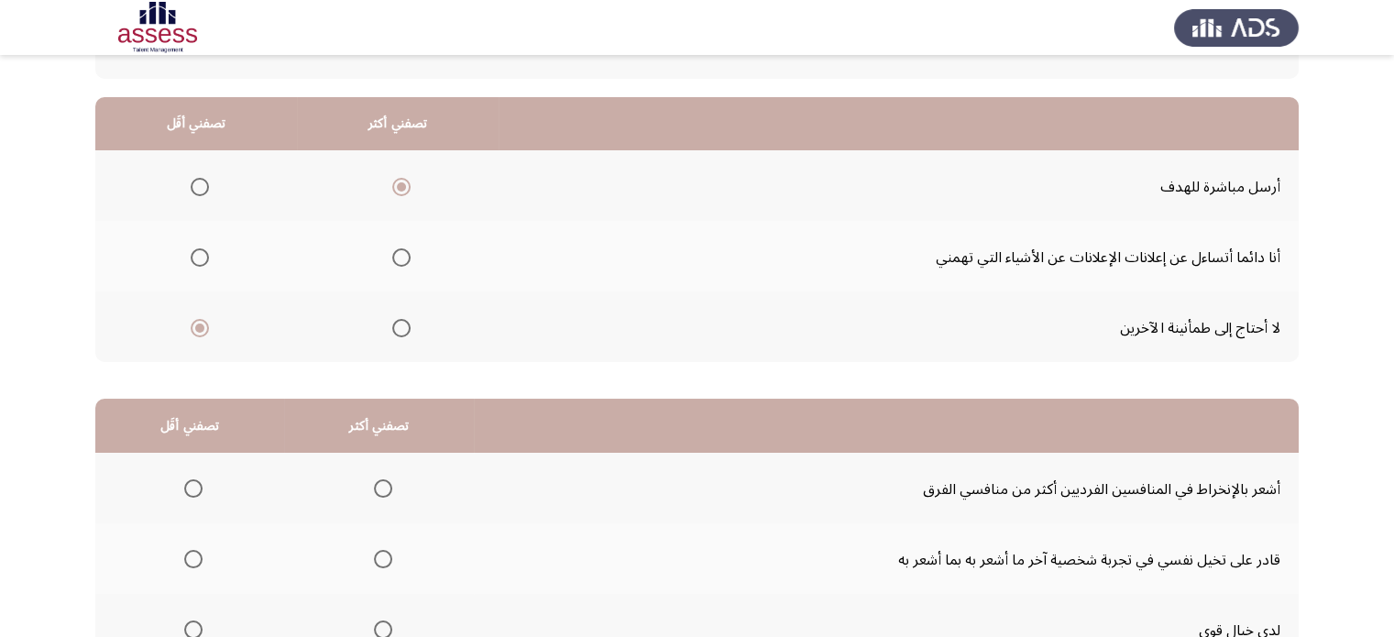
scroll to position [305, 0]
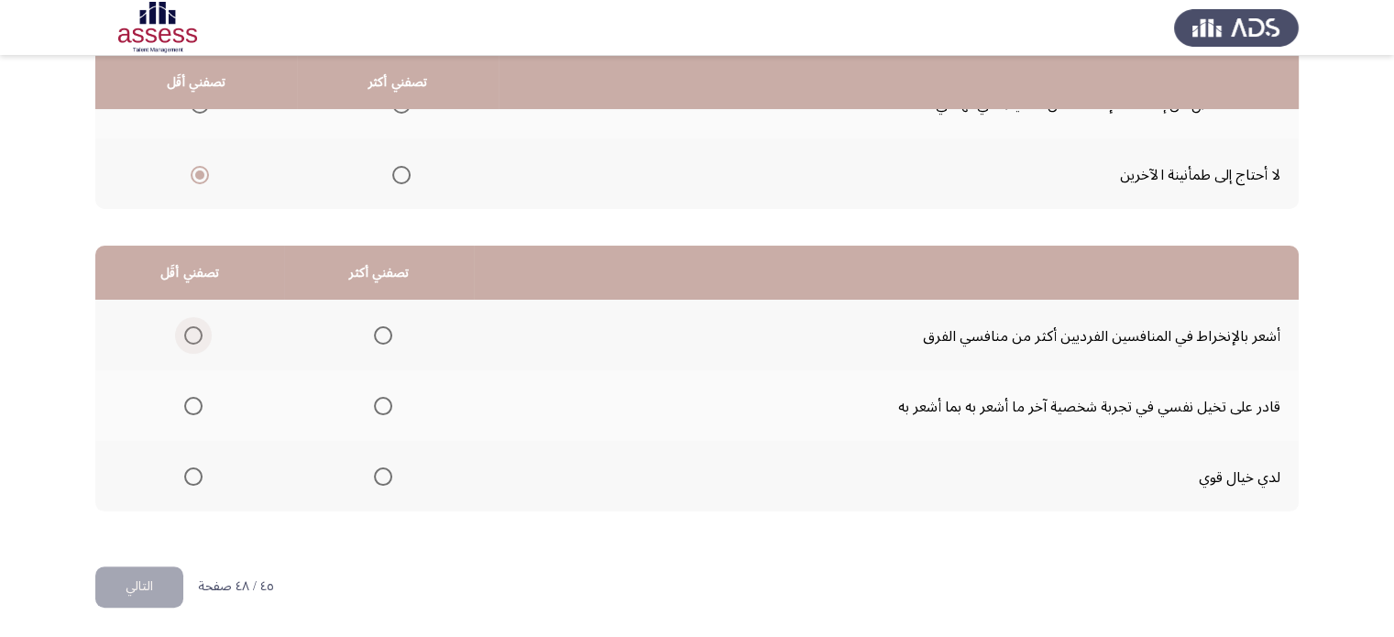
click at [192, 326] on span "حدد خيارا" at bounding box center [193, 335] width 18 height 18
click at [192, 326] on input "حدد خيارا" at bounding box center [193, 335] width 18 height 18
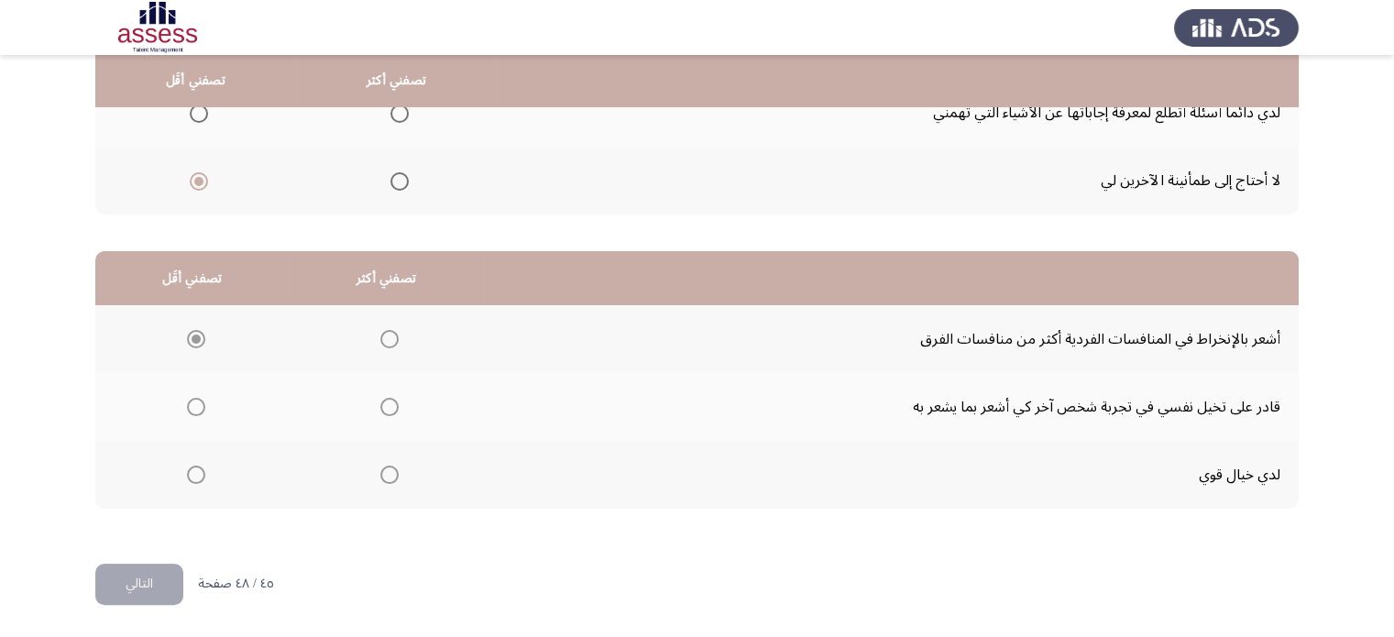
scroll to position [290, 0]
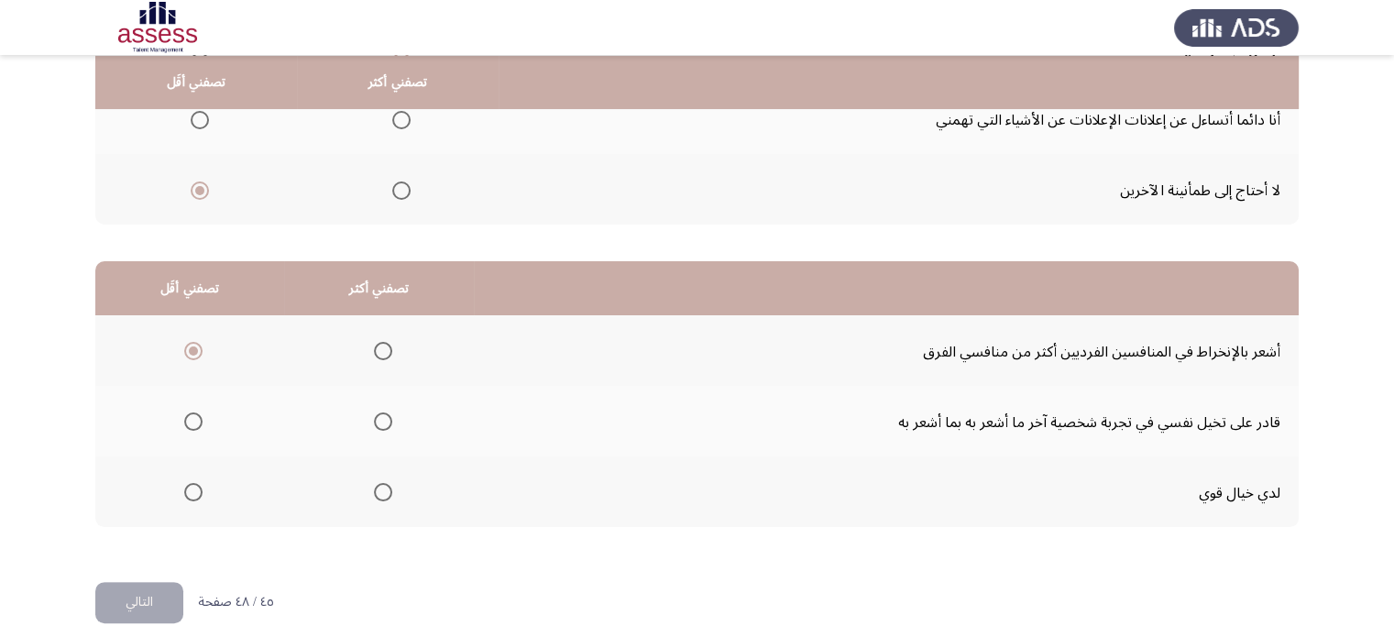
click at [385, 422] on span "حدد خيارا" at bounding box center [383, 421] width 18 height 18
click at [385, 422] on input "حدد خيارا" at bounding box center [383, 421] width 18 height 18
click at [126, 599] on font "التالي" at bounding box center [139, 601] width 27 height 27
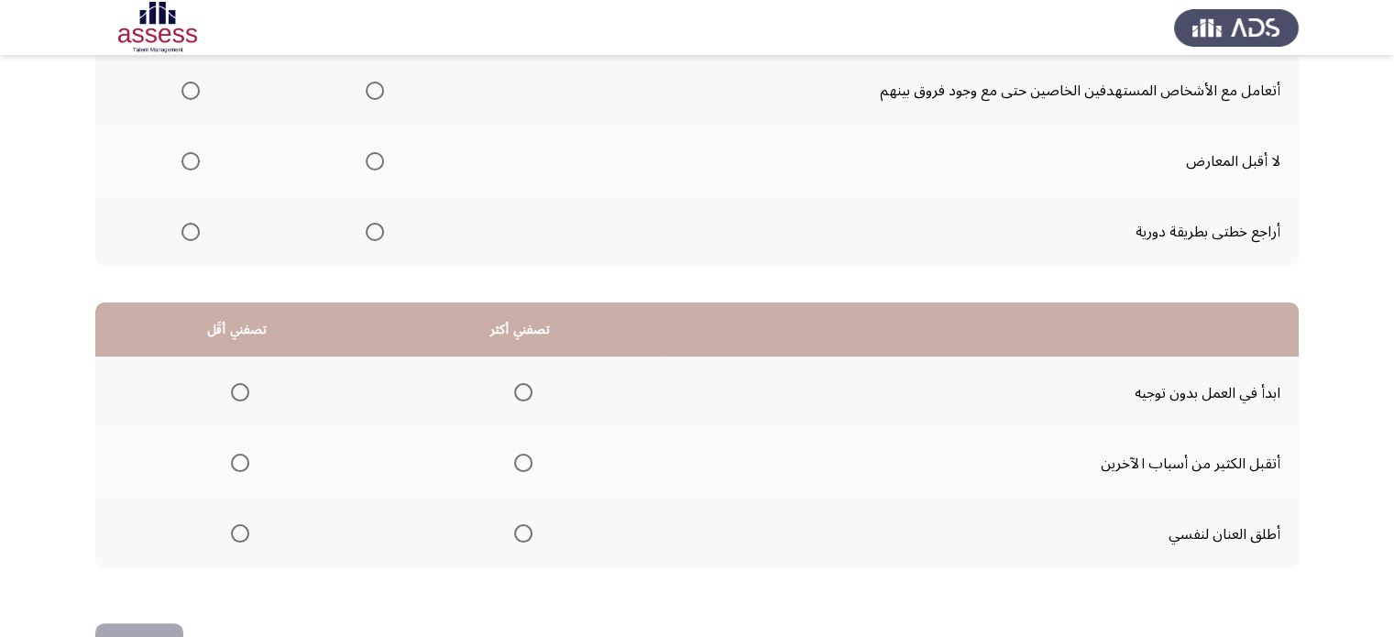
scroll to position [0, 0]
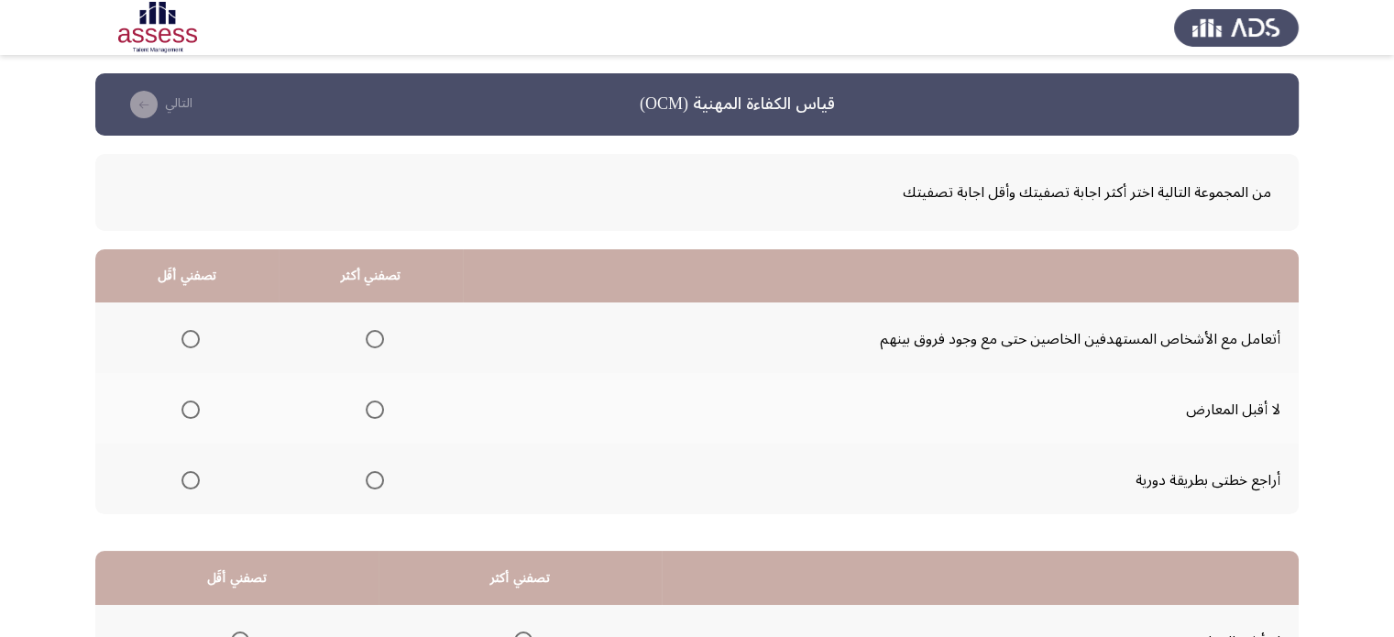
click at [345, 485] on th at bounding box center [371, 479] width 184 height 71
click at [367, 475] on span "حدد خيارا" at bounding box center [375, 480] width 18 height 18
click at [367, 475] on input "حدد خيارا" at bounding box center [375, 480] width 18 height 18
click at [192, 403] on span "حدد خيارا" at bounding box center [190, 410] width 18 height 18
click at [192, 403] on input "حدد خيارا" at bounding box center [190, 410] width 18 height 18
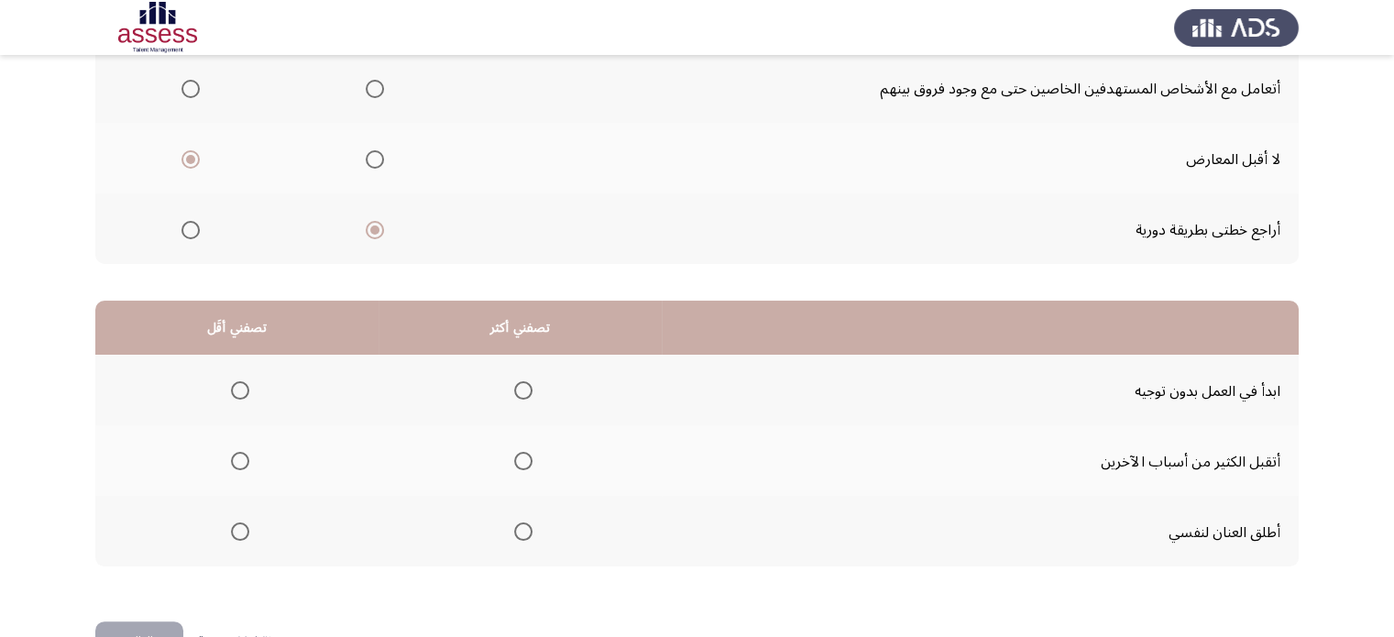
scroll to position [271, 0]
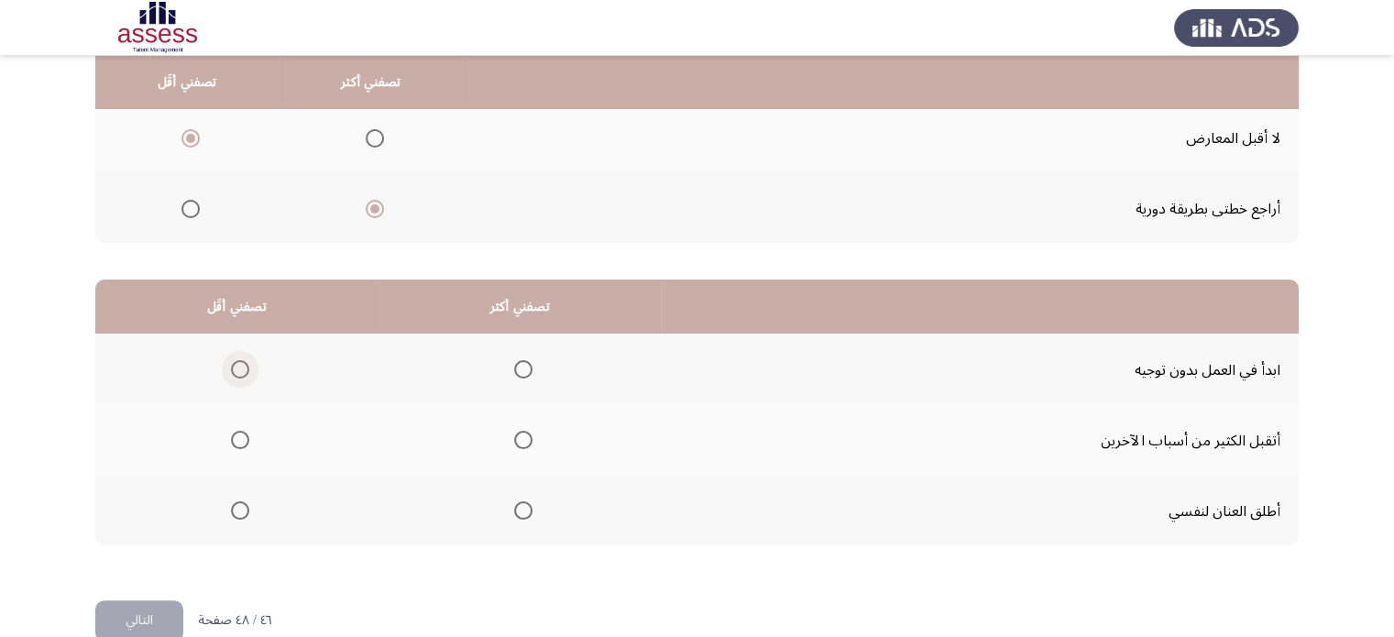
click at [246, 373] on span "حدد خيارا" at bounding box center [240, 369] width 18 height 18
click at [246, 373] on input "حدد خيارا" at bounding box center [240, 369] width 18 height 18
click at [524, 508] on span "حدد خيارا" at bounding box center [523, 510] width 18 height 18
click at [524, 508] on input "حدد خيارا" at bounding box center [523, 510] width 18 height 18
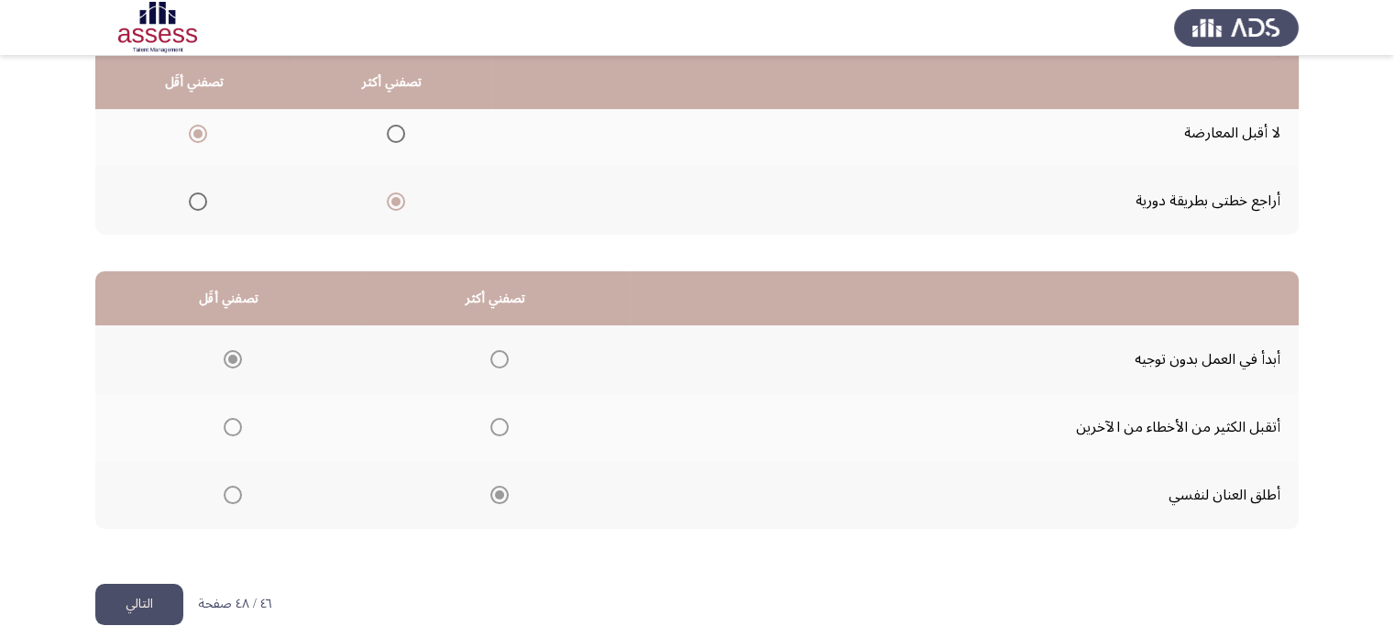
click at [1061, 396] on td "أتقبل الكثير من الأخطاء من الآخرين" at bounding box center [964, 427] width 669 height 68
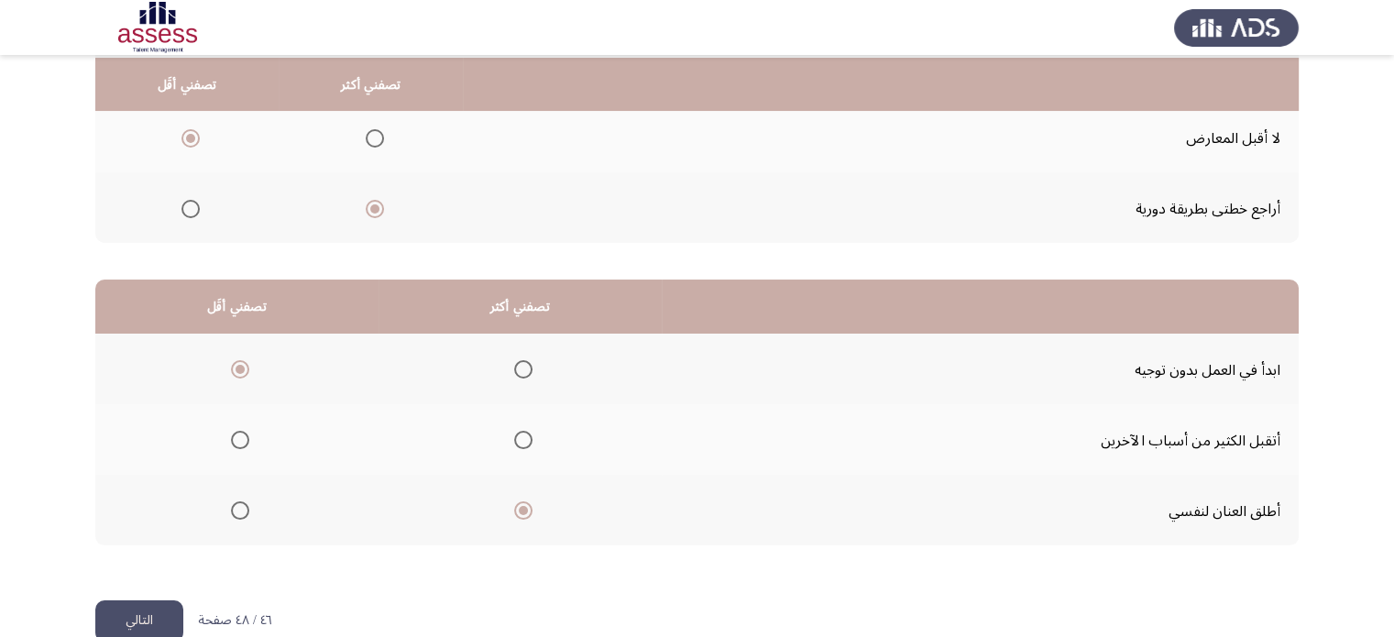
scroll to position [305, 0]
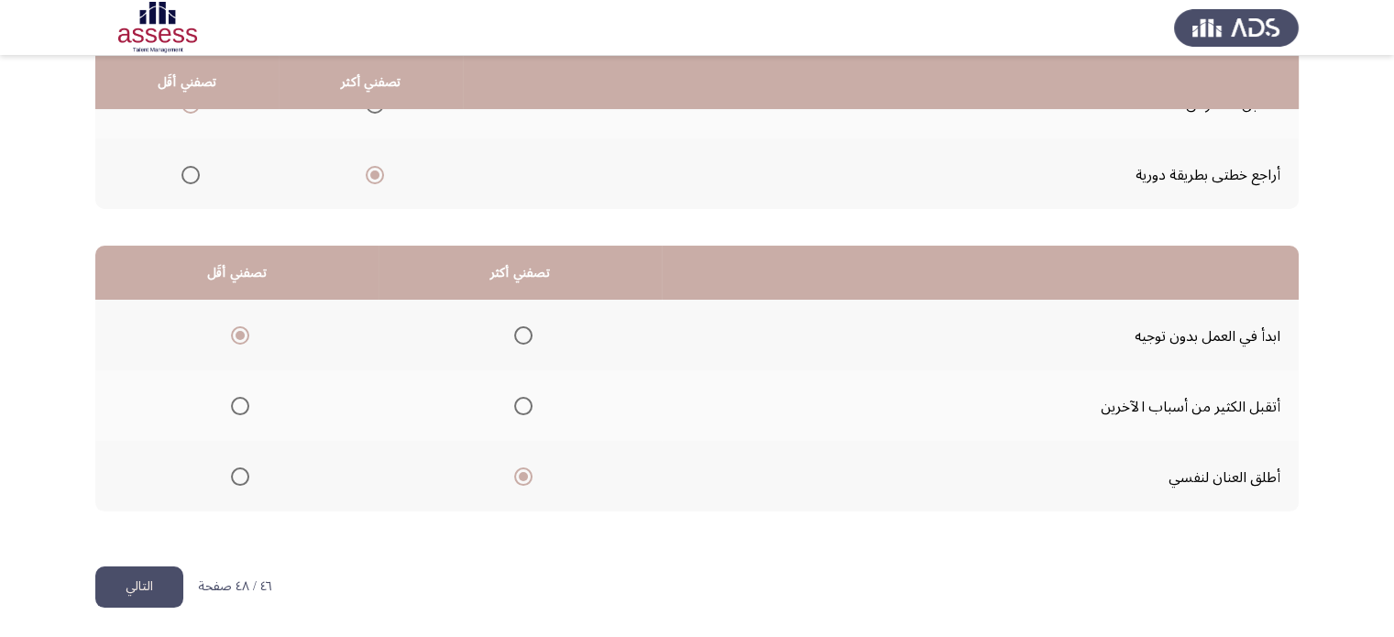
click at [123, 577] on button "التالي" at bounding box center [139, 586] width 88 height 41
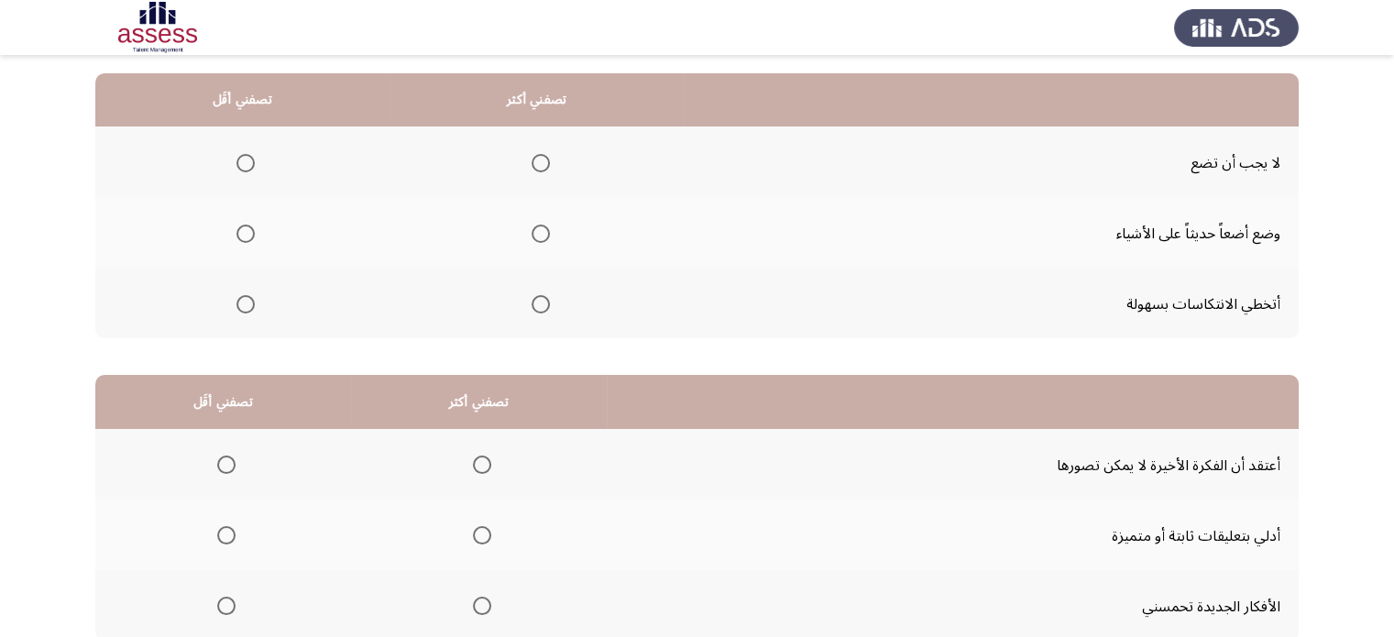
scroll to position [179, 0]
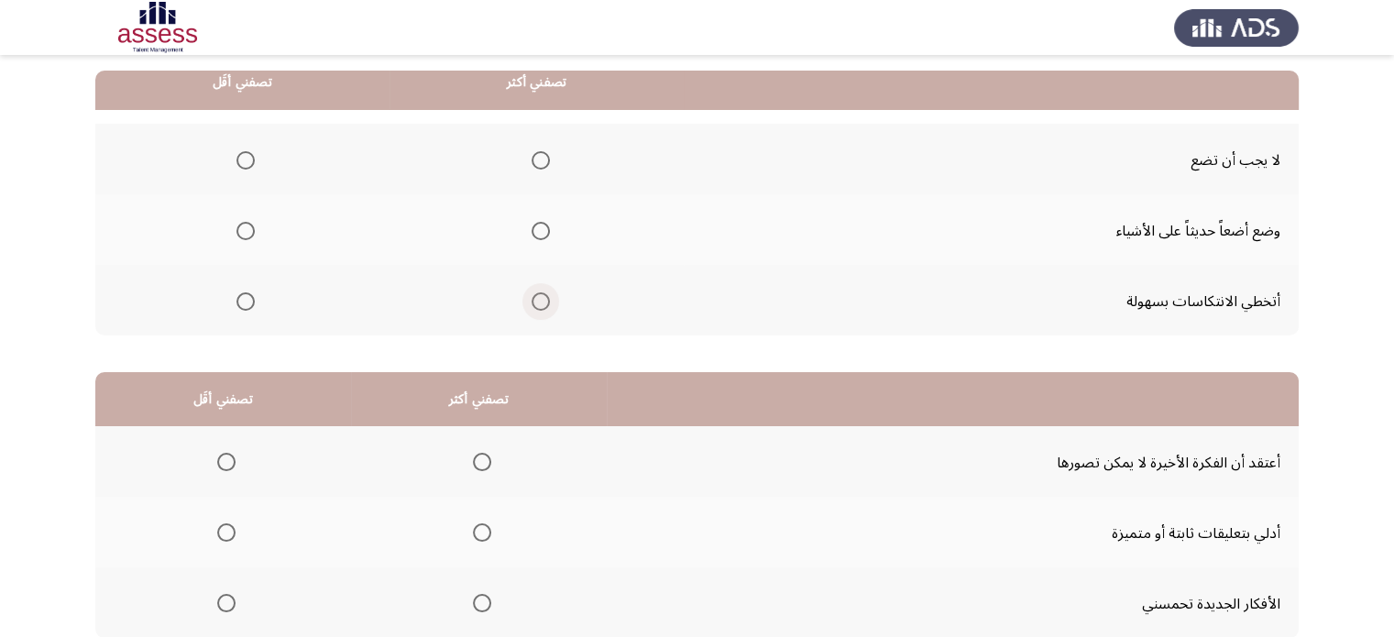
click at [537, 298] on span "حدد خيارا" at bounding box center [541, 301] width 18 height 18
click at [537, 298] on input "حدد خيارا" at bounding box center [541, 301] width 18 height 18
click at [254, 223] on span "حدد خيارا" at bounding box center [245, 231] width 18 height 18
click at [254, 223] on input "حدد خيارا" at bounding box center [245, 231] width 18 height 18
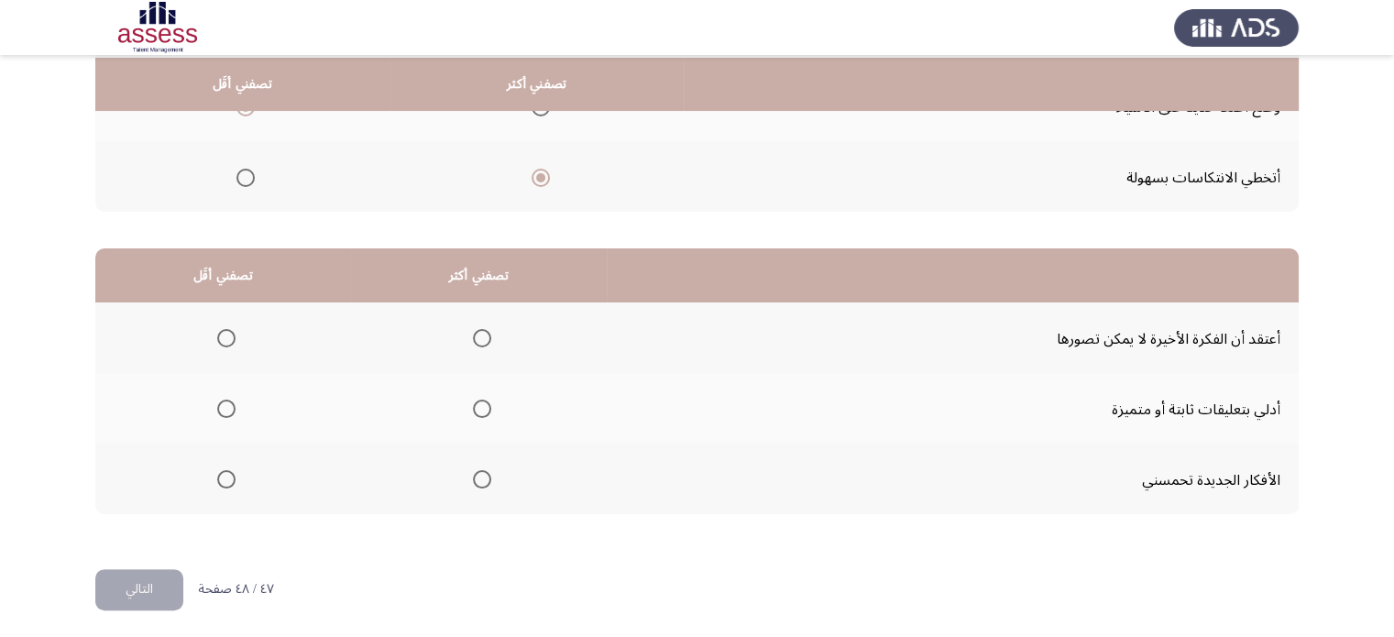
scroll to position [305, 0]
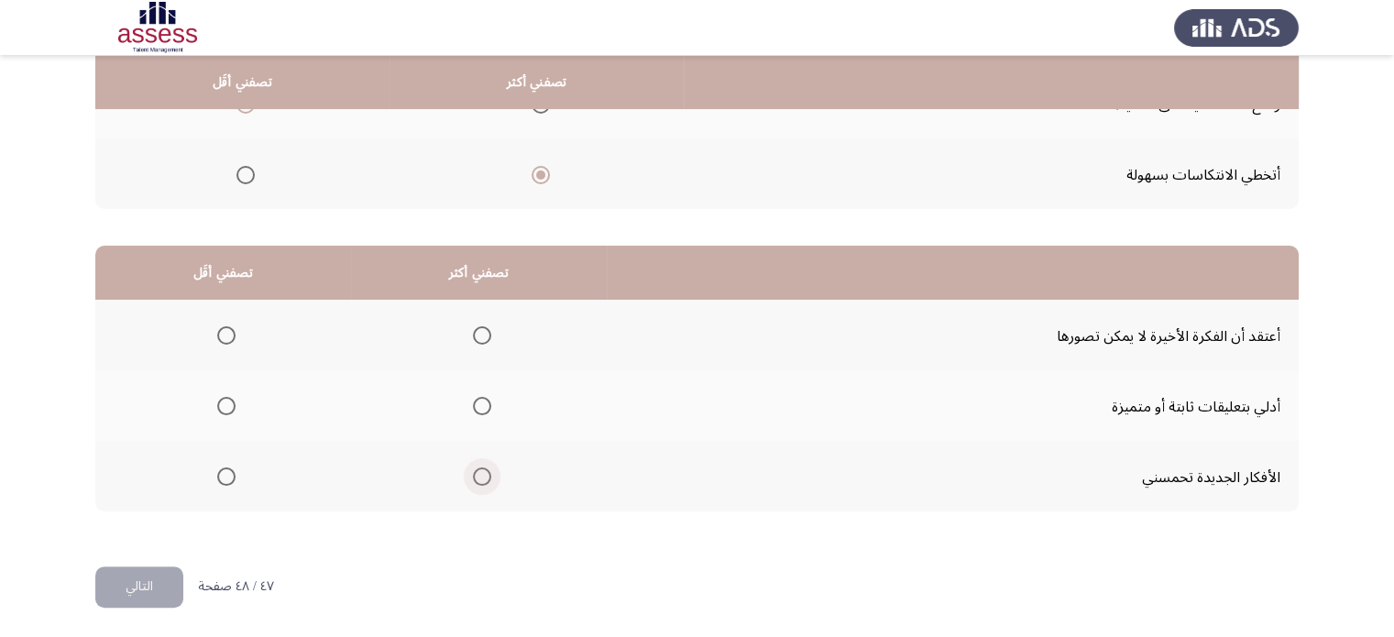
click at [491, 478] on span "حدد خيارا" at bounding box center [482, 476] width 18 height 18
click at [491, 478] on input "حدد خيارا" at bounding box center [482, 476] width 18 height 18
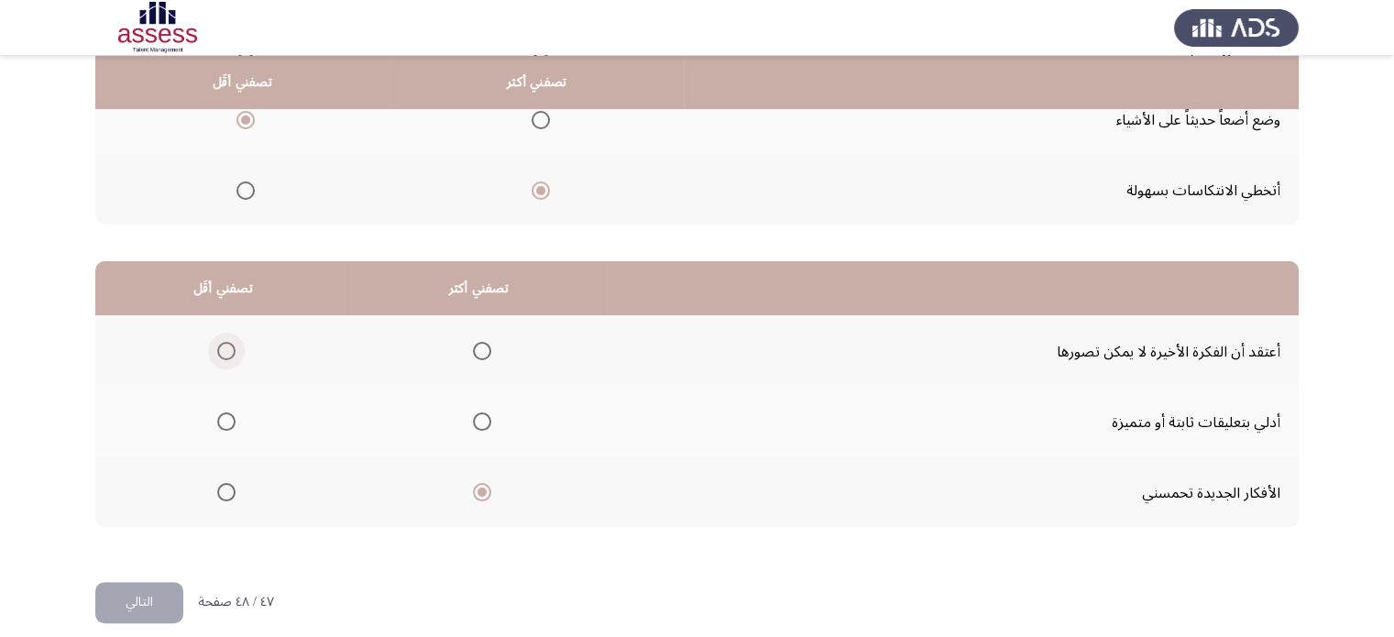
click at [234, 342] on span "حدد خيارا" at bounding box center [226, 351] width 18 height 18
click at [234, 342] on input "حدد خيارا" at bounding box center [226, 351] width 18 height 18
click at [137, 589] on font "التالي" at bounding box center [139, 601] width 27 height 27
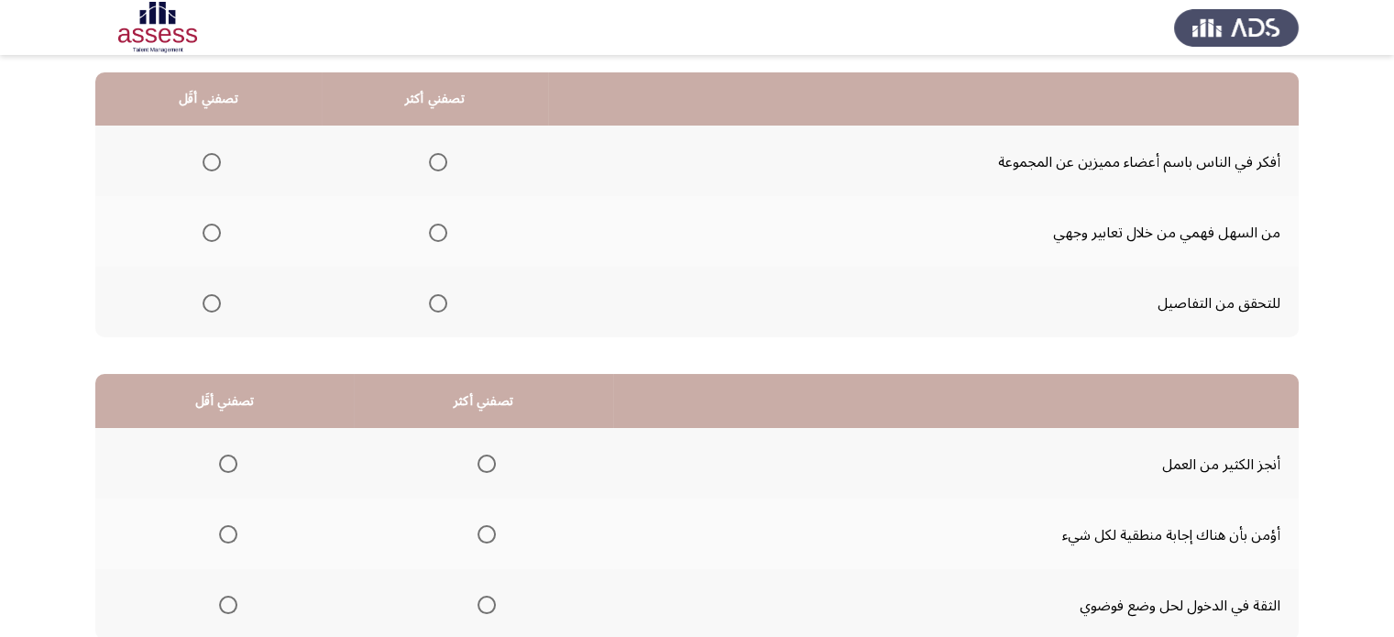
scroll to position [185, 0]
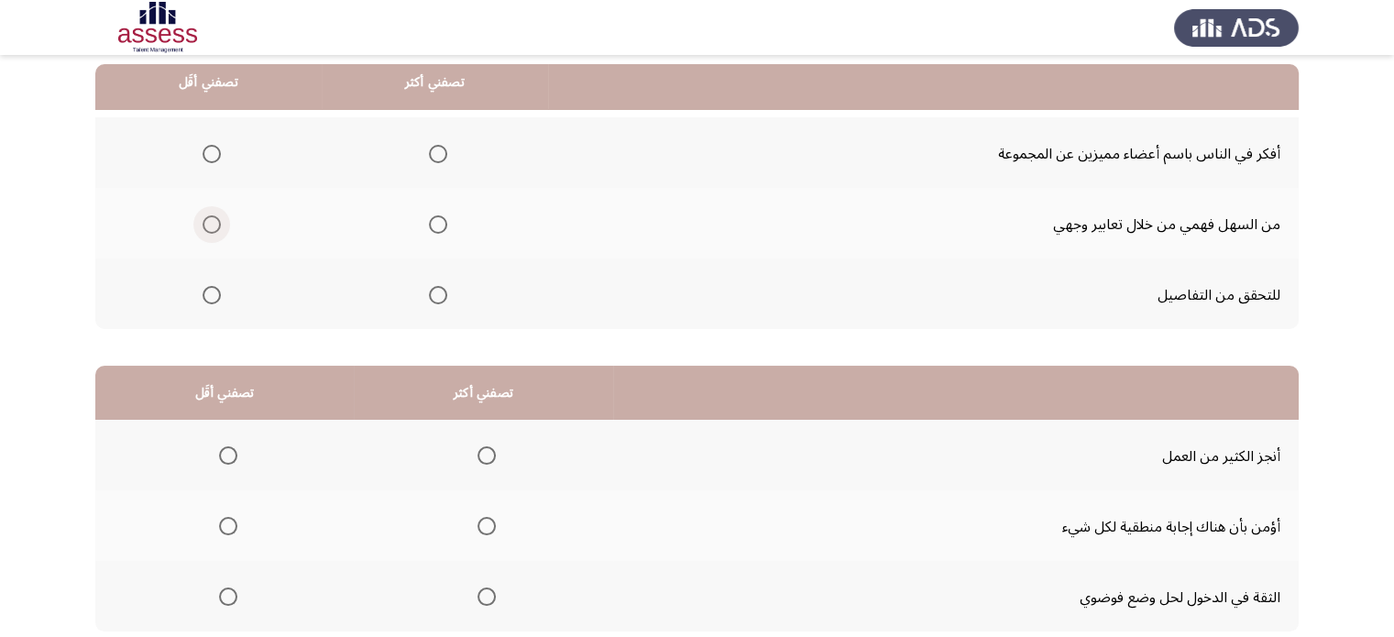
click at [220, 224] on span "حدد خيارا" at bounding box center [212, 224] width 18 height 18
click at [220, 224] on input "حدد خيارا" at bounding box center [212, 224] width 18 height 18
drag, startPoint x: 417, startPoint y: 289, endPoint x: 427, endPoint y: 296, distance: 12.5
click at [427, 296] on th at bounding box center [435, 293] width 226 height 71
click at [427, 296] on label "حدد خيارا" at bounding box center [435, 295] width 26 height 18
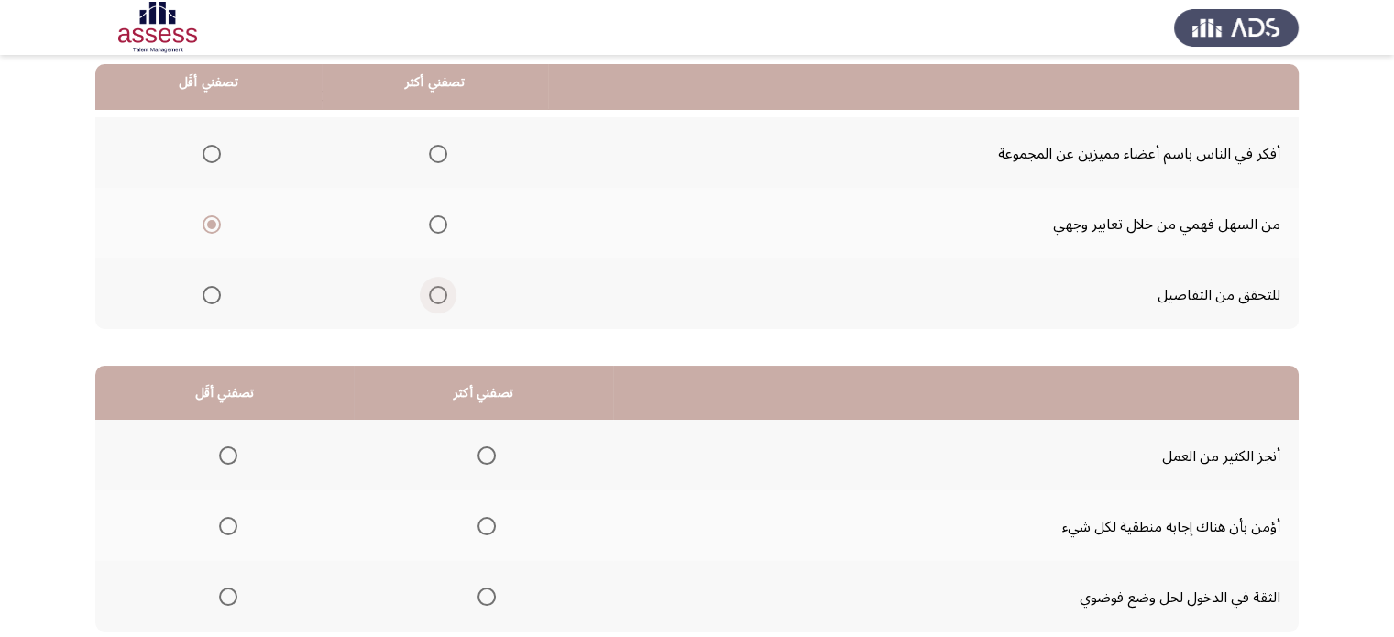
click at [429, 296] on input "حدد خيارا" at bounding box center [438, 295] width 18 height 18
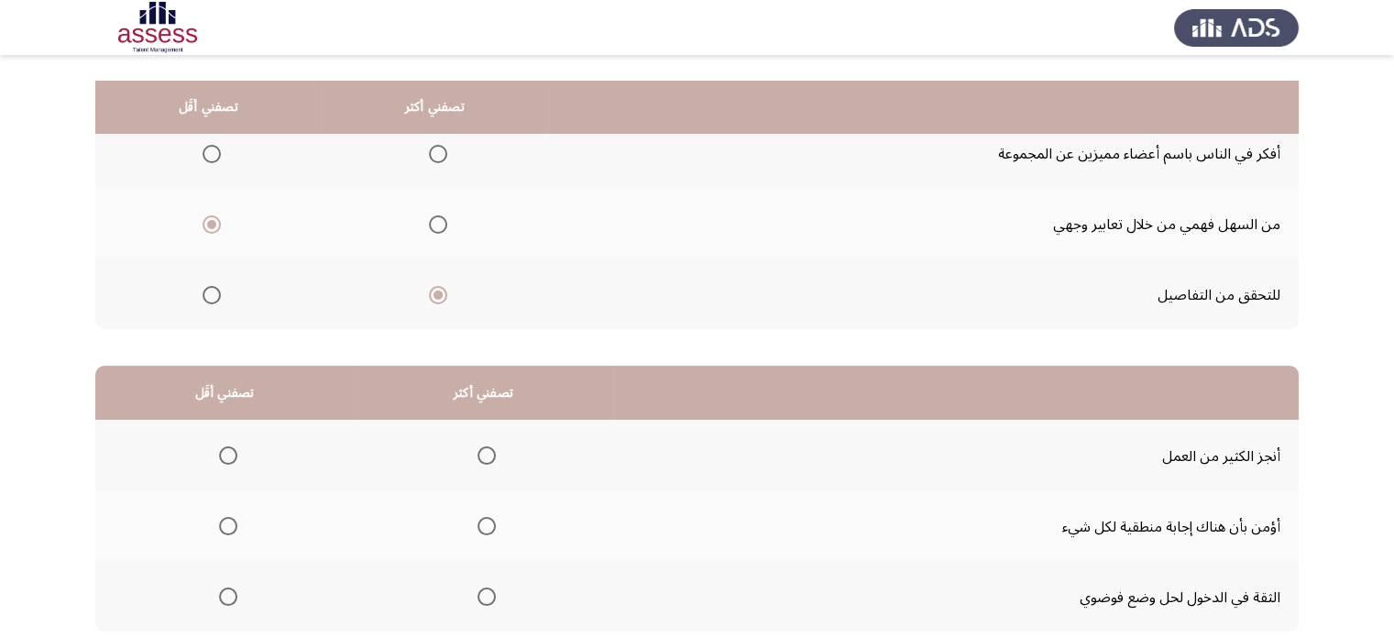
scroll to position [305, 0]
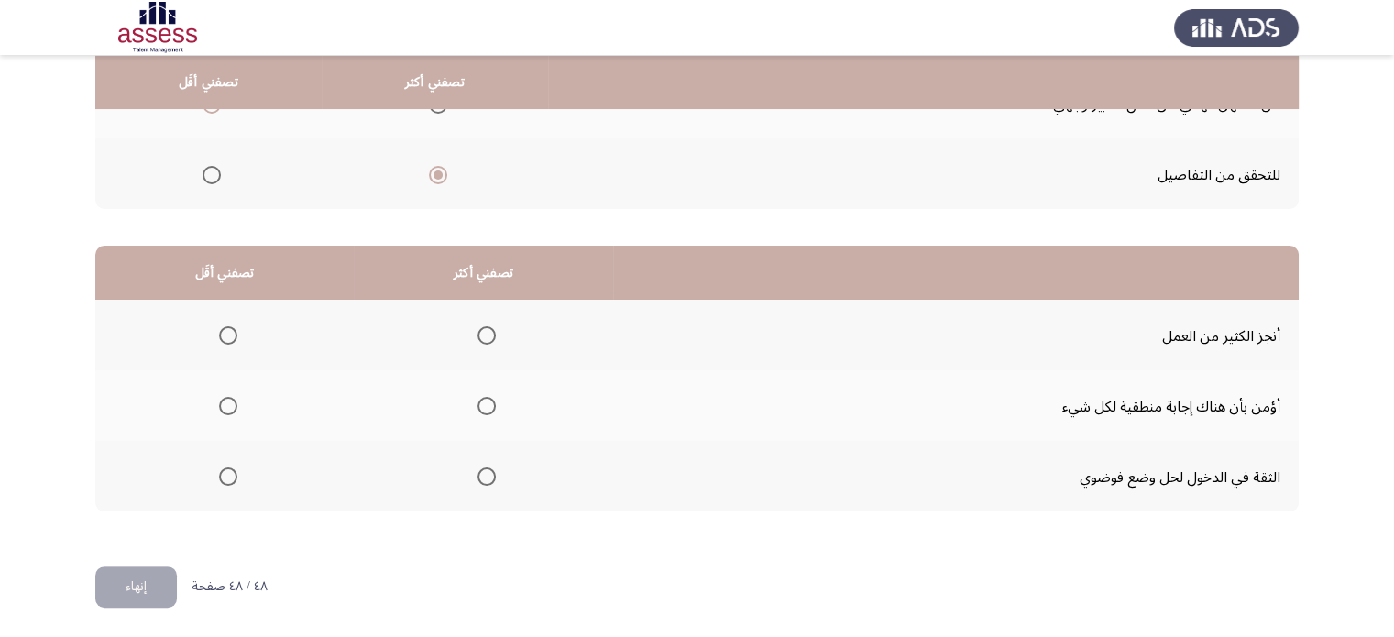
click at [546, 393] on th at bounding box center [483, 405] width 259 height 71
click at [214, 405] on label "حدد خيارا" at bounding box center [225, 406] width 26 height 18
click at [219, 405] on input "حدد خيارا" at bounding box center [228, 406] width 18 height 18
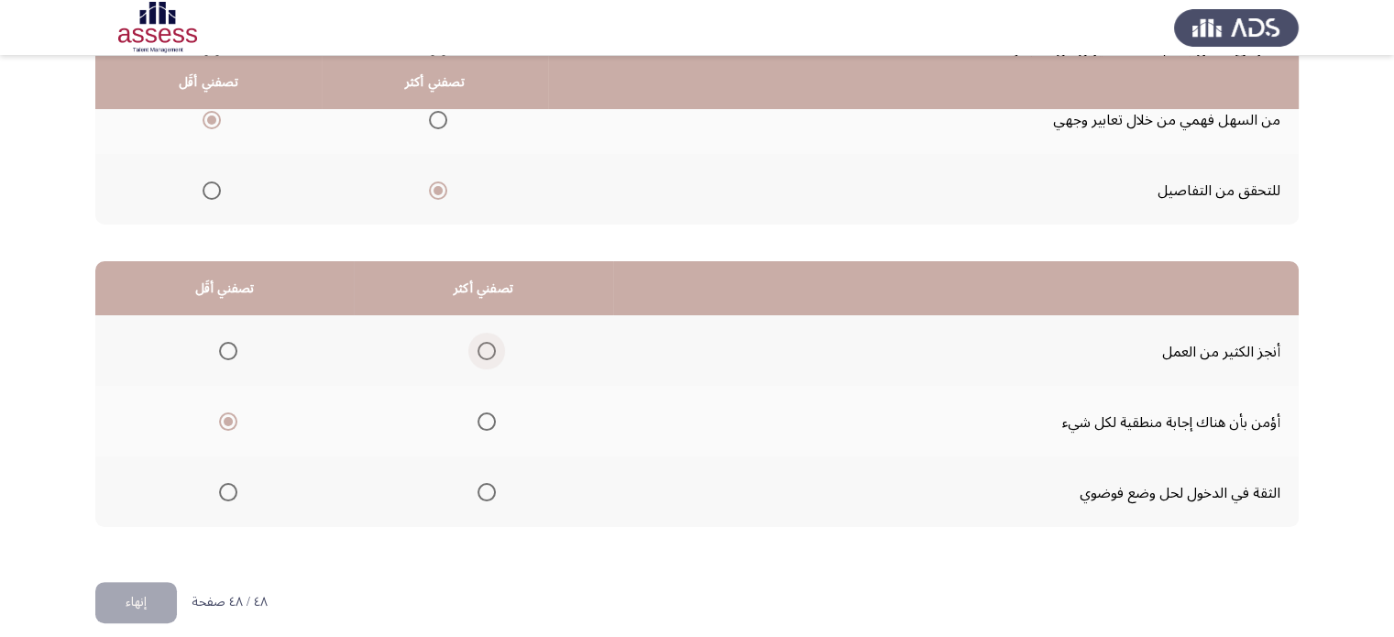
click at [488, 357] on span "حدد خيارا" at bounding box center [487, 351] width 18 height 18
click at [488, 357] on input "حدد خيارا" at bounding box center [487, 351] width 18 height 18
click at [125, 593] on button "إنهاء" at bounding box center [136, 602] width 82 height 41
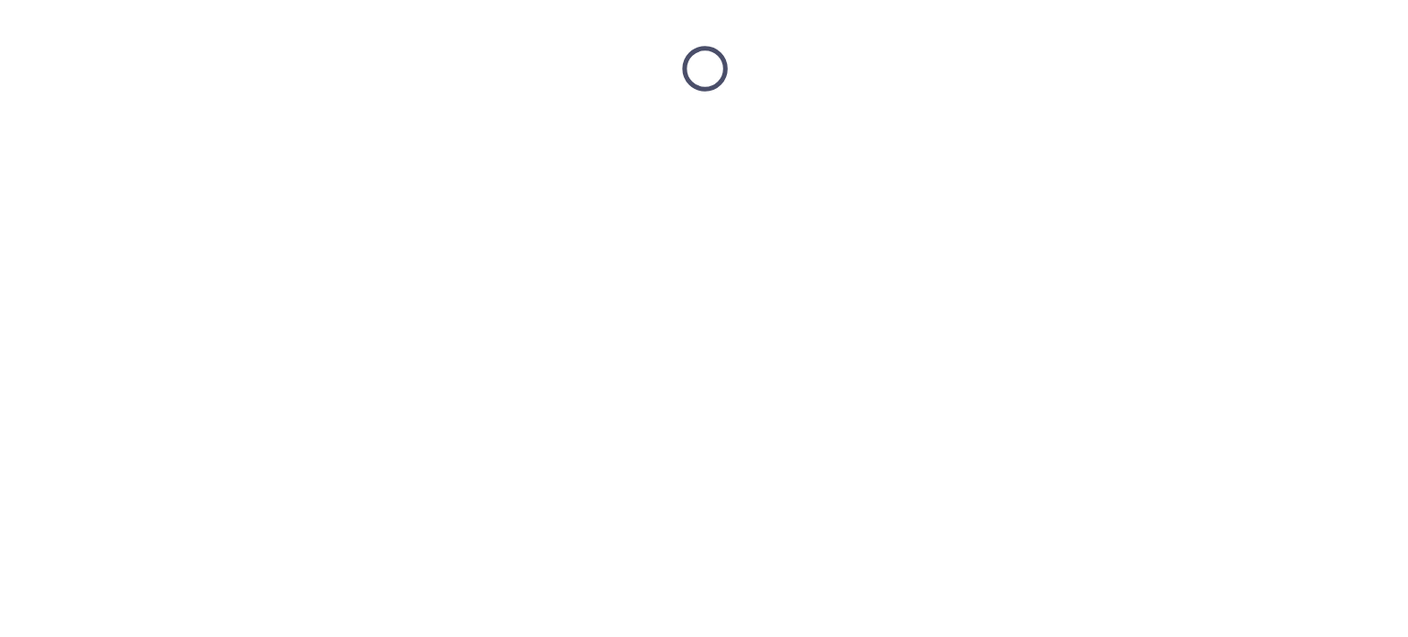
scroll to position [0, 0]
